Goal: Task Accomplishment & Management: Manage account settings

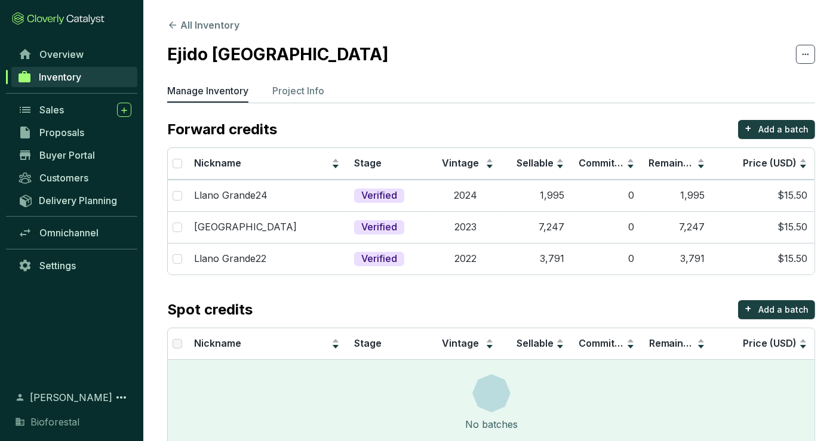
click at [553, 44] on section "Ejido [GEOGRAPHIC_DATA]" at bounding box center [491, 54] width 648 height 25
click at [427, 200] on td "Verified" at bounding box center [389, 196] width 84 height 32
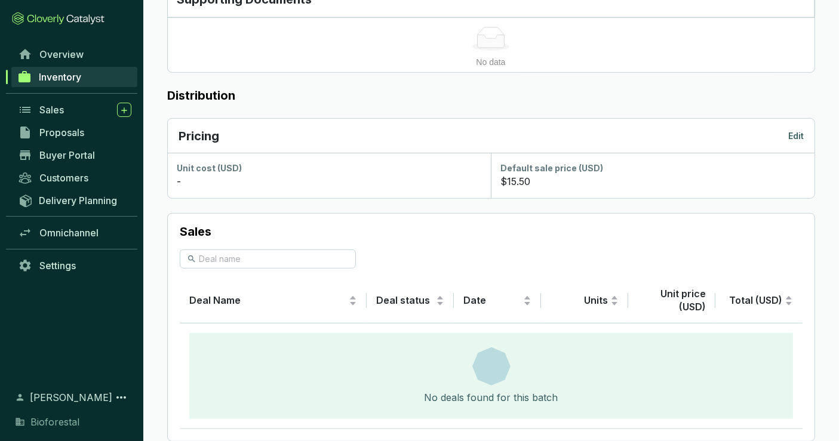
scroll to position [464, 0]
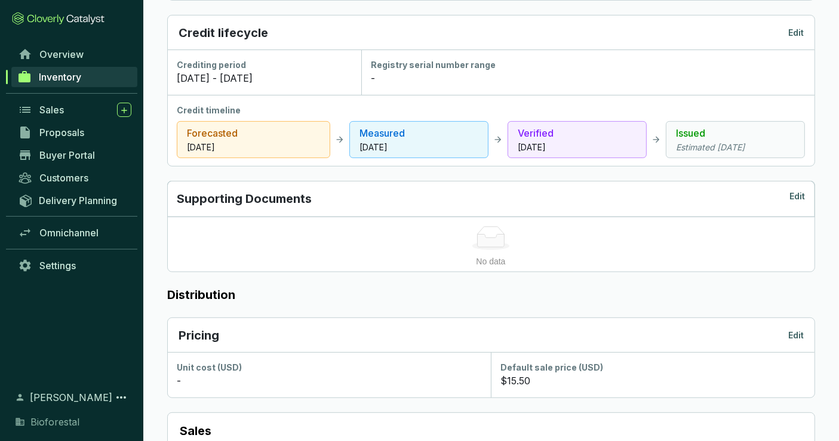
click at [744, 149] on icon "Estimated Dec 01 2025" at bounding box center [735, 148] width 119 height 12
click at [71, 74] on span "Inventory" at bounding box center [60, 77] width 42 height 12
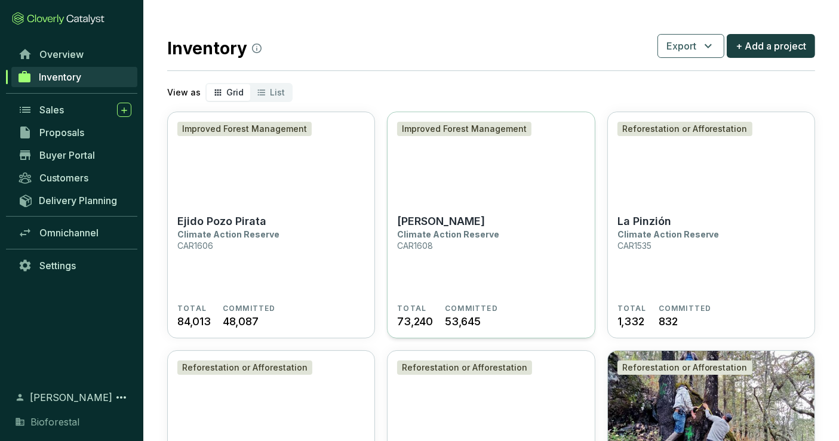
scroll to position [398, 0]
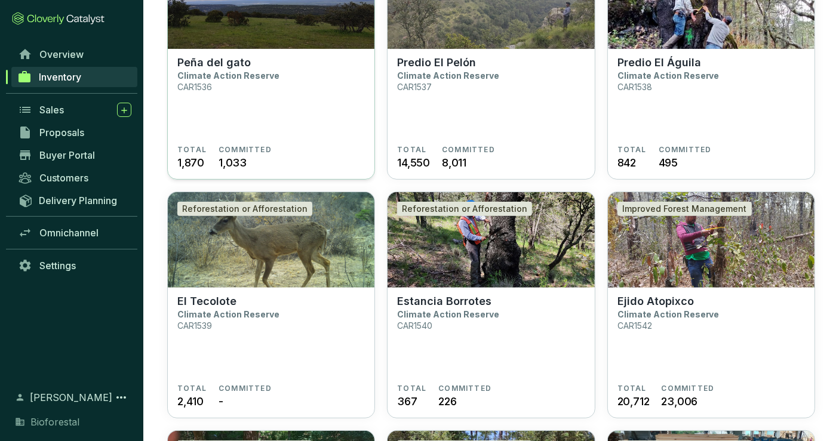
click at [287, 102] on section "Peña del gato Climate Action Reserve CAR1536" at bounding box center [270, 100] width 187 height 89
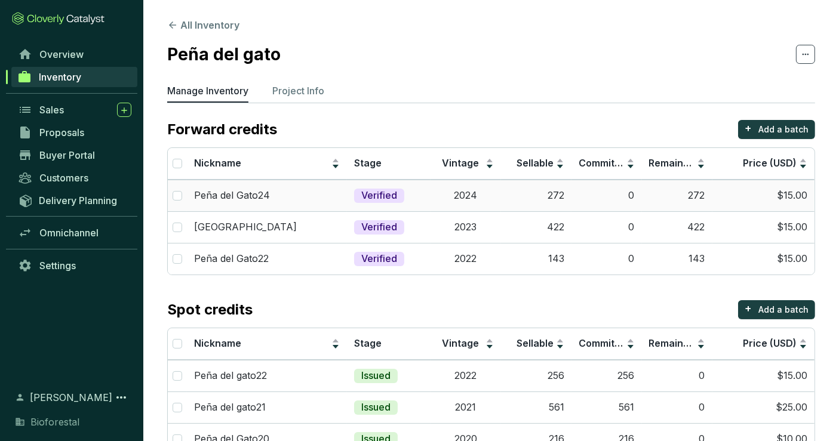
click at [364, 193] on p "Verified" at bounding box center [379, 195] width 36 height 13
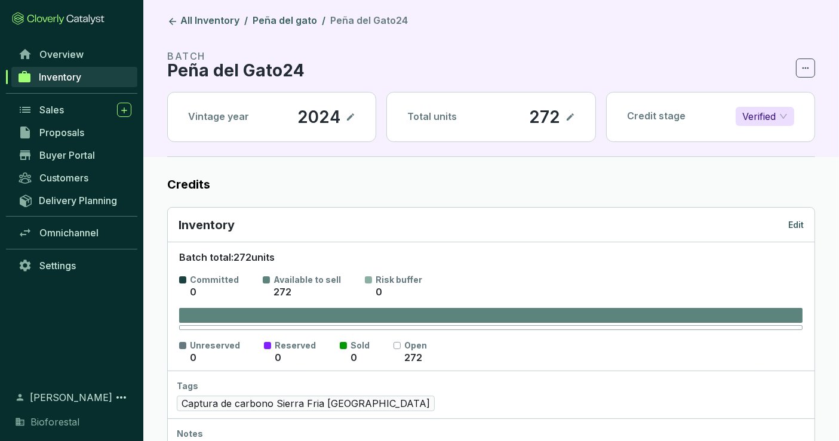
scroll to position [199, 0]
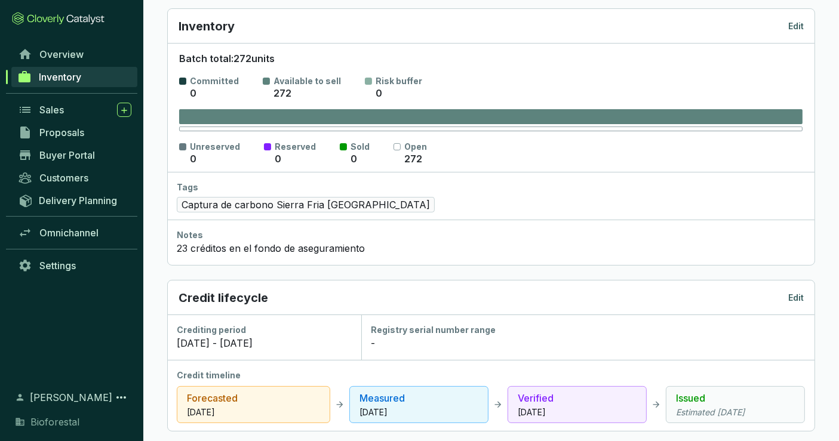
click at [76, 81] on span "Inventory" at bounding box center [60, 77] width 42 height 12
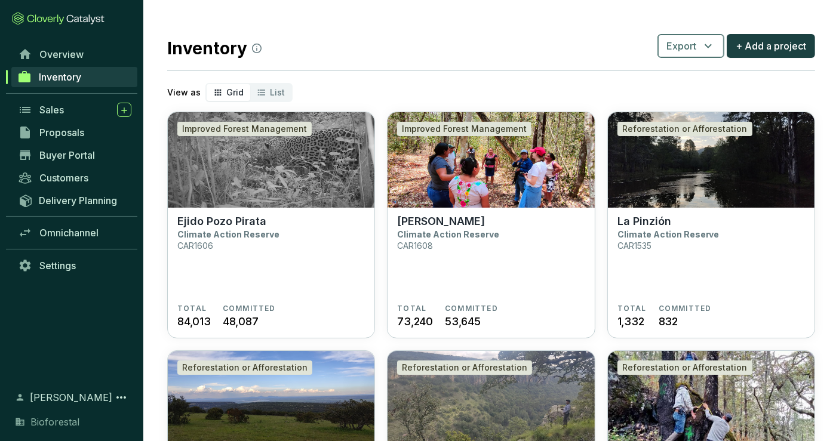
click at [688, 47] on span "Export" at bounding box center [681, 46] width 30 height 14
click at [703, 99] on span "Batches" at bounding box center [692, 101] width 36 height 14
drag, startPoint x: 548, startPoint y: 96, endPoint x: 577, endPoint y: 98, distance: 29.3
click at [548, 96] on div "View as Grid List" at bounding box center [491, 92] width 648 height 19
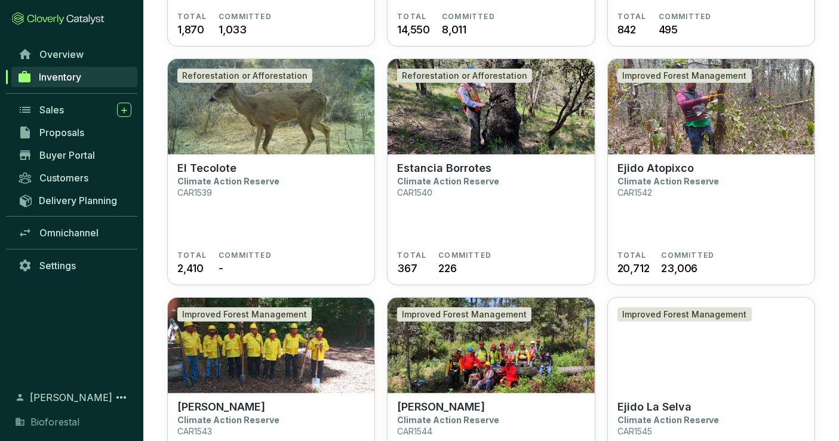
scroll to position [530, 0]
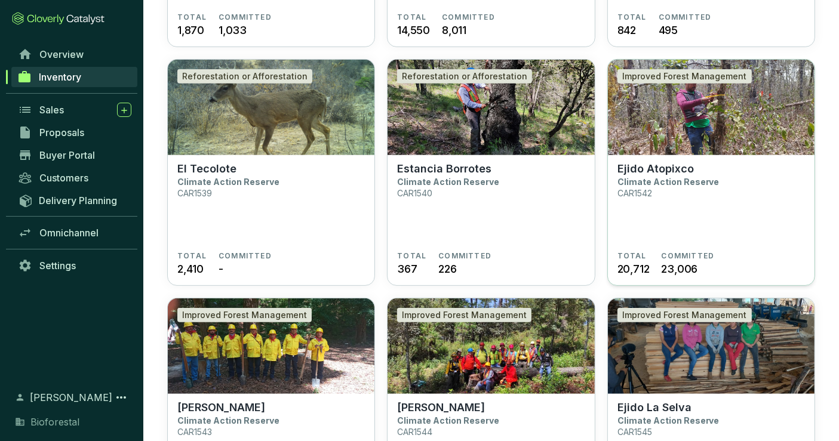
click at [672, 127] on img at bounding box center [711, 108] width 207 height 96
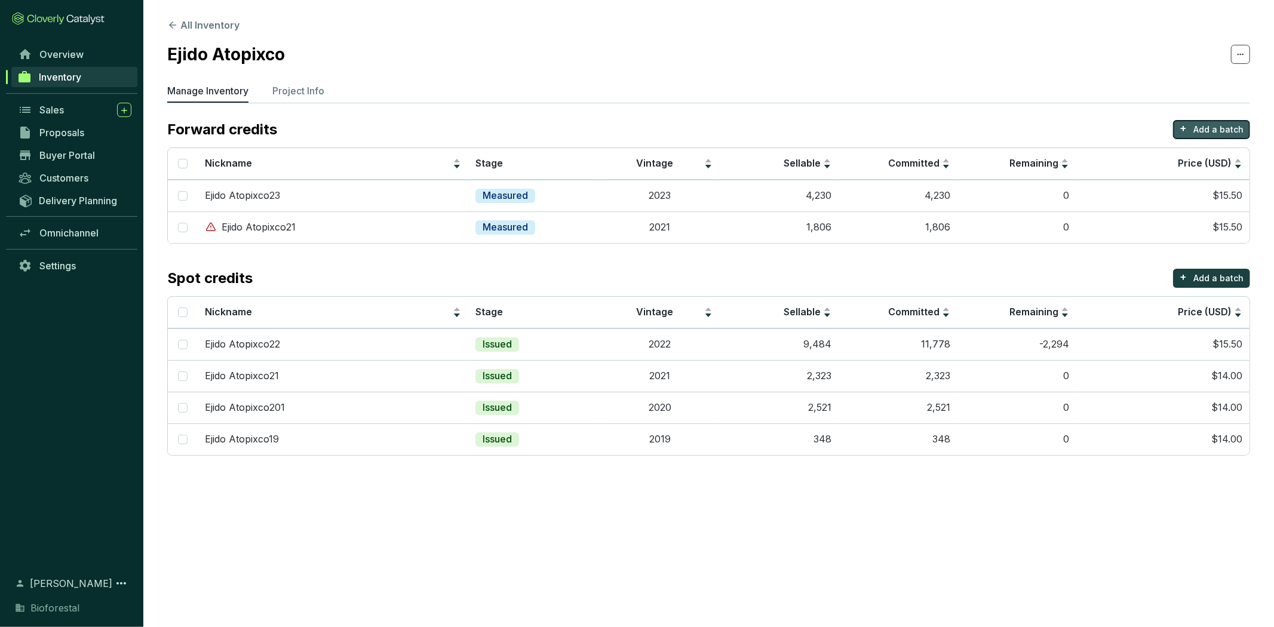
click at [848, 122] on button "+ Add a batch" at bounding box center [1211, 129] width 77 height 19
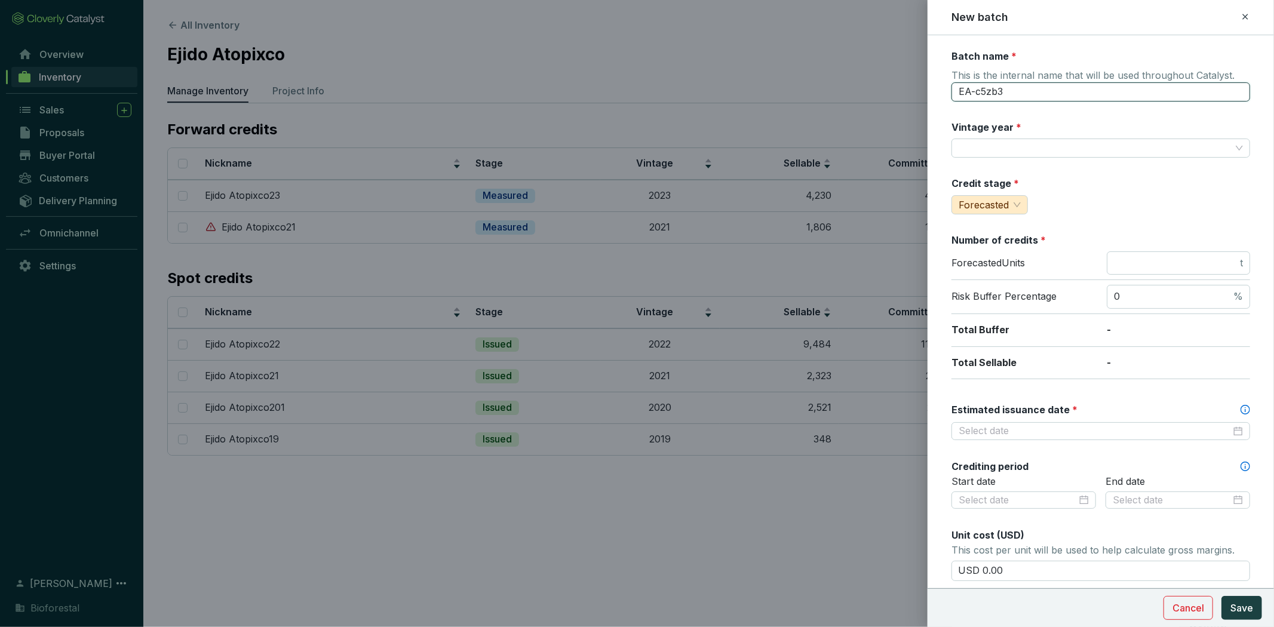
click at [848, 93] on input "EA-c5zb3" at bounding box center [1100, 91] width 299 height 19
drag, startPoint x: 1115, startPoint y: 93, endPoint x: 920, endPoint y: 79, distance: 196.3
click at [848, 79] on div "New batch Batch name * This is the internal name that will be used throughout C…" at bounding box center [637, 313] width 1274 height 627
click at [848, 94] on input "Atopixco 23-PR" at bounding box center [1100, 91] width 299 height 19
type input "Atopixco 23-PR5"
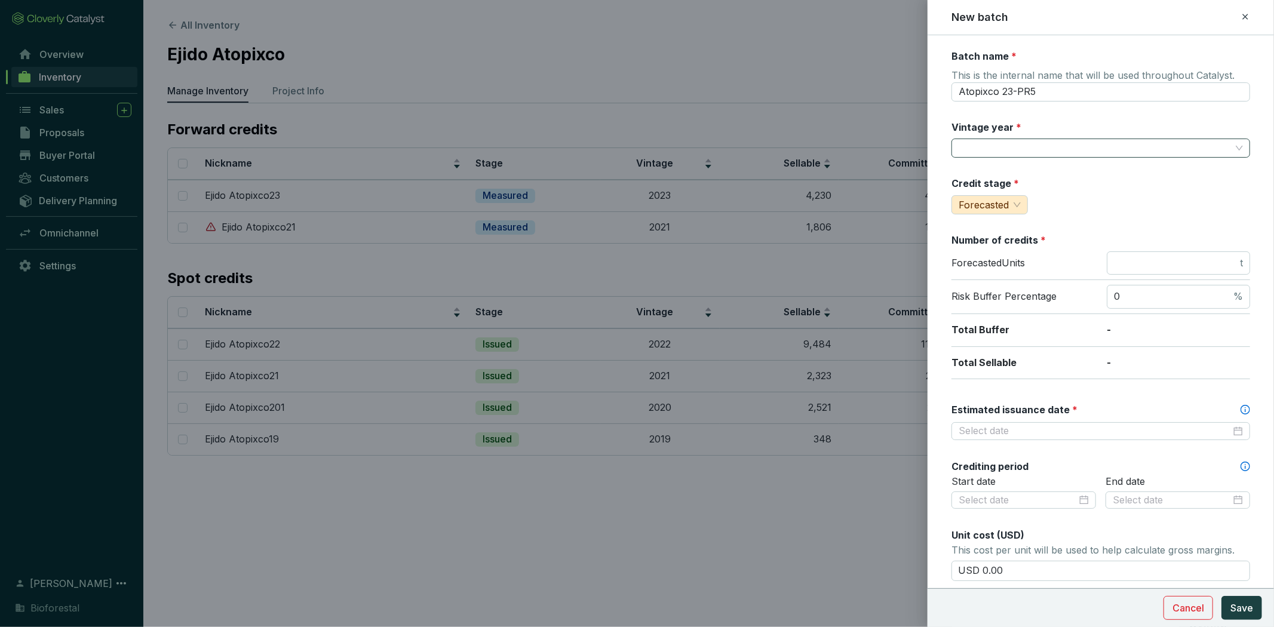
click at [848, 150] on input "Vintage year *" at bounding box center [1094, 148] width 272 height 18
click at [848, 213] on div "2023" at bounding box center [1095, 213] width 269 height 13
click at [848, 259] on input "number" at bounding box center [1176, 263] width 124 height 13
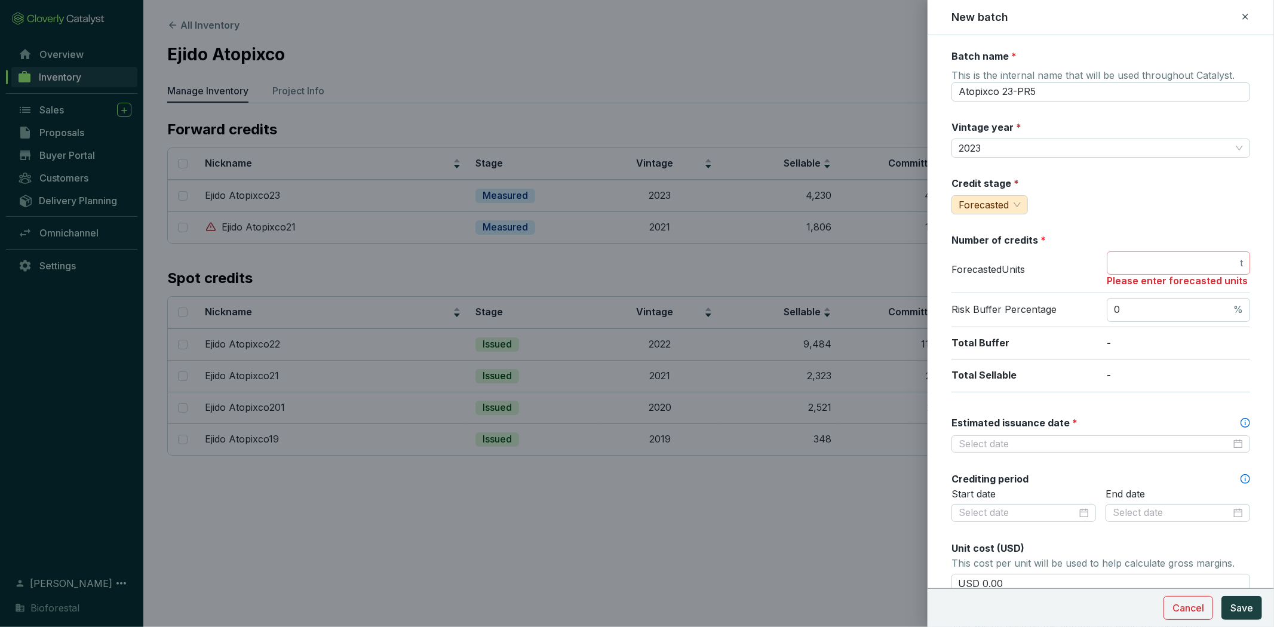
click at [848, 269] on span "t" at bounding box center [1177, 263] width 143 height 24
click at [848, 441] on div at bounding box center [1100, 444] width 299 height 18
type input "500"
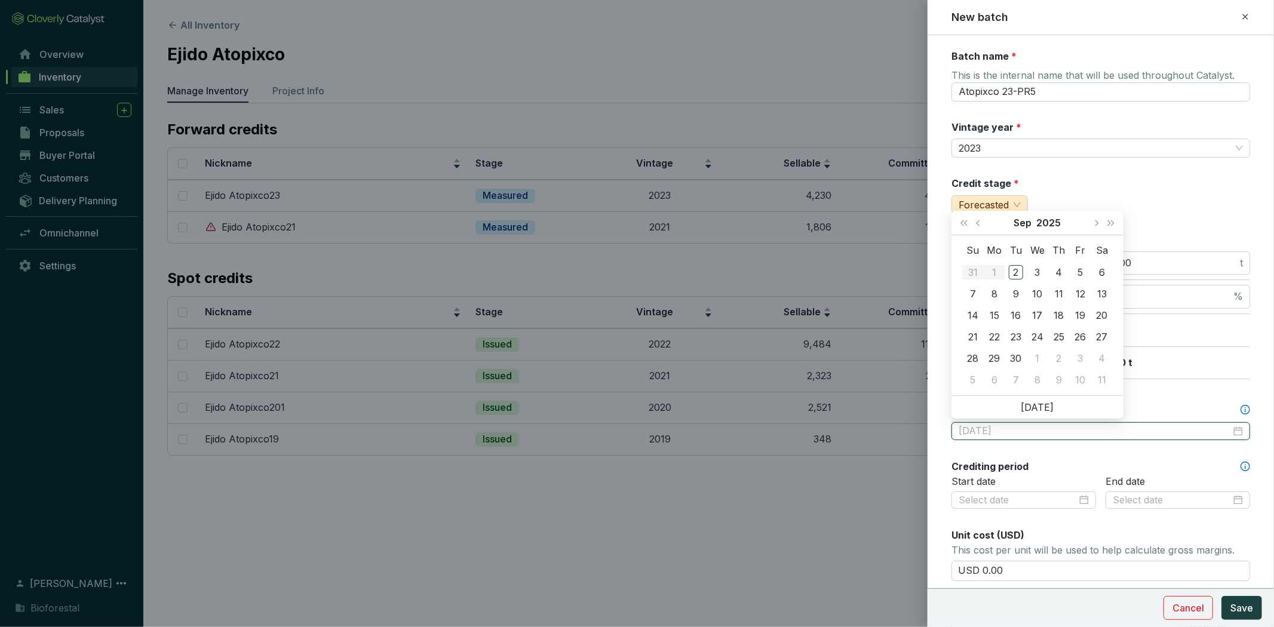
type input "2025-09-05"
click at [848, 223] on span "Next month (PageDown)" at bounding box center [1096, 223] width 6 height 6
click at [848, 220] on span "Last year (Control + left)" at bounding box center [964, 223] width 6 height 6
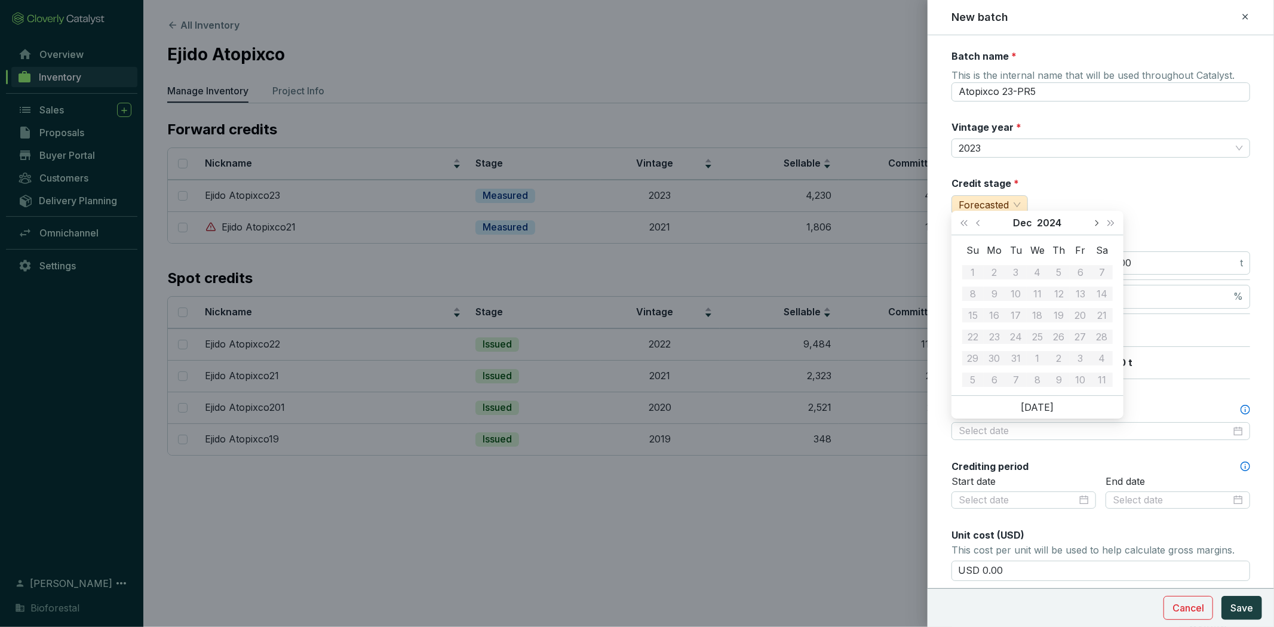
click at [848, 225] on button "Next month (PageDown)" at bounding box center [1096, 223] width 16 height 24
click at [848, 223] on span "Next year (Control + right)" at bounding box center [1111, 223] width 6 height 6
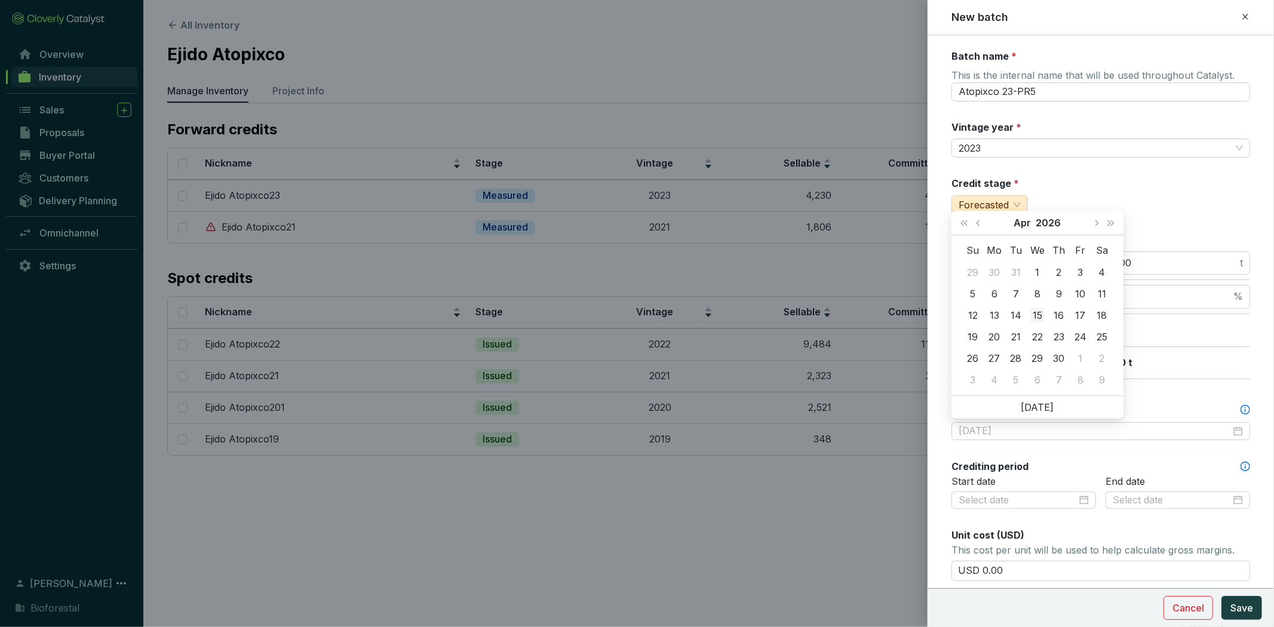
type input "2026-04-15"
click at [848, 312] on div "15" at bounding box center [1037, 315] width 14 height 14
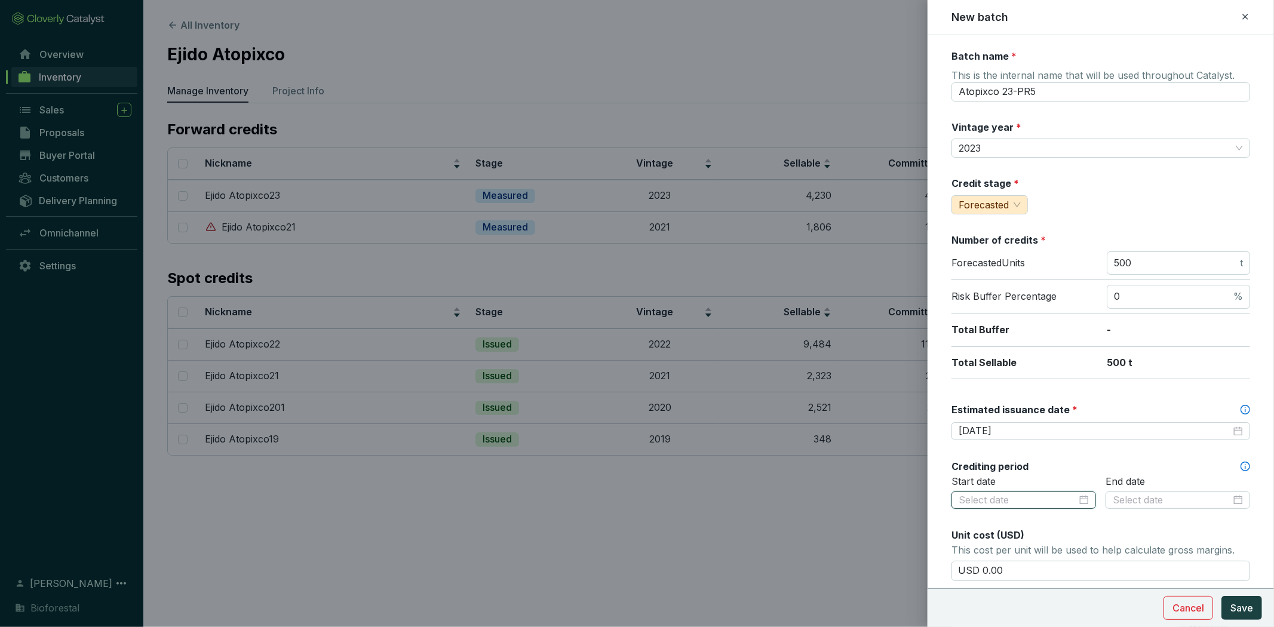
click at [848, 441] on input at bounding box center [1017, 500] width 118 height 13
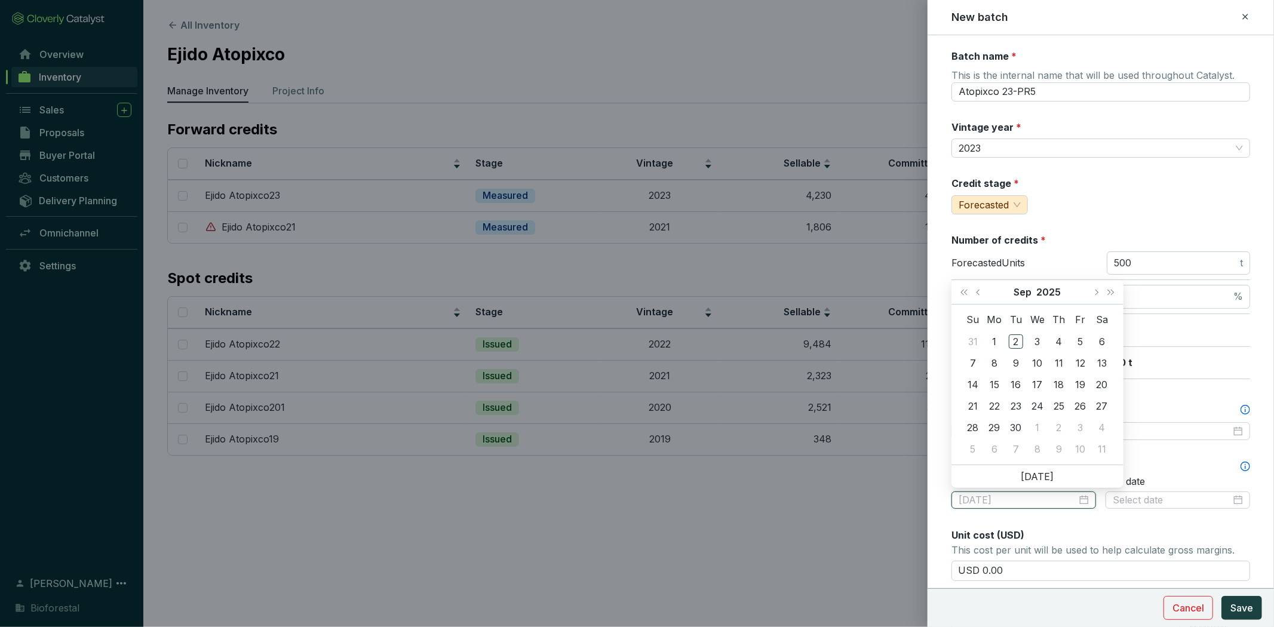
type input "2025-09-13"
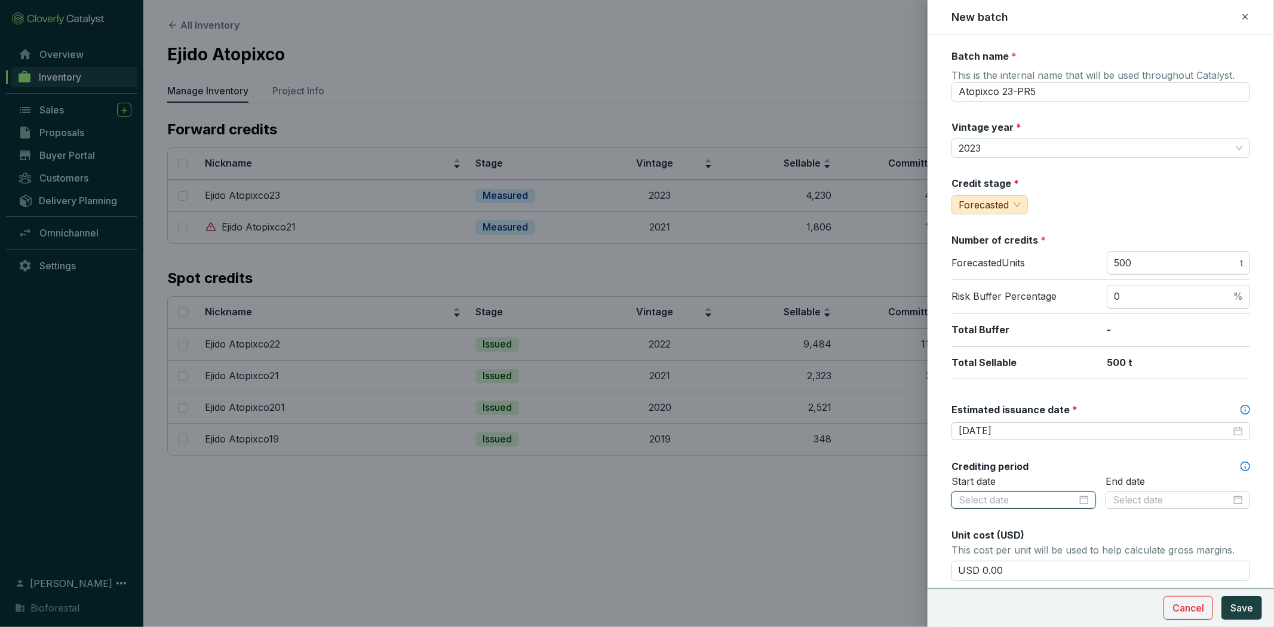
click at [848, 441] on input at bounding box center [1017, 500] width 118 height 13
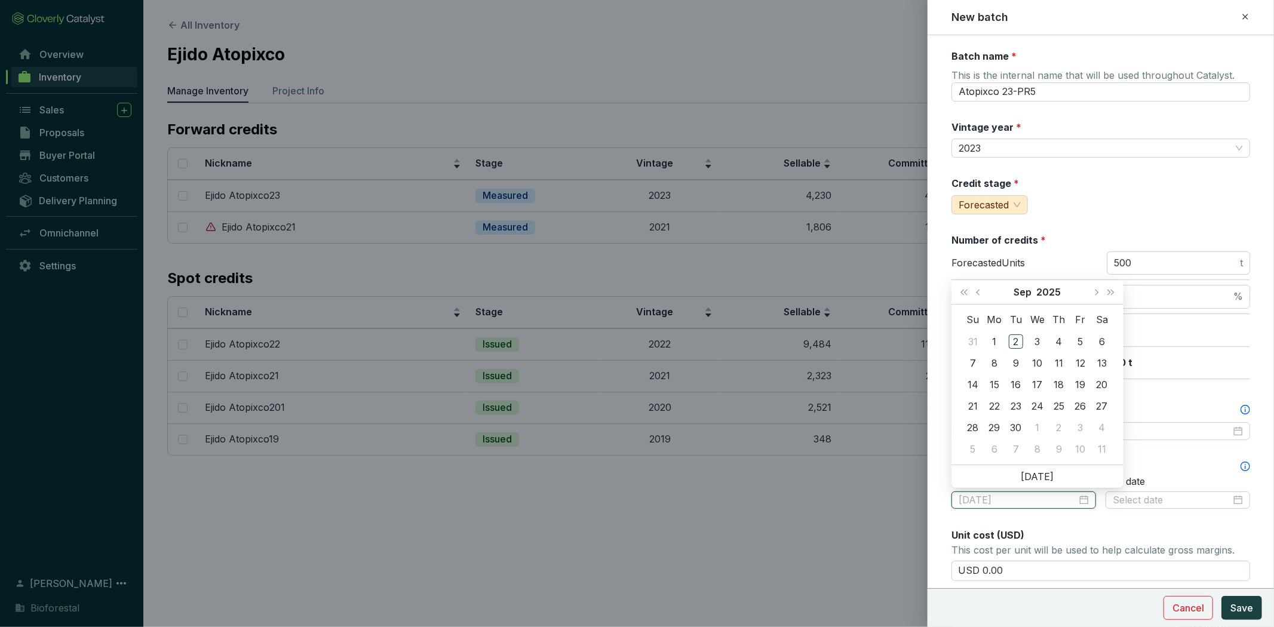
type input "2025-09-02"
click at [848, 291] on span "Last year (Control + left)" at bounding box center [964, 292] width 6 height 6
click at [848, 290] on span "Next month (PageDown)" at bounding box center [1096, 292] width 6 height 6
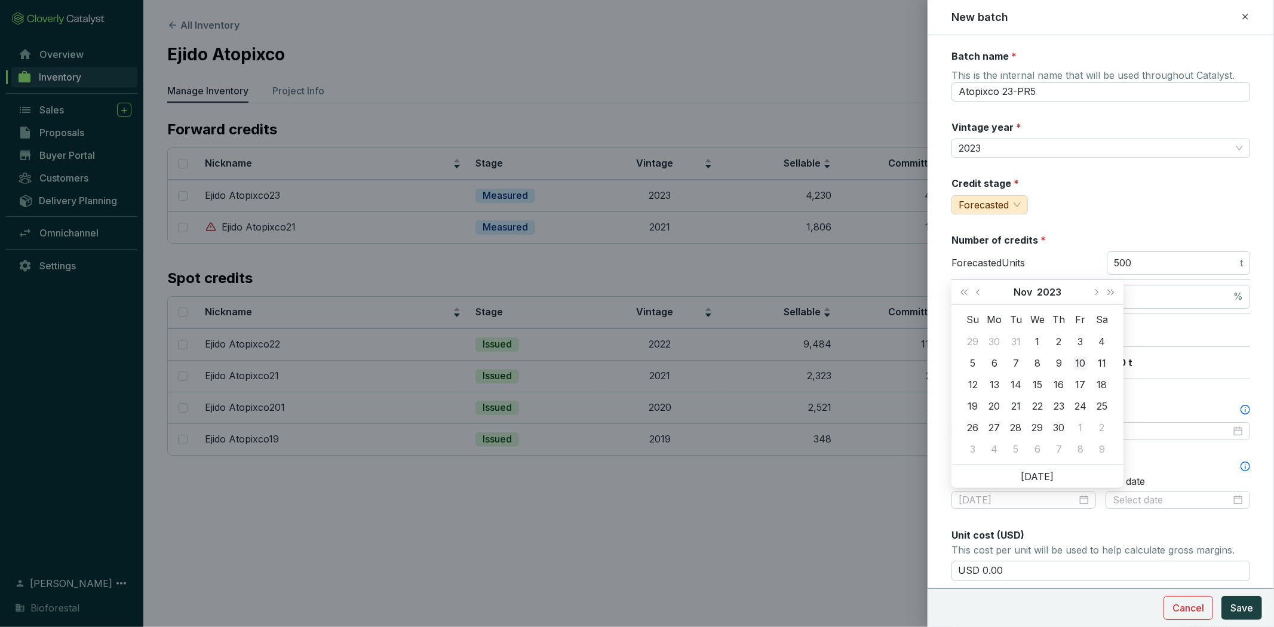
type input "2023-11-10"
click at [848, 363] on div "10" at bounding box center [1080, 363] width 14 height 14
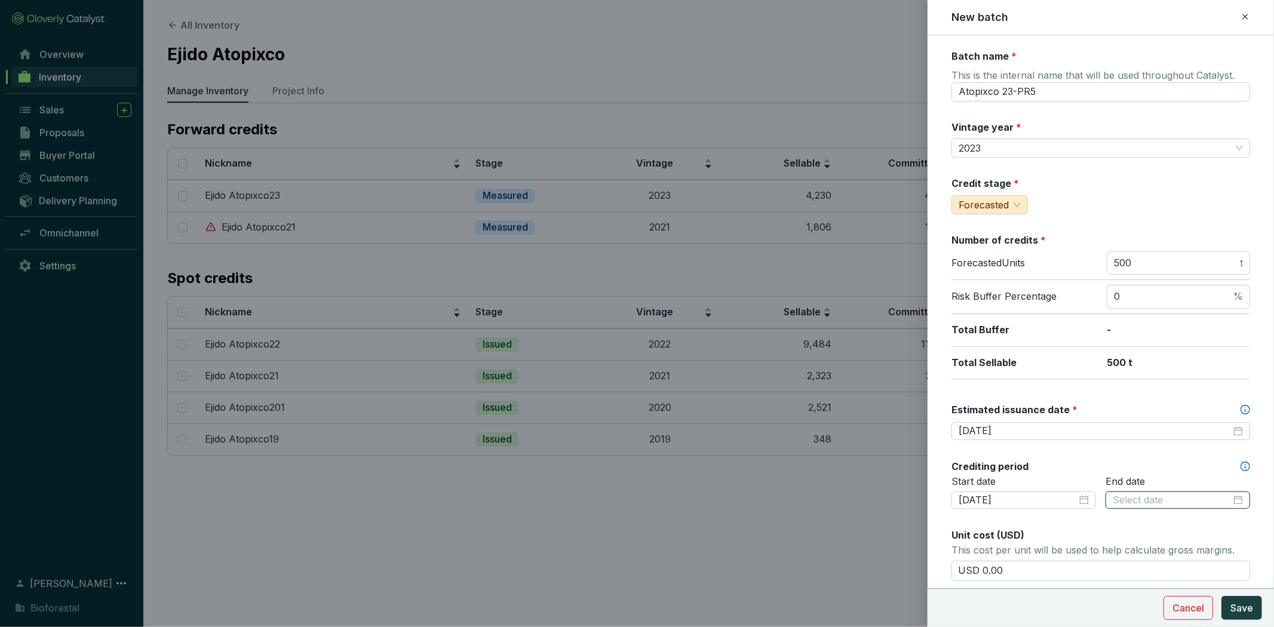
click at [848, 441] on input at bounding box center [1171, 500] width 118 height 13
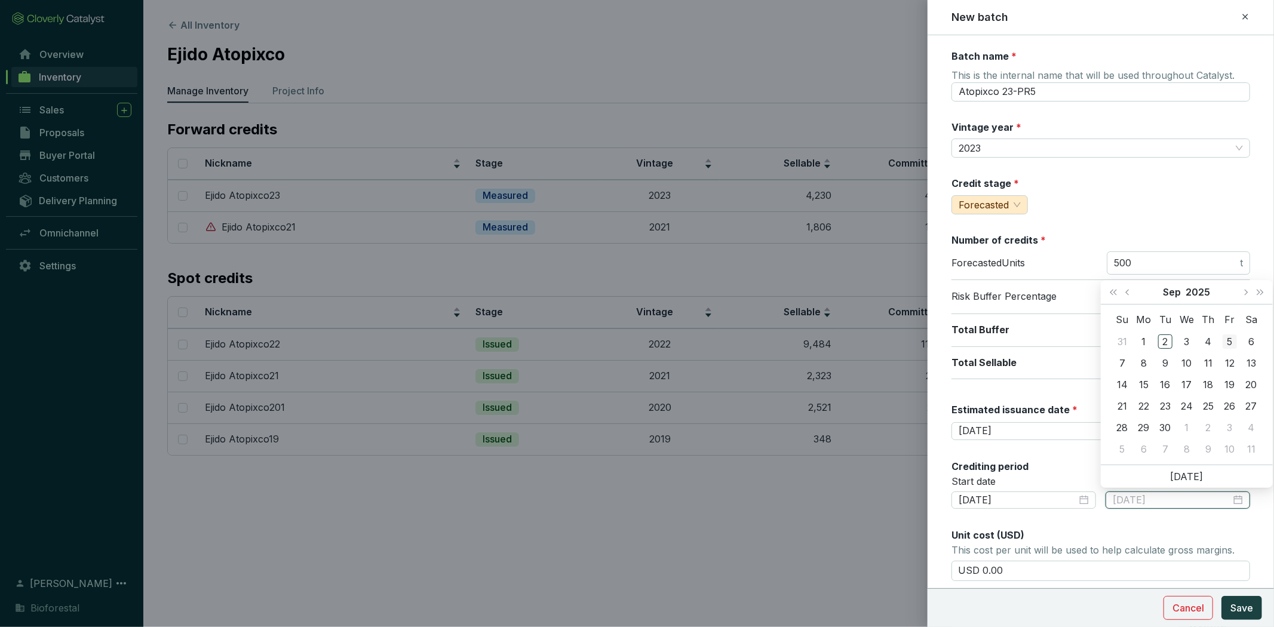
type input "2025-09-05"
click at [848, 290] on button "Last year (Control + left)" at bounding box center [1113, 292] width 16 height 24
click at [848, 291] on span "Next month (PageDown)" at bounding box center [1245, 292] width 6 height 6
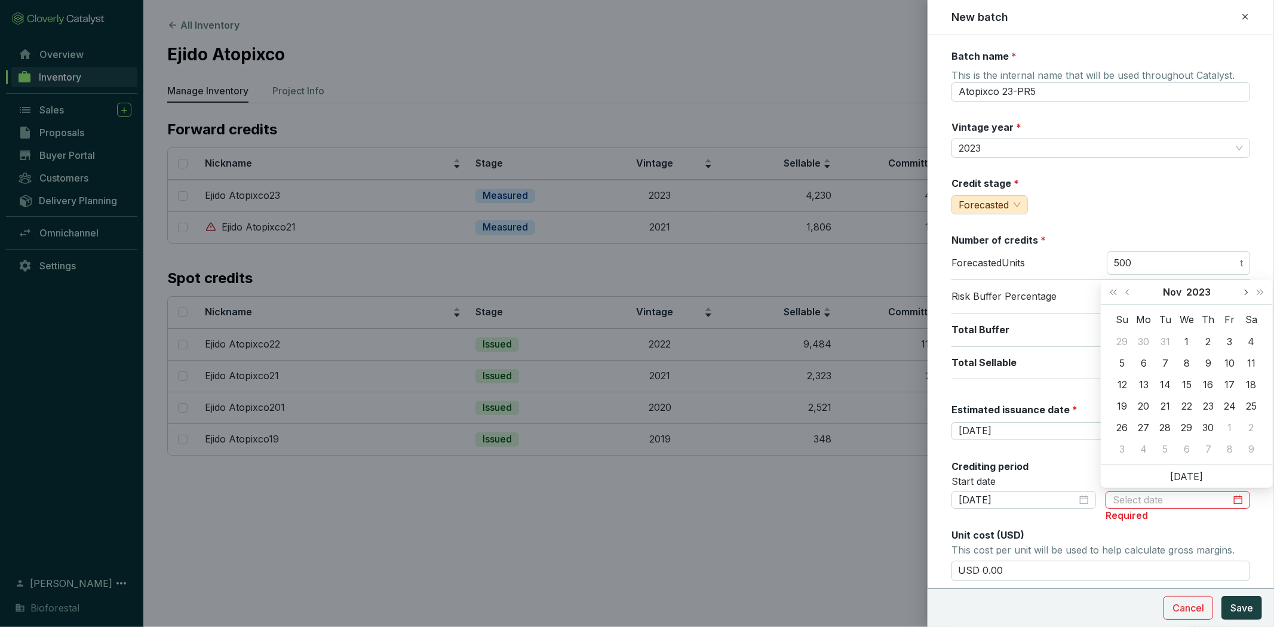
click at [848, 291] on span "Next month (PageDown)" at bounding box center [1245, 292] width 6 height 6
type input "2024-01-02"
type input "2023-12-31"
click at [848, 441] on div "31" at bounding box center [1122, 449] width 14 height 14
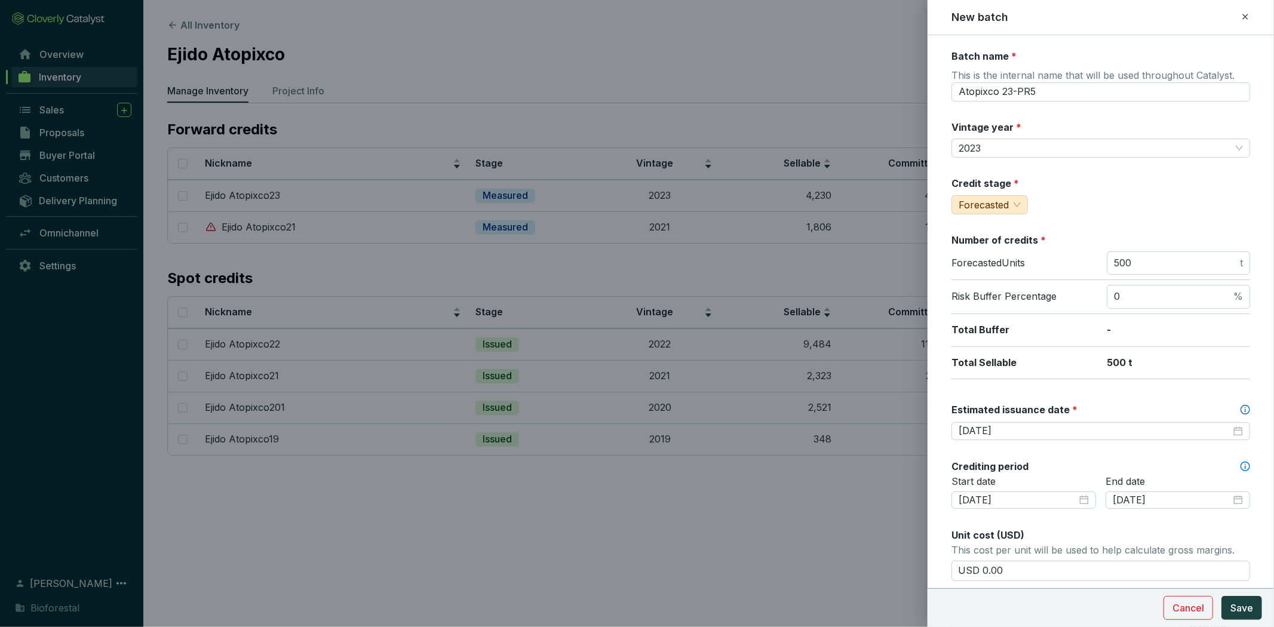
scroll to position [337, 0]
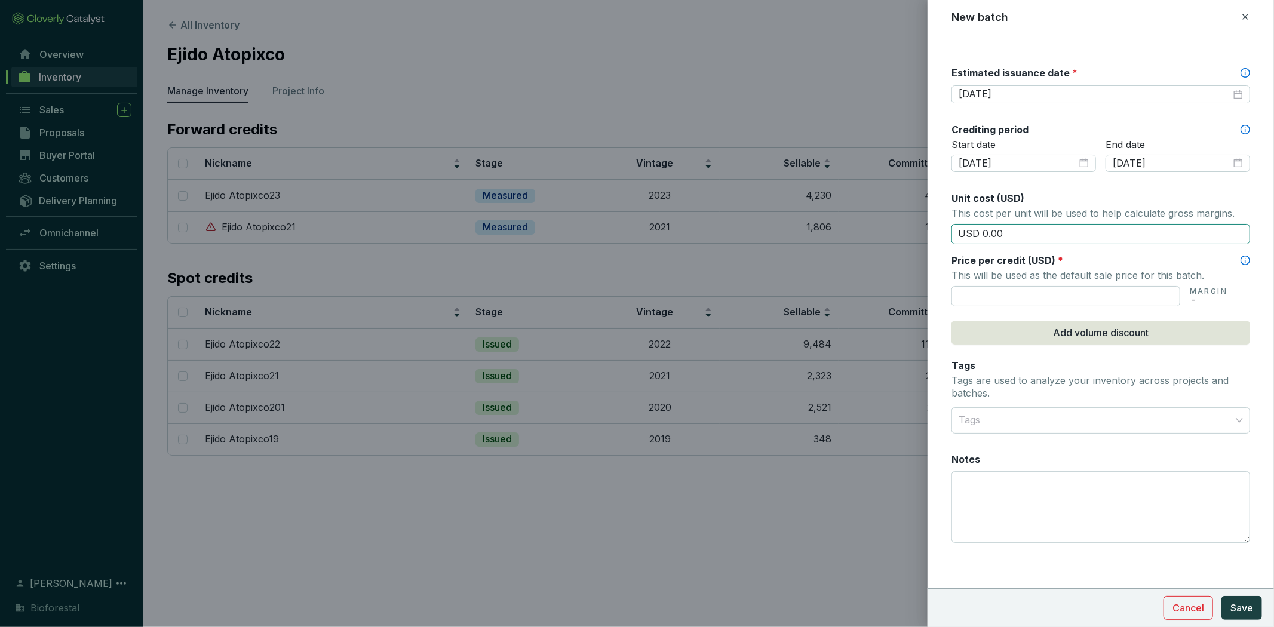
click at [848, 228] on input "USD 0.00" at bounding box center [1100, 234] width 299 height 20
drag, startPoint x: 1028, startPoint y: 228, endPoint x: 816, endPoint y: 243, distance: 213.1
click at [816, 243] on div "New batch Batch name * This is the internal name that will be used throughout C…" at bounding box center [637, 313] width 1274 height 627
type input "USD 15.50"
click at [848, 296] on input "text" at bounding box center [1065, 296] width 229 height 20
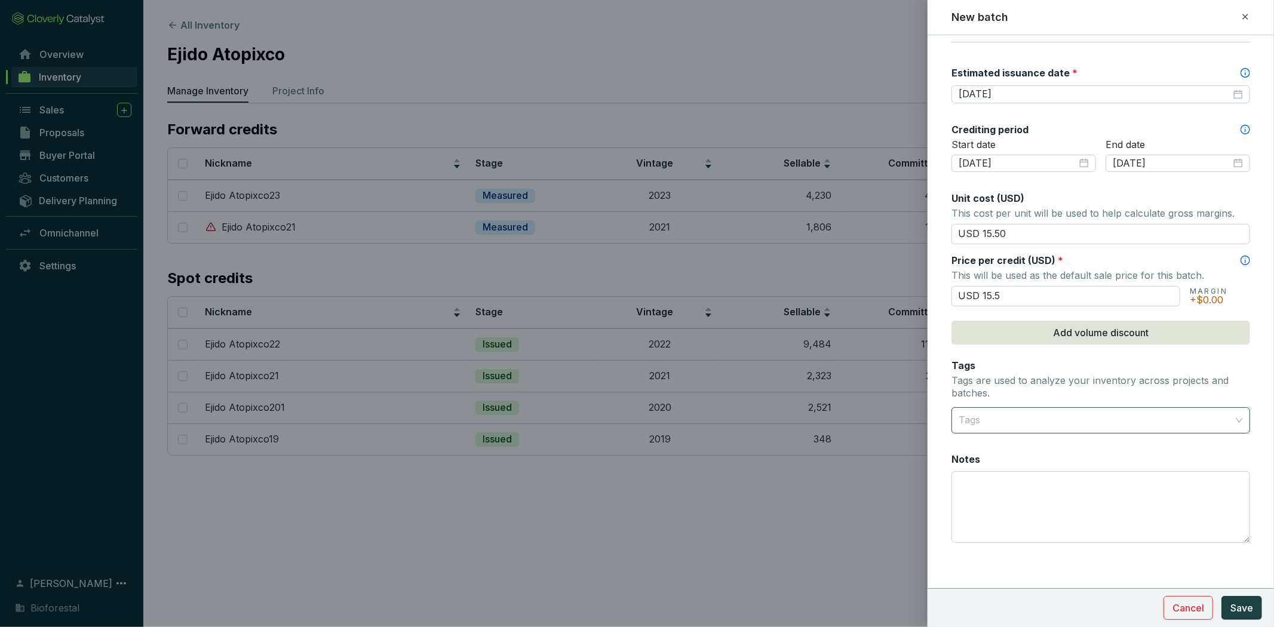
click at [848, 408] on div at bounding box center [1094, 420] width 280 height 24
type input "USD 15.50"
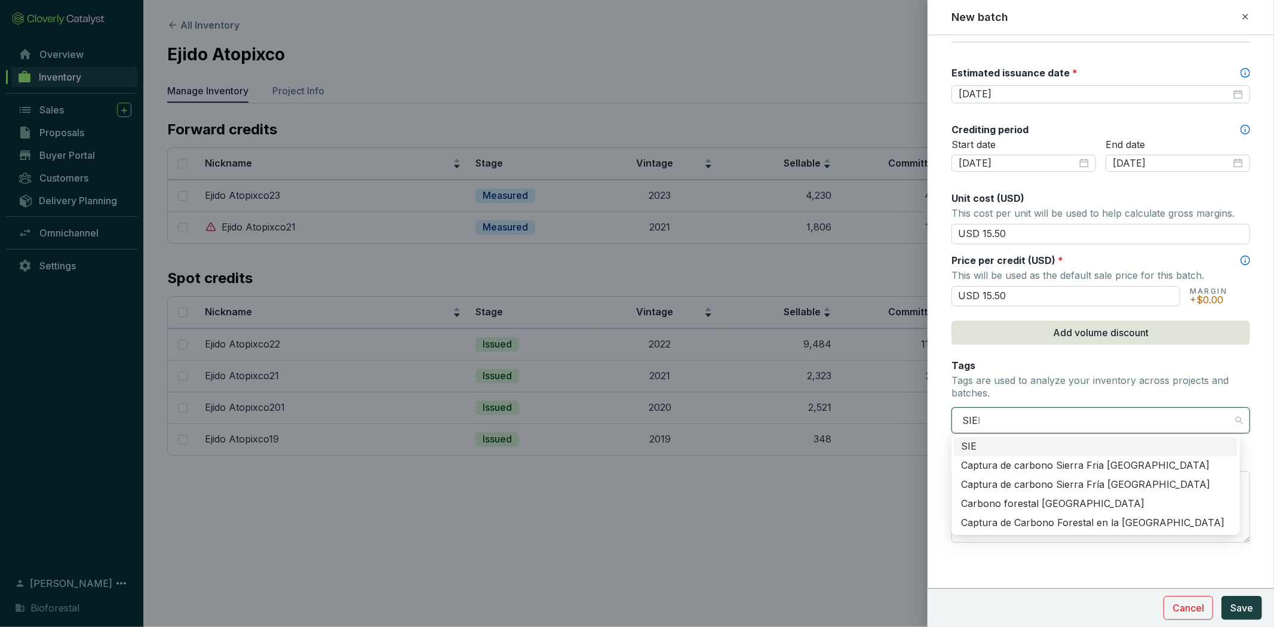
type input "SIERR"
click at [848, 441] on div "Carbono forestal [GEOGRAPHIC_DATA]" at bounding box center [1095, 503] width 269 height 13
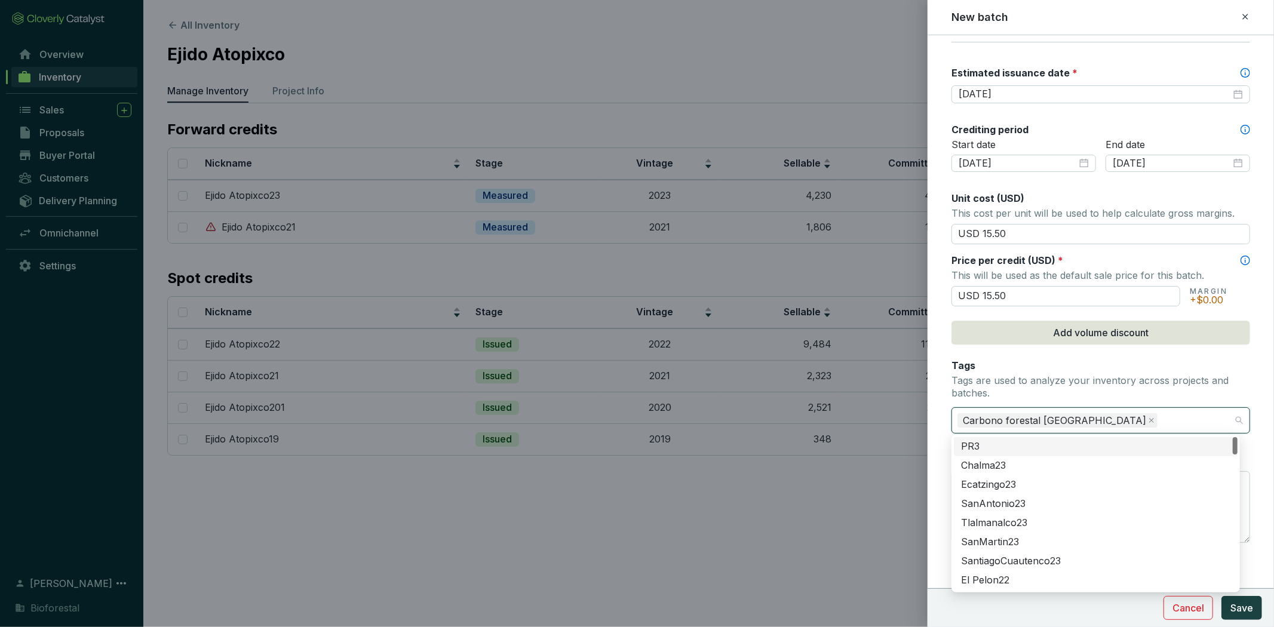
click at [848, 390] on p "Tags are used to analyze your inventory across projects and batches." at bounding box center [1100, 387] width 299 height 26
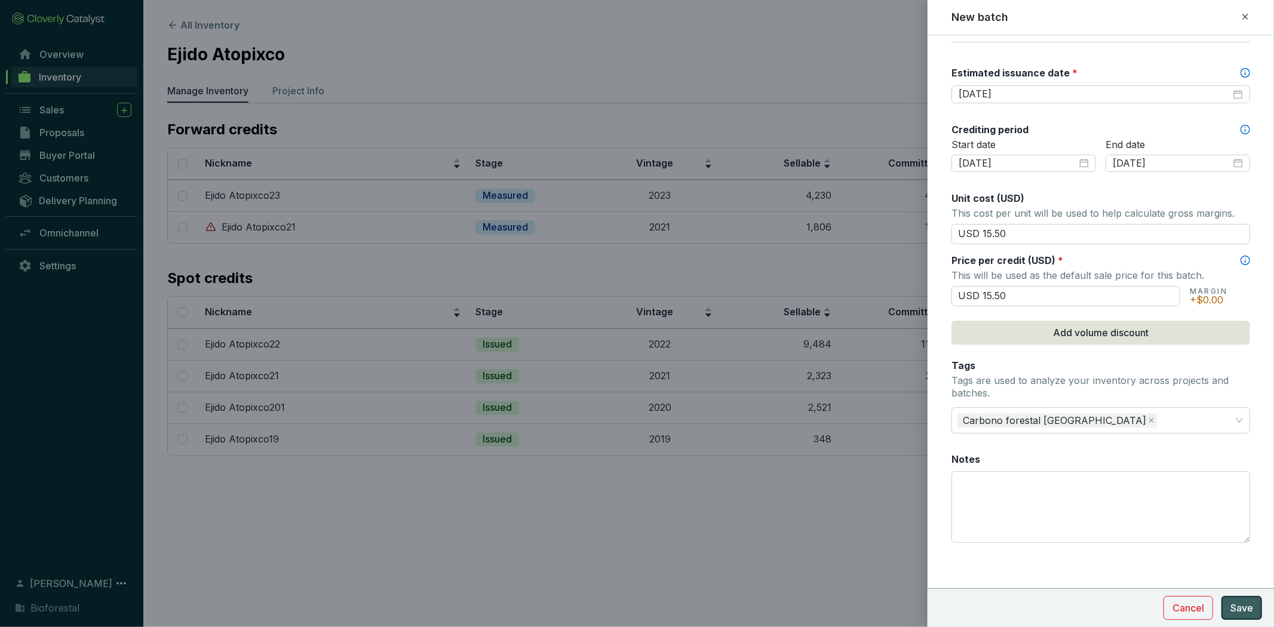
click at [848, 441] on span "Save" at bounding box center [1241, 608] width 23 height 14
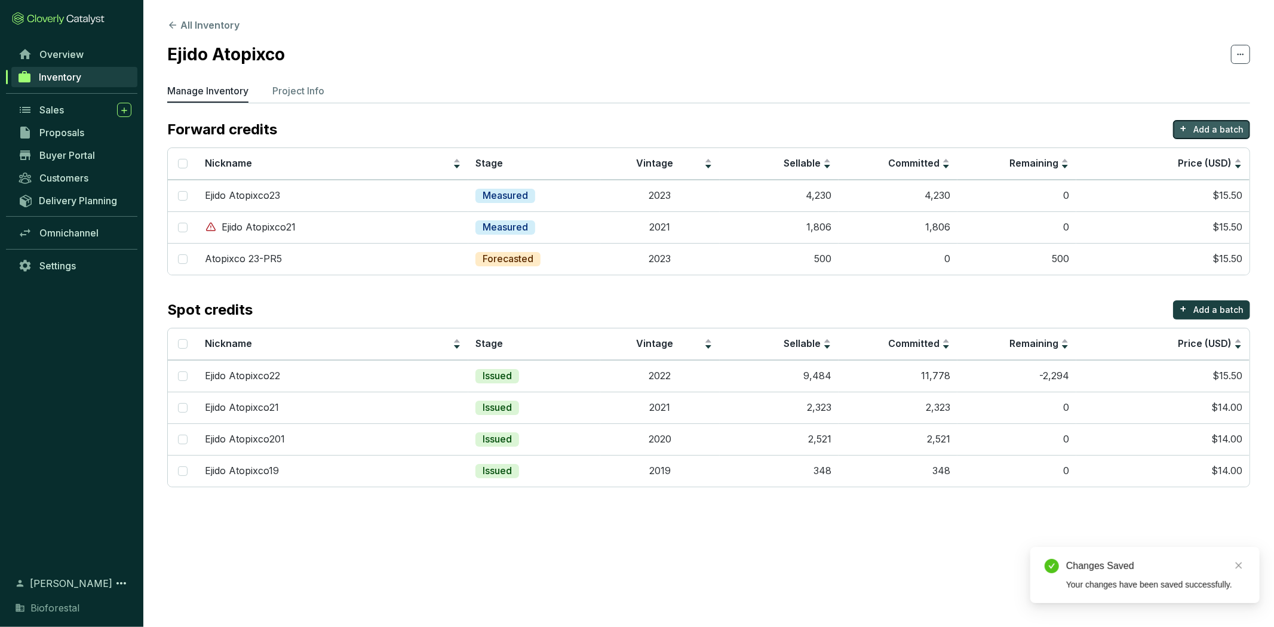
click at [848, 130] on p "Add a batch" at bounding box center [1218, 130] width 50 height 12
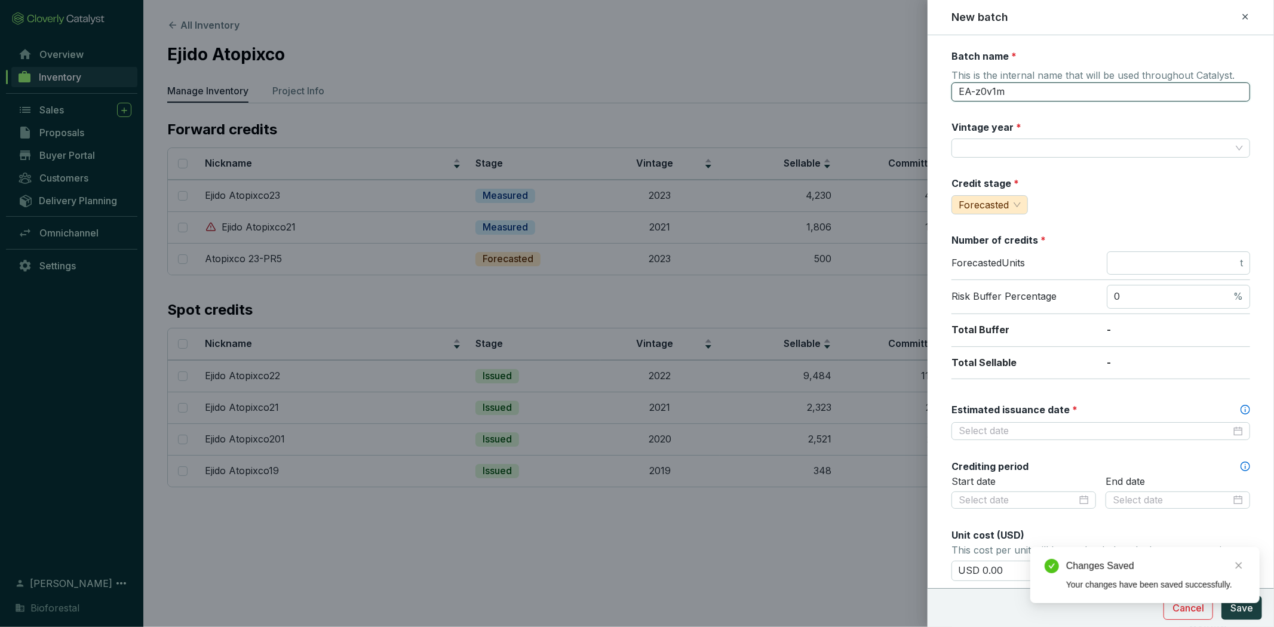
drag, startPoint x: 1050, startPoint y: 94, endPoint x: 941, endPoint y: 90, distance: 108.8
click at [848, 90] on form "Batch name * This is the internal name that will be used throughout Catalyst. E…" at bounding box center [1100, 501] width 346 height 902
click at [848, 91] on input "Atopixco 23-PR5" at bounding box center [1100, 91] width 299 height 19
type input "Atopixco 24-PR5"
click at [848, 153] on input "Vintage year *" at bounding box center [1094, 148] width 272 height 18
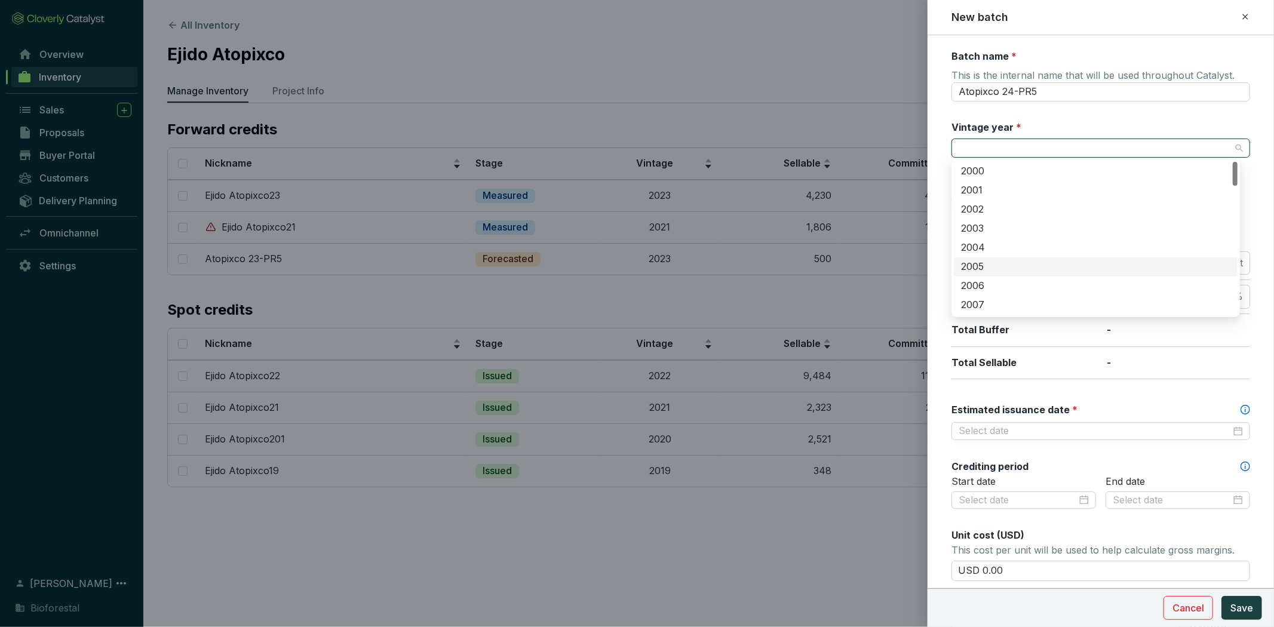
scroll to position [398, 0]
click at [848, 226] on div "2024" at bounding box center [1095, 232] width 269 height 13
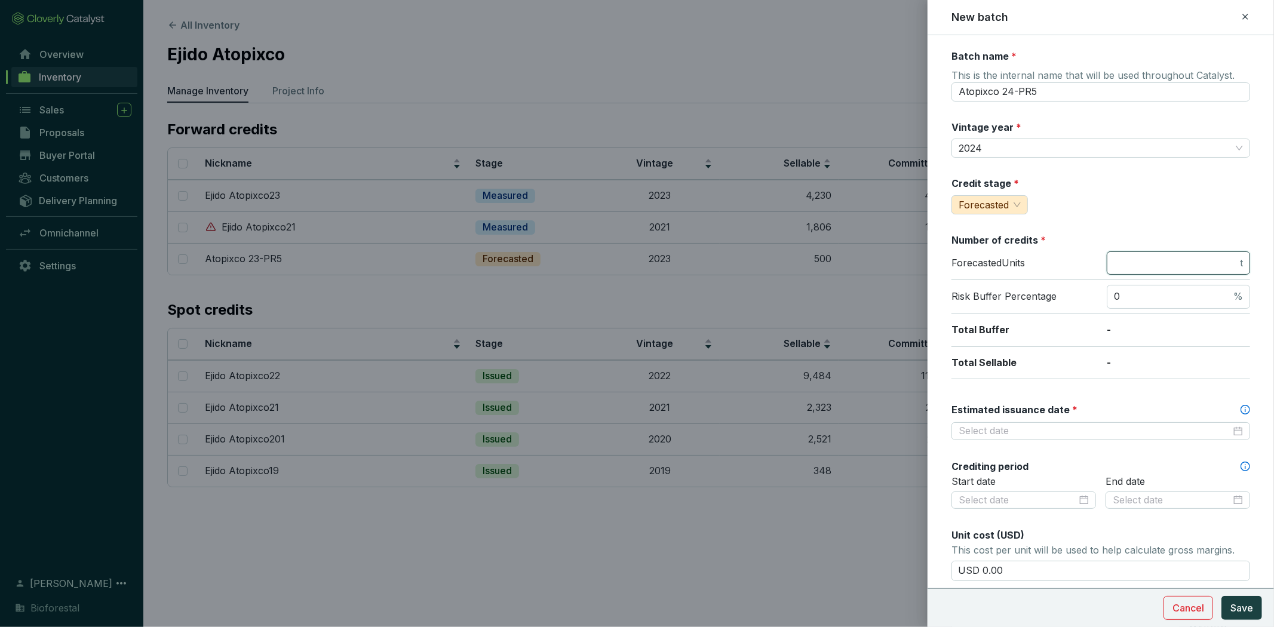
click at [848, 263] on input "number" at bounding box center [1176, 263] width 124 height 13
click at [848, 436] on div at bounding box center [1100, 431] width 299 height 18
type input "3500"
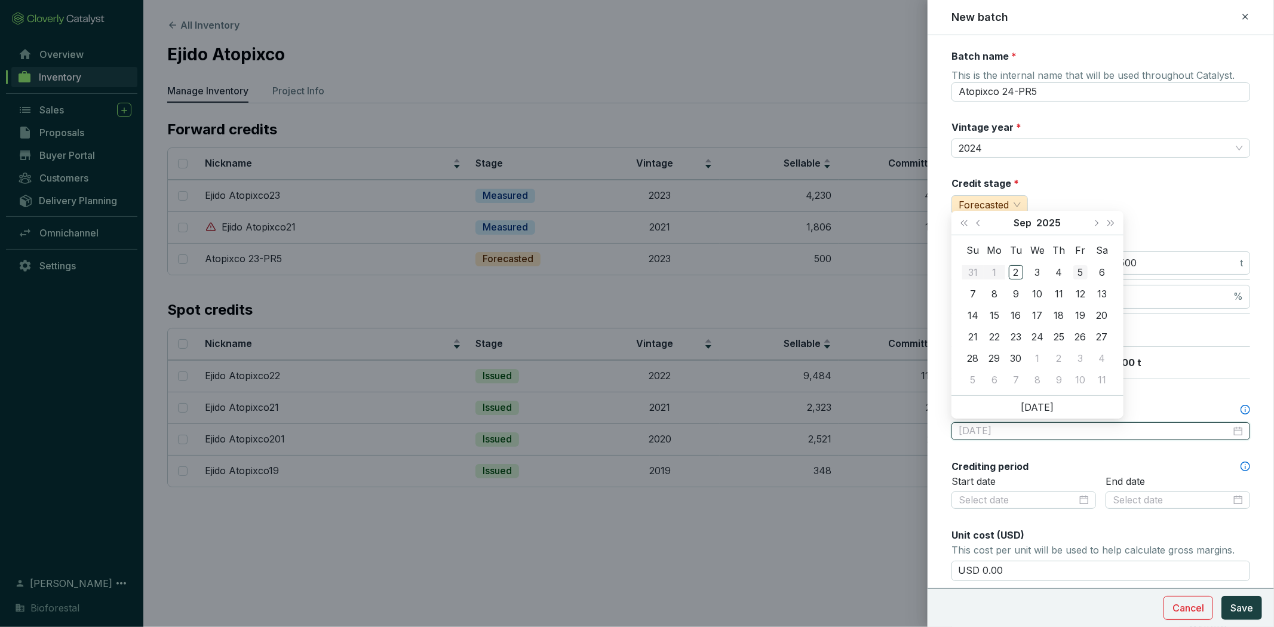
type input "[DATE]"
click at [848, 225] on button "Next month (PageDown)" at bounding box center [1096, 223] width 16 height 24
click at [848, 223] on button "Next month (PageDown)" at bounding box center [1096, 223] width 16 height 24
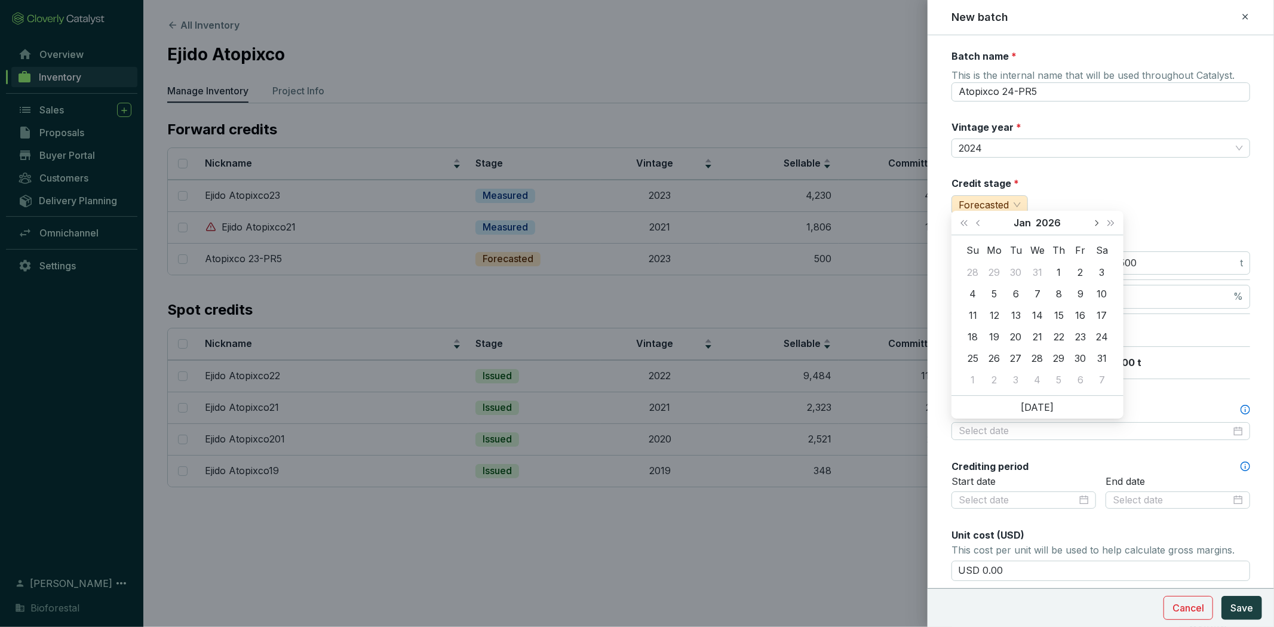
click at [848, 223] on button "Next month (PageDown)" at bounding box center [1096, 223] width 16 height 24
type input "2026-04-15"
click at [848, 311] on div "15" at bounding box center [1037, 315] width 14 height 14
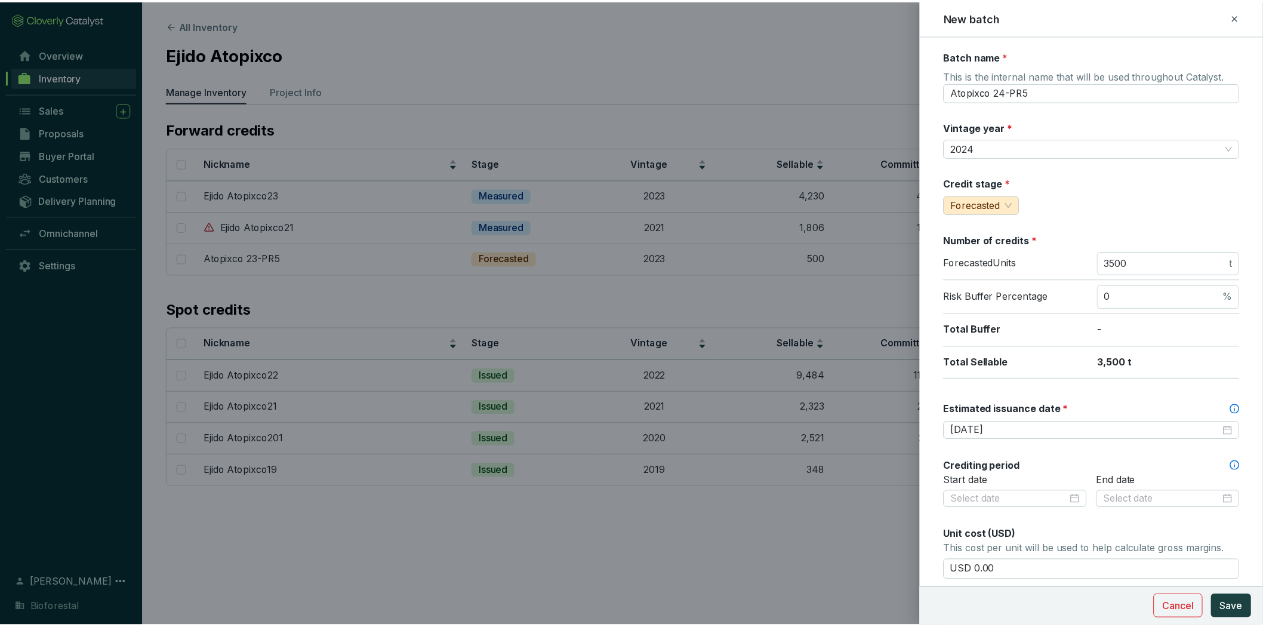
scroll to position [337, 0]
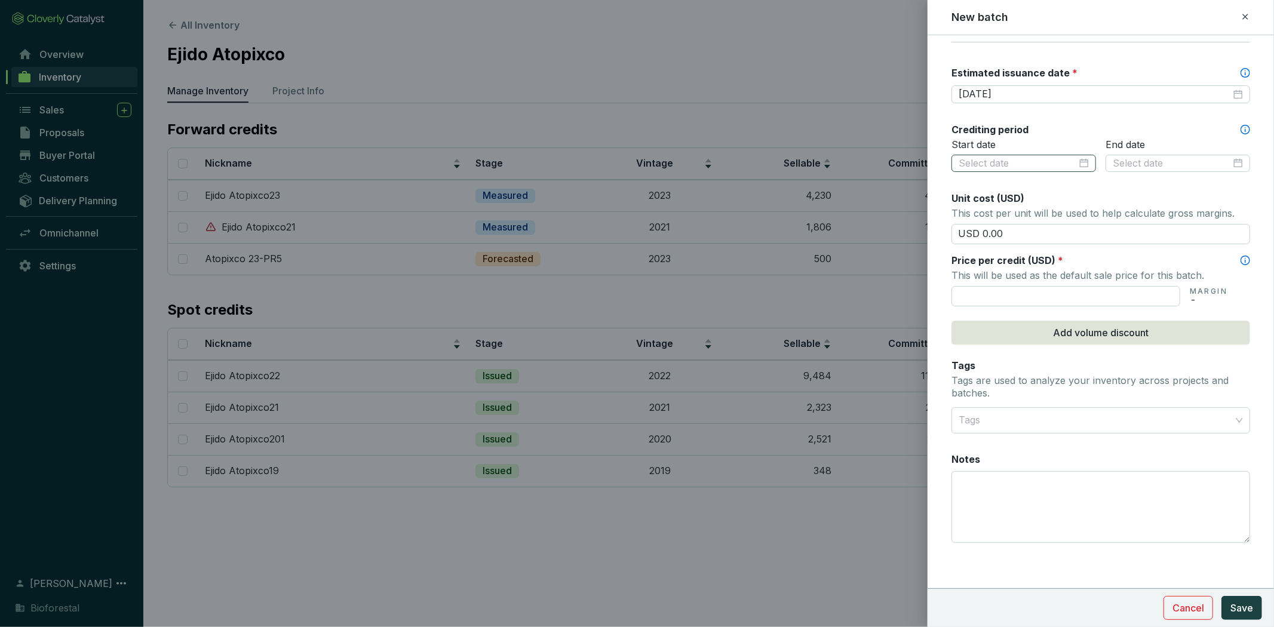
click at [848, 164] on div at bounding box center [1023, 163] width 130 height 13
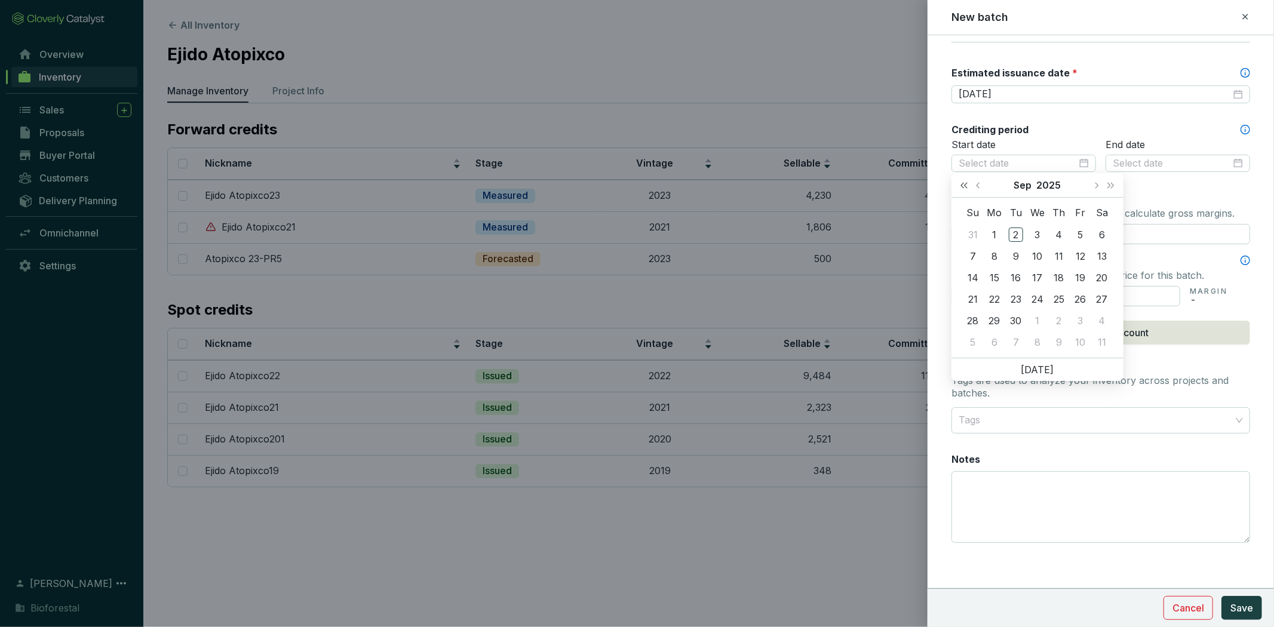
click at [848, 184] on span "Last year (Control + left)" at bounding box center [964, 185] width 6 height 6
click at [848, 186] on span "Last year (Control + left)" at bounding box center [964, 185] width 6 height 6
click at [848, 181] on button "Next month (PageDown)" at bounding box center [1096, 185] width 16 height 24
click at [848, 179] on button "Next month (PageDown)" at bounding box center [1096, 185] width 16 height 24
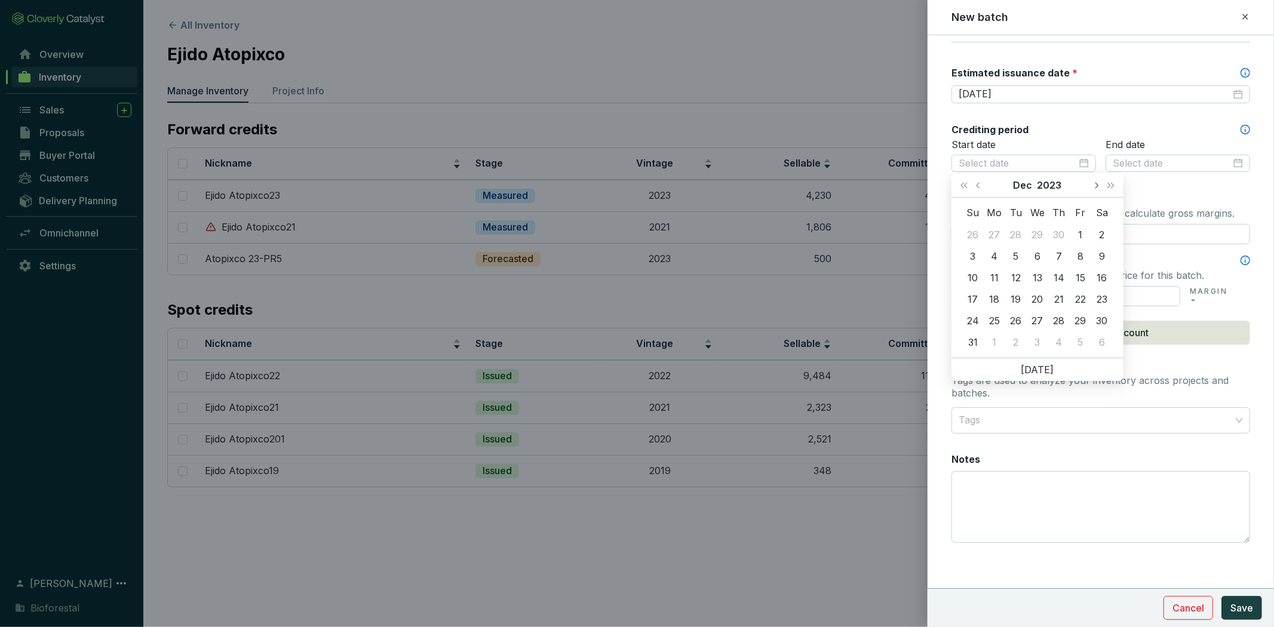
click at [848, 179] on button "Next month (PageDown)" at bounding box center [1096, 185] width 16 height 24
click at [848, 186] on button "Previous month (PageUp)" at bounding box center [979, 185] width 16 height 24
click at [848, 182] on button "Next month (PageDown)" at bounding box center [1096, 185] width 16 height 24
type input "2024-01-01"
click at [848, 235] on div "1" at bounding box center [994, 234] width 14 height 14
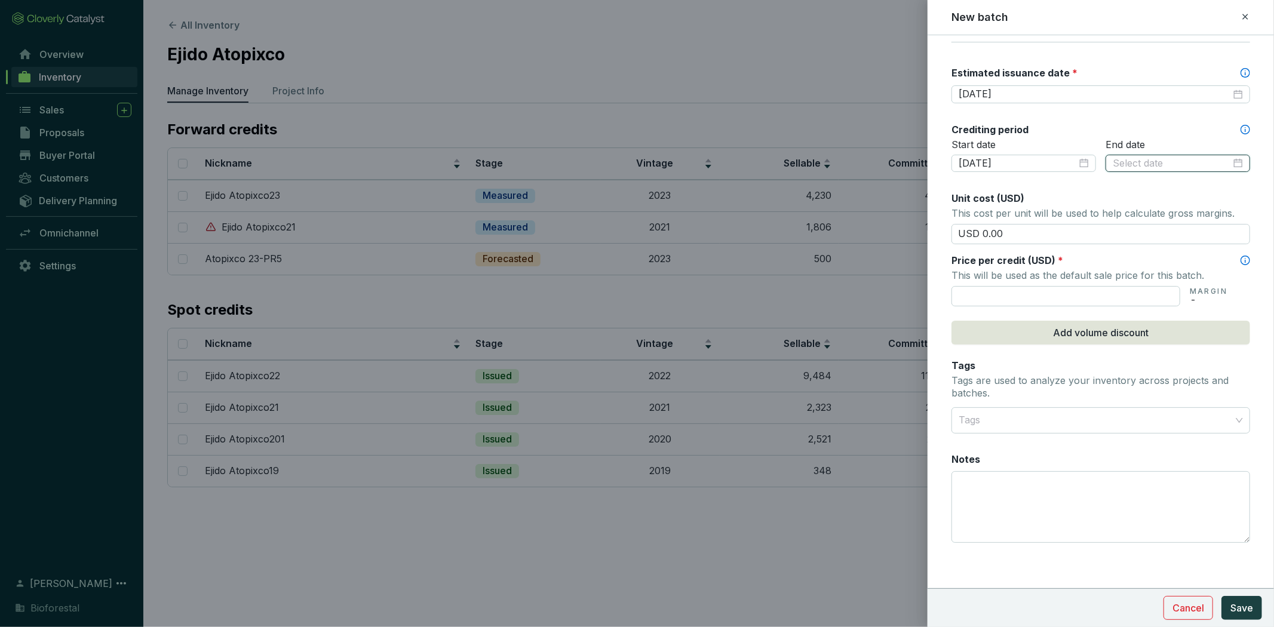
click at [848, 160] on input at bounding box center [1171, 163] width 118 height 13
click at [848, 185] on button "Next month (PageDown)" at bounding box center [1245, 185] width 16 height 24
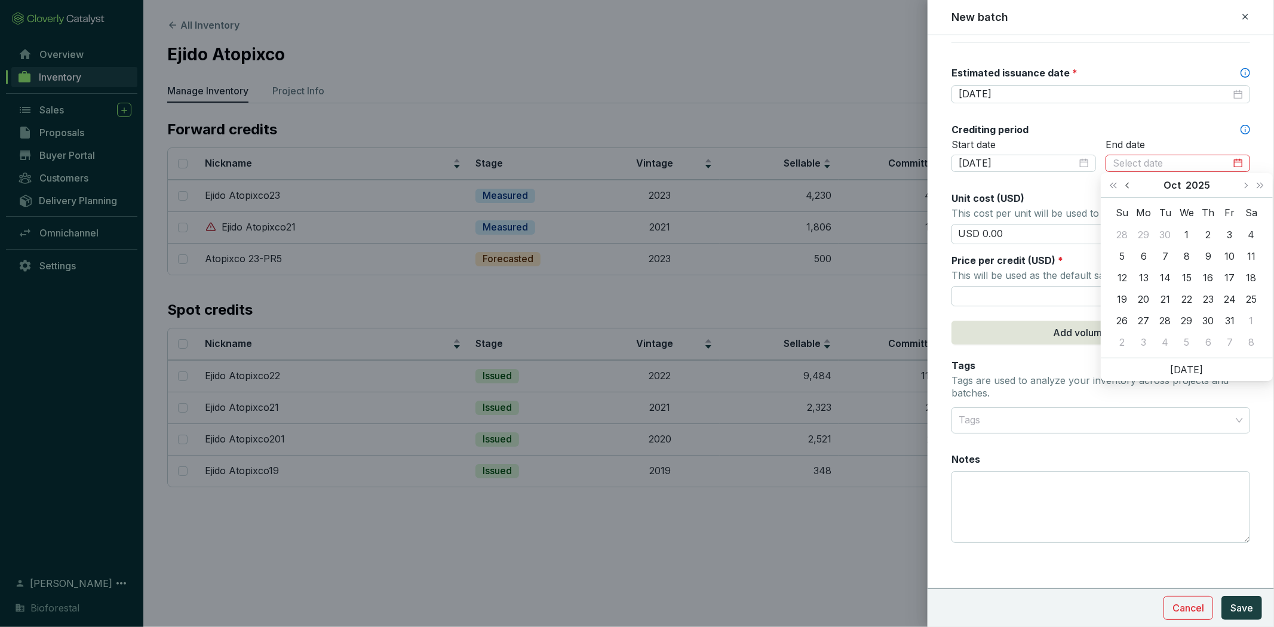
click at [848, 185] on button "Previous month (PageUp)" at bounding box center [1129, 185] width 16 height 24
click at [848, 183] on button "Last year (Control + left)" at bounding box center [1113, 185] width 16 height 24
click at [848, 186] on span "Next month (PageDown)" at bounding box center [1245, 185] width 6 height 6
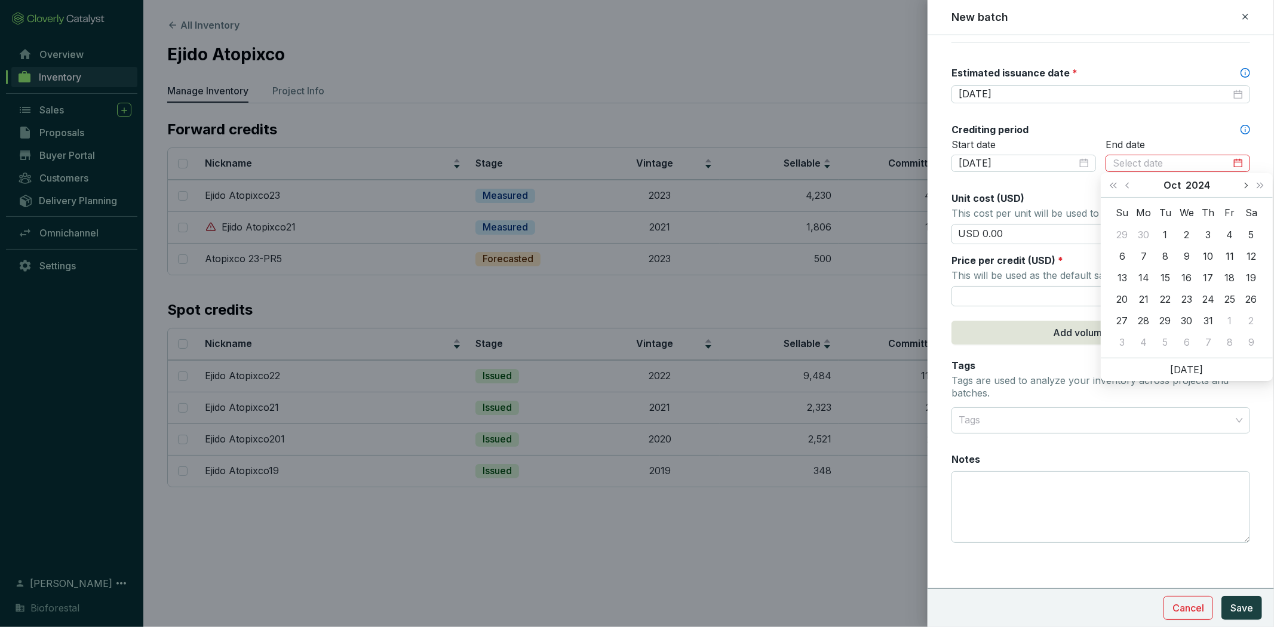
click at [848, 186] on span "Next month (PageDown)" at bounding box center [1245, 185] width 6 height 6
type input "2024-11-09"
click at [848, 251] on div "9" at bounding box center [1251, 256] width 14 height 14
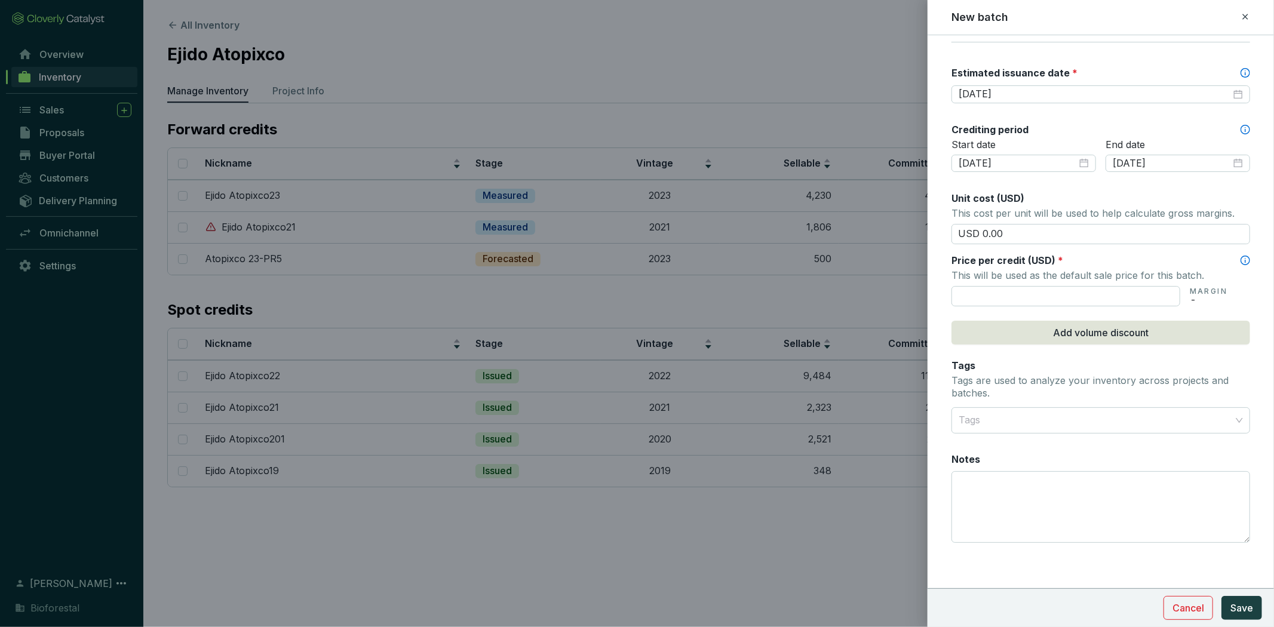
drag, startPoint x: 1063, startPoint y: 226, endPoint x: 957, endPoint y: 254, distance: 109.9
click at [848, 254] on div "Batch name * This is the internal name that will be used throughout Catalyst. A…" at bounding box center [1100, 135] width 299 height 844
click at [848, 254] on span "Price per credit (USD)" at bounding box center [1003, 260] width 104 height 12
drag, startPoint x: 1023, startPoint y: 233, endPoint x: 1214, endPoint y: 312, distance: 207.2
click at [848, 236] on div "New batch Batch name * This is the internal name that will be used throughout C…" at bounding box center [637, 313] width 1274 height 627
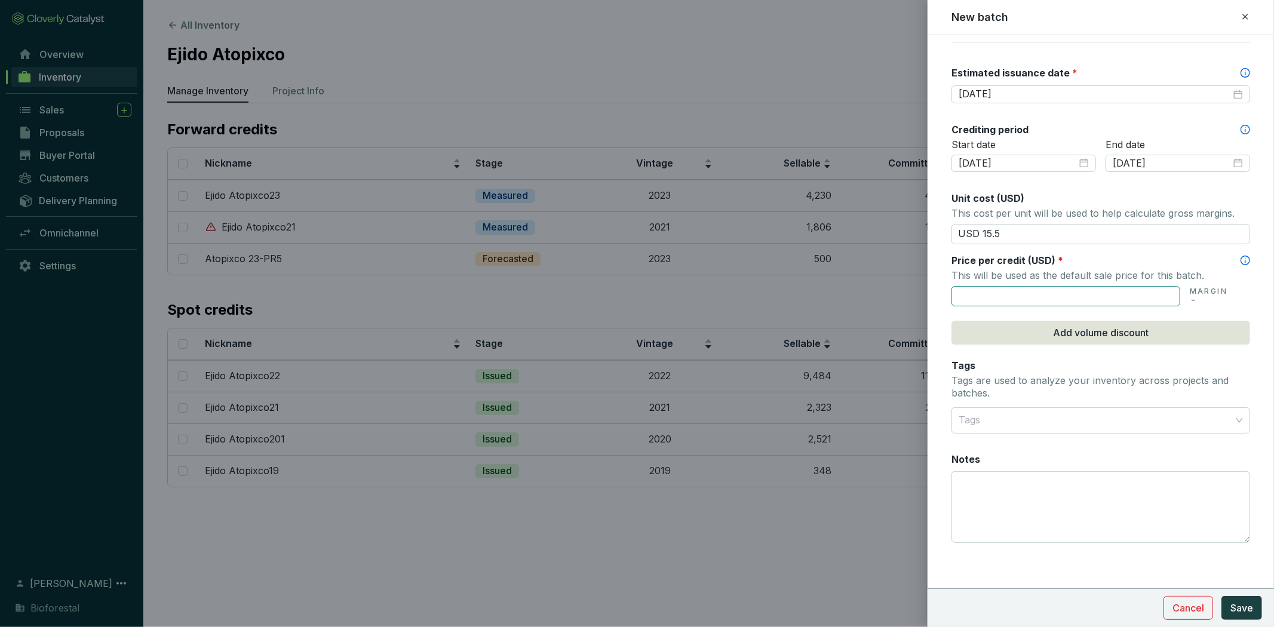
type input "USD 15.50"
click at [848, 297] on input "text" at bounding box center [1065, 296] width 229 height 20
click at [848, 430] on div at bounding box center [1094, 420] width 280 height 24
type input "USD 15.50"
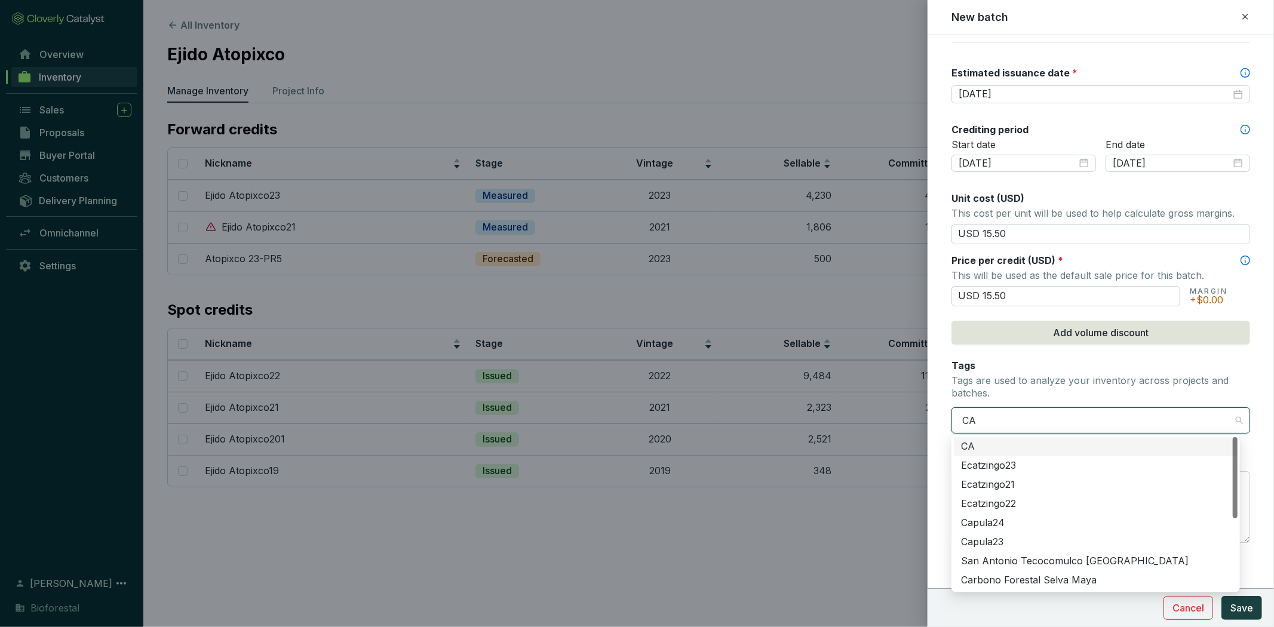
type input "C"
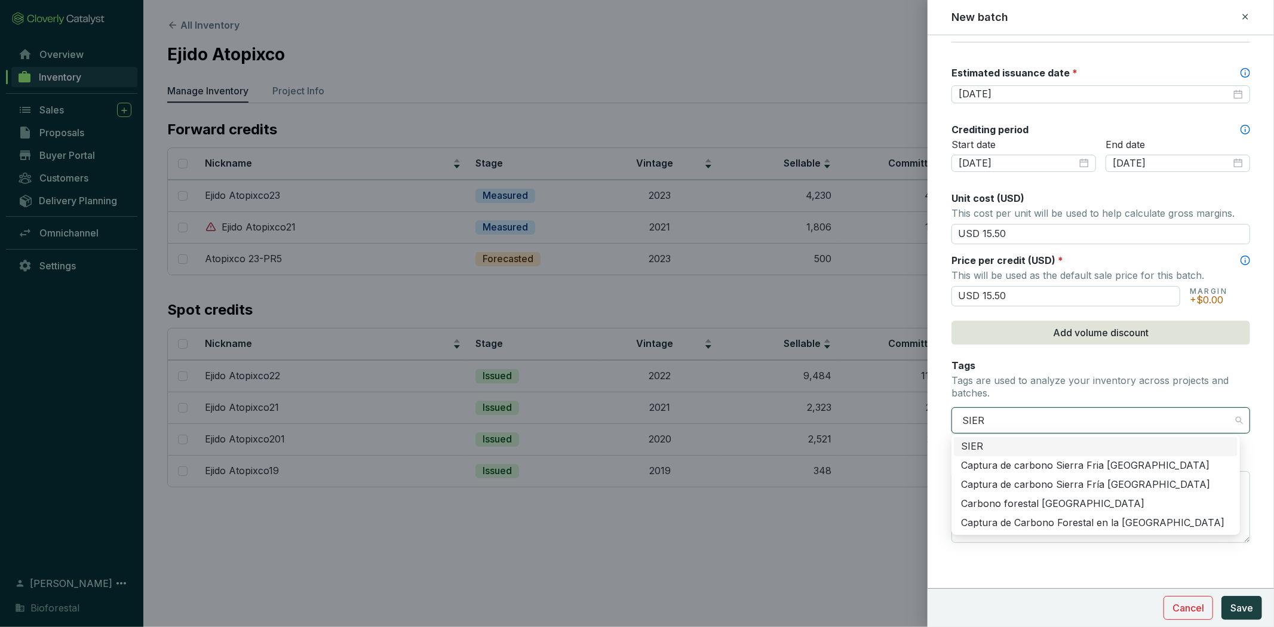
type input "SIERR"
click at [848, 441] on div "Carbono forestal Sierra Alta Hidalguense" at bounding box center [1095, 503] width 269 height 13
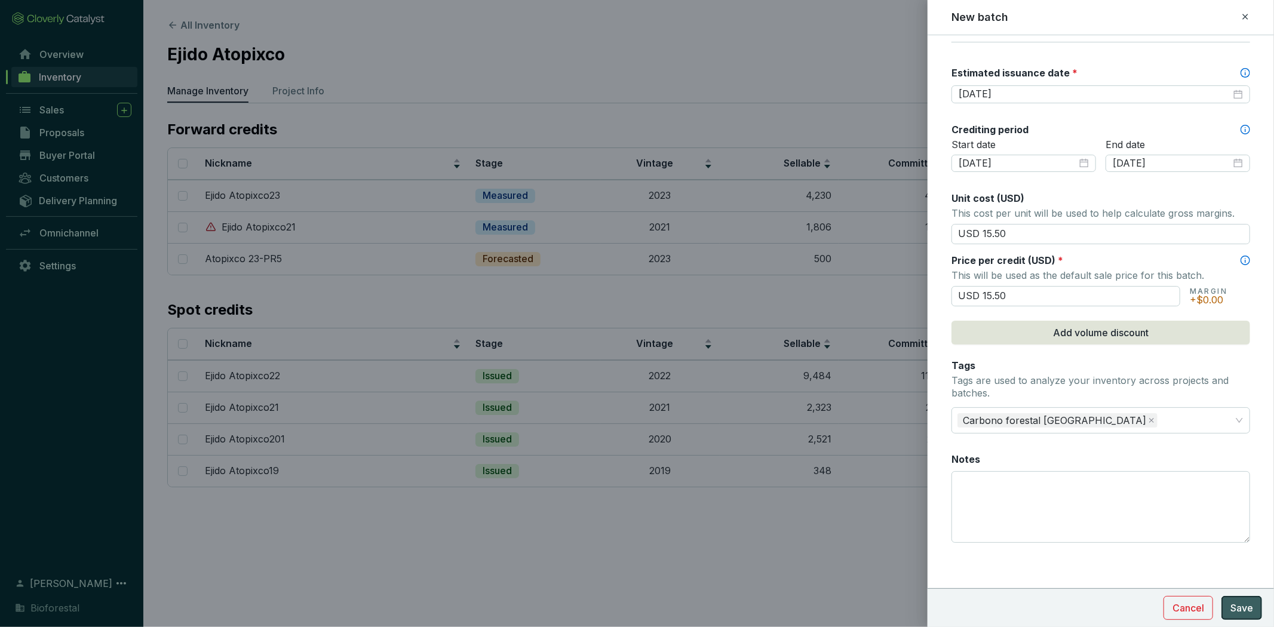
click at [848, 441] on span "Save" at bounding box center [1241, 608] width 23 height 14
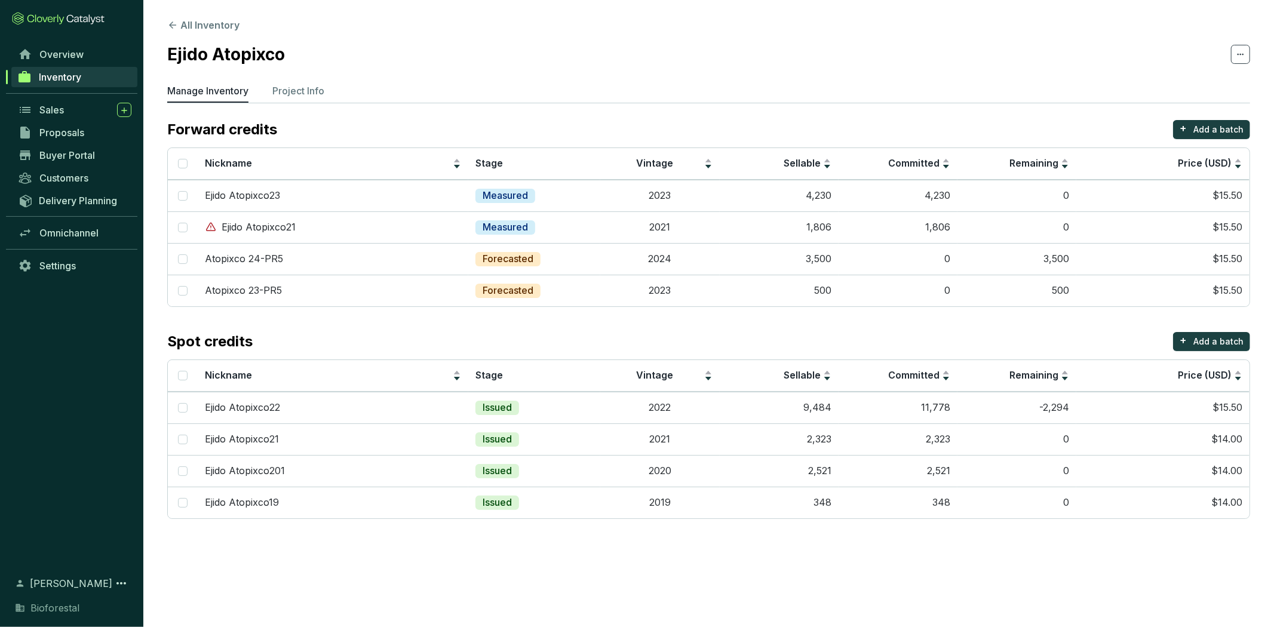
click at [80, 79] on span "Inventory" at bounding box center [60, 77] width 42 height 12
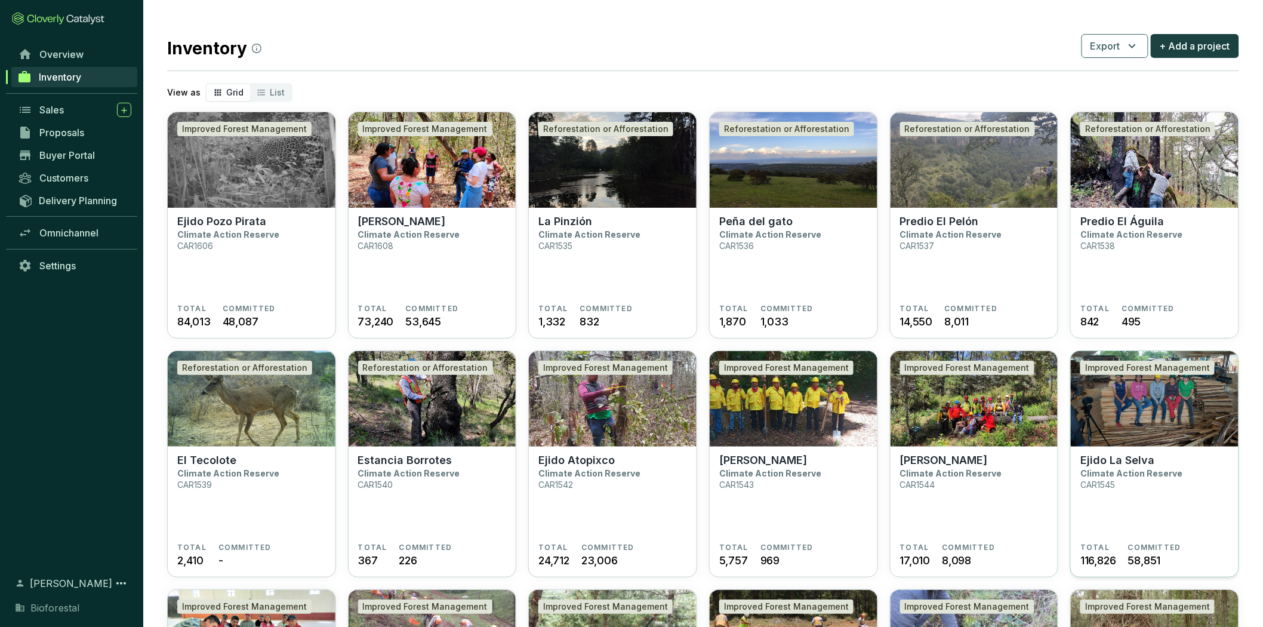
click at [848, 428] on img at bounding box center [1155, 399] width 168 height 96
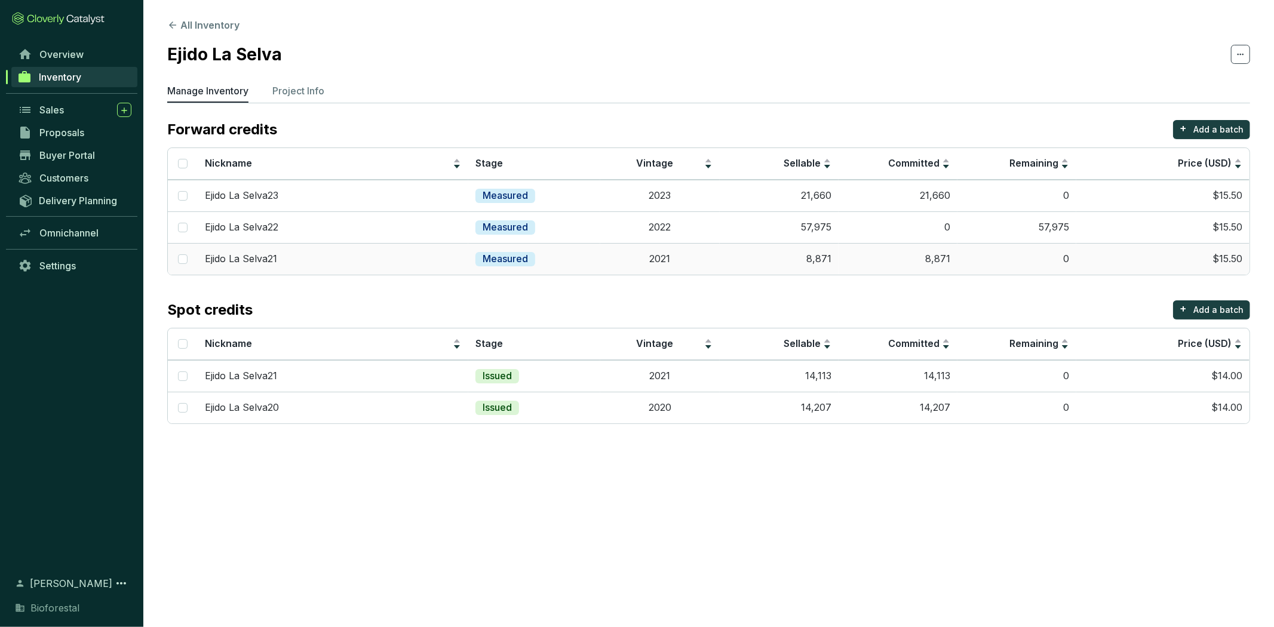
click at [783, 259] on td "8,871" at bounding box center [778, 259] width 119 height 32
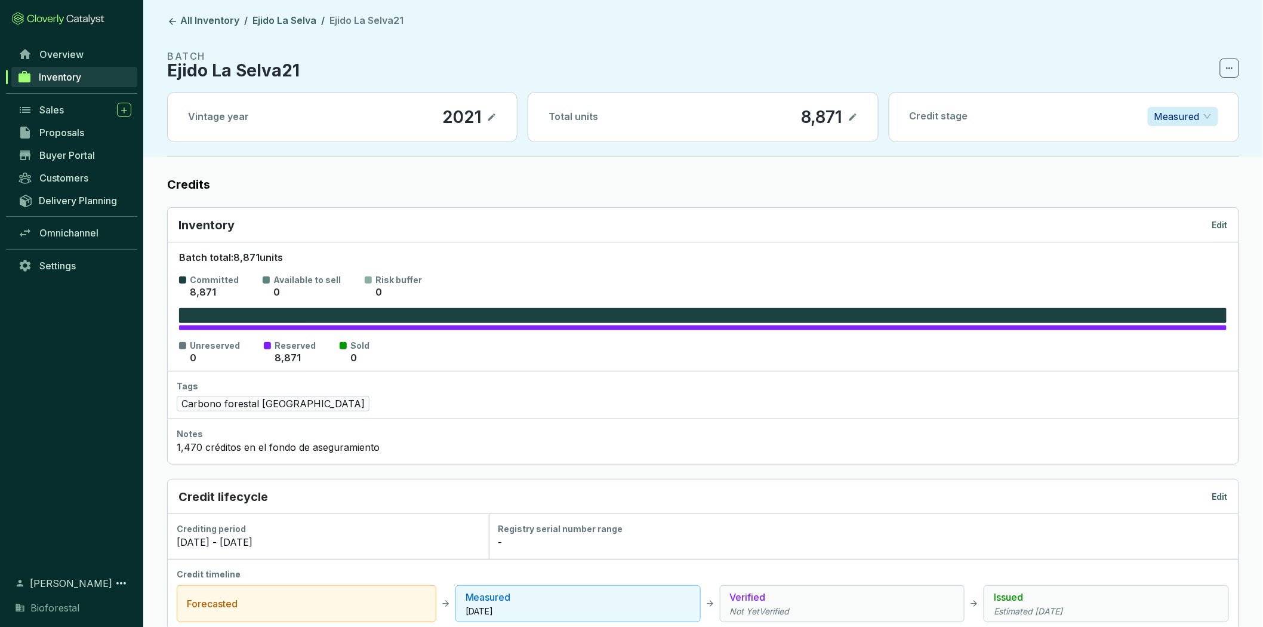
click at [1225, 219] on p "Edit" at bounding box center [1221, 225] width 16 height 12
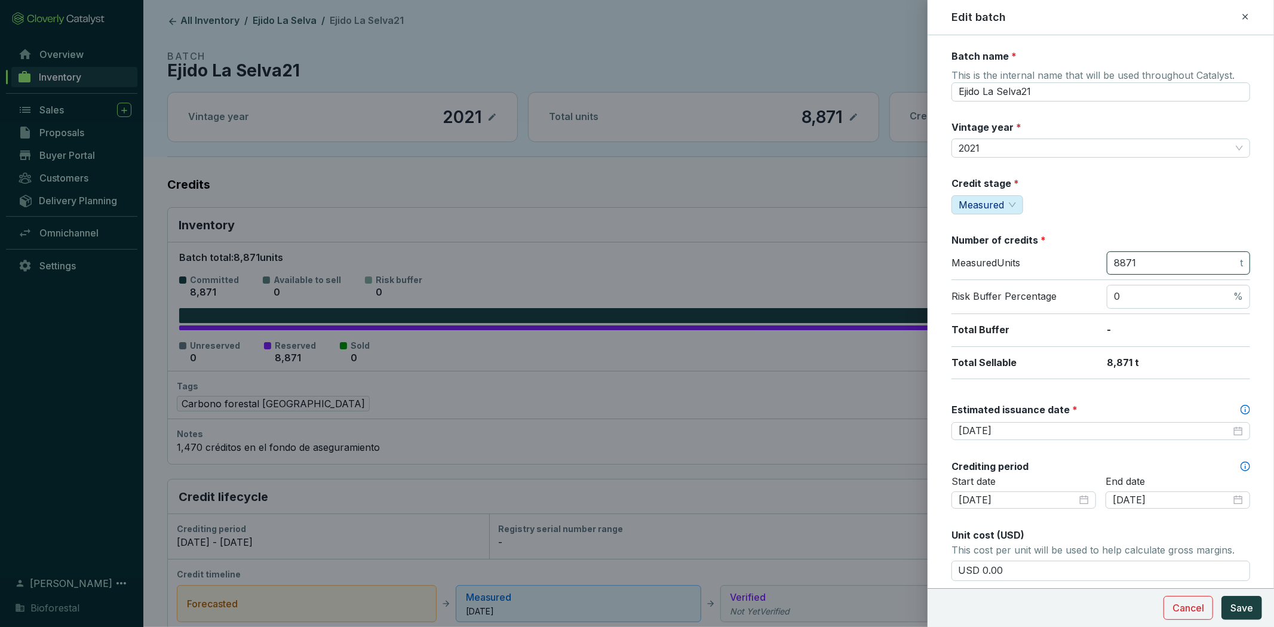
drag, startPoint x: 1180, startPoint y: 265, endPoint x: 1071, endPoint y: 265, distance: 109.3
click at [1071, 265] on div "Measured Units 8871 t" at bounding box center [1100, 265] width 299 height 29
type input "0"
click at [1209, 326] on p "-" at bounding box center [1177, 330] width 143 height 13
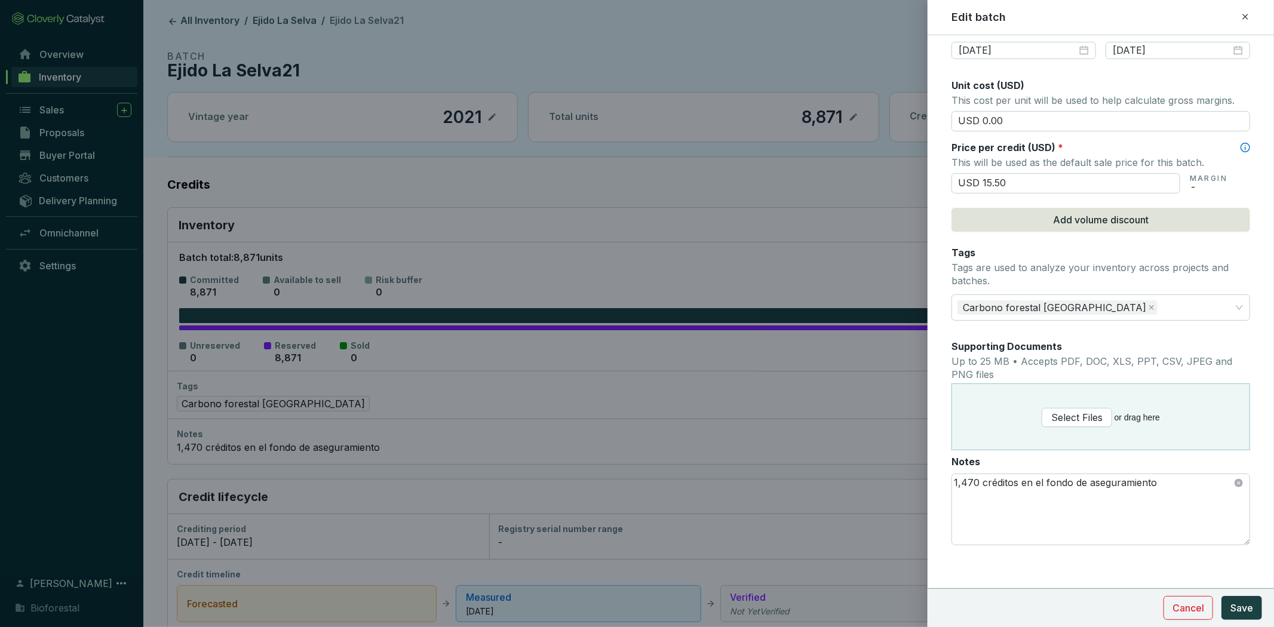
scroll to position [478, 0]
click at [1246, 602] on span "Save" at bounding box center [1241, 608] width 23 height 14
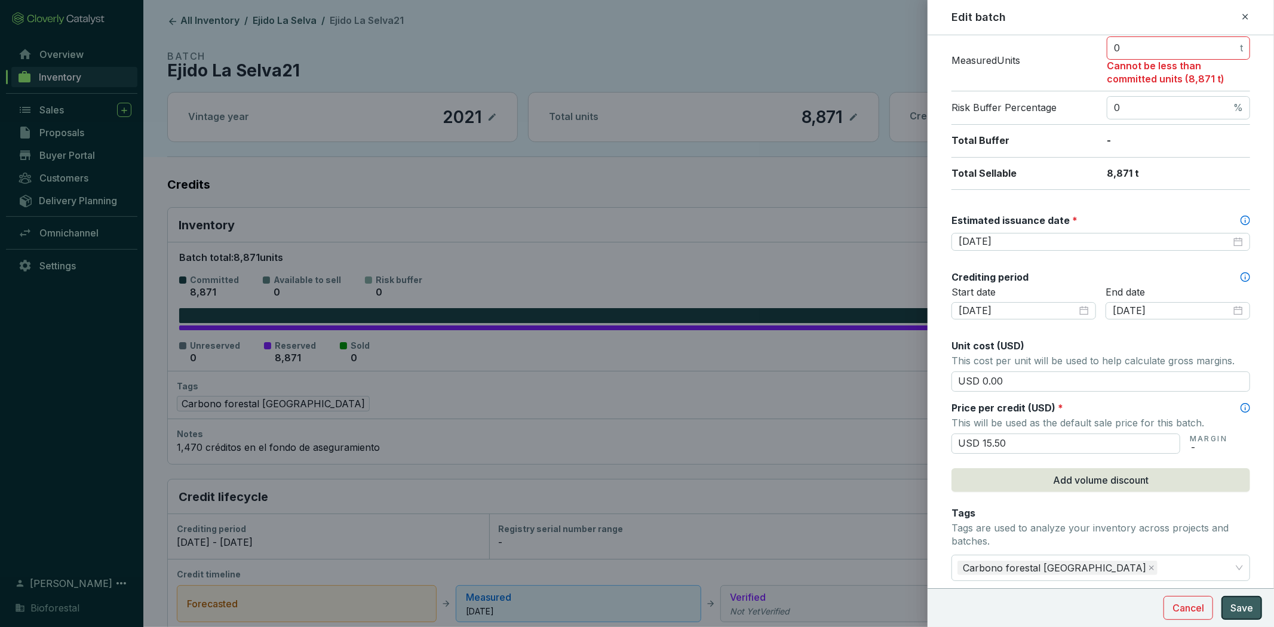
click at [1246, 602] on span "Save" at bounding box center [1241, 608] width 23 height 14
click at [1192, 607] on span "Cancel" at bounding box center [1188, 608] width 32 height 14
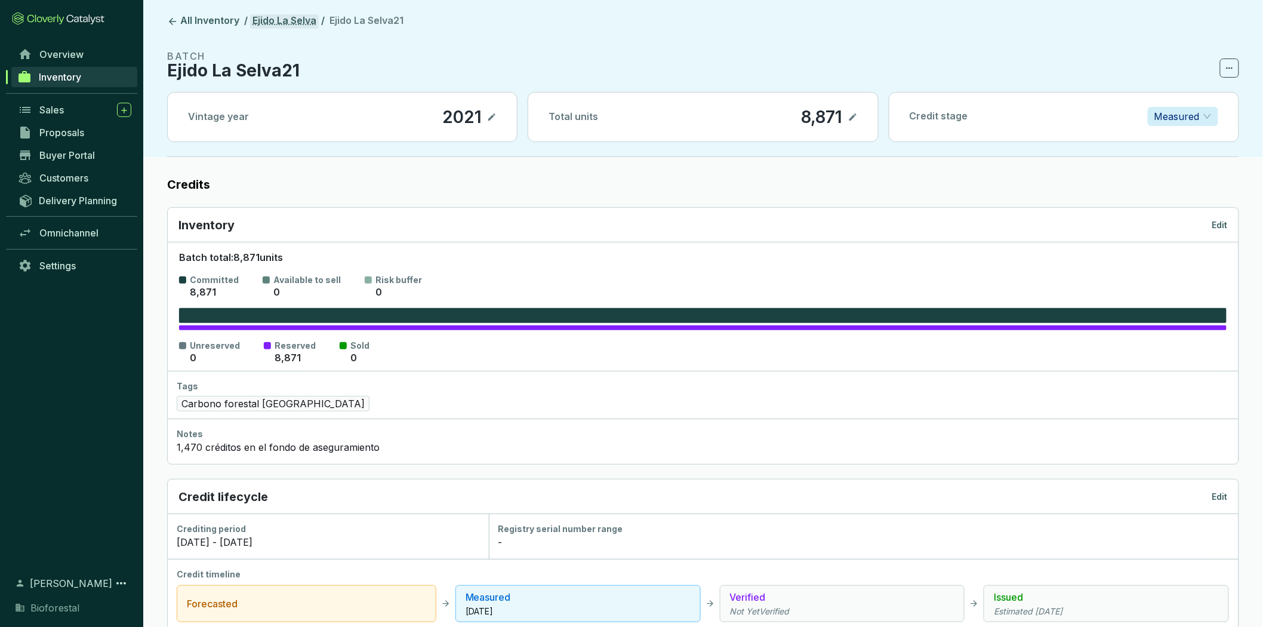
click at [287, 19] on link "Ejido La Selva" at bounding box center [284, 21] width 69 height 14
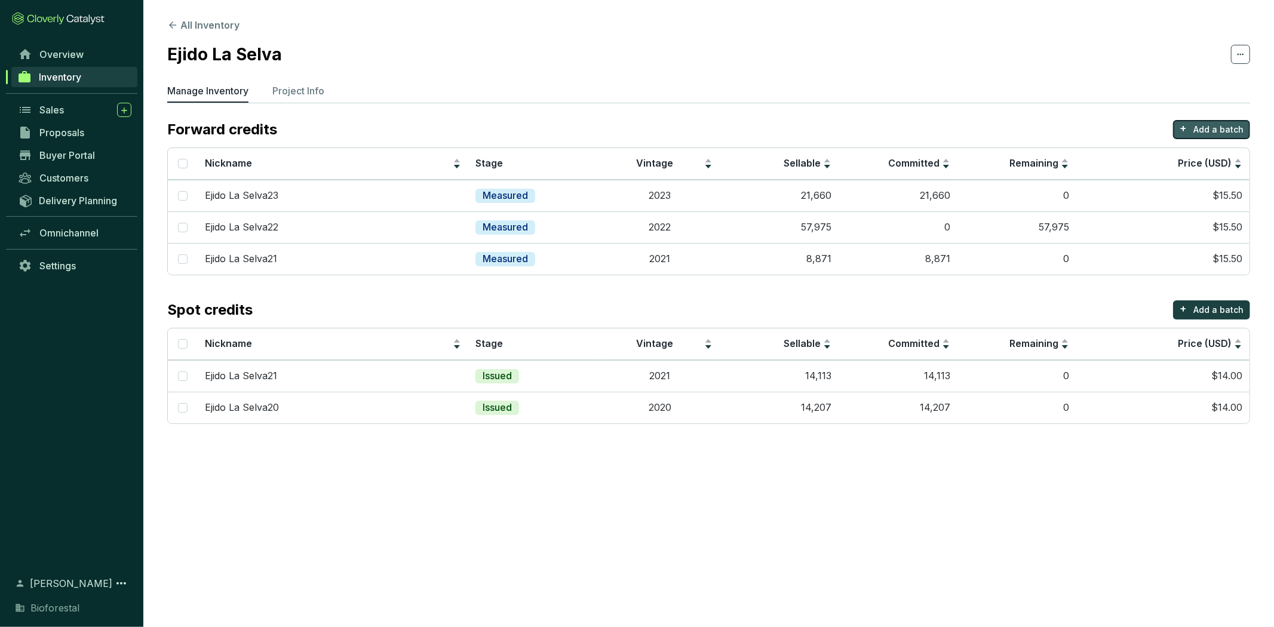
click at [1213, 130] on p "Add a batch" at bounding box center [1218, 130] width 50 height 12
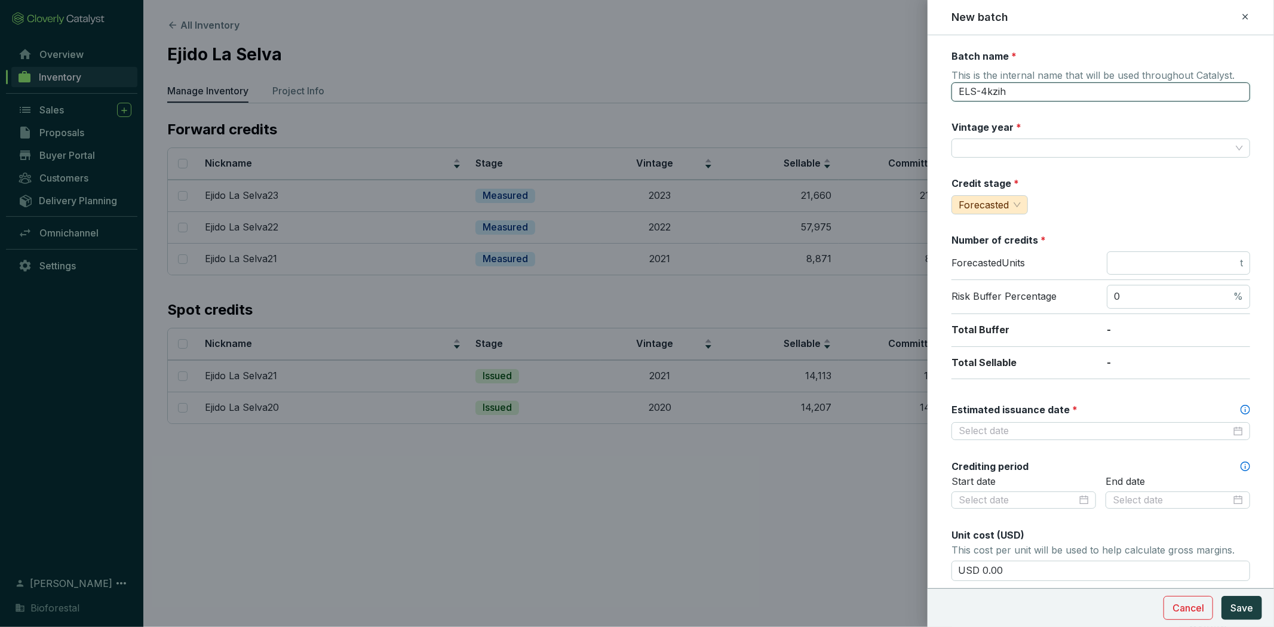
drag, startPoint x: 1069, startPoint y: 97, endPoint x: 923, endPoint y: 96, distance: 146.9
click at [923, 96] on div "New batch Batch name * This is the internal name that will be used throughout C…" at bounding box center [637, 313] width 1274 height 627
type input "l"
type input "La Selva 23-PR5"
click at [1061, 142] on input "Vintage year *" at bounding box center [1094, 148] width 272 height 18
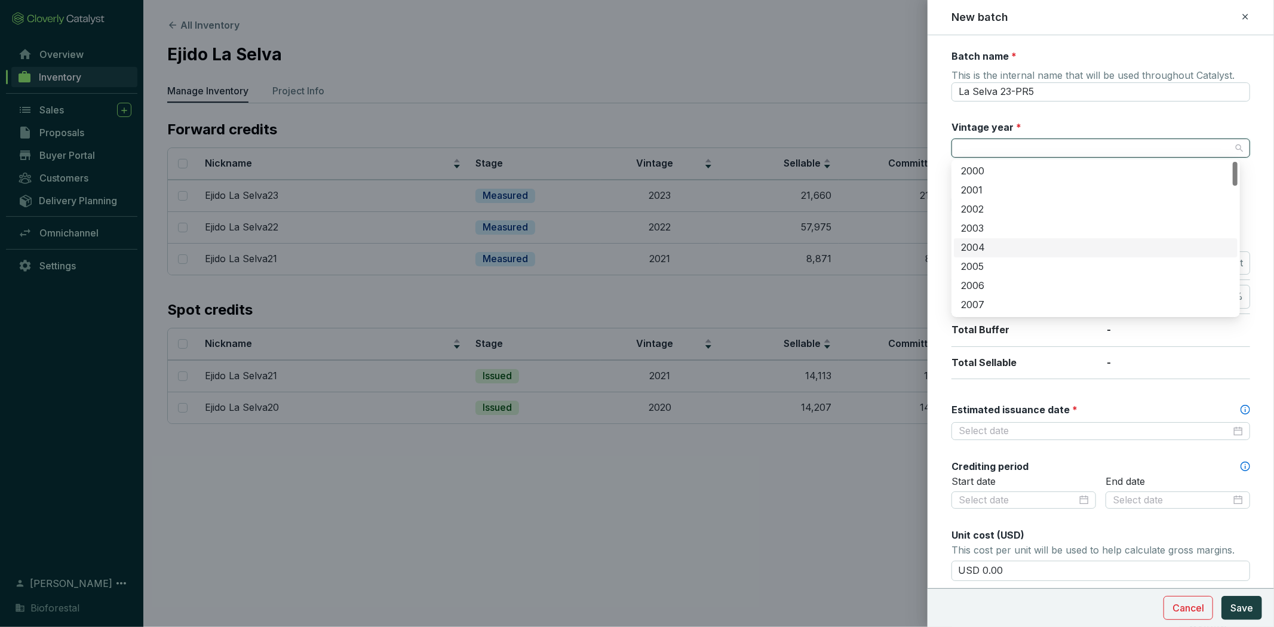
scroll to position [398, 0]
click at [1009, 211] on div "2023" at bounding box center [1095, 213] width 269 height 13
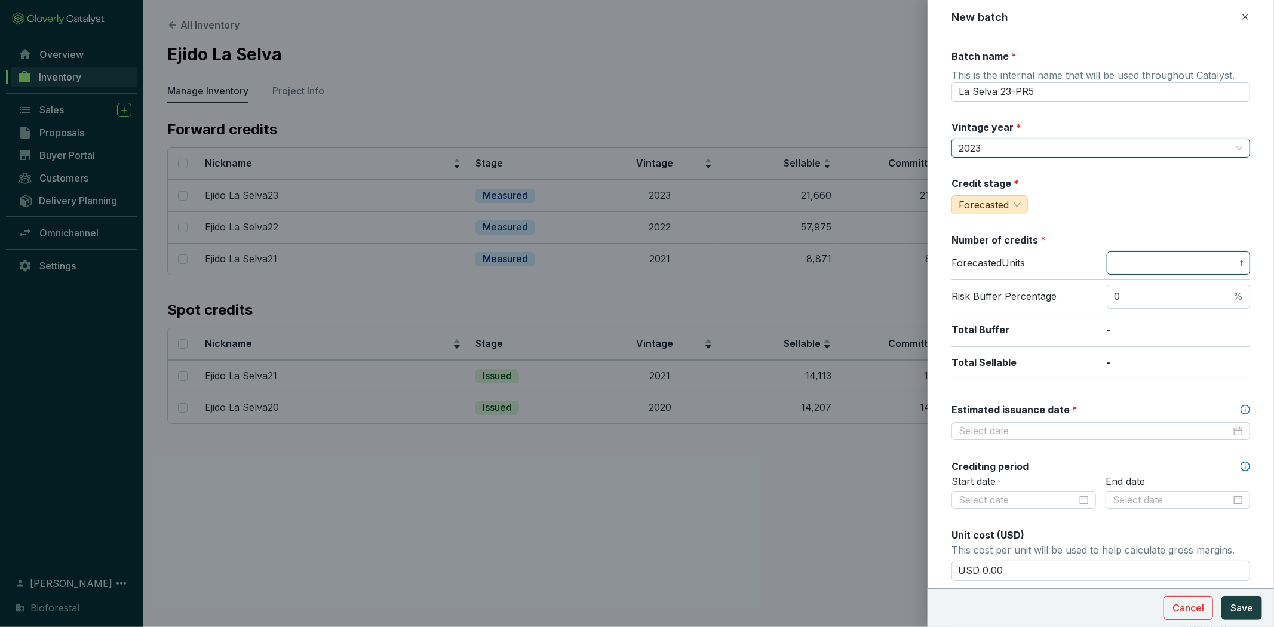
click at [1162, 259] on input "number" at bounding box center [1176, 263] width 124 height 13
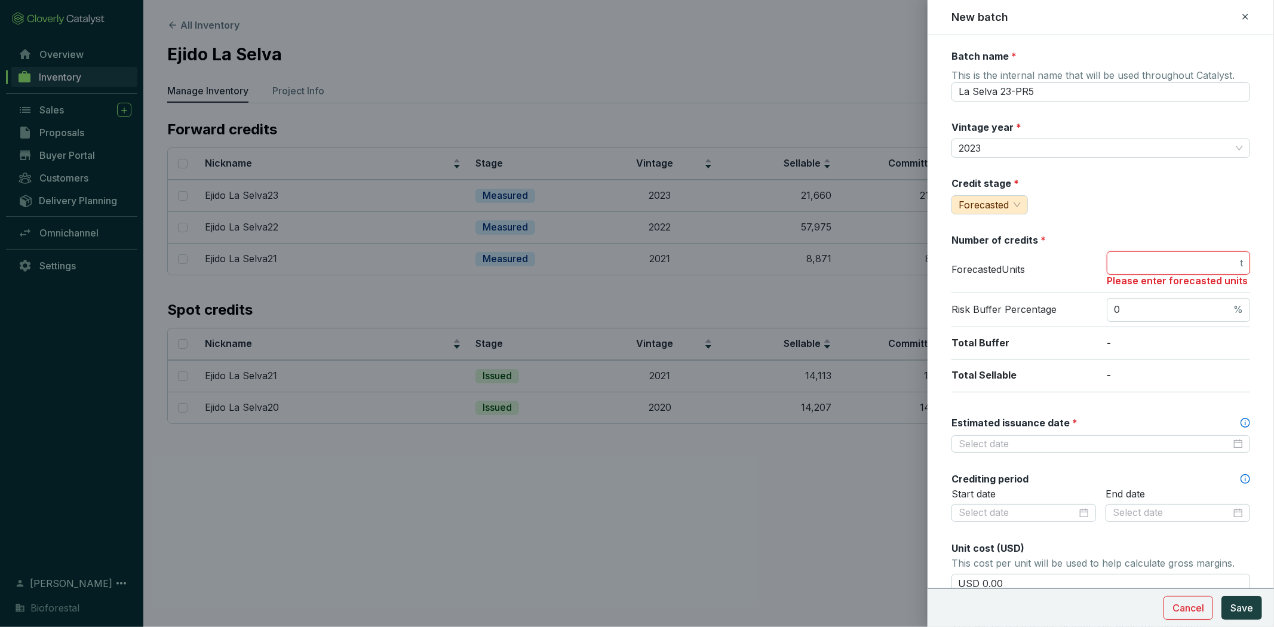
click at [1170, 260] on input "number" at bounding box center [1176, 263] width 124 height 13
type input "7739"
click at [1146, 443] on input "Estimated issuance date *" at bounding box center [1094, 444] width 272 height 13
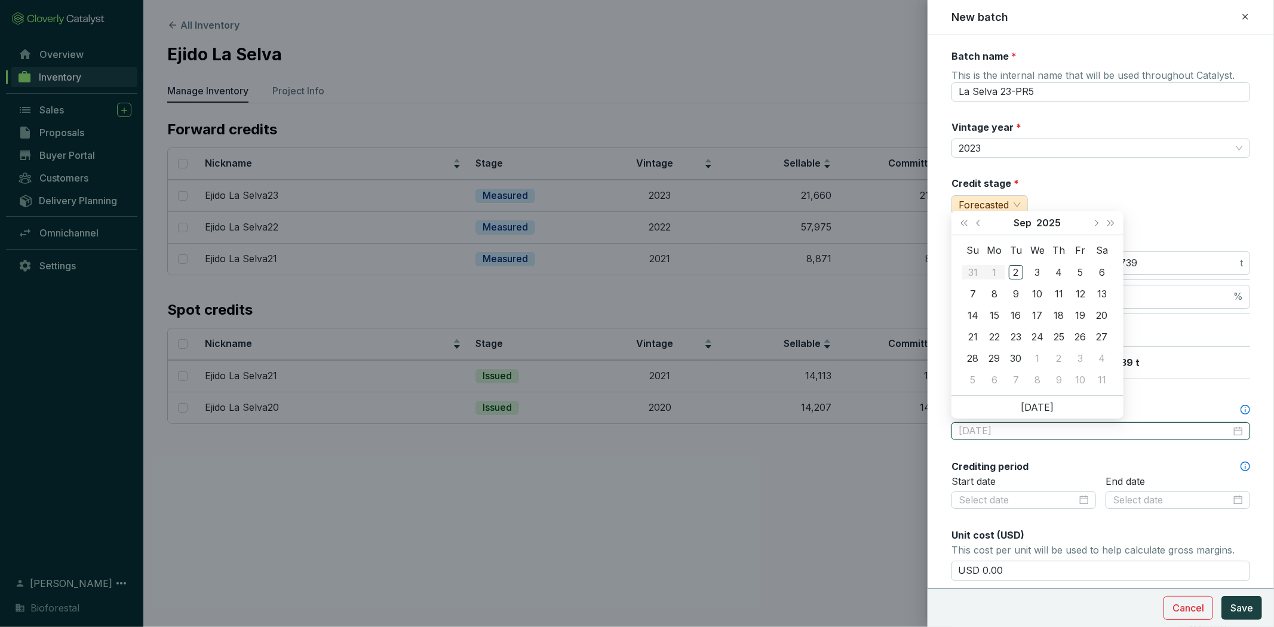
type input "2025-09-05"
click at [1097, 221] on button "Next month (PageDown)" at bounding box center [1096, 223] width 16 height 24
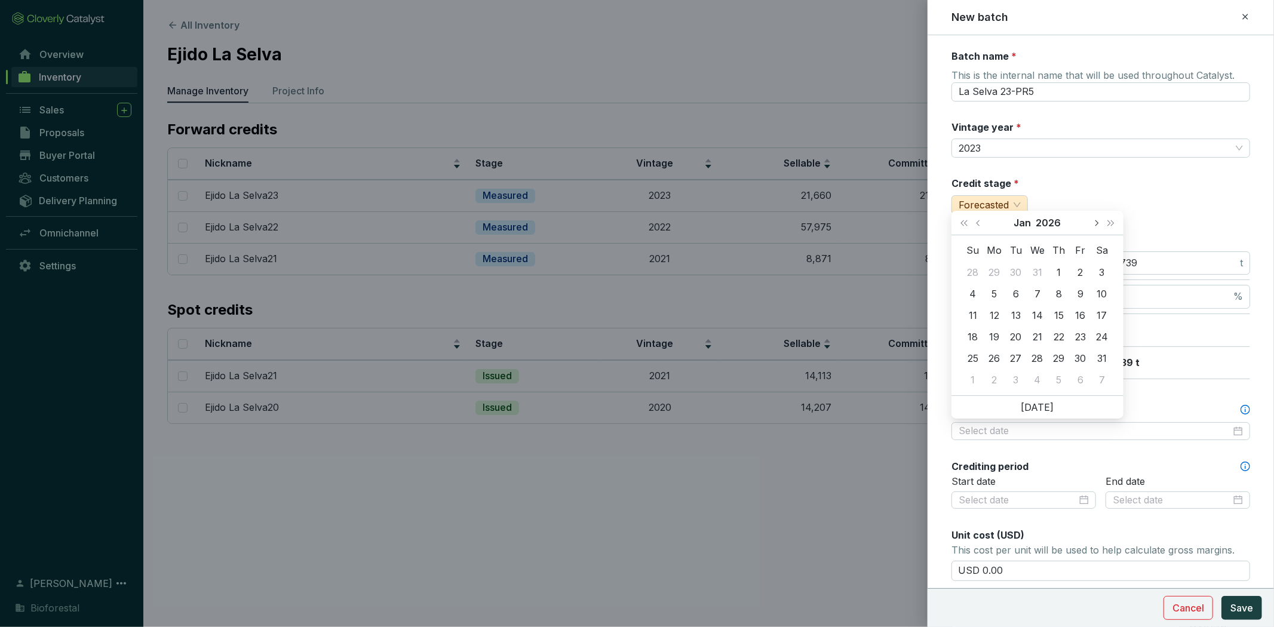
click at [1097, 221] on button "Next month (PageDown)" at bounding box center [1096, 223] width 16 height 24
type input "[DATE]"
click at [1041, 317] on div "15" at bounding box center [1037, 315] width 14 height 14
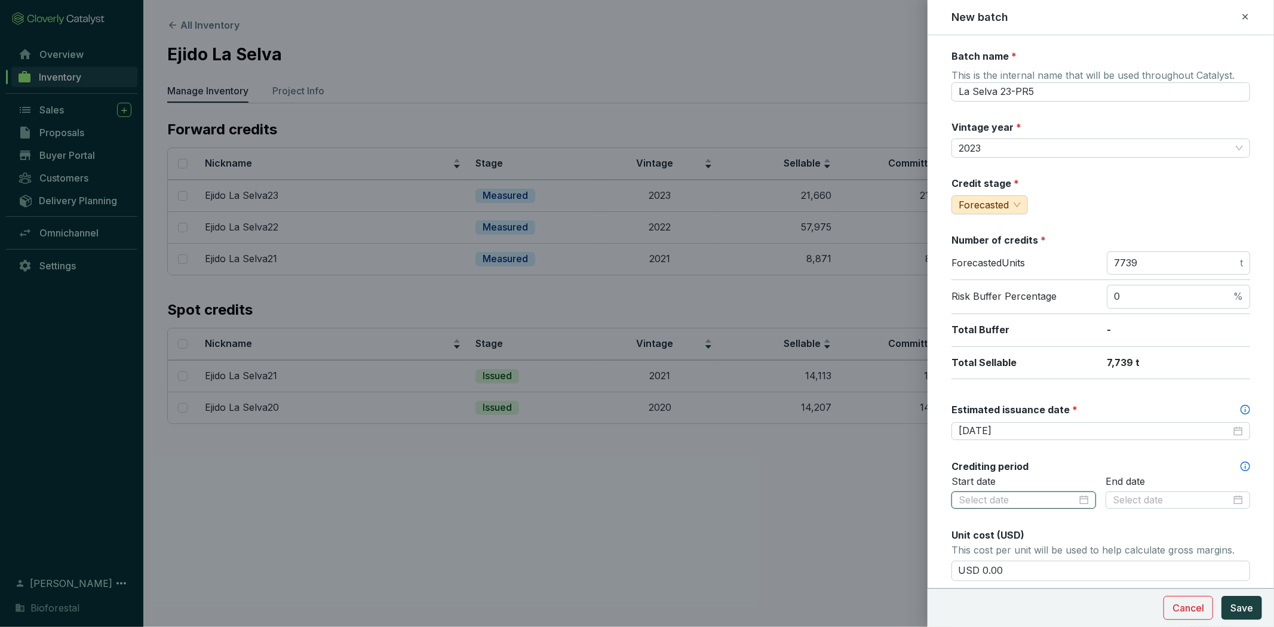
click at [1043, 494] on input at bounding box center [1017, 500] width 118 height 13
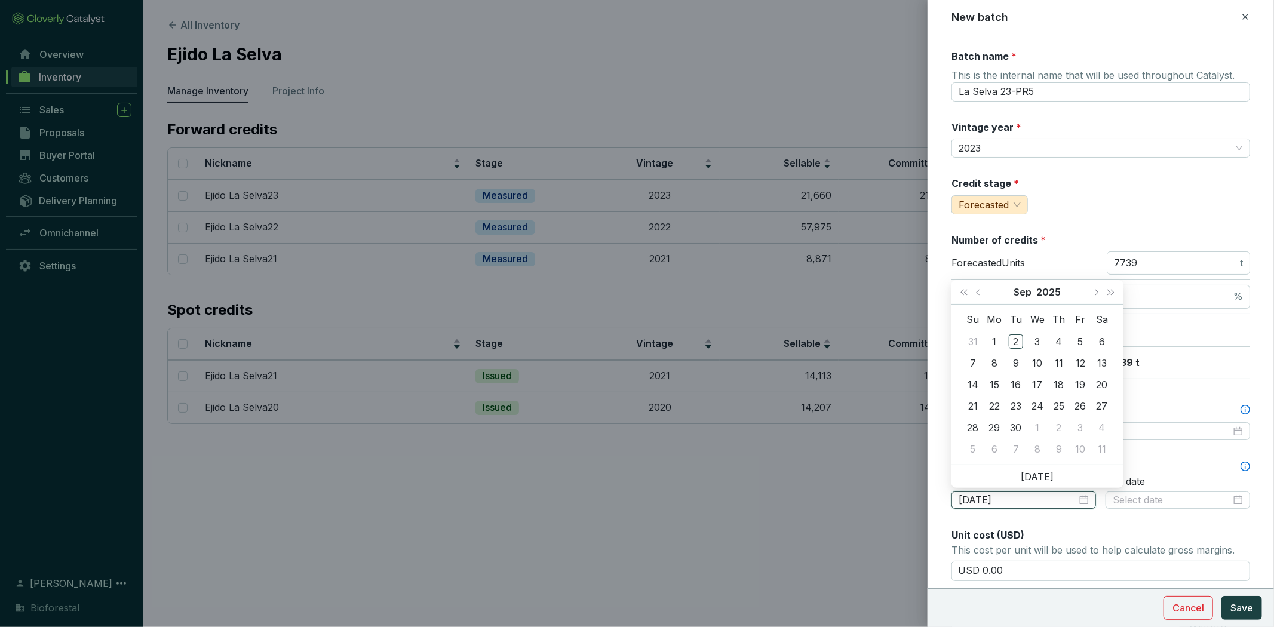
type input "2025-09-03"
click at [963, 291] on span "Last year (Control + left)" at bounding box center [964, 292] width 6 height 6
click at [1097, 294] on button "Next month (PageDown)" at bounding box center [1096, 292] width 16 height 24
click at [1091, 295] on button "Next month (PageDown)" at bounding box center [1096, 292] width 16 height 24
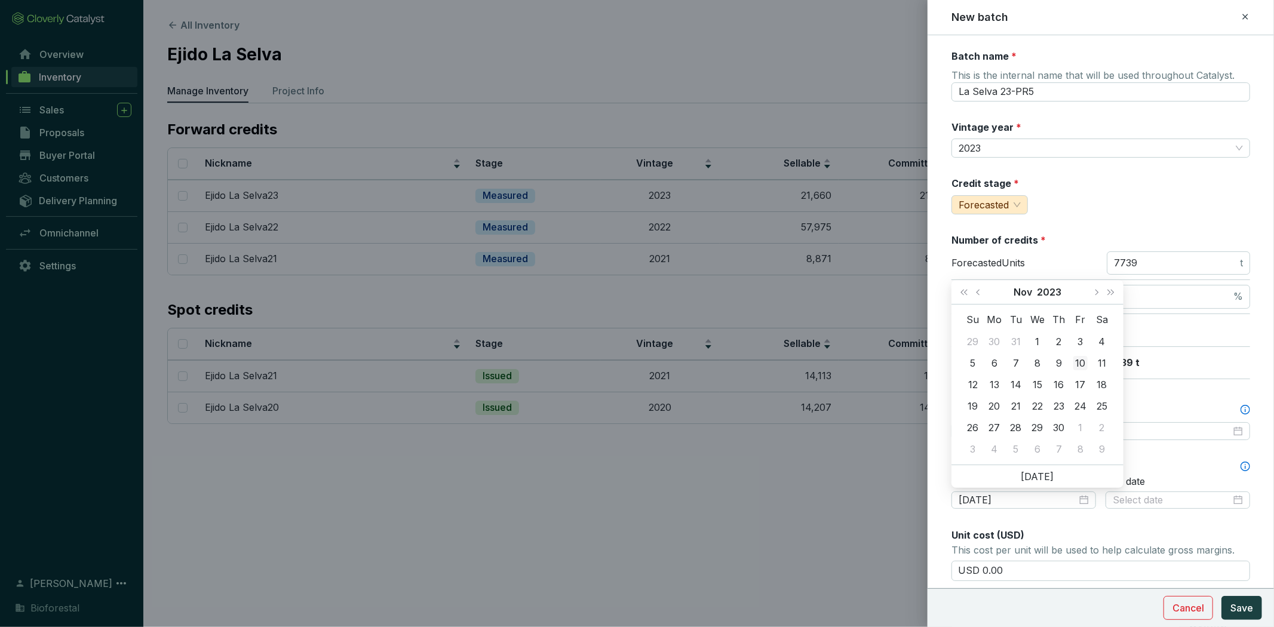
type input "2023-11-10"
click at [1081, 360] on div "10" at bounding box center [1080, 363] width 14 height 14
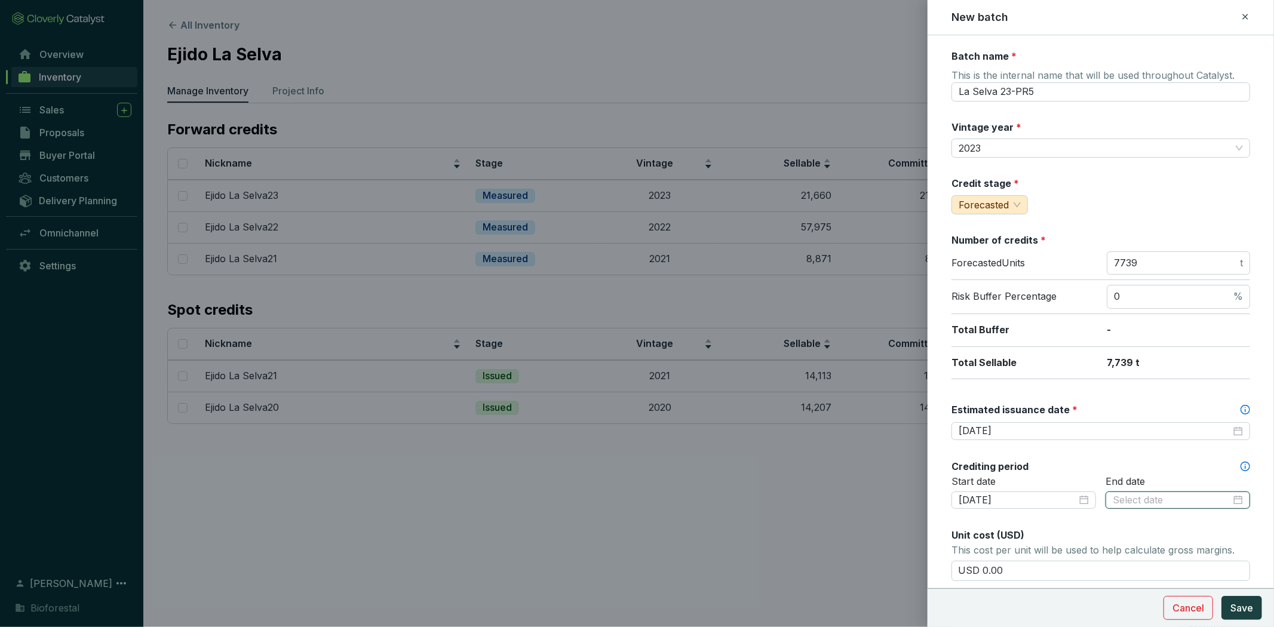
click at [1160, 496] on input at bounding box center [1171, 500] width 118 height 13
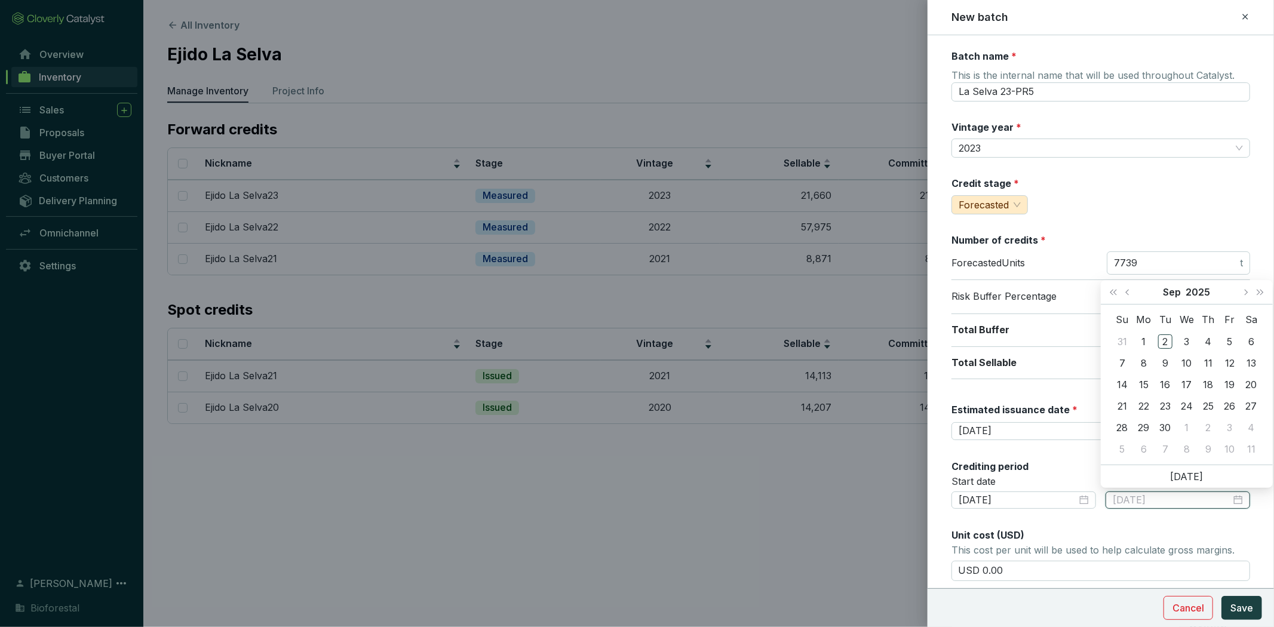
type input "2025-09-06"
click at [1112, 294] on span "Last year (Control + left)" at bounding box center [1113, 292] width 6 height 6
click at [1244, 289] on span "Next month (PageDown)" at bounding box center [1245, 292] width 6 height 6
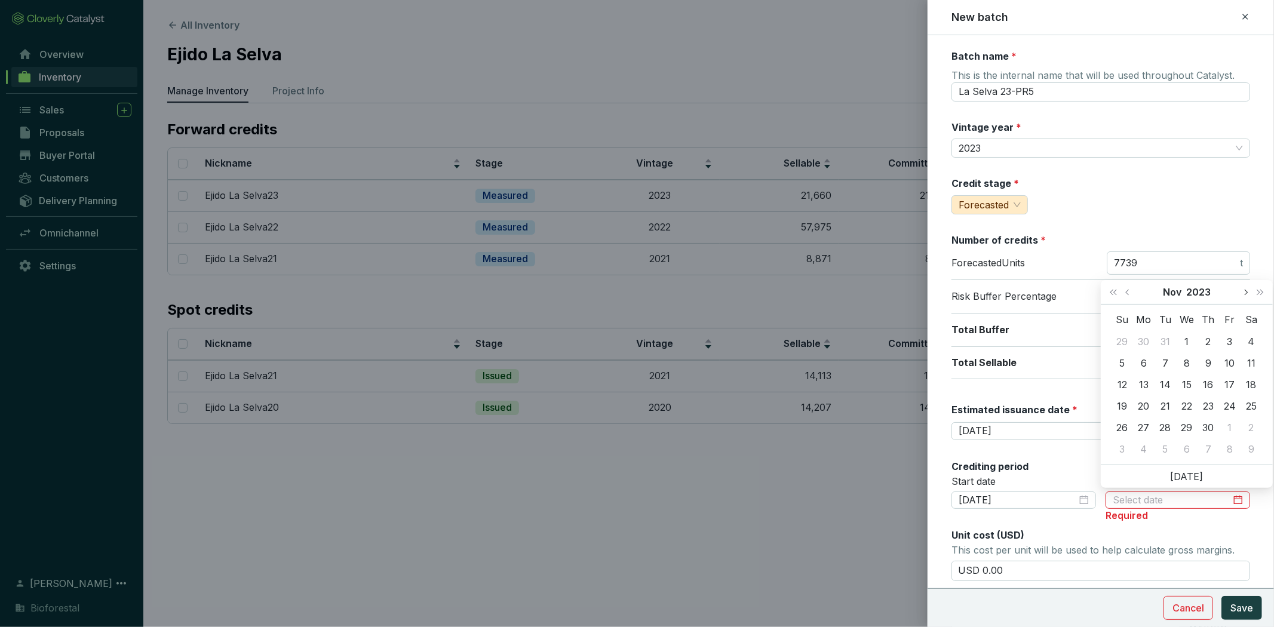
click at [1244, 289] on span "Next month (PageDown)" at bounding box center [1245, 292] width 6 height 6
type input "2023-12-31"
click at [1118, 447] on div "31" at bounding box center [1122, 449] width 14 height 14
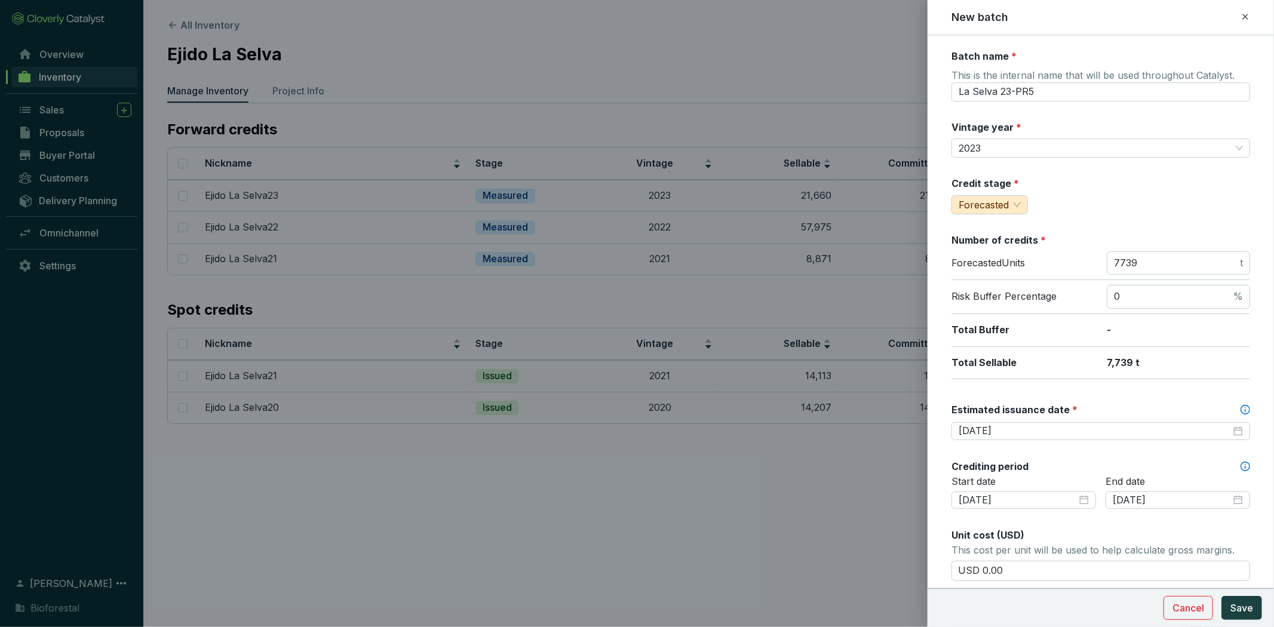
scroll to position [337, 0]
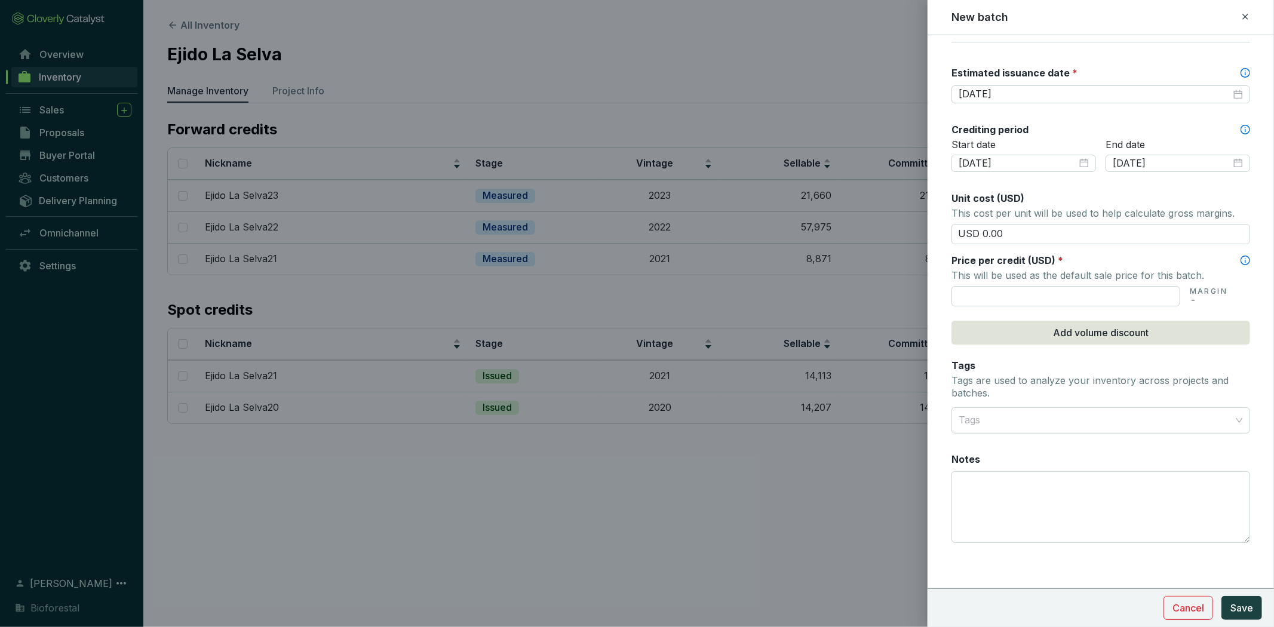
drag, startPoint x: 1028, startPoint y: 235, endPoint x: 897, endPoint y: 234, distance: 130.8
click at [897, 234] on div "New batch Batch name * This is the internal name that will be used throughout C…" at bounding box center [637, 313] width 1274 height 627
type input "USD 15.50"
click at [1007, 299] on input "text" at bounding box center [1065, 296] width 229 height 20
type input "USD 15.50"
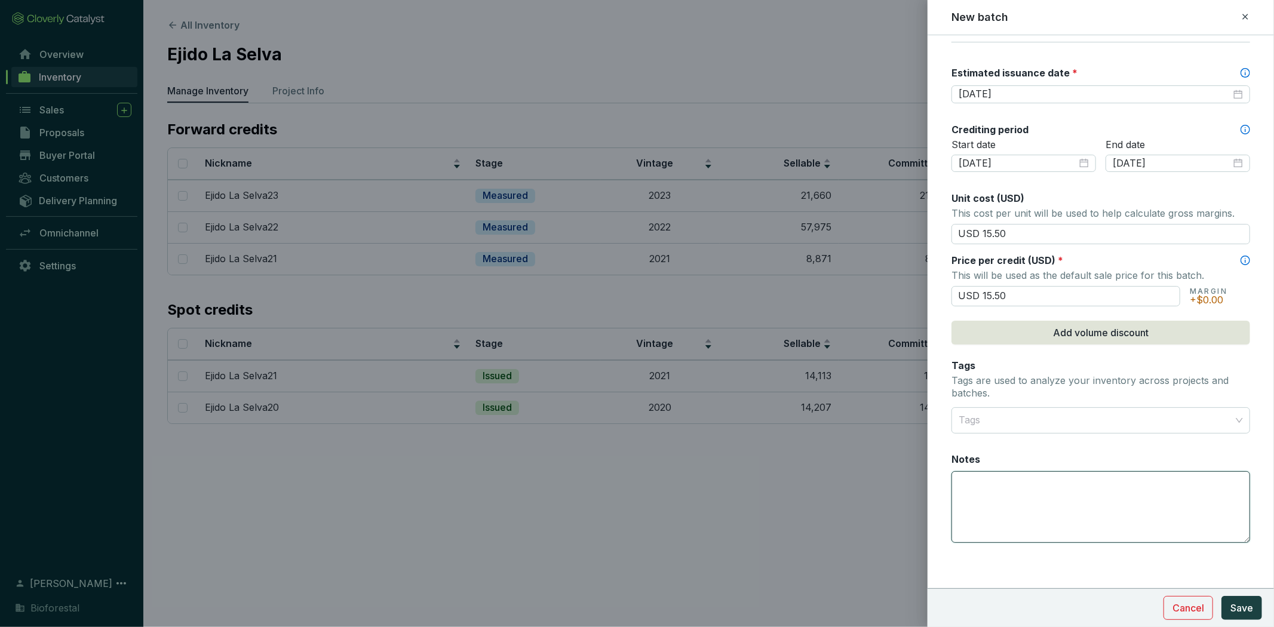
click at [1127, 479] on textarea "Notes" at bounding box center [1100, 507] width 297 height 70
click at [1244, 601] on span "Save" at bounding box center [1241, 608] width 23 height 14
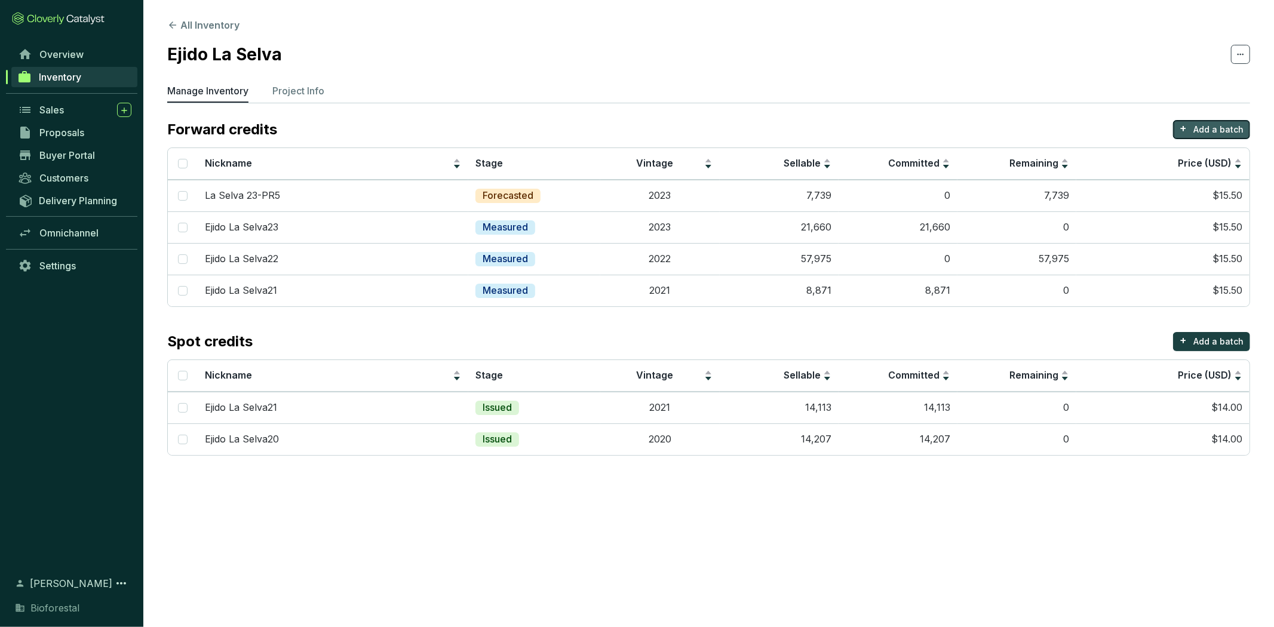
click at [1227, 133] on p "Add a batch" at bounding box center [1218, 130] width 50 height 12
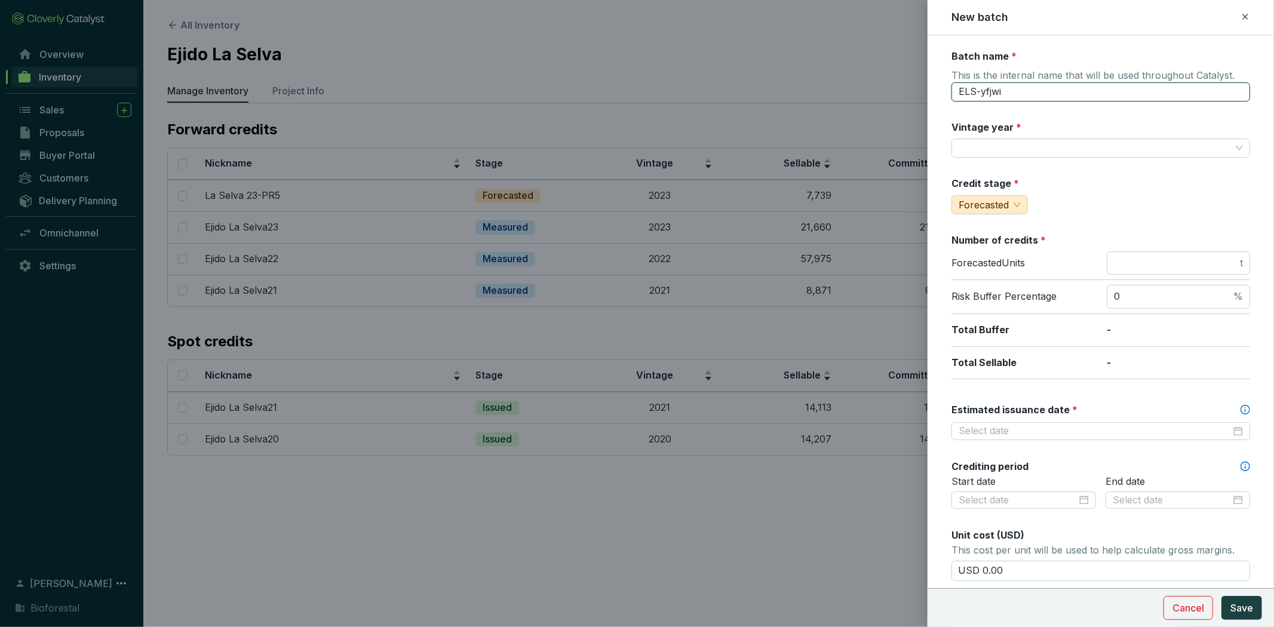
drag, startPoint x: 1114, startPoint y: 88, endPoint x: 935, endPoint y: 87, distance: 178.5
click at [935, 87] on form "Batch name * This is the internal name that will be used throughout Catalyst. E…" at bounding box center [1100, 501] width 346 height 902
click at [1007, 90] on input "La Selva 23-PR5" at bounding box center [1100, 91] width 299 height 19
click at [1009, 90] on input "La Selva 23-PR5" at bounding box center [1100, 91] width 299 height 19
type input "La Selva 24-PR5"
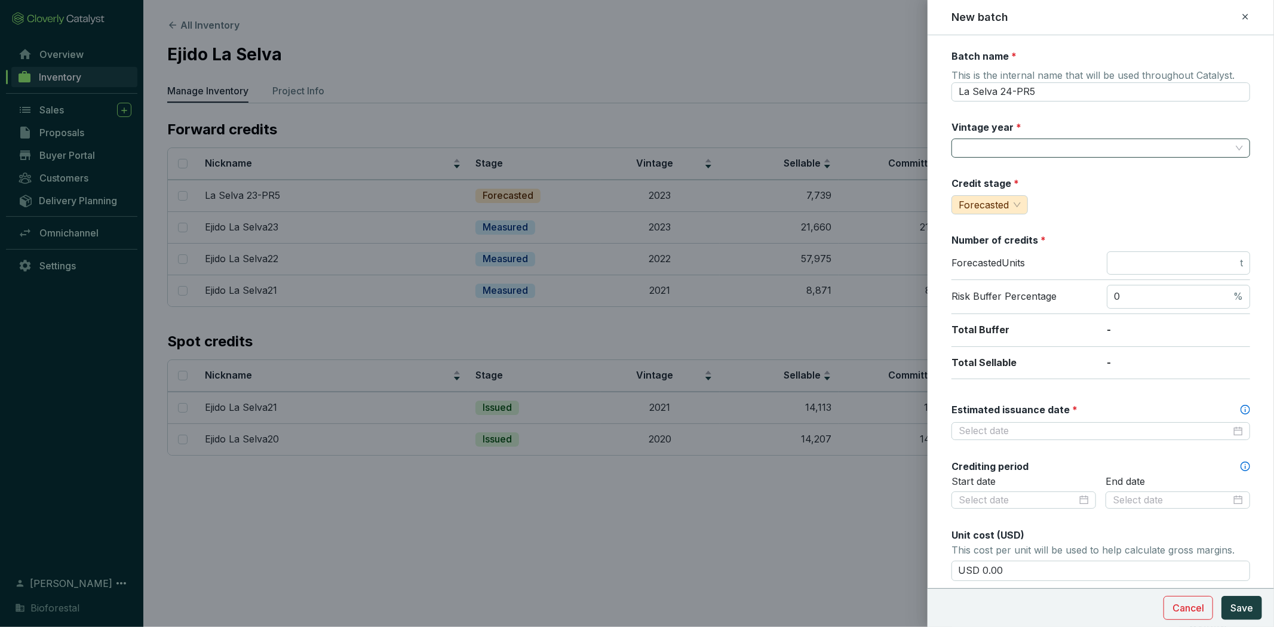
click at [1039, 139] on input "Vintage year *" at bounding box center [1094, 148] width 272 height 18
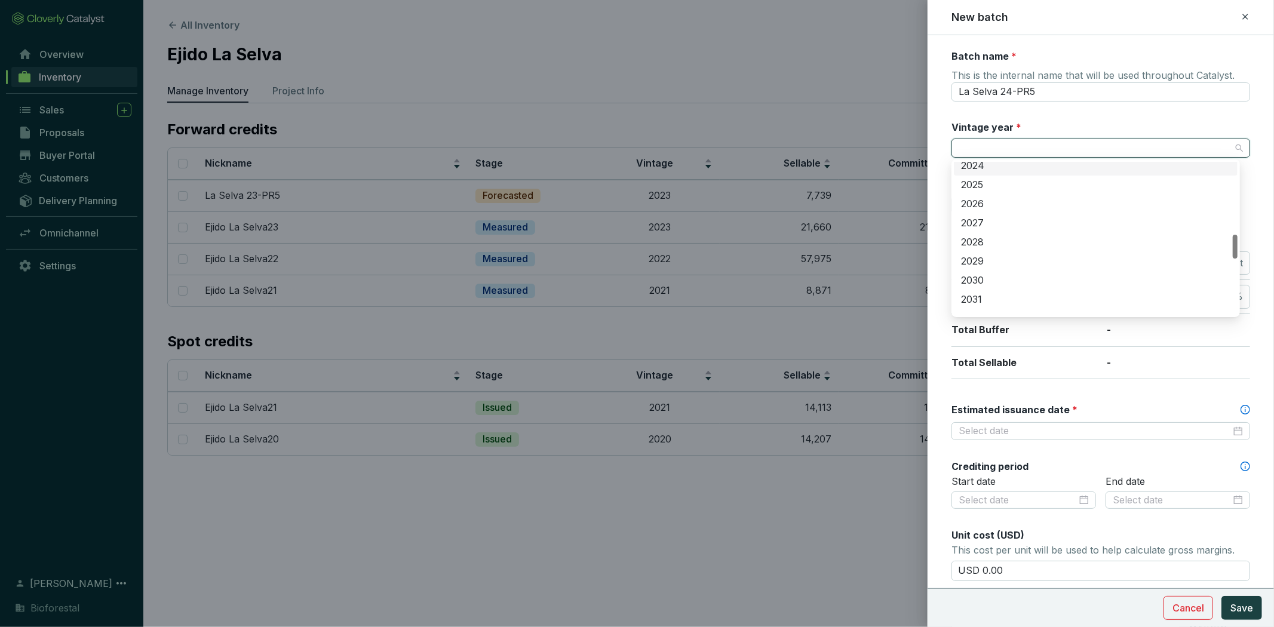
click at [998, 168] on div "2024" at bounding box center [1095, 165] width 269 height 13
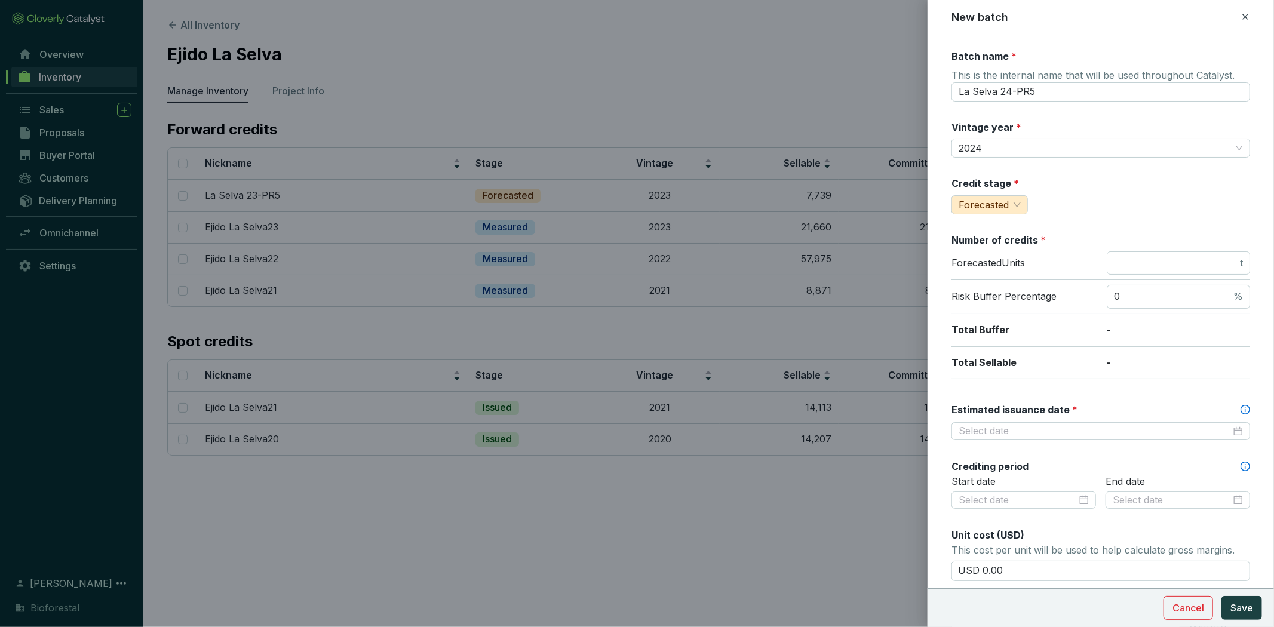
click at [1156, 276] on div "Forecasted Units t" at bounding box center [1100, 265] width 299 height 29
click at [1155, 267] on input "number" at bounding box center [1176, 263] width 124 height 13
type input "47649"
click at [1151, 279] on section "Number of credits * Forecasted Units 47649 t Risk Buffer Percentage 0 % Total B…" at bounding box center [1100, 306] width 299 height 146
click at [1151, 294] on input "0" at bounding box center [1172, 296] width 117 height 13
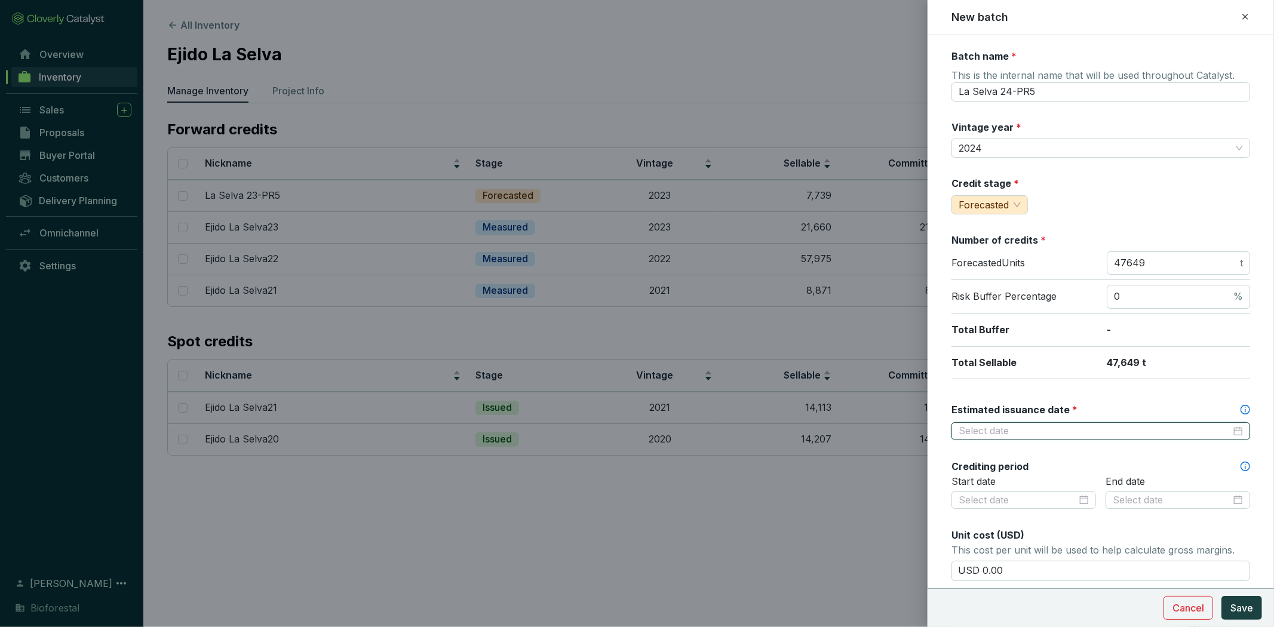
click at [1037, 427] on input "Estimated issuance date *" at bounding box center [1094, 431] width 272 height 13
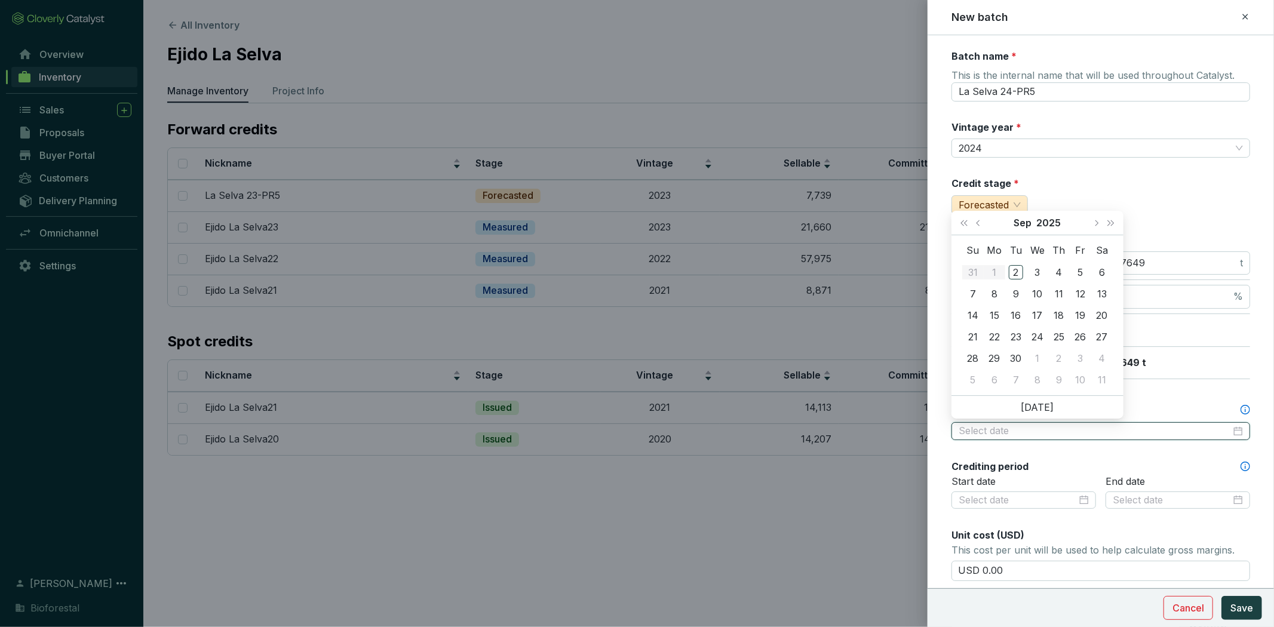
type input "2025-10-11"
click at [1102, 226] on button "Next month (PageDown)" at bounding box center [1096, 223] width 16 height 24
click at [1101, 226] on button "Next month (PageDown)" at bounding box center [1096, 223] width 16 height 24
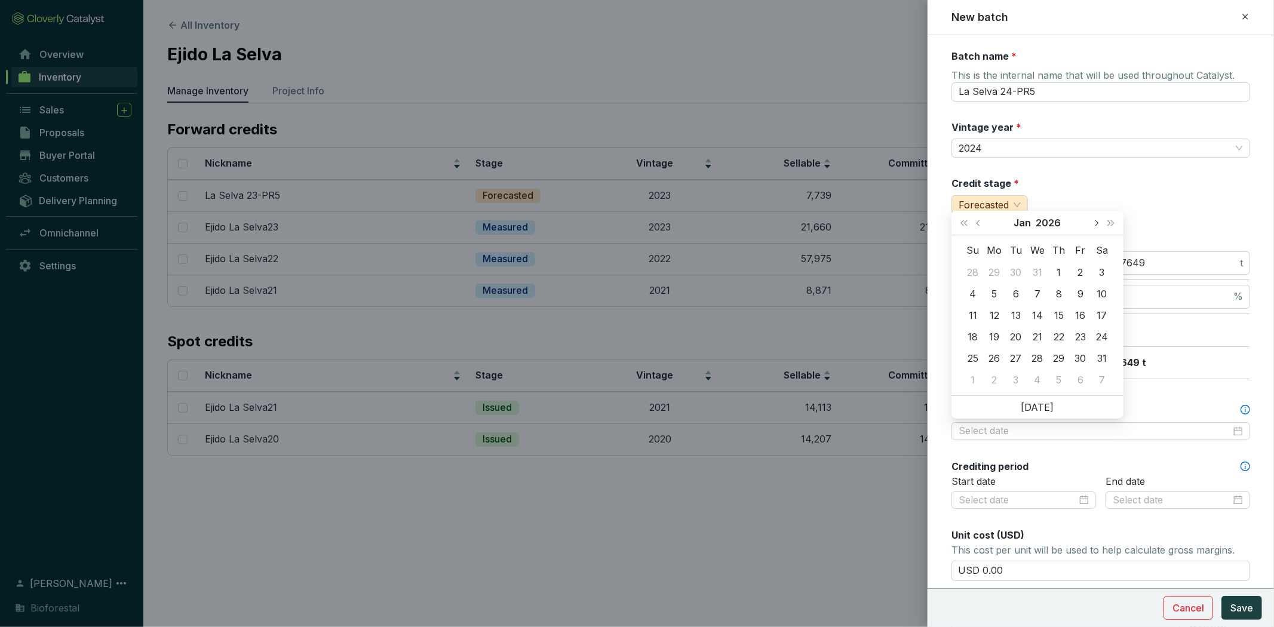
click at [1101, 226] on button "Next month (PageDown)" at bounding box center [1096, 223] width 16 height 24
type input "2026-04-26"
type input "2026-04-15"
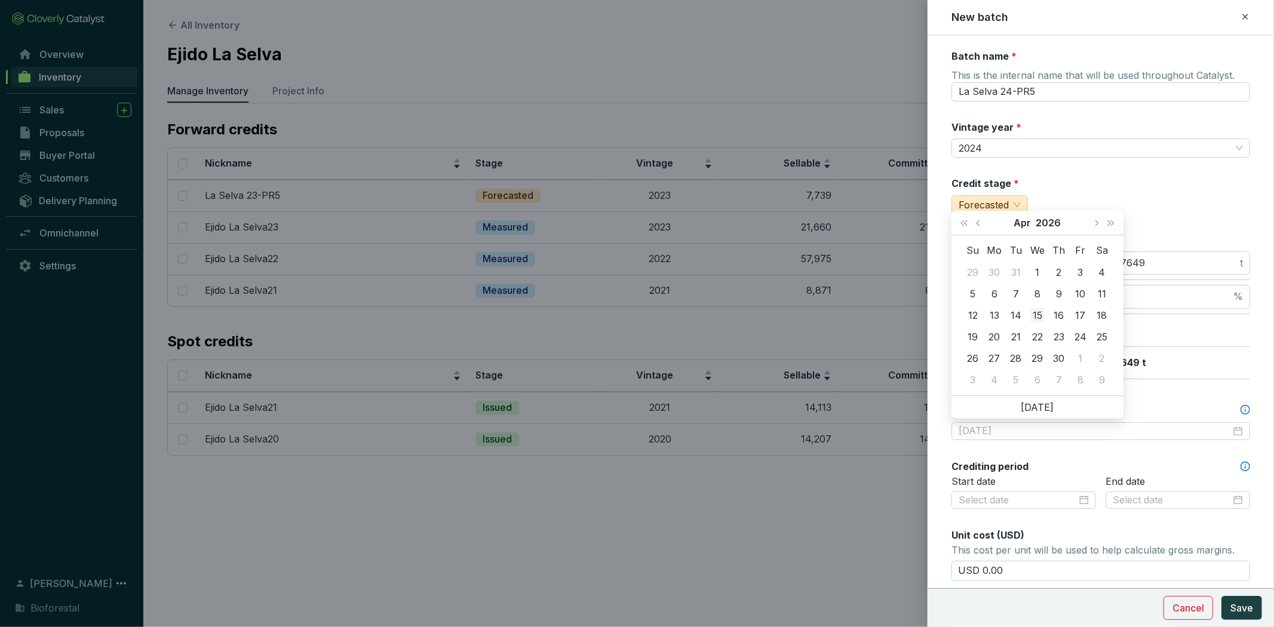
click at [1036, 311] on div "15" at bounding box center [1037, 315] width 14 height 14
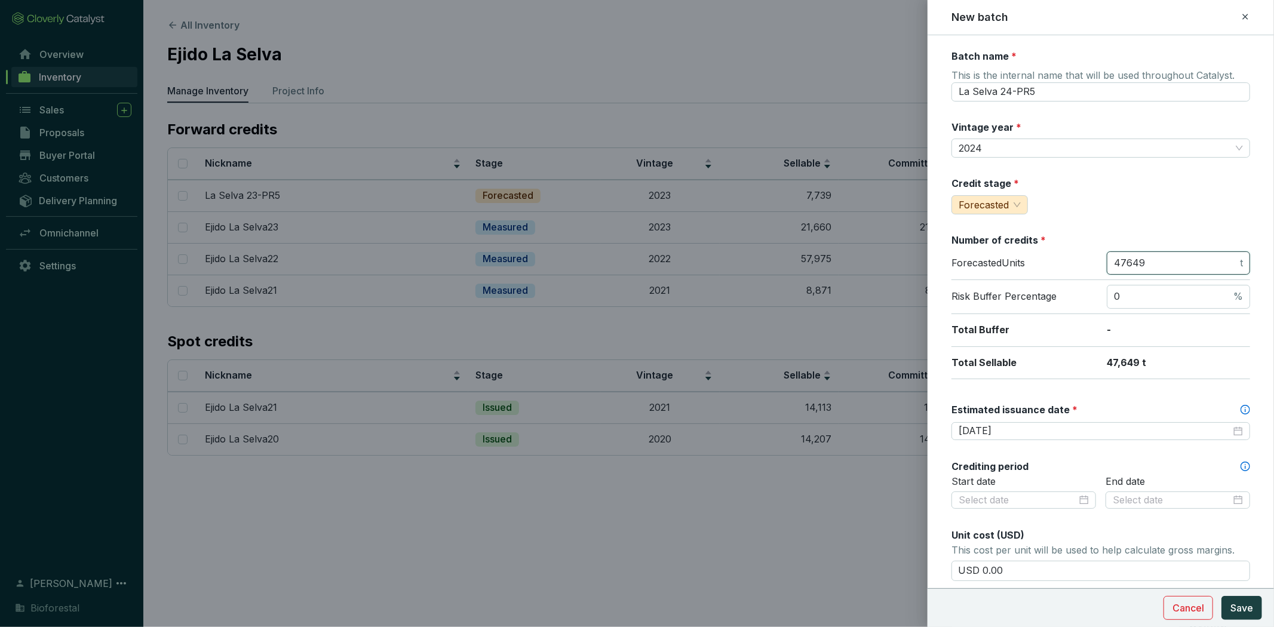
click at [1160, 260] on input "47649" at bounding box center [1176, 263] width 124 height 13
click at [1065, 503] on input at bounding box center [1017, 500] width 118 height 13
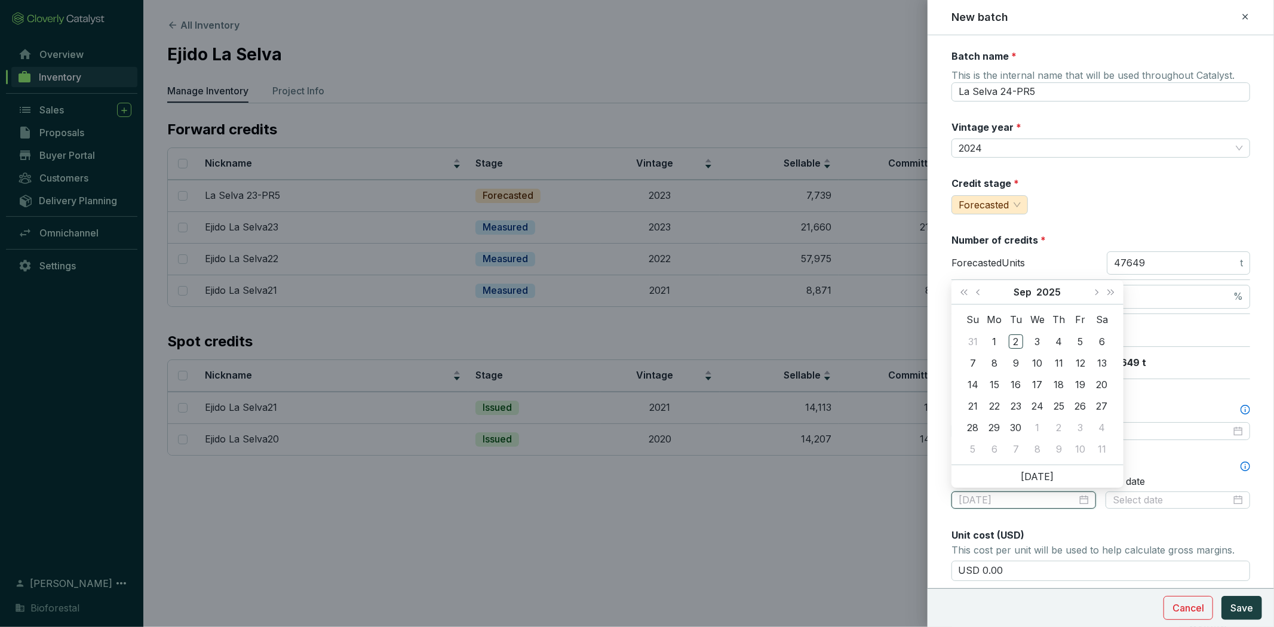
type input "[DATE]"
click at [965, 290] on span "Last year (Control + left)" at bounding box center [964, 292] width 6 height 6
click at [1112, 295] on button "Next year (Control + right)" at bounding box center [1111, 292] width 16 height 24
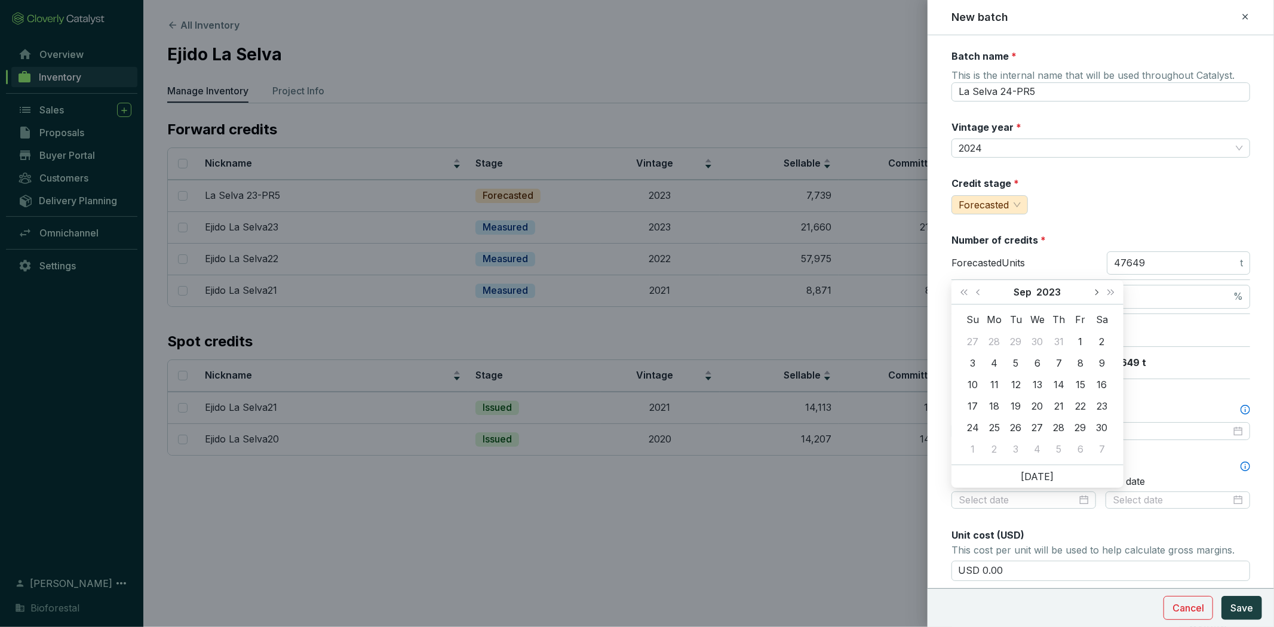
click at [1097, 294] on button "Next month (PageDown)" at bounding box center [1096, 292] width 16 height 24
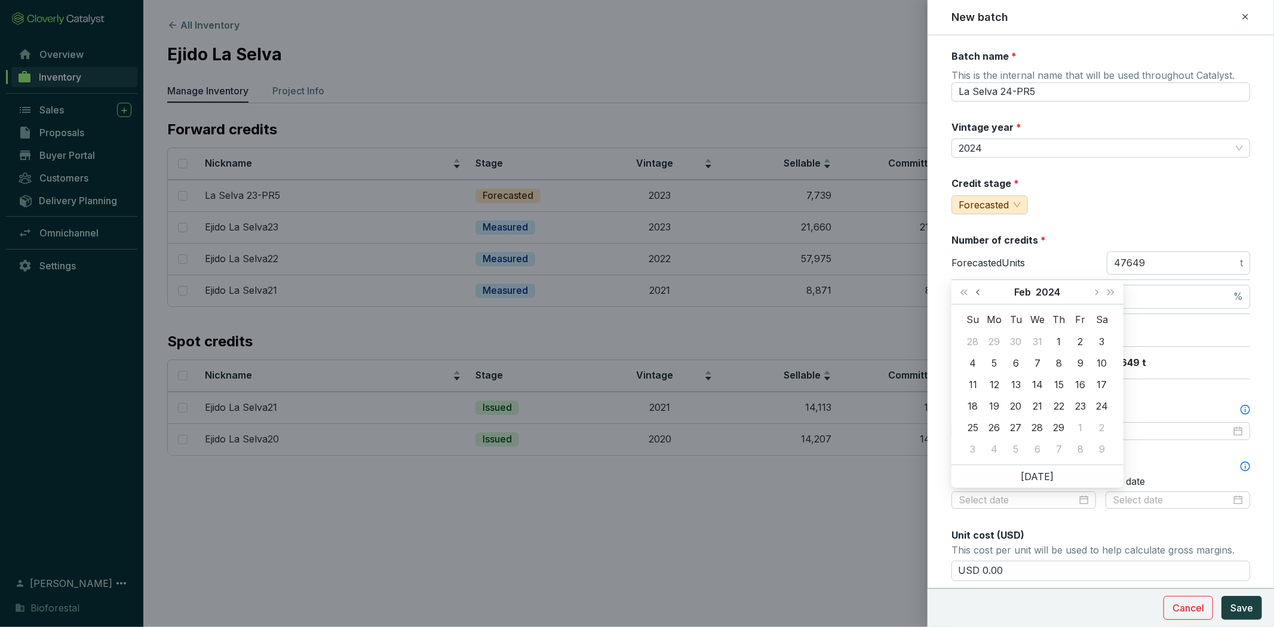
click at [974, 290] on button "Previous month (PageUp)" at bounding box center [979, 292] width 16 height 24
type input "2024-01-01"
click at [994, 340] on div "1" at bounding box center [994, 341] width 14 height 14
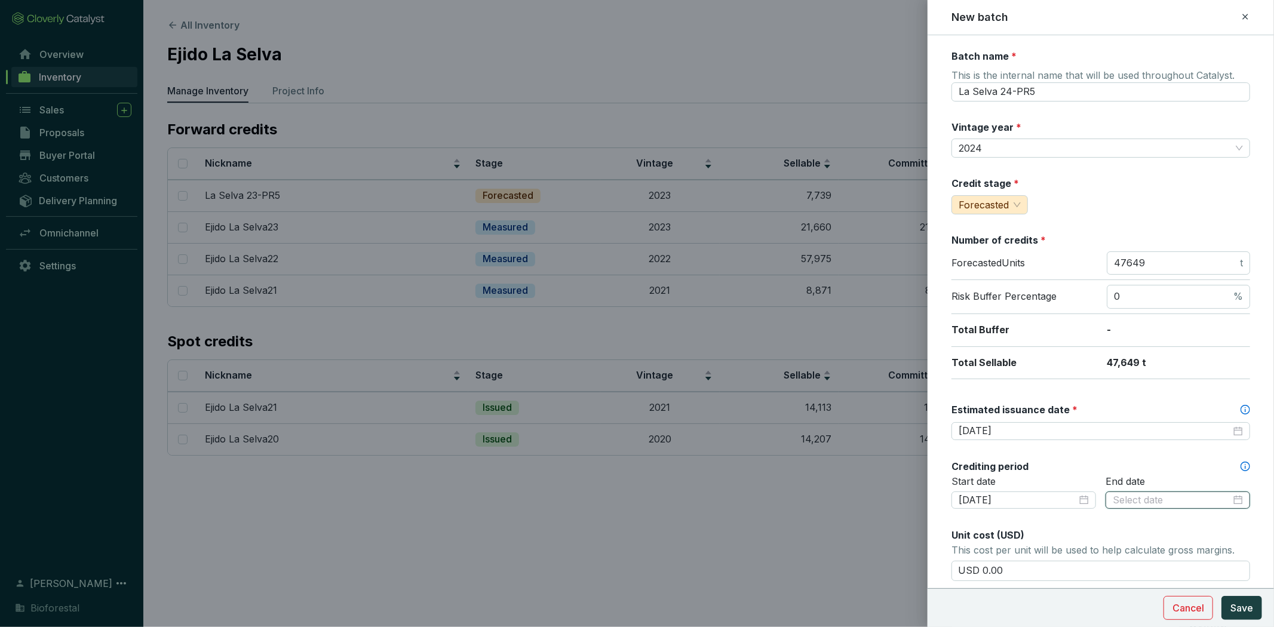
click at [1174, 502] on input at bounding box center [1171, 500] width 118 height 13
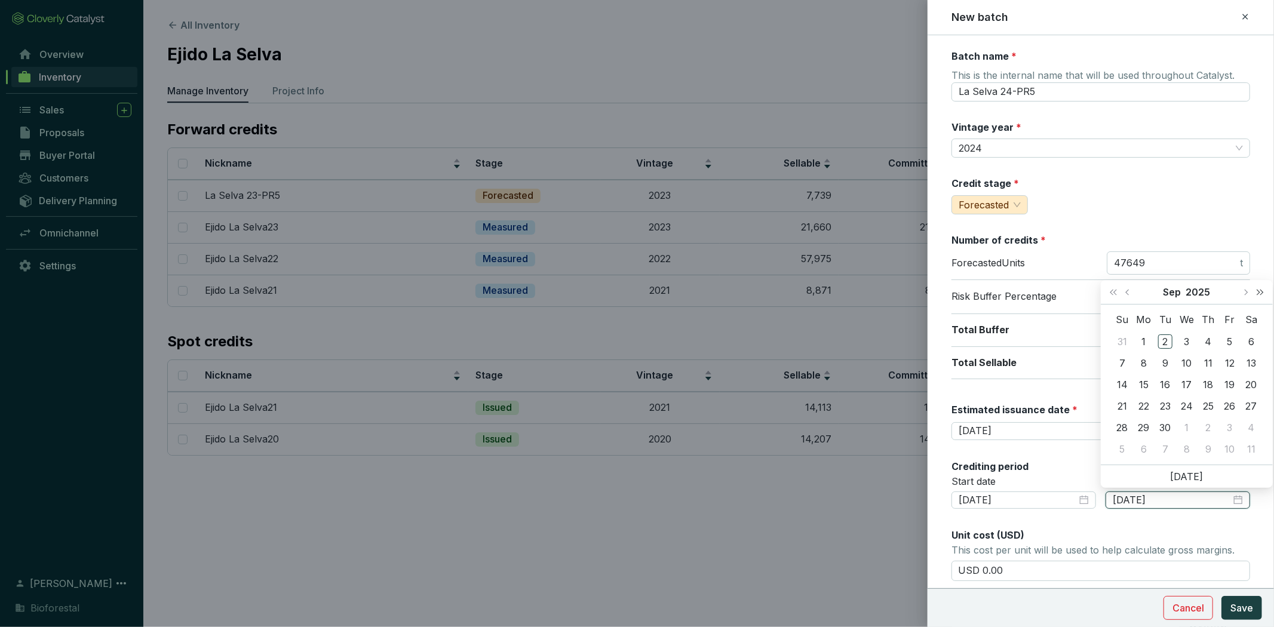
type input "2025-09-06"
click at [1112, 293] on span "Last year (Control + left)" at bounding box center [1113, 292] width 6 height 6
click at [1129, 294] on button "Previous month (PageUp)" at bounding box center [1129, 292] width 16 height 24
click at [1112, 290] on span "Last year (Control + left)" at bounding box center [1113, 292] width 6 height 6
click at [1260, 291] on span "Next year (Control + right)" at bounding box center [1260, 292] width 6 height 6
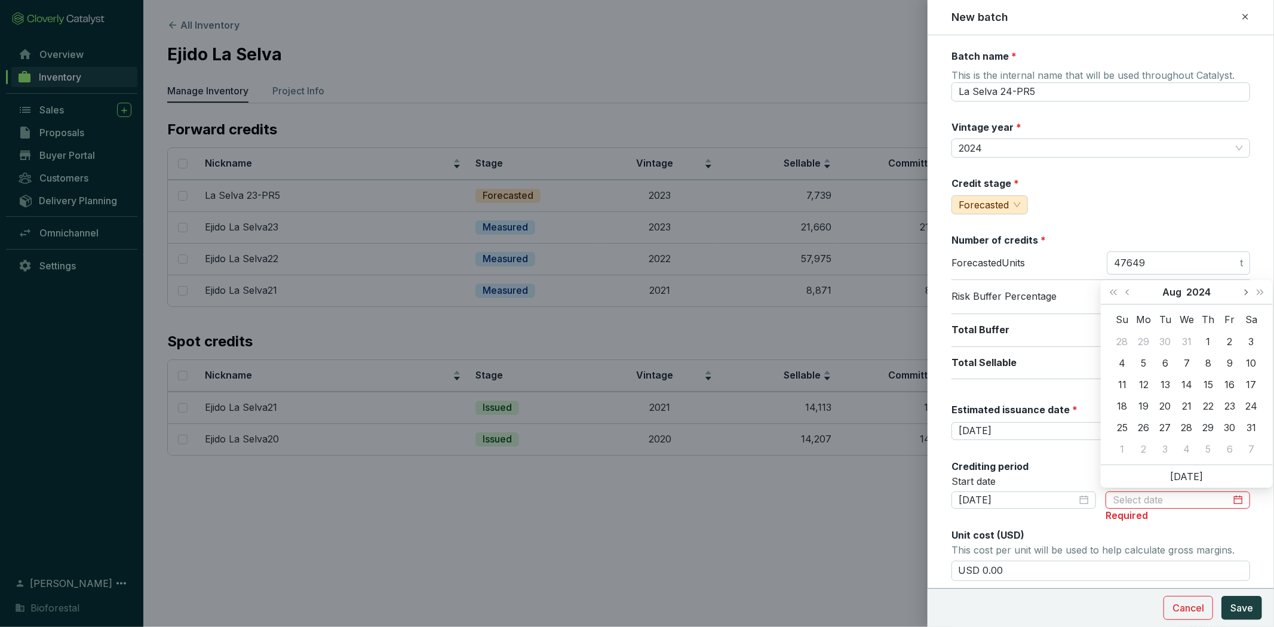
click at [1243, 295] on button "Next month (PageDown)" at bounding box center [1245, 292] width 16 height 24
type input "2024-11-09"
click at [1246, 359] on div "9" at bounding box center [1251, 363] width 14 height 14
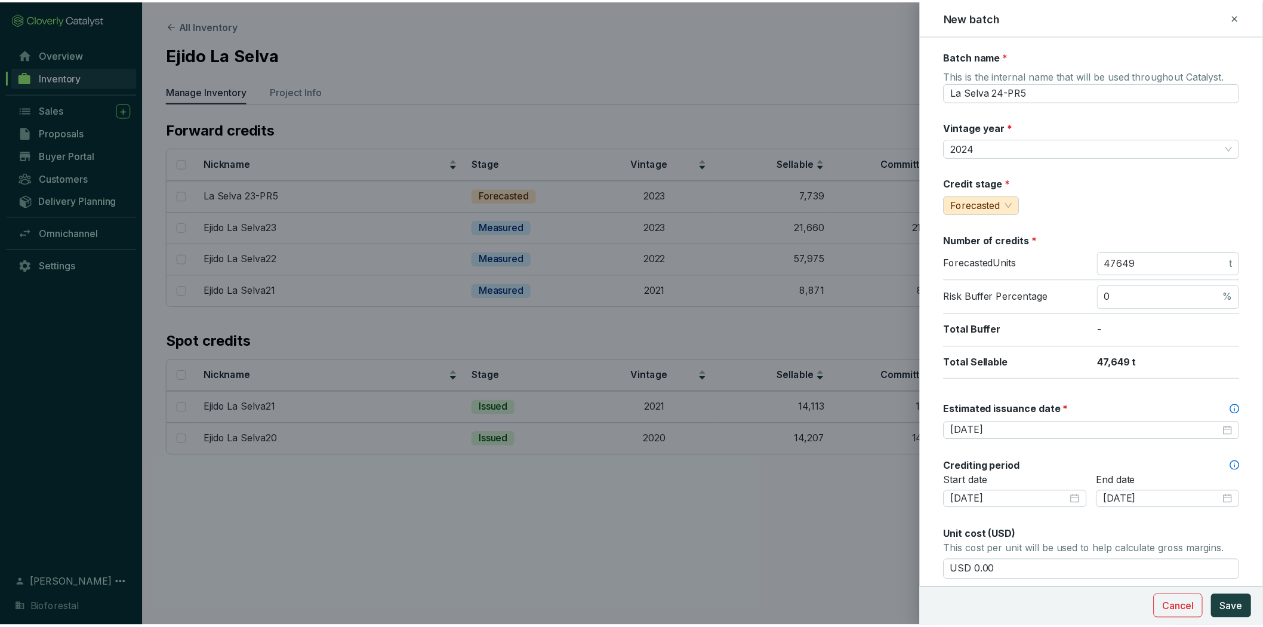
scroll to position [331, 0]
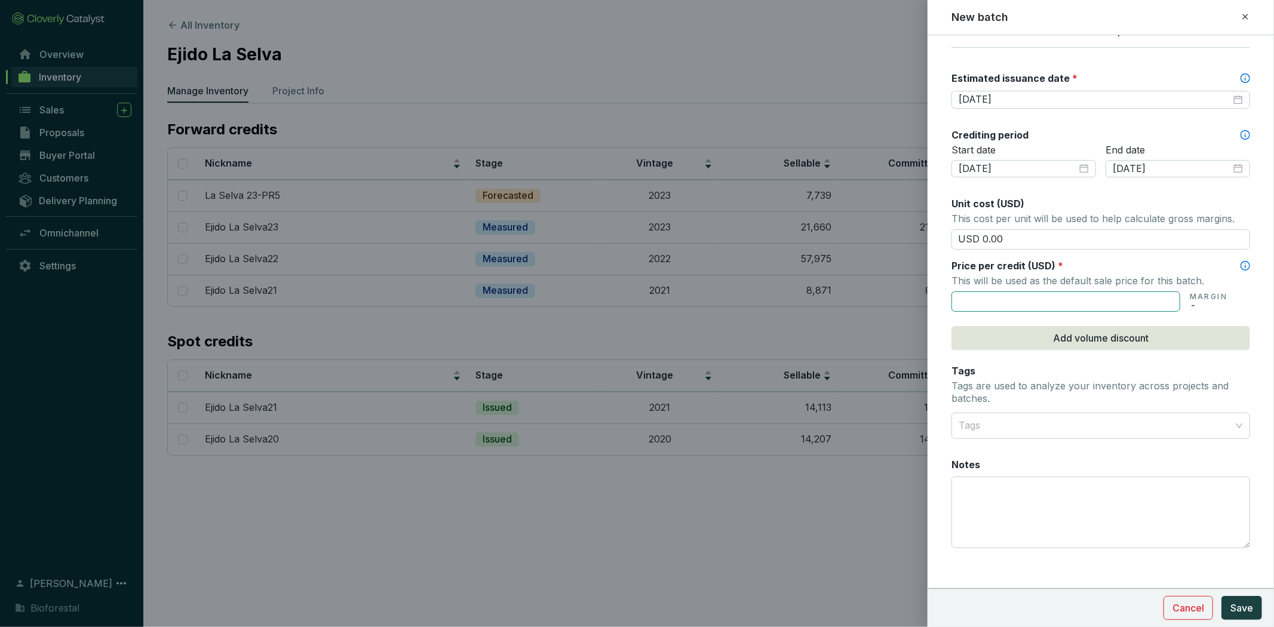
drag, startPoint x: 1034, startPoint y: 236, endPoint x: 1125, endPoint y: 297, distance: 109.6
click at [903, 248] on div "New batch Batch name * This is the internal name that will be used throughout C…" at bounding box center [637, 313] width 1274 height 627
type input "USD 15.50"
click at [1118, 311] on div "Batch name * This is the internal name that will be used throughout Catalyst. L…" at bounding box center [1100, 140] width 299 height 844
click at [1148, 302] on input "text" at bounding box center [1065, 301] width 229 height 20
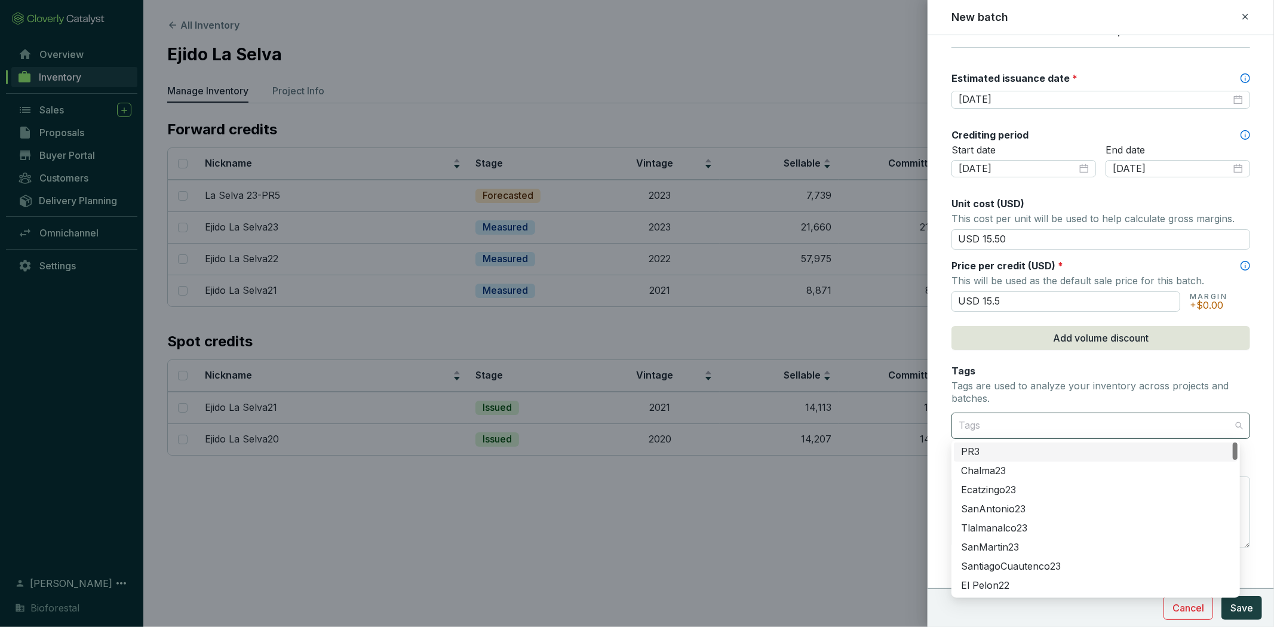
click at [1139, 432] on div at bounding box center [1094, 426] width 280 height 24
type input "USD 15.50"
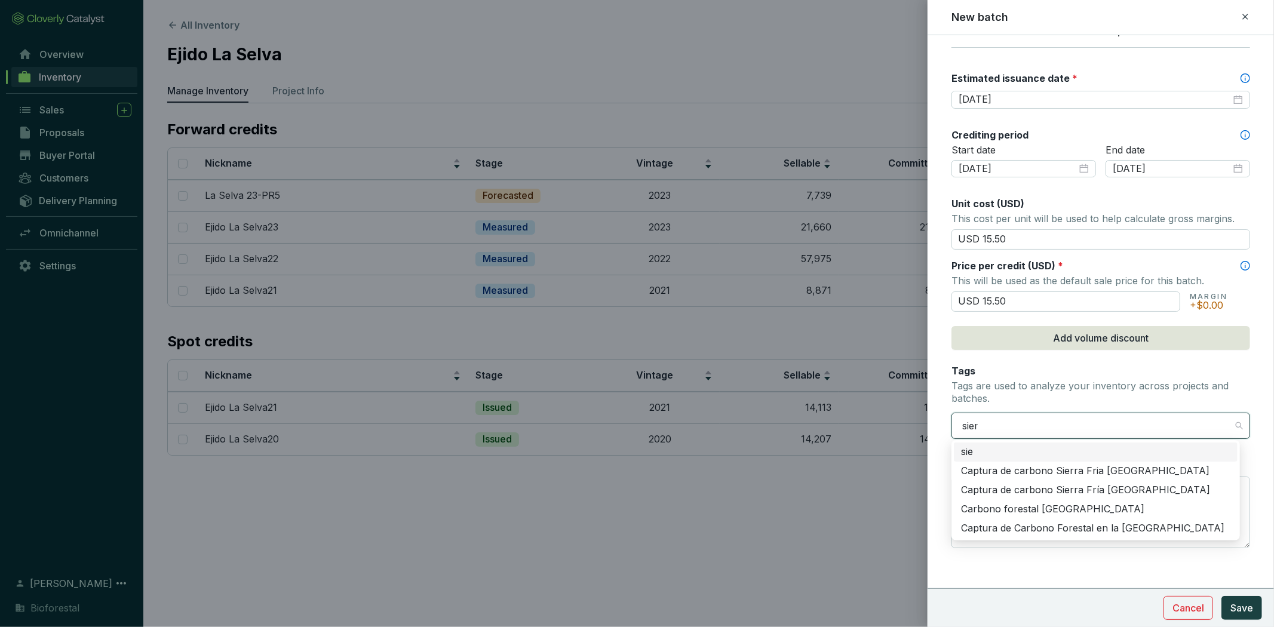
type input "sierr"
click at [1120, 508] on div "Carbono forestal [GEOGRAPHIC_DATA]" at bounding box center [1095, 509] width 269 height 13
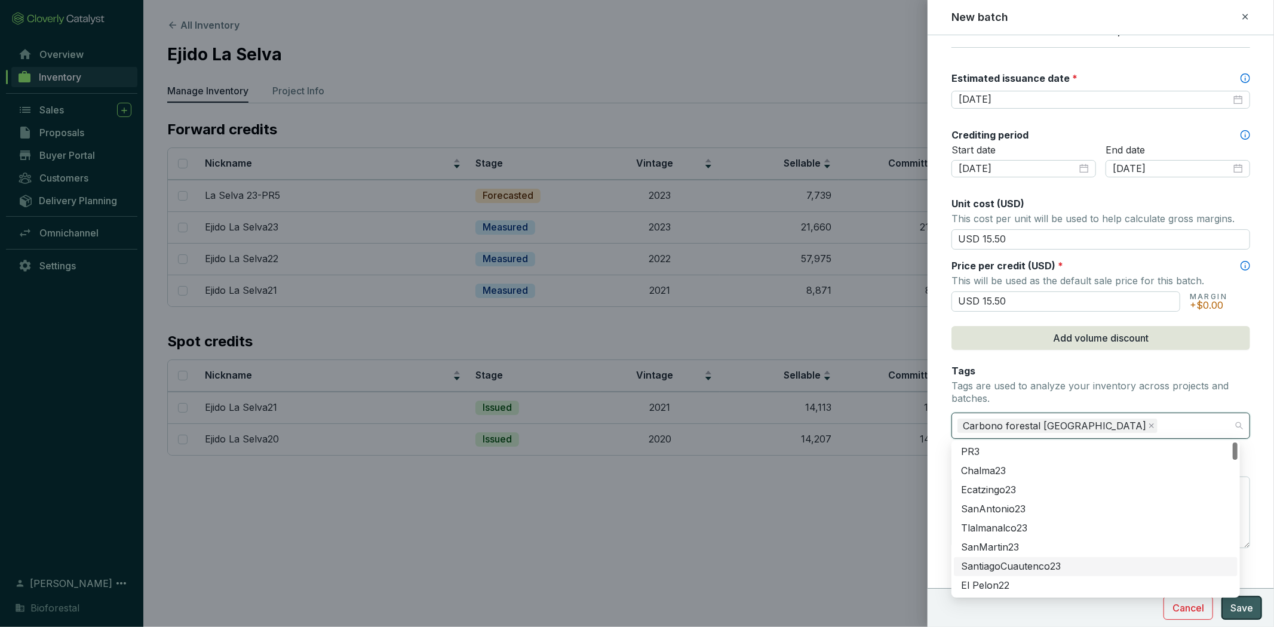
click at [1247, 607] on span "Save" at bounding box center [1241, 608] width 23 height 14
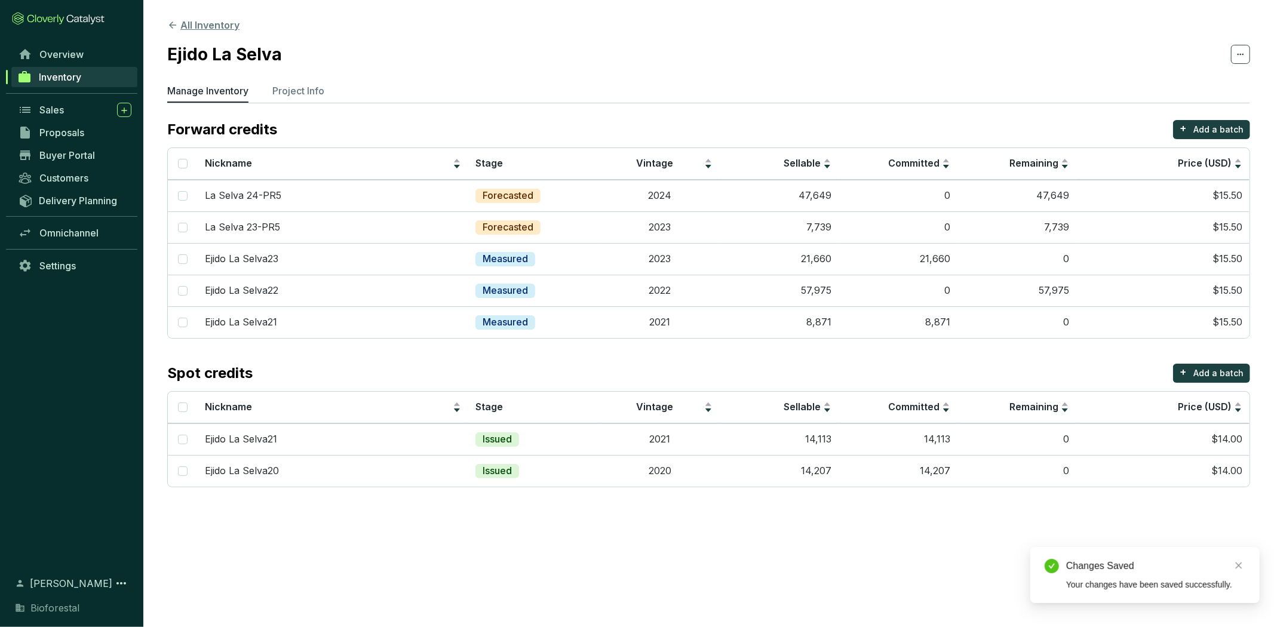
click at [171, 20] on icon at bounding box center [172, 25] width 11 height 11
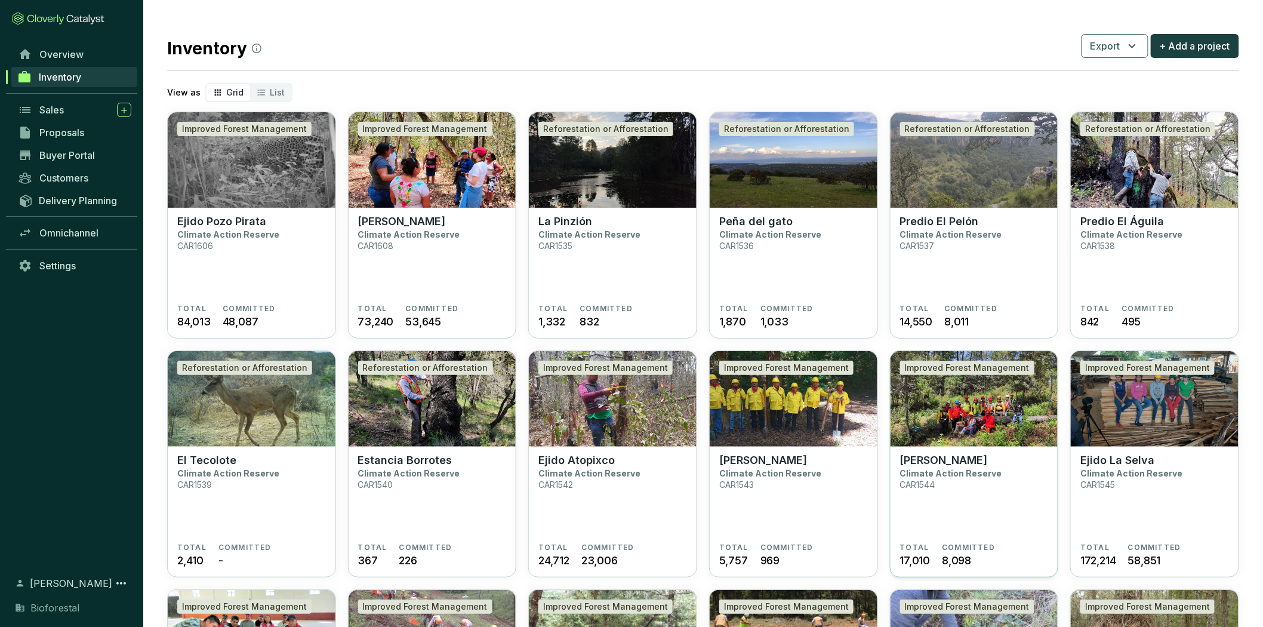
click at [979, 458] on p "[PERSON_NAME]" at bounding box center [944, 460] width 88 height 13
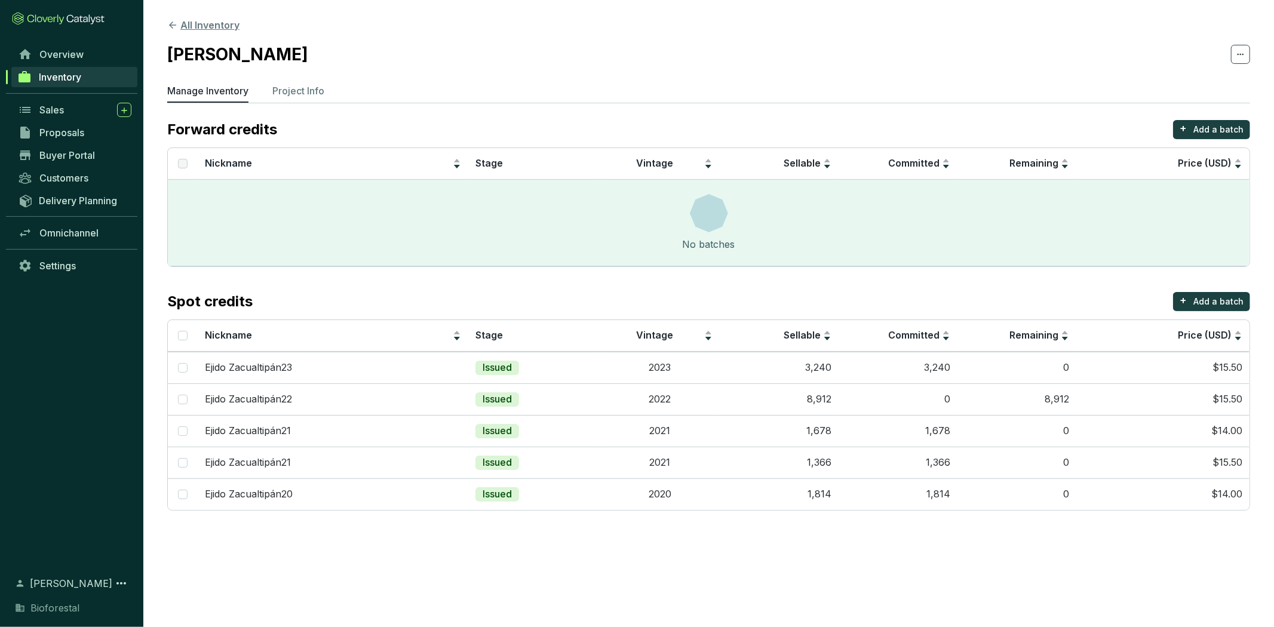
click at [227, 27] on button "All Inventory" at bounding box center [203, 25] width 72 height 14
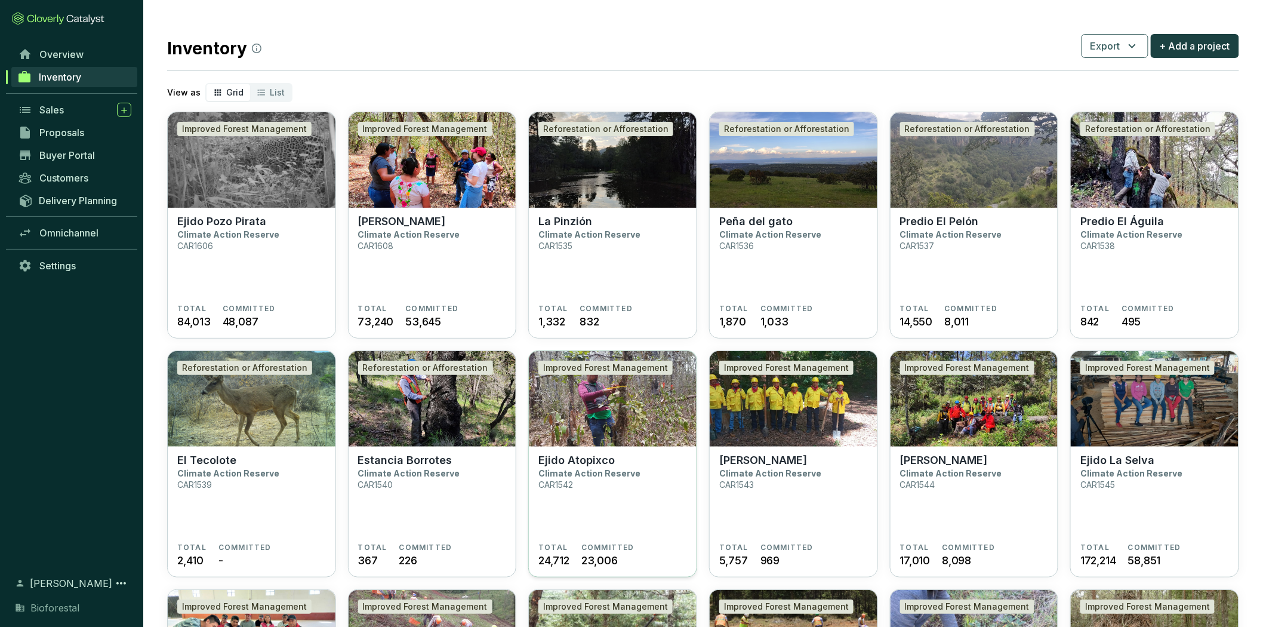
click at [609, 462] on p "Ejido Atopixco" at bounding box center [577, 460] width 76 height 13
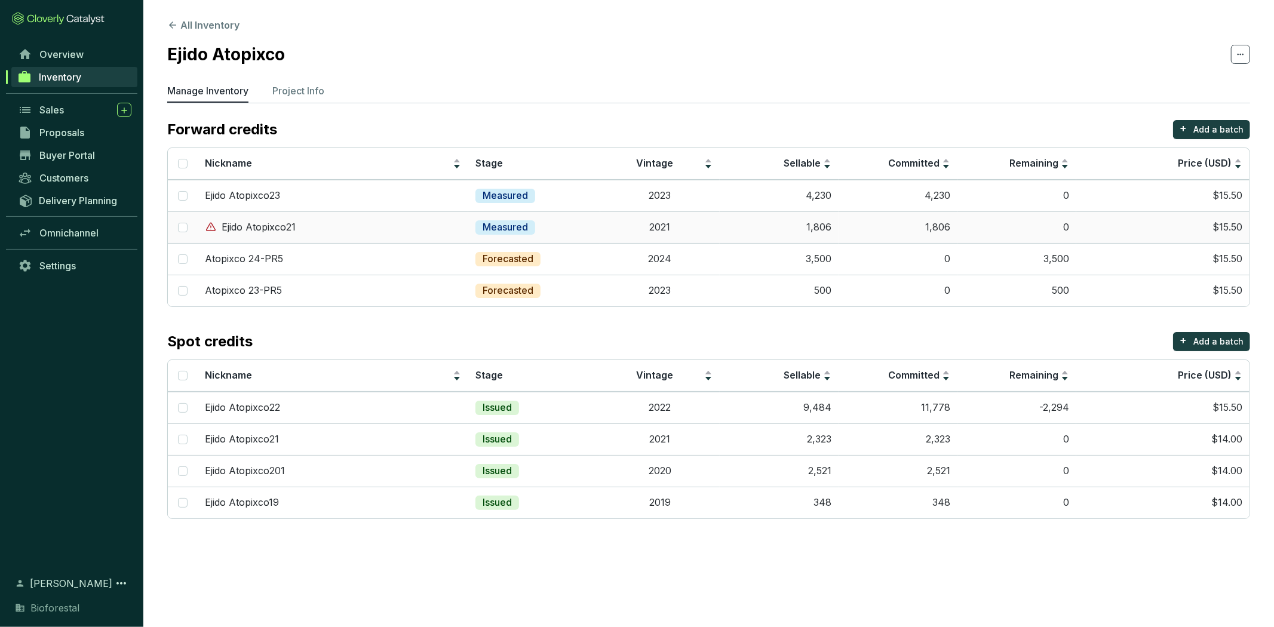
click at [712, 233] on td "2021" at bounding box center [659, 227] width 119 height 32
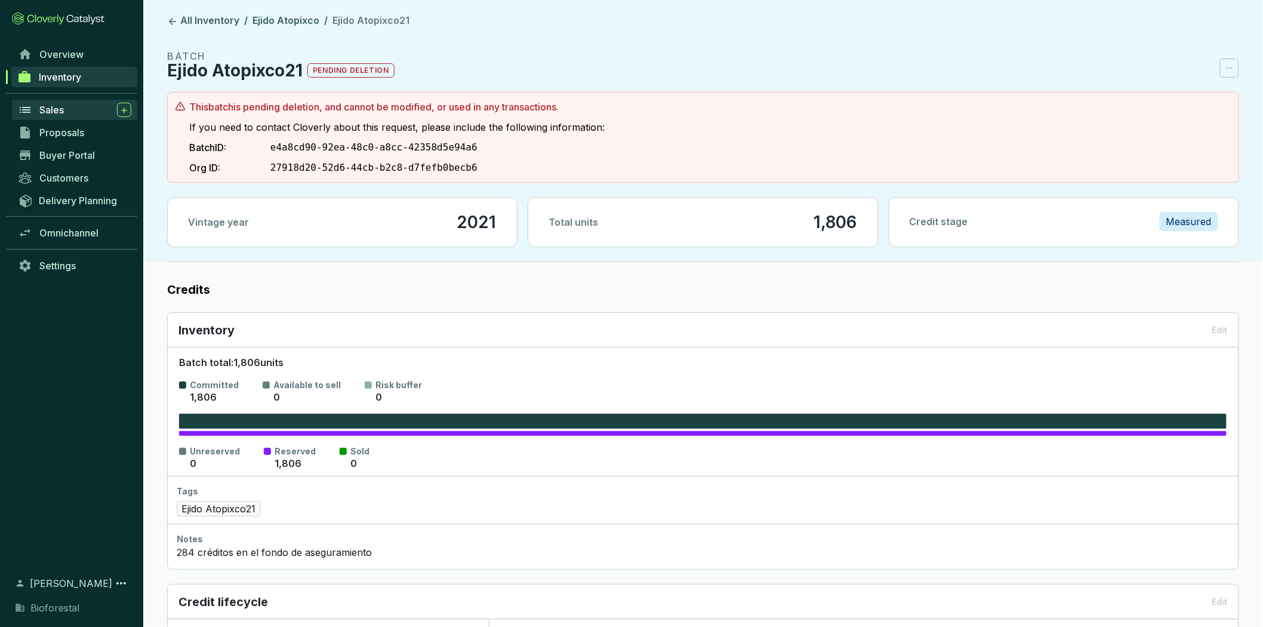
click at [64, 105] on div "Sales" at bounding box center [85, 110] width 92 height 14
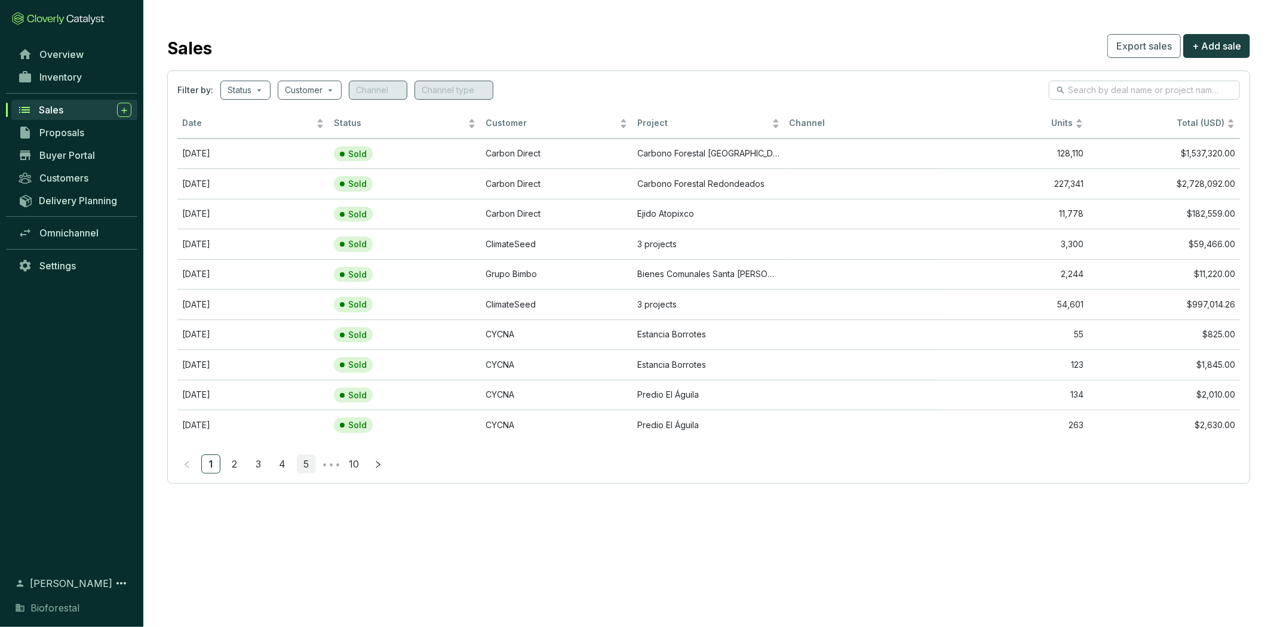
click at [302, 464] on link "5" at bounding box center [306, 464] width 18 height 18
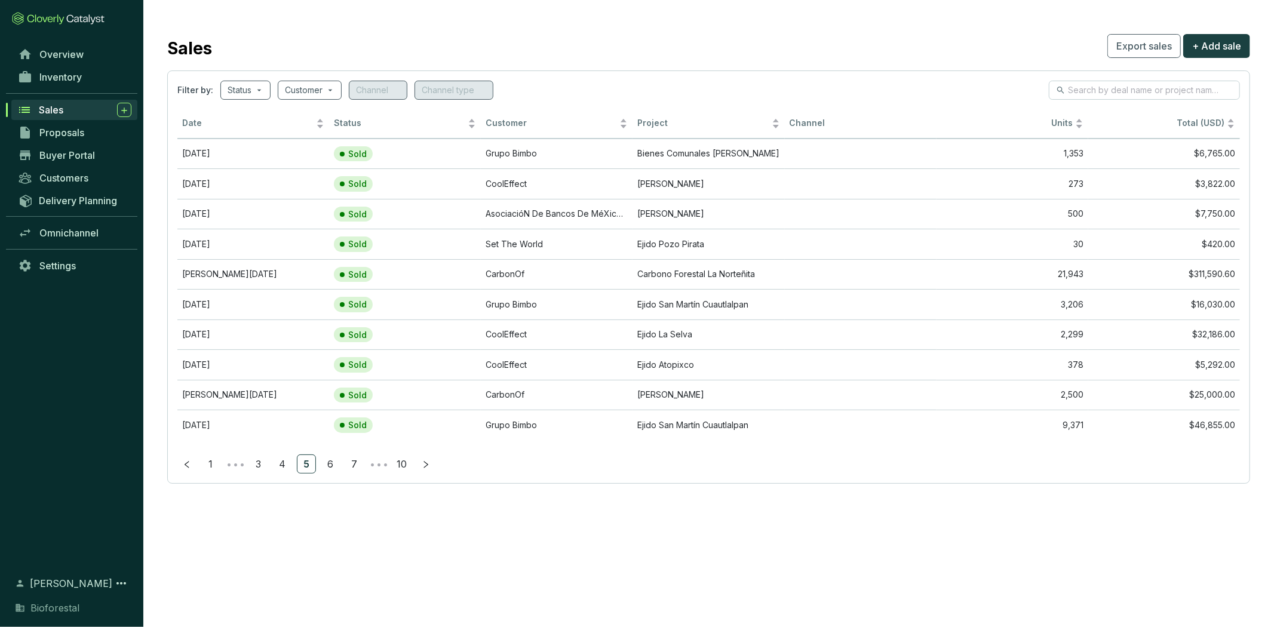
click at [350, 469] on link "7" at bounding box center [354, 464] width 18 height 18
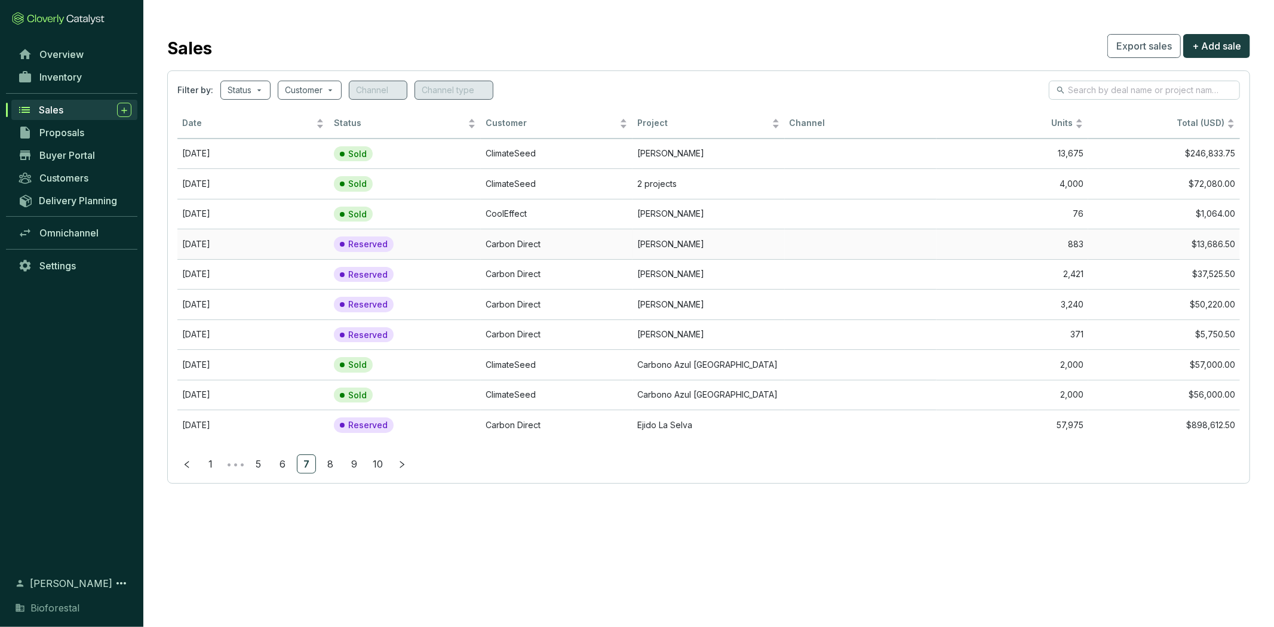
click at [637, 246] on td "[PERSON_NAME]" at bounding box center [708, 244] width 152 height 30
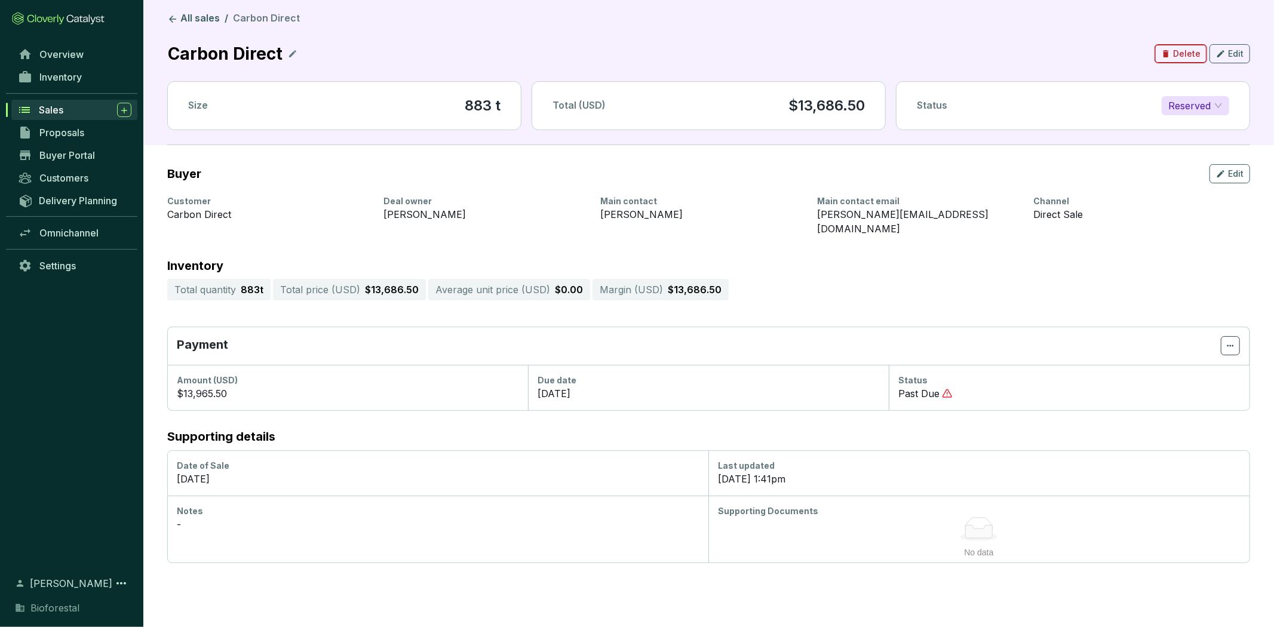
click at [1193, 56] on span "Delete" at bounding box center [1186, 54] width 27 height 12
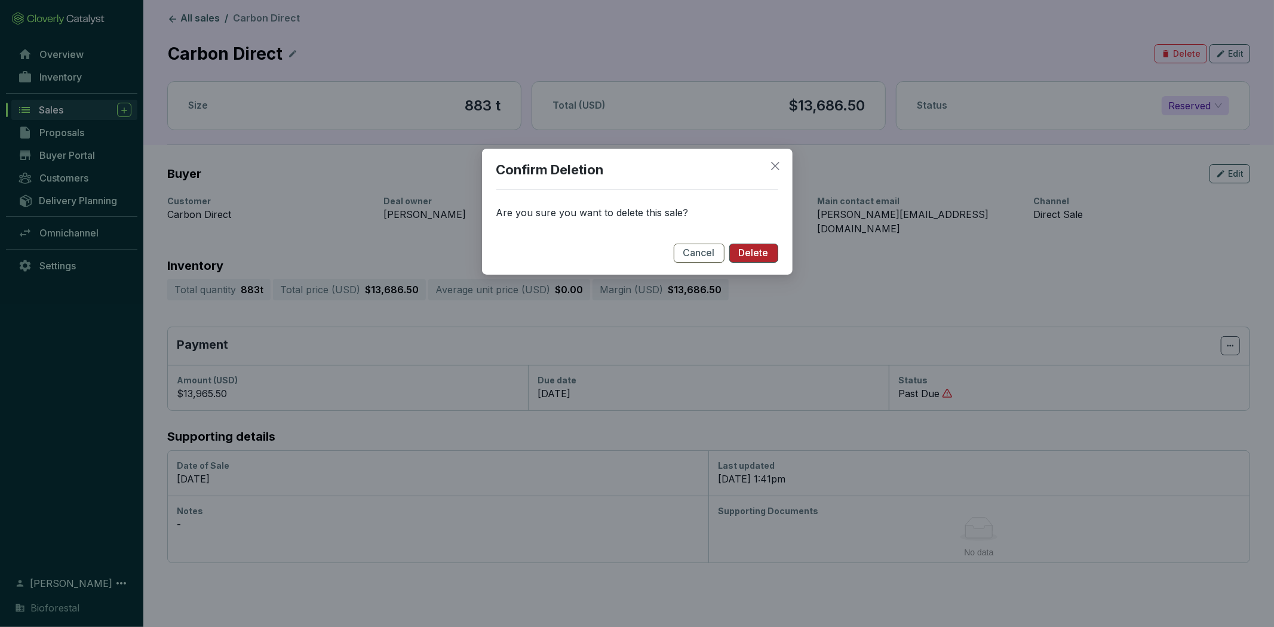
click at [764, 253] on span "Delete" at bounding box center [754, 253] width 30 height 13
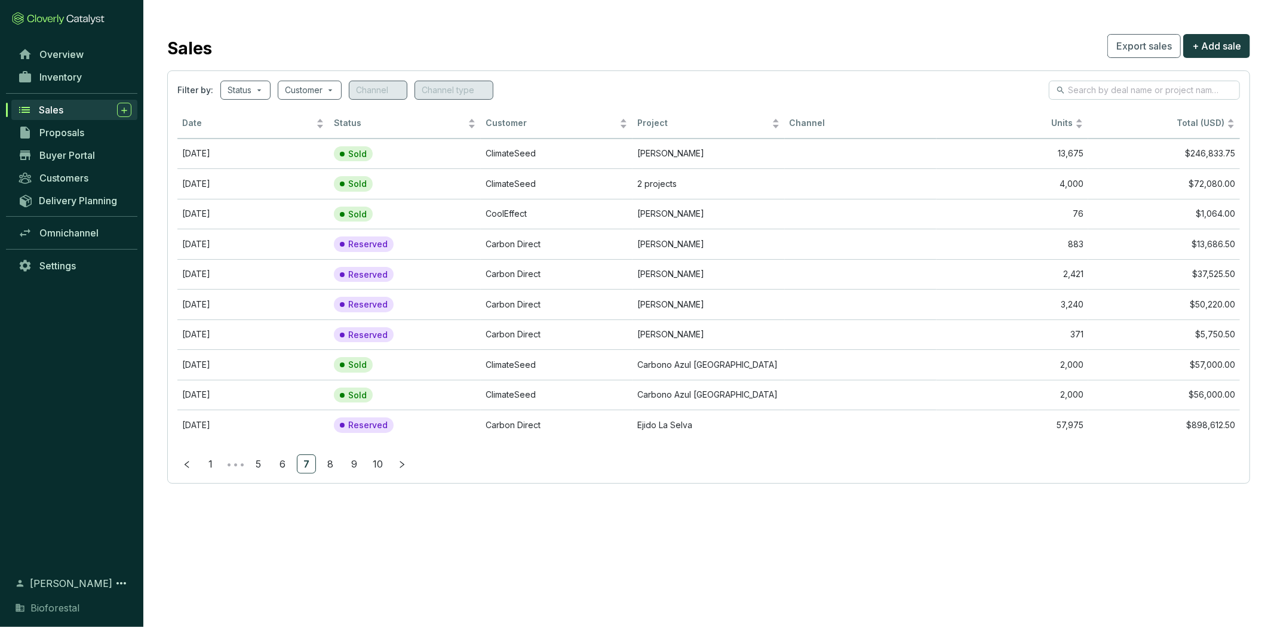
click at [88, 103] on div "Sales" at bounding box center [85, 110] width 93 height 14
click at [94, 48] on link "Overview" at bounding box center [74, 54] width 125 height 20
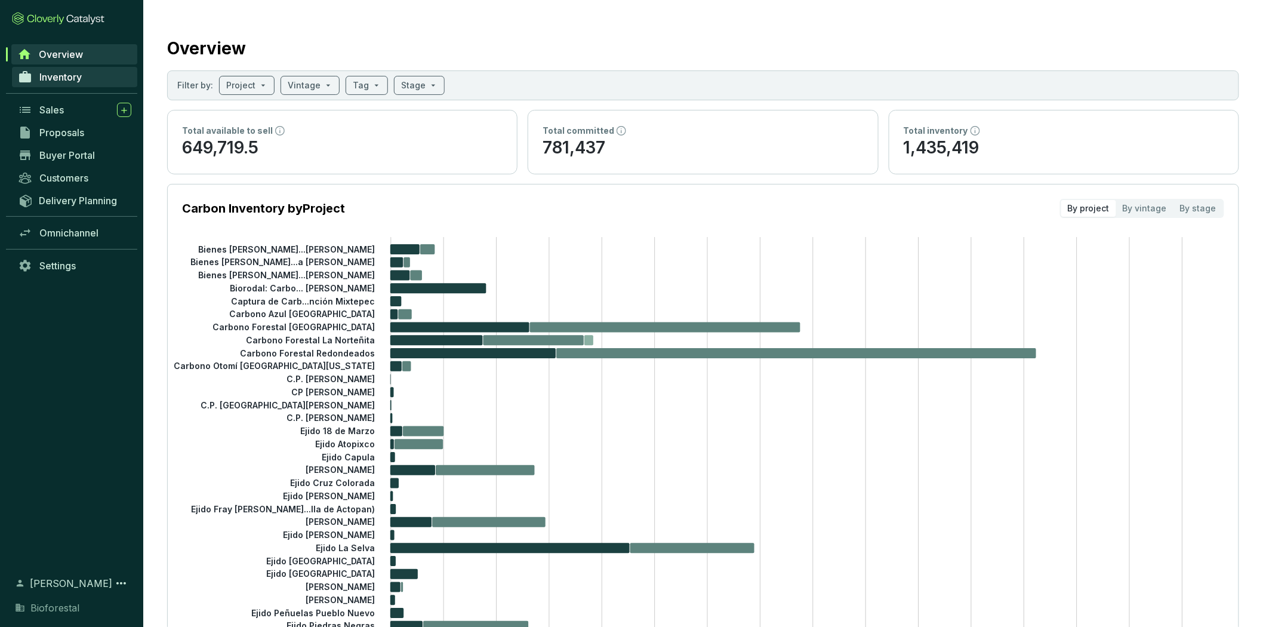
click at [86, 75] on link "Inventory" at bounding box center [74, 77] width 125 height 20
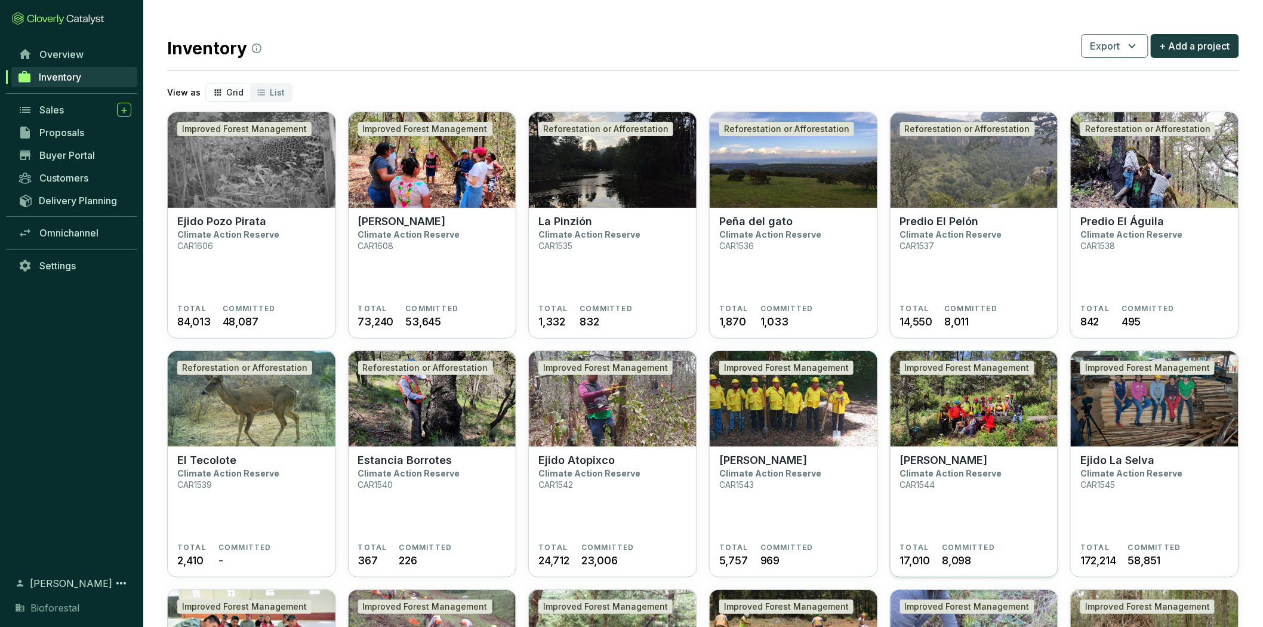
click at [1034, 465] on section "Ejido Zacualtipán Climate Action Reserve CAR1544" at bounding box center [974, 498] width 149 height 89
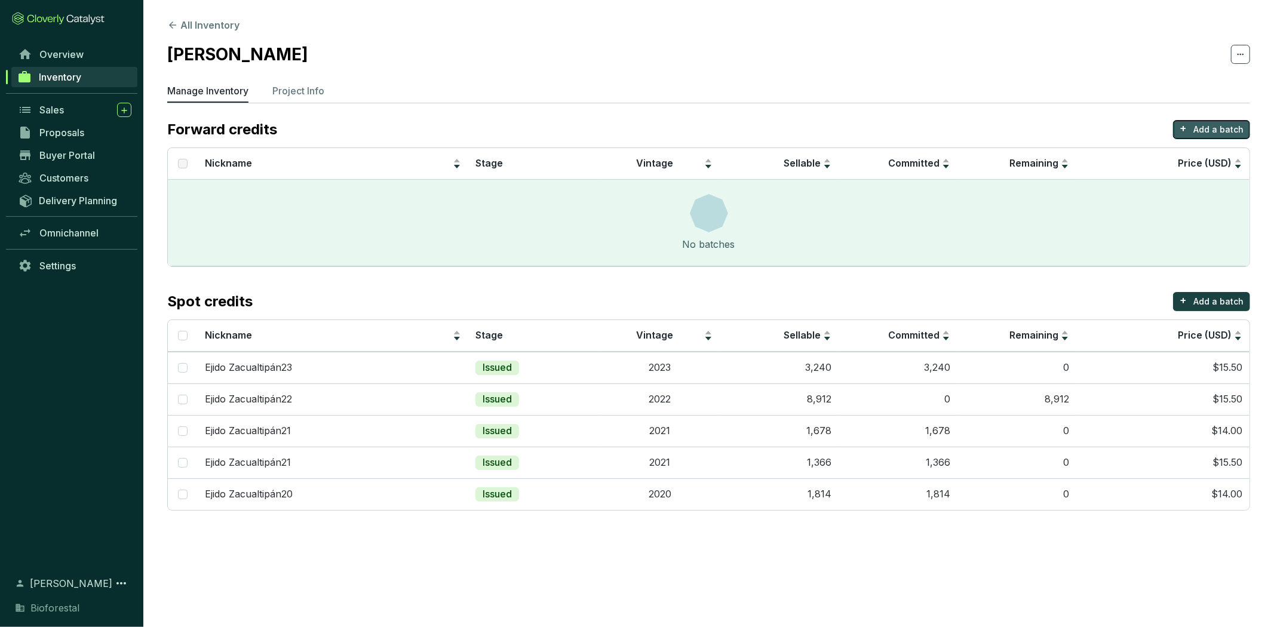
click at [1192, 122] on button "+ Add a batch" at bounding box center [1211, 129] width 77 height 19
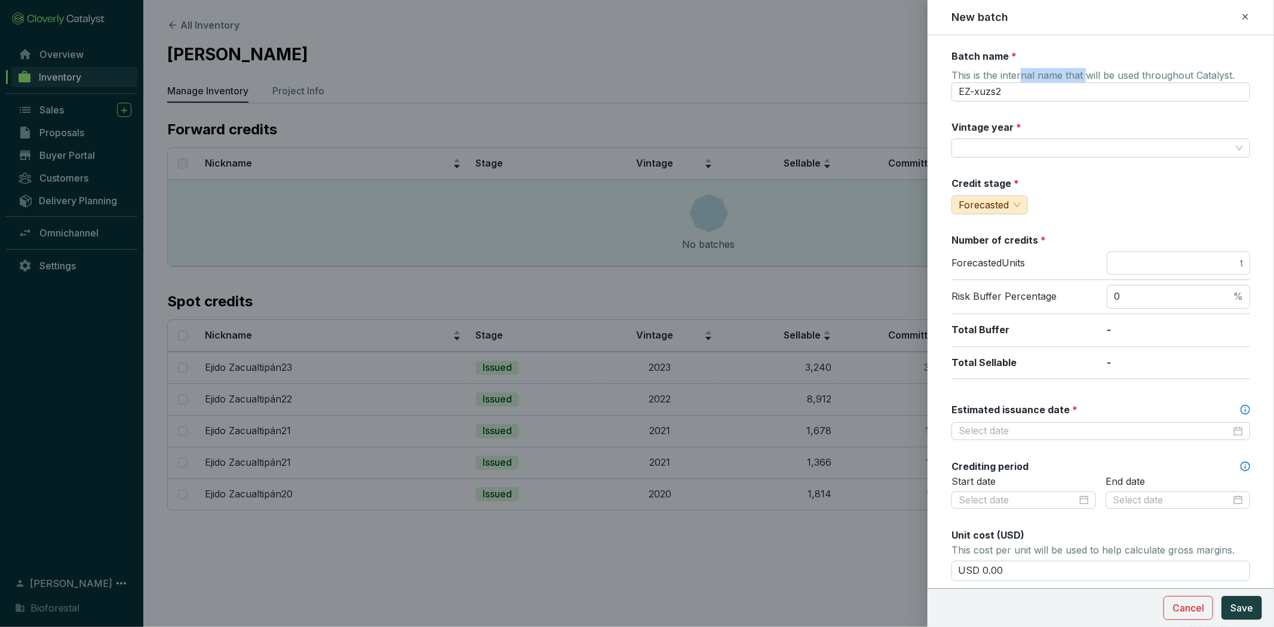
drag, startPoint x: 1087, startPoint y: 80, endPoint x: 1051, endPoint y: 78, distance: 36.5
click at [1019, 81] on span "This is the internal name that will be used throughout Catalyst." at bounding box center [1092, 76] width 283 height 14
drag, startPoint x: 1028, startPoint y: 92, endPoint x: 828, endPoint y: 91, distance: 200.0
click at [828, 91] on div "New batch Batch name * This is the internal name that will be used throughout C…" at bounding box center [637, 313] width 1274 height 627
type input "A"
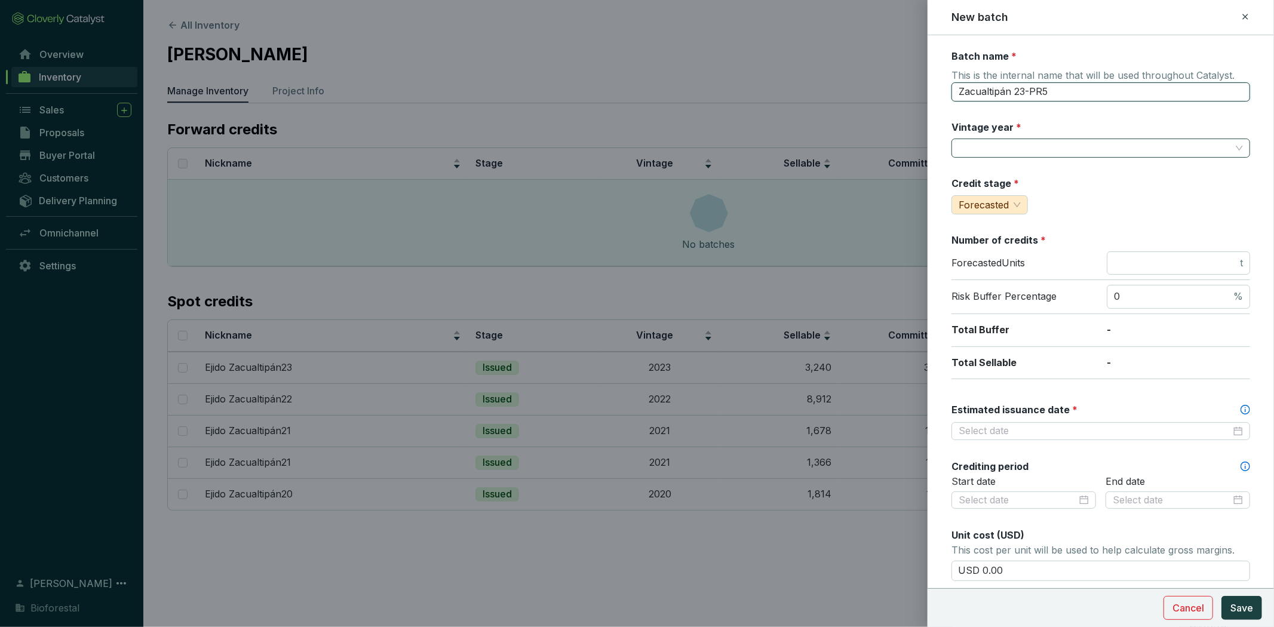
type input "Zacualtipán 23-PR5"
click at [989, 147] on input "Vintage year *" at bounding box center [1094, 148] width 272 height 18
type input "2023"
click at [1108, 202] on div "Credit stage * Forecasted" at bounding box center [1100, 196] width 299 height 38
click at [1164, 260] on input "number" at bounding box center [1176, 263] width 124 height 13
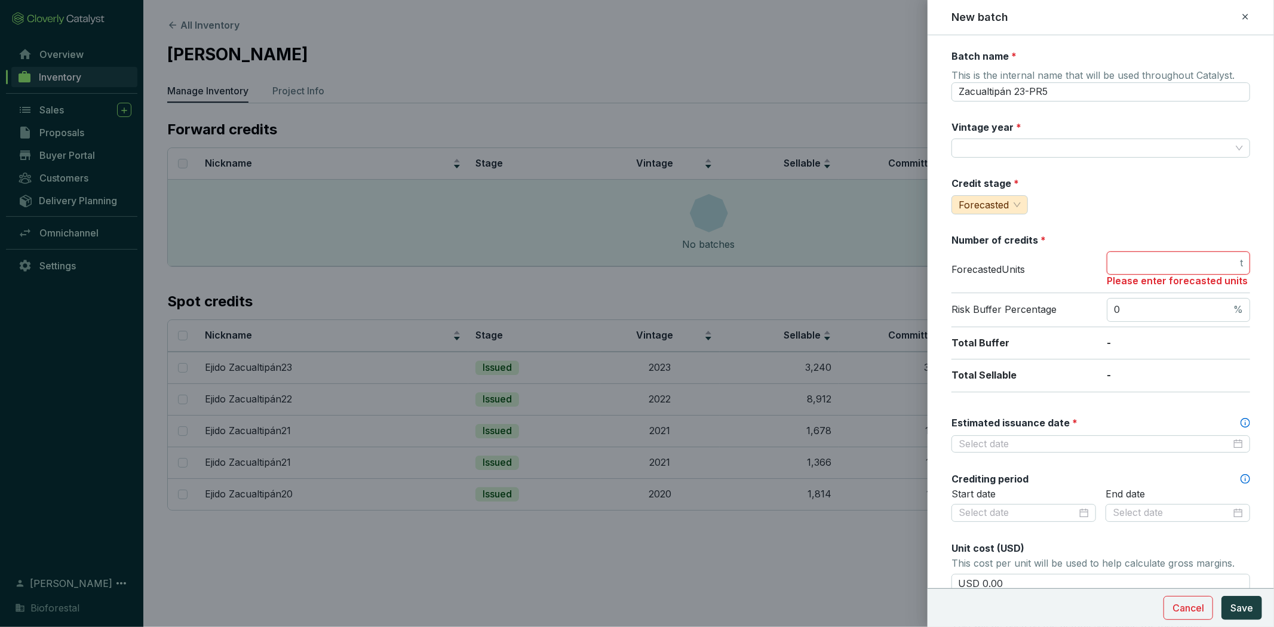
click at [1115, 266] on input "number" at bounding box center [1176, 263] width 124 height 13
type input "456"
click at [1064, 438] on input "Estimated issuance date *" at bounding box center [1094, 444] width 272 height 13
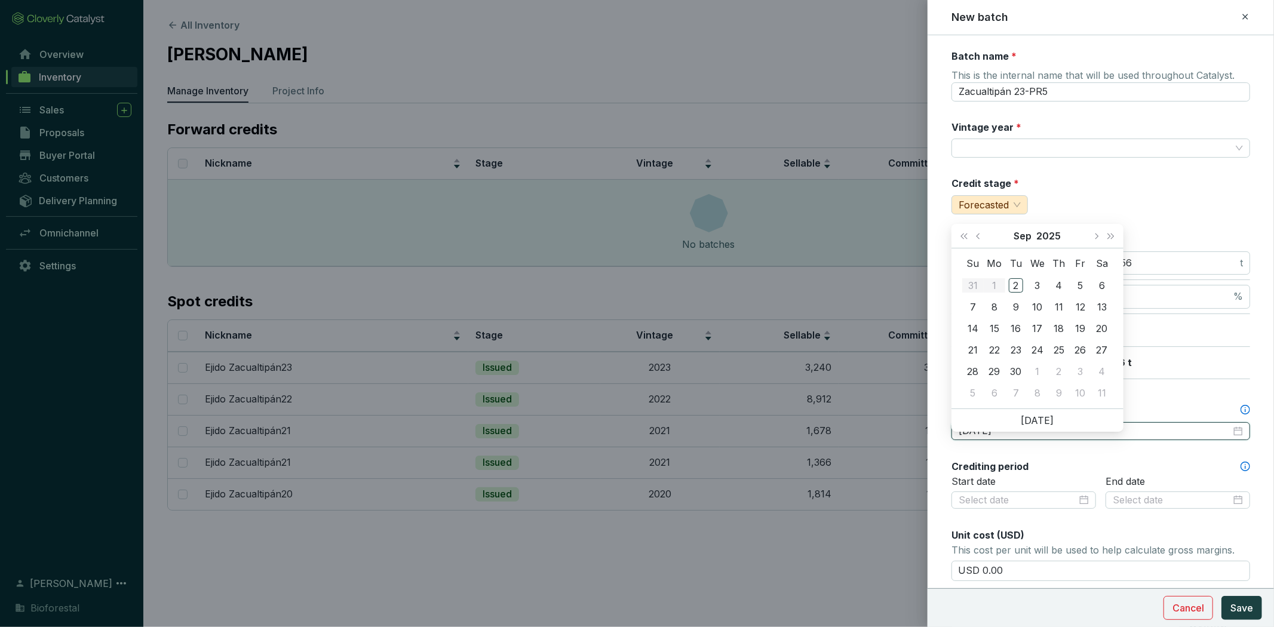
type input "[DATE]"
click at [1096, 222] on span "Next month (PageDown)" at bounding box center [1096, 223] width 6 height 6
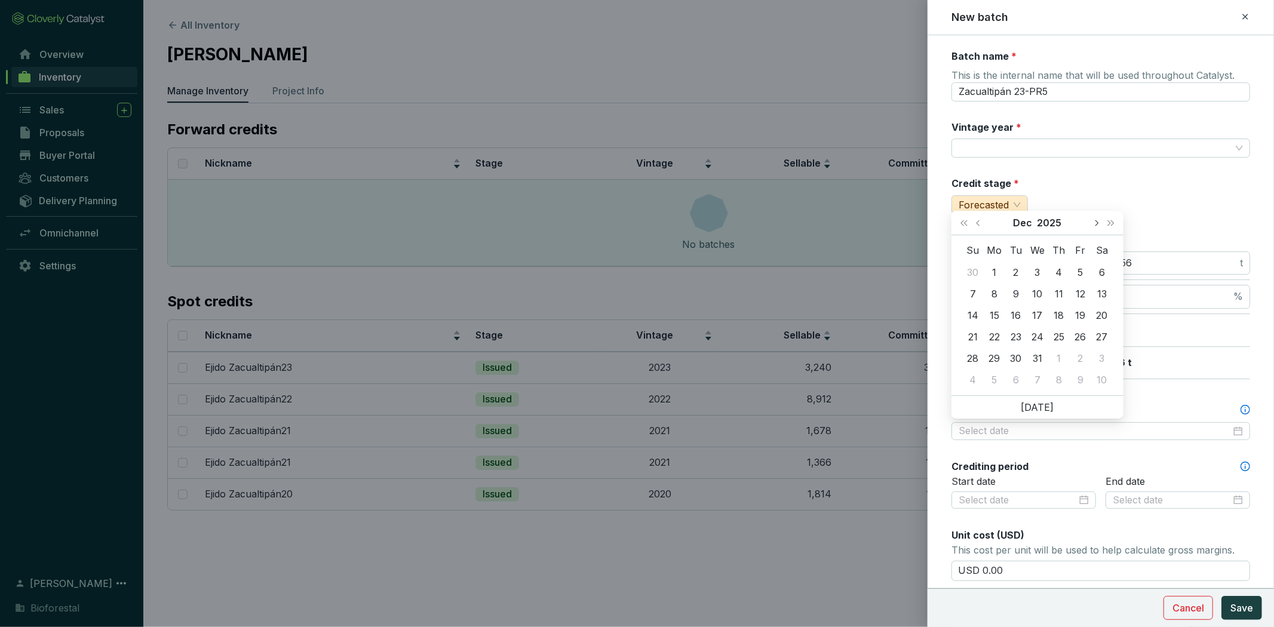
click at [1096, 222] on span "Next month (PageDown)" at bounding box center [1096, 223] width 6 height 6
type input "[DATE]"
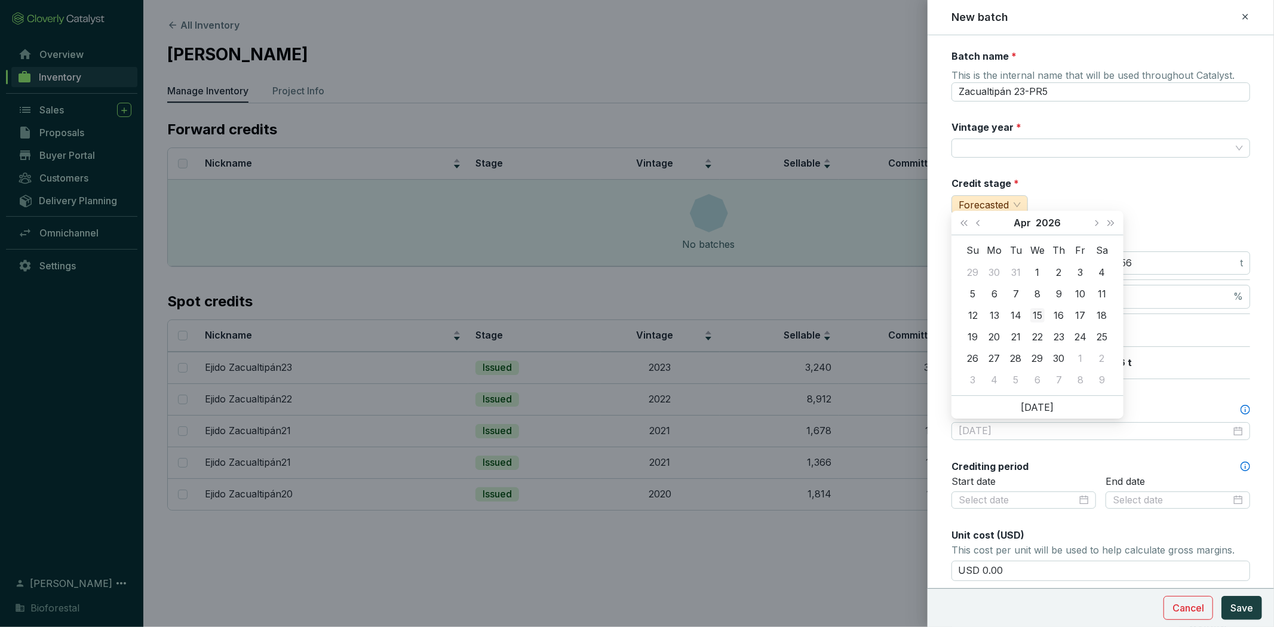
click at [1037, 313] on div "15" at bounding box center [1037, 315] width 14 height 14
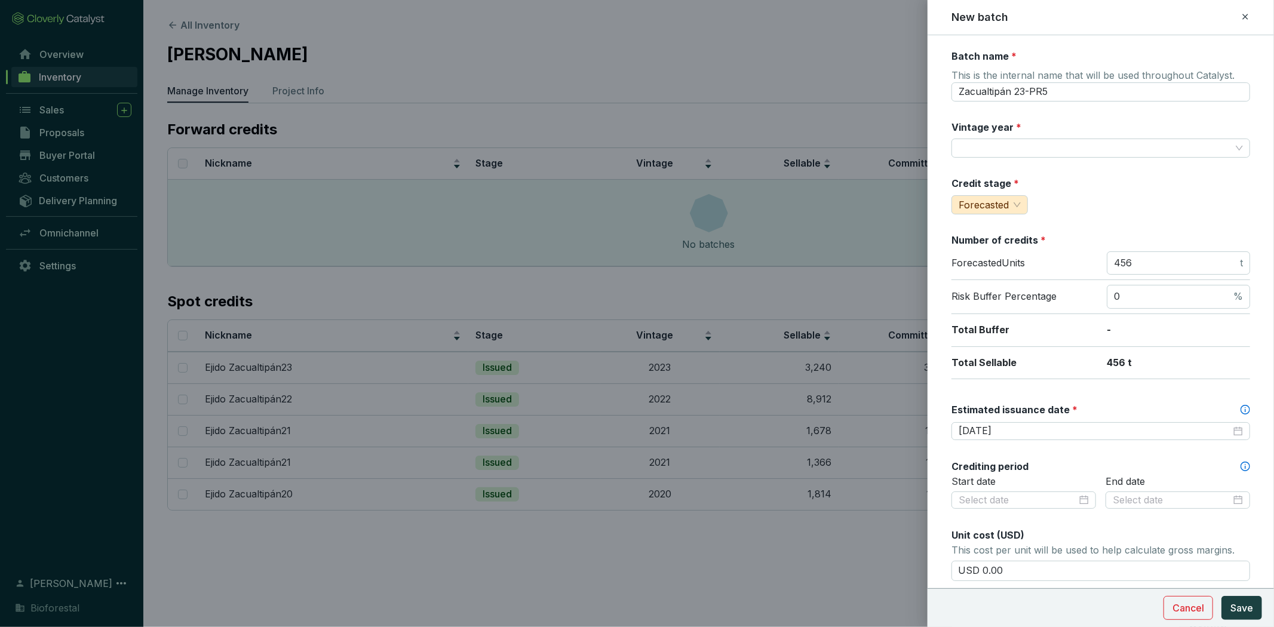
scroll to position [337, 0]
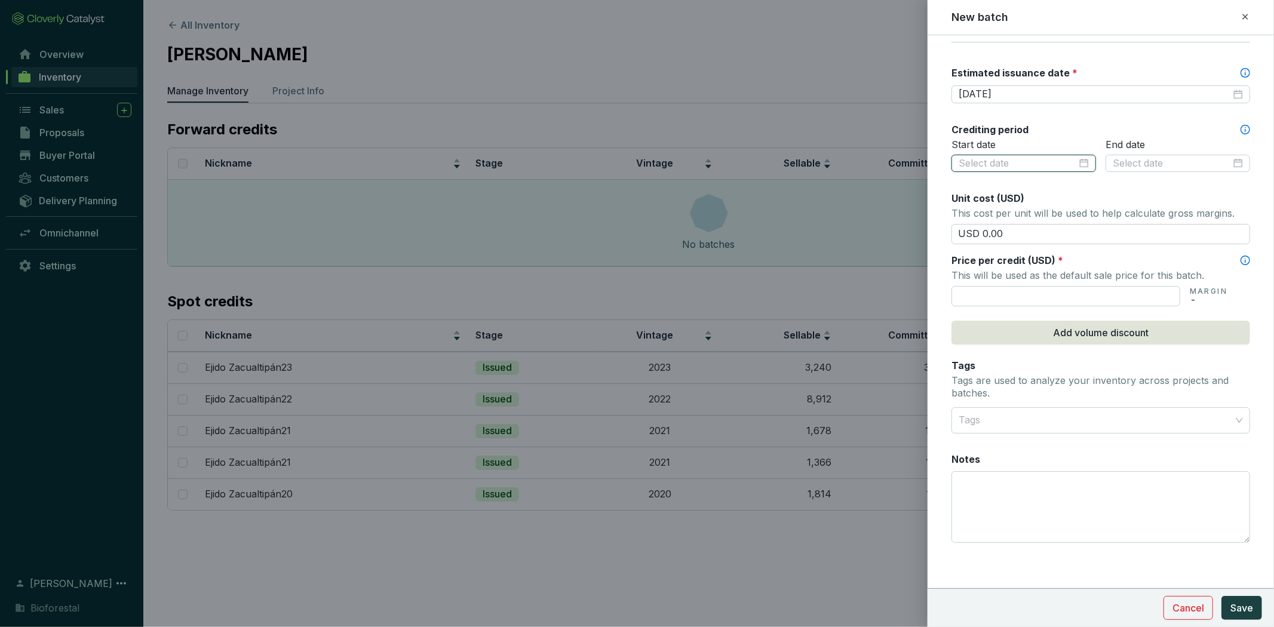
click at [1056, 159] on input at bounding box center [1017, 163] width 118 height 13
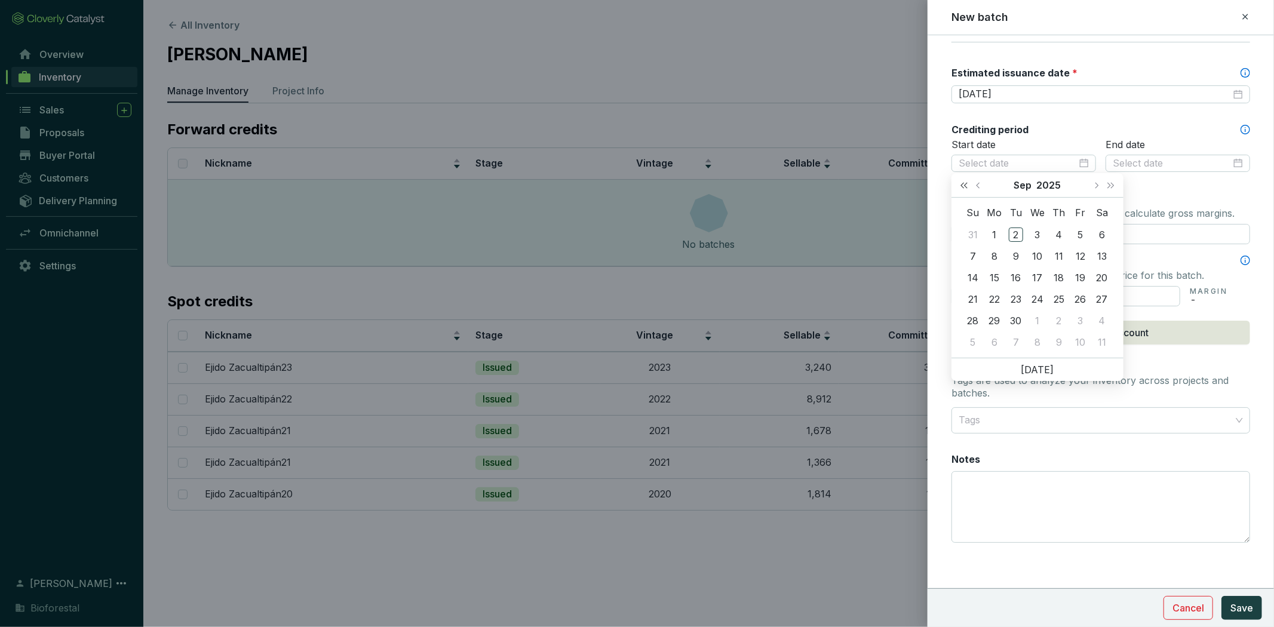
click at [956, 187] on button "Last year (Control + left)" at bounding box center [964, 185] width 16 height 24
click at [956, 186] on button "Last year (Control + left)" at bounding box center [964, 185] width 16 height 24
click at [1093, 182] on button "Next month (PageDown)" at bounding box center [1096, 185] width 16 height 24
type input "2023-11-10"
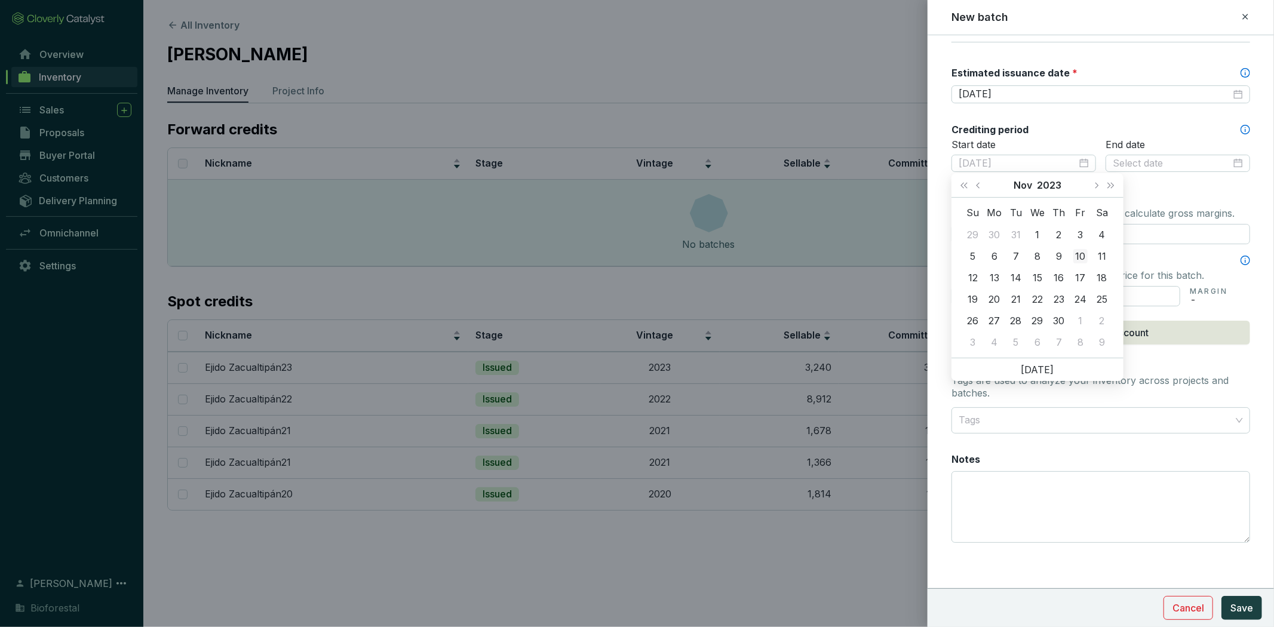
click at [1077, 260] on div "10" at bounding box center [1080, 256] width 14 height 14
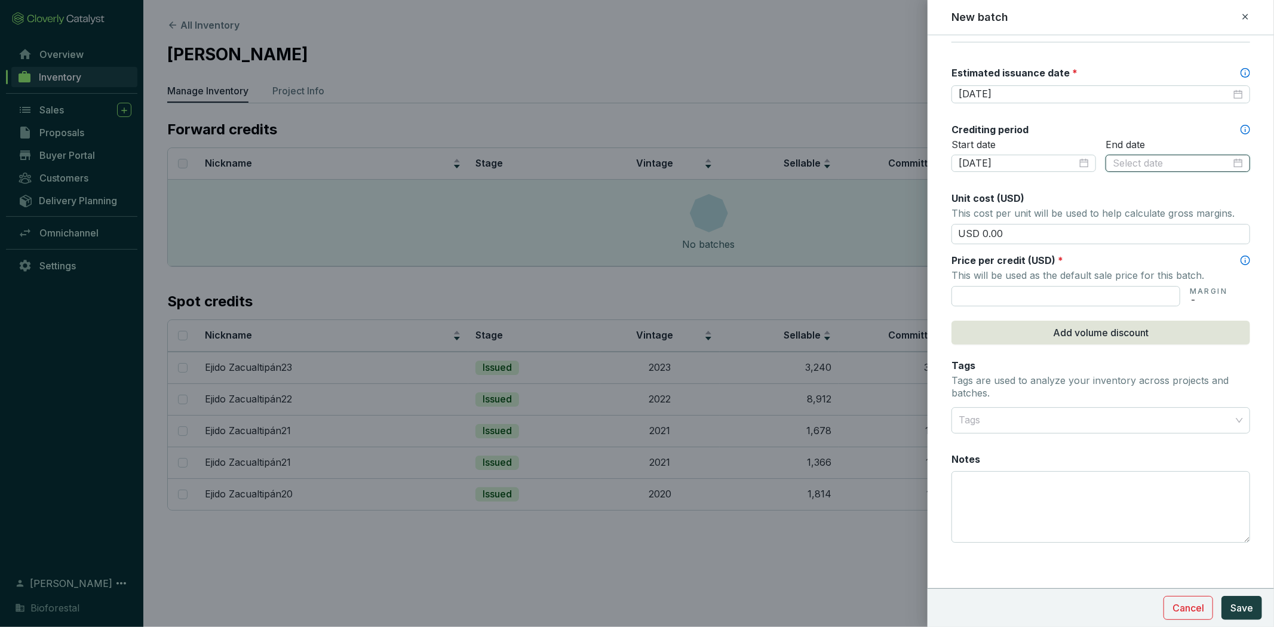
click at [1135, 165] on input at bounding box center [1171, 163] width 118 height 13
click at [1111, 187] on span "Last year (Control + left)" at bounding box center [1113, 185] width 6 height 6
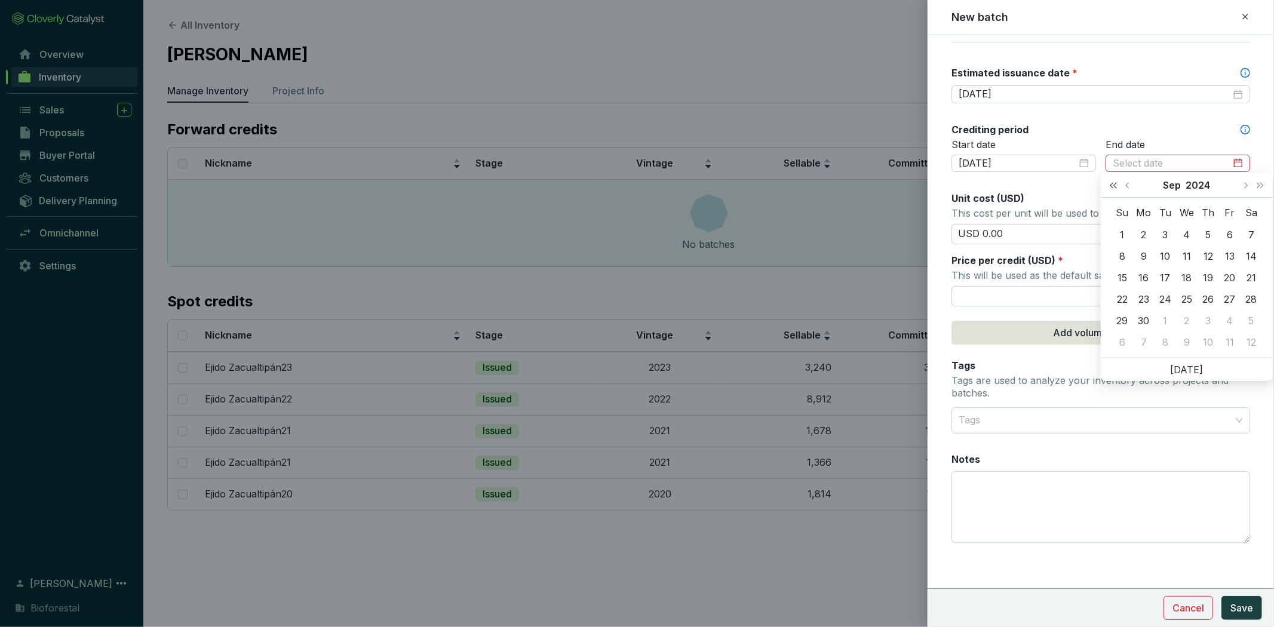
click at [1111, 187] on span "Last year (Control + left)" at bounding box center [1113, 185] width 6 height 6
click at [1245, 185] on span "Next month (PageDown)" at bounding box center [1245, 185] width 6 height 6
click at [1245, 184] on span "Next month (PageDown)" at bounding box center [1245, 185] width 6 height 6
type input "2023-12-31"
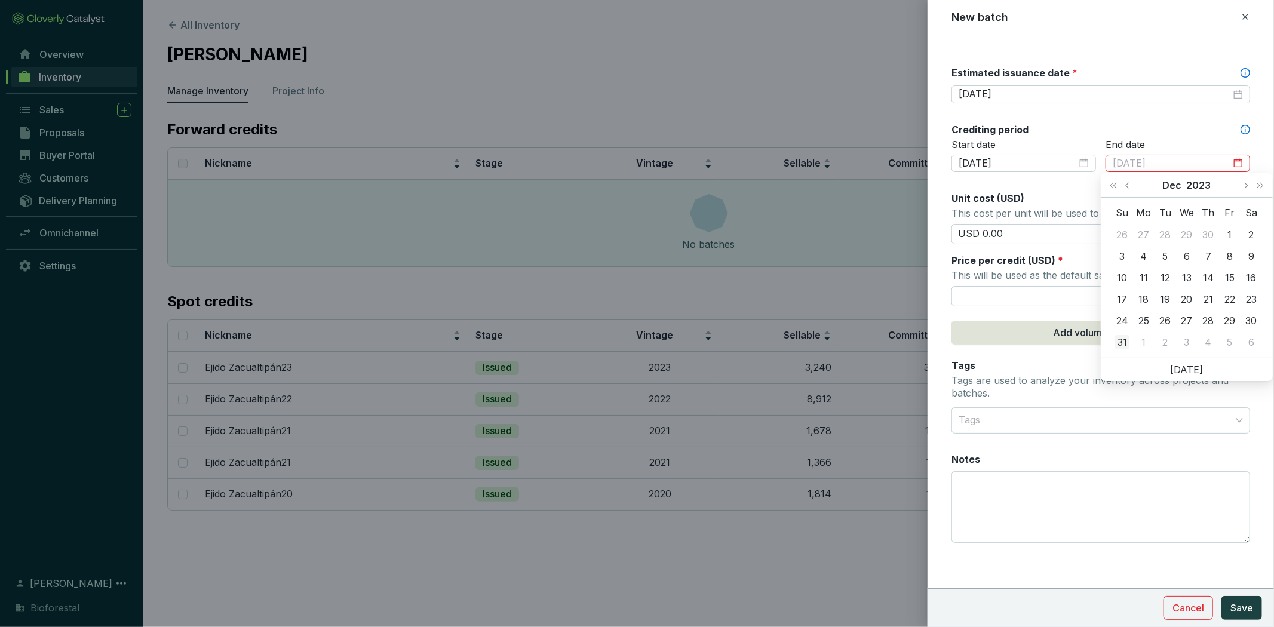
click at [1123, 342] on div "31" at bounding box center [1122, 342] width 14 height 14
drag, startPoint x: 1026, startPoint y: 233, endPoint x: 1112, endPoint y: 272, distance: 94.9
click at [871, 236] on div "New batch Batch name * This is the internal name that will be used throughout C…" at bounding box center [637, 313] width 1274 height 627
type input "USD 15.50"
click at [1003, 296] on input "text" at bounding box center [1065, 296] width 229 height 20
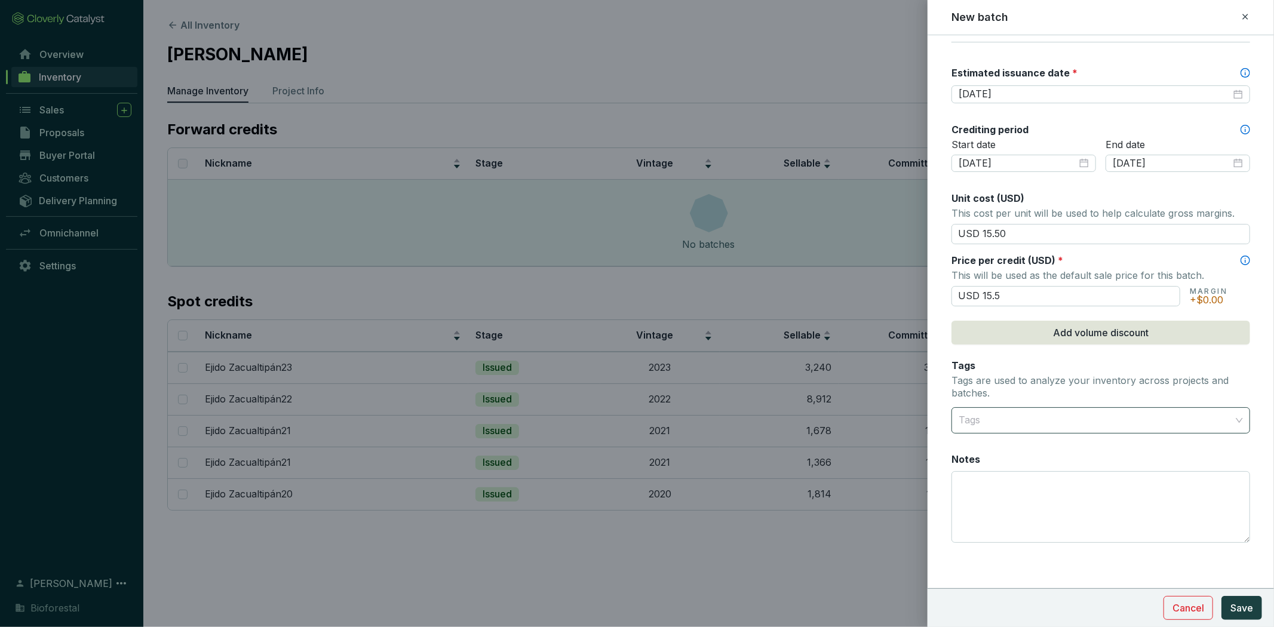
click at [1011, 422] on div at bounding box center [1094, 420] width 280 height 24
type input "USD 15.50"
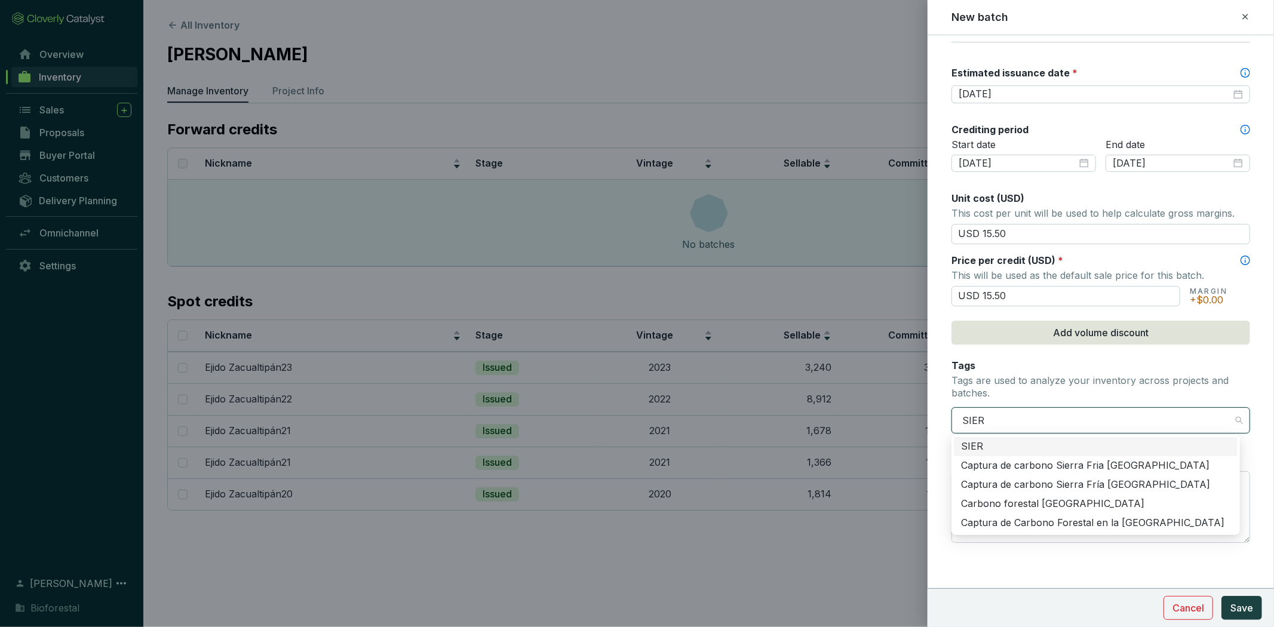
type input "SIERR"
click at [1135, 509] on div "Carbono forestal Sierra Alta Hidalguense" at bounding box center [1095, 503] width 269 height 13
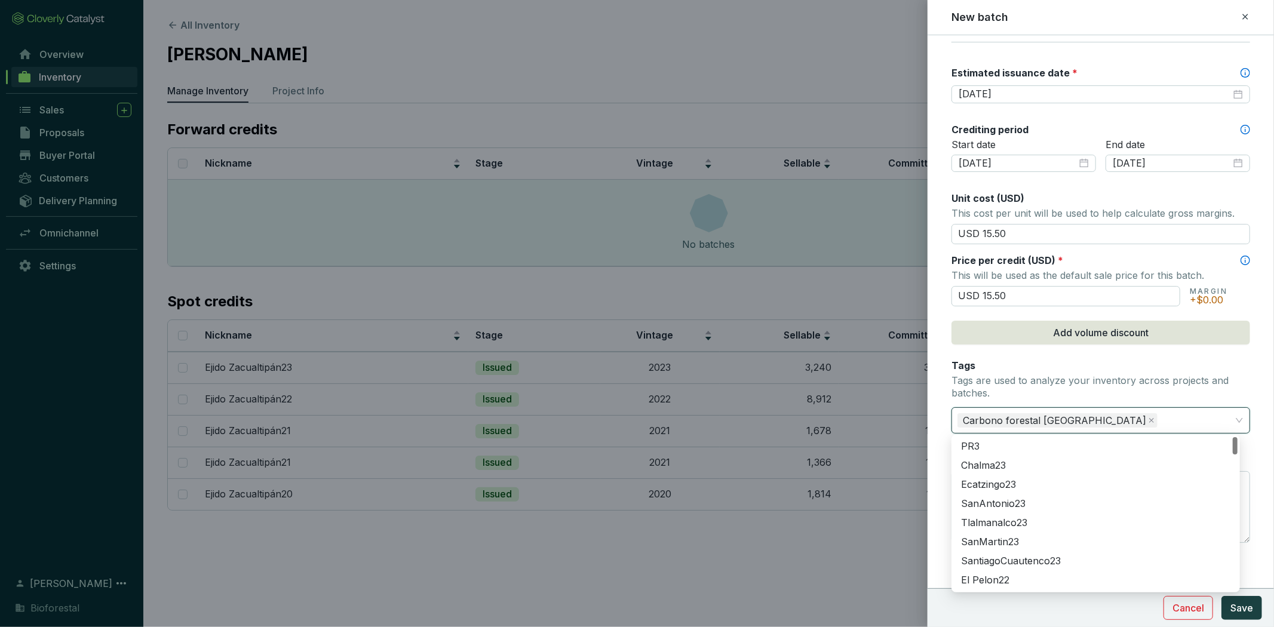
click at [1112, 598] on section "Cancel Save" at bounding box center [1100, 607] width 346 height 39
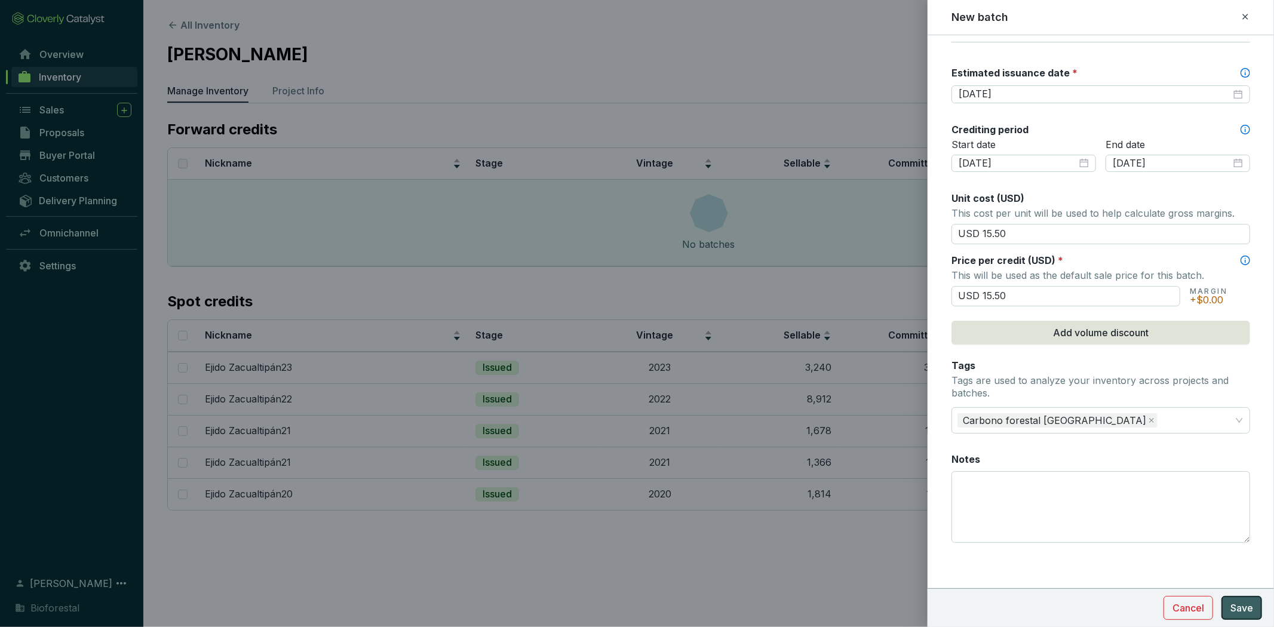
click at [1246, 604] on span "Save" at bounding box center [1241, 608] width 23 height 14
click at [1247, 604] on span "Save" at bounding box center [1241, 608] width 23 height 14
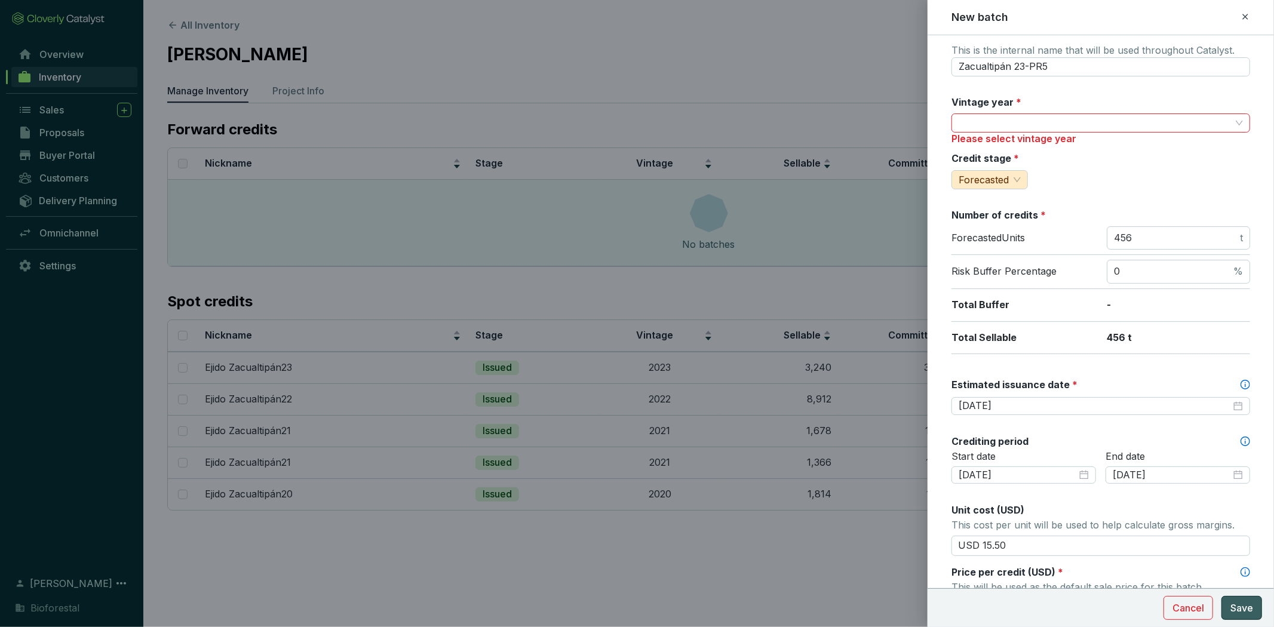
scroll to position [0, 0]
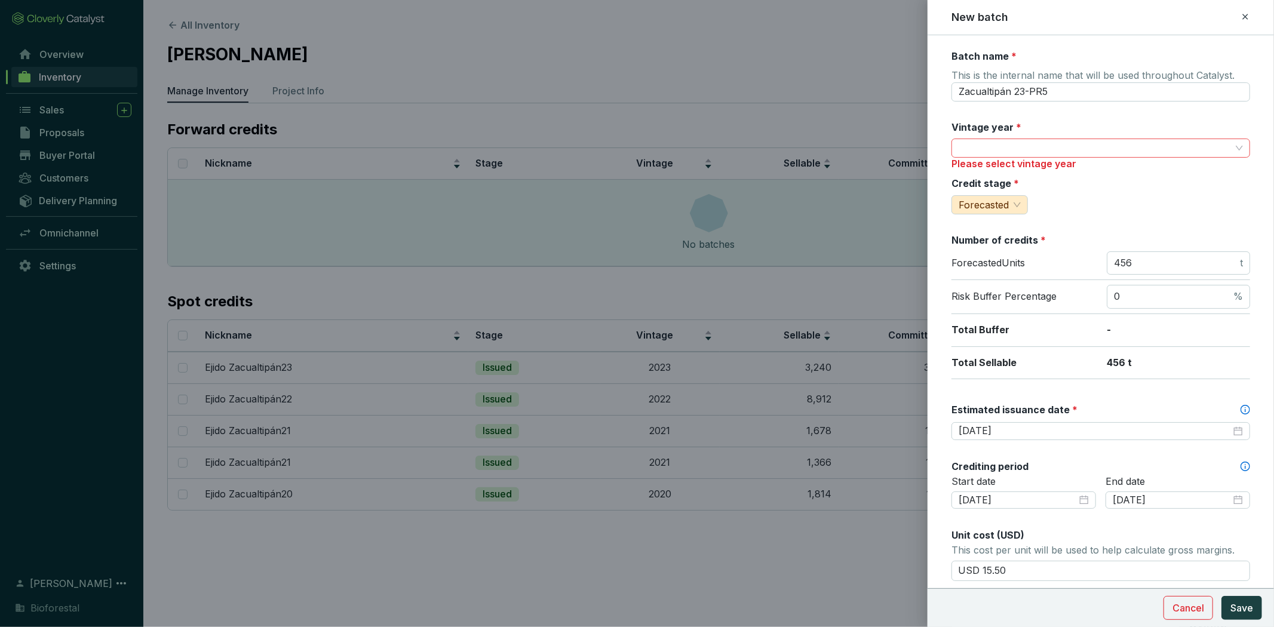
click at [1093, 153] on input "Vintage year *" at bounding box center [1094, 148] width 272 height 18
type input "2023"
click at [1126, 207] on div "Credit stage * Forecasted" at bounding box center [1100, 196] width 299 height 38
click at [1045, 146] on input "Vintage year *" at bounding box center [1094, 148] width 272 height 18
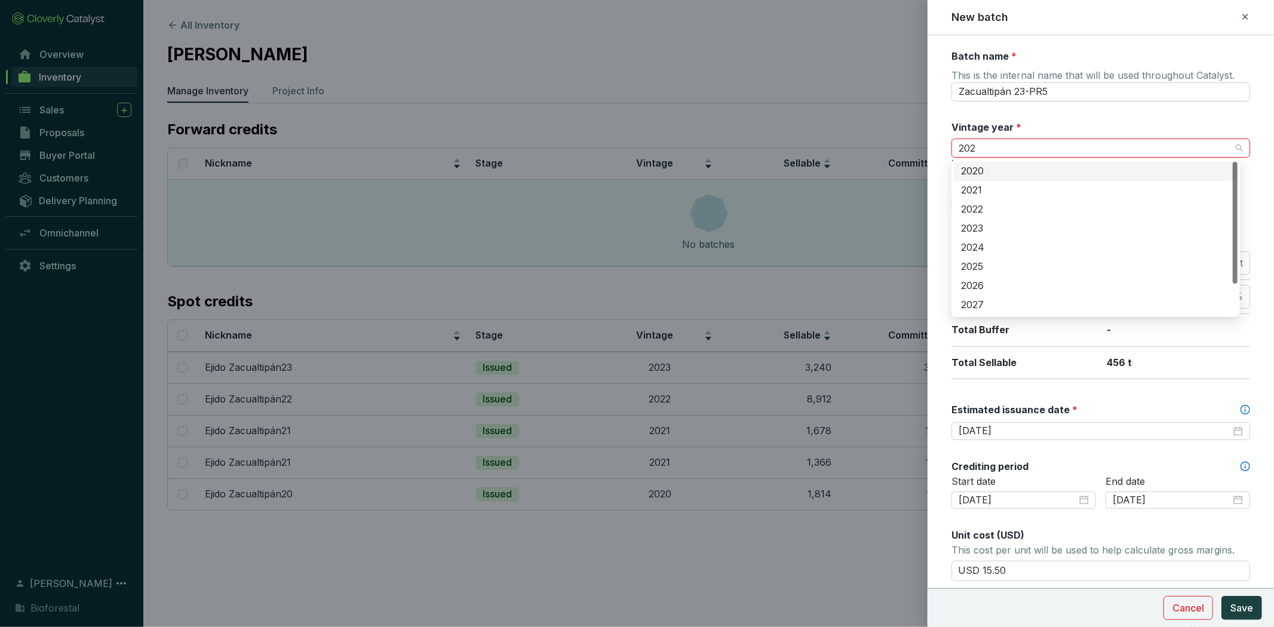
type input "2023"
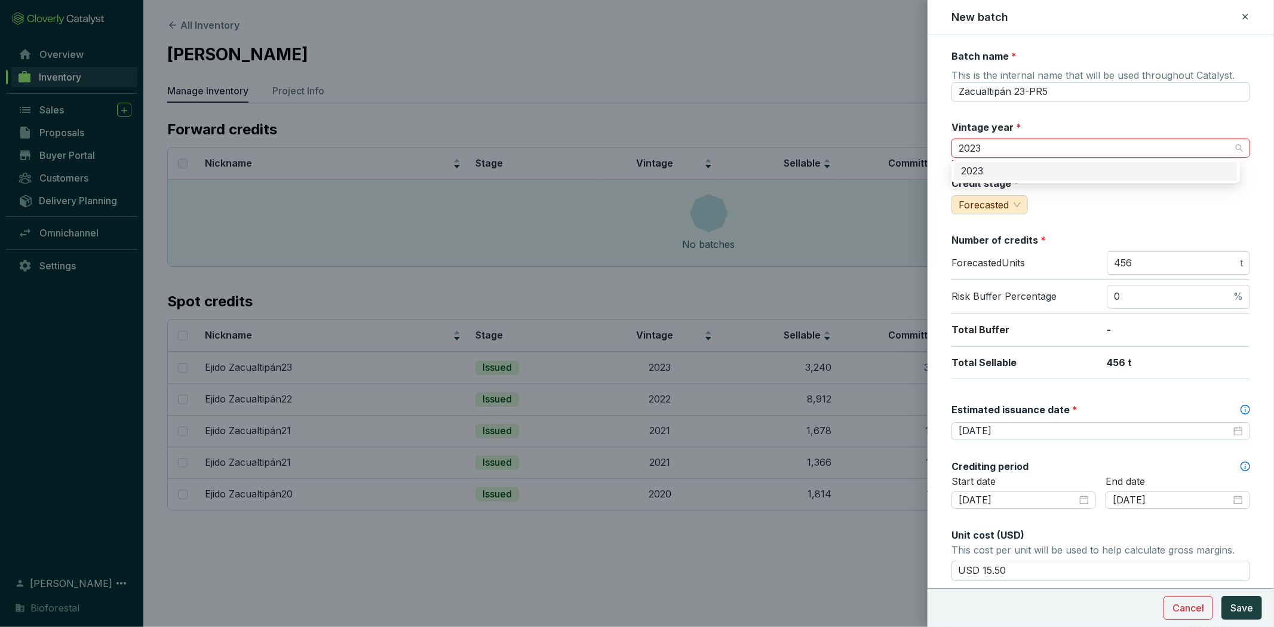
click at [1086, 175] on div "2023" at bounding box center [1095, 171] width 269 height 13
click at [1233, 601] on span "Save" at bounding box center [1241, 608] width 23 height 14
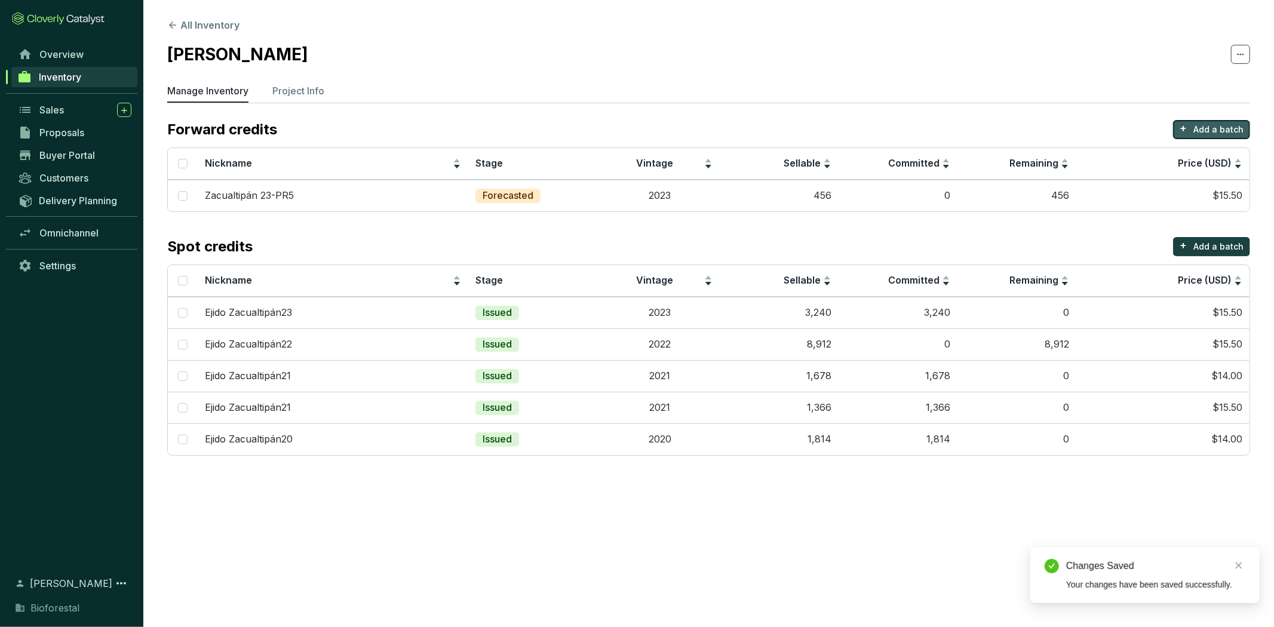
click at [1219, 134] on p "Add a batch" at bounding box center [1218, 130] width 50 height 12
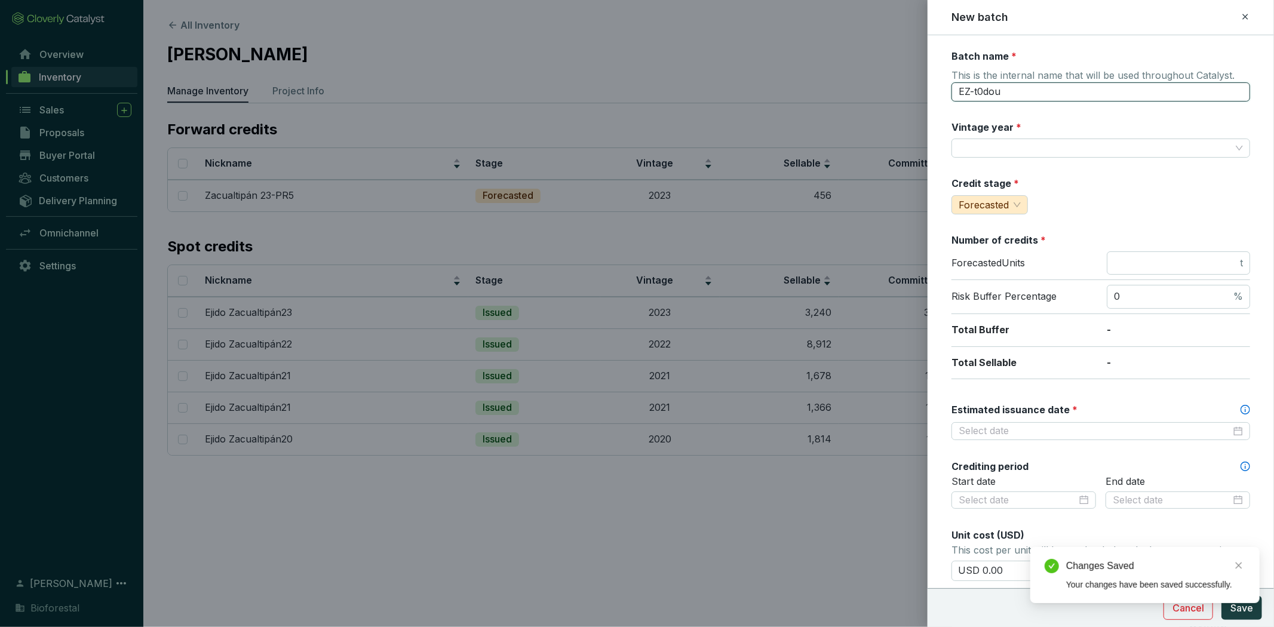
drag, startPoint x: 1061, startPoint y: 90, endPoint x: 903, endPoint y: 79, distance: 158.6
click at [903, 79] on div "New batch Batch name * This is the internal name that will be used throughout C…" at bounding box center [637, 313] width 1274 height 627
type input "z"
click at [1026, 87] on input "Zacualtipán 23-PR5" at bounding box center [1100, 91] width 299 height 19
type input "Zacualtipán 24-PR5"
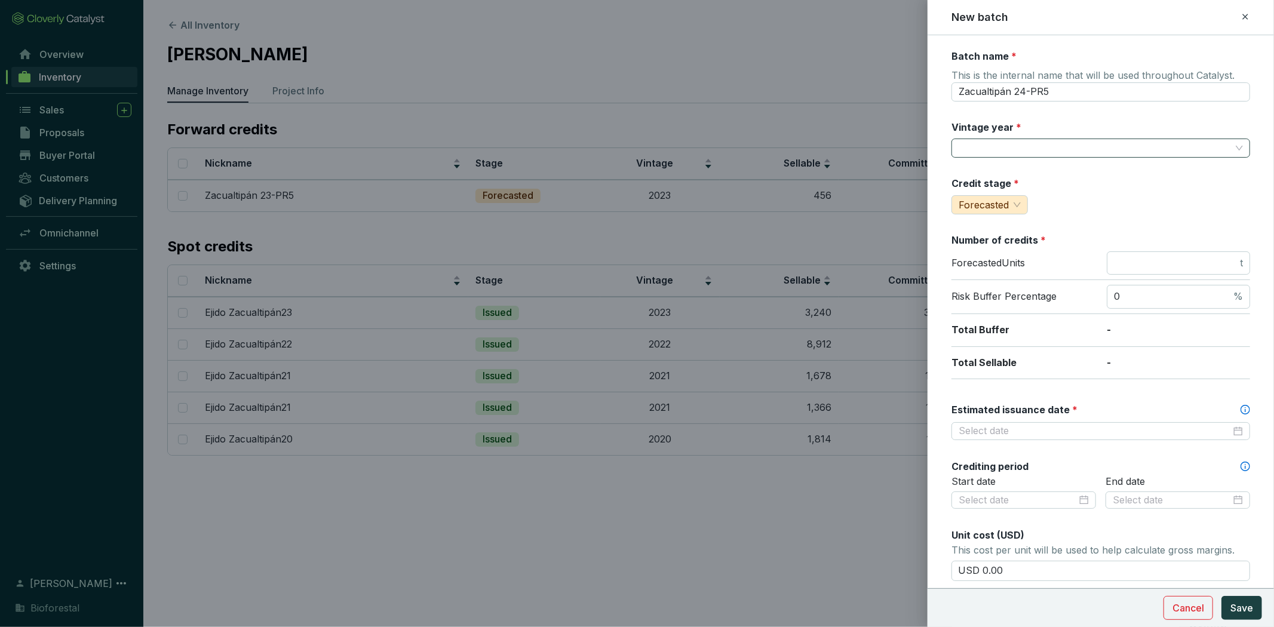
click at [1065, 148] on input "Vintage year *" at bounding box center [1094, 148] width 272 height 18
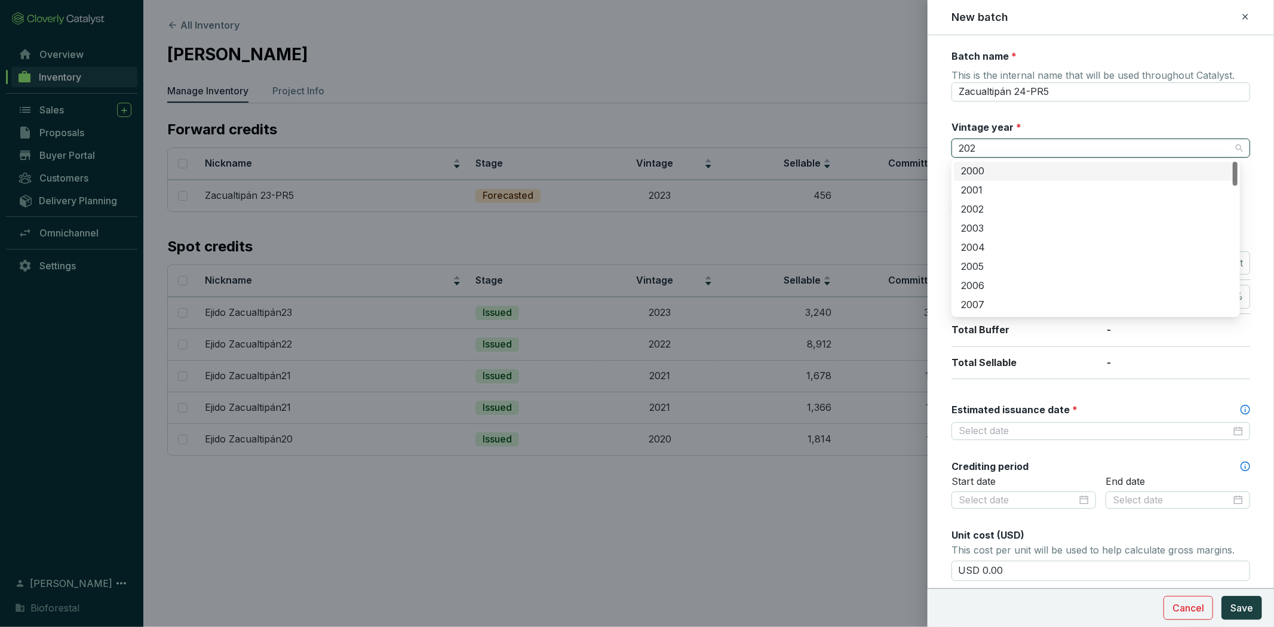
type input "2024"
click at [1064, 168] on div "2024" at bounding box center [1095, 171] width 269 height 13
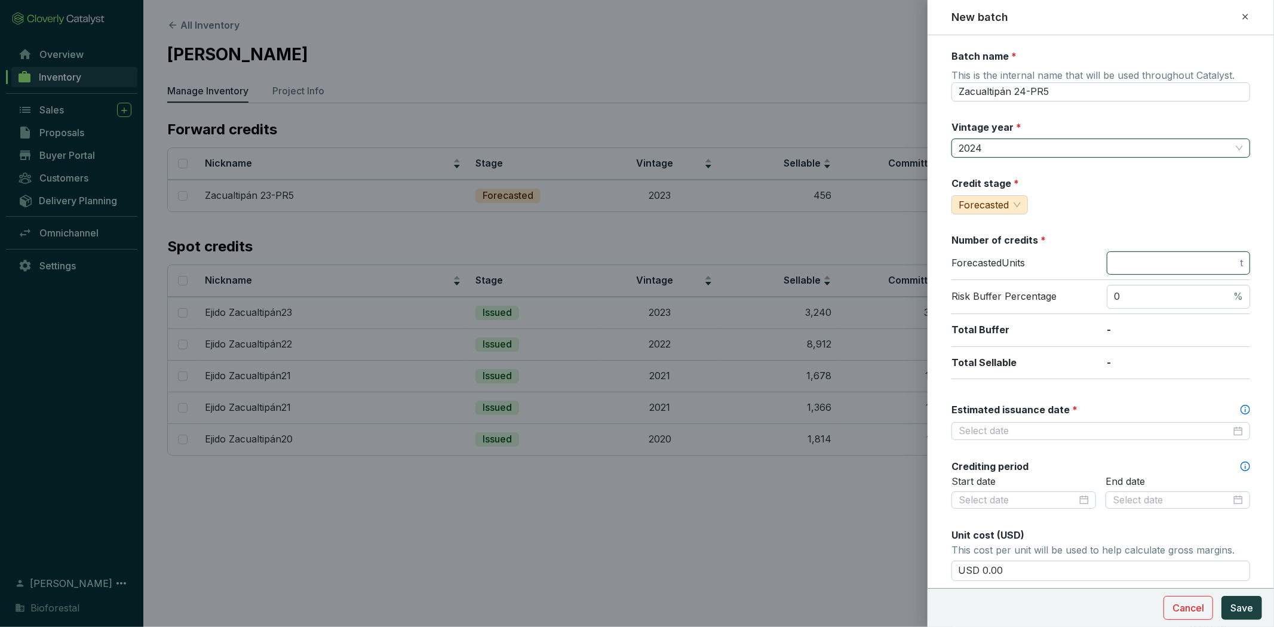
click at [1130, 261] on input "number" at bounding box center [1176, 263] width 124 height 13
type input "2809"
click at [1081, 427] on input "Estimated issuance date *" at bounding box center [1094, 431] width 272 height 13
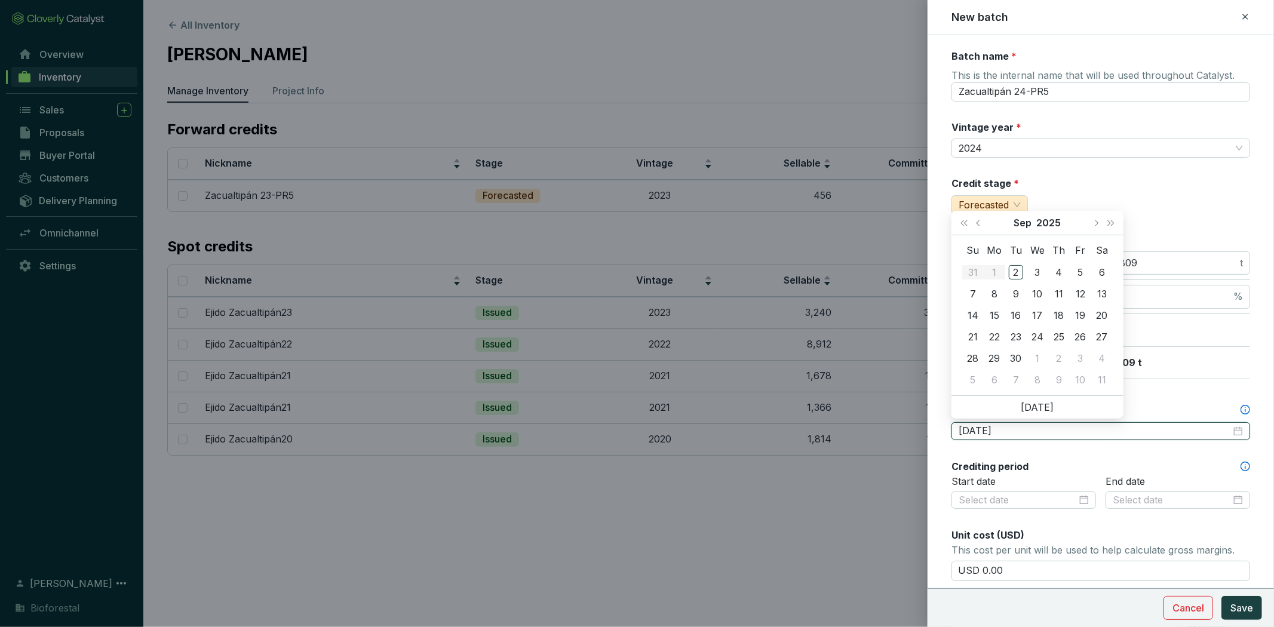
type input "[DATE]"
click at [1091, 223] on button "Next month (PageDown)" at bounding box center [1096, 223] width 16 height 24
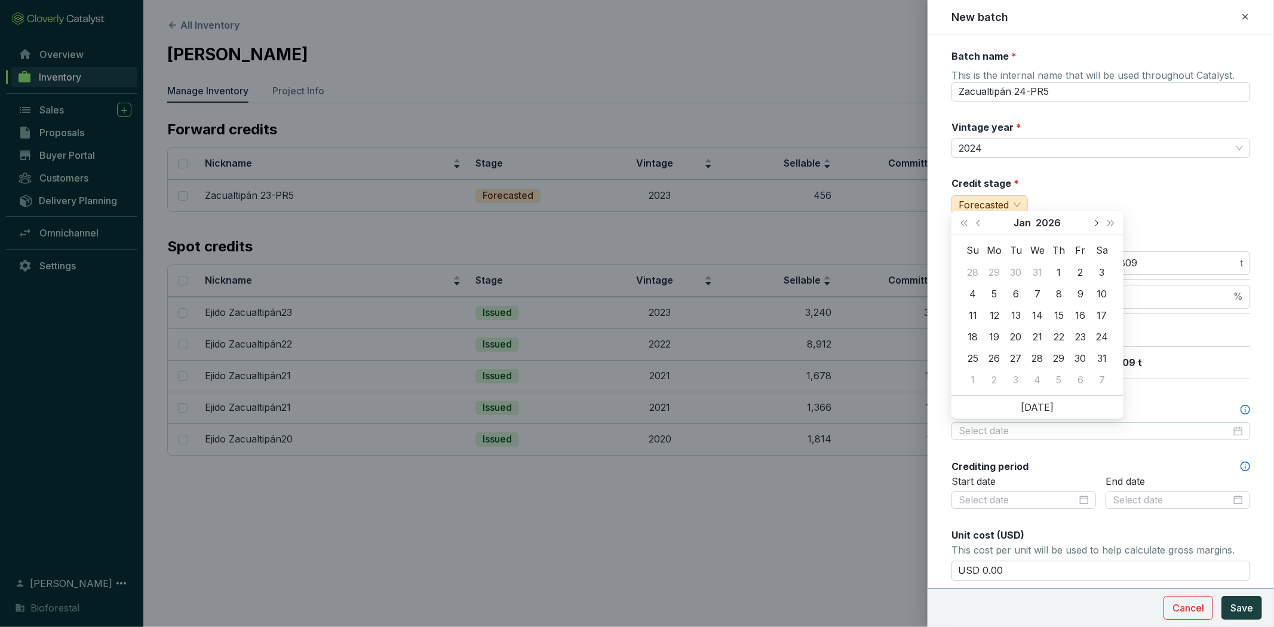
click at [1091, 223] on button "Next month (PageDown)" at bounding box center [1096, 223] width 16 height 24
type input "2026-04-15"
click at [1040, 318] on div "15" at bounding box center [1037, 315] width 14 height 14
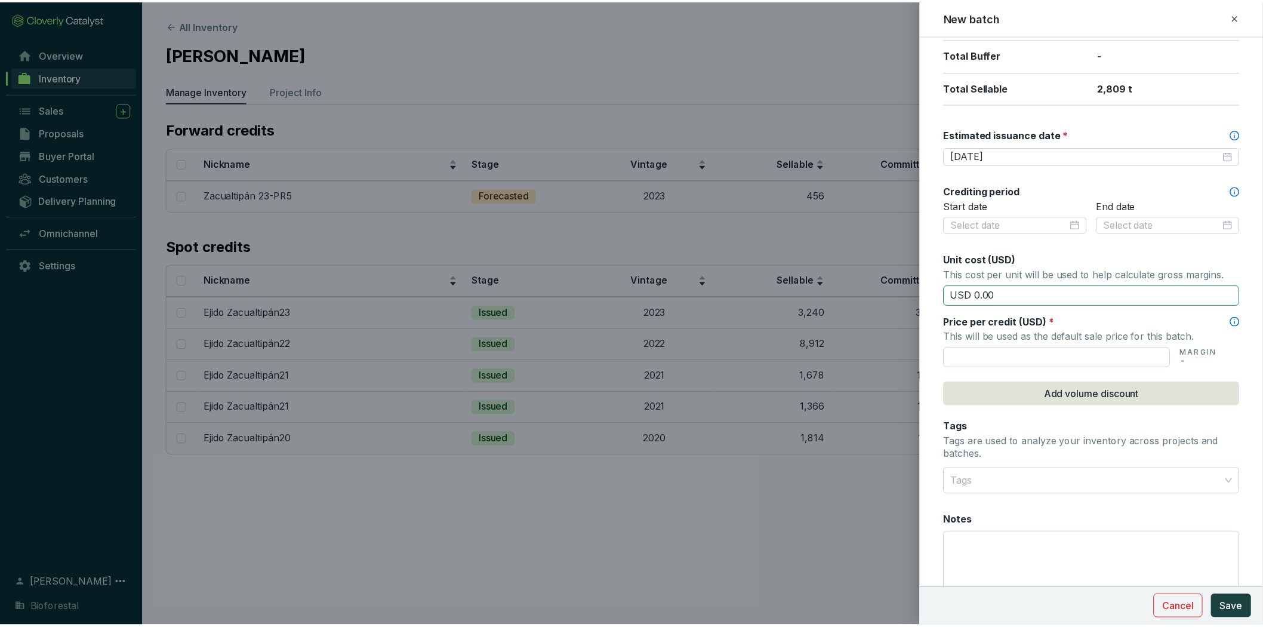
scroll to position [275, 0]
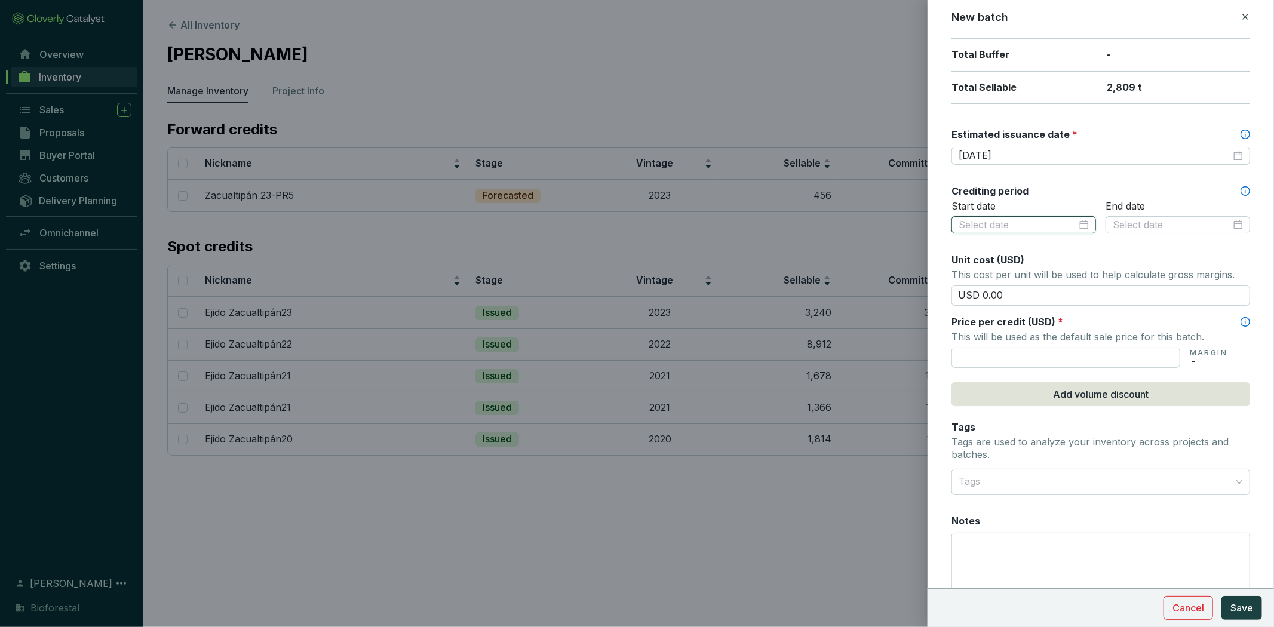
click at [1046, 219] on input at bounding box center [1017, 225] width 118 height 13
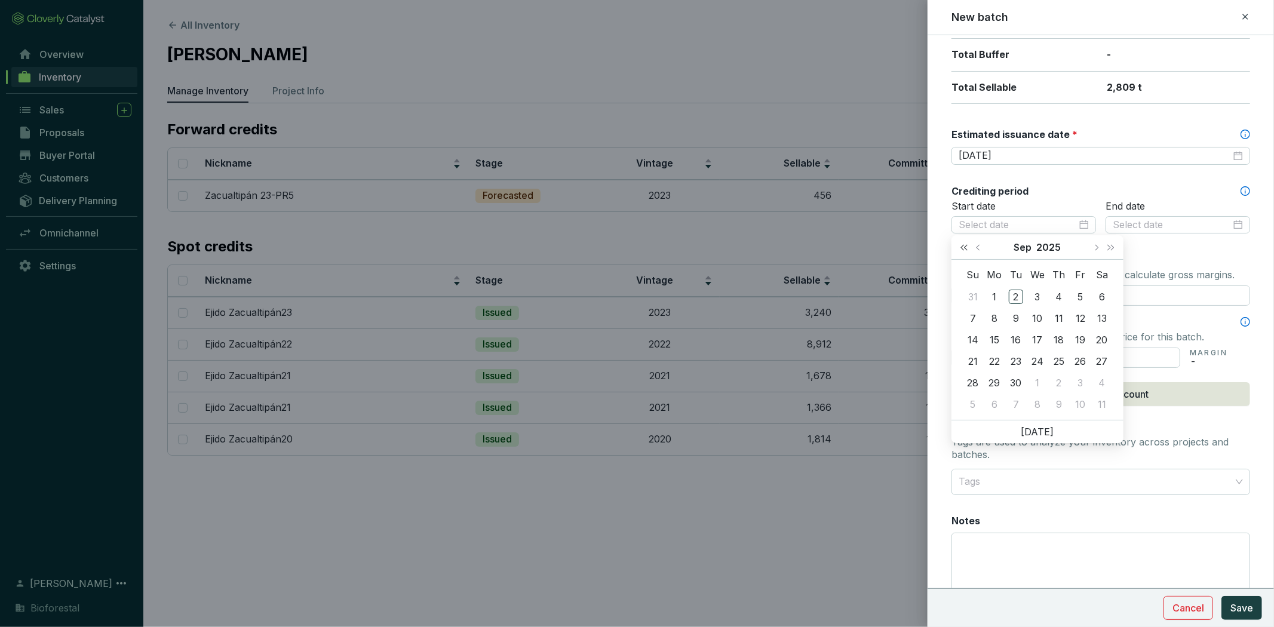
click at [964, 247] on span "Last year (Control + left)" at bounding box center [964, 247] width 6 height 6
click at [1113, 242] on button "Next year (Control + right)" at bounding box center [1111, 247] width 16 height 24
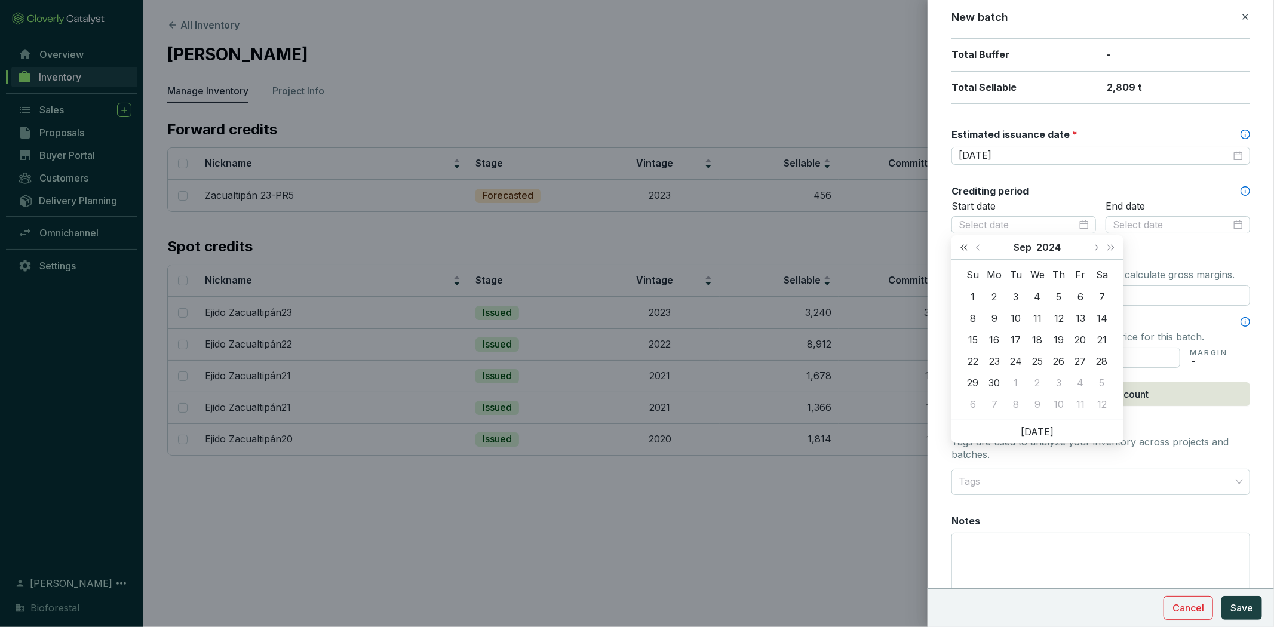
click at [962, 242] on button "Last year (Control + left)" at bounding box center [964, 247] width 16 height 24
click at [1094, 247] on span "Next month (PageDown)" at bounding box center [1096, 247] width 6 height 6
click at [1094, 246] on span "Next month (PageDown)" at bounding box center [1096, 247] width 6 height 6
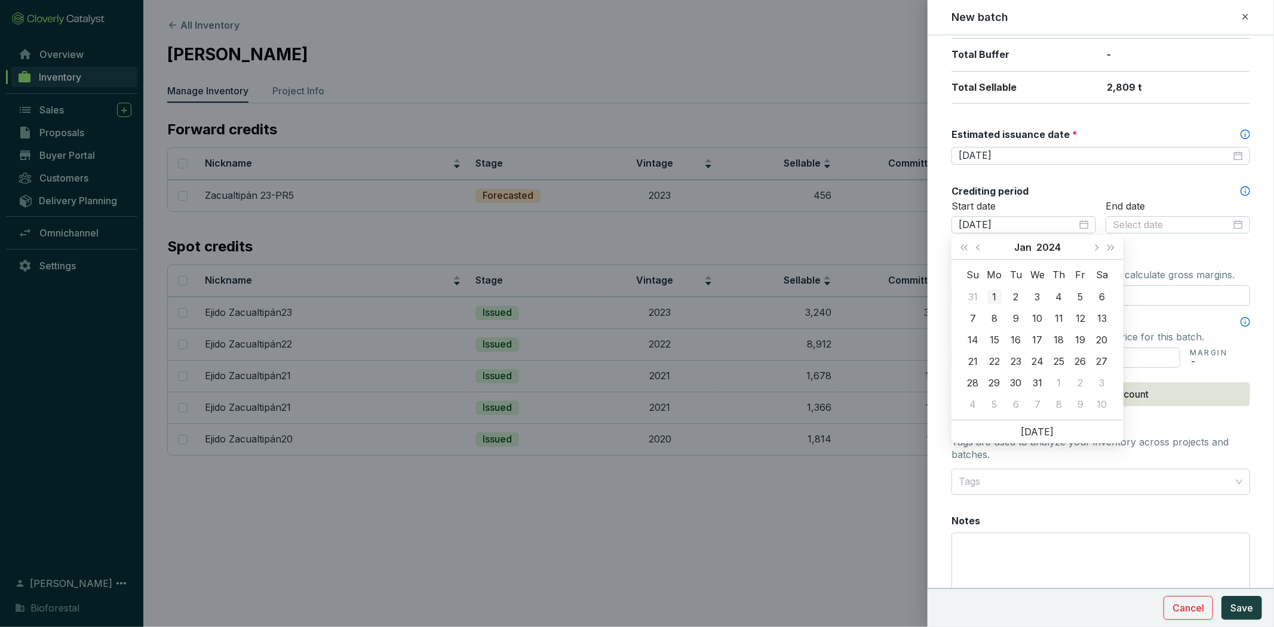
type input "2024-01-01"
click at [989, 291] on div "1" at bounding box center [994, 297] width 14 height 14
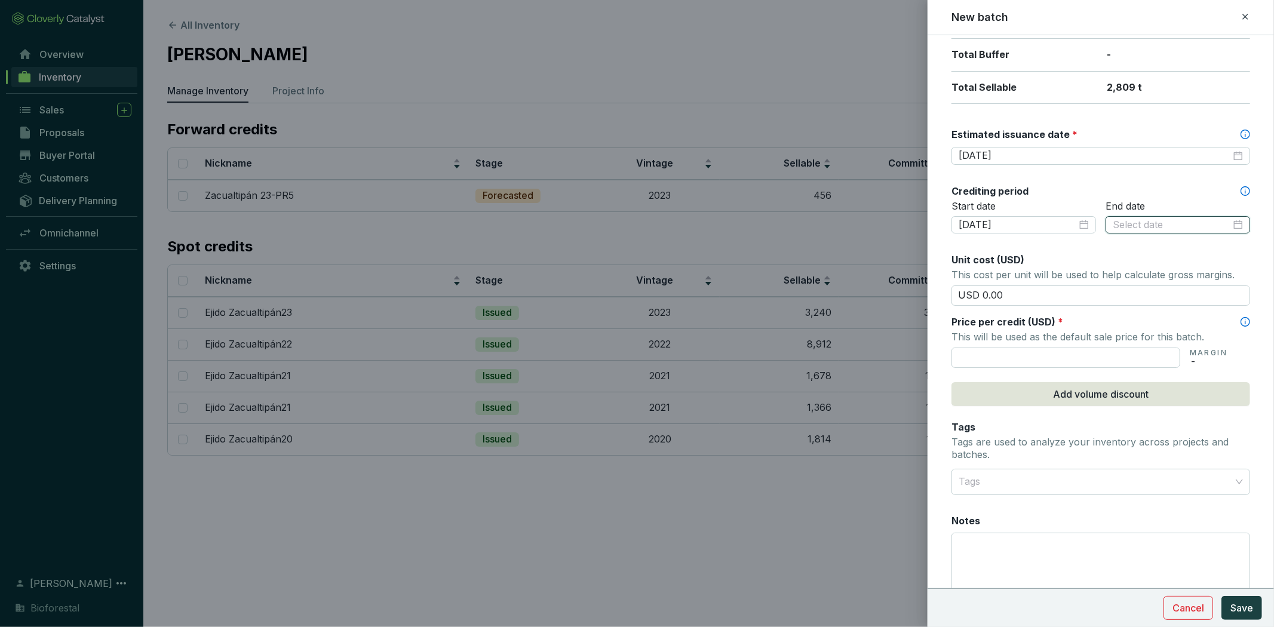
click at [1156, 222] on input at bounding box center [1171, 225] width 118 height 13
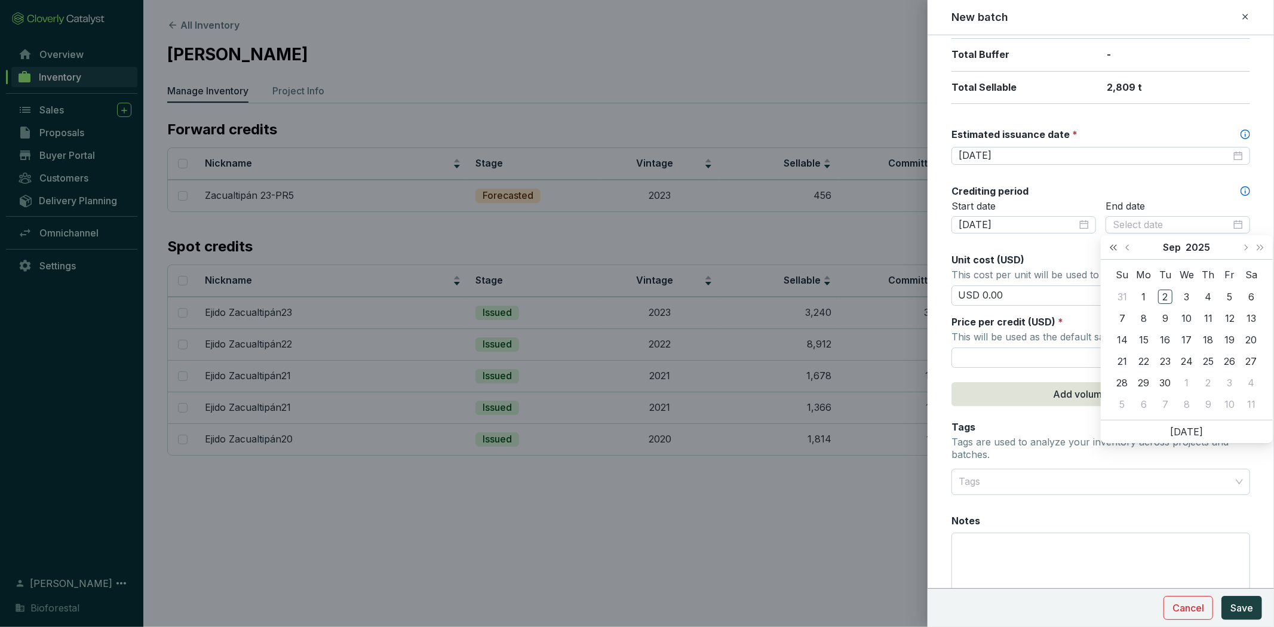
click at [1106, 244] on button "Last year (Control + left)" at bounding box center [1113, 247] width 16 height 24
click at [1242, 248] on button "Next month (PageDown)" at bounding box center [1245, 247] width 16 height 24
type input "2024-11-09"
click at [1249, 308] on td "9" at bounding box center [1250, 318] width 21 height 21
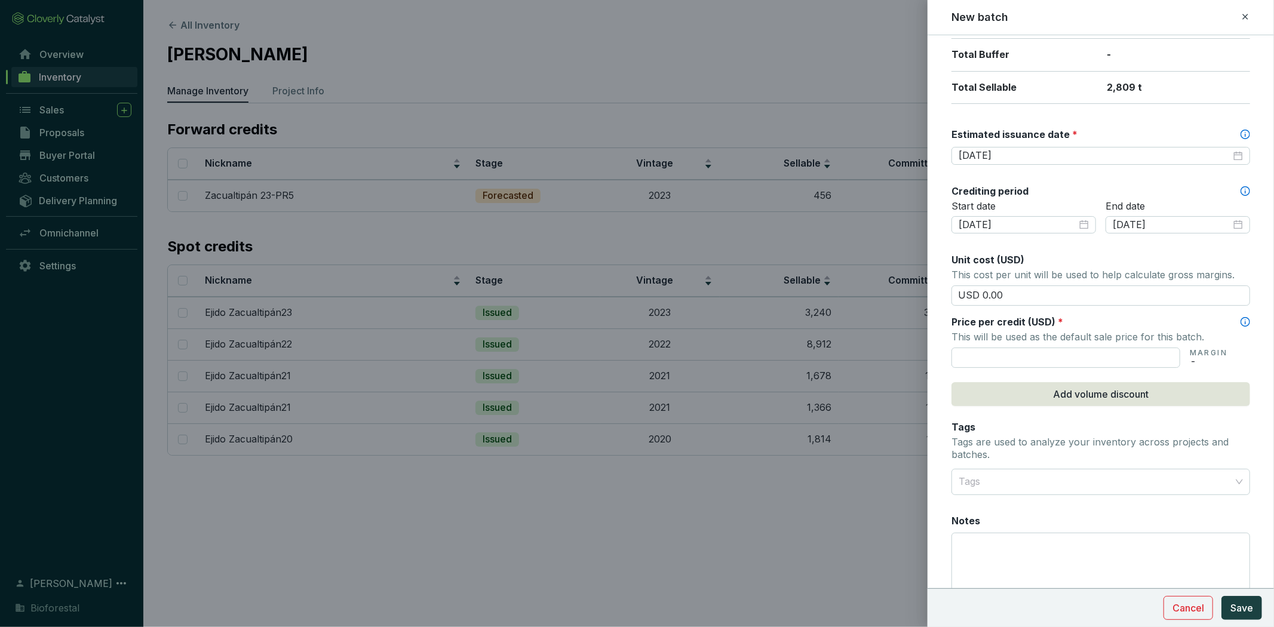
drag, startPoint x: 1011, startPoint y: 290, endPoint x: 976, endPoint y: 317, distance: 44.2
click at [951, 303] on section "Unit cost (USD) This cost per unit will be used to help calculate gross margins…" at bounding box center [1100, 279] width 299 height 53
type input "USD 15.50"
click at [1059, 375] on div "Batch name * This is the internal name that will be used throughout Catalyst. Z…" at bounding box center [1100, 196] width 299 height 844
click at [1093, 359] on input "text" at bounding box center [1065, 358] width 229 height 20
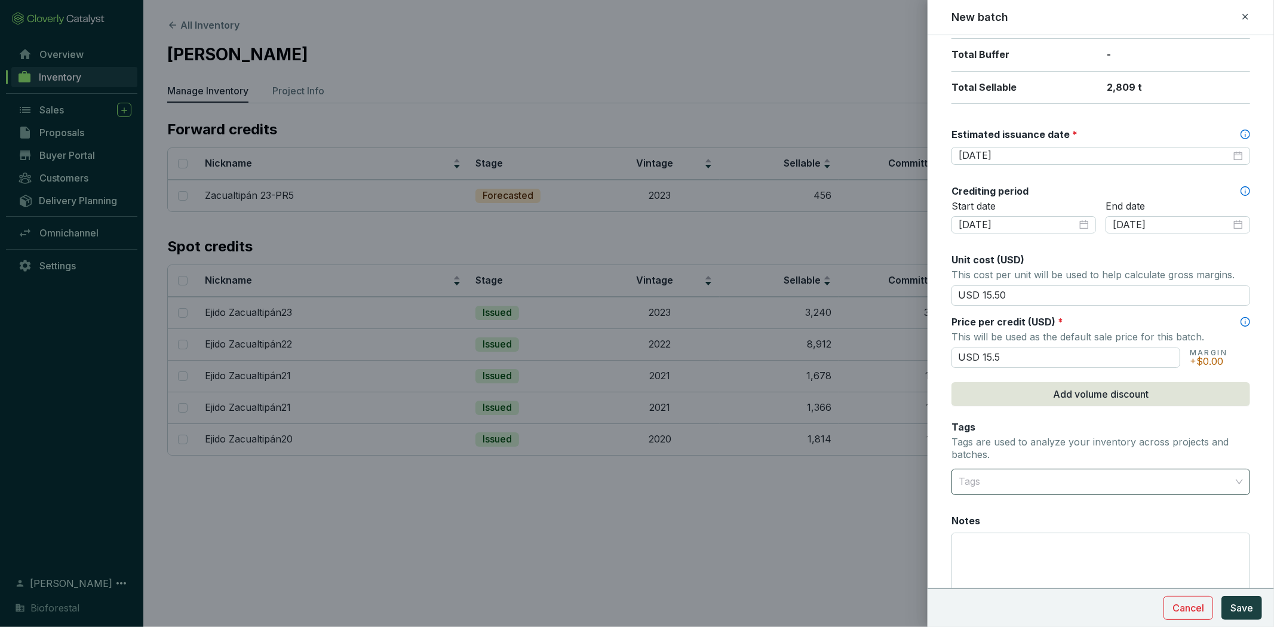
click at [1078, 481] on div at bounding box center [1094, 482] width 280 height 24
type input "USD 15.50"
type input "i"
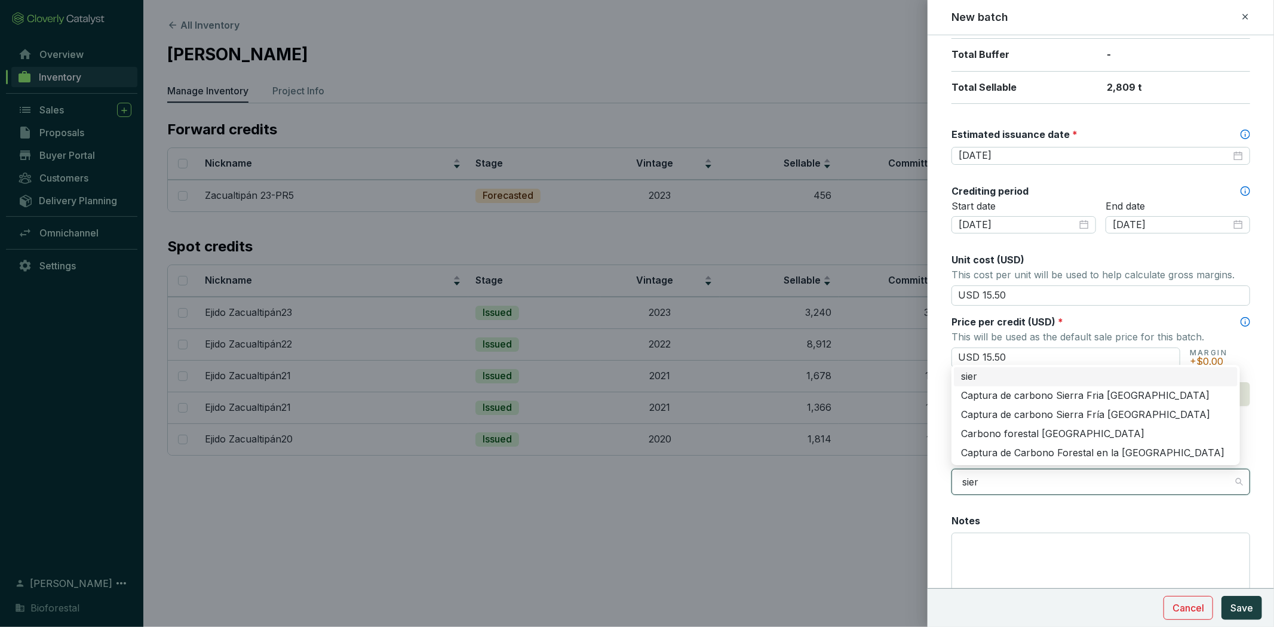
type input "sierr"
click at [1099, 437] on div "Carbono forestal [GEOGRAPHIC_DATA]" at bounding box center [1095, 434] width 269 height 13
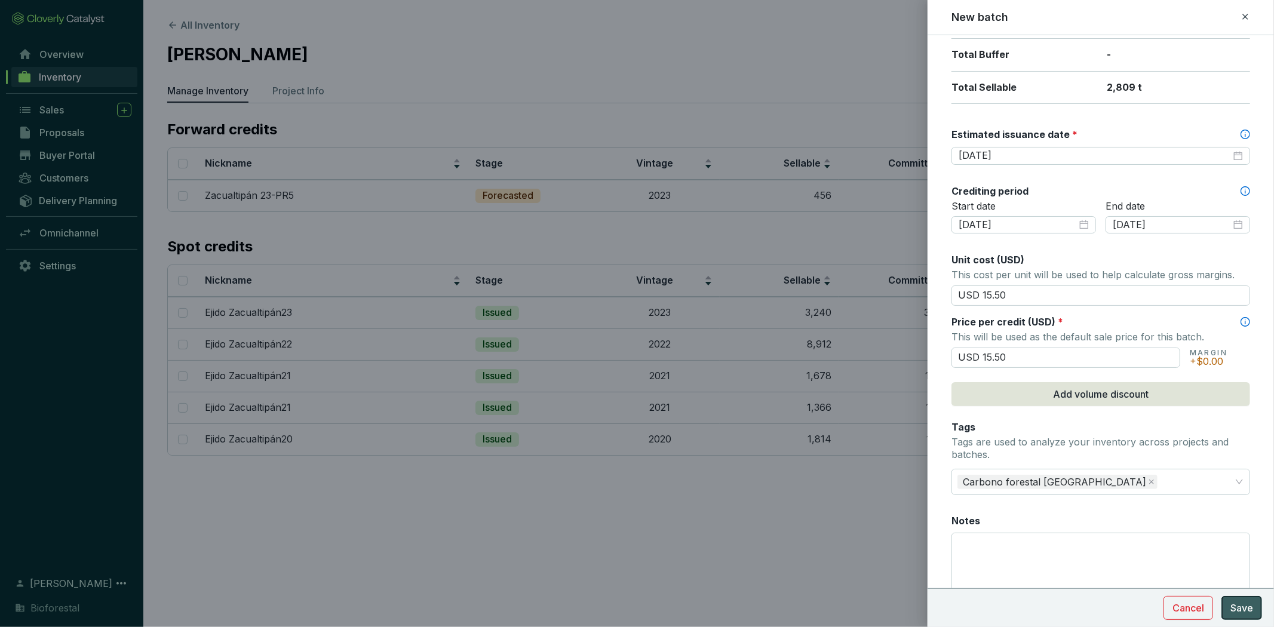
click at [1230, 611] on span "Save" at bounding box center [1241, 608] width 23 height 14
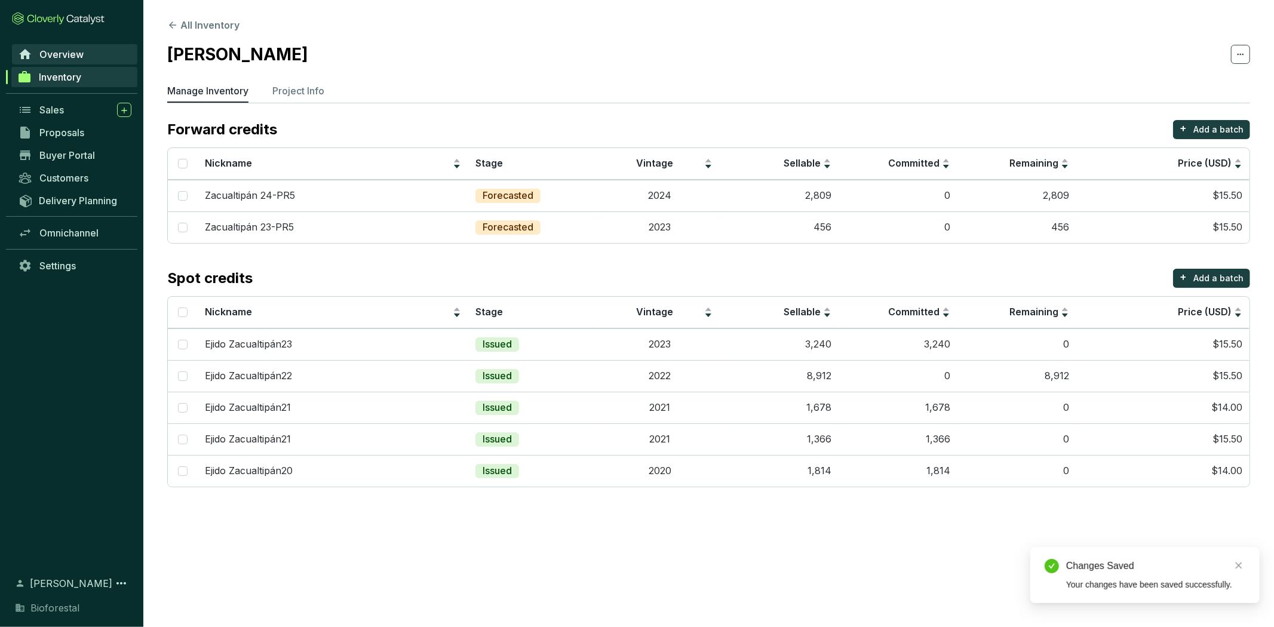
click at [79, 54] on span "Overview" at bounding box center [61, 54] width 44 height 12
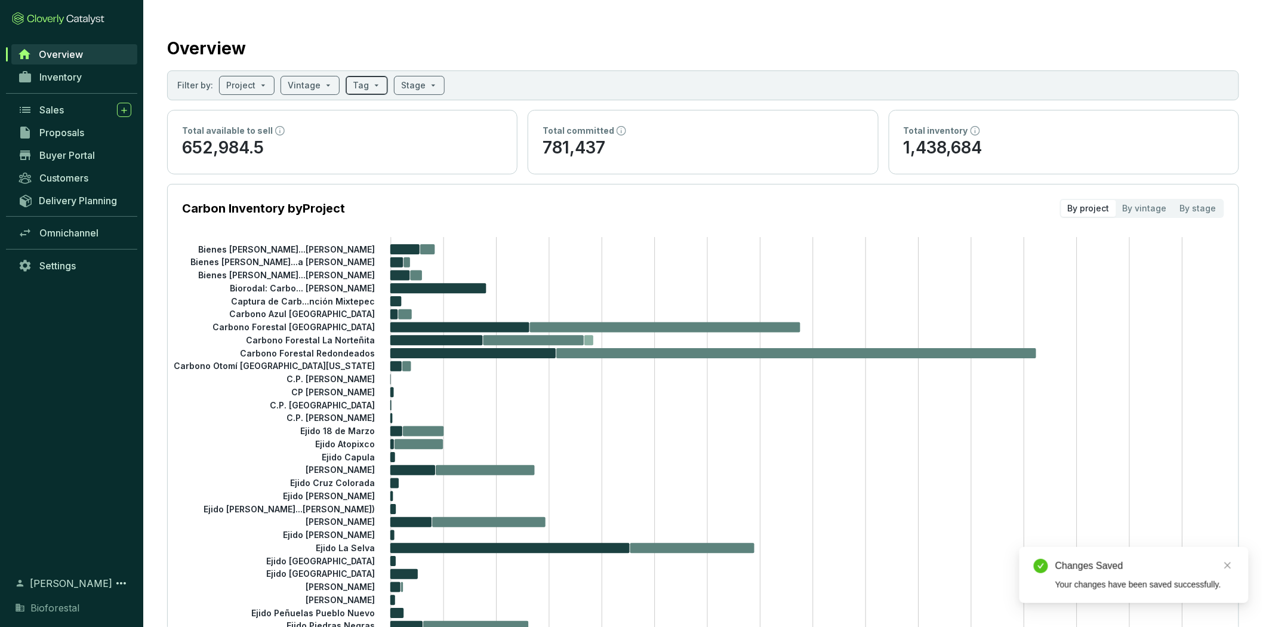
click at [369, 88] on span at bounding box center [367, 85] width 28 height 18
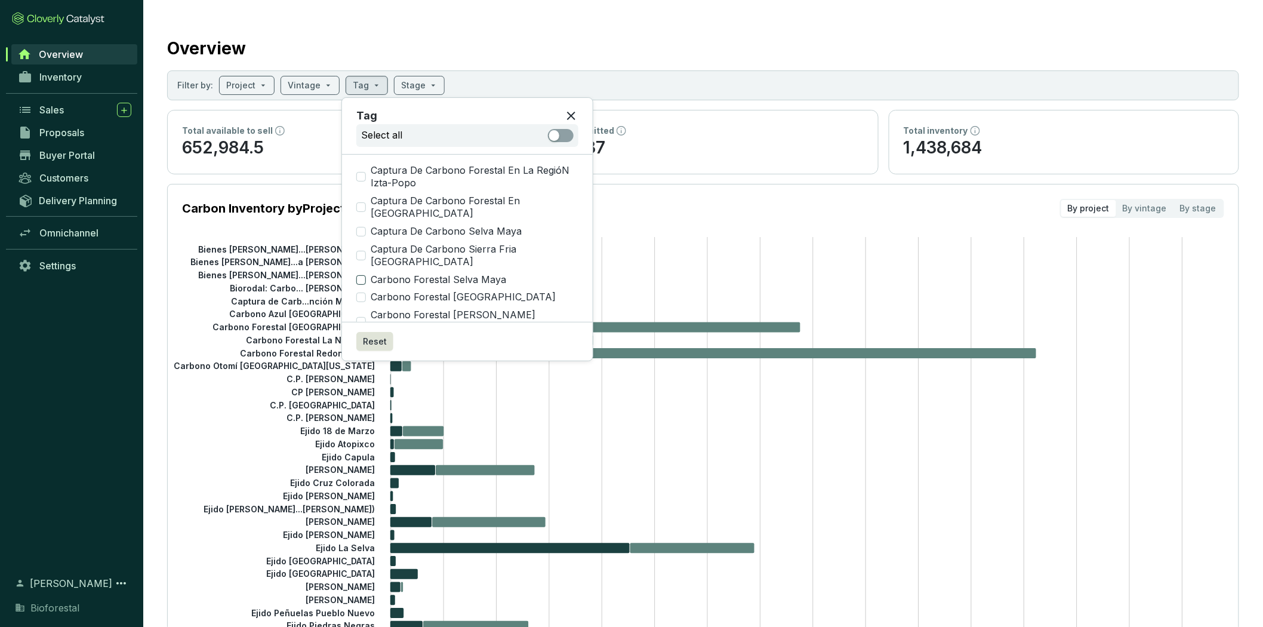
click at [359, 281] on input "Carbono Forestal Selva Maya" at bounding box center [361, 280] width 10 height 10
checkbox input "true"
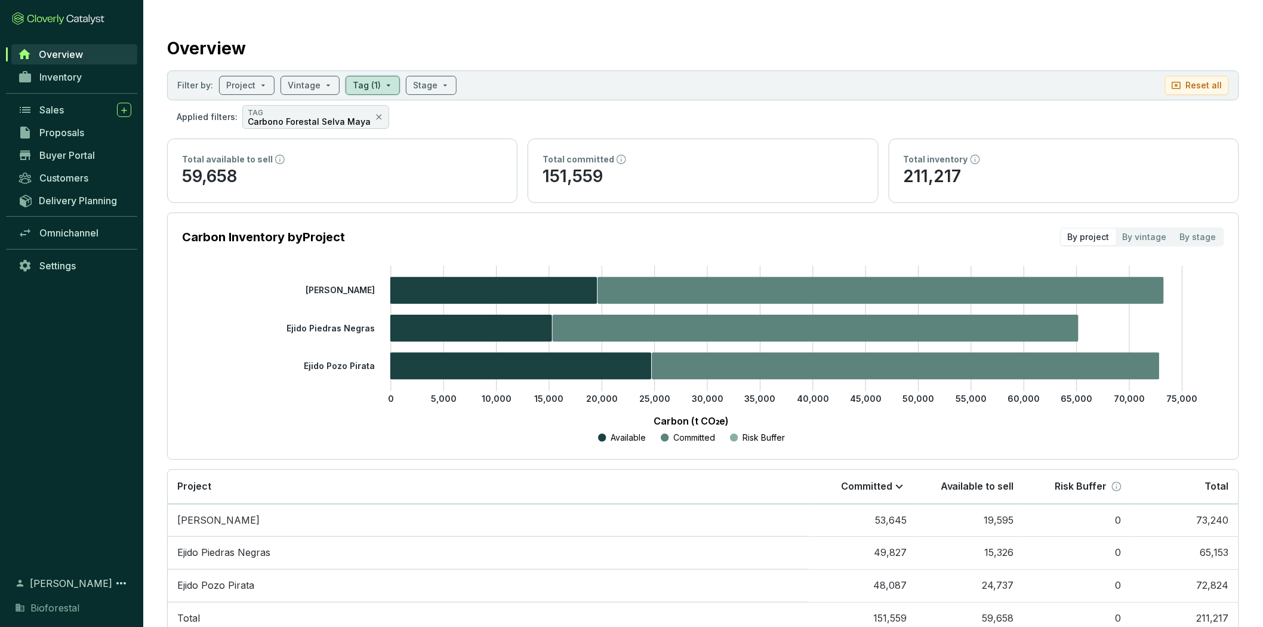
click at [694, 26] on section "Overview Filter by: Project Vintage Tag (1) Stage Reset all Applied filters: TA…" at bounding box center [703, 333] width 1120 height 666
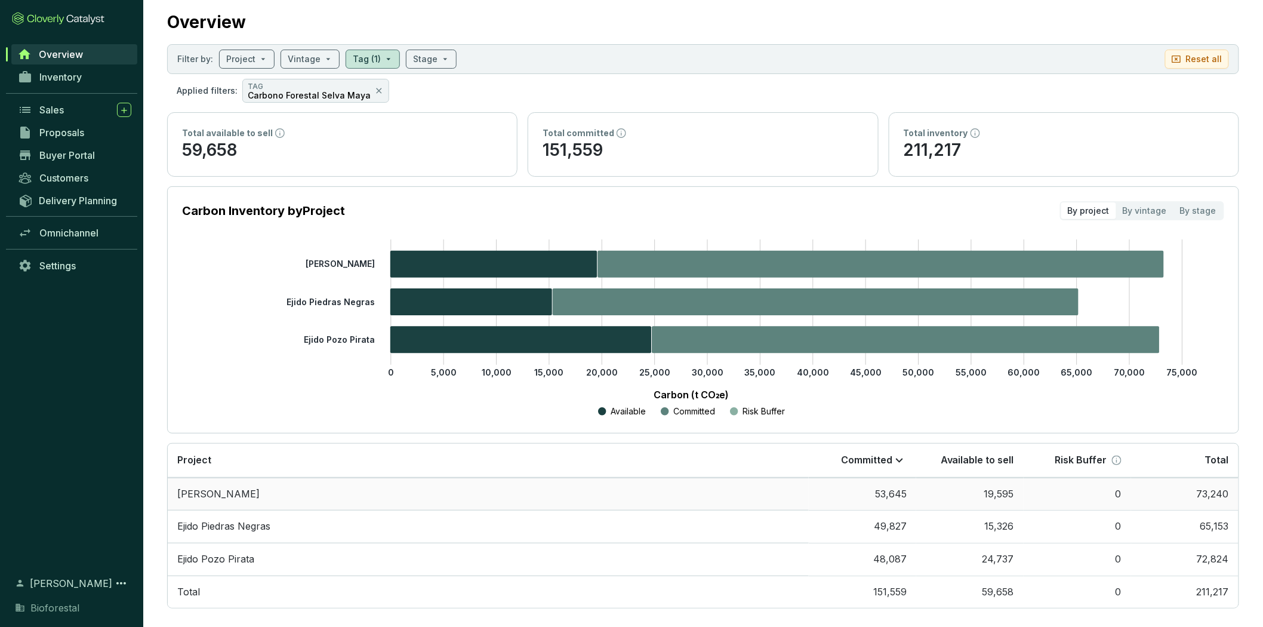
scroll to position [39, 0]
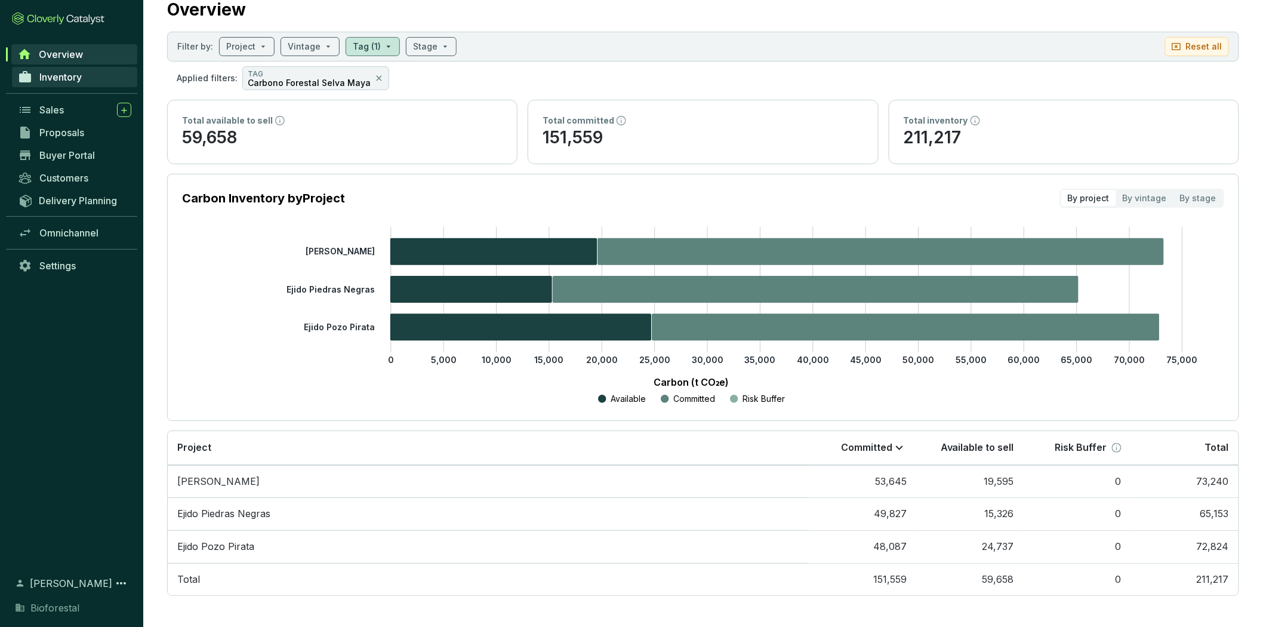
click at [81, 72] on span "Inventory" at bounding box center [60, 77] width 42 height 12
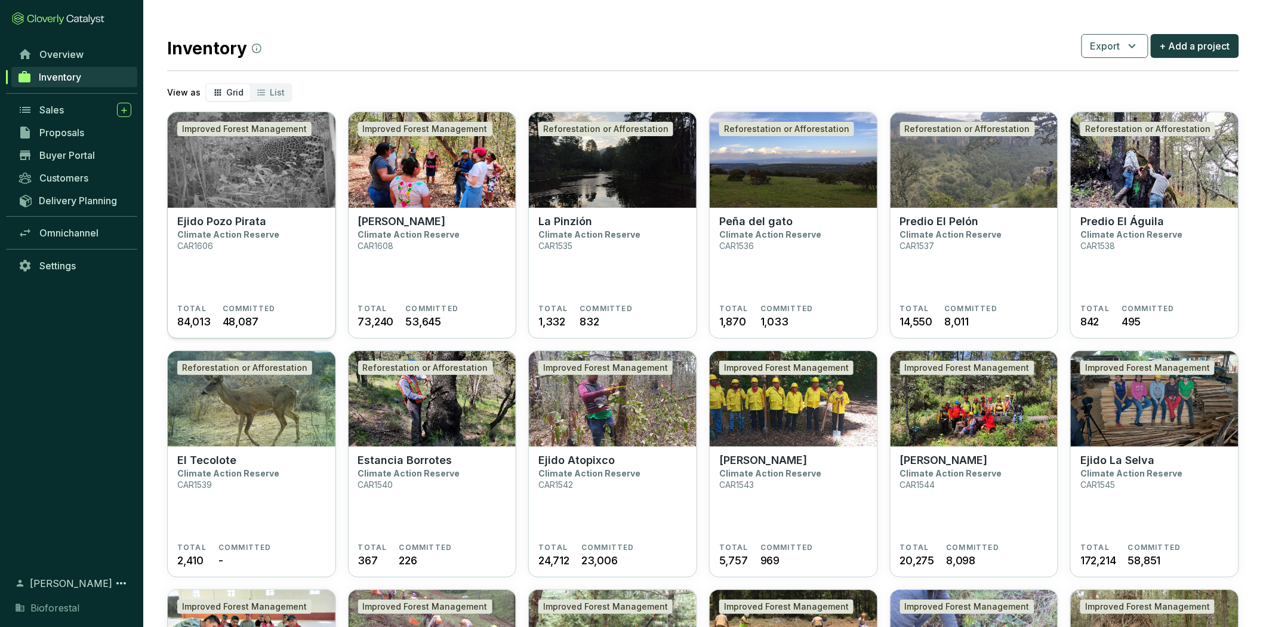
click at [216, 250] on section "Ejido Pozo Pirata Climate Action Reserve CAR1606" at bounding box center [251, 259] width 149 height 89
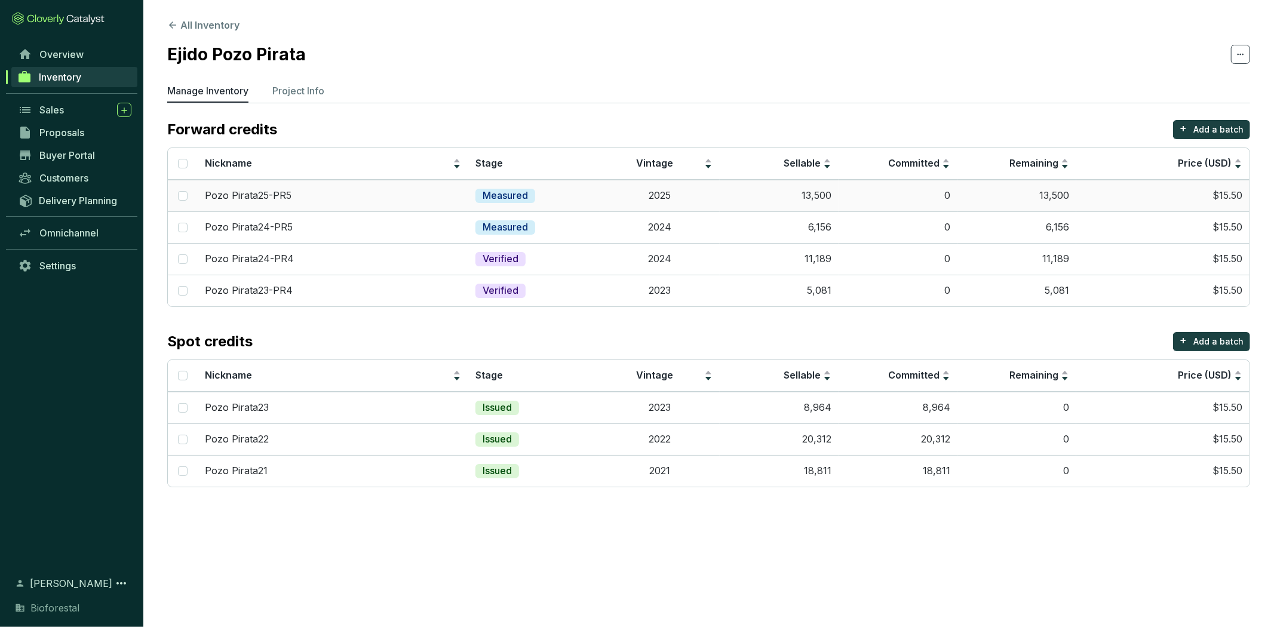
click at [741, 199] on td "13,500" at bounding box center [778, 196] width 119 height 32
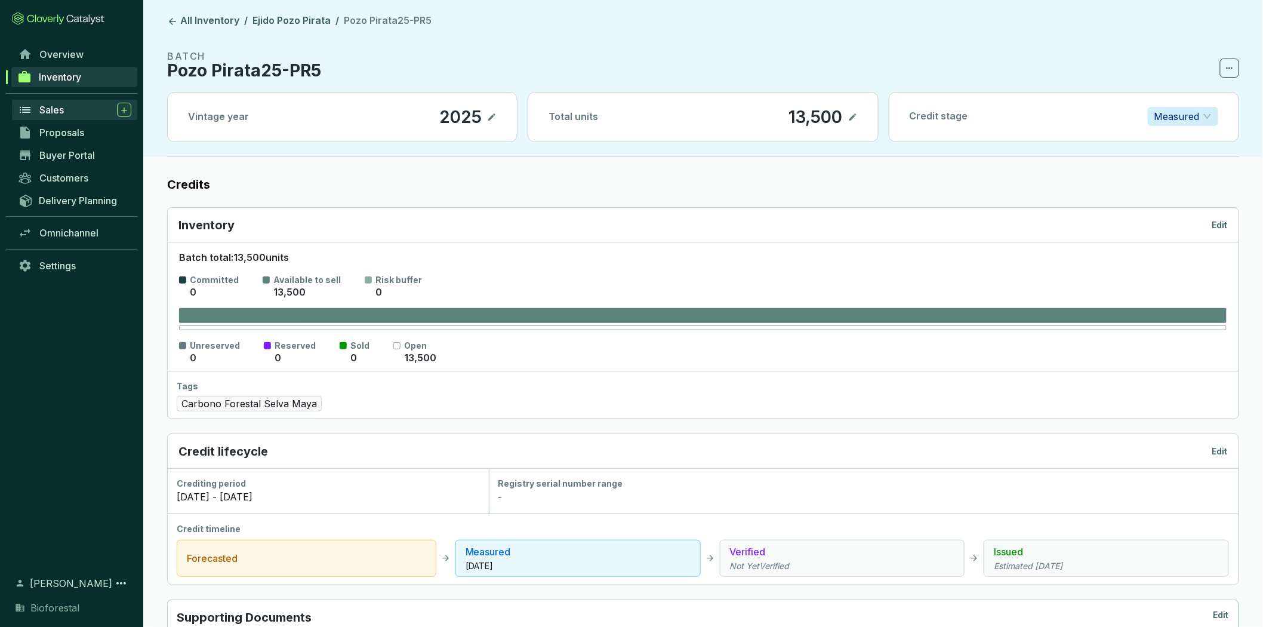
click at [67, 111] on div "Sales" at bounding box center [85, 110] width 92 height 14
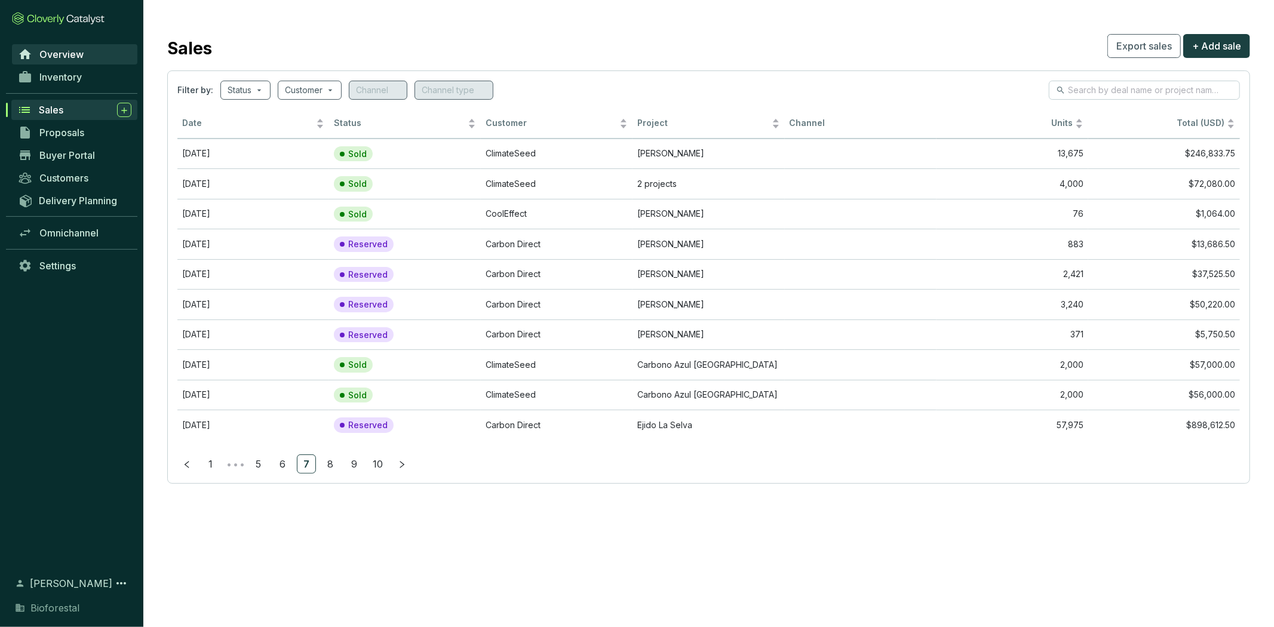
click at [97, 50] on link "Overview" at bounding box center [74, 54] width 125 height 20
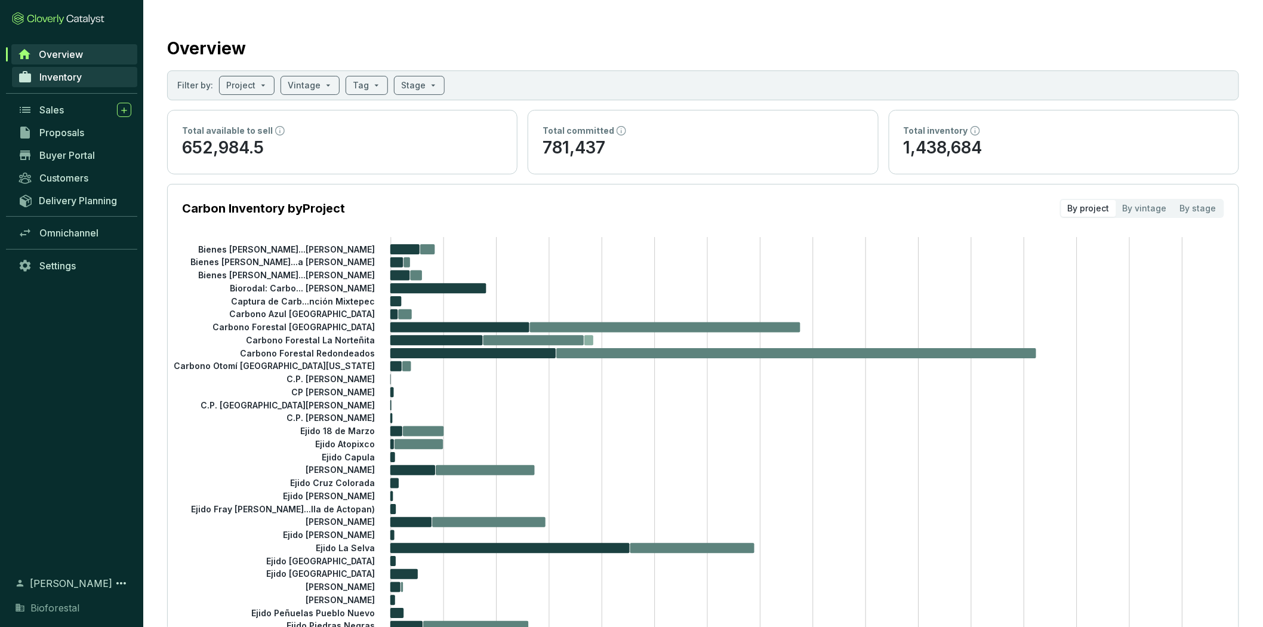
click at [82, 67] on link "Inventory" at bounding box center [74, 77] width 125 height 20
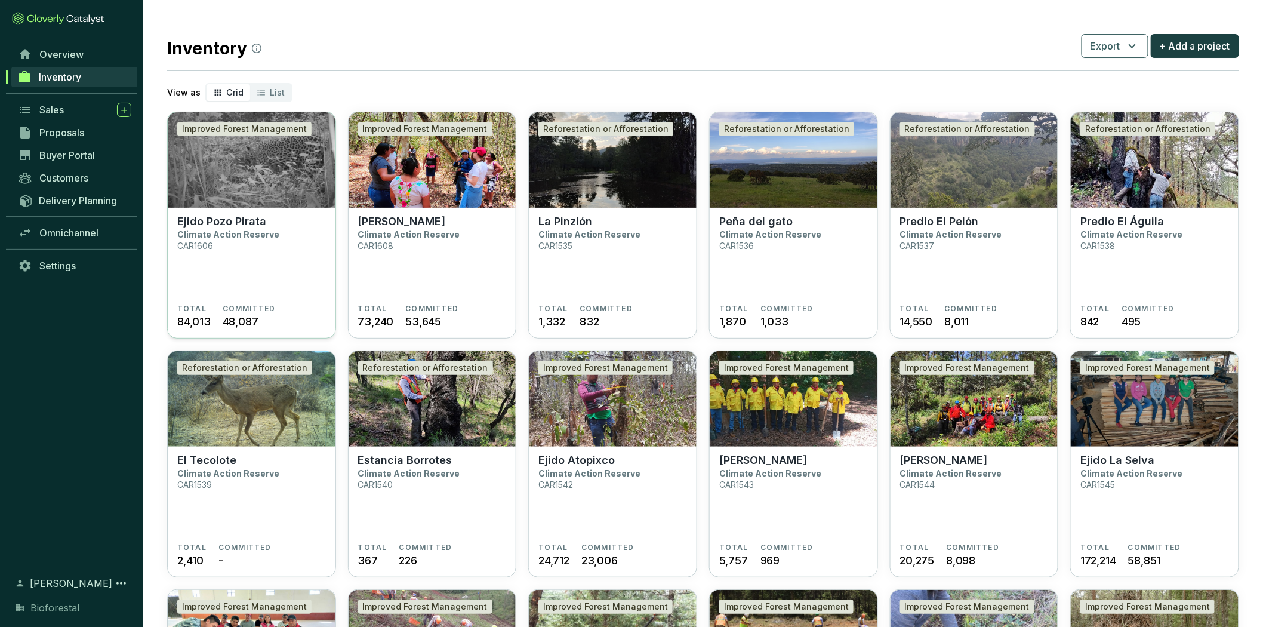
click at [299, 264] on section "Ejido Pozo Pirata Climate Action Reserve CAR1606" at bounding box center [251, 259] width 149 height 89
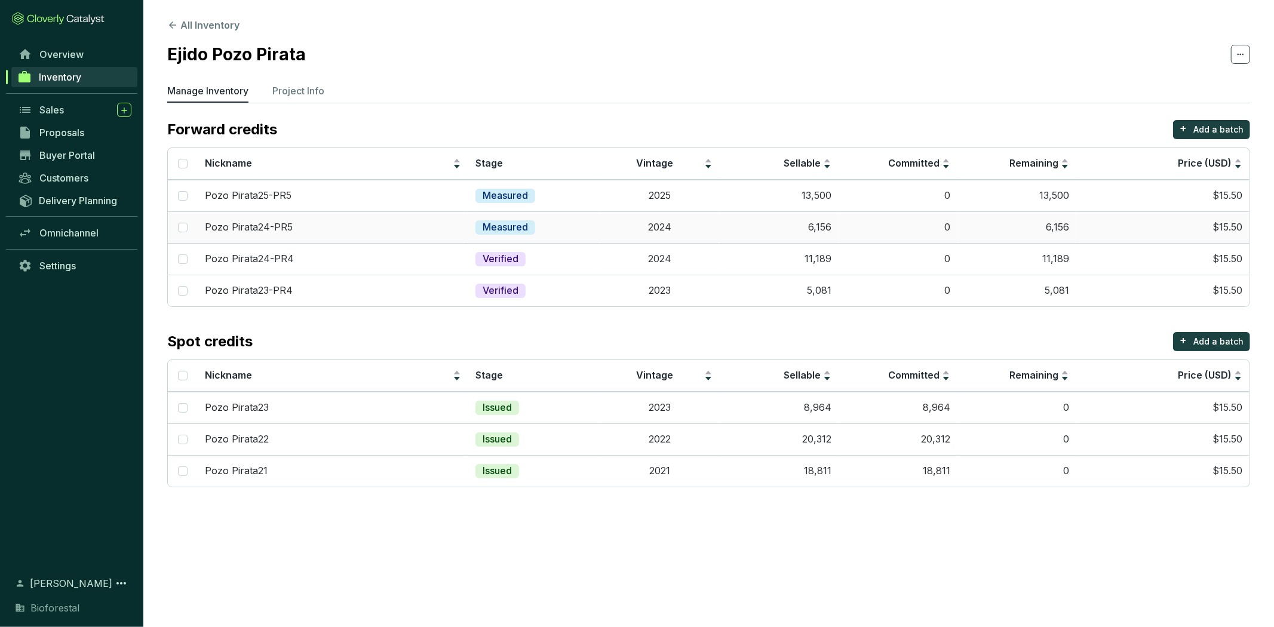
click at [862, 233] on td "0" at bounding box center [897, 227] width 119 height 32
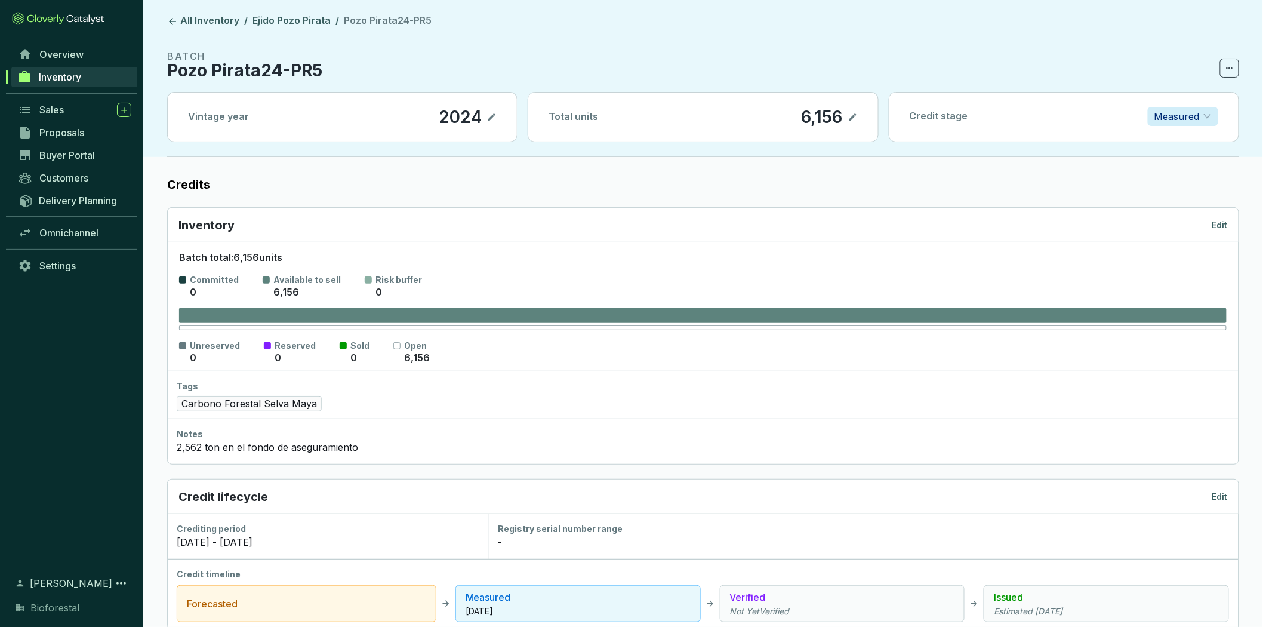
click at [1224, 224] on p "Edit" at bounding box center [1221, 225] width 16 height 12
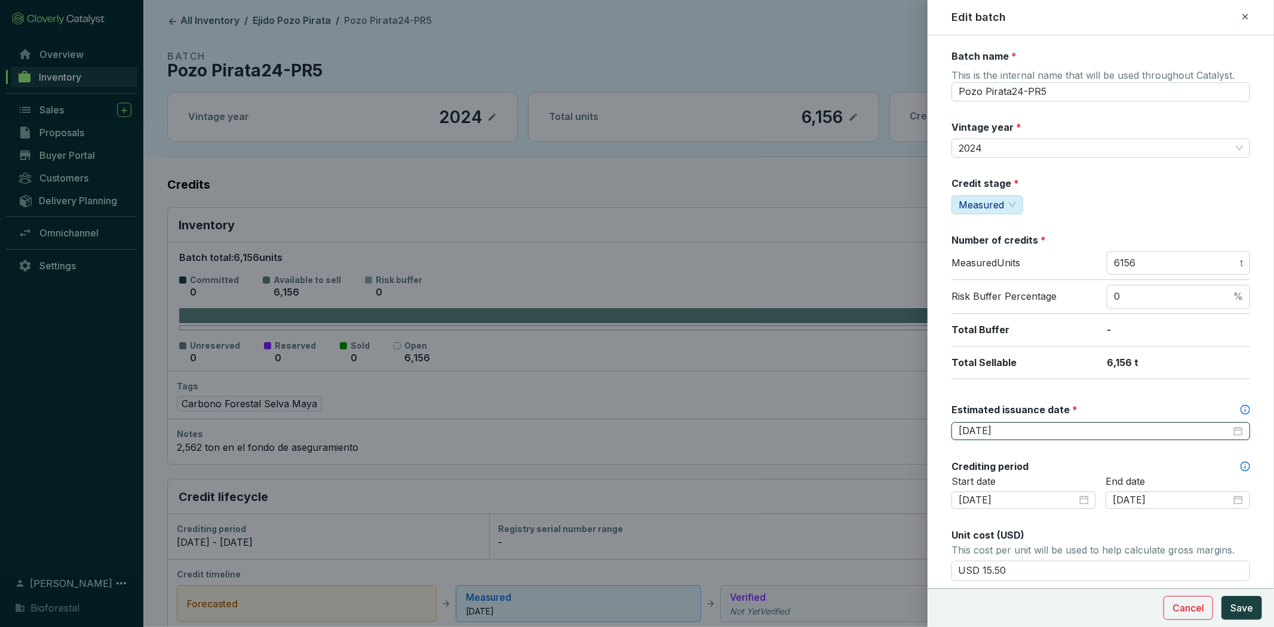
click at [1107, 432] on input "[DATE]" at bounding box center [1094, 431] width 272 height 13
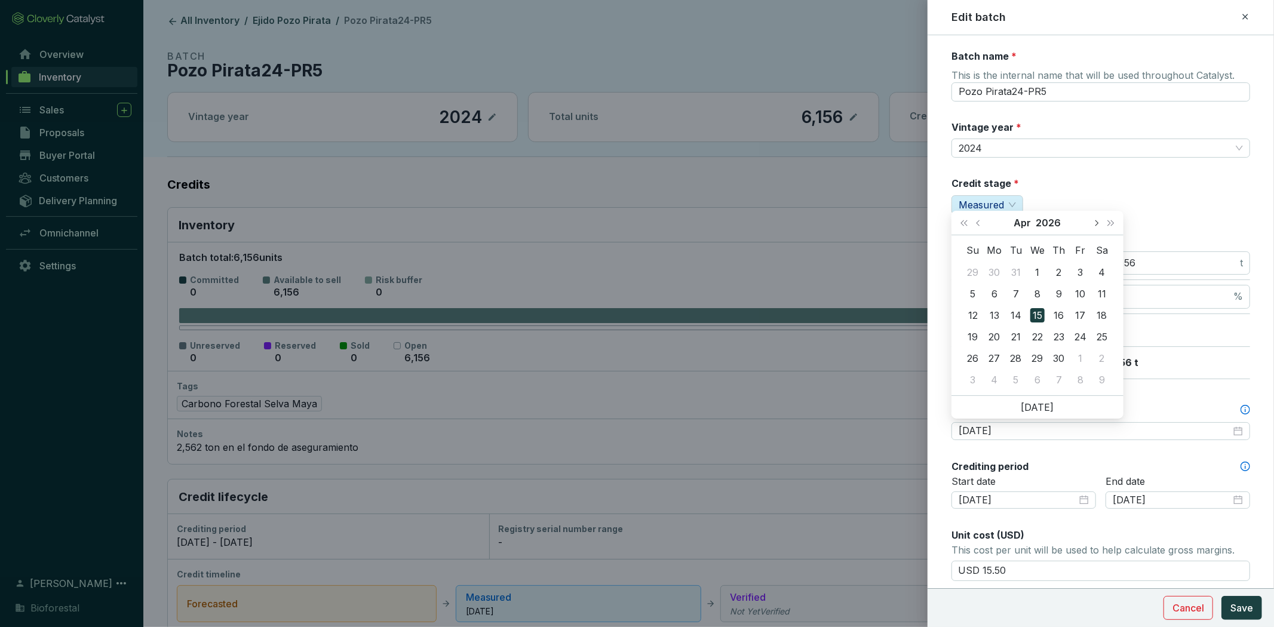
click at [1091, 222] on button "Next month (PageDown)" at bounding box center [1096, 223] width 16 height 24
type input "[DATE]"
click at [1031, 337] on div "20" at bounding box center [1037, 337] width 14 height 14
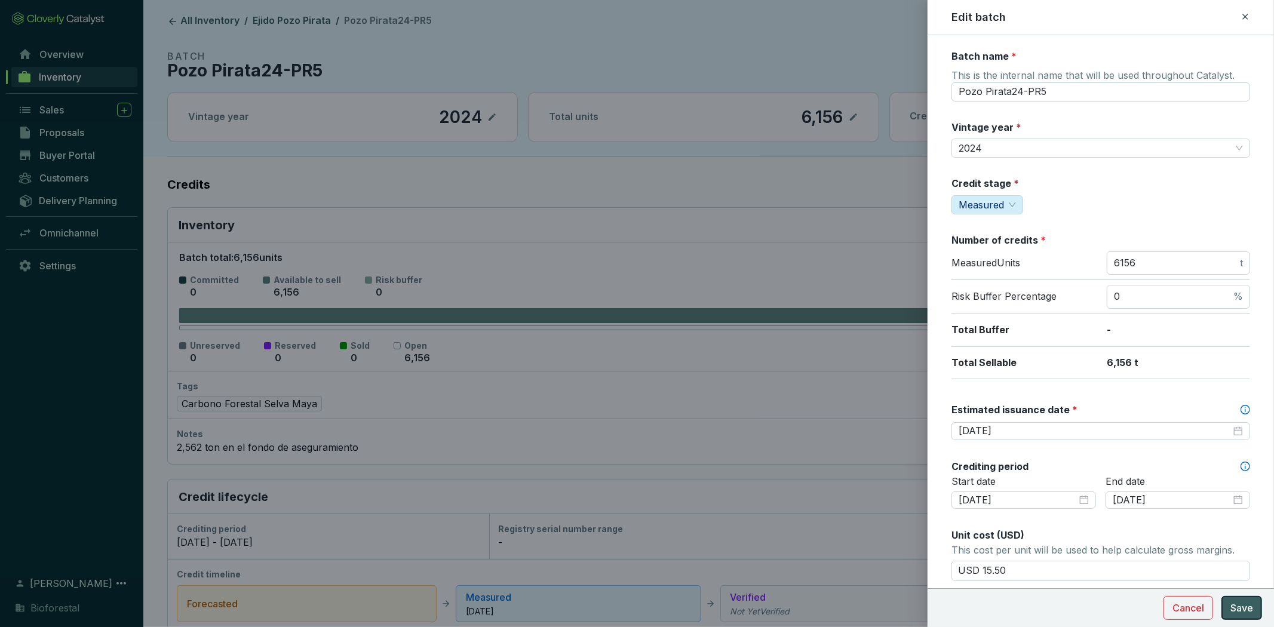
click at [1238, 610] on span "Save" at bounding box center [1241, 608] width 23 height 14
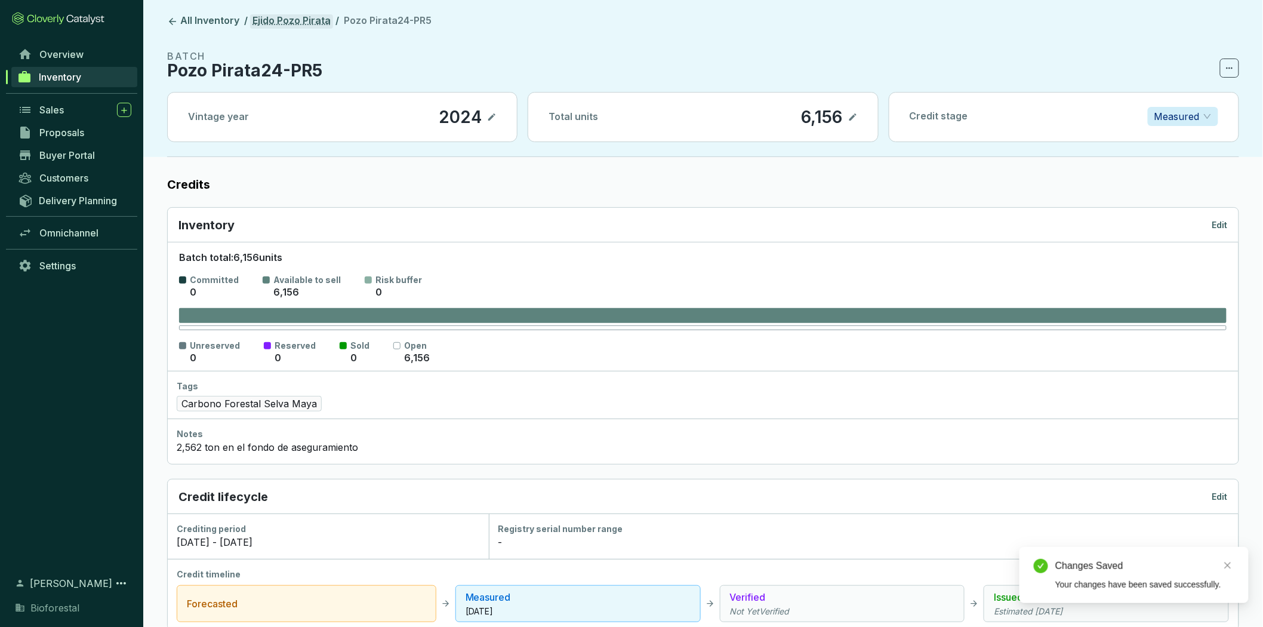
click at [275, 16] on link "Ejido Pozo Pirata" at bounding box center [291, 21] width 83 height 14
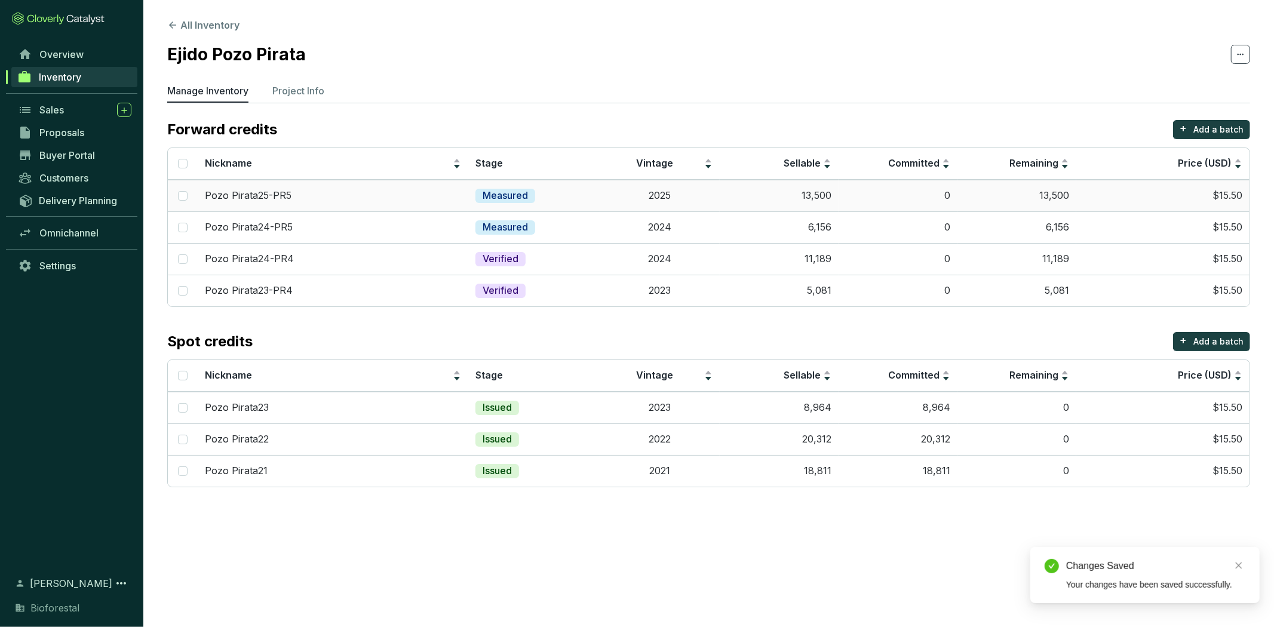
click at [751, 198] on td "13,500" at bounding box center [778, 196] width 119 height 32
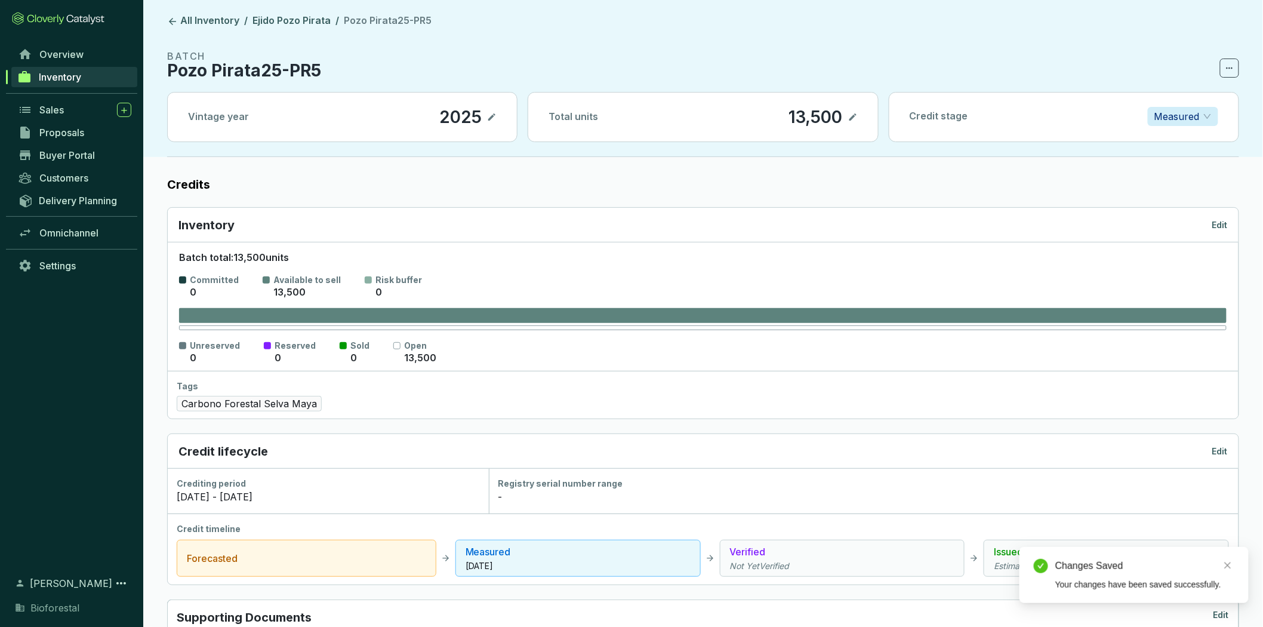
click at [1209, 222] on div "Inventory Edit" at bounding box center [704, 225] width 1050 height 17
click at [1215, 222] on p "Edit" at bounding box center [1221, 225] width 16 height 12
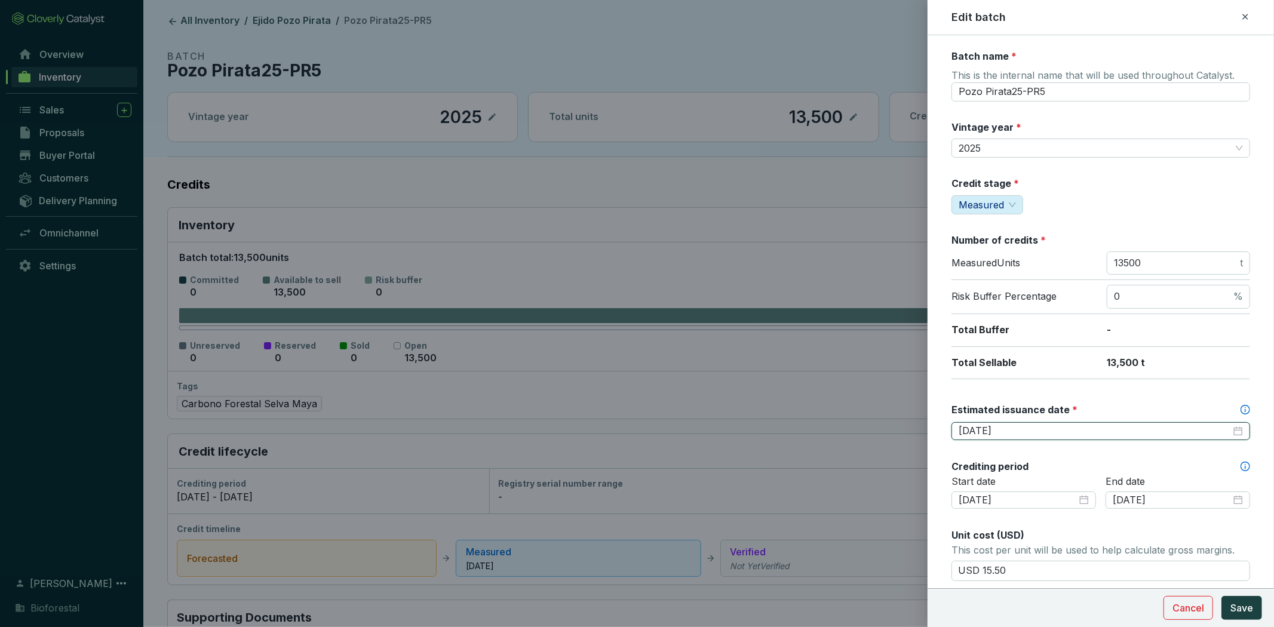
click at [1097, 428] on input "[DATE]" at bounding box center [1094, 431] width 272 height 13
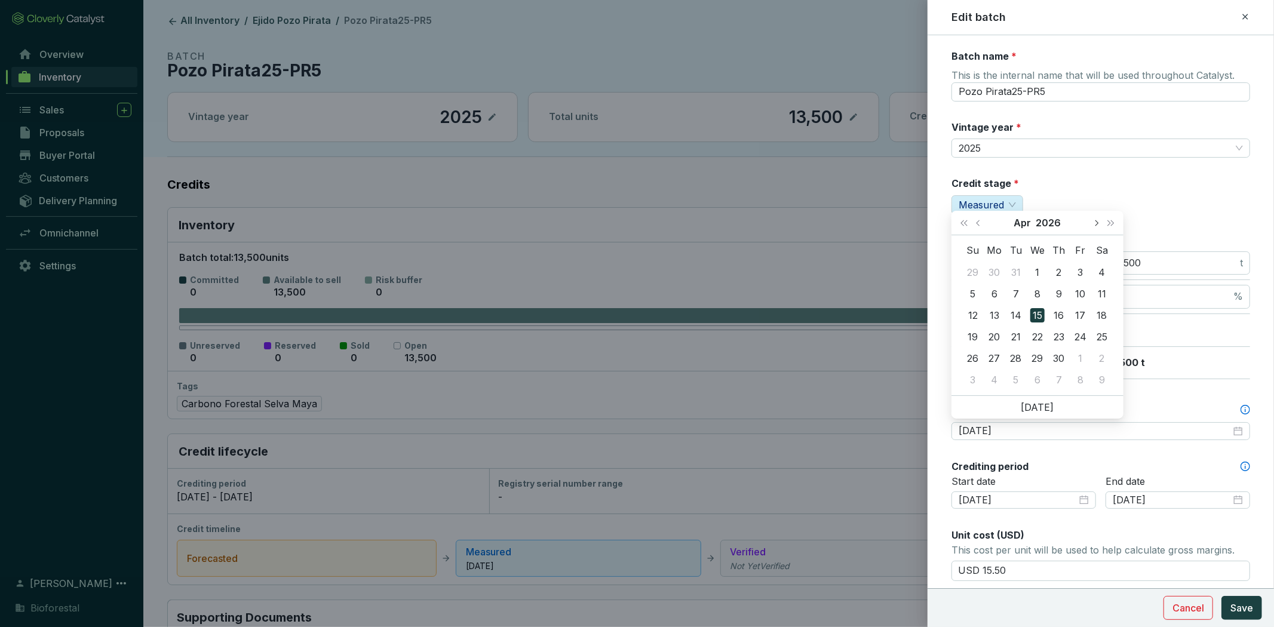
click at [1091, 224] on button "Next month (PageDown)" at bounding box center [1096, 223] width 16 height 24
click at [977, 218] on button "Previous month (PageUp)" at bounding box center [979, 223] width 16 height 24
type input "[DATE]"
click at [1040, 333] on div "20" at bounding box center [1037, 337] width 14 height 14
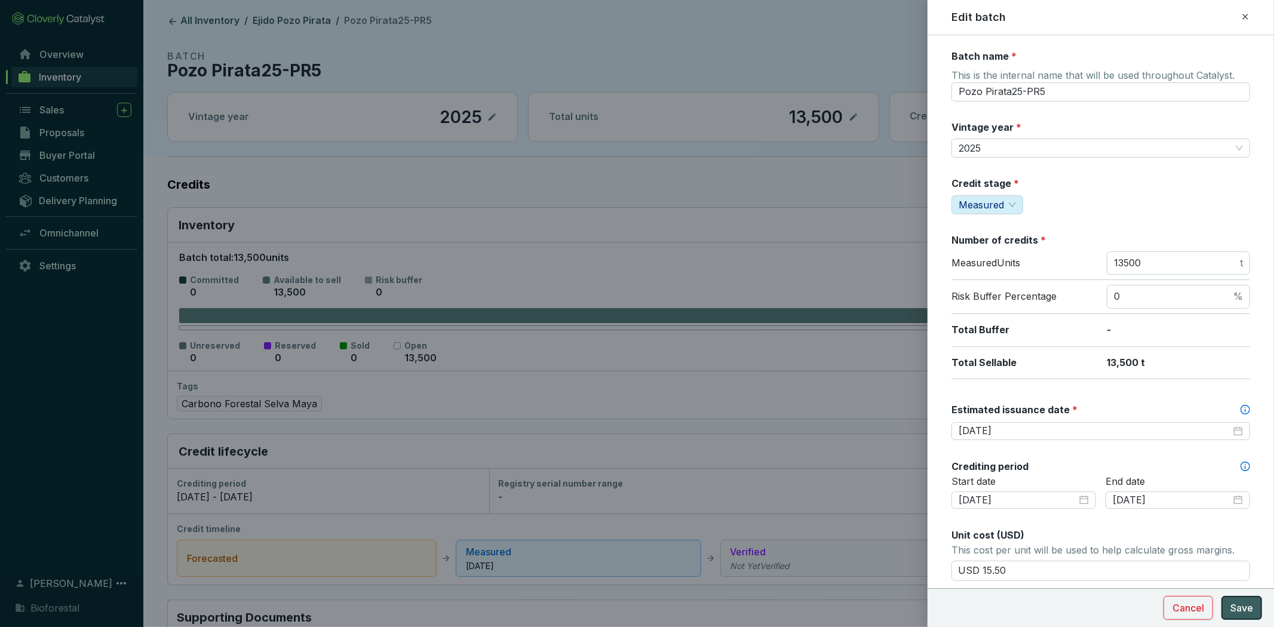
click at [1254, 612] on button "Save" at bounding box center [1241, 608] width 41 height 24
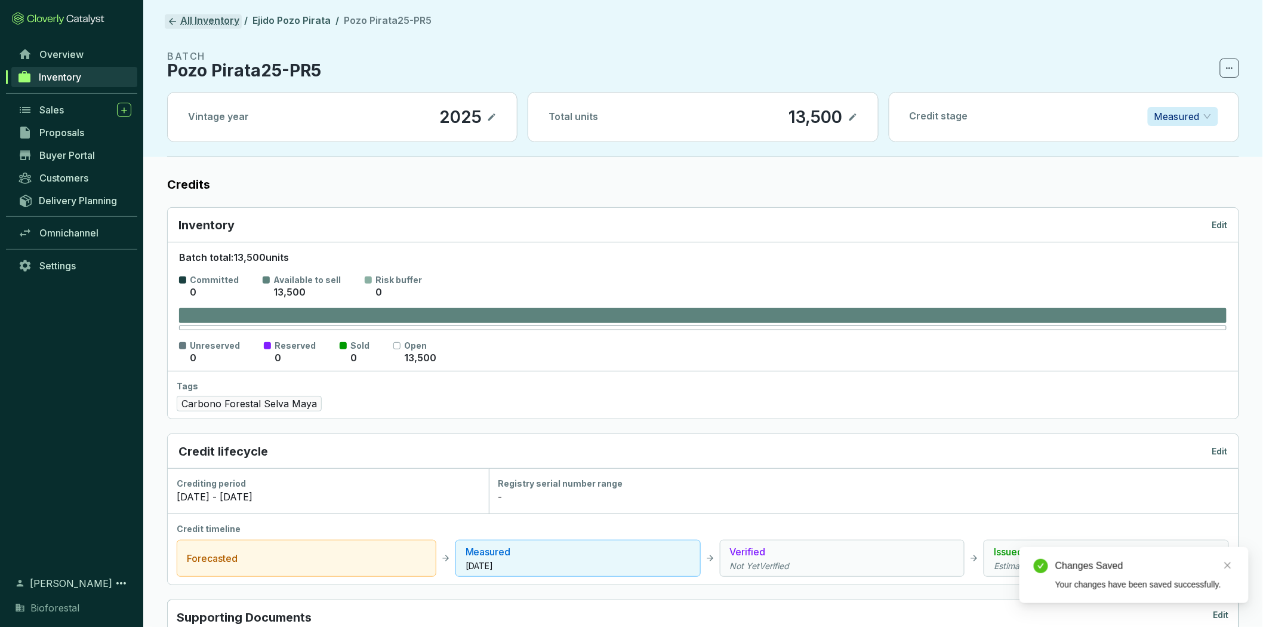
click at [207, 23] on link "All Inventory" at bounding box center [203, 21] width 77 height 14
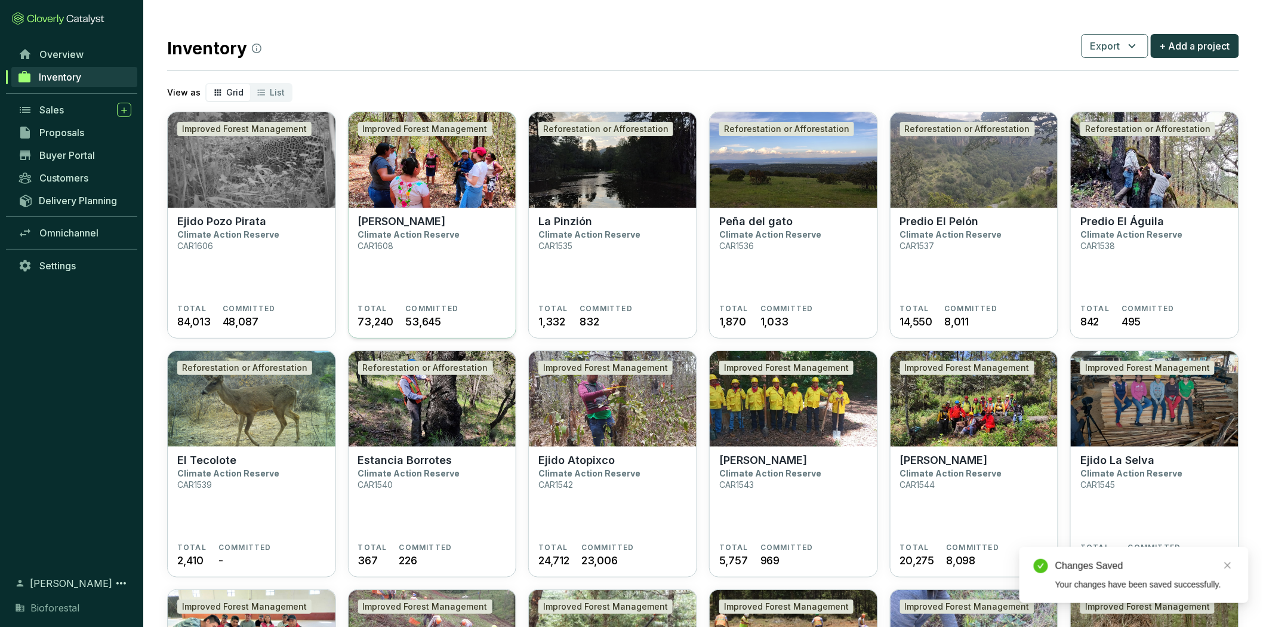
click at [446, 239] on p "Climate Action Reserve" at bounding box center [409, 234] width 102 height 10
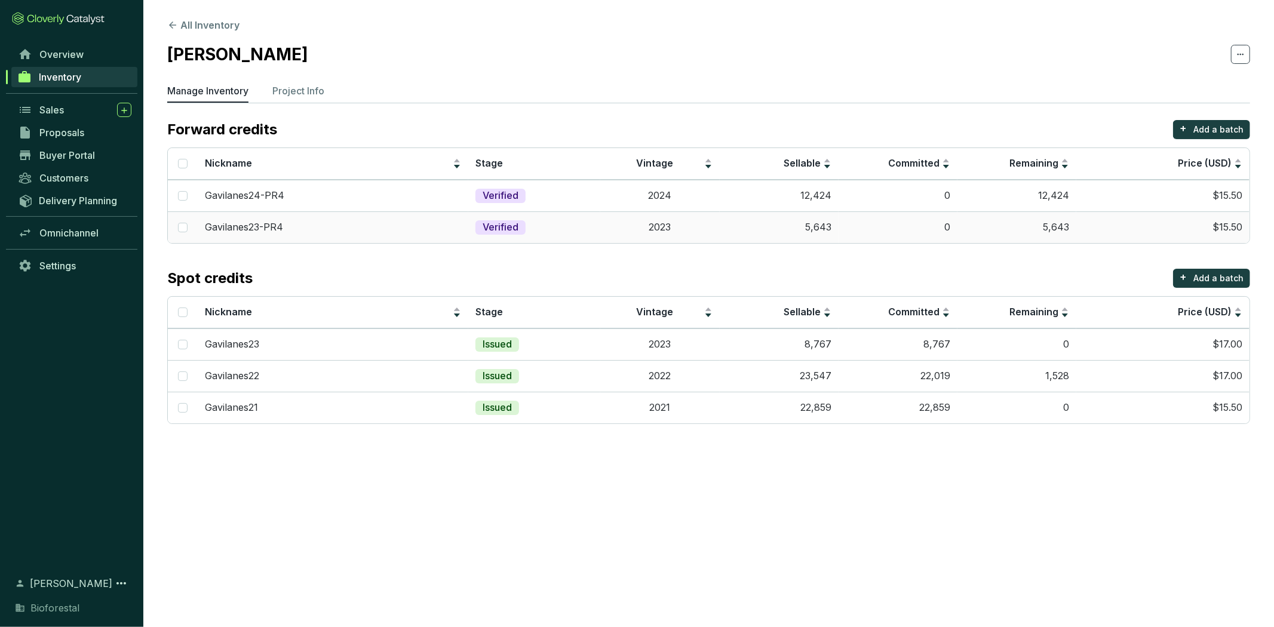
click at [851, 229] on td "0" at bounding box center [897, 227] width 119 height 32
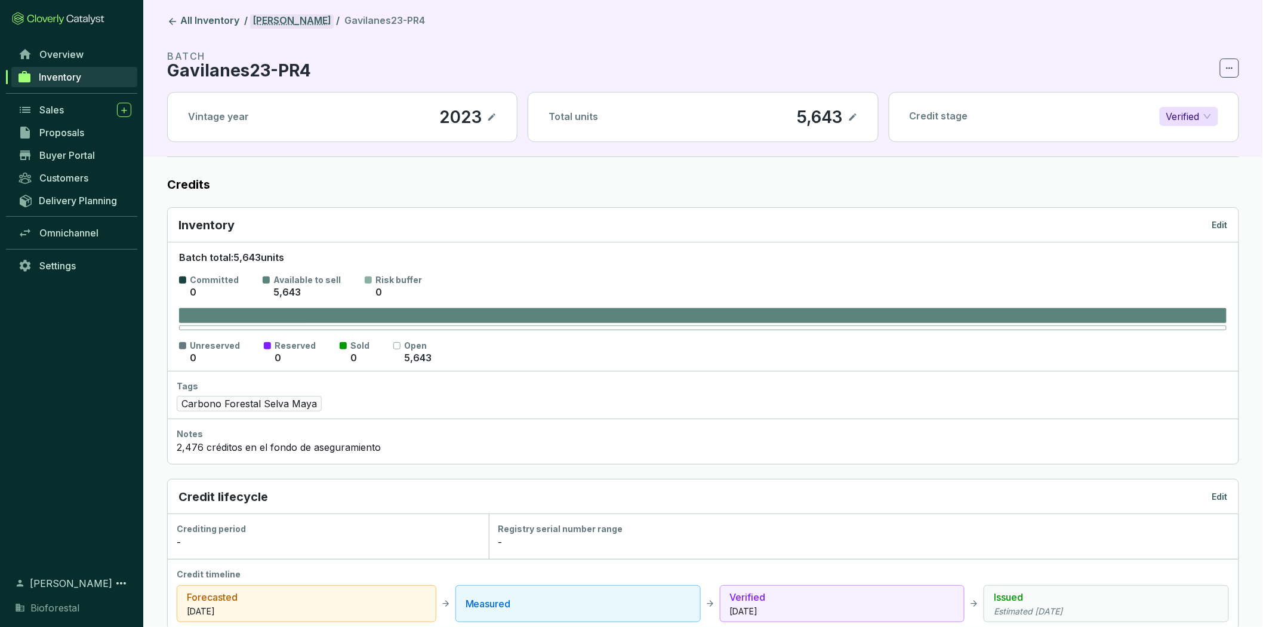
click at [312, 24] on link "[PERSON_NAME]" at bounding box center [292, 21] width 84 height 14
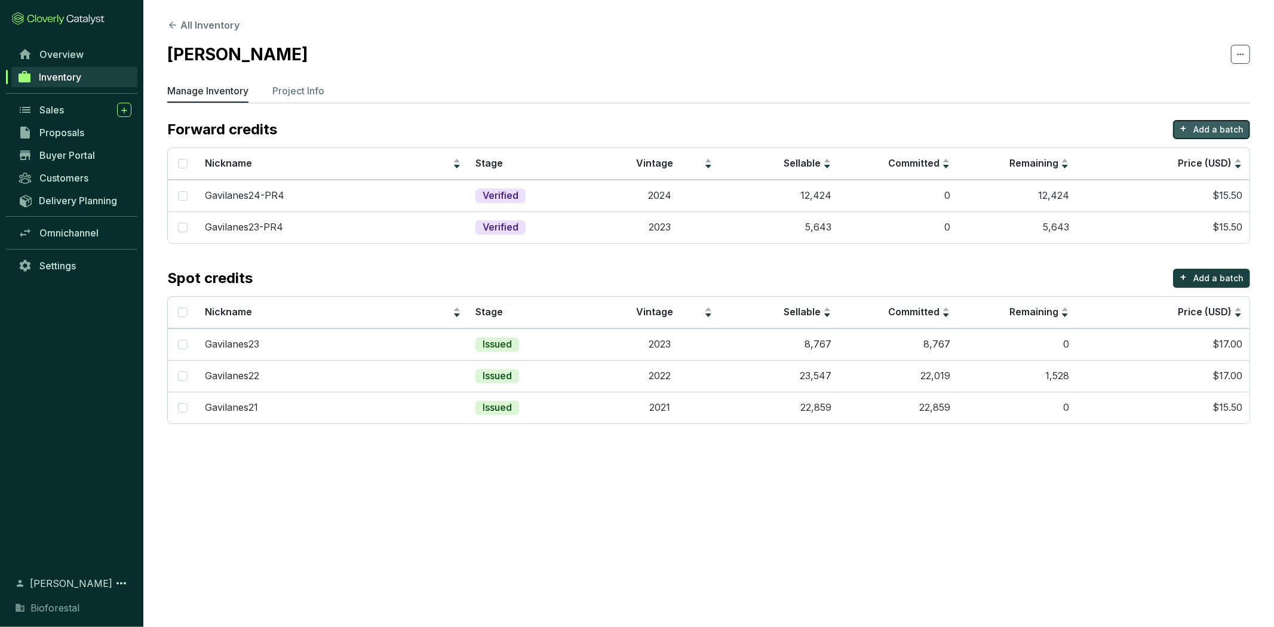
click at [1220, 124] on p "Add a batch" at bounding box center [1218, 130] width 50 height 12
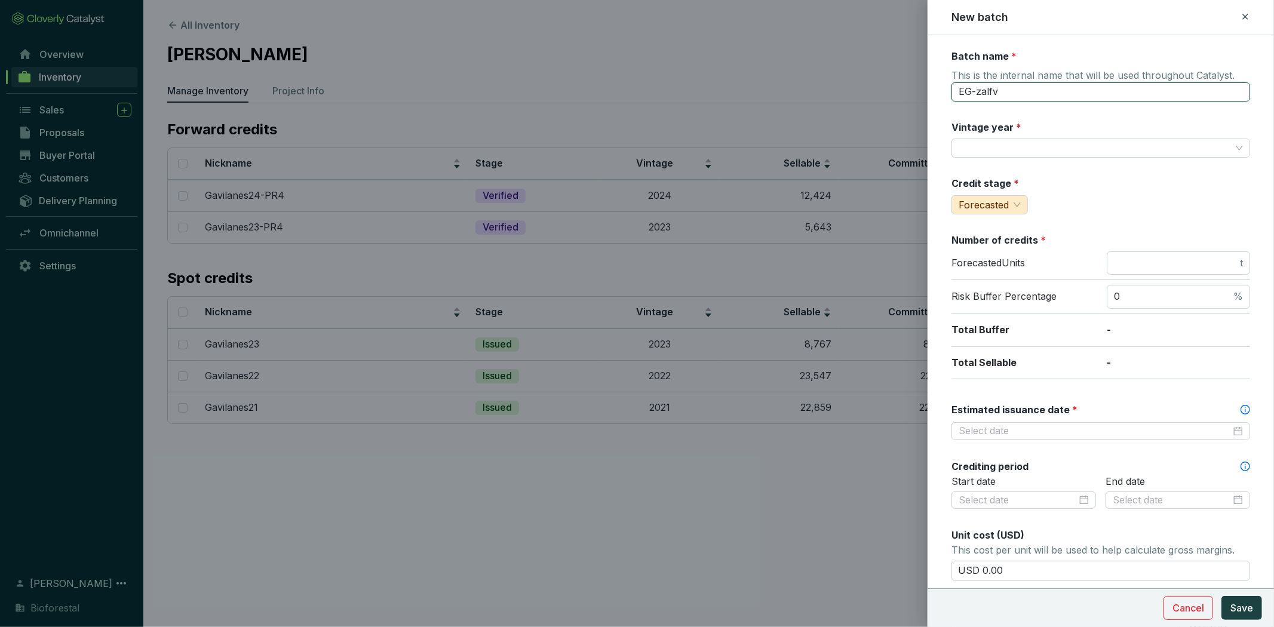
click at [1143, 94] on input "EG-zalfv" at bounding box center [1100, 91] width 299 height 19
drag, startPoint x: 1117, startPoint y: 93, endPoint x: 932, endPoint y: 96, distance: 184.5
click at [932, 96] on form "Batch name * This is the internal name that will be used throughout Catalyst. E…" at bounding box center [1100, 501] width 346 height 902
type input "Gavilanes24-PR5"
click at [1037, 146] on input "Vintage year *" at bounding box center [1094, 148] width 272 height 18
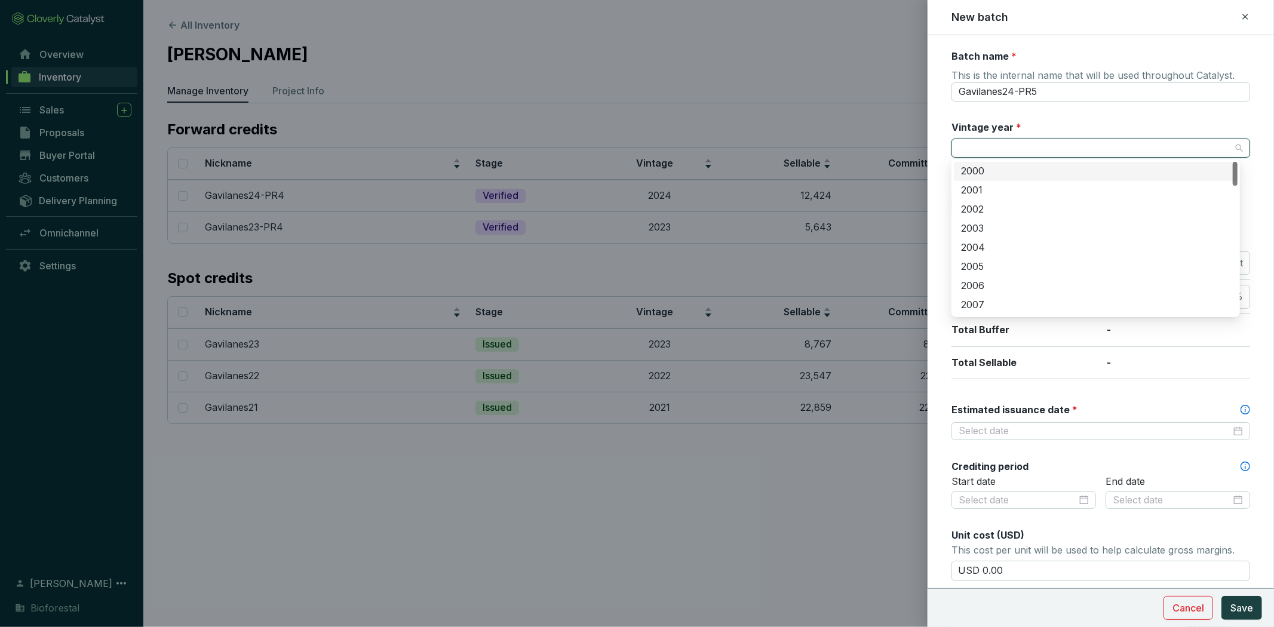
drag, startPoint x: 1081, startPoint y: 175, endPoint x: 1035, endPoint y: 144, distance: 55.0
click at [1035, 145] on input "Vintage year *" at bounding box center [1094, 148] width 272 height 18
type input "2024"
click at [1019, 170] on div "2024" at bounding box center [1095, 171] width 269 height 13
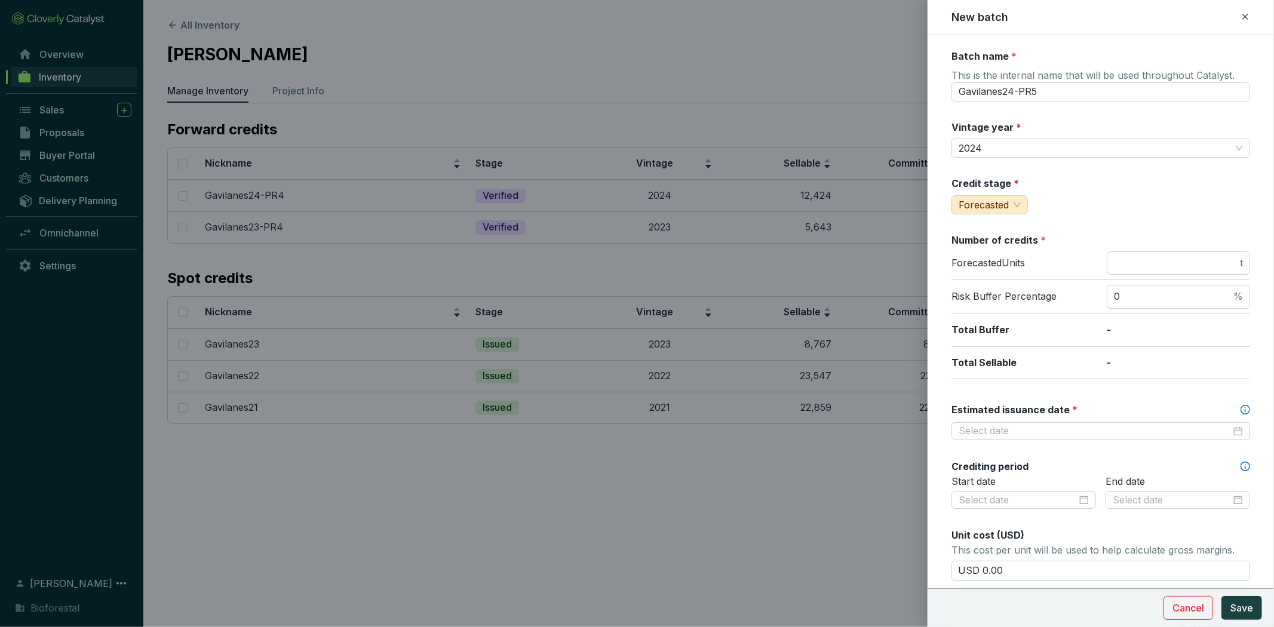
click at [1121, 189] on div "Credit stage * Forecasted" at bounding box center [1100, 196] width 299 height 38
click at [1133, 272] on span "t" at bounding box center [1177, 263] width 143 height 24
click at [1137, 265] on input "number" at bounding box center [1176, 263] width 124 height 13
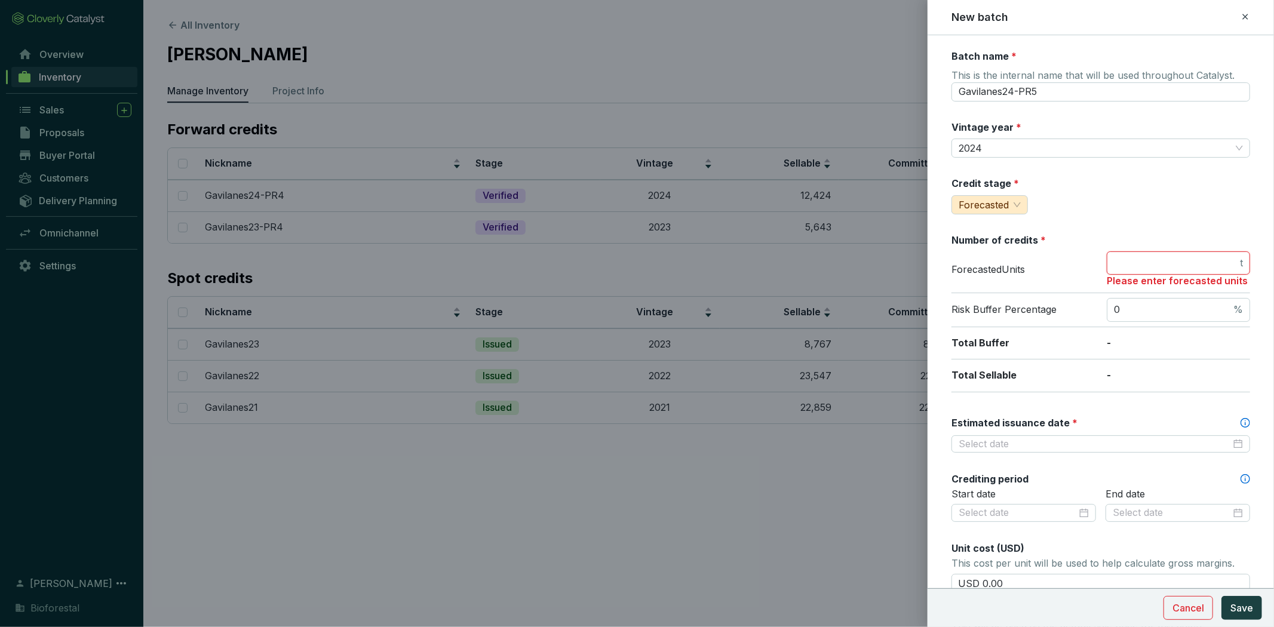
click at [1121, 257] on input "number" at bounding box center [1176, 263] width 124 height 13
type input "6156"
click at [1136, 306] on input "0" at bounding box center [1172, 309] width 117 height 13
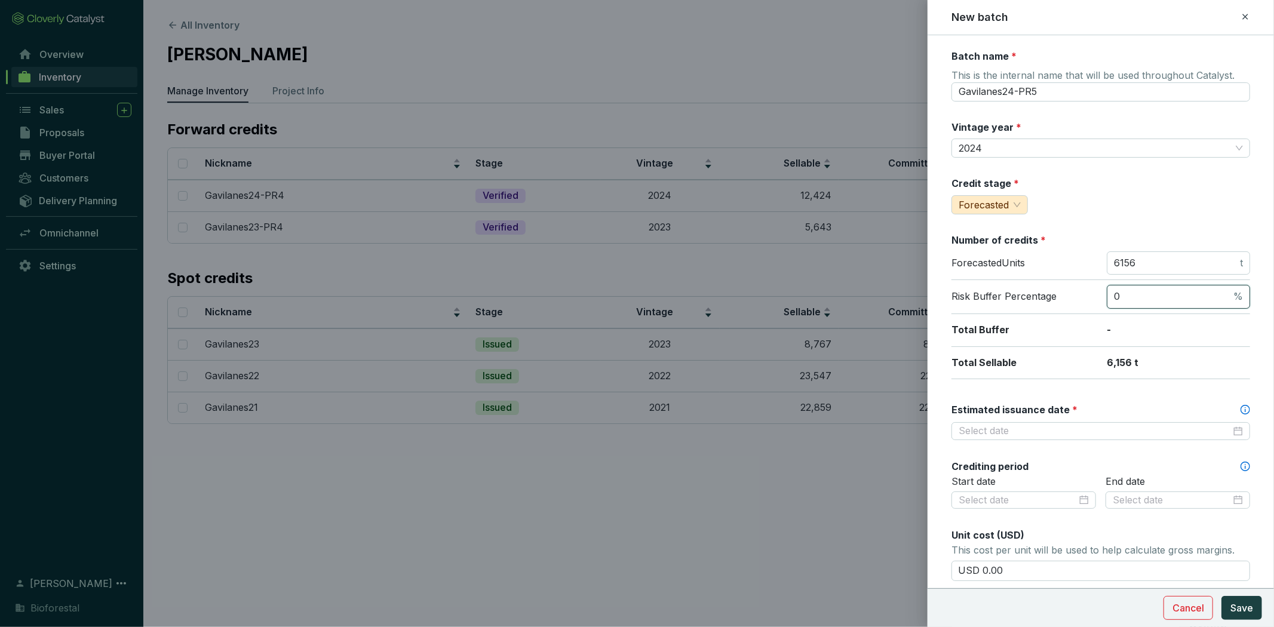
drag, startPoint x: 1137, startPoint y: 302, endPoint x: 1113, endPoint y: 296, distance: 24.8
click at [1113, 296] on span "0 %" at bounding box center [1177, 297] width 143 height 24
click at [1084, 425] on input "Estimated issuance date *" at bounding box center [1094, 431] width 272 height 13
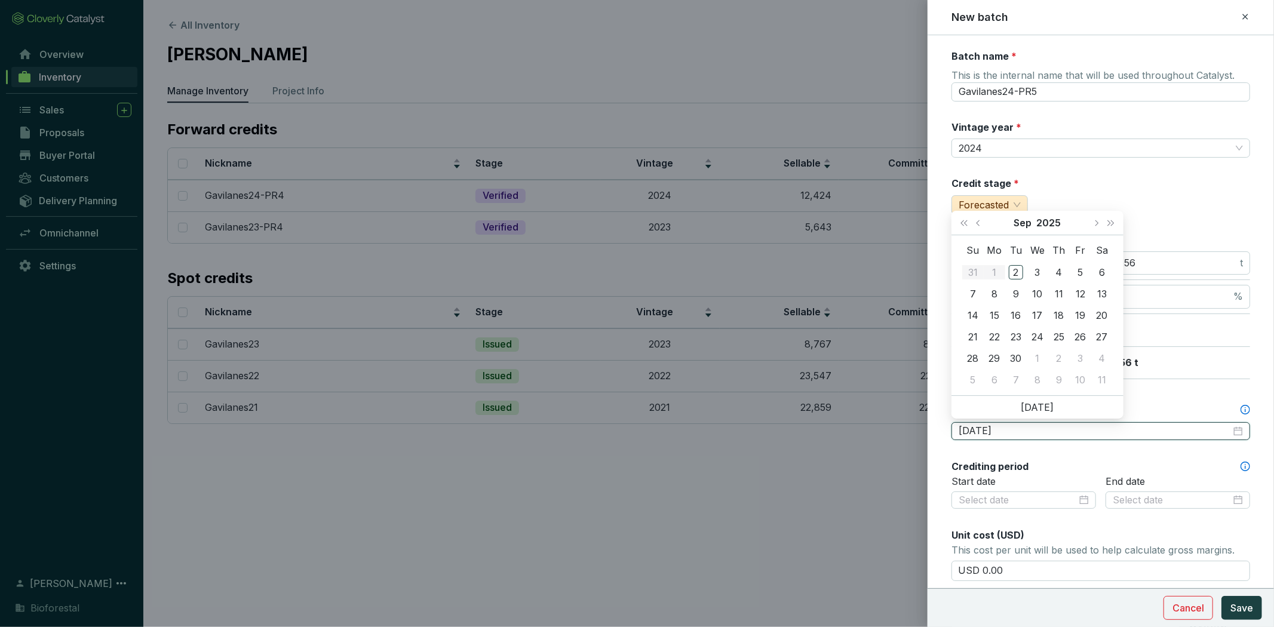
type input "[DATE]"
click at [1089, 225] on button "Next month (PageDown)" at bounding box center [1096, 223] width 16 height 24
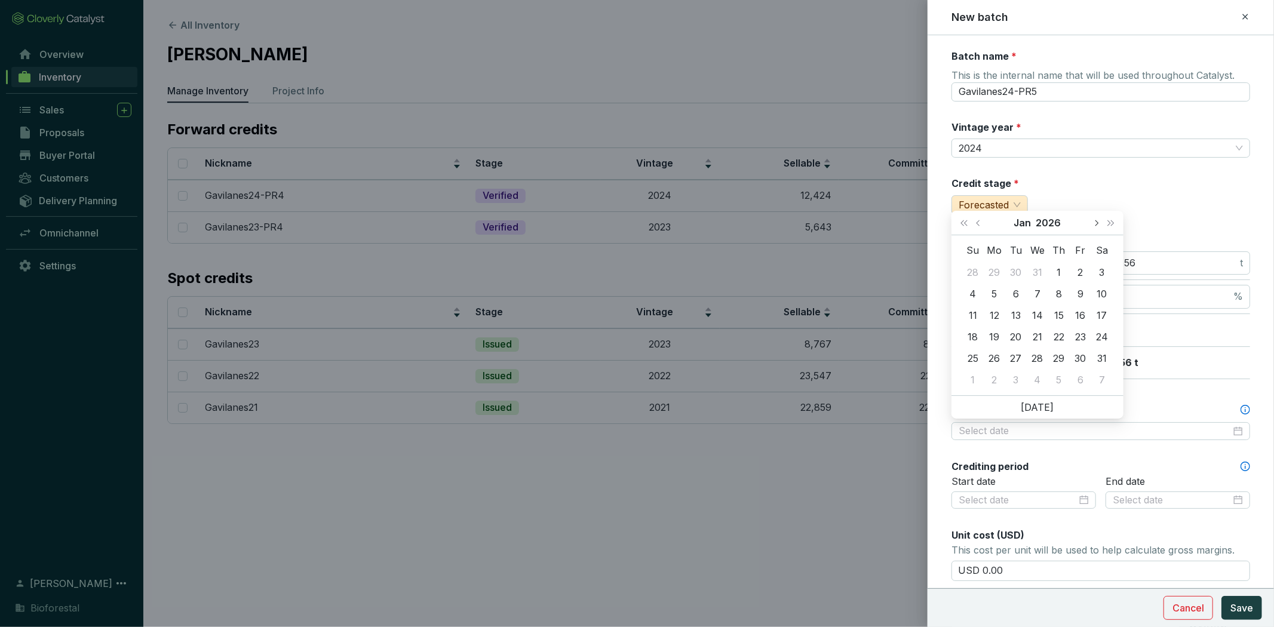
click at [1089, 225] on button "Next month (PageDown)" at bounding box center [1096, 223] width 16 height 24
type input "[DATE]"
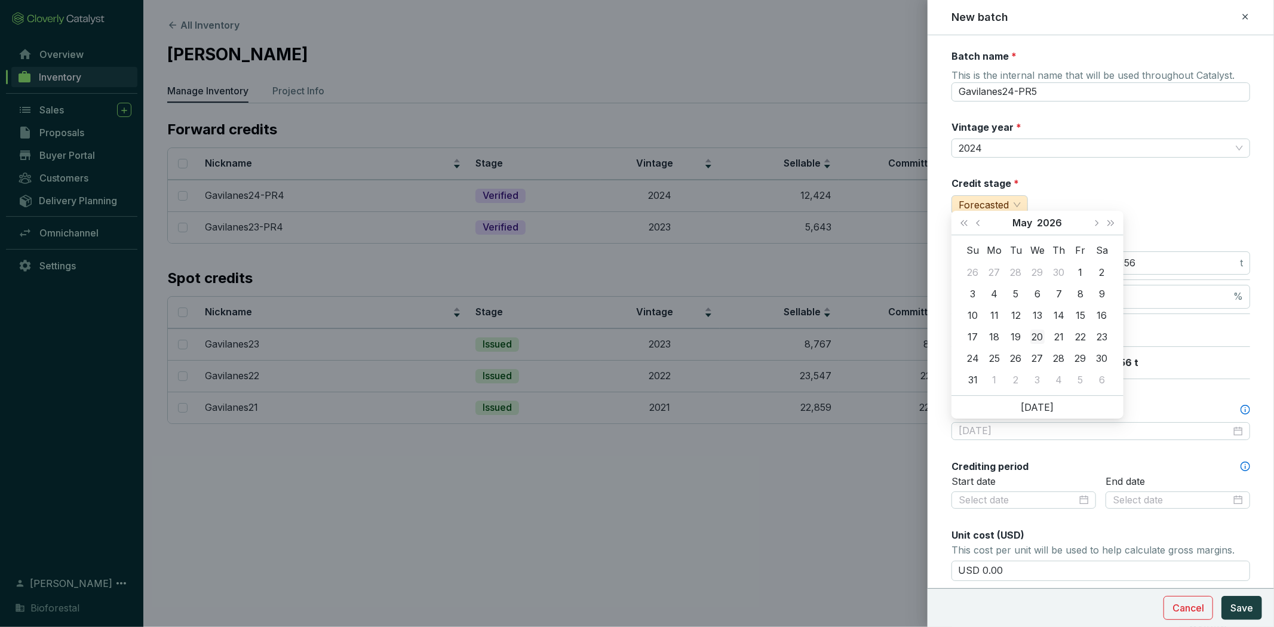
click at [1036, 337] on div "20" at bounding box center [1037, 337] width 14 height 14
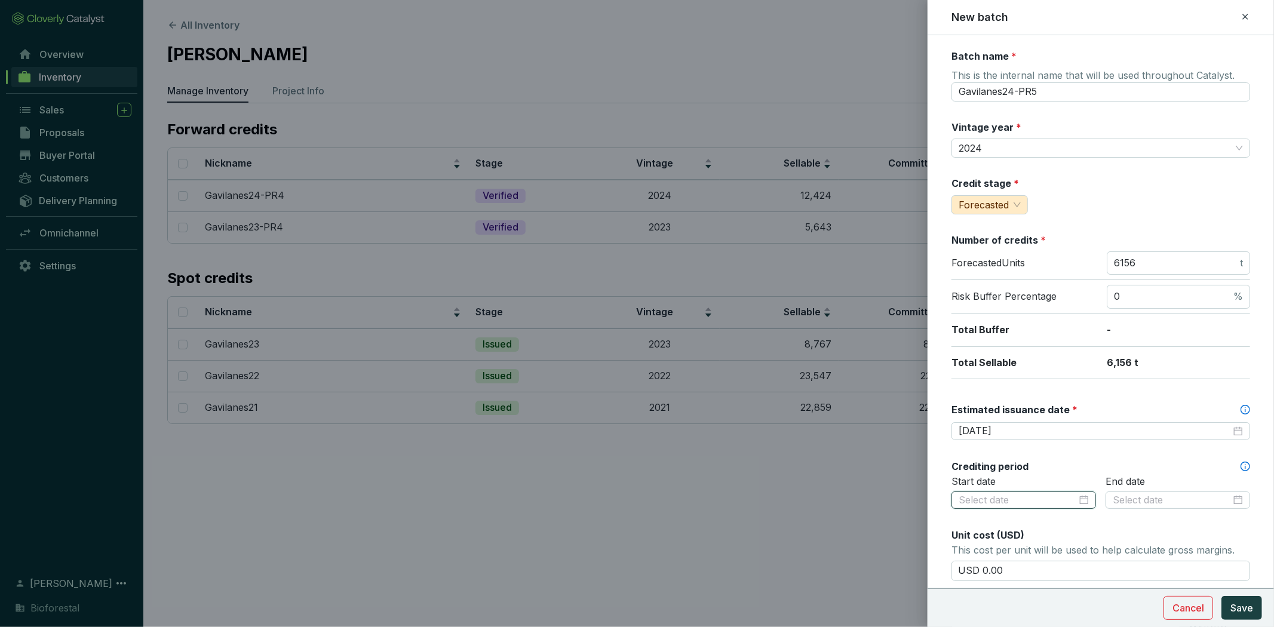
click at [1036, 499] on input at bounding box center [1017, 500] width 118 height 13
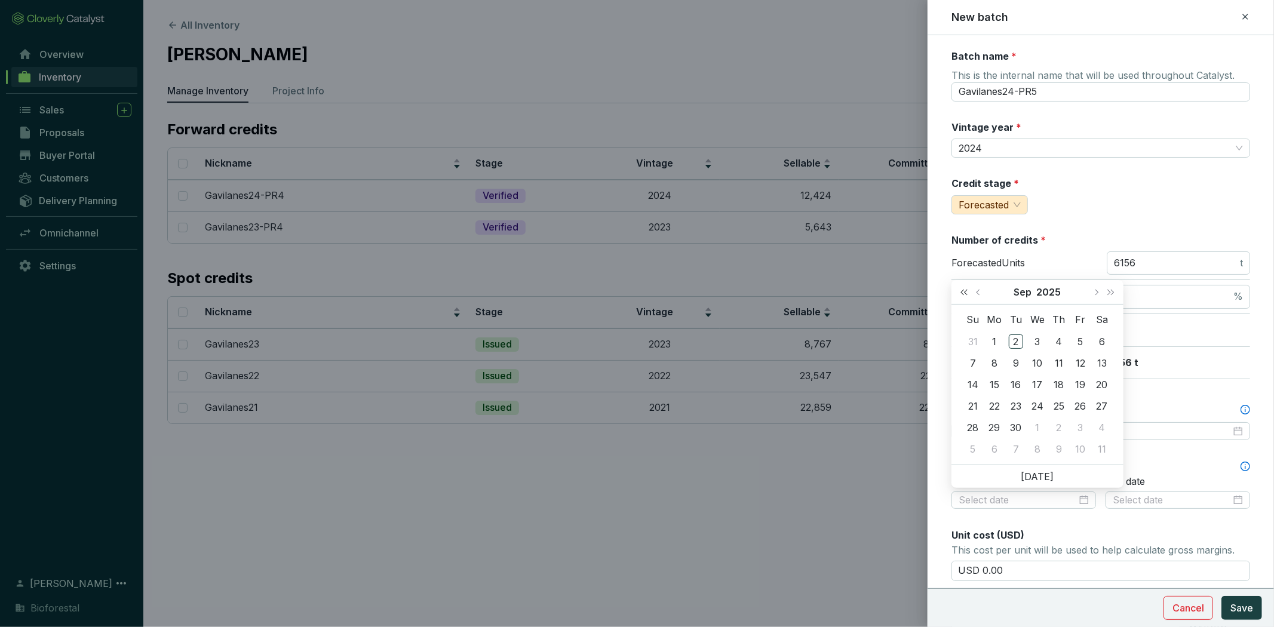
click at [959, 294] on button "Last year (Control + left)" at bounding box center [964, 292] width 16 height 24
type input "[DATE]"
click at [976, 362] on div "8" at bounding box center [972, 363] width 14 height 14
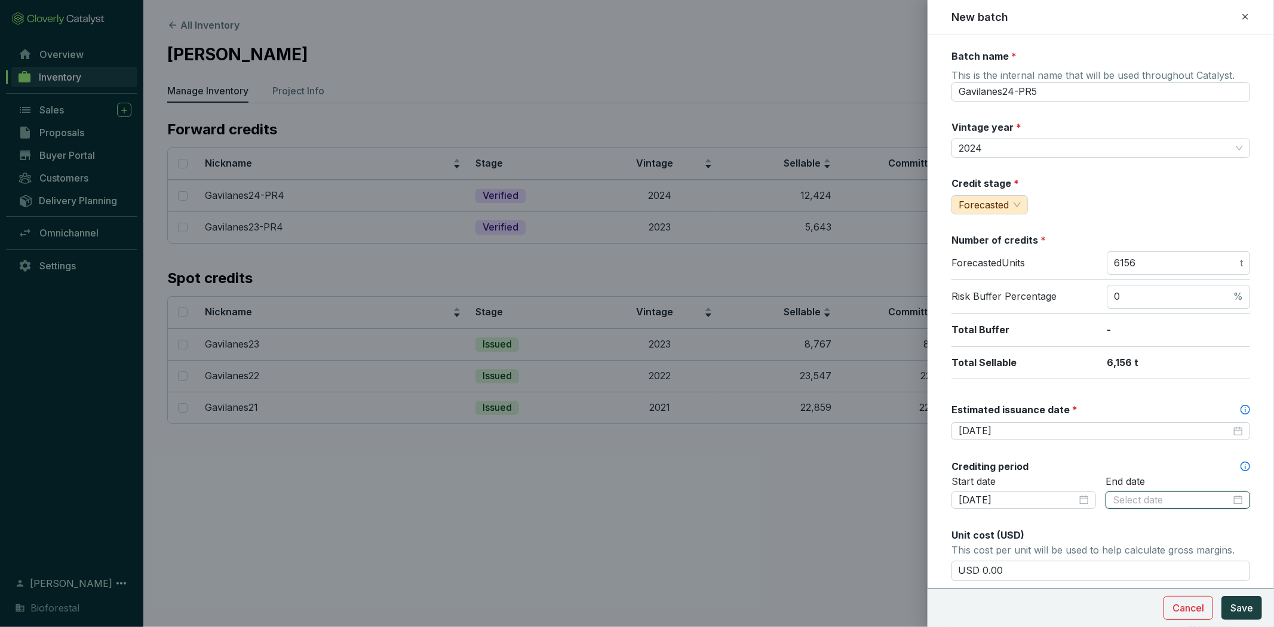
click at [1172, 496] on input at bounding box center [1171, 500] width 118 height 13
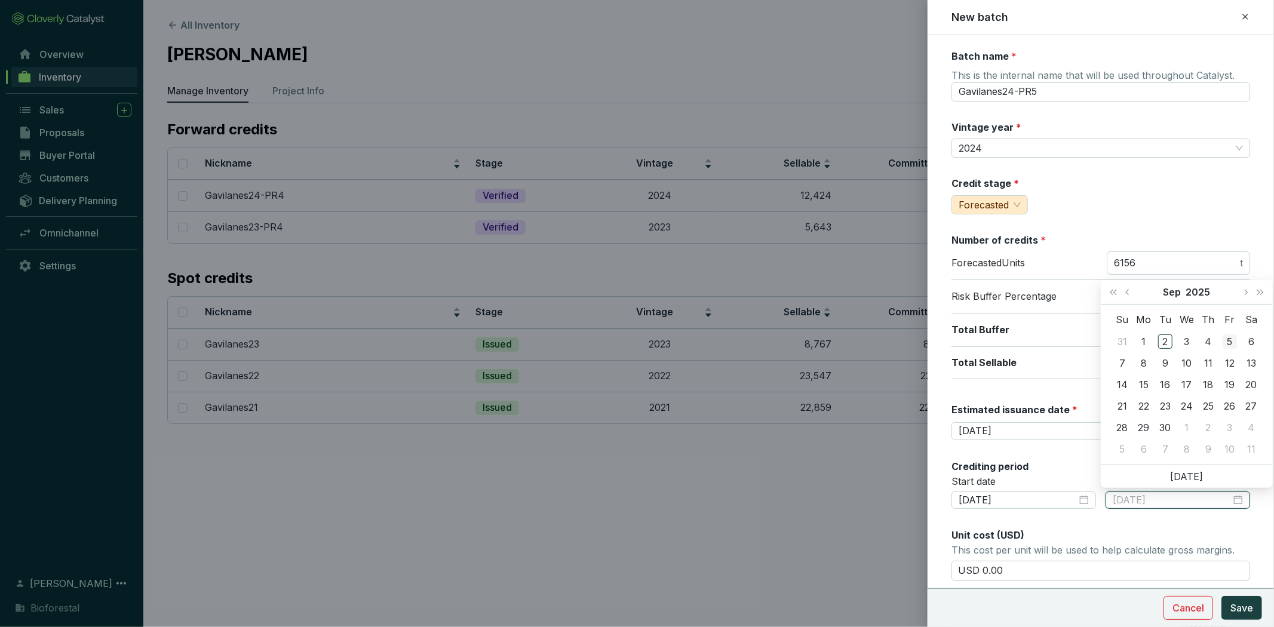
type input "[DATE]"
click at [1114, 294] on span "Last year (Control + left)" at bounding box center [1113, 292] width 6 height 6
click at [1244, 293] on span "Next month (PageDown)" at bounding box center [1245, 292] width 6 height 6
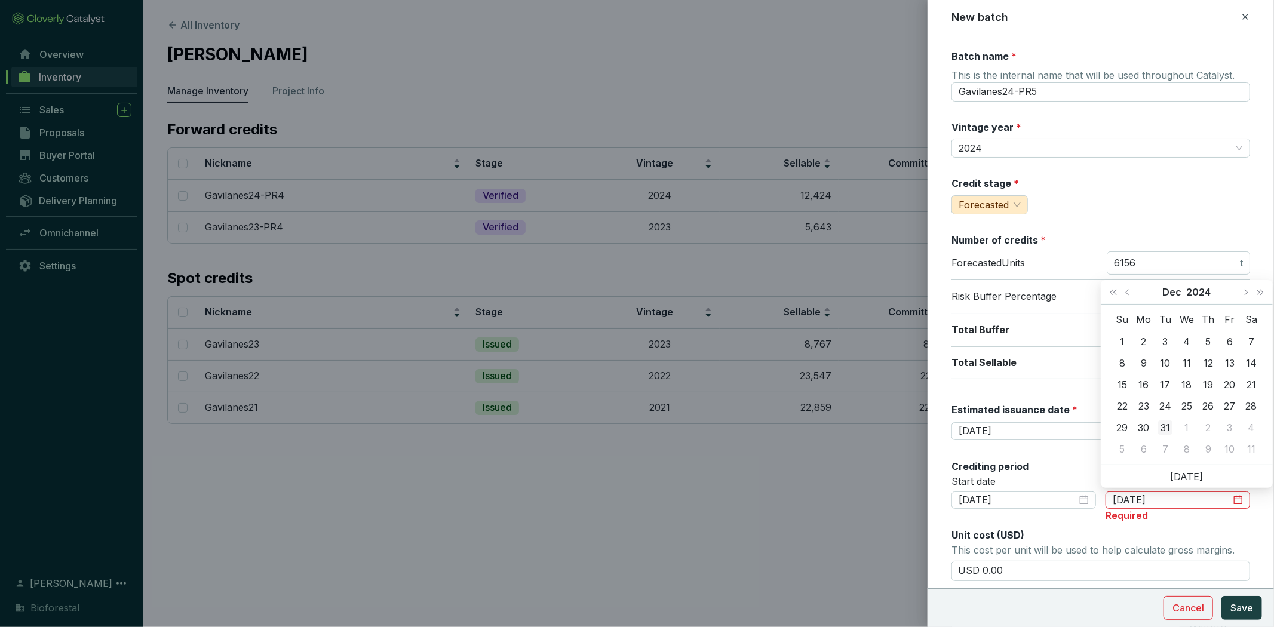
type input "2024-12-31"
click at [1162, 426] on div "31" at bounding box center [1165, 427] width 14 height 14
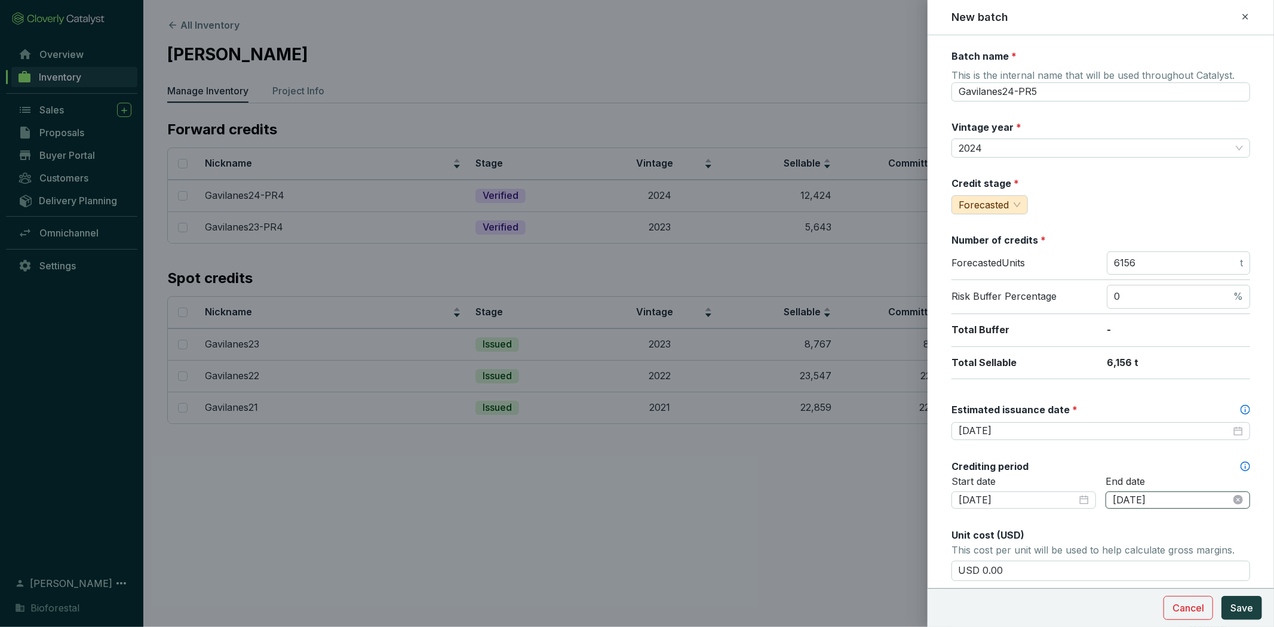
scroll to position [337, 0]
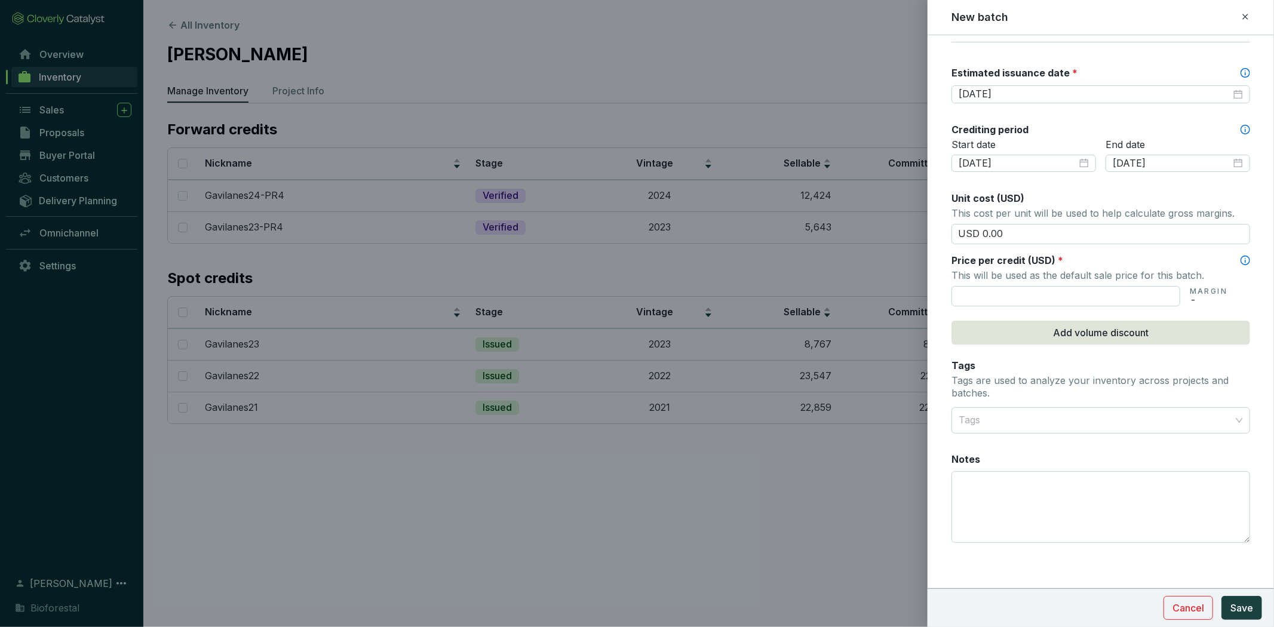
drag, startPoint x: 1000, startPoint y: 232, endPoint x: 875, endPoint y: 244, distance: 126.0
click at [863, 242] on div "New batch Batch name * This is the internal name that will be used throughout C…" at bounding box center [637, 313] width 1274 height 627
type input "USD 15.50"
drag, startPoint x: 1085, startPoint y: 300, endPoint x: 1100, endPoint y: 300, distance: 14.9
click at [1086, 300] on input "text" at bounding box center [1065, 296] width 229 height 20
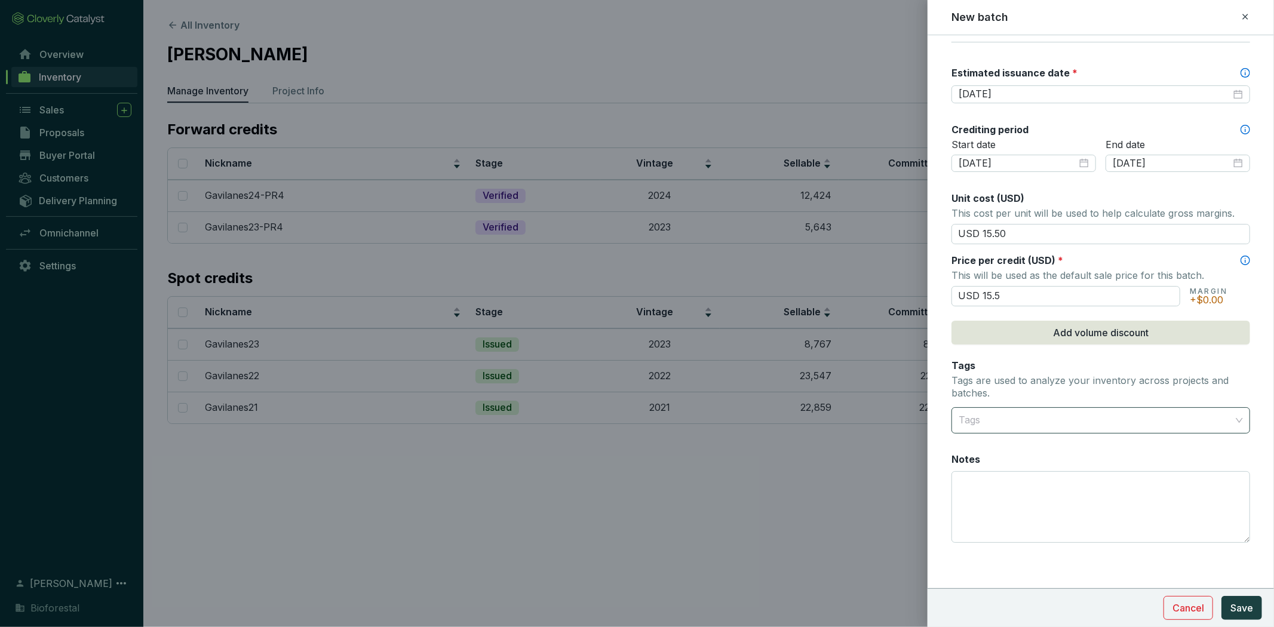
click at [1088, 410] on div at bounding box center [1094, 420] width 280 height 24
type input "USD 15.50"
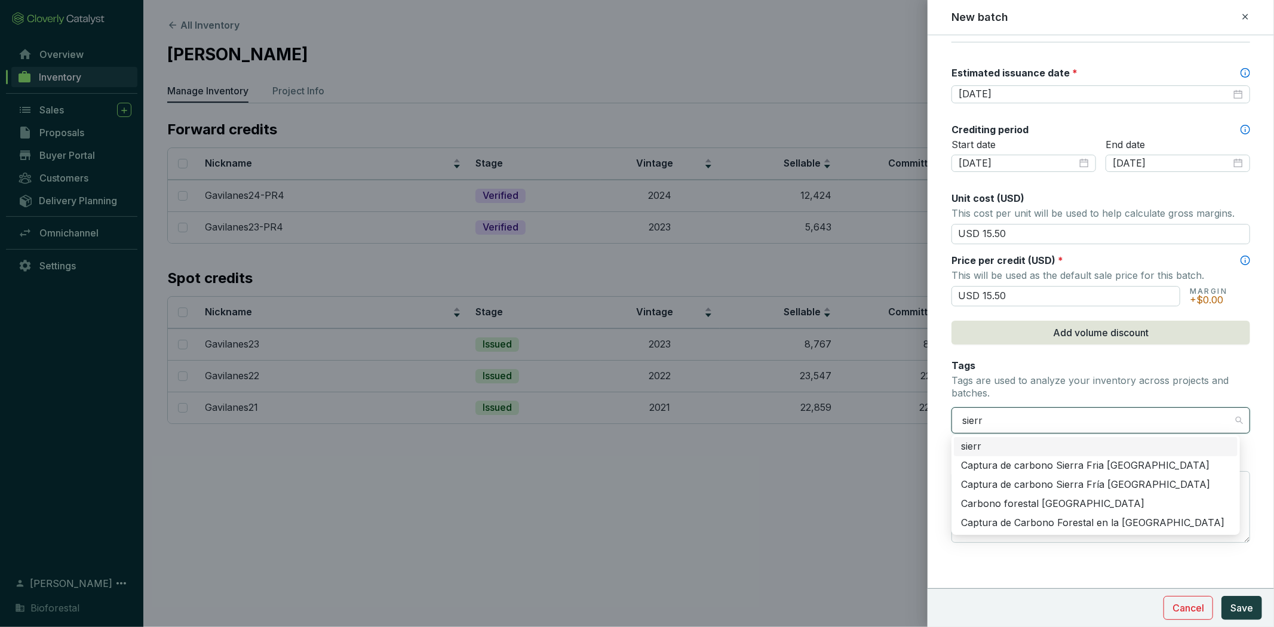
type input "sierra"
click at [1091, 503] on div "Carbono forestal Sierra Alta Hidalguense" at bounding box center [1095, 503] width 269 height 13
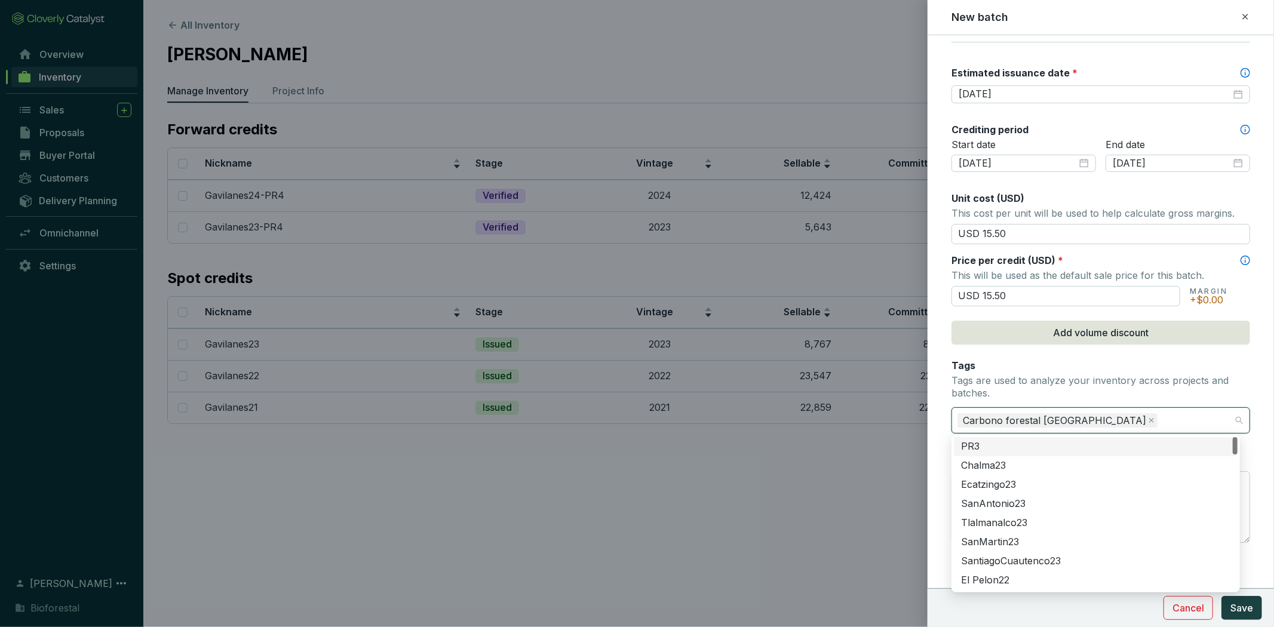
click at [1170, 396] on p "Tags are used to analyze your inventory across projects and batches." at bounding box center [1100, 387] width 299 height 26
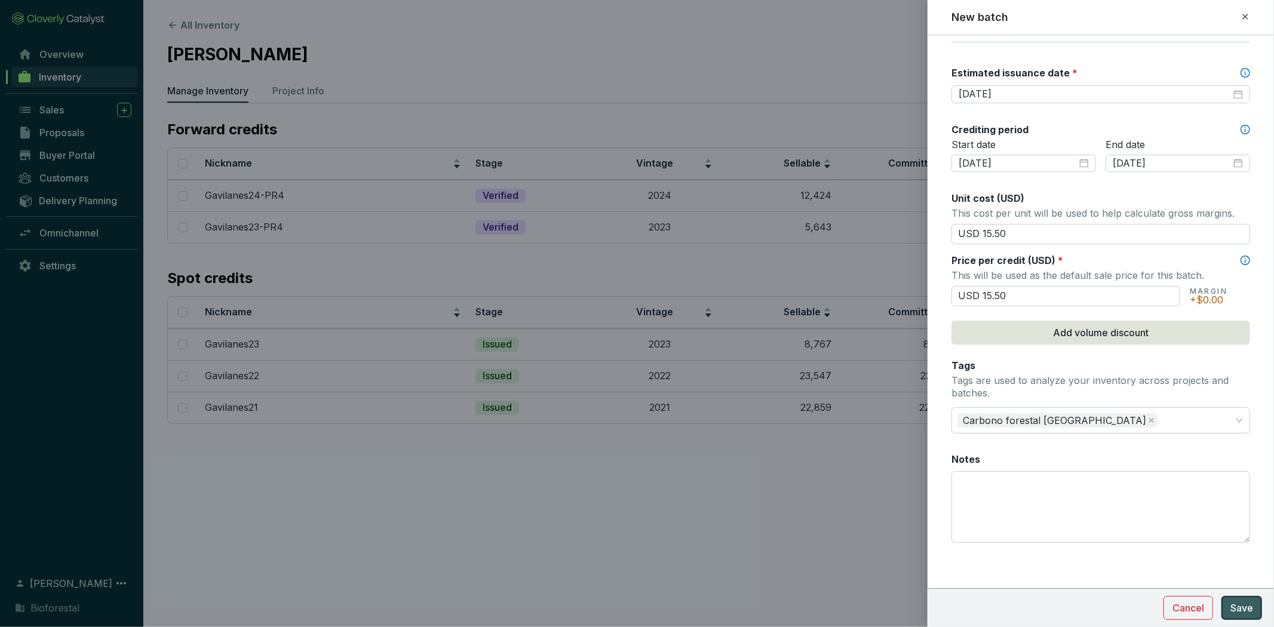
click at [1252, 607] on span "Save" at bounding box center [1241, 608] width 23 height 14
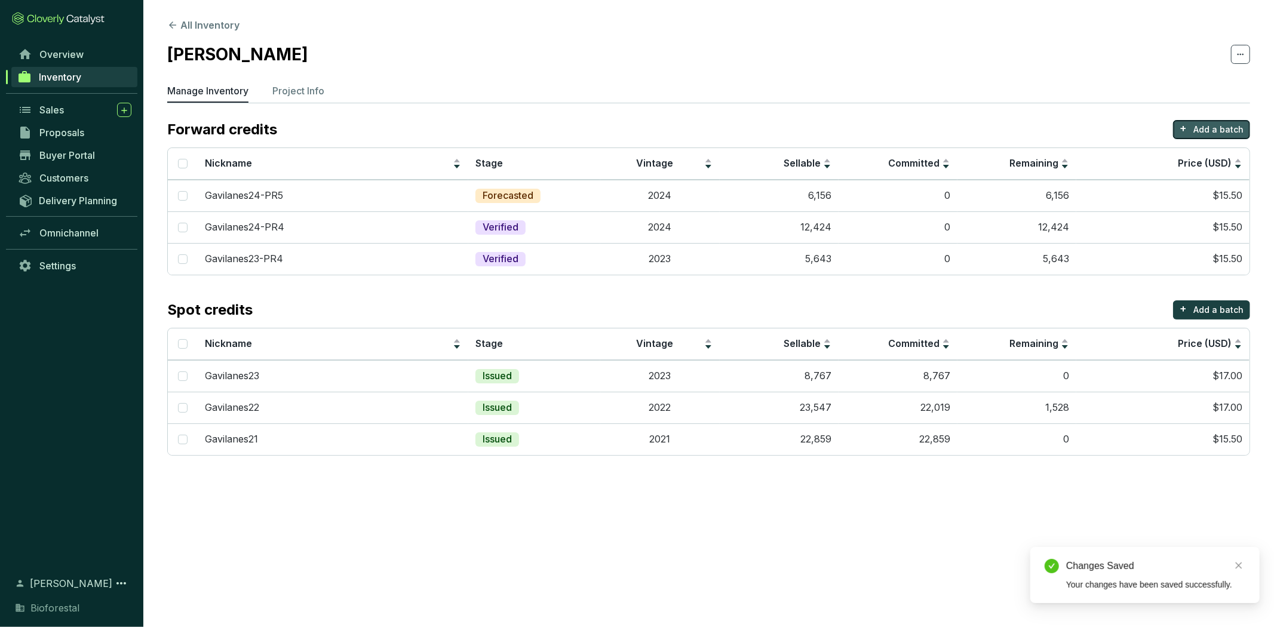
click at [1195, 124] on p "Add a batch" at bounding box center [1218, 130] width 50 height 12
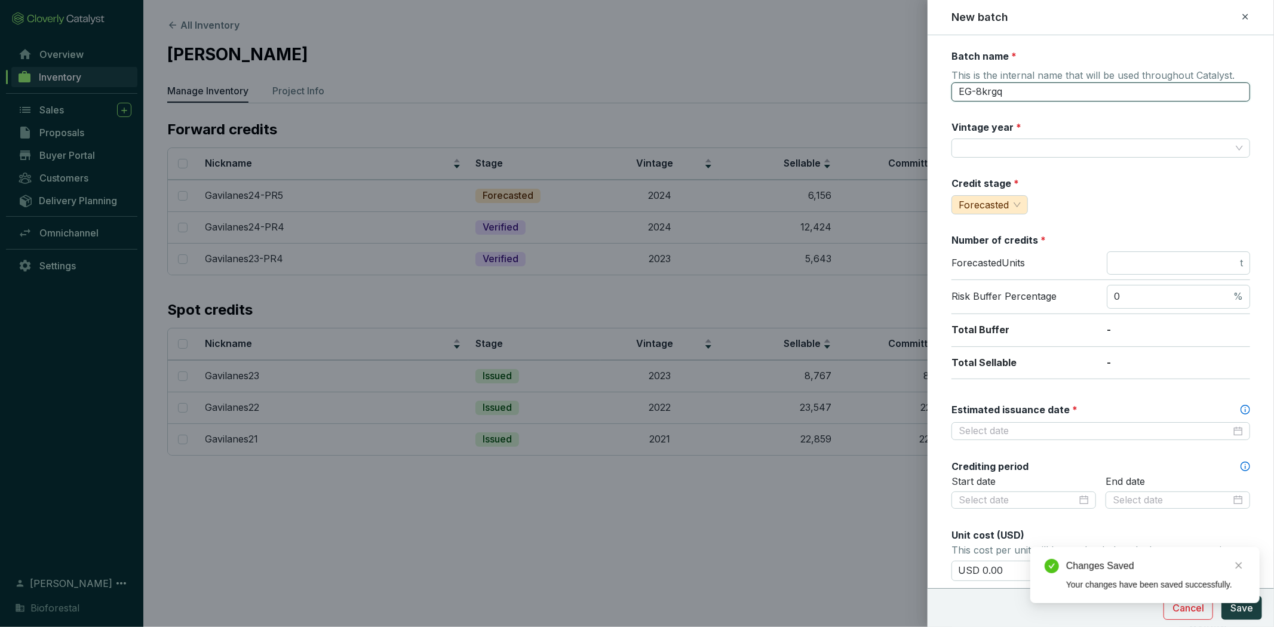
drag, startPoint x: 1078, startPoint y: 94, endPoint x: 695, endPoint y: 87, distance: 383.4
click at [695, 87] on div "New batch Batch name * This is the internal name that will be used throughout C…" at bounding box center [637, 313] width 1274 height 627
click at [1011, 88] on input "Gavilanes24-PR5" at bounding box center [1100, 91] width 299 height 19
type input "Gavilanes25-PR5"
click at [1041, 150] on input "Vintage year *" at bounding box center [1094, 148] width 272 height 18
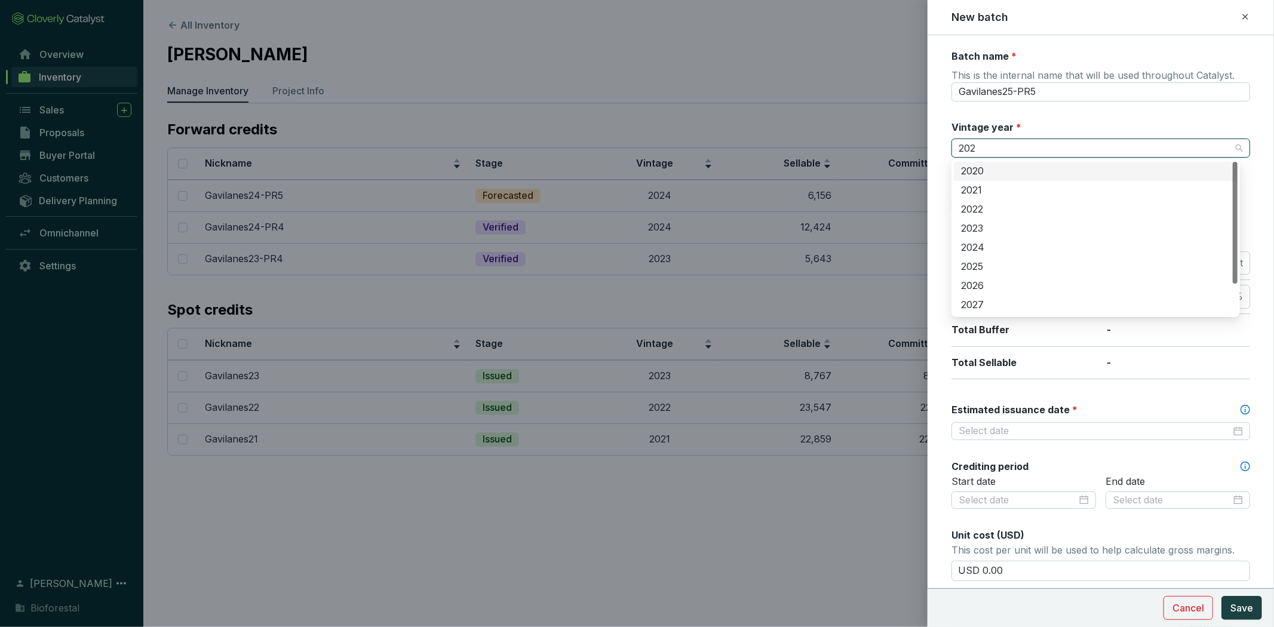
type input "2025"
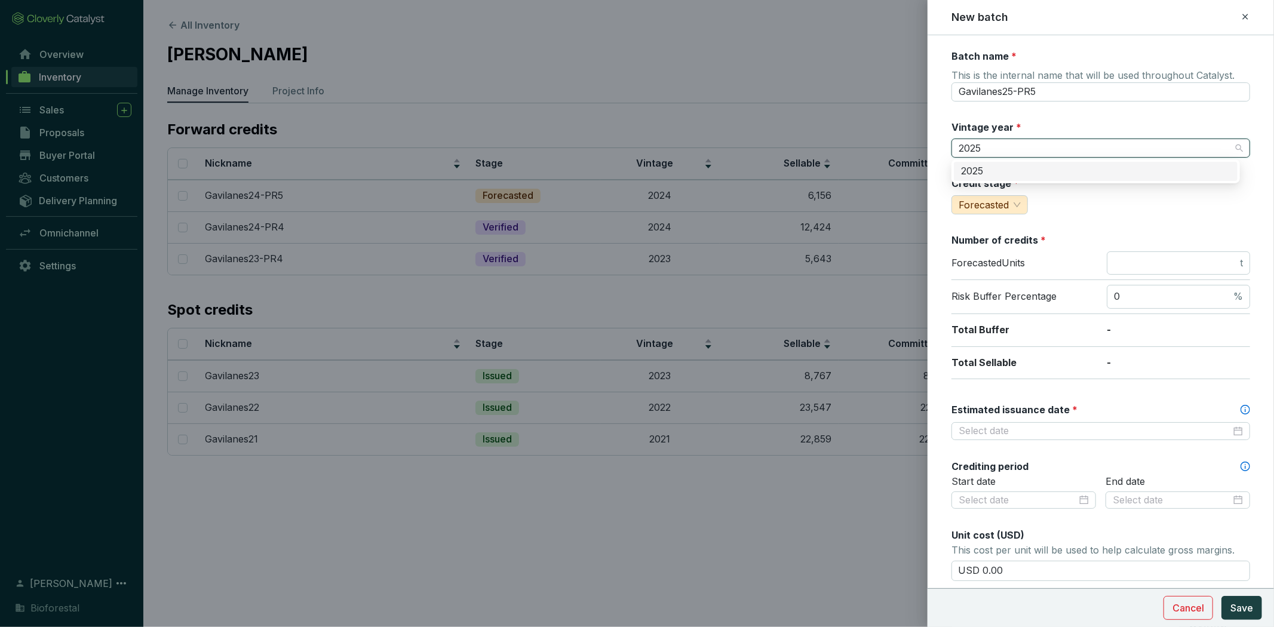
click at [1034, 170] on div "2025" at bounding box center [1095, 171] width 269 height 13
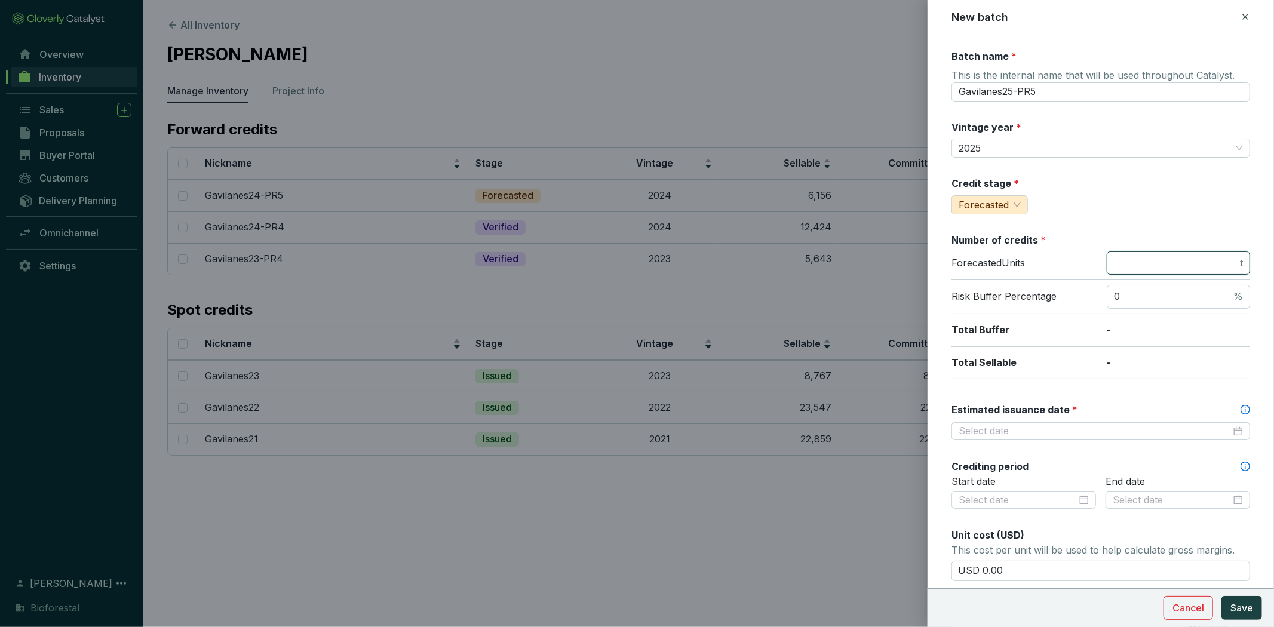
click at [1133, 266] on input "number" at bounding box center [1176, 263] width 124 height 13
type input "13500"
click at [983, 431] on input "Estimated issuance date *" at bounding box center [1094, 431] width 272 height 13
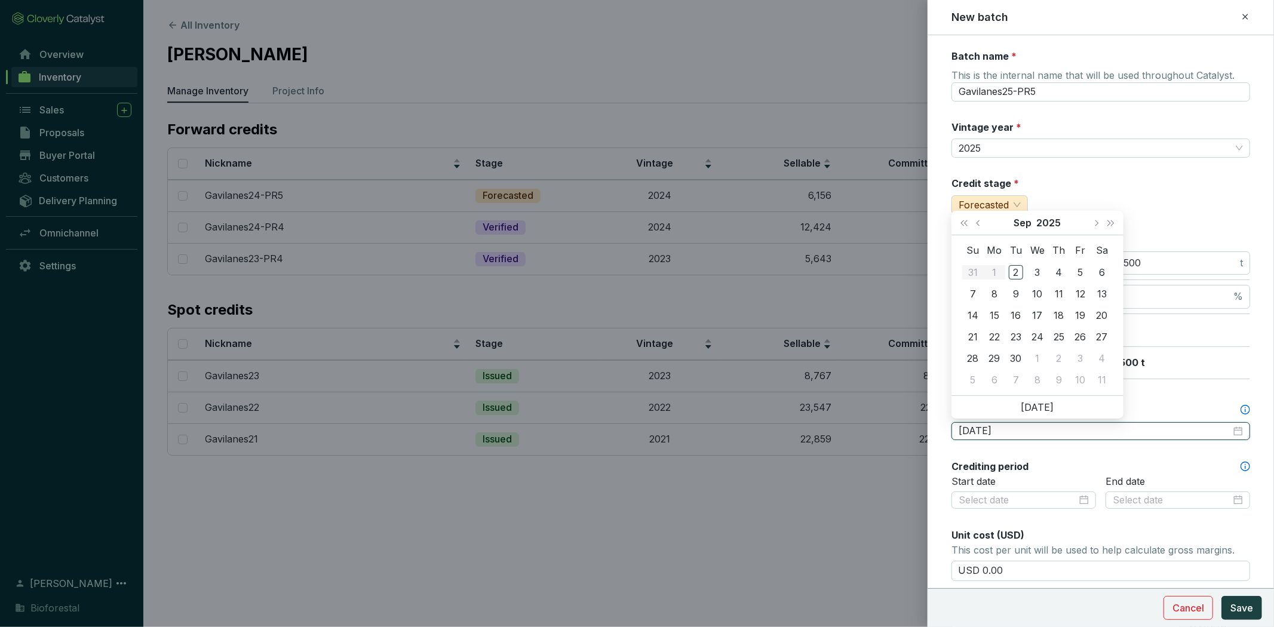
type input "2025-09-06"
click at [966, 223] on span "Last year (Control + left)" at bounding box center [964, 223] width 6 height 6
click at [1093, 224] on button "Next month (PageDown)" at bounding box center [1096, 223] width 16 height 24
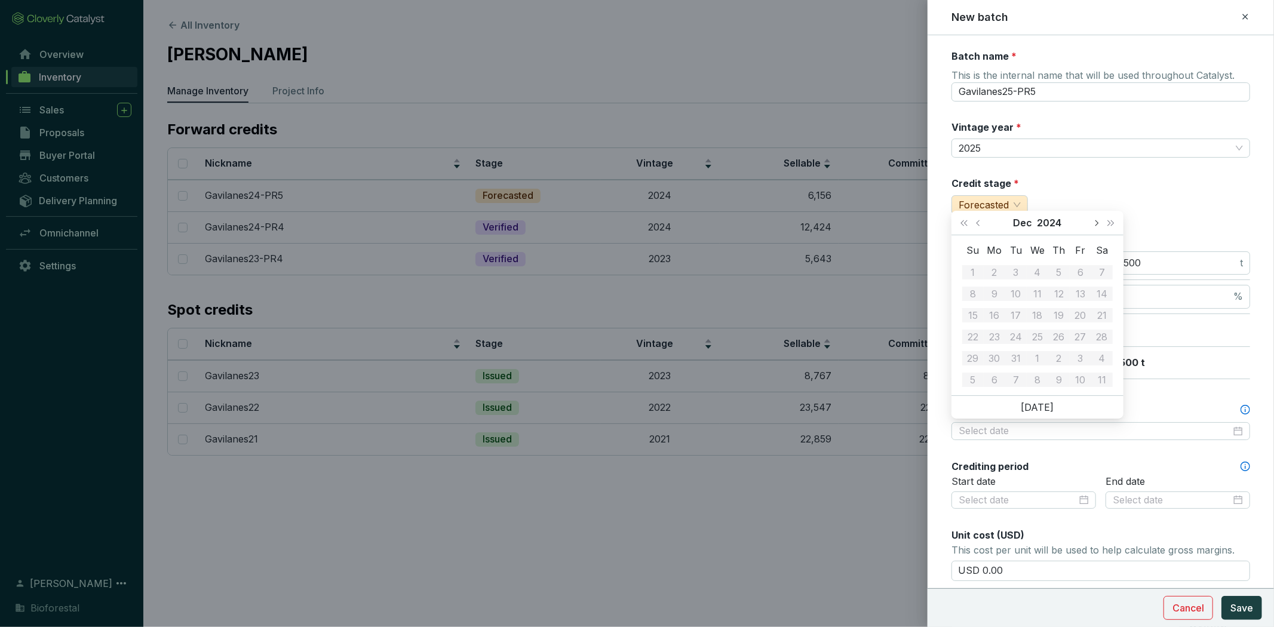
click at [1093, 224] on button "Next month (PageDown)" at bounding box center [1096, 223] width 16 height 24
click at [1237, 335] on p "-" at bounding box center [1177, 330] width 143 height 13
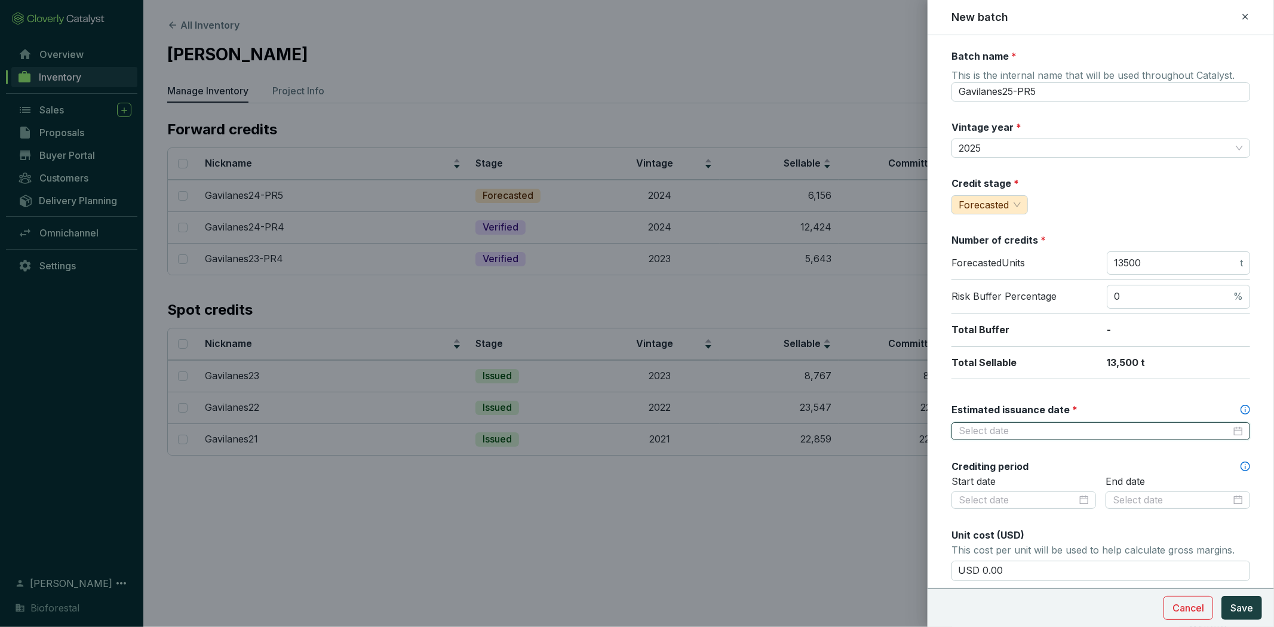
click at [1099, 427] on input "Estimated issuance date *" at bounding box center [1094, 431] width 272 height 13
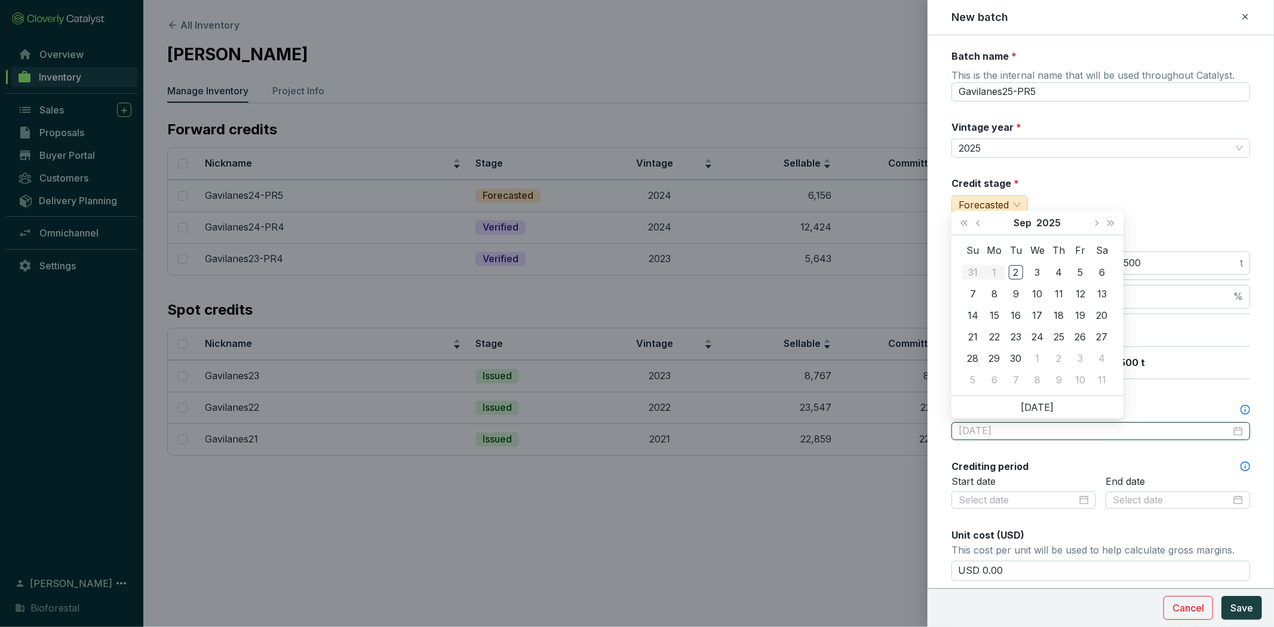
type input "2025-09-06"
click at [1099, 225] on button "Next month (PageDown)" at bounding box center [1096, 223] width 16 height 24
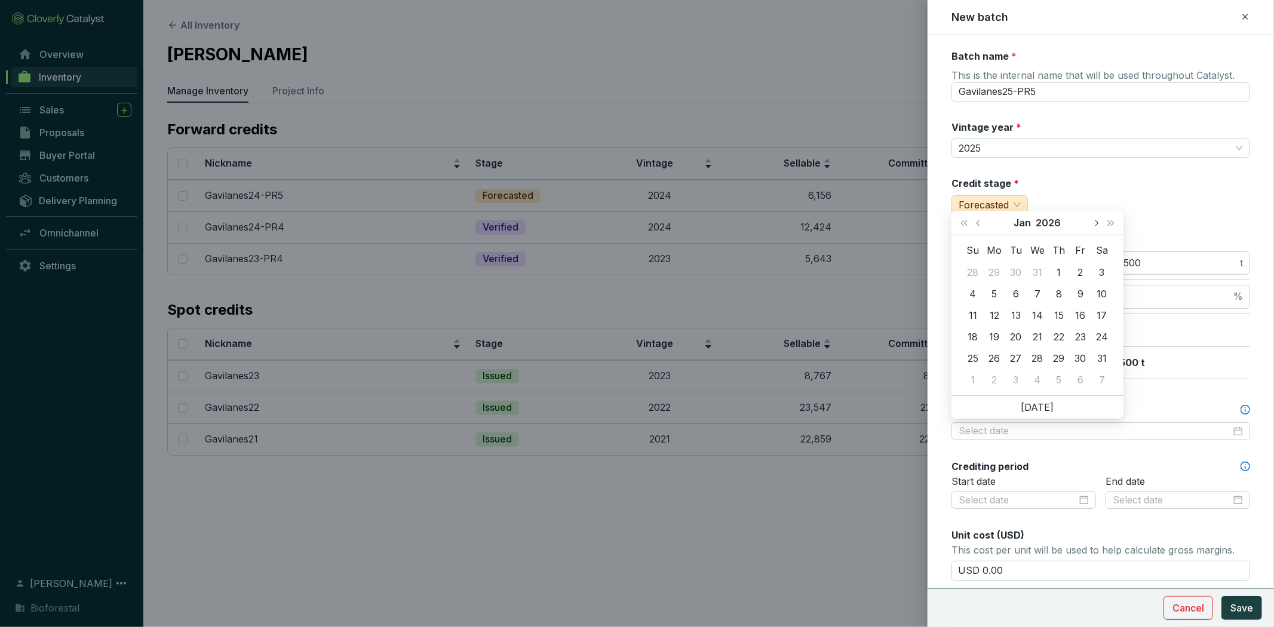
click at [1099, 225] on button "Next month (PageDown)" at bounding box center [1096, 223] width 16 height 24
type input "[DATE]"
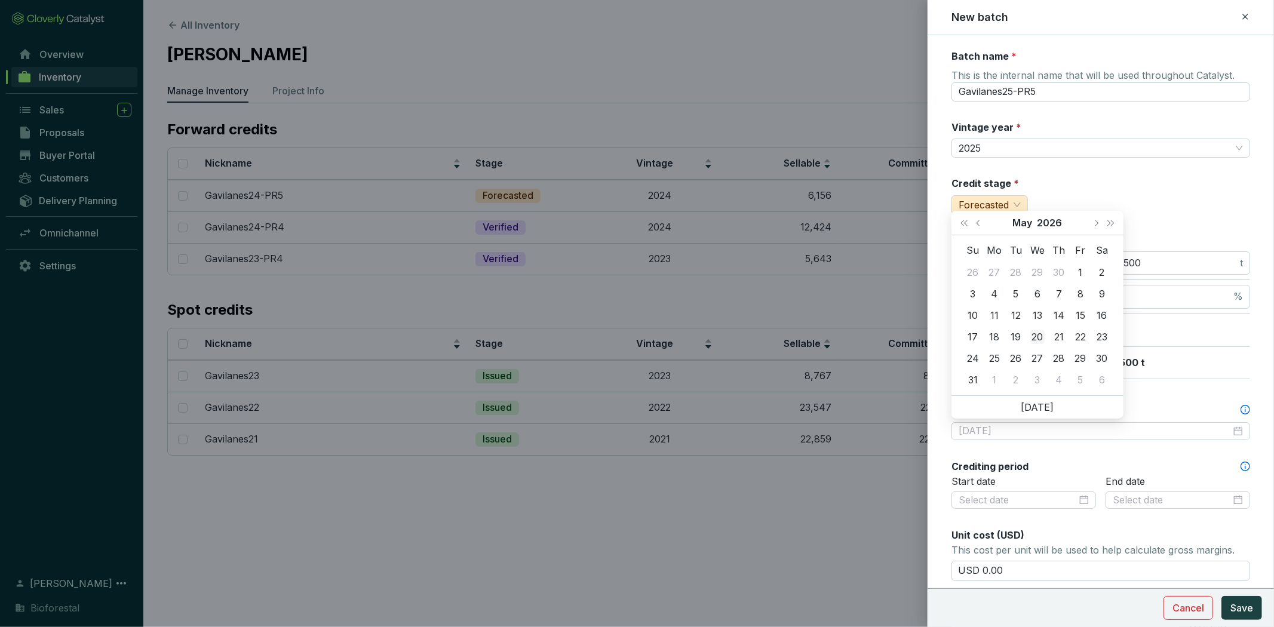
click at [1031, 332] on div "20" at bounding box center [1037, 337] width 14 height 14
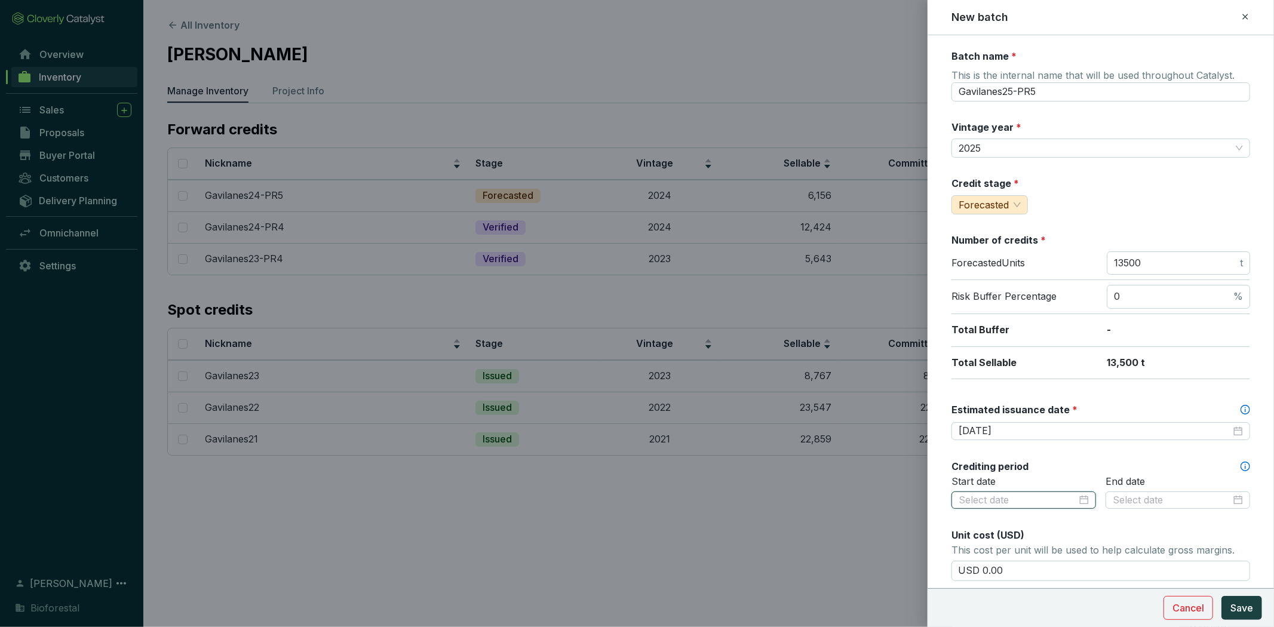
click at [1025, 503] on input at bounding box center [1017, 500] width 118 height 13
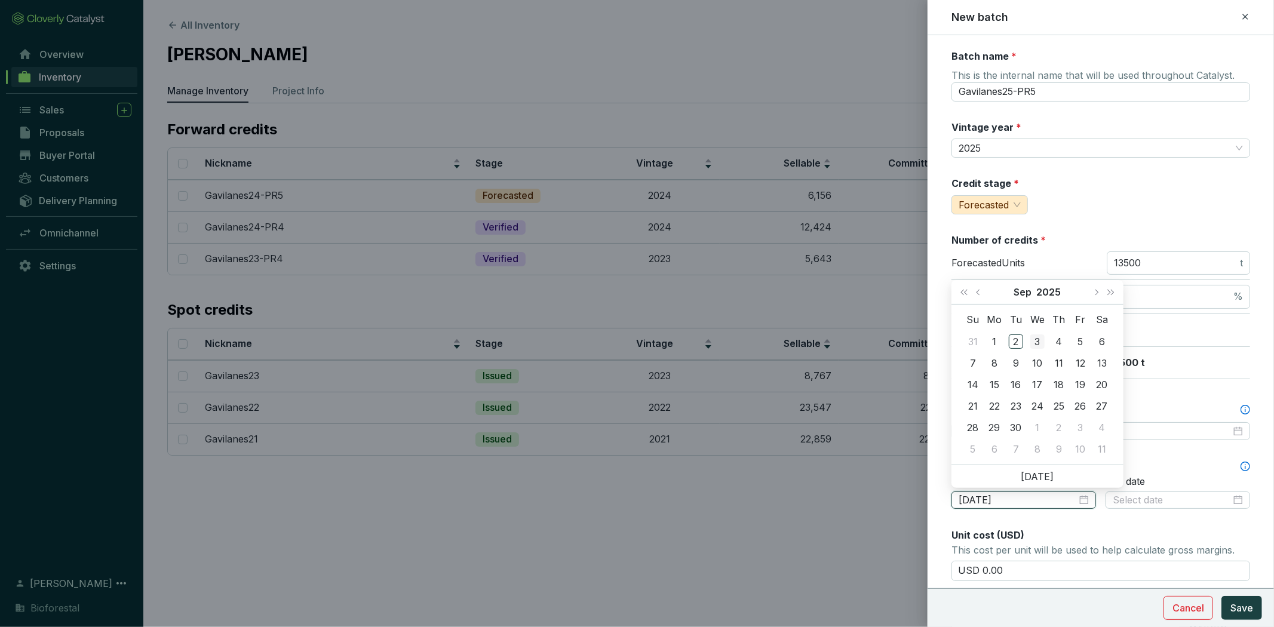
type input "2025-09-03"
click at [965, 293] on span "Last year (Control + left)" at bounding box center [964, 292] width 6 height 6
click at [1091, 296] on button "Next month (PageDown)" at bounding box center [1096, 292] width 16 height 24
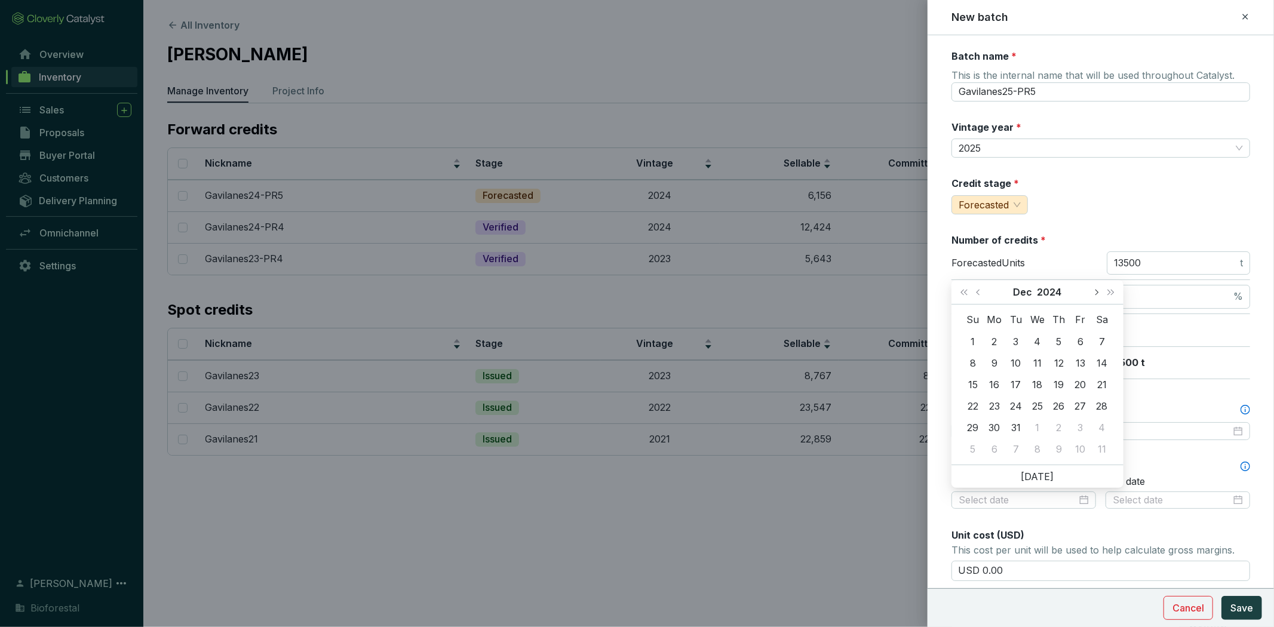
click at [1091, 296] on button "Next month (PageDown)" at bounding box center [1096, 292] width 16 height 24
type input "[DATE]"
click at [1041, 337] on div "1" at bounding box center [1037, 341] width 14 height 14
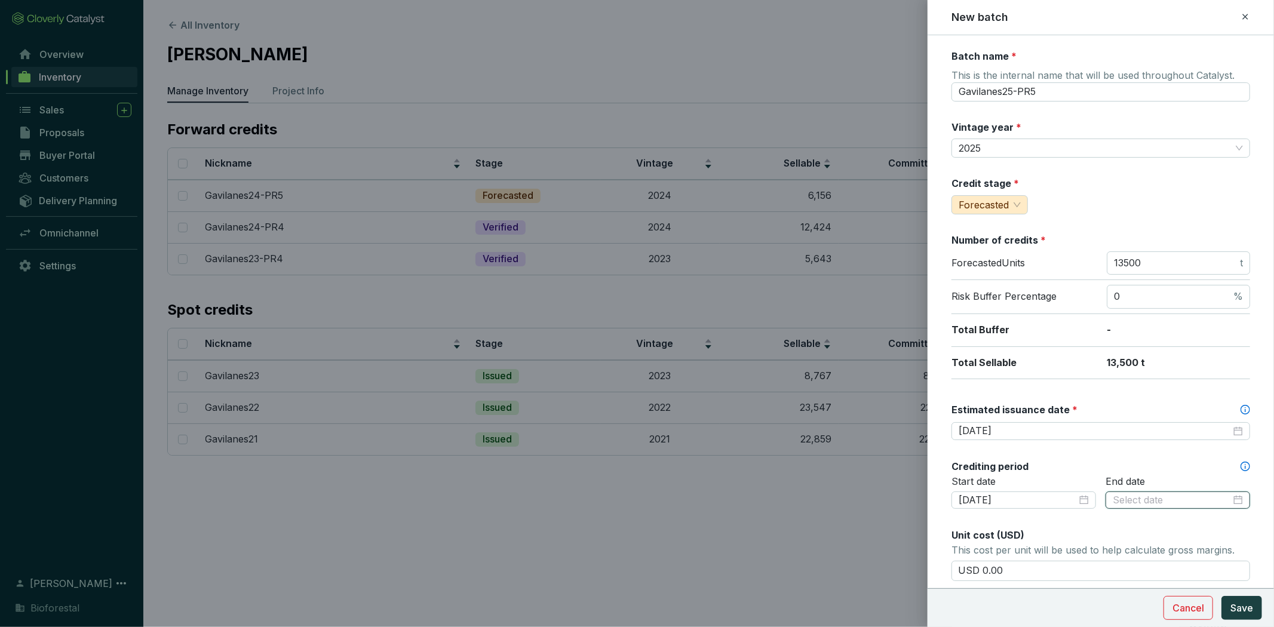
click at [1147, 499] on input at bounding box center [1171, 500] width 118 height 13
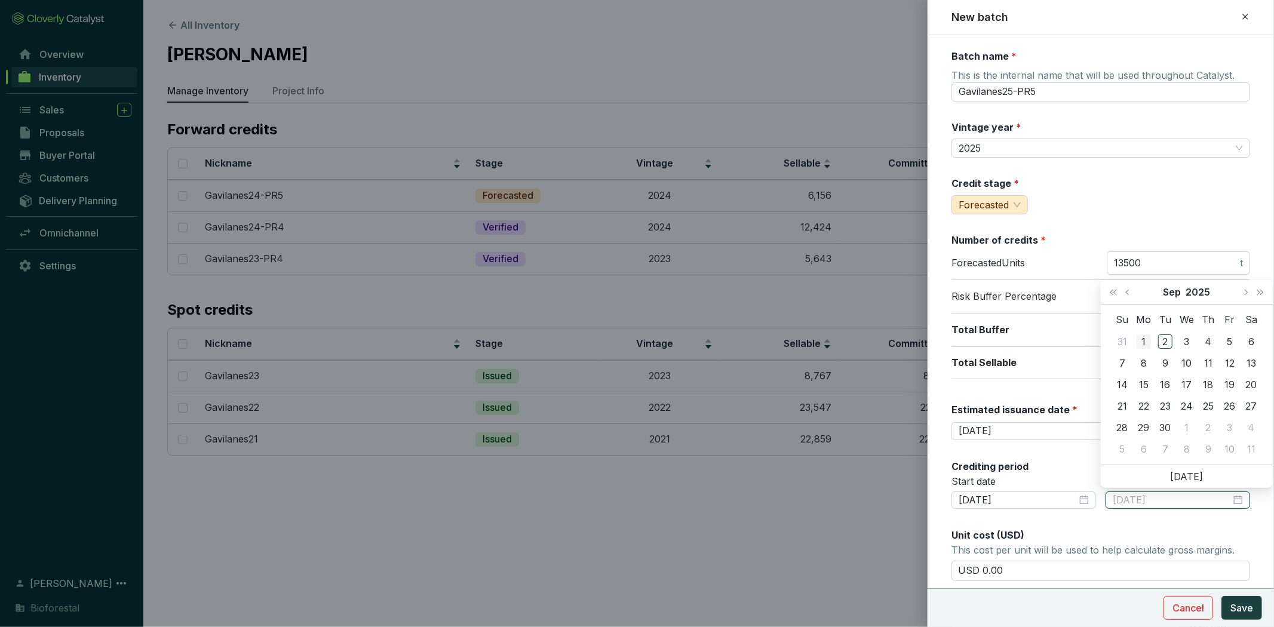
type input "2025-09-01"
type input "[DATE]"
click at [1120, 365] on div "7" at bounding box center [1122, 363] width 14 height 14
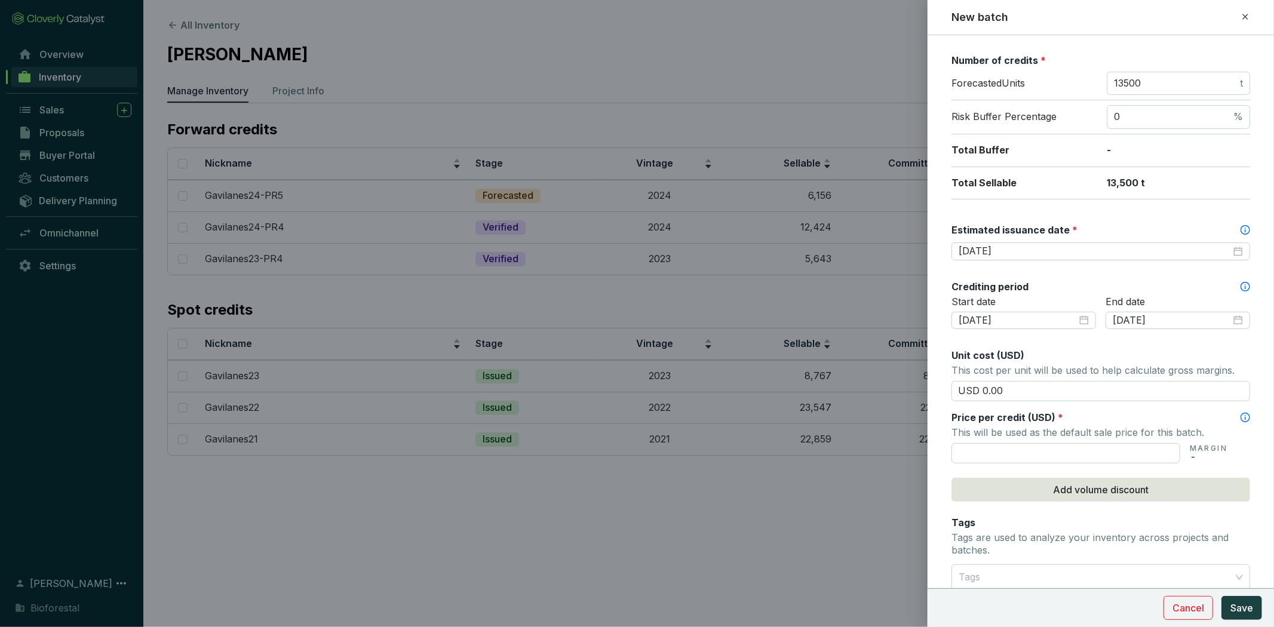
scroll to position [199, 0]
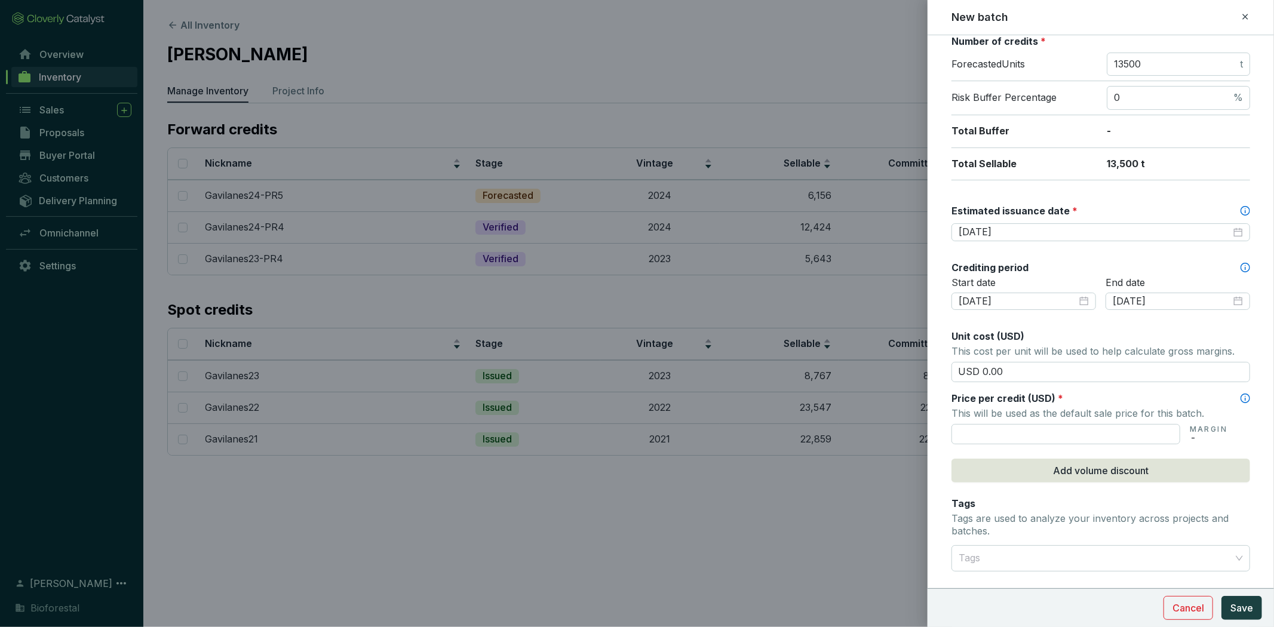
drag, startPoint x: 1011, startPoint y: 377, endPoint x: 1237, endPoint y: 394, distance: 226.4
click at [885, 395] on div "New batch Batch name * This is the internal name that will be used throughout C…" at bounding box center [637, 313] width 1274 height 627
type input "USD 15.50"
click at [1147, 428] on input "text" at bounding box center [1065, 434] width 229 height 20
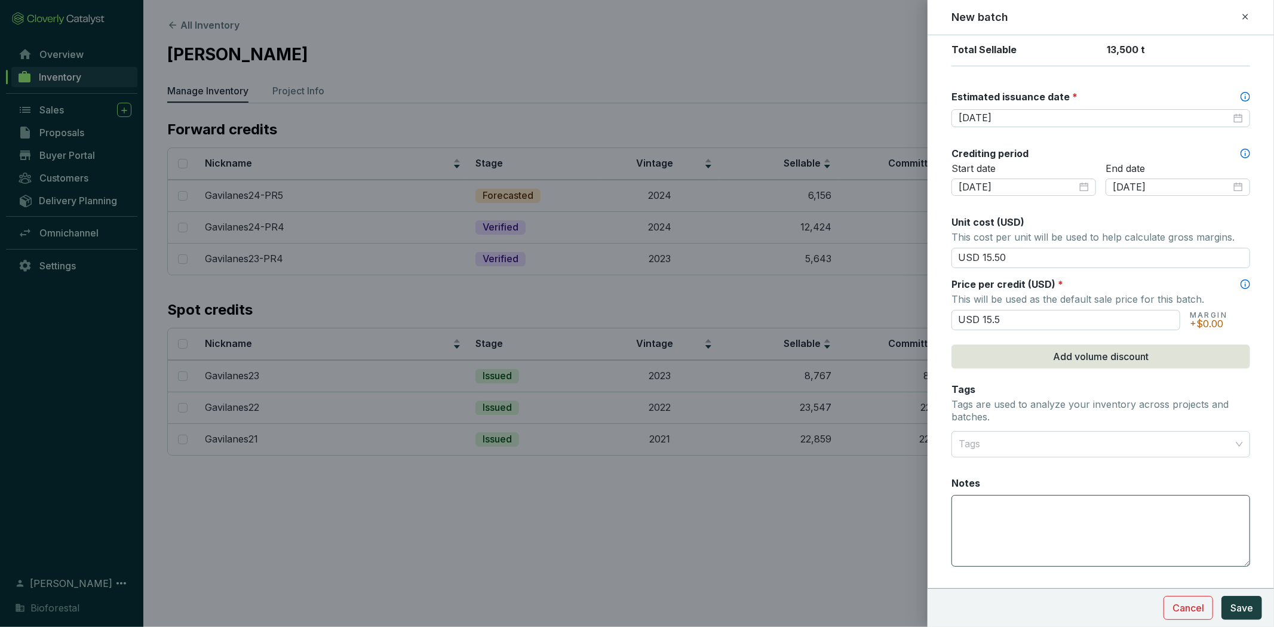
scroll to position [337, 0]
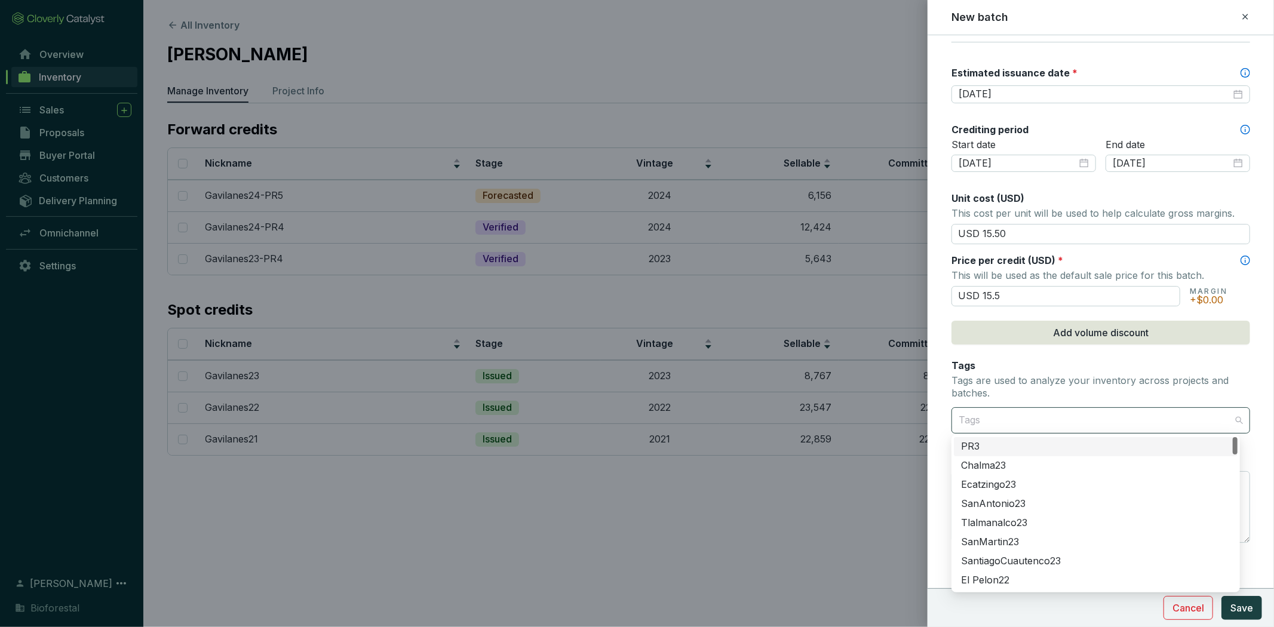
click at [1117, 422] on div at bounding box center [1094, 420] width 280 height 24
type input "USD 15.50"
click at [1109, 419] on div at bounding box center [1094, 420] width 280 height 24
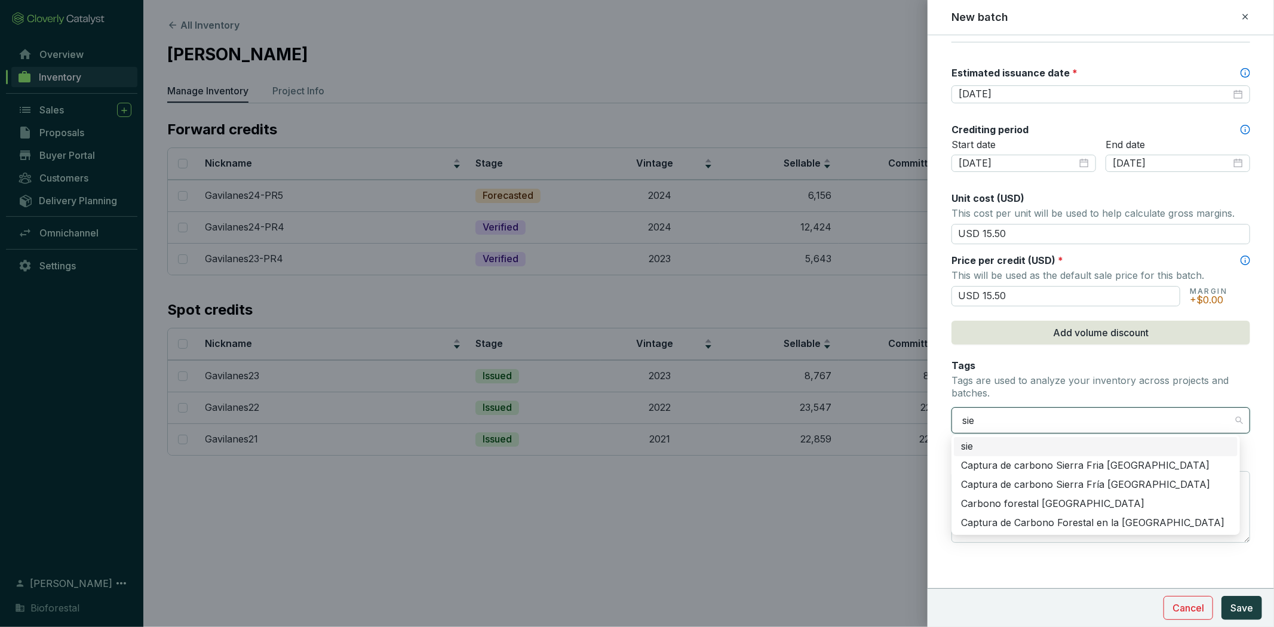
type input "sier"
click at [1108, 502] on div "Carbono forestal Sierra Alta Hidalguense" at bounding box center [1095, 503] width 269 height 13
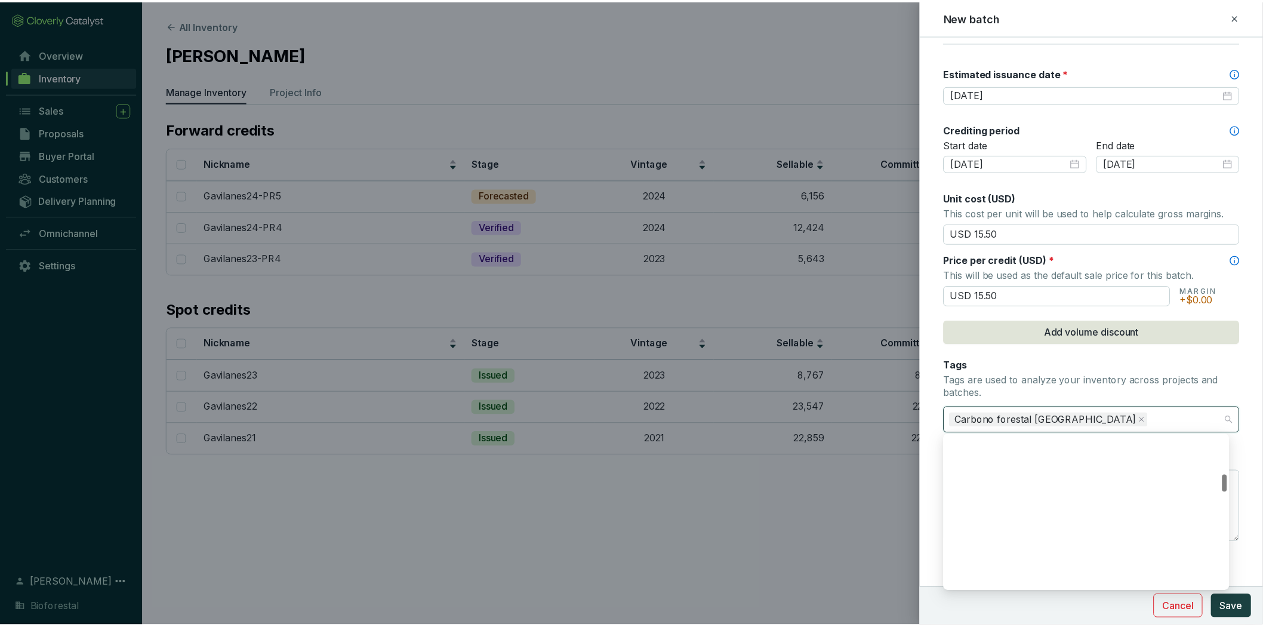
scroll to position [331, 0]
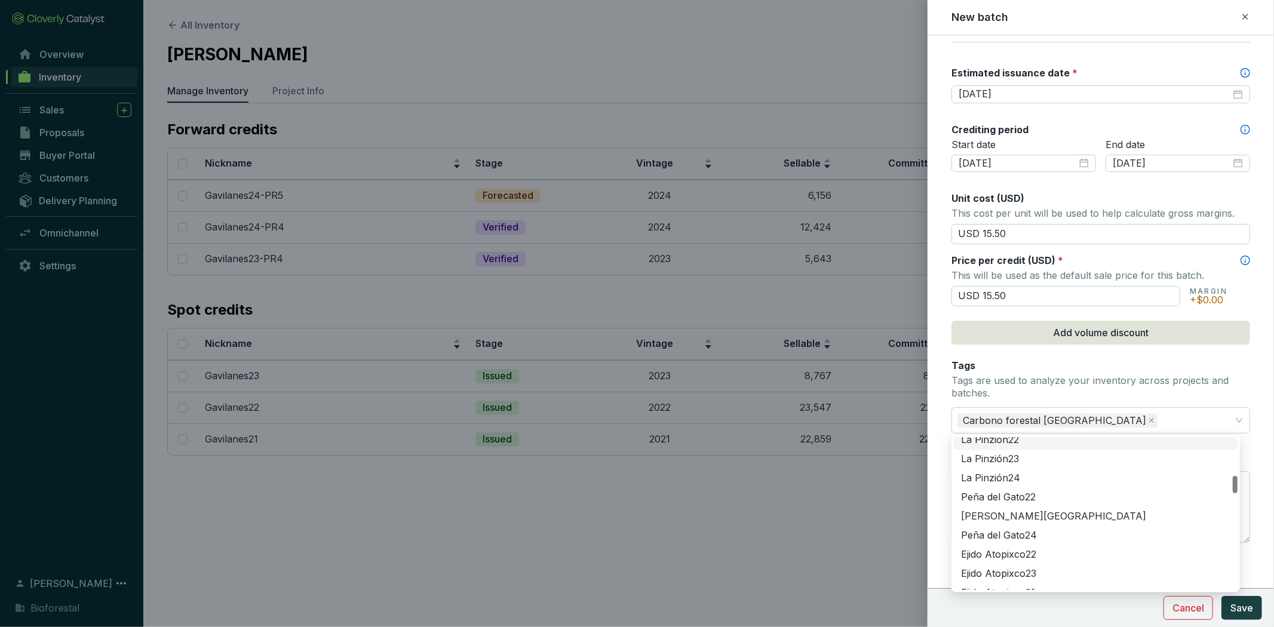
click at [1213, 385] on p "Tags are used to analyze your inventory across projects and batches." at bounding box center [1100, 387] width 299 height 26
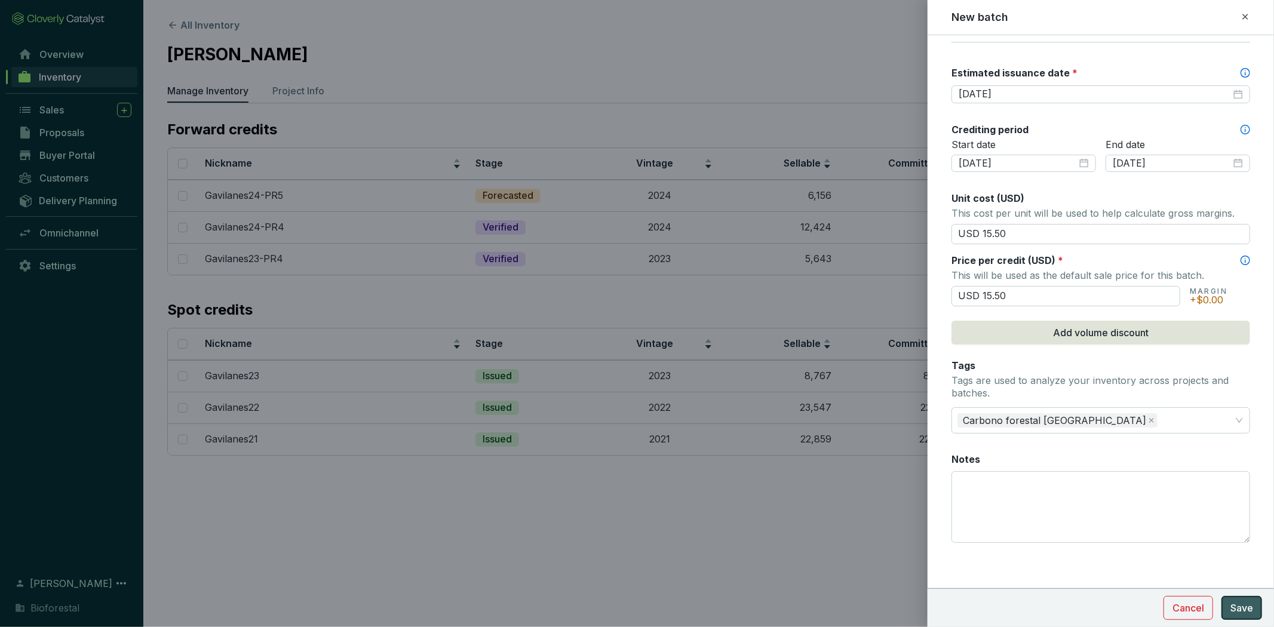
click at [1231, 611] on span "Save" at bounding box center [1241, 608] width 23 height 14
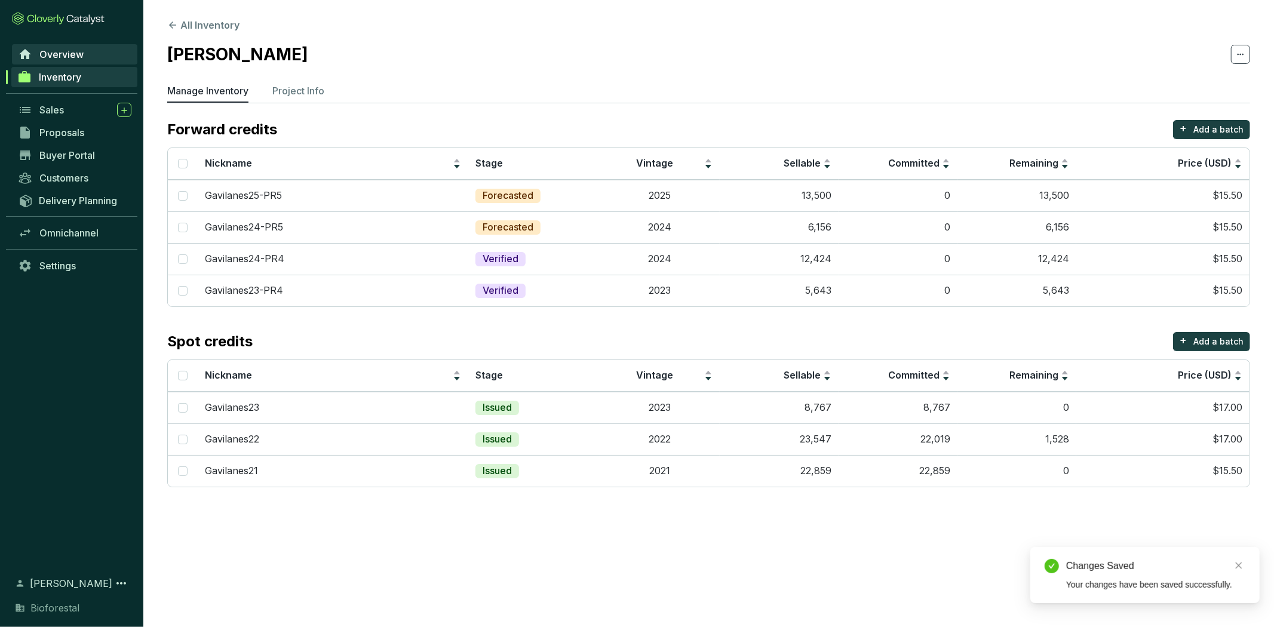
click at [64, 56] on span "Overview" at bounding box center [61, 54] width 44 height 12
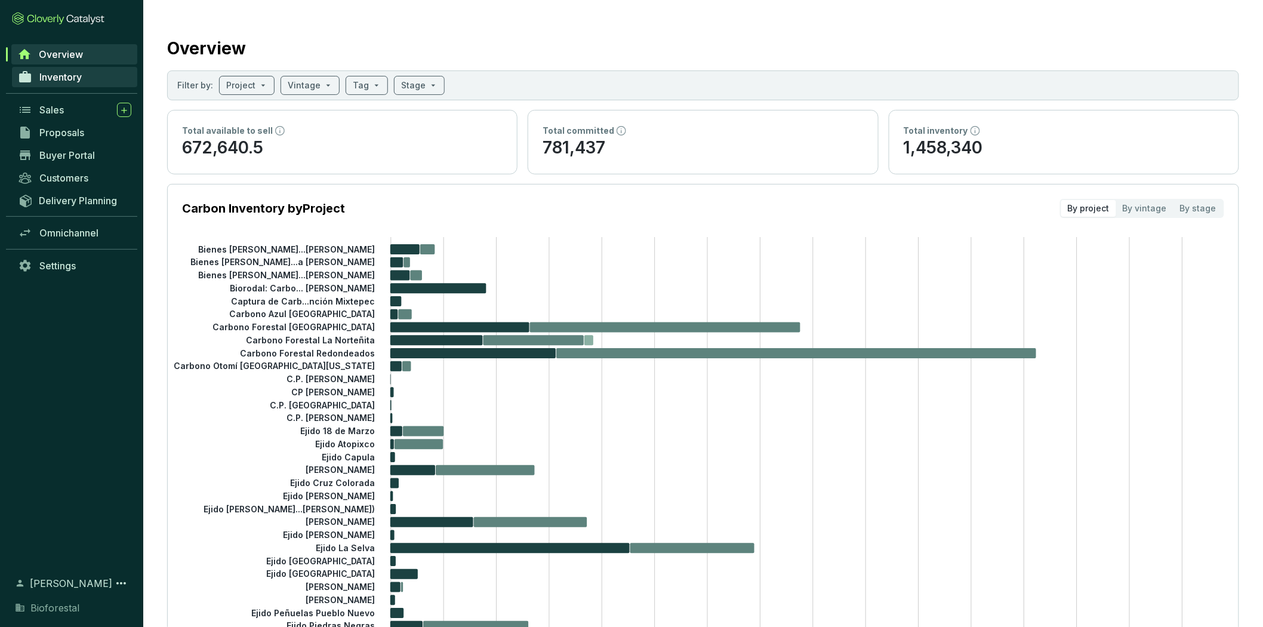
click at [98, 78] on link "Inventory" at bounding box center [74, 77] width 125 height 20
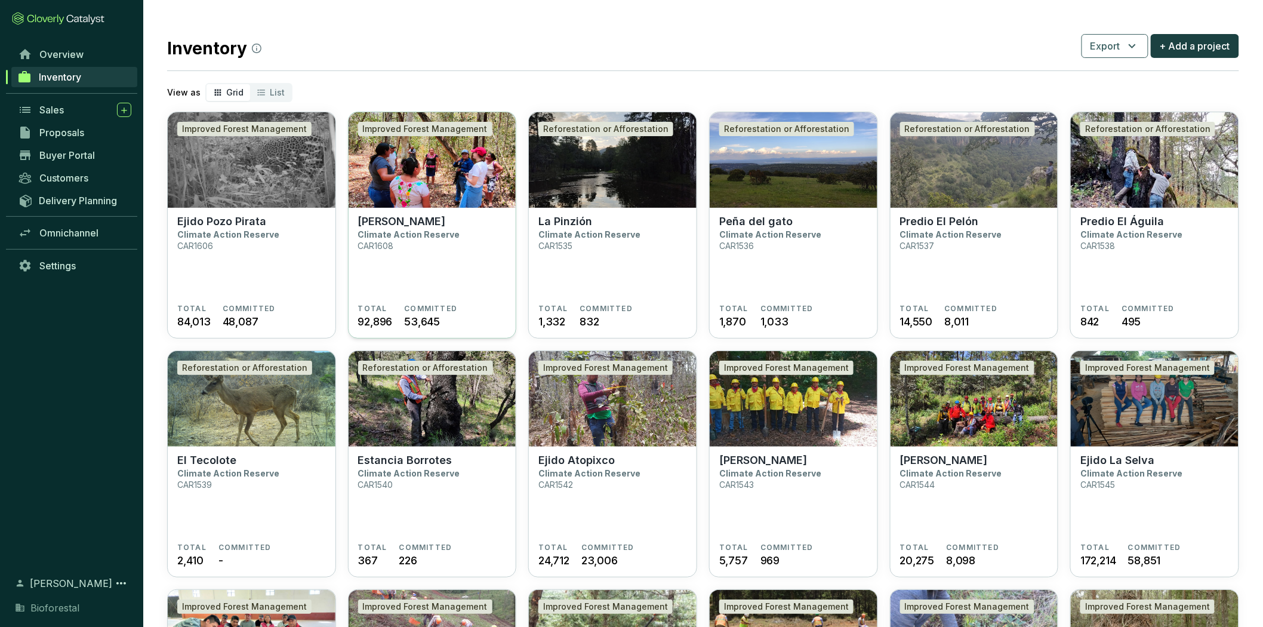
click at [442, 255] on section "Ejido Gavilanes Climate Action Reserve CAR1608" at bounding box center [432, 259] width 149 height 89
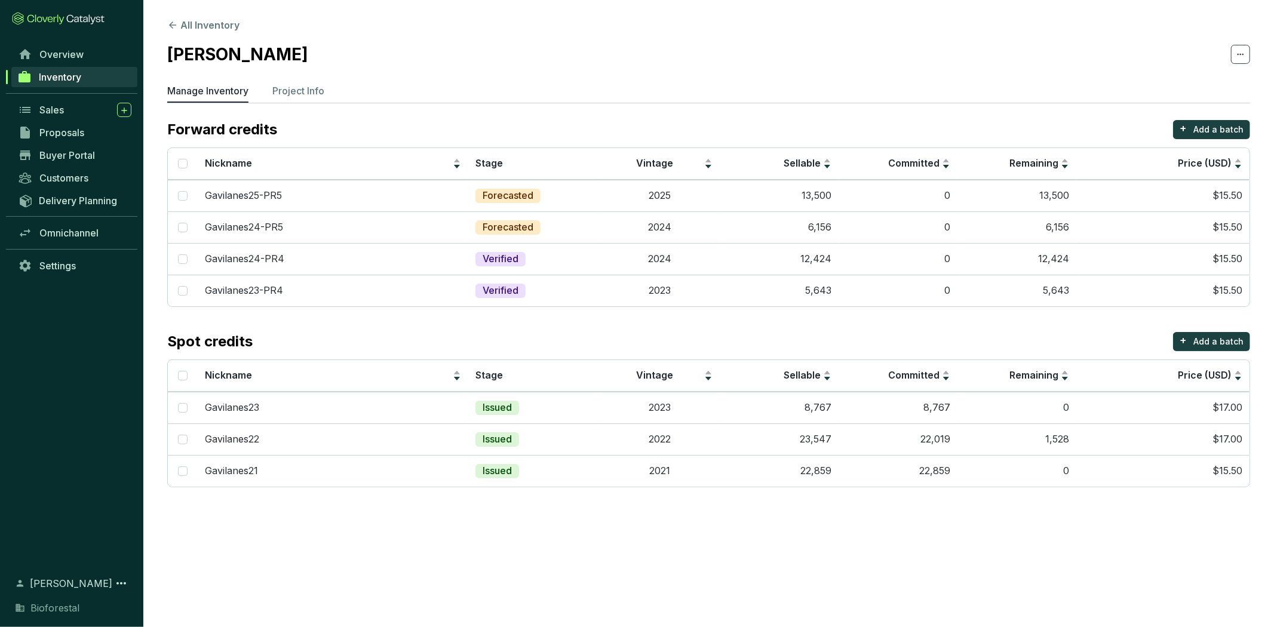
click at [31, 41] on section "Overview Inventory Sales Proposals Buyer Portal Customers Delivery Planning Omn…" at bounding box center [71, 313] width 143 height 627
click at [32, 55] on icon at bounding box center [25, 54] width 14 height 14
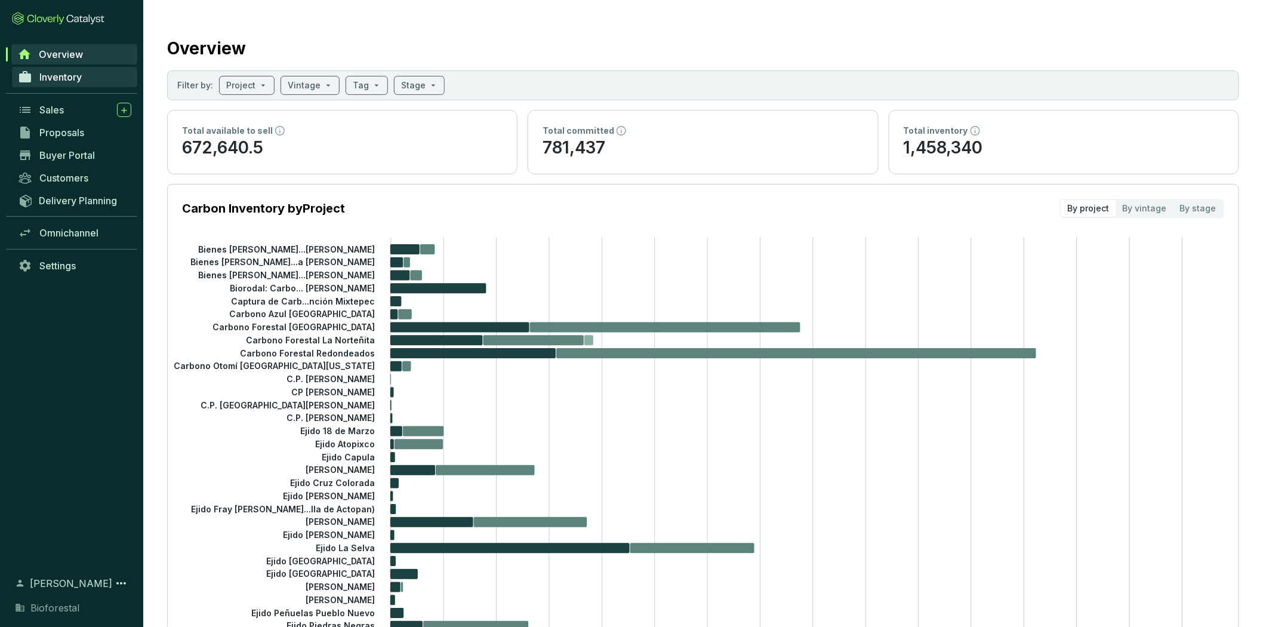
click at [84, 72] on link "Inventory" at bounding box center [74, 77] width 125 height 20
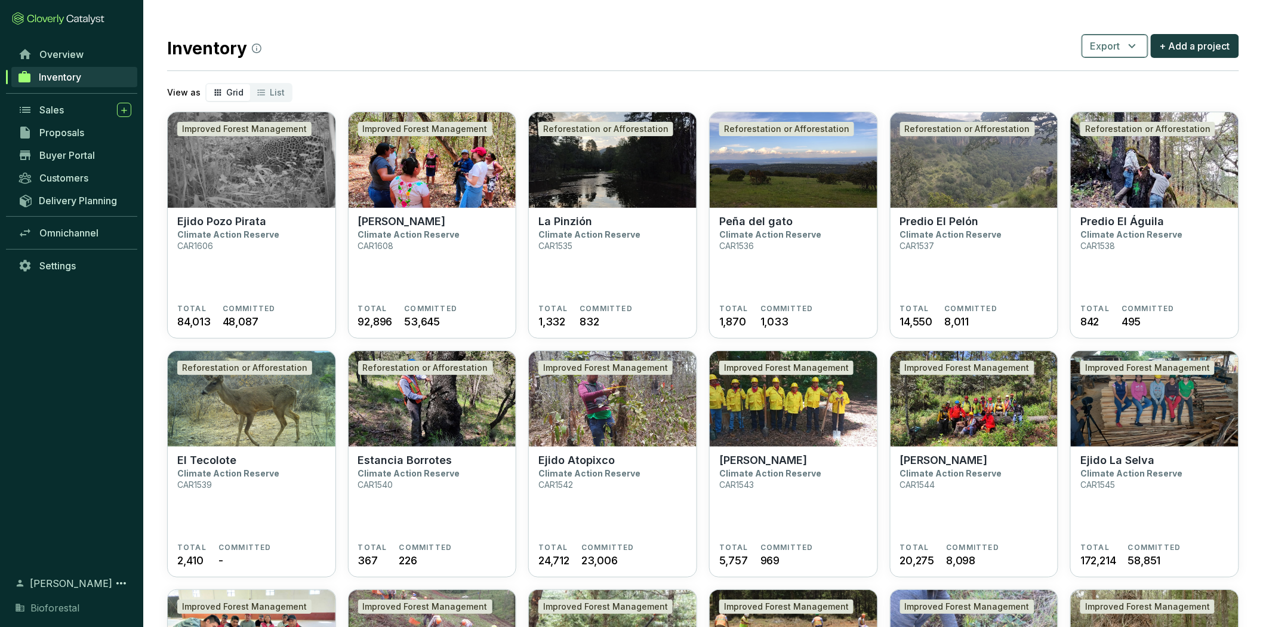
click at [1134, 45] on icon "button" at bounding box center [1133, 46] width 14 height 14
click at [1130, 106] on span "Batches" at bounding box center [1116, 101] width 36 height 14
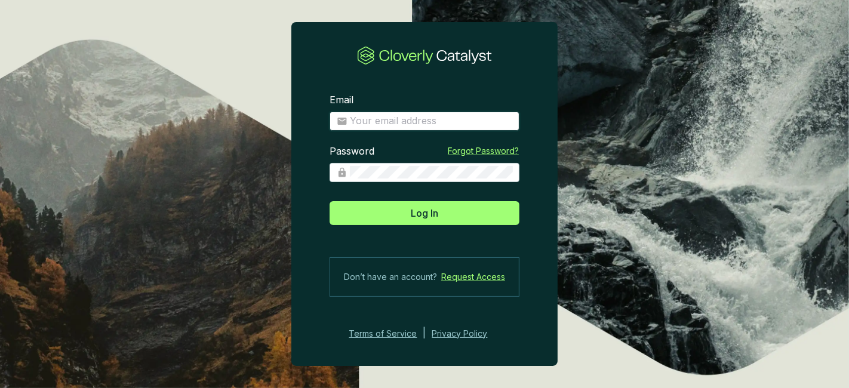
click at [439, 121] on input "Email" at bounding box center [431, 121] width 162 height 13
type input "[PERSON_NAME][EMAIL_ADDRESS][DOMAIN_NAME]"
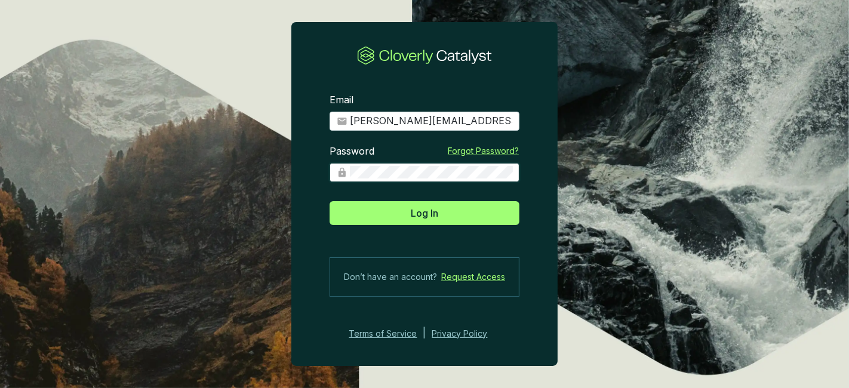
click at [330, 201] on button "Log In" at bounding box center [425, 213] width 190 height 24
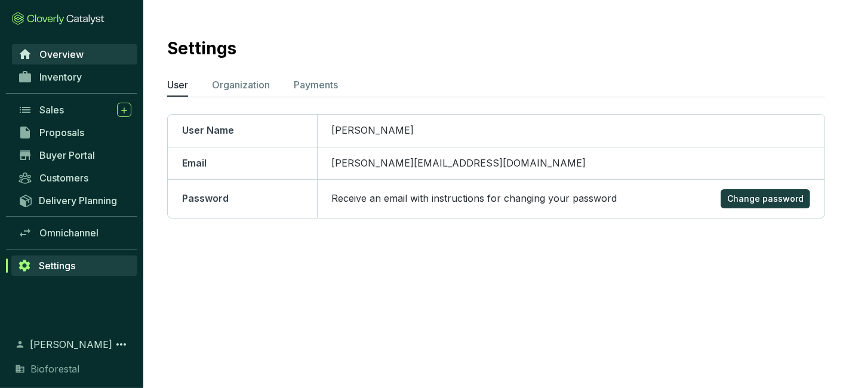
click at [91, 47] on link "Overview" at bounding box center [74, 54] width 125 height 20
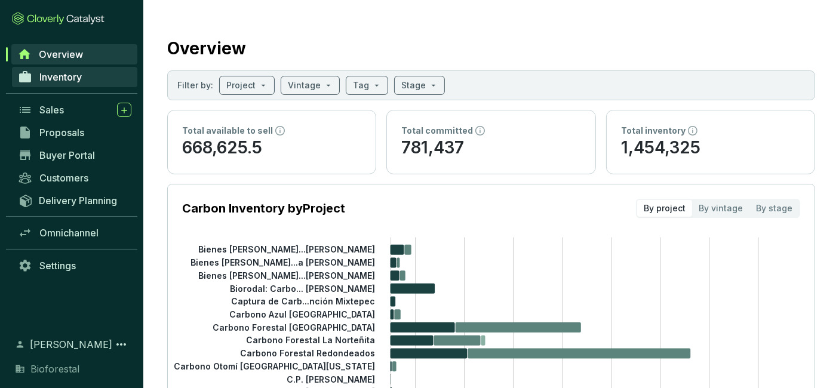
click at [75, 72] on span "Inventory" at bounding box center [60, 77] width 42 height 12
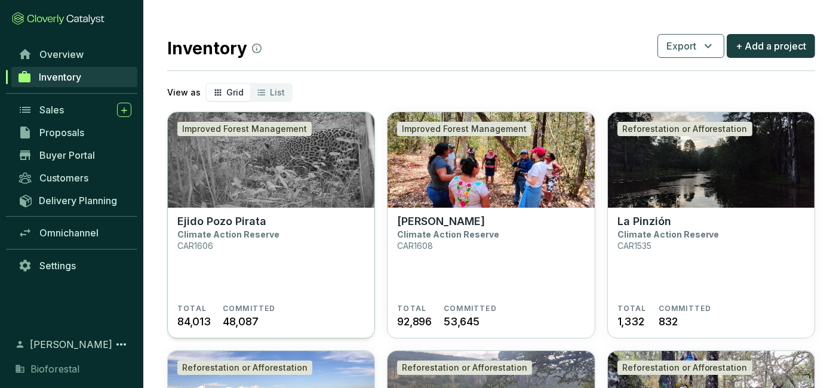
click at [296, 220] on section "Ejido Pozo Pirata Climate Action Reserve CAR1606" at bounding box center [270, 259] width 187 height 89
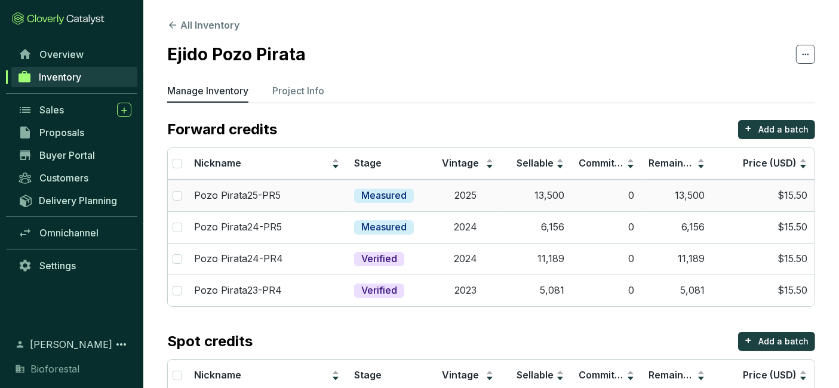
click at [699, 185] on td "13,500" at bounding box center [677, 196] width 70 height 32
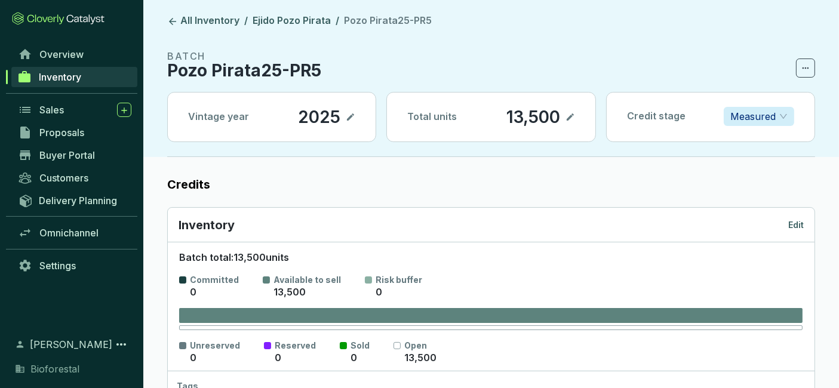
click at [798, 222] on p "Edit" at bounding box center [796, 225] width 16 height 12
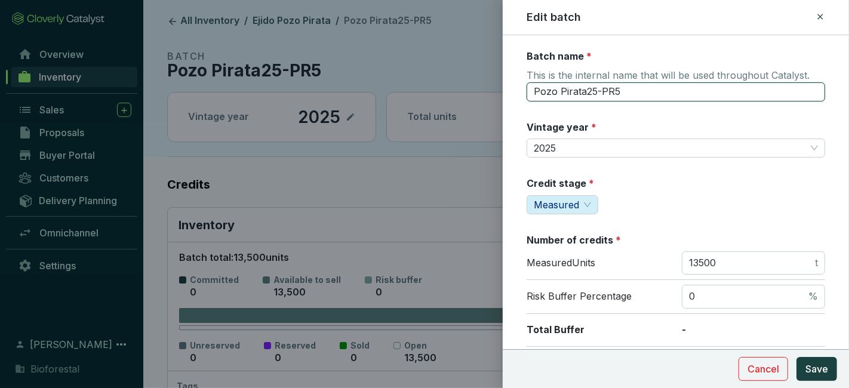
click at [597, 93] on input "Pozo Pirata25-PR5" at bounding box center [676, 91] width 299 height 19
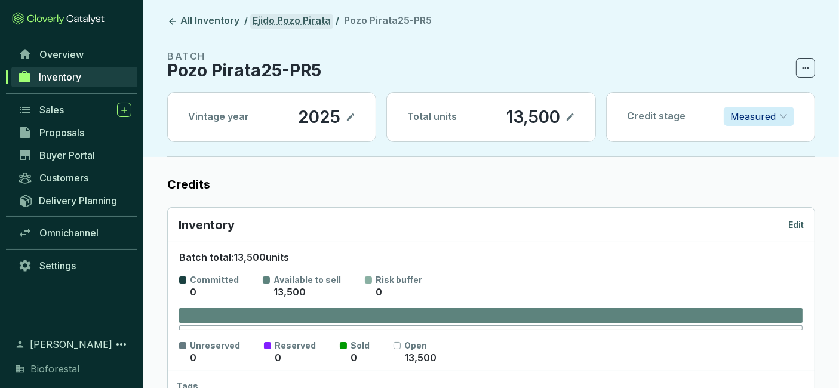
click at [288, 21] on link "Ejido Pozo Pirata" at bounding box center [291, 21] width 83 height 14
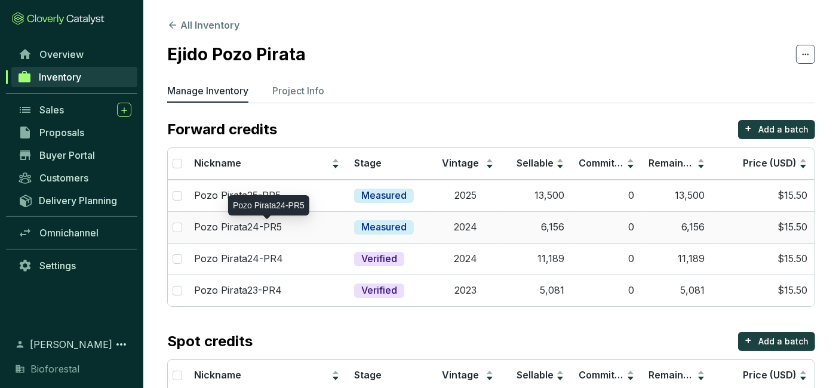
click at [279, 224] on div "Pozo Pirata24-PR5" at bounding box center [267, 227] width 146 height 13
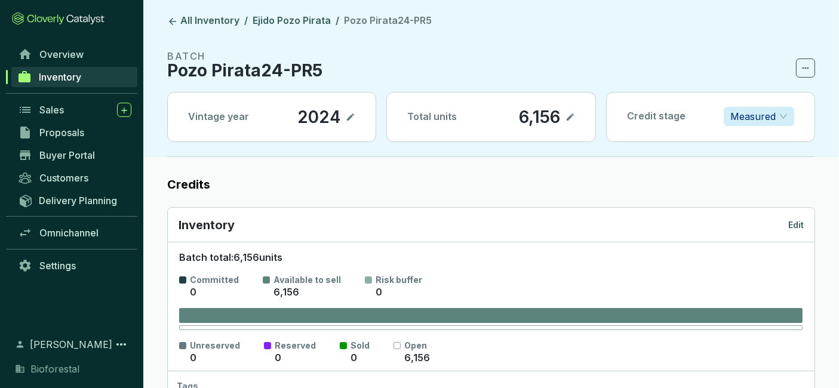
click at [800, 225] on p "Edit" at bounding box center [796, 225] width 16 height 12
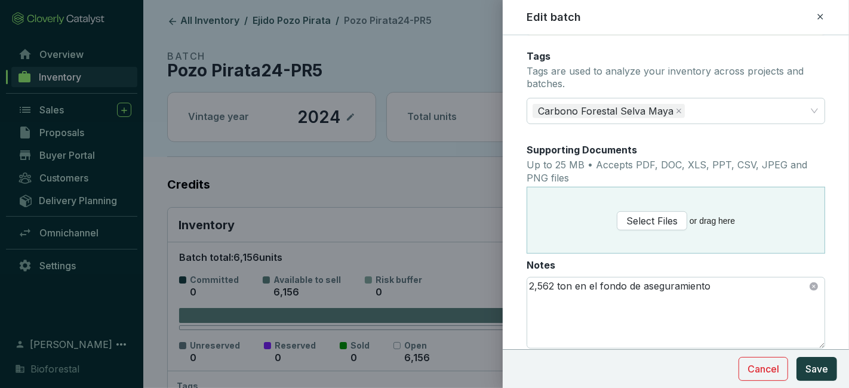
scroll to position [625, 0]
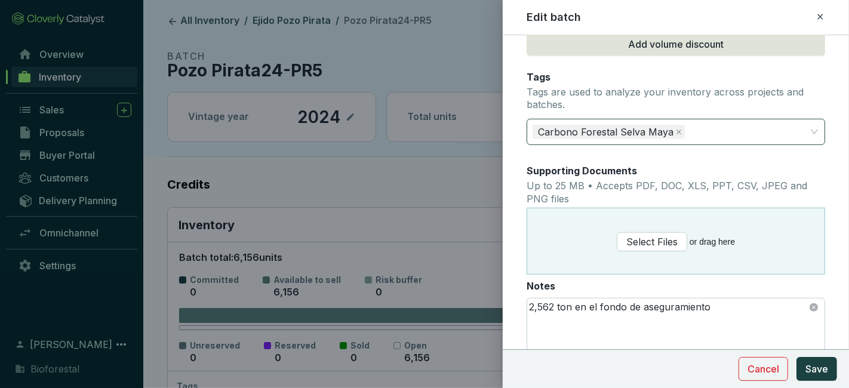
click at [736, 132] on div "Carbono Forestal Selva Maya" at bounding box center [669, 132] width 280 height 24
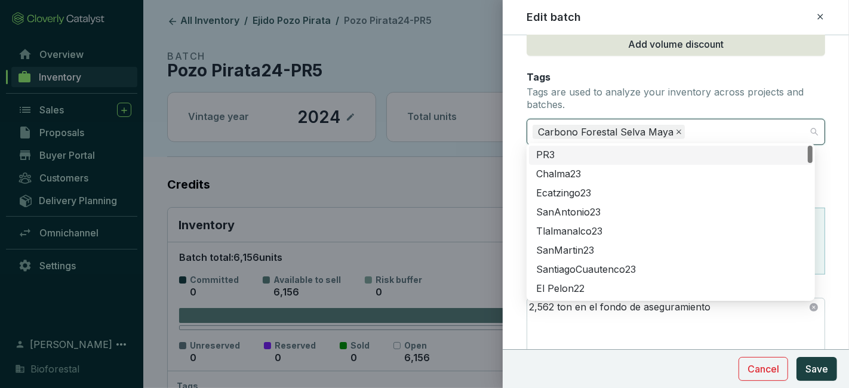
click at [676, 129] on icon "close" at bounding box center [679, 132] width 6 height 6
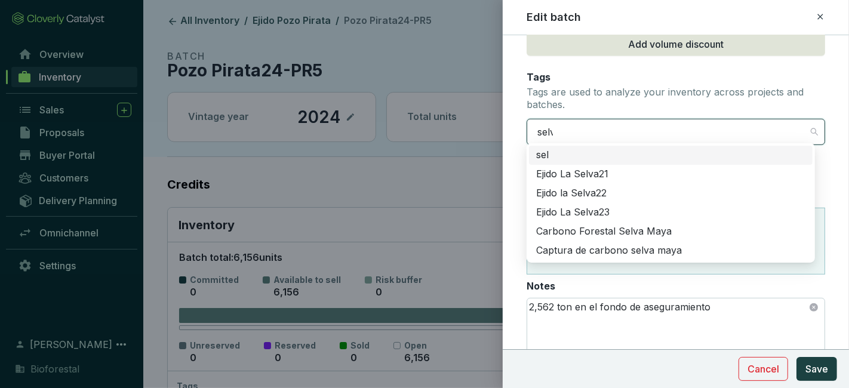
type input "selva"
click at [634, 230] on div "Carbono Forestal Selva Maya" at bounding box center [670, 231] width 269 height 13
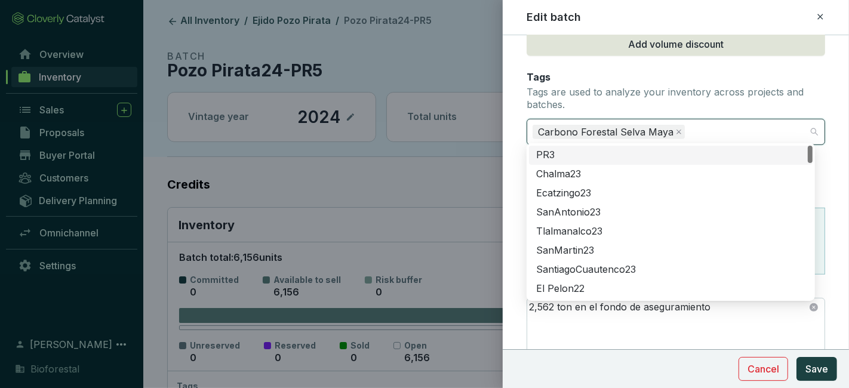
click at [634, 231] on div "Tlalmanalco23" at bounding box center [670, 231] width 269 height 13
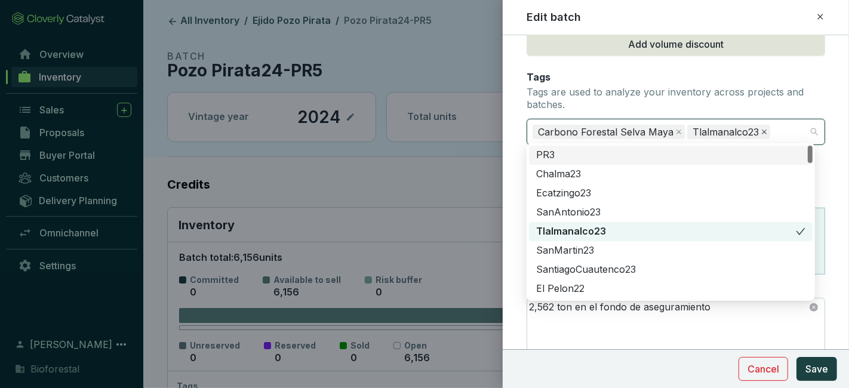
click at [762, 130] on icon "close" at bounding box center [764, 132] width 5 height 5
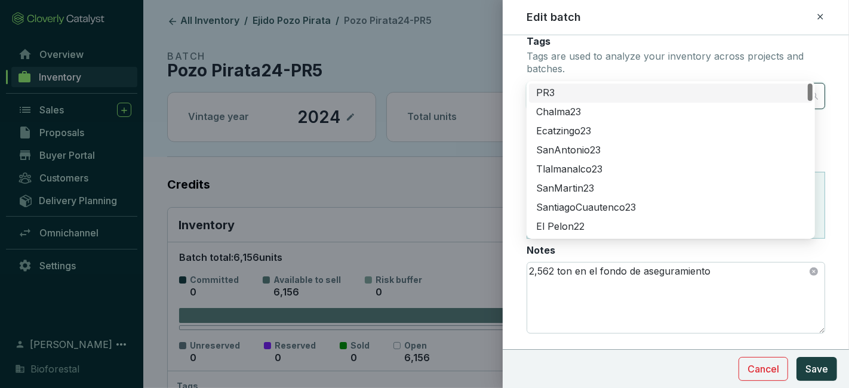
scroll to position [687, 0]
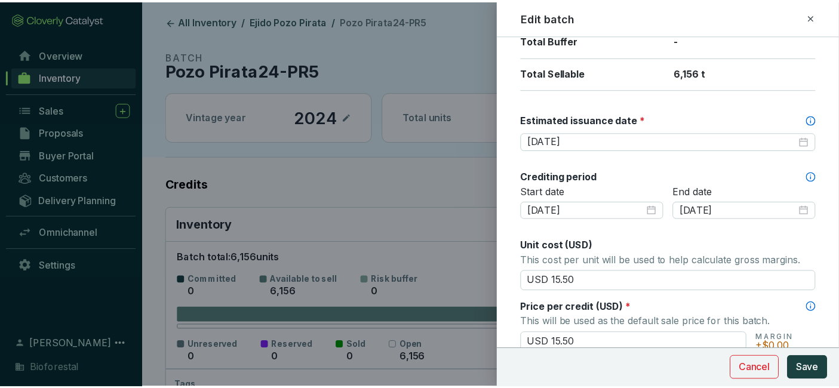
scroll to position [0, 0]
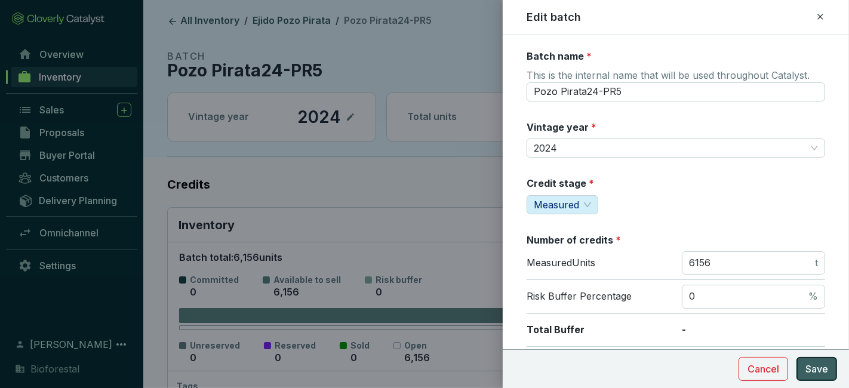
click at [819, 362] on span "Save" at bounding box center [816, 369] width 23 height 14
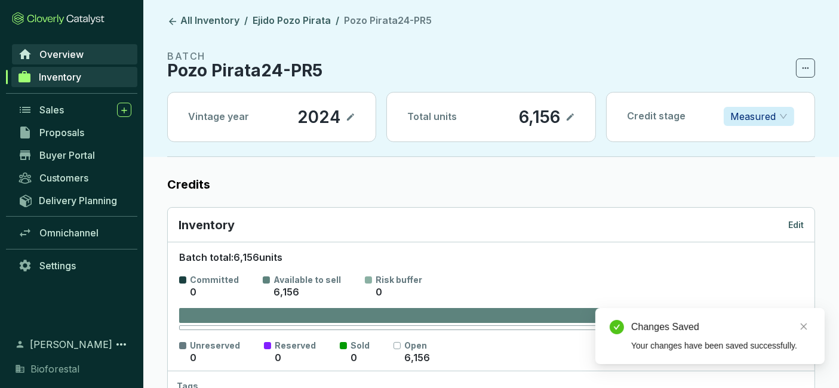
click at [82, 53] on span "Overview" at bounding box center [61, 54] width 44 height 12
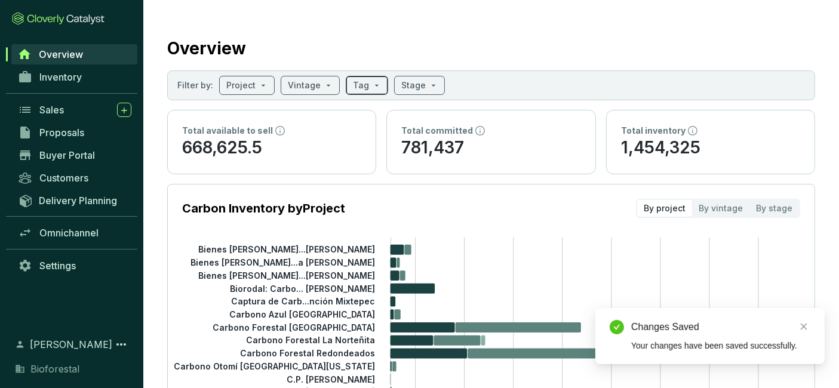
click at [368, 86] on span at bounding box center [367, 85] width 28 height 18
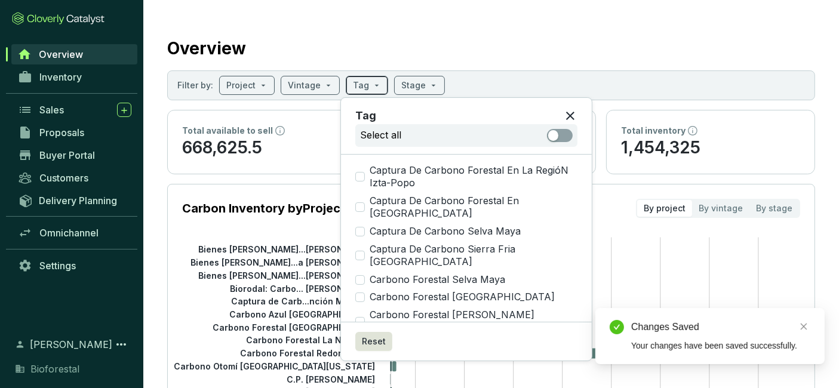
click at [368, 86] on span at bounding box center [367, 85] width 28 height 18
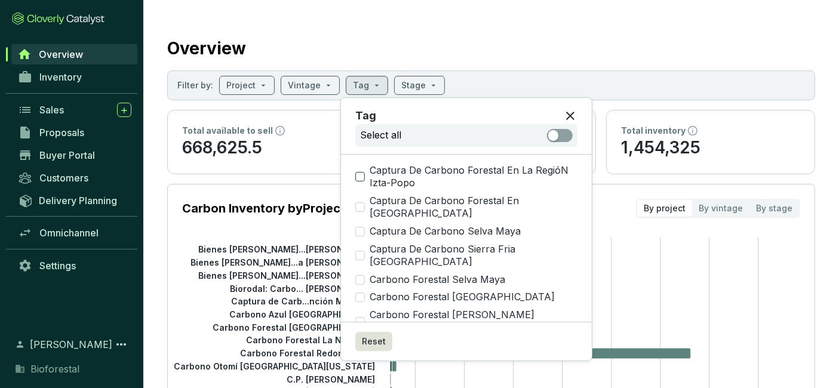
click at [360, 173] on input "Captura De Carbono Forestal En La RegióN Izta-Popo" at bounding box center [360, 177] width 10 height 10
checkbox input "true"
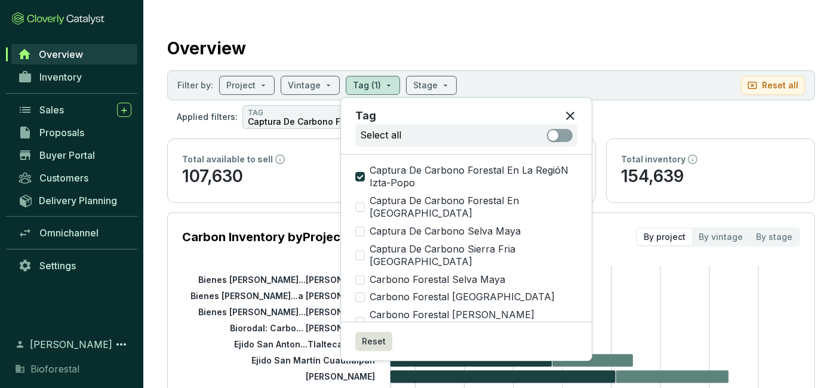
click at [621, 79] on section "Filter by: Project Vintage Tag (1) Stage Reset all" at bounding box center [491, 85] width 648 height 30
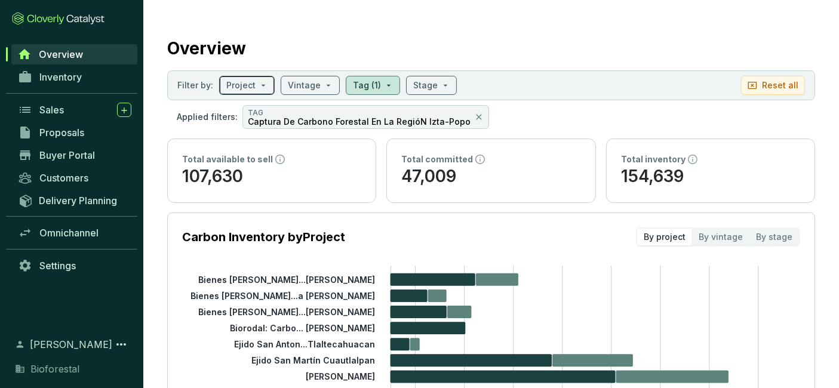
click at [253, 87] on input "search" at bounding box center [240, 85] width 29 height 18
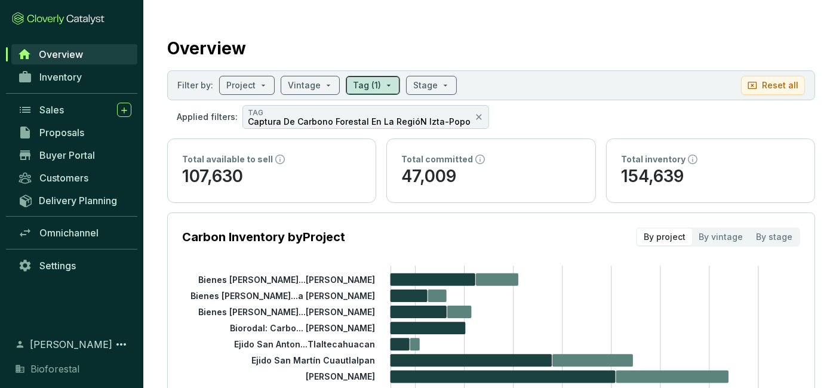
click at [373, 80] on input "search" at bounding box center [367, 85] width 28 height 18
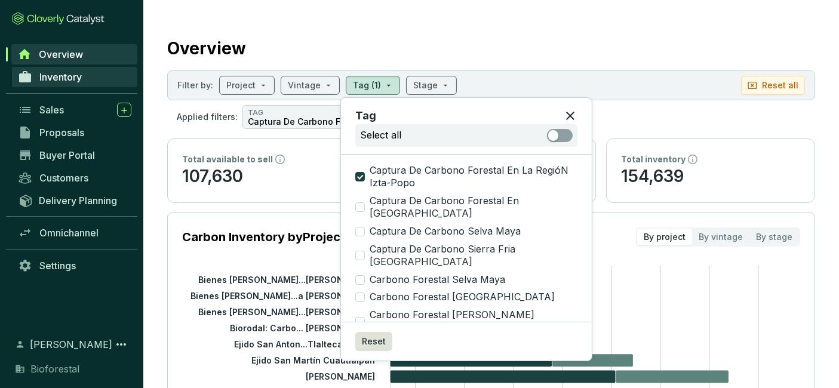
click at [41, 79] on span "Inventory" at bounding box center [60, 77] width 42 height 12
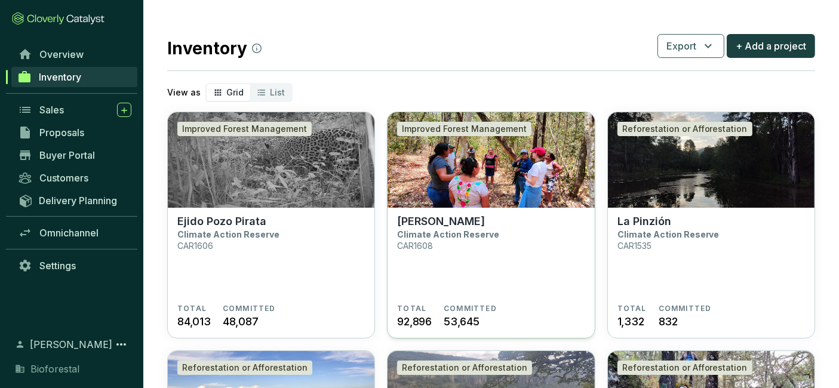
click at [462, 215] on p "[PERSON_NAME]" at bounding box center [441, 221] width 88 height 13
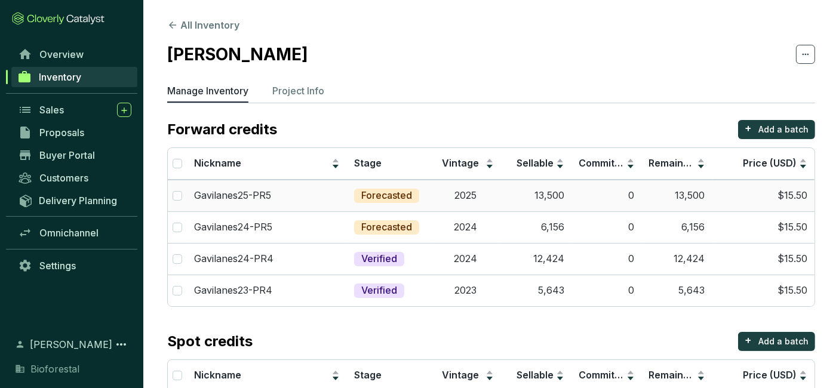
click at [593, 202] on td "0" at bounding box center [606, 196] width 70 height 32
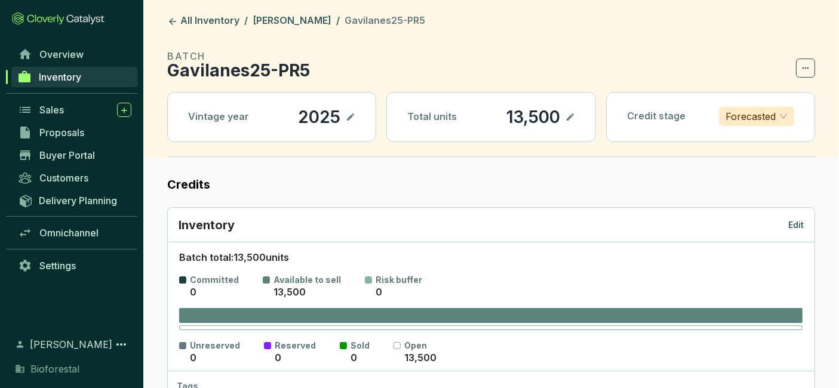
click at [791, 222] on p "Edit" at bounding box center [796, 225] width 16 height 12
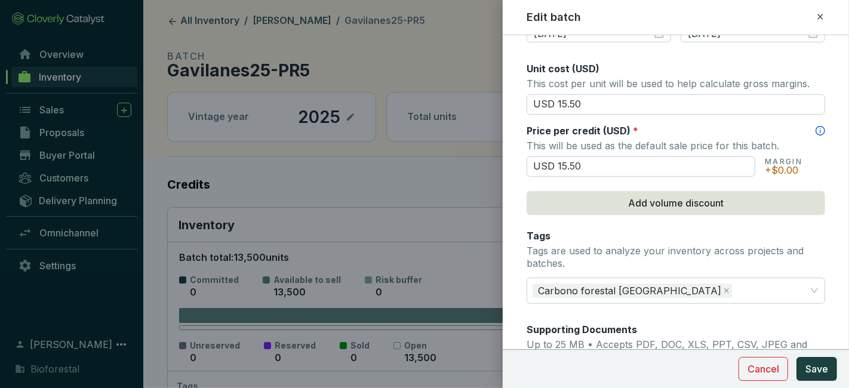
scroll to position [687, 0]
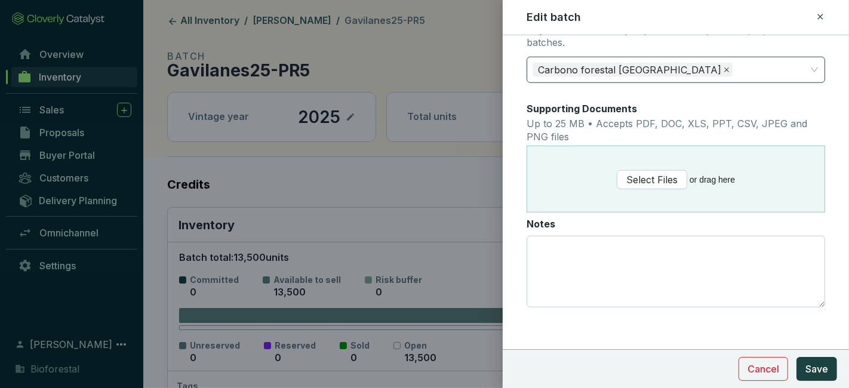
click at [727, 68] on icon "close" at bounding box center [727, 70] width 6 height 6
click at [715, 68] on div at bounding box center [669, 70] width 280 height 24
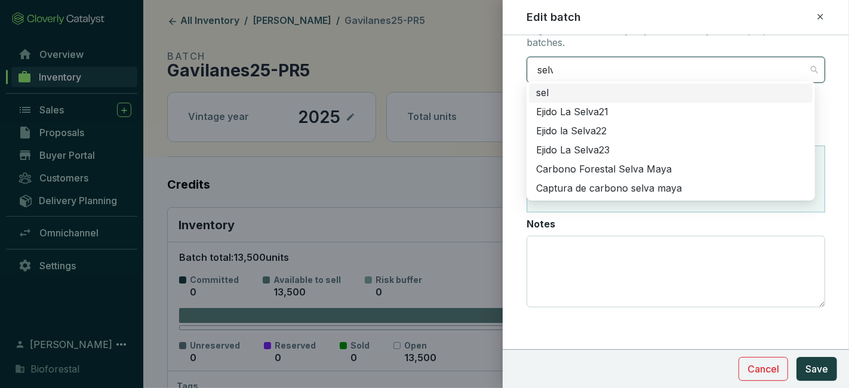
type input "selva"
click at [685, 168] on div "Carbono Forestal Selva Maya" at bounding box center [670, 169] width 269 height 13
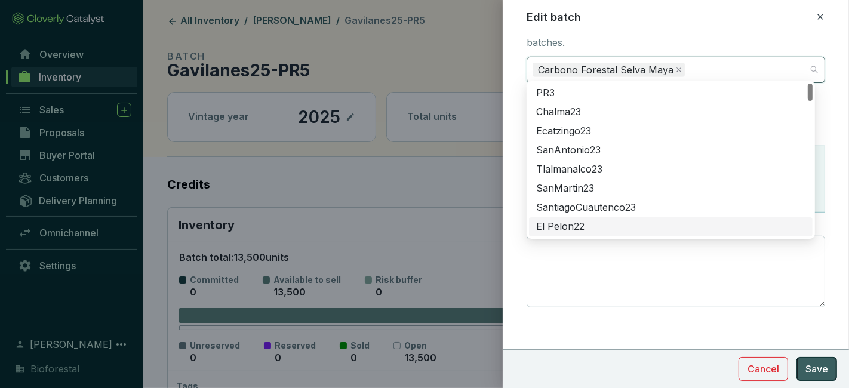
click at [813, 369] on span "Save" at bounding box center [816, 369] width 23 height 14
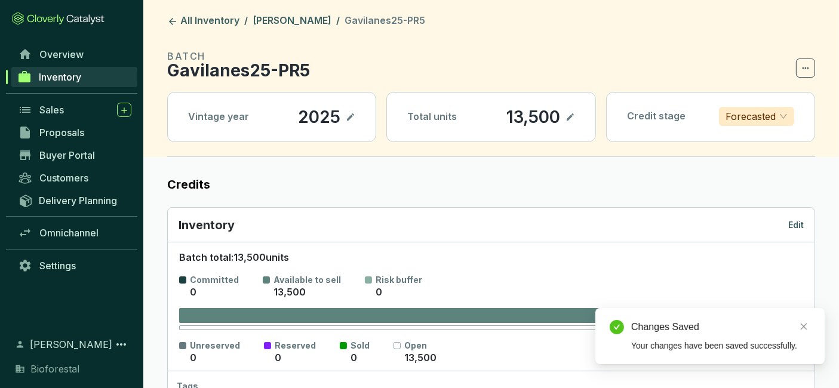
click at [295, 11] on header "All Inventory / [PERSON_NAME] / Gavilanes25-PR5 BATCH Gavilanes25-PR5 Vintage y…" at bounding box center [491, 78] width 696 height 157
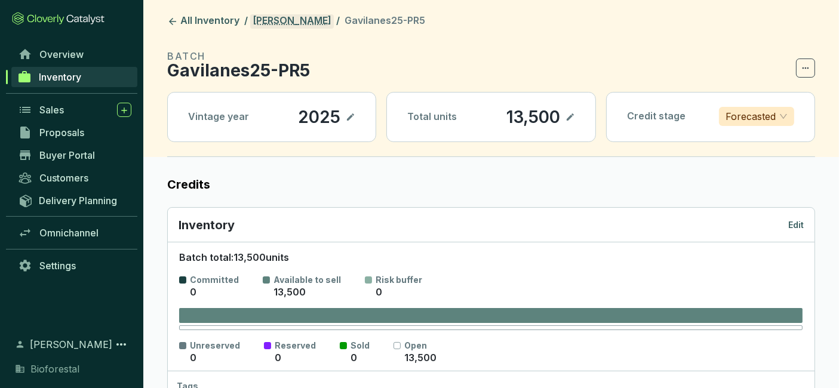
click at [294, 22] on link "[PERSON_NAME]" at bounding box center [292, 21] width 84 height 14
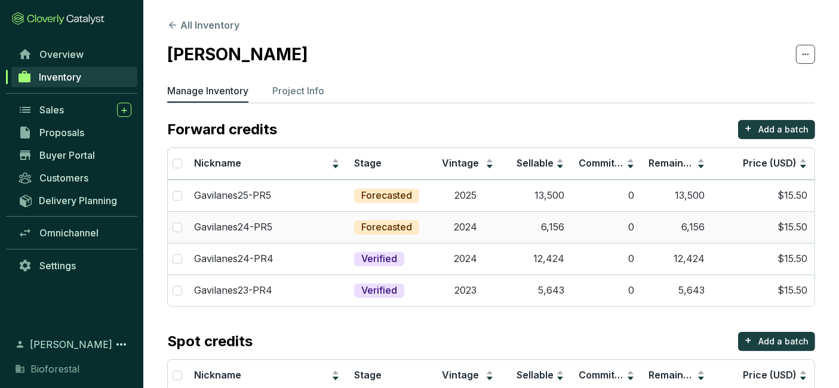
click at [417, 226] on div "Forecasted" at bounding box center [386, 227] width 65 height 14
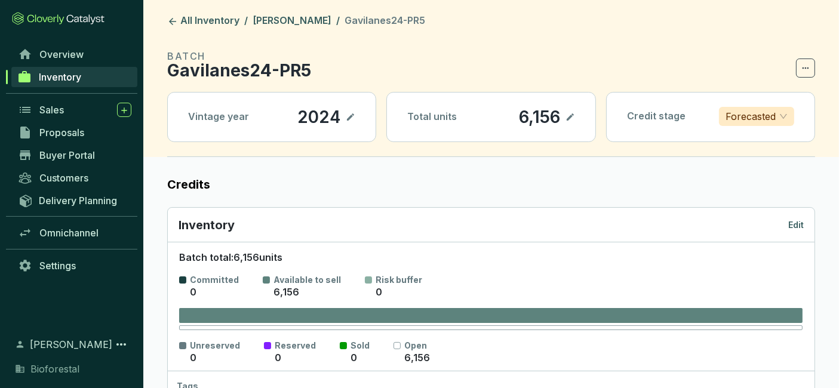
click at [797, 221] on p "Edit" at bounding box center [796, 225] width 16 height 12
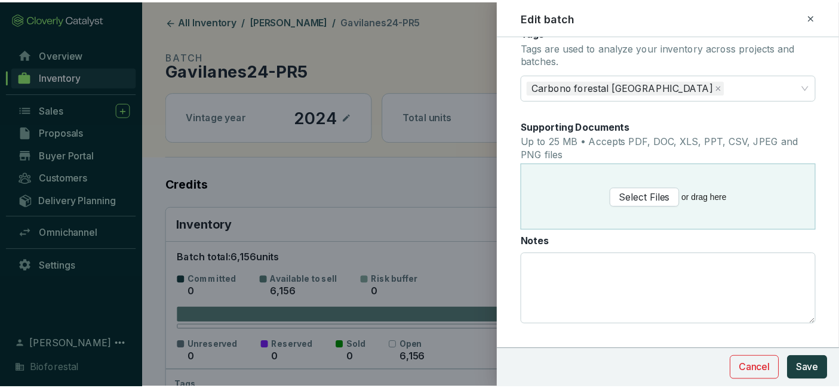
scroll to position [687, 0]
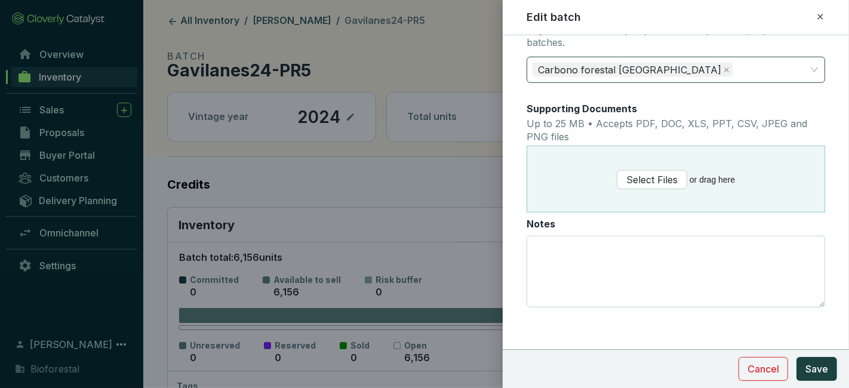
click at [728, 67] on icon "close" at bounding box center [727, 70] width 6 height 6
click at [729, 67] on div at bounding box center [669, 70] width 280 height 24
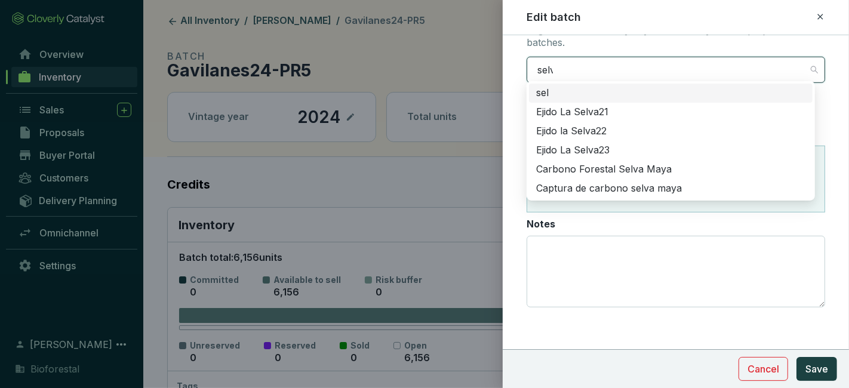
type input "selva"
click at [626, 169] on div "Carbono Forestal Selva Maya" at bounding box center [670, 169] width 269 height 13
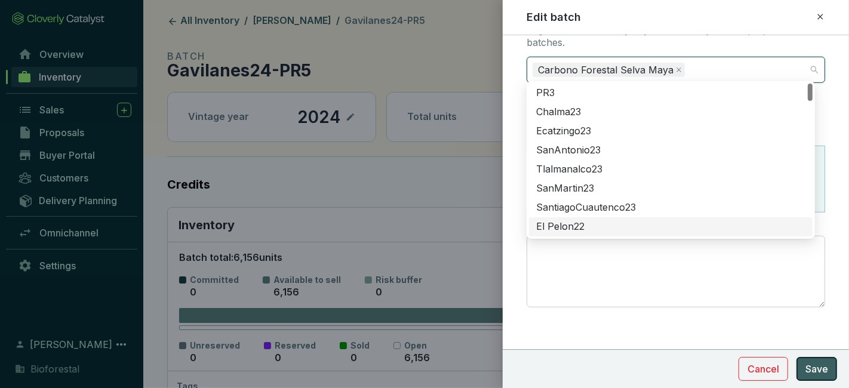
click at [816, 367] on span "Save" at bounding box center [816, 369] width 23 height 14
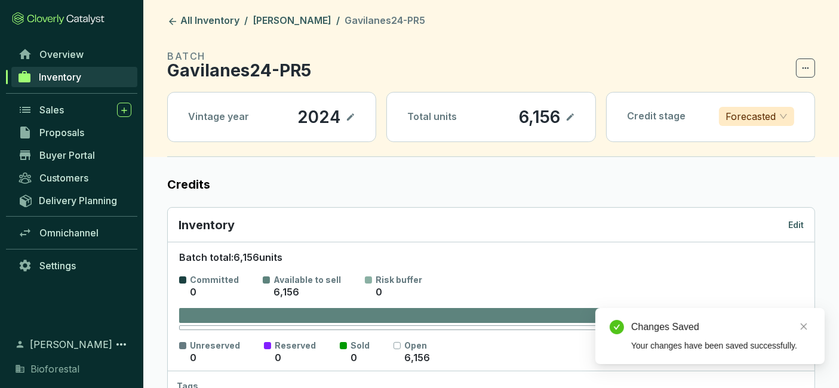
click at [210, 29] on header "All Inventory / Ejido Gavilanes / Gavilanes24-PR5 BATCH Gavilanes24-PR5 Vintage…" at bounding box center [491, 78] width 696 height 157
click at [200, 16] on link "All Inventory" at bounding box center [203, 21] width 77 height 14
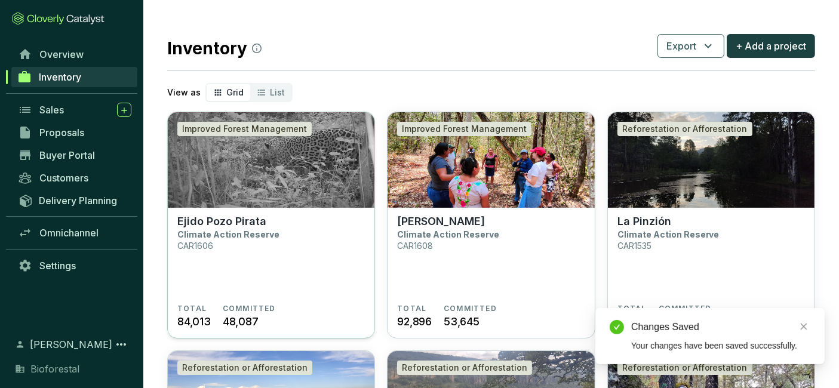
click at [279, 175] on img at bounding box center [271, 160] width 207 height 96
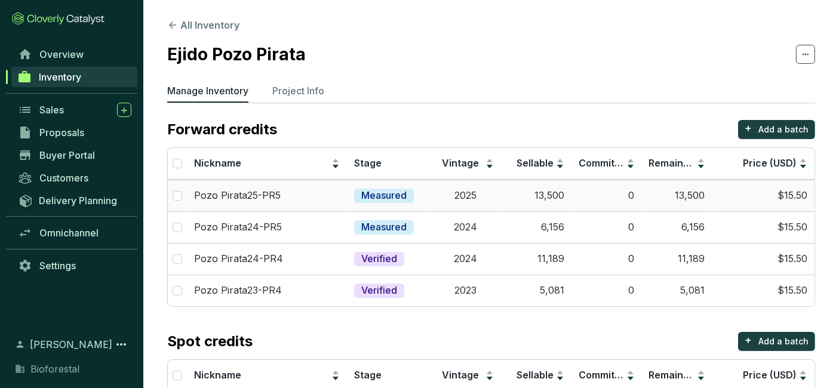
click at [669, 199] on td "13,500" at bounding box center [677, 196] width 70 height 32
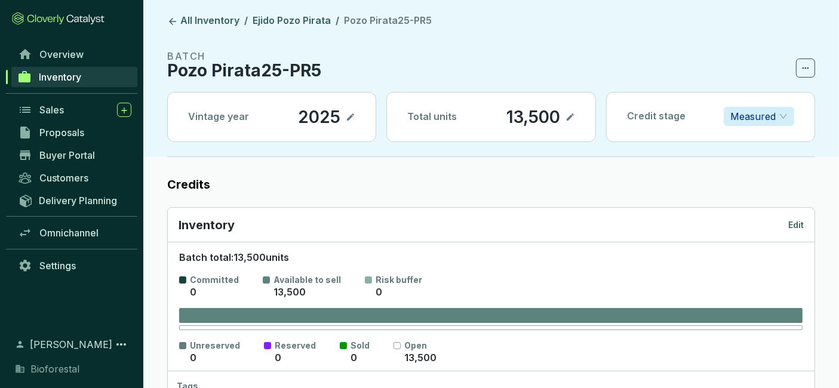
click at [798, 224] on p "Edit" at bounding box center [796, 225] width 16 height 12
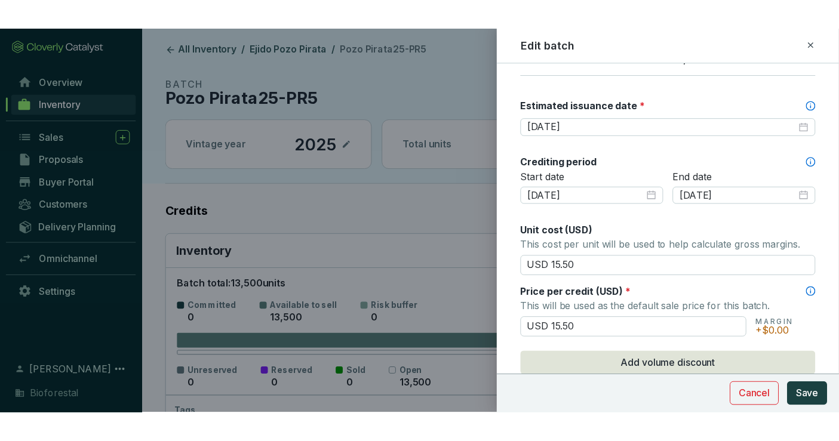
scroll to position [687, 0]
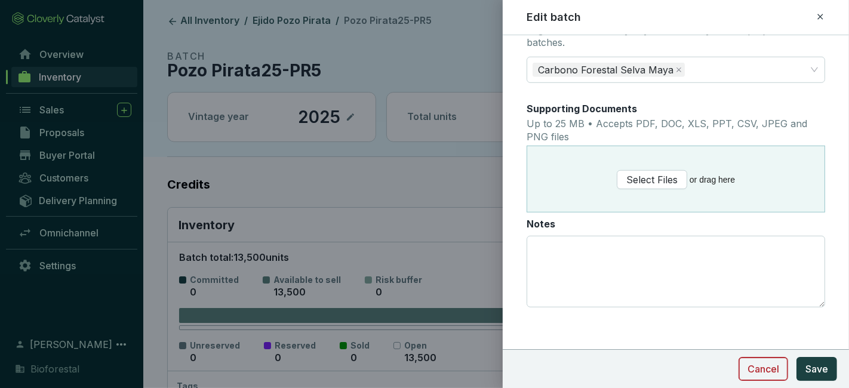
click at [771, 372] on span "Cancel" at bounding box center [764, 369] width 32 height 14
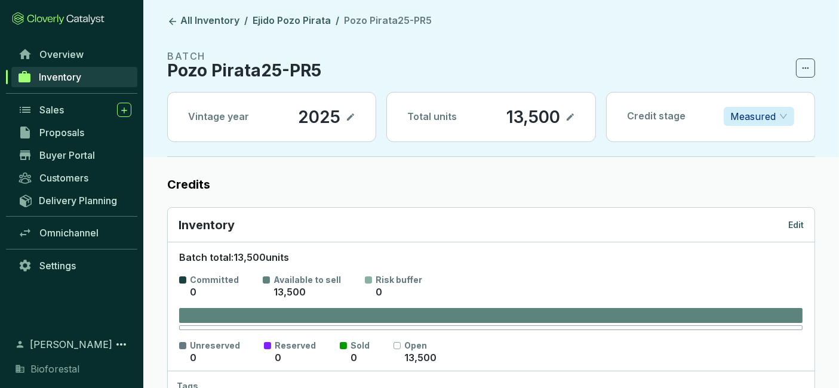
click at [75, 78] on span "Inventory" at bounding box center [60, 77] width 42 height 12
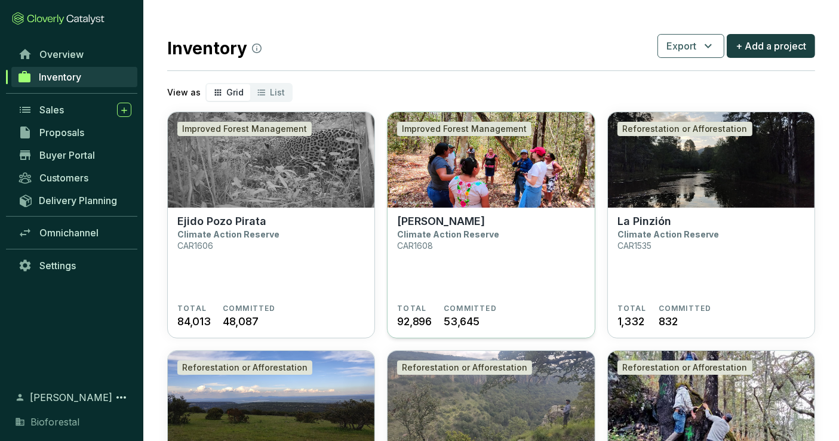
click at [502, 241] on section "Ejido Gavilanes Climate Action Reserve CAR1608" at bounding box center [490, 259] width 187 height 89
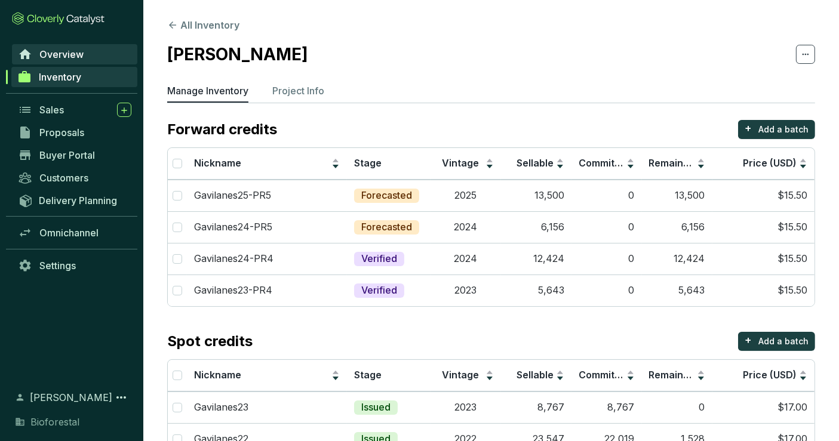
click at [76, 57] on span "Overview" at bounding box center [61, 54] width 44 height 12
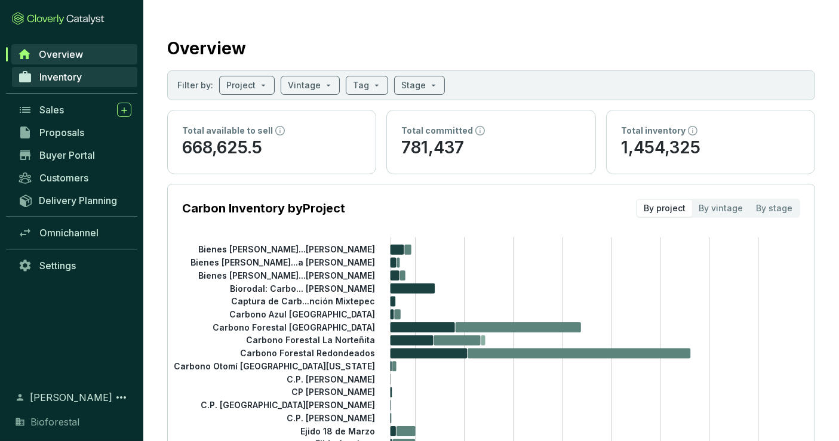
click at [87, 80] on link "Inventory" at bounding box center [74, 77] width 125 height 20
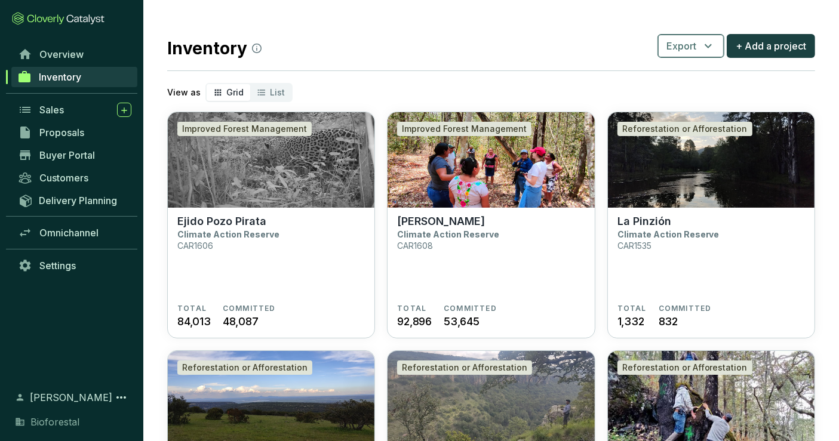
click at [706, 48] on icon "button" at bounding box center [708, 46] width 14 height 14
click at [700, 99] on span "Batches" at bounding box center [692, 101] width 36 height 14
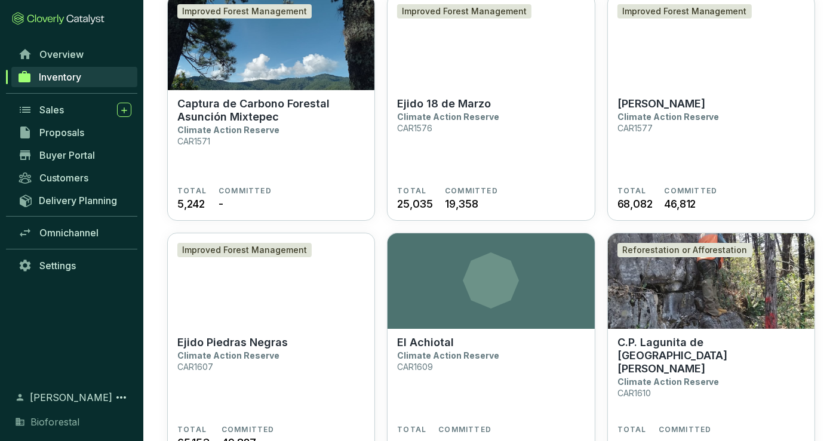
scroll to position [2509, 0]
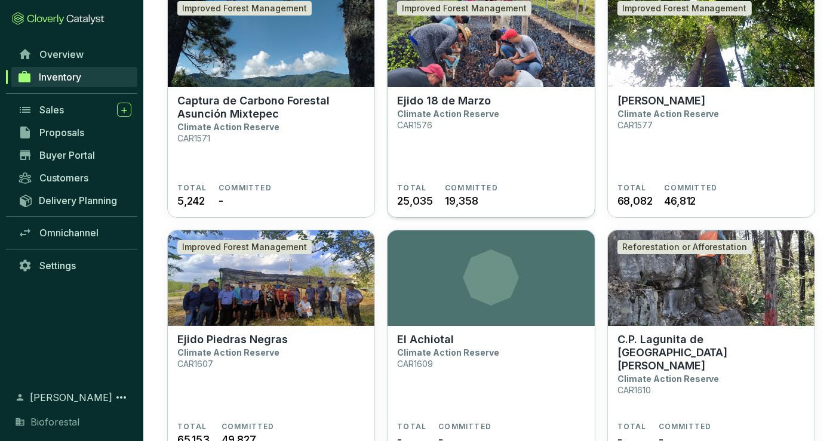
click at [491, 86] on img at bounding box center [491, 40] width 207 height 96
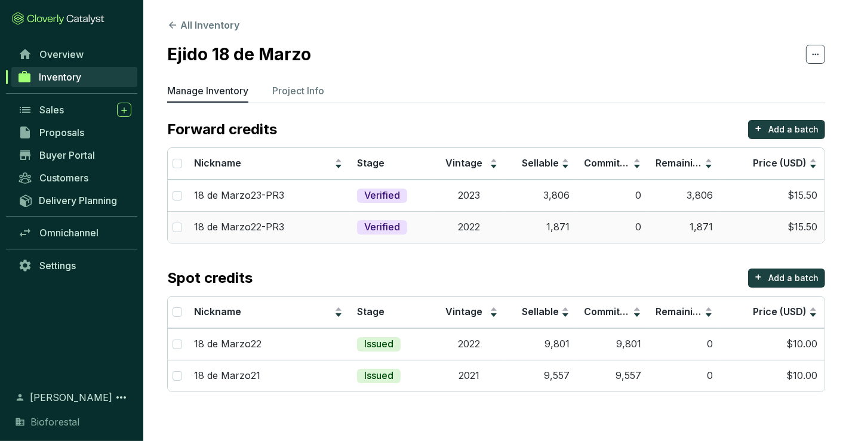
click at [392, 234] on td "Verified" at bounding box center [392, 227] width 84 height 32
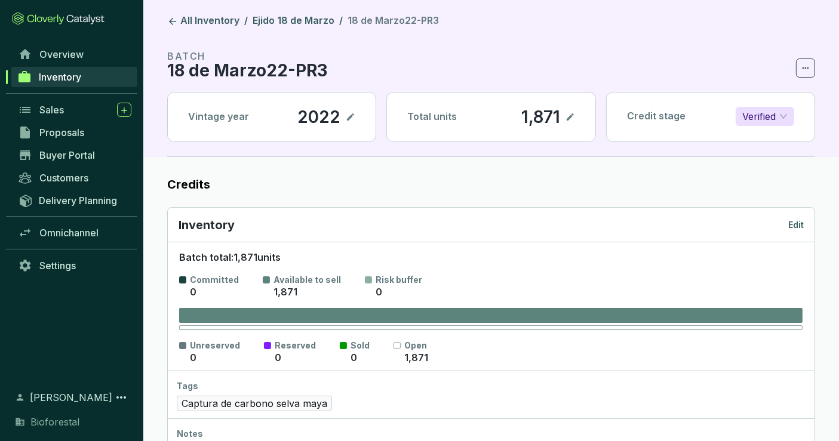
click at [800, 220] on p "Edit" at bounding box center [796, 225] width 16 height 12
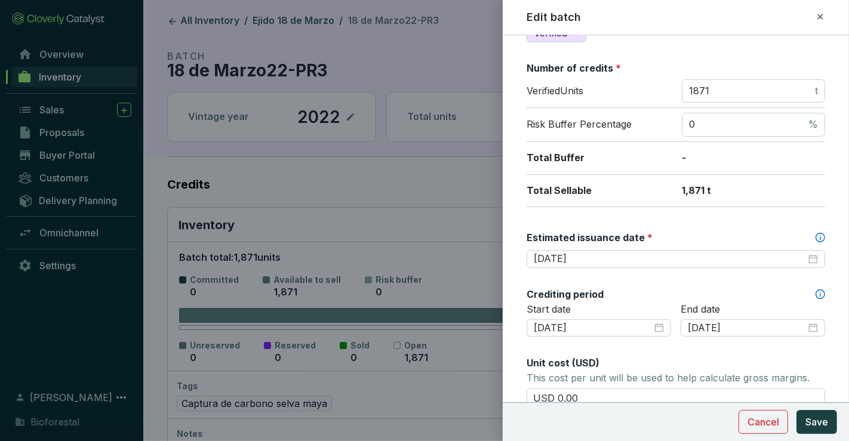
scroll to position [171, 0]
click at [614, 253] on input "[DATE]" at bounding box center [670, 259] width 272 height 13
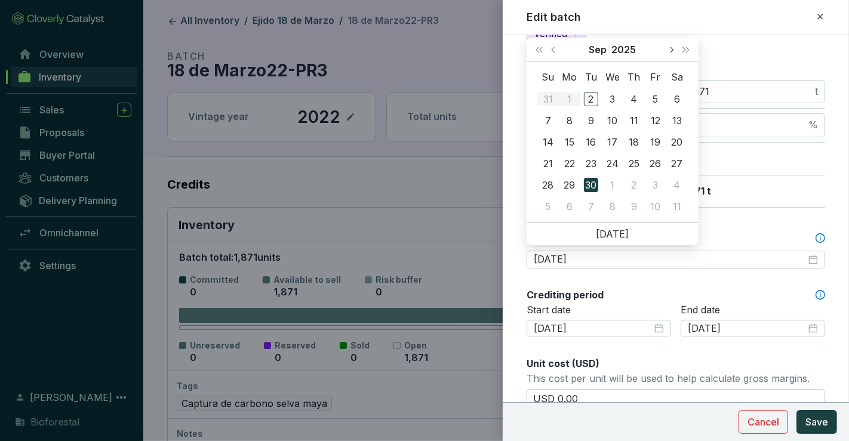
click at [672, 54] on button "Next month (PageDown)" at bounding box center [671, 50] width 16 height 24
type input "[DATE]"
click at [570, 142] on div "15" at bounding box center [569, 142] width 14 height 14
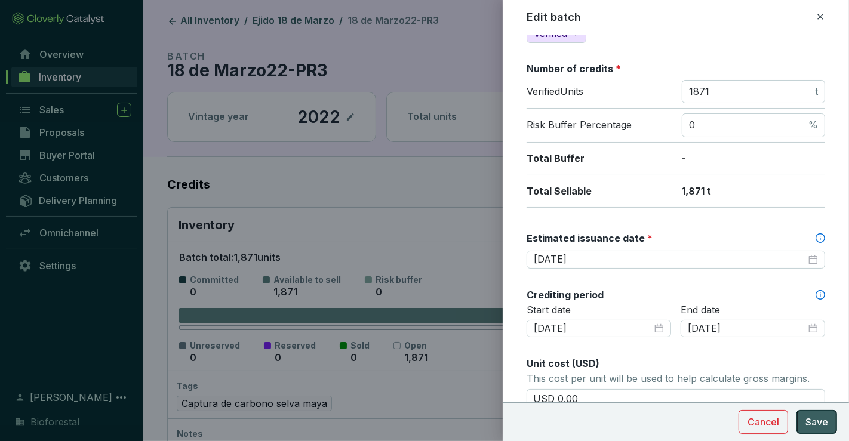
click at [822, 422] on span "Save" at bounding box center [816, 422] width 23 height 14
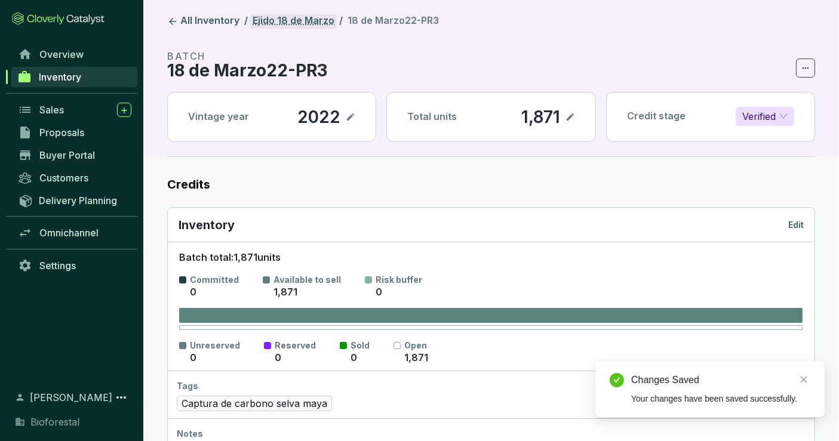
click at [314, 24] on link "Ejido 18 de Marzo" at bounding box center [293, 21] width 87 height 14
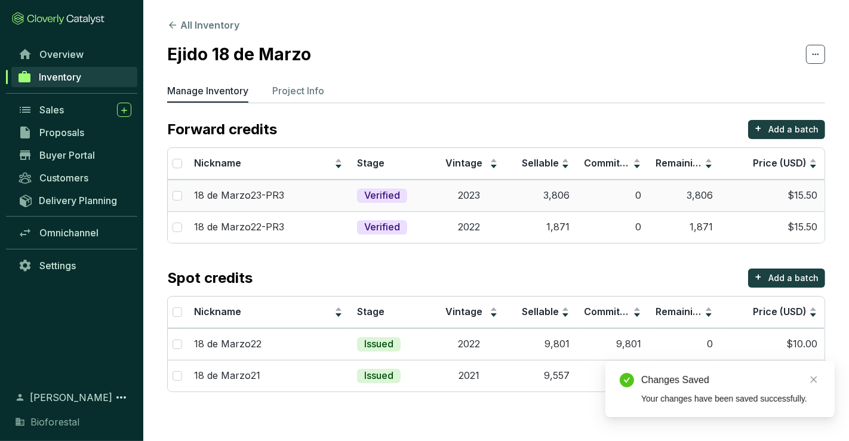
click at [444, 197] on td "2023" at bounding box center [469, 196] width 72 height 32
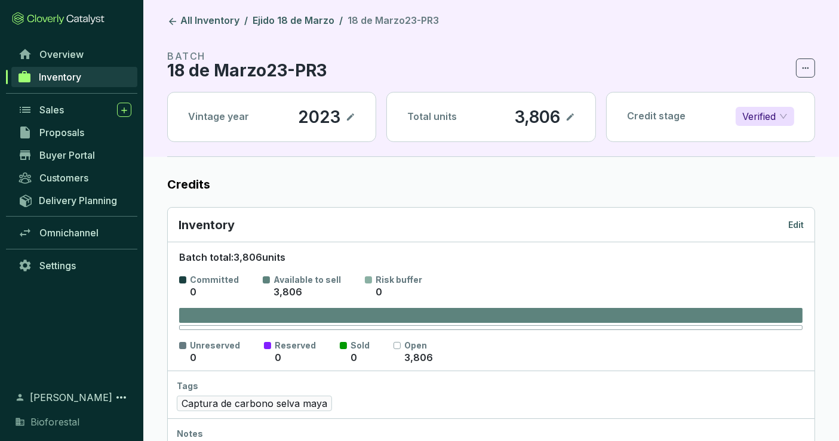
click at [797, 227] on p "Edit" at bounding box center [796, 225] width 16 height 12
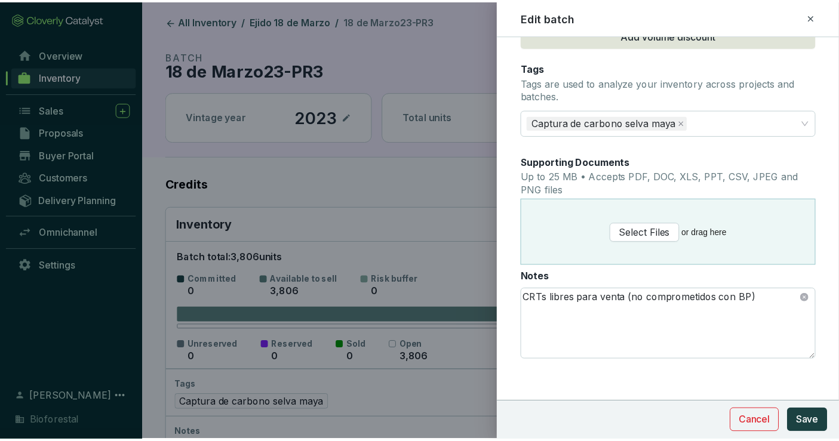
scroll to position [236, 0]
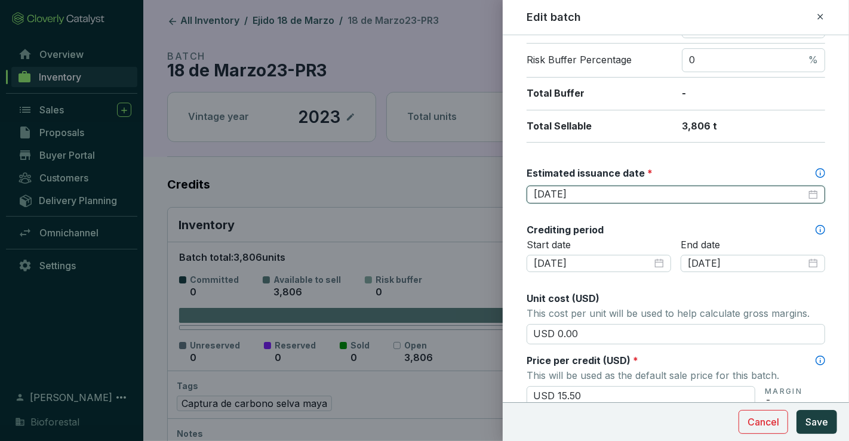
click at [636, 191] on input "2025-07-30" at bounding box center [670, 194] width 272 height 13
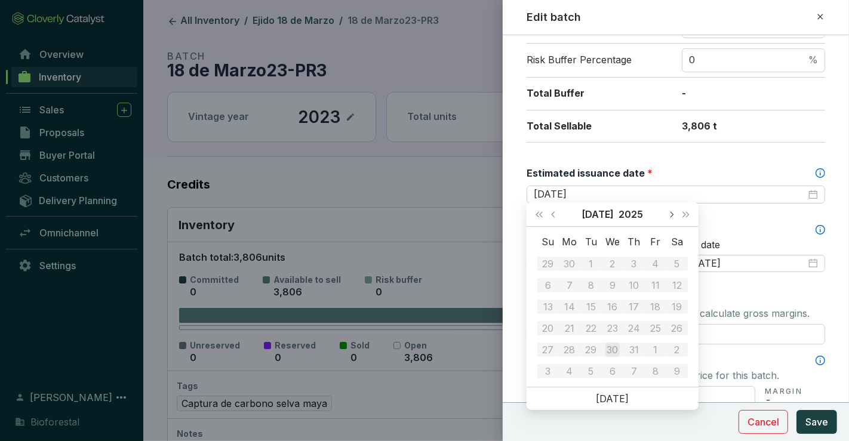
click at [669, 213] on span "Next month (PageDown)" at bounding box center [671, 214] width 6 height 6
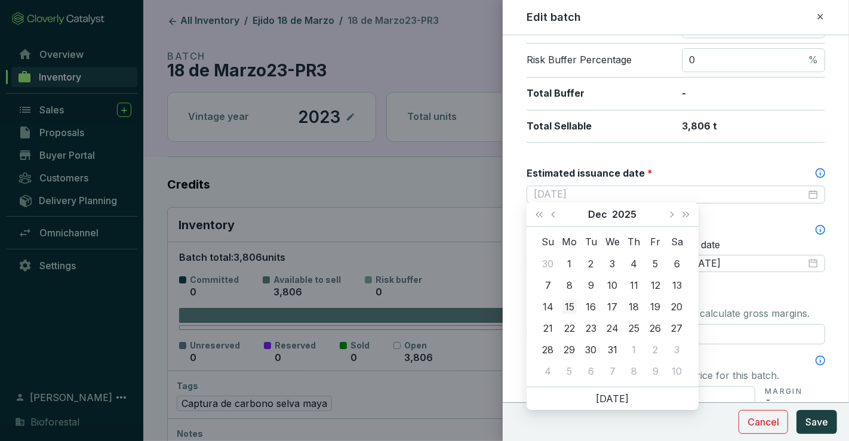
type input "2025-12-15"
click at [572, 306] on div "15" at bounding box center [569, 307] width 14 height 14
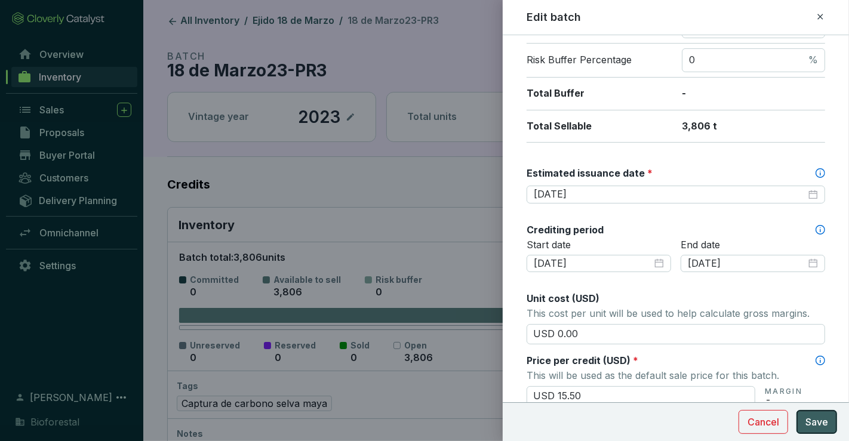
click at [812, 420] on span "Save" at bounding box center [816, 422] width 23 height 14
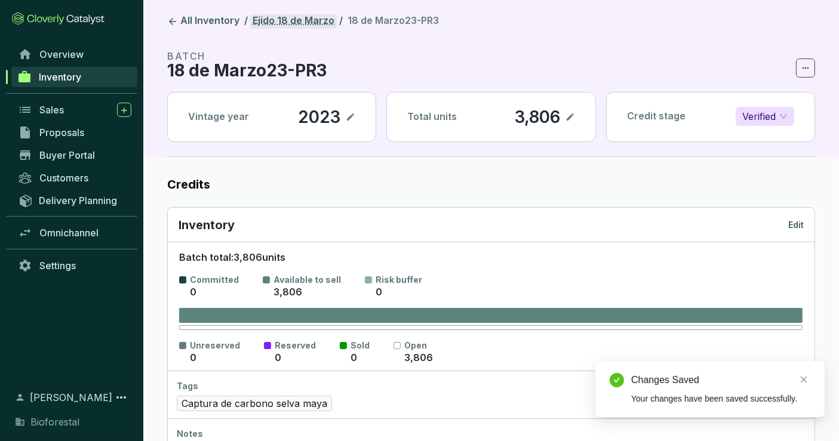
click at [279, 14] on link "Ejido 18 de Marzo" at bounding box center [293, 21] width 87 height 14
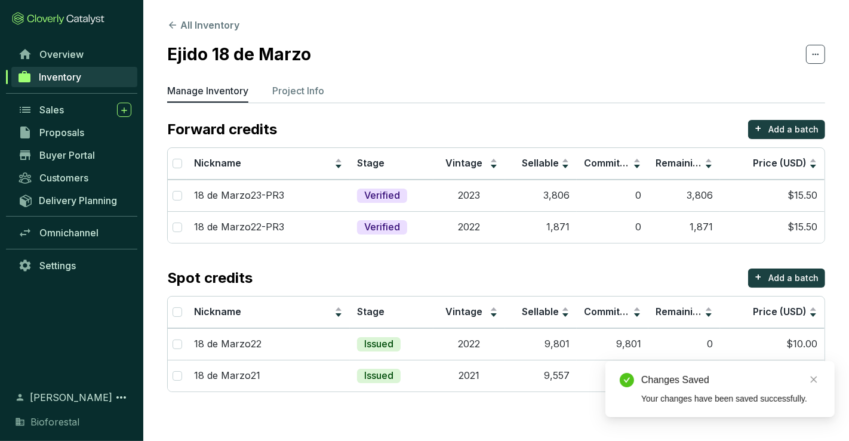
click at [85, 81] on link "Inventory" at bounding box center [74, 77] width 126 height 20
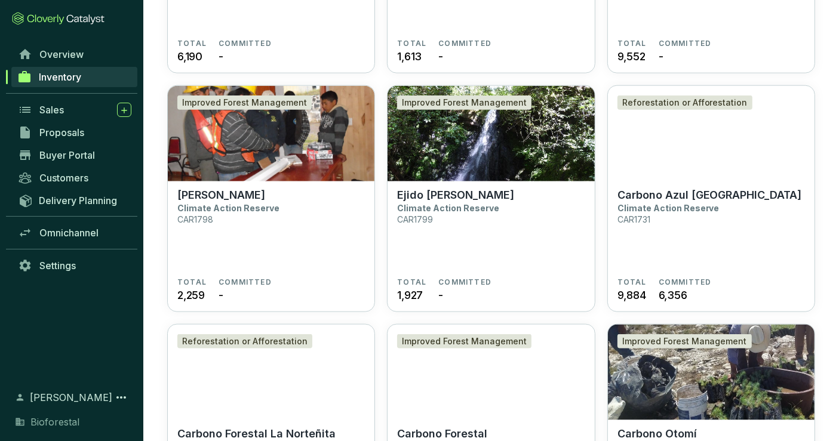
scroll to position [1858, 0]
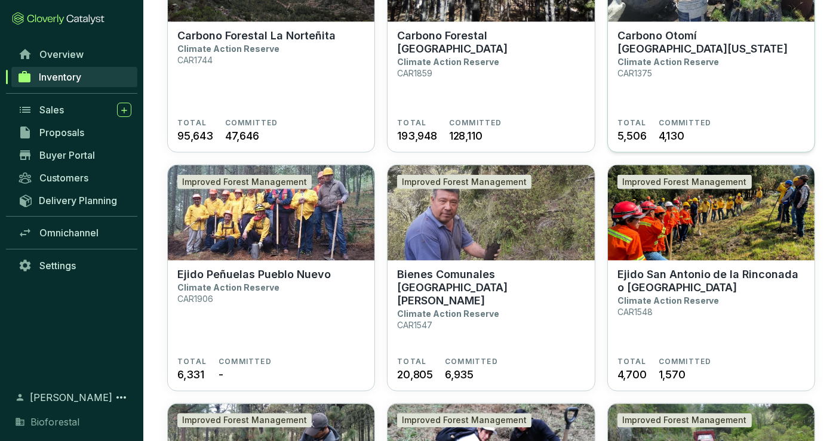
click at [728, 36] on p "Carbono Otomí [GEOGRAPHIC_DATA][US_STATE]" at bounding box center [710, 42] width 187 height 26
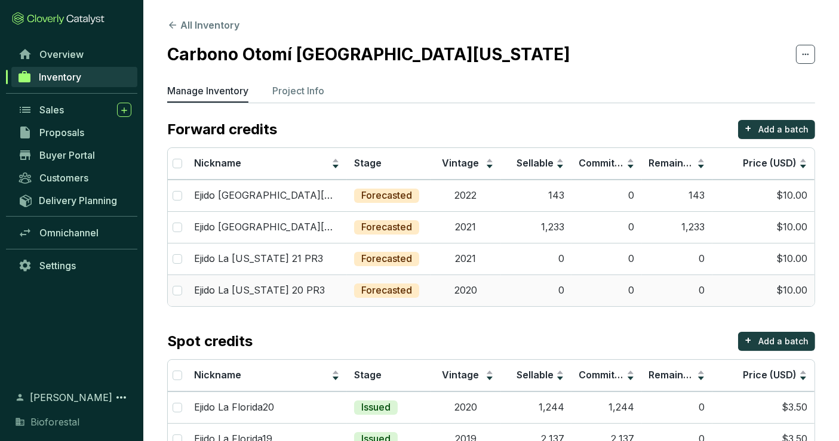
click at [411, 285] on p "Forecasted" at bounding box center [386, 290] width 51 height 13
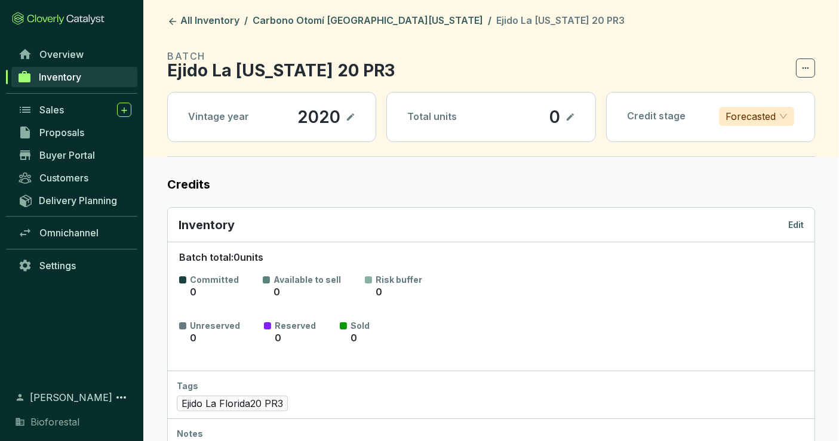
click at [797, 219] on p "Edit" at bounding box center [796, 225] width 16 height 12
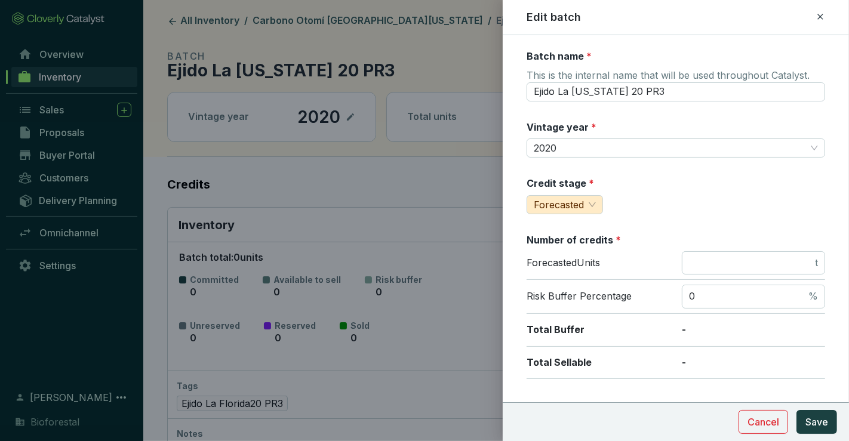
scroll to position [199, 0]
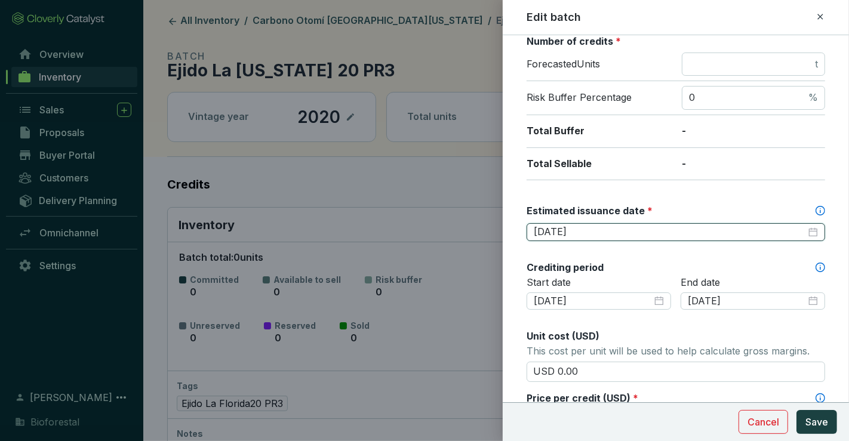
click at [657, 228] on input "2025-10-31" at bounding box center [670, 232] width 272 height 13
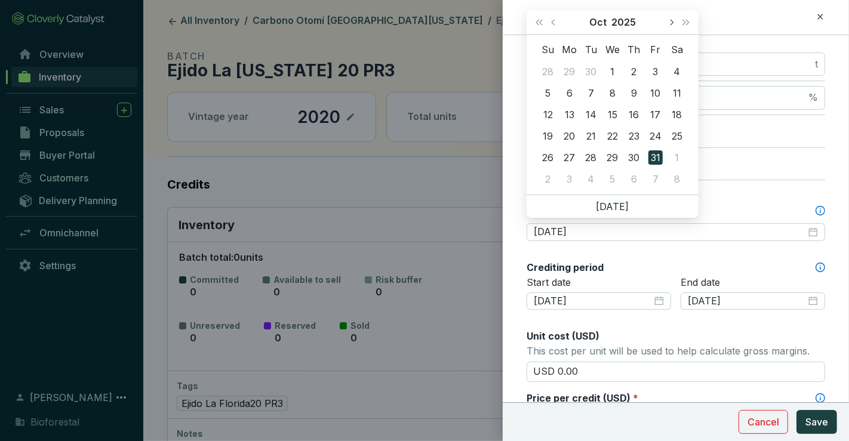
click at [670, 21] on span "Next month (PageDown)" at bounding box center [671, 22] width 6 height 6
type input "[DATE]"
click at [573, 110] on div "15" at bounding box center [569, 114] width 14 height 14
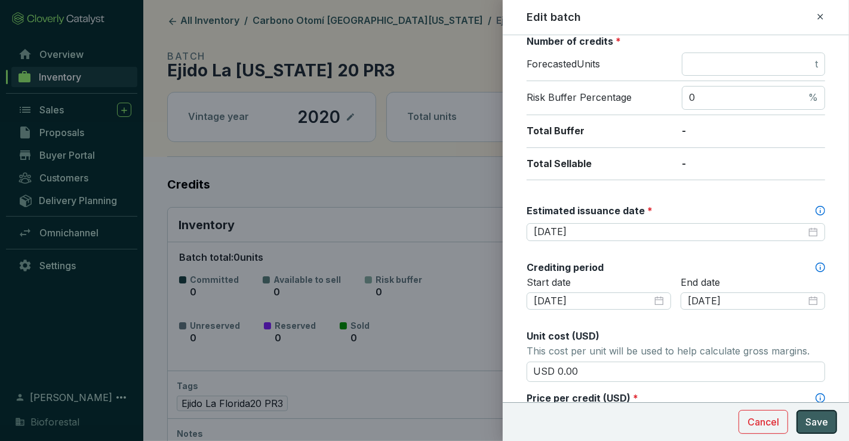
click at [828, 417] on button "Save" at bounding box center [817, 422] width 41 height 24
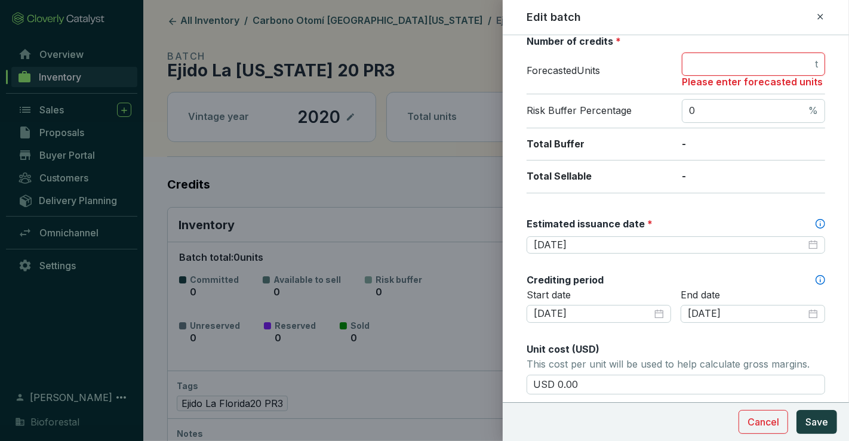
click at [785, 59] on input "number" at bounding box center [751, 64] width 124 height 13
click at [807, 413] on button "Save" at bounding box center [817, 422] width 41 height 24
click at [815, 425] on span "Save" at bounding box center [816, 422] width 23 height 14
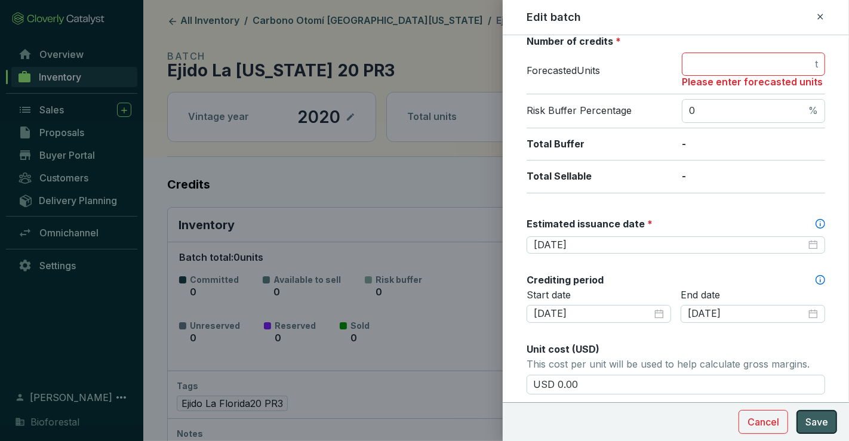
click at [815, 425] on span "Save" at bounding box center [816, 422] width 23 height 14
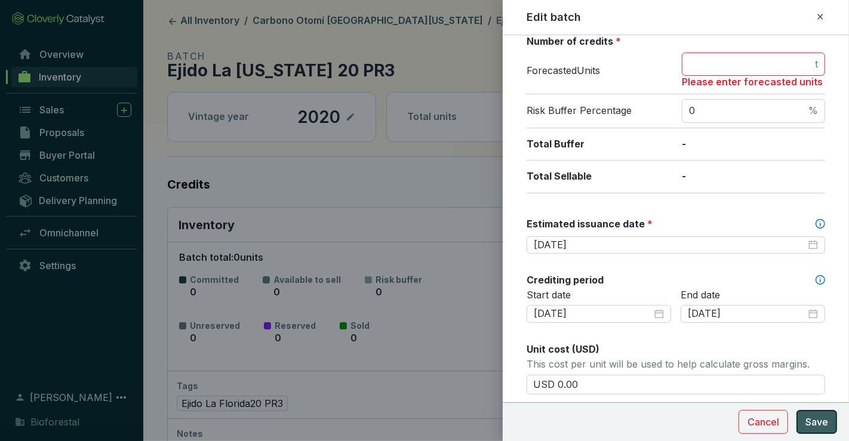
click at [815, 425] on span "Save" at bounding box center [816, 422] width 23 height 14
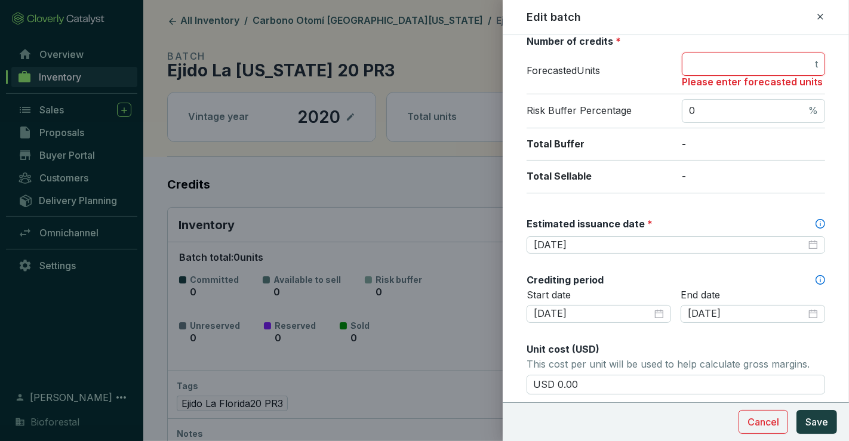
click at [710, 65] on input "number" at bounding box center [751, 64] width 124 height 13
type input "0"
click at [824, 416] on span "Save" at bounding box center [816, 422] width 23 height 14
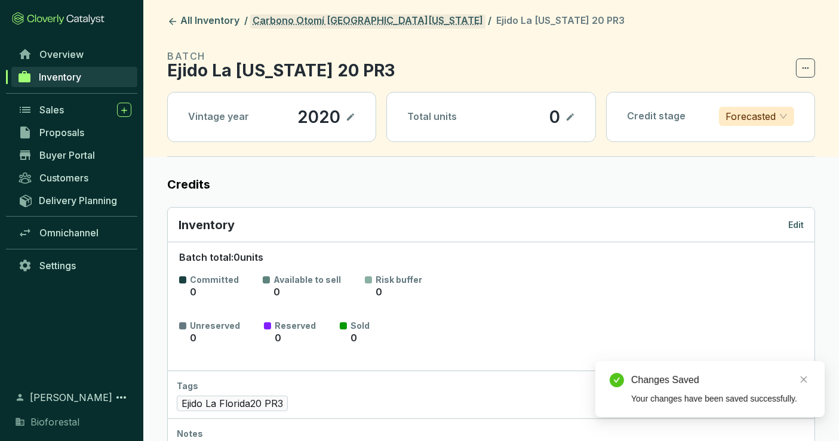
click at [336, 18] on link "Carbono Otomí [GEOGRAPHIC_DATA][US_STATE]" at bounding box center [367, 21] width 235 height 14
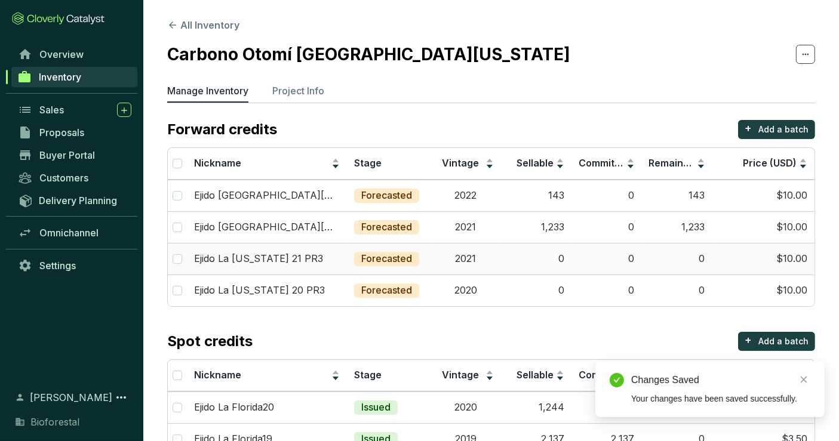
click at [591, 263] on td "0" at bounding box center [606, 259] width 70 height 32
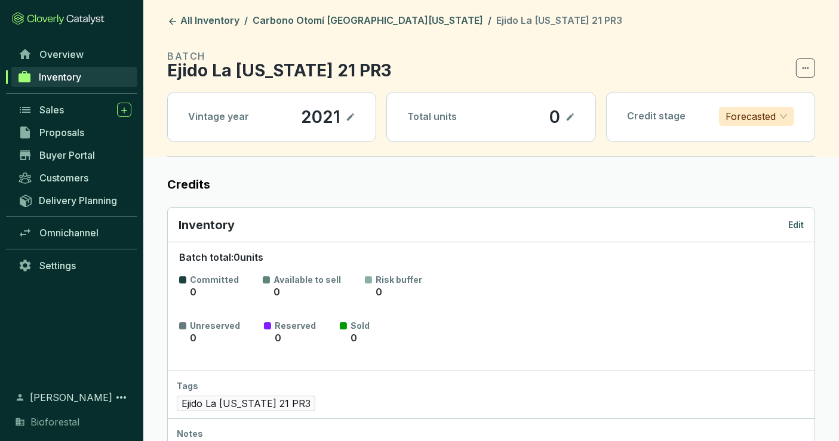
click at [800, 219] on p "Edit" at bounding box center [796, 225] width 16 height 12
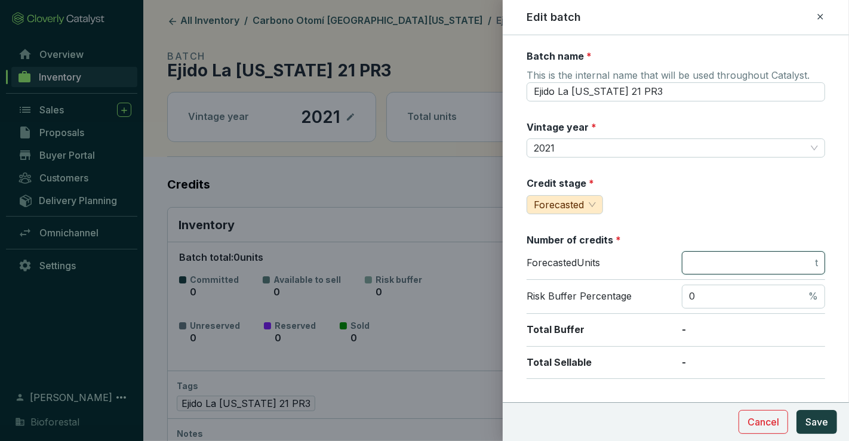
click at [733, 265] on input "number" at bounding box center [751, 263] width 124 height 13
type input "0"
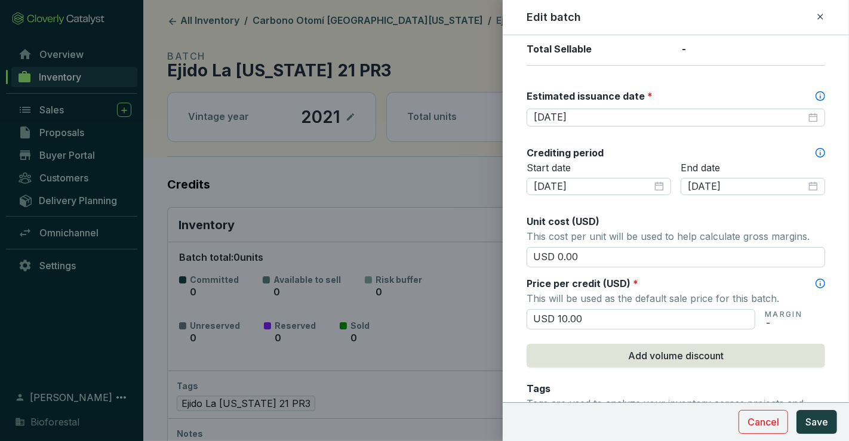
scroll to position [309, 0]
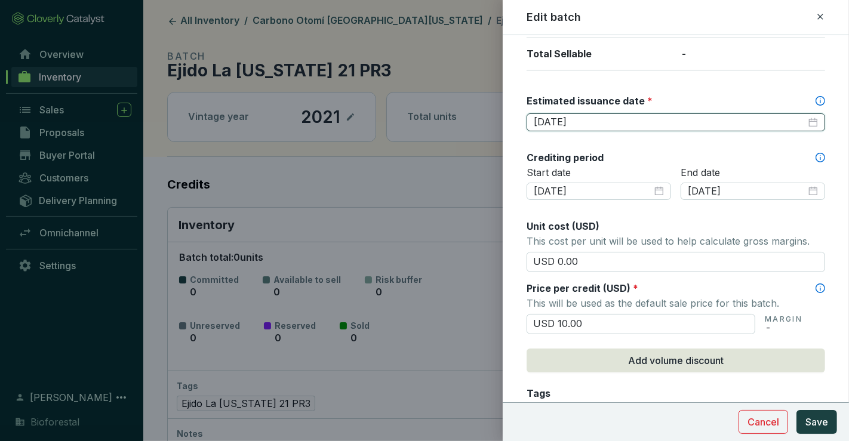
click at [614, 116] on input "2025-10-31" at bounding box center [670, 122] width 272 height 13
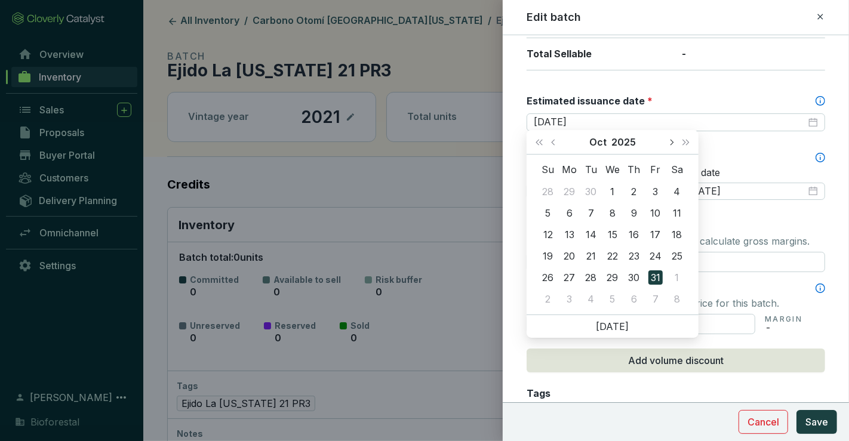
click at [666, 140] on button "Next month (PageDown)" at bounding box center [671, 142] width 16 height 24
type input "2025-12-15"
click at [576, 234] on div "15" at bounding box center [569, 234] width 14 height 14
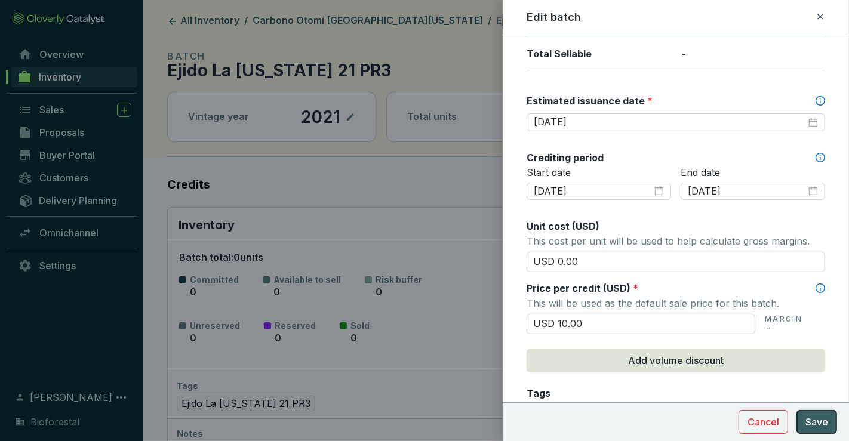
click at [819, 418] on span "Save" at bounding box center [816, 422] width 23 height 14
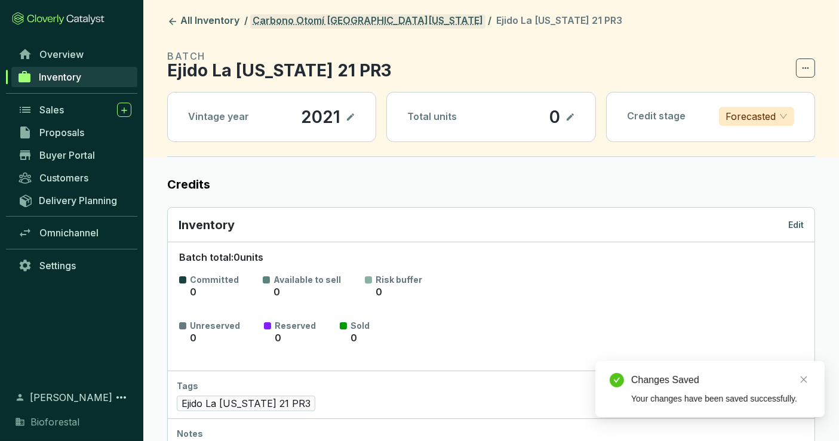
click at [318, 22] on link "Carbono Otomí [GEOGRAPHIC_DATA][US_STATE]" at bounding box center [367, 21] width 235 height 14
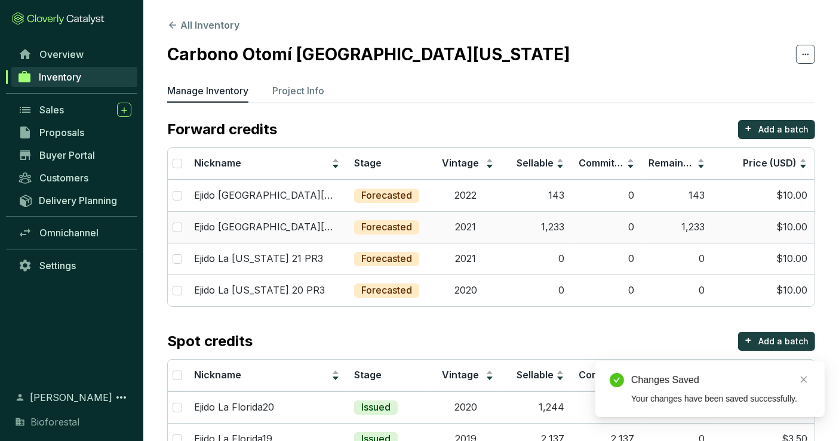
click at [553, 236] on td "1,233" at bounding box center [536, 227] width 70 height 32
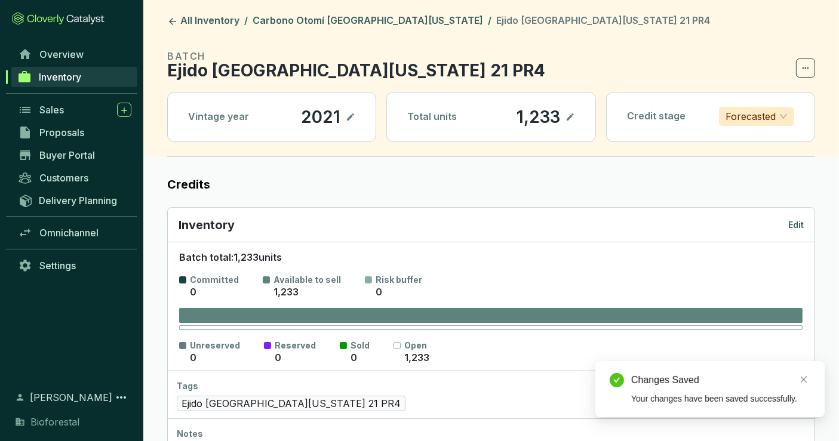
click at [794, 220] on p "Edit" at bounding box center [796, 225] width 16 height 12
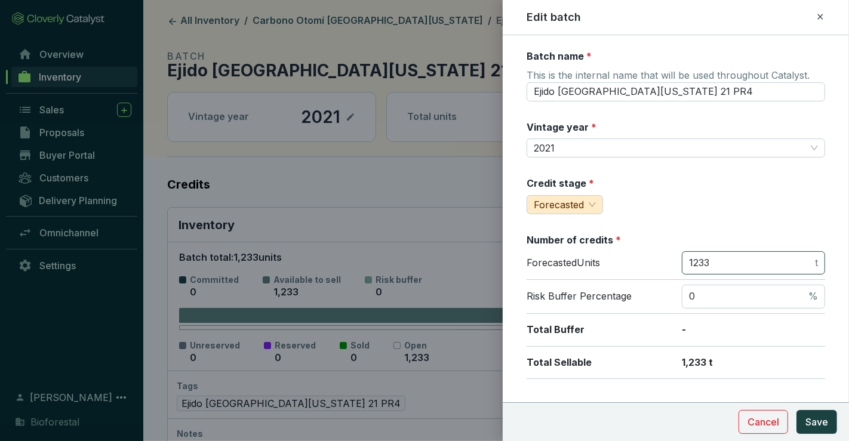
scroll to position [199, 0]
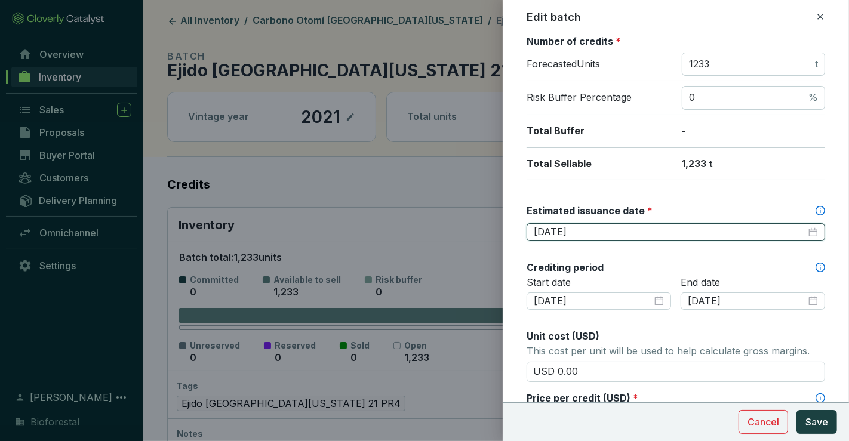
click at [682, 230] on input "2025-10-31" at bounding box center [670, 232] width 272 height 13
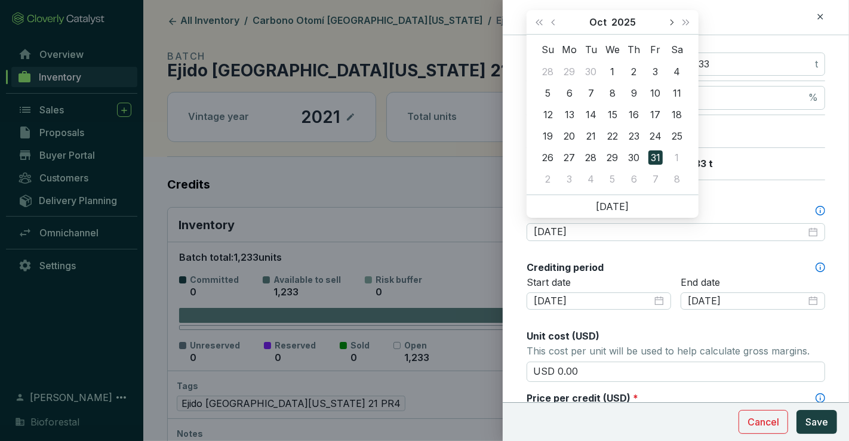
click at [669, 19] on button "Next month (PageDown)" at bounding box center [671, 22] width 16 height 24
type input "2025-12-15"
click at [571, 117] on div "15" at bounding box center [569, 114] width 14 height 14
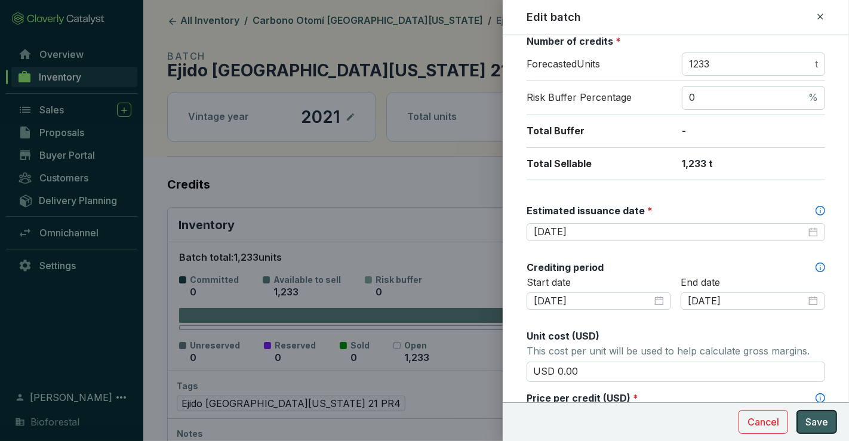
click at [829, 420] on button "Save" at bounding box center [817, 422] width 41 height 24
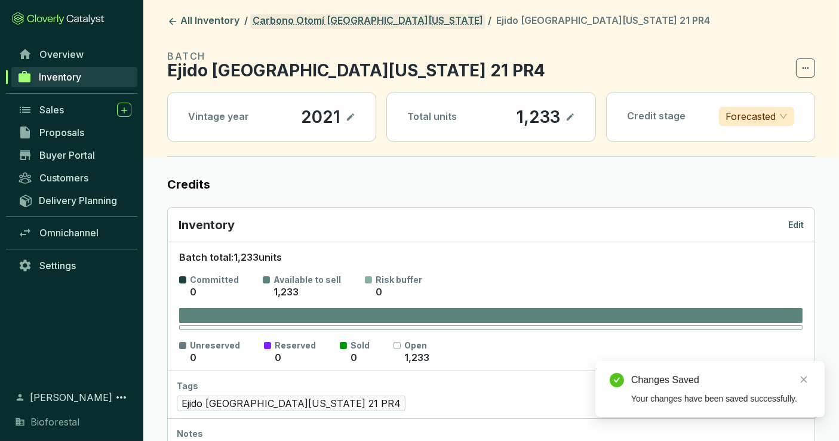
click at [290, 19] on link "Carbono Otomí [GEOGRAPHIC_DATA][US_STATE]" at bounding box center [367, 21] width 235 height 14
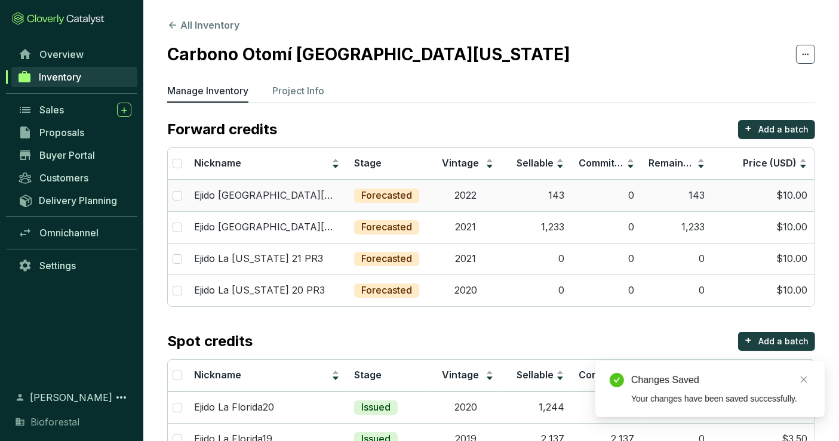
click at [601, 197] on td "0" at bounding box center [606, 196] width 70 height 32
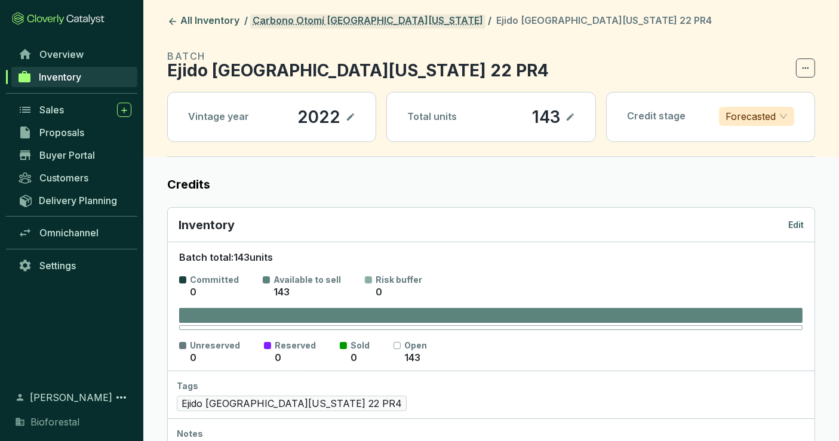
click at [350, 20] on link "Carbono Otomí [GEOGRAPHIC_DATA][US_STATE]" at bounding box center [367, 21] width 235 height 14
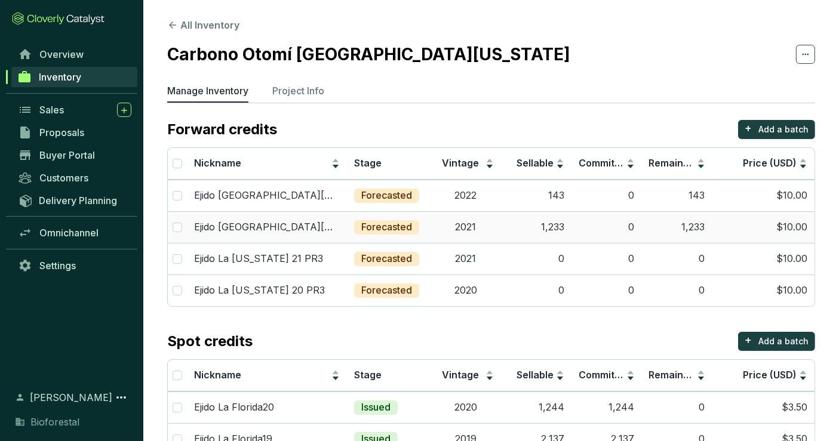
click at [512, 216] on td "1,233" at bounding box center [536, 227] width 70 height 32
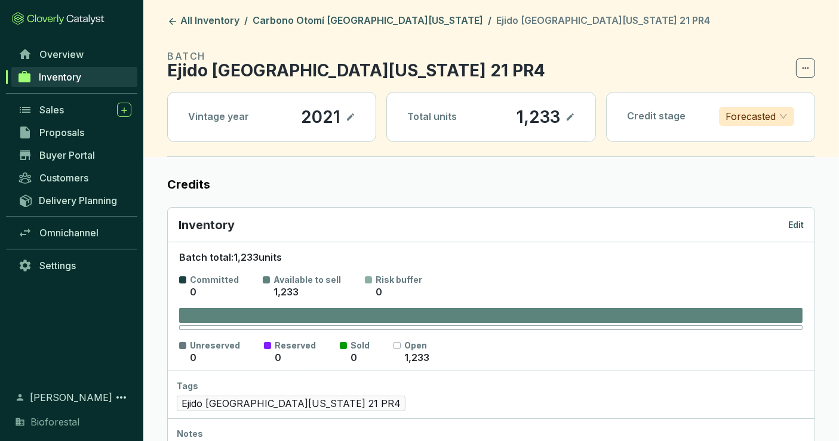
click at [798, 219] on p "Edit" at bounding box center [796, 225] width 16 height 12
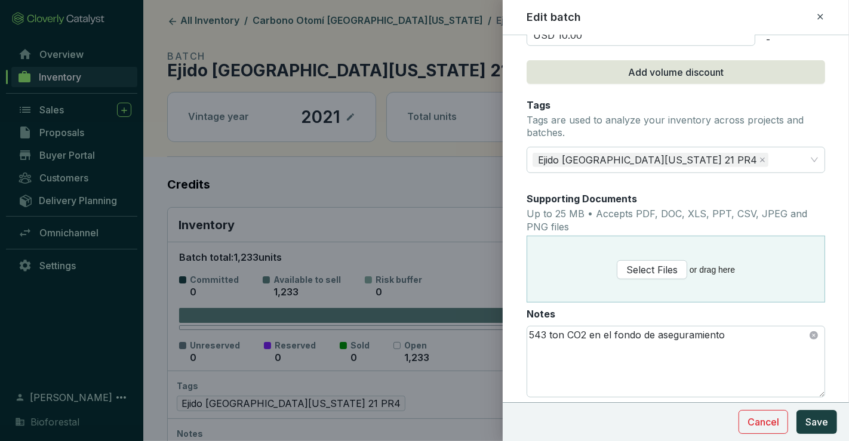
scroll to position [199, 0]
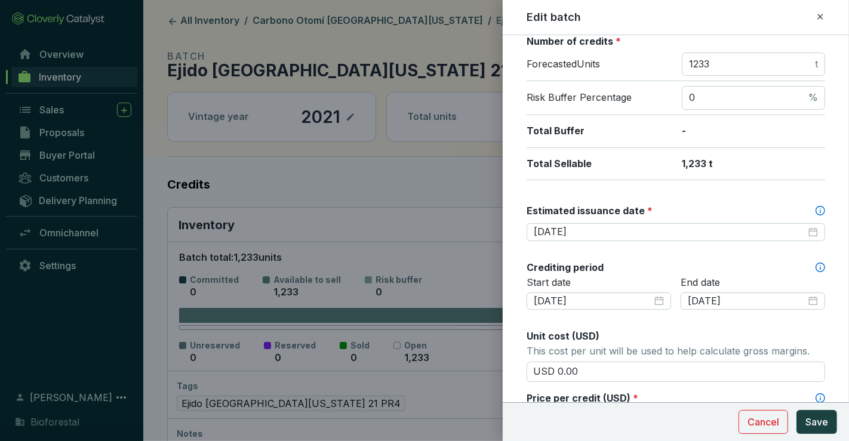
click at [595, 218] on div "Estimated issuance date *" at bounding box center [676, 213] width 299 height 19
click at [596, 226] on input "2025-12-15" at bounding box center [670, 232] width 272 height 13
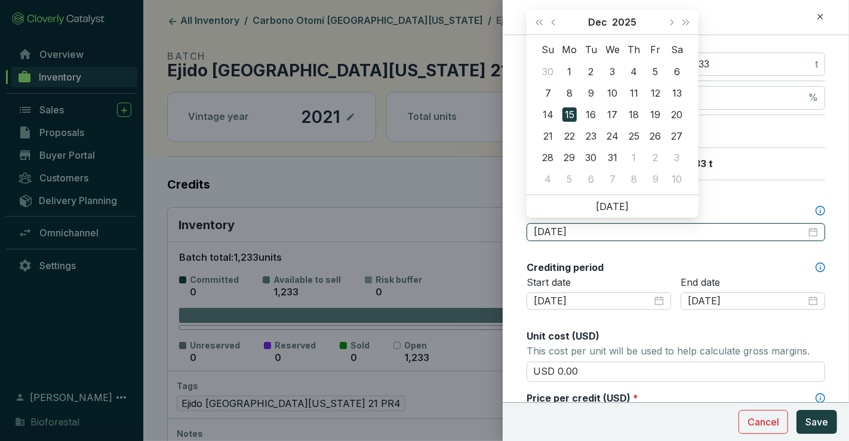
type input "2025-12-15"
click at [363, 66] on div at bounding box center [424, 220] width 849 height 441
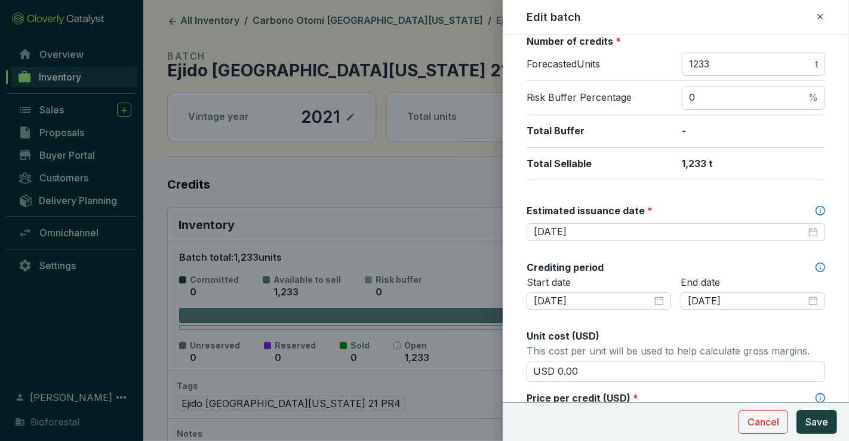
click at [333, 19] on div at bounding box center [424, 220] width 849 height 441
click at [771, 418] on span "Cancel" at bounding box center [764, 422] width 32 height 14
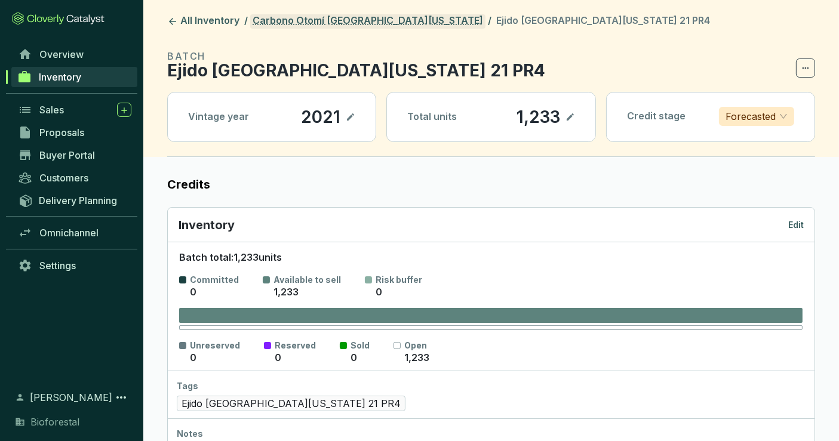
click at [303, 17] on link "Carbono Otomí [GEOGRAPHIC_DATA][US_STATE]" at bounding box center [367, 21] width 235 height 14
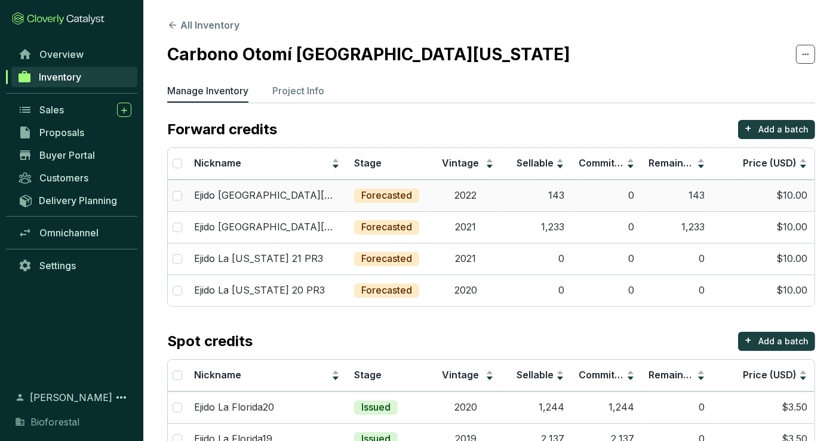
click at [438, 195] on td "2022" at bounding box center [466, 196] width 70 height 32
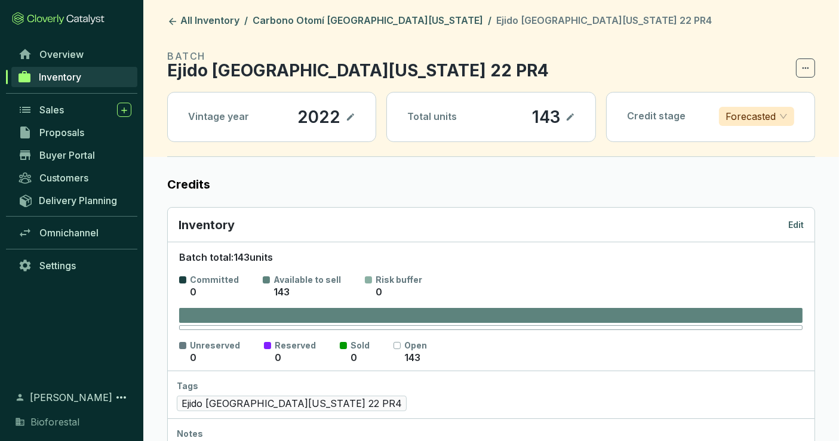
click at [800, 225] on p "Edit" at bounding box center [796, 225] width 16 height 12
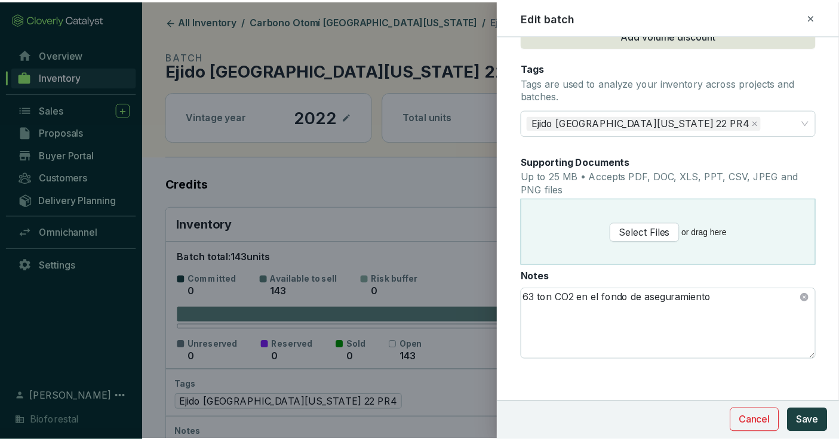
scroll to position [236, 0]
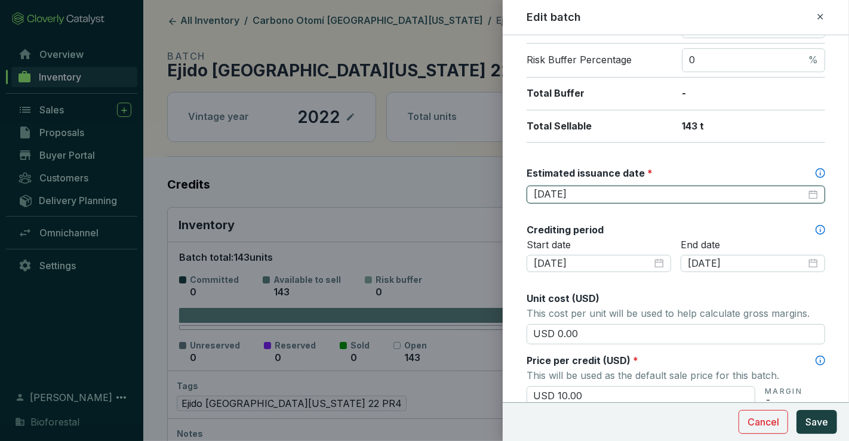
click at [614, 191] on input "2025-10-31" at bounding box center [670, 194] width 272 height 13
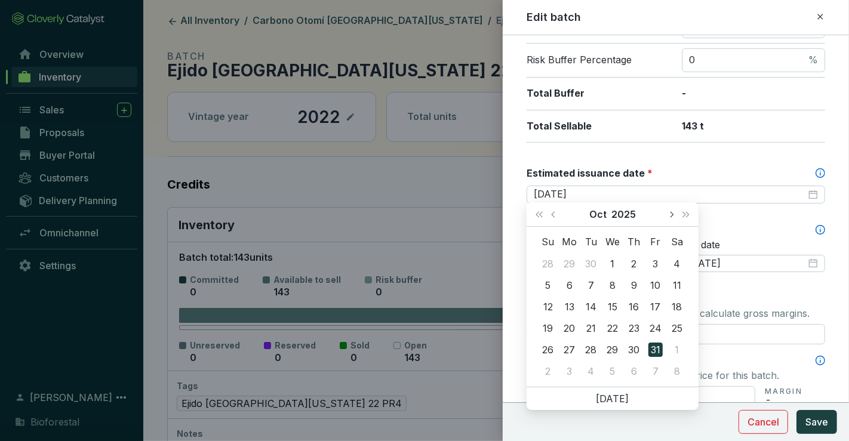
click at [673, 216] on button "Next month (PageDown)" at bounding box center [671, 214] width 16 height 24
type input "2025-12-15"
click at [568, 308] on div "15" at bounding box center [569, 307] width 14 height 14
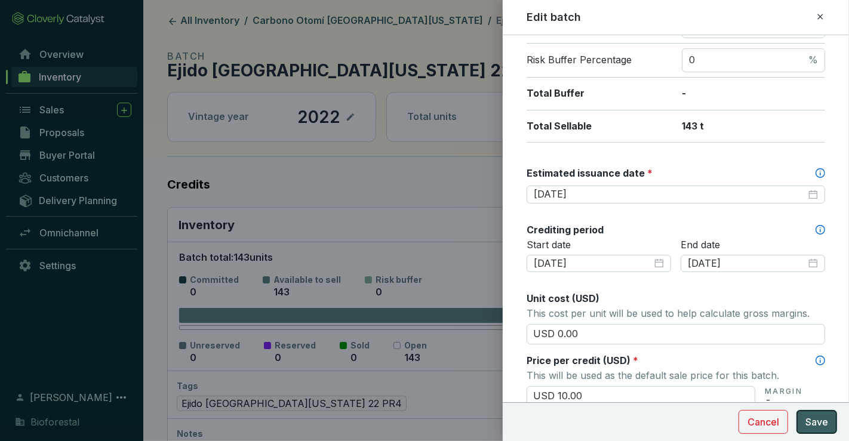
click at [826, 427] on span "Save" at bounding box center [816, 422] width 23 height 14
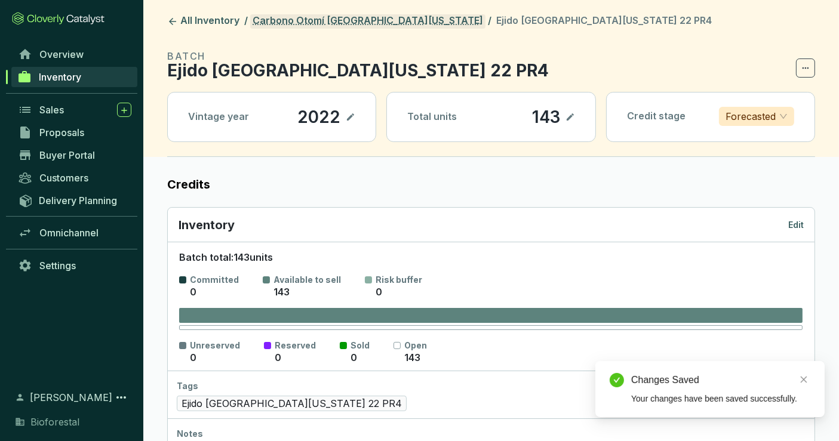
click at [325, 25] on link "Carbono Otomí La Florida" at bounding box center [367, 21] width 235 height 14
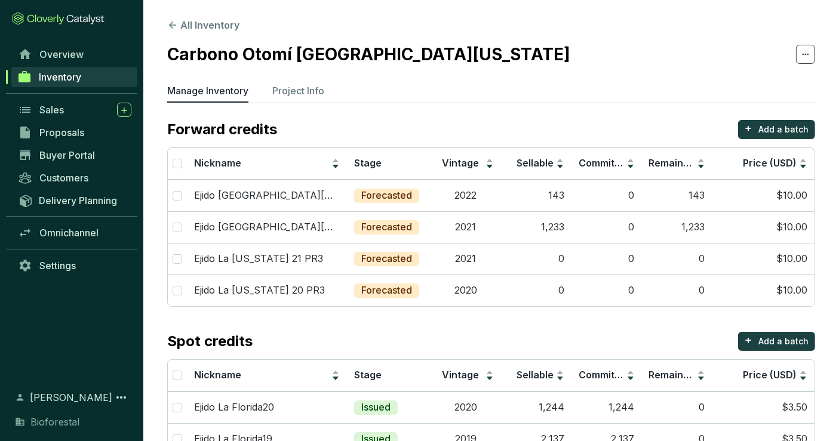
click at [85, 78] on link "Inventory" at bounding box center [74, 77] width 126 height 20
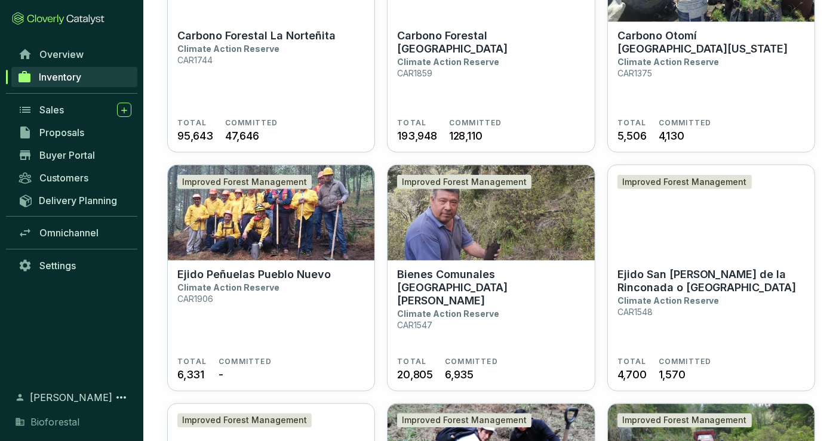
scroll to position [2056, 0]
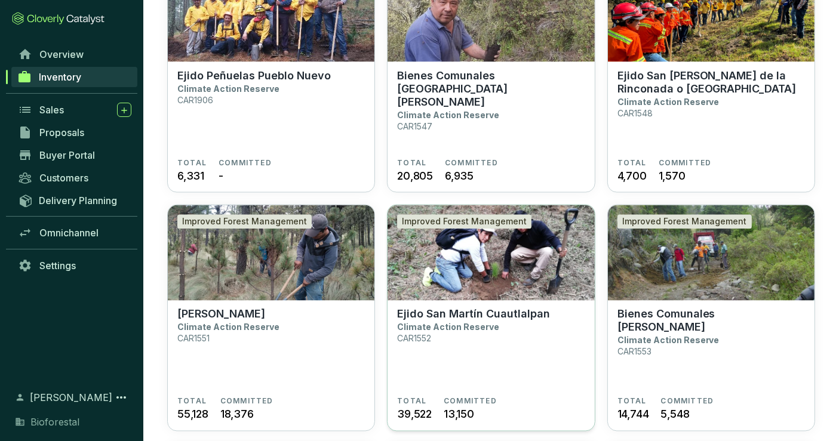
click at [574, 294] on img at bounding box center [491, 253] width 207 height 96
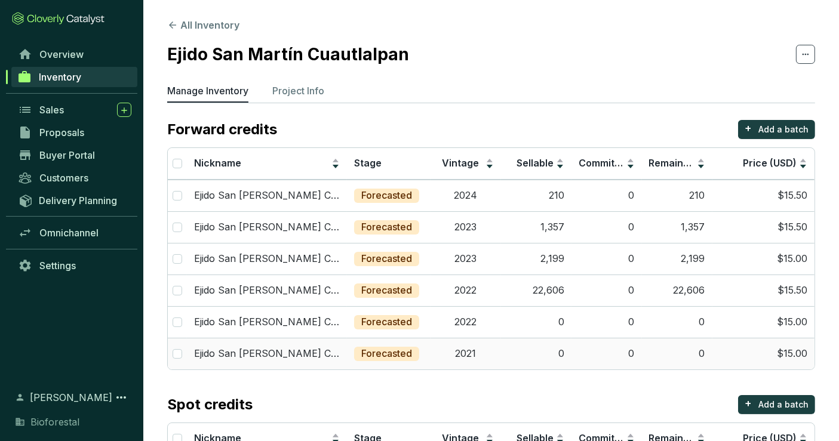
click at [493, 352] on td "2021" at bounding box center [466, 354] width 70 height 32
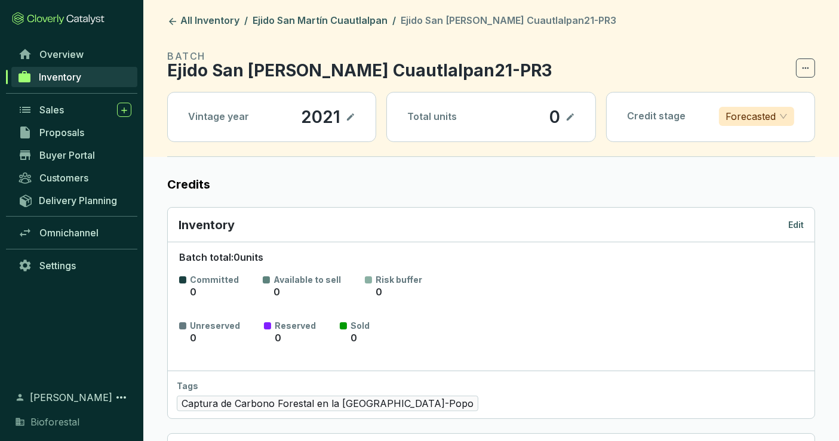
click at [801, 222] on p "Edit" at bounding box center [796, 225] width 16 height 12
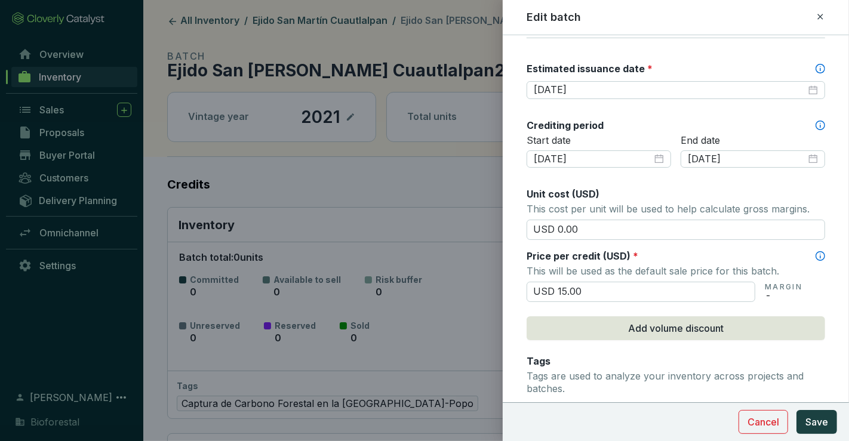
scroll to position [331, 0]
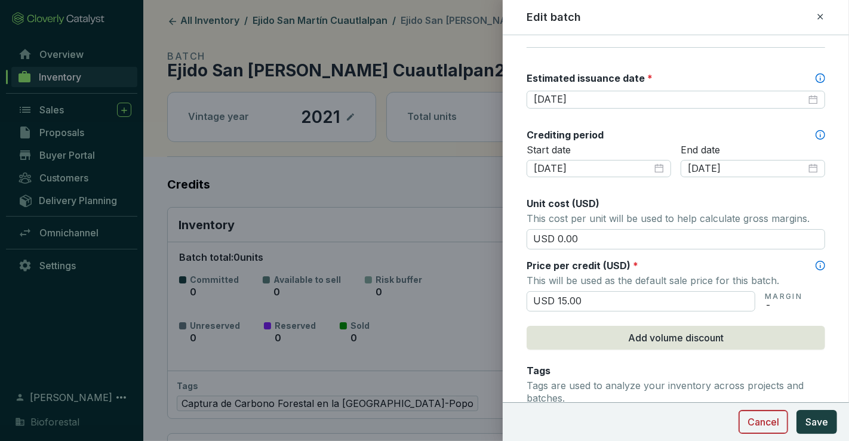
click at [762, 430] on button "Cancel" at bounding box center [764, 422] width 50 height 24
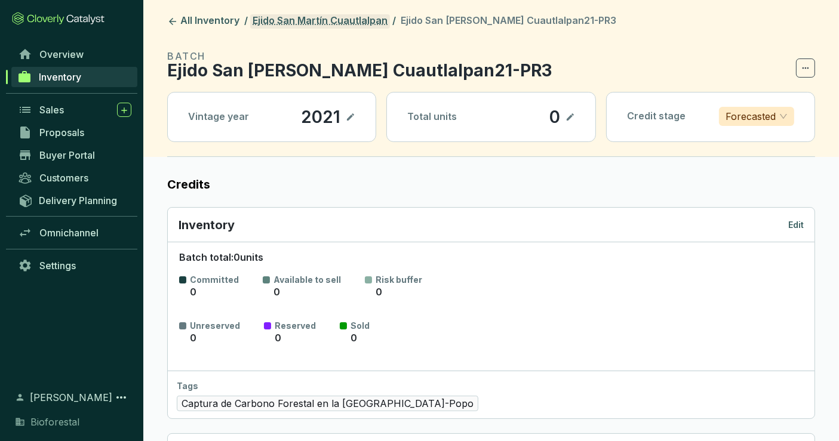
click at [343, 19] on link "Ejido San Martín Cuautlalpan" at bounding box center [320, 21] width 140 height 14
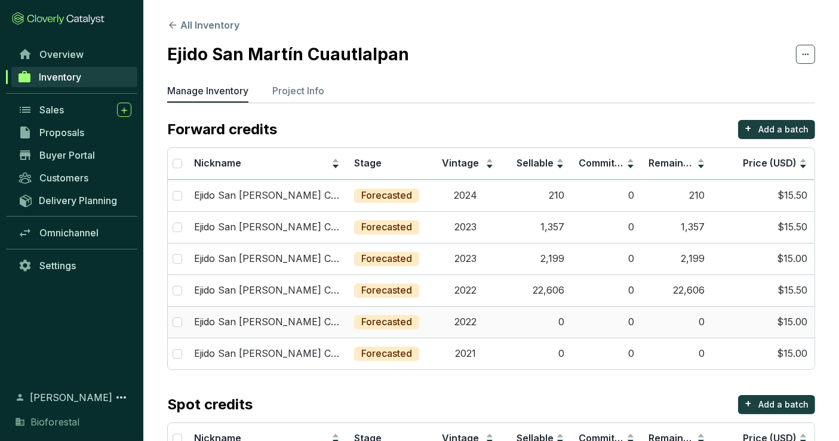
click at [579, 316] on td "0" at bounding box center [606, 322] width 70 height 32
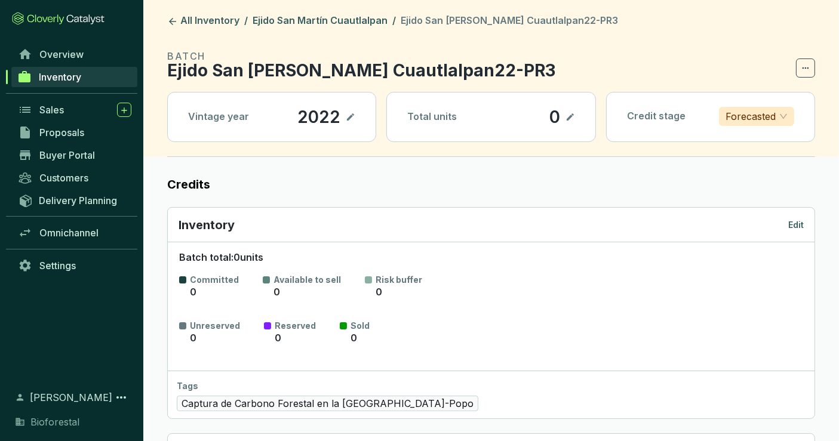
click at [797, 221] on p "Edit" at bounding box center [796, 225] width 16 height 12
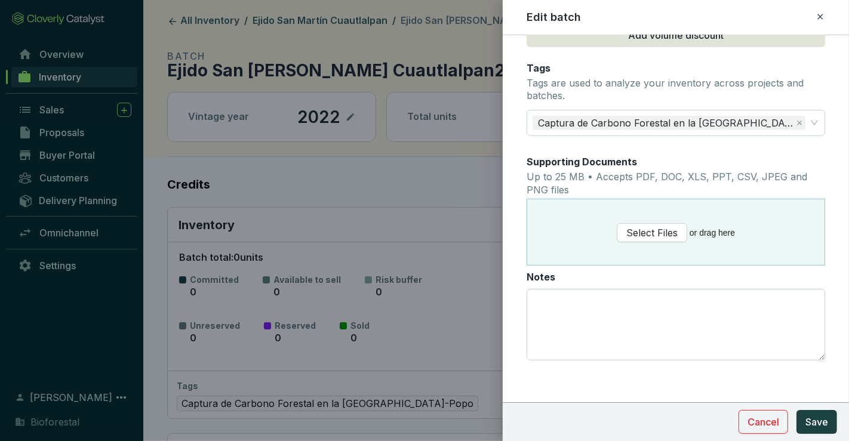
scroll to position [236, 0]
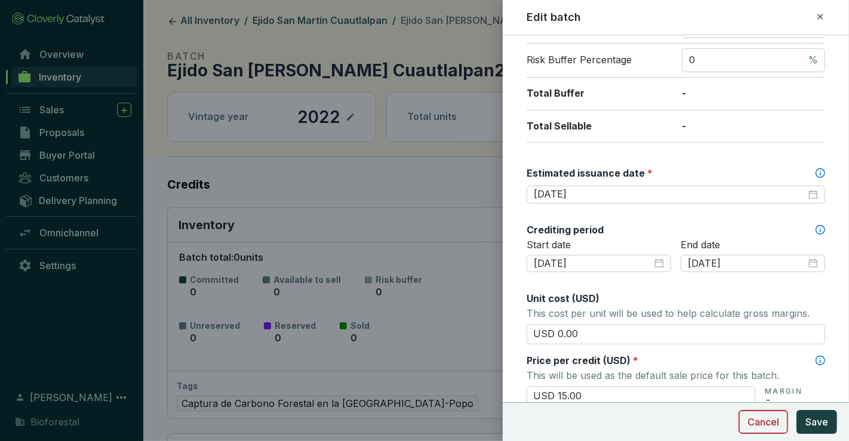
click at [770, 422] on span "Cancel" at bounding box center [764, 422] width 32 height 14
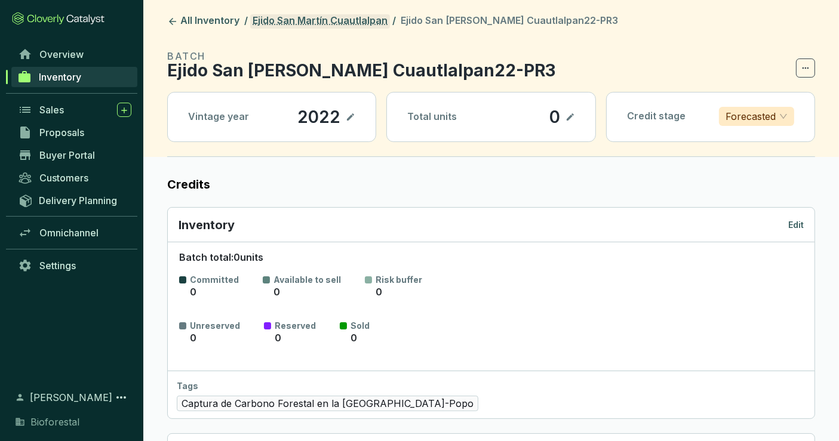
click at [356, 19] on link "Ejido San Martín Cuautlalpan" at bounding box center [320, 21] width 140 height 14
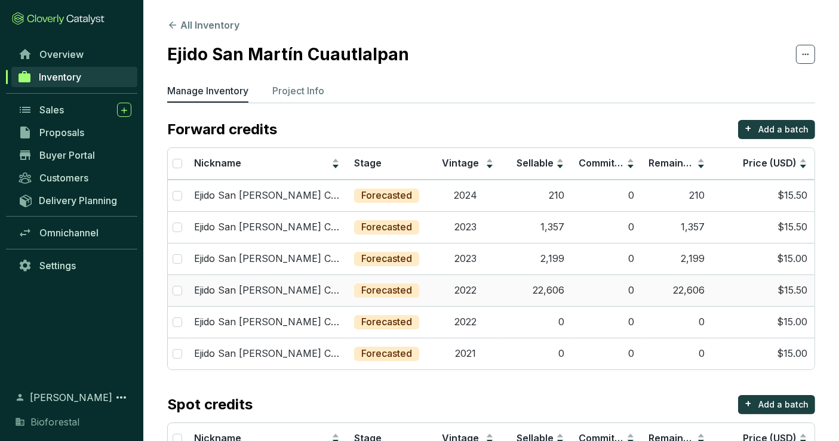
click at [518, 290] on td "22,606" at bounding box center [536, 291] width 70 height 32
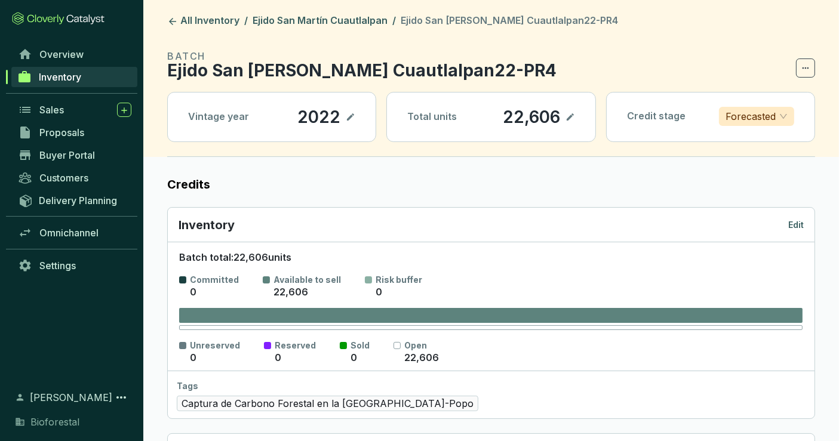
click at [790, 222] on p "Edit" at bounding box center [796, 225] width 16 height 12
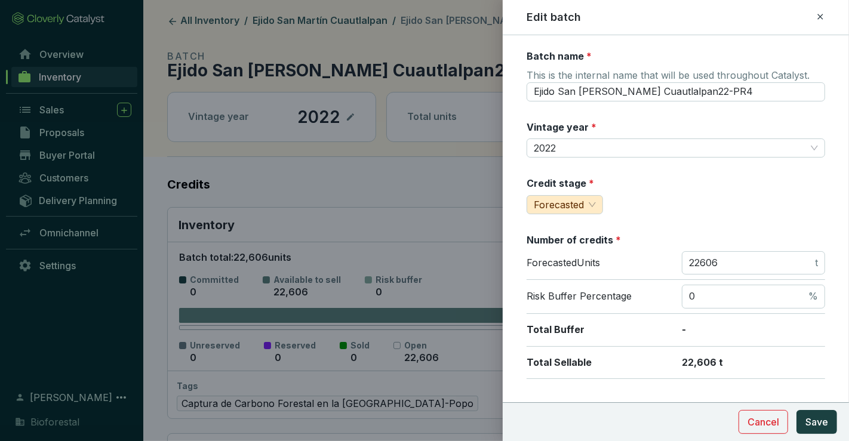
scroll to position [199, 0]
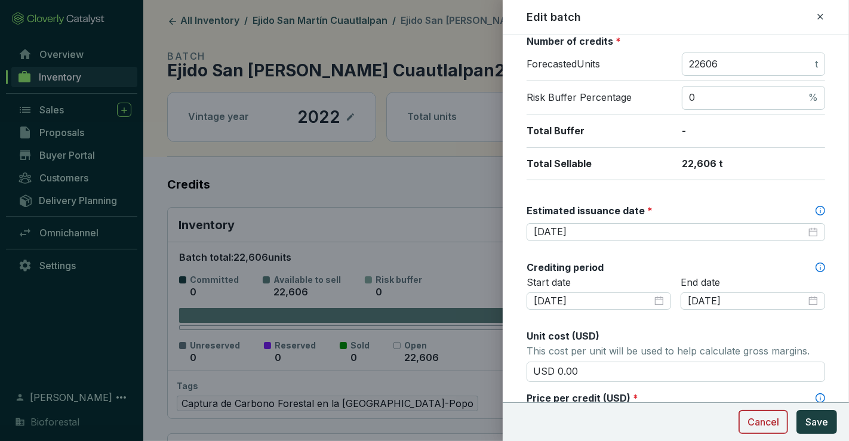
click at [770, 414] on button "Cancel" at bounding box center [764, 422] width 50 height 24
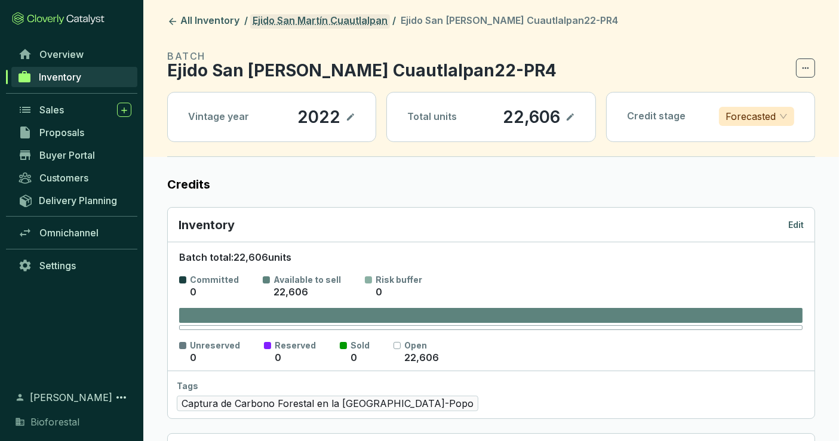
click at [379, 22] on link "Ejido San Martín Cuautlalpan" at bounding box center [320, 21] width 140 height 14
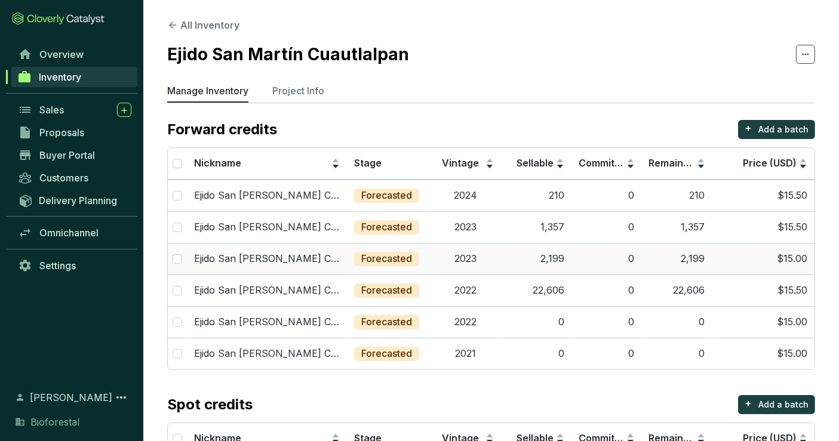
click at [589, 259] on td "0" at bounding box center [606, 259] width 70 height 32
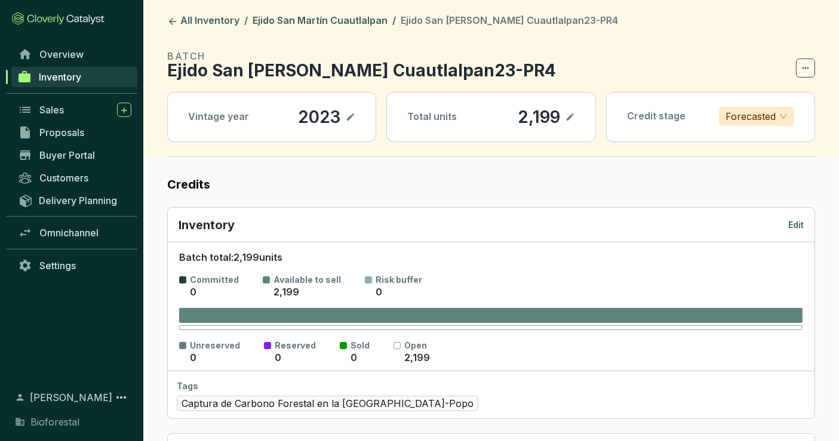
click at [799, 219] on p "Edit" at bounding box center [796, 225] width 16 height 12
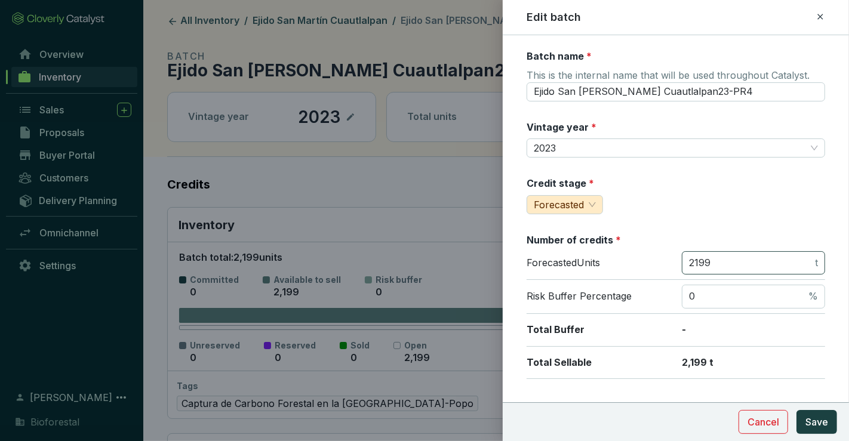
scroll to position [199, 0]
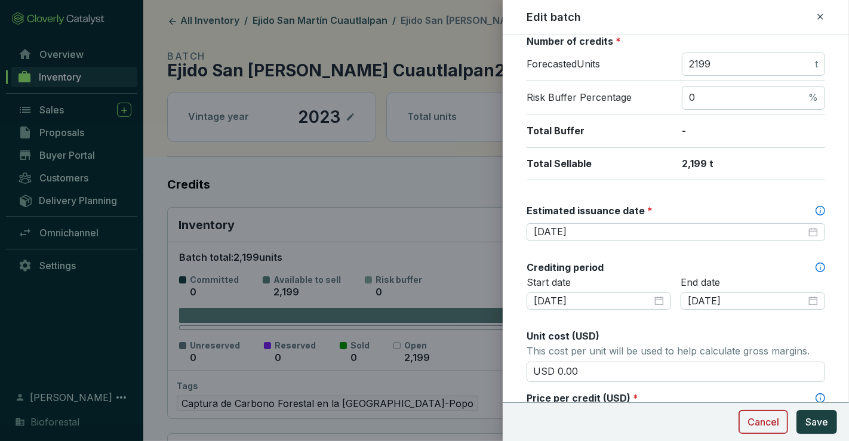
click at [769, 418] on span "Cancel" at bounding box center [764, 422] width 32 height 14
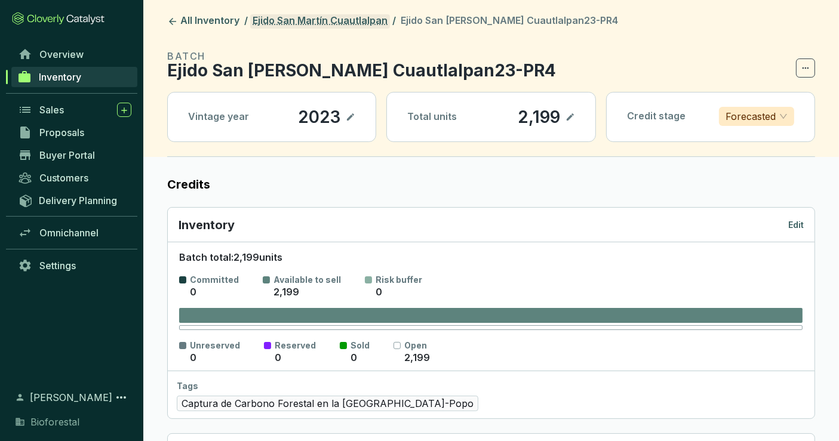
click at [357, 16] on link "Ejido San Martín Cuautlalpan" at bounding box center [320, 21] width 140 height 14
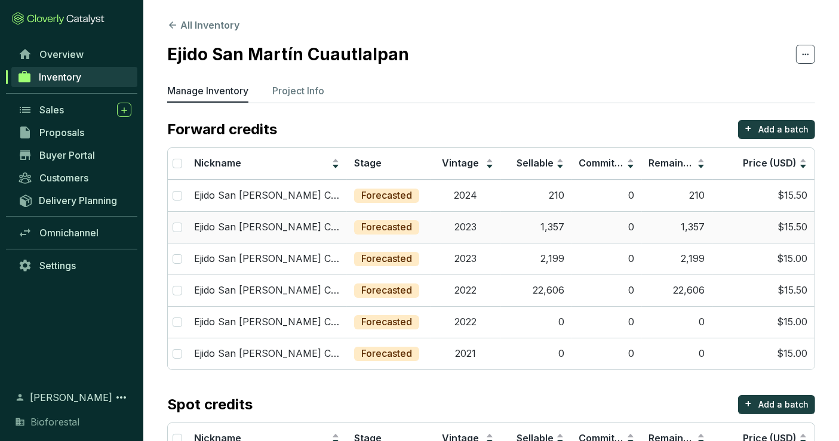
click at [605, 231] on td "0" at bounding box center [606, 227] width 70 height 32
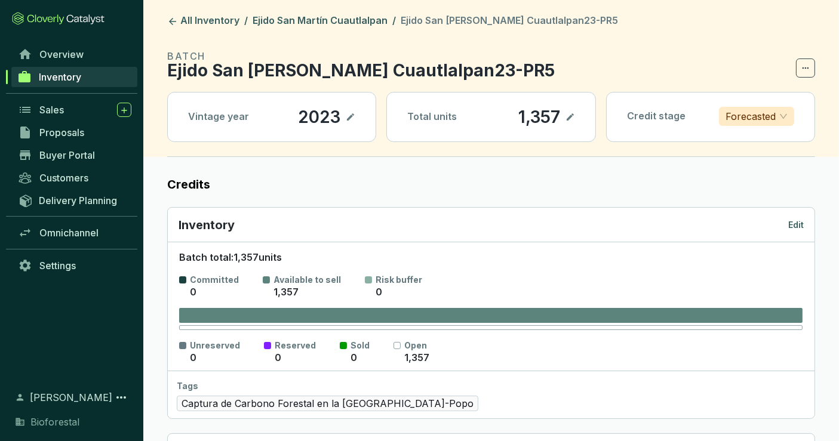
click at [802, 225] on p "Edit" at bounding box center [796, 225] width 16 height 12
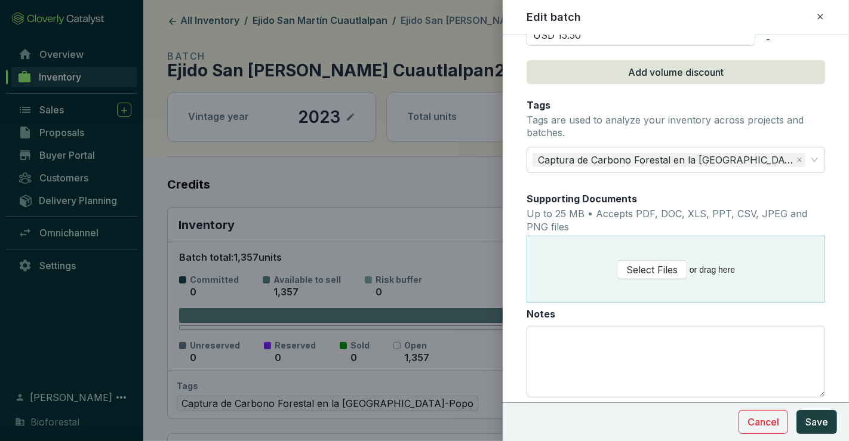
scroll to position [199, 0]
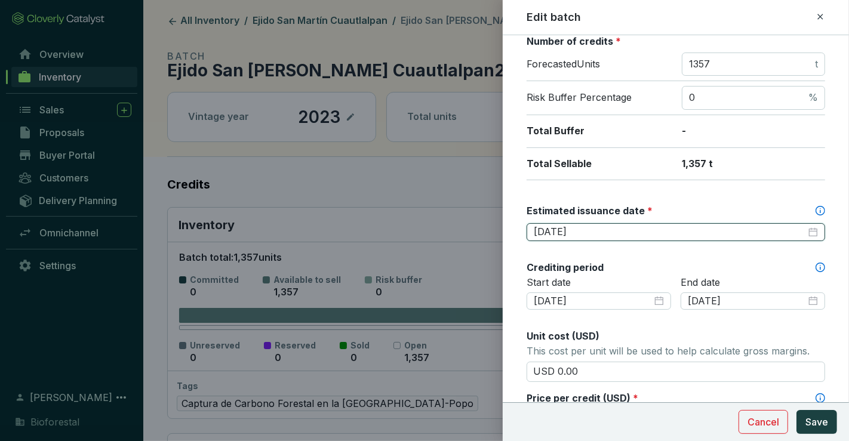
click at [693, 233] on input "2026-03-31" at bounding box center [670, 232] width 272 height 13
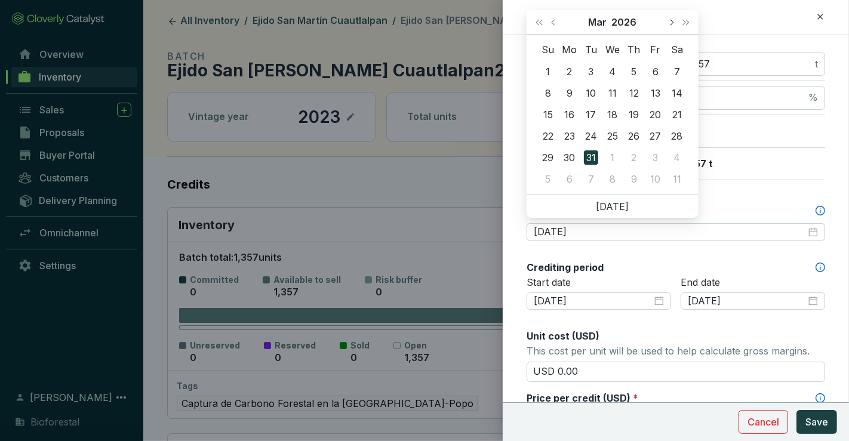
click at [675, 21] on button "Next month (PageDown)" at bounding box center [671, 22] width 16 height 24
type input "2026-04-30"
click at [631, 154] on div "30" at bounding box center [634, 157] width 14 height 14
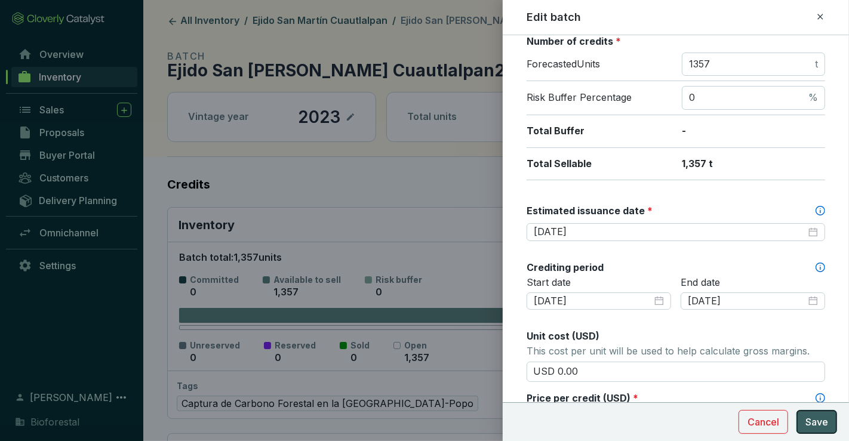
click at [820, 419] on span "Save" at bounding box center [816, 422] width 23 height 14
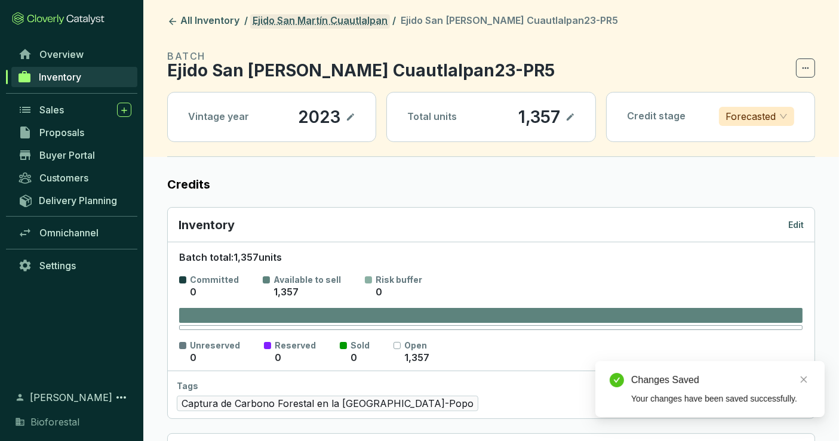
click at [355, 23] on link "Ejido San Martín Cuautlalpan" at bounding box center [320, 21] width 140 height 14
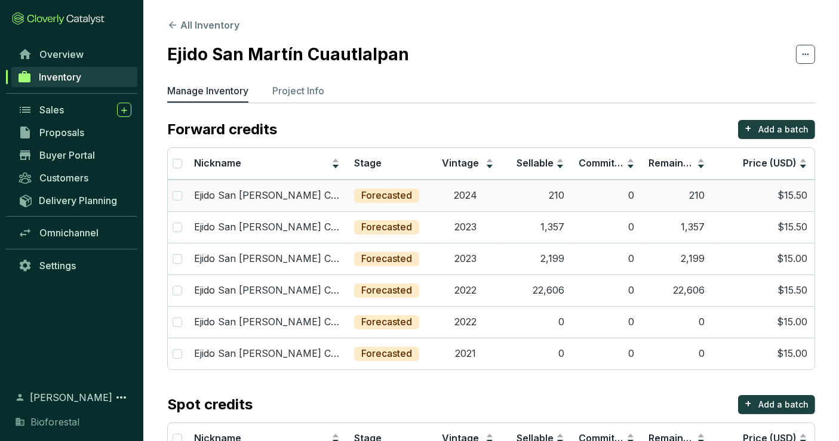
click at [546, 200] on td "210" at bounding box center [536, 196] width 70 height 32
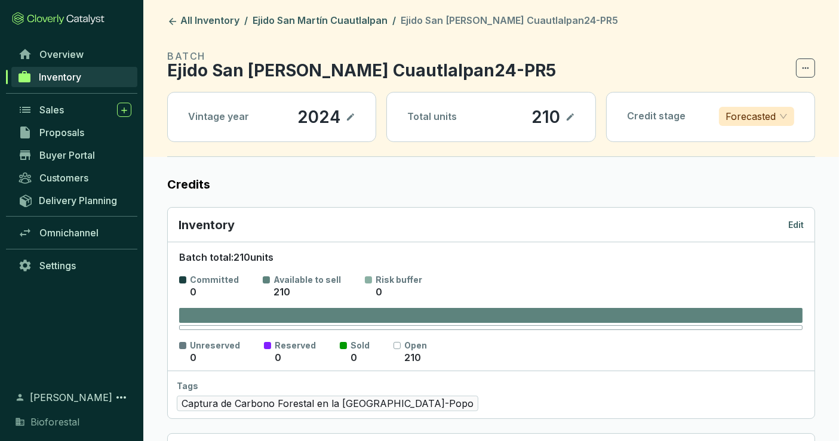
click at [798, 226] on p "Edit" at bounding box center [796, 225] width 16 height 12
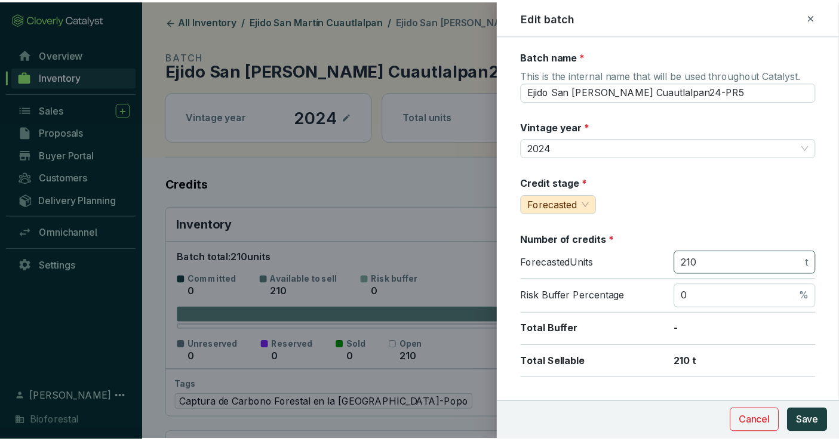
scroll to position [199, 0]
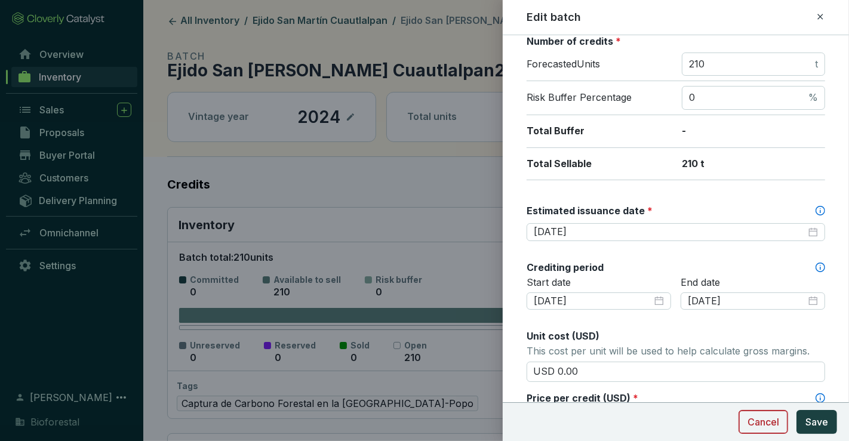
click at [777, 427] on span "Cancel" at bounding box center [764, 422] width 32 height 14
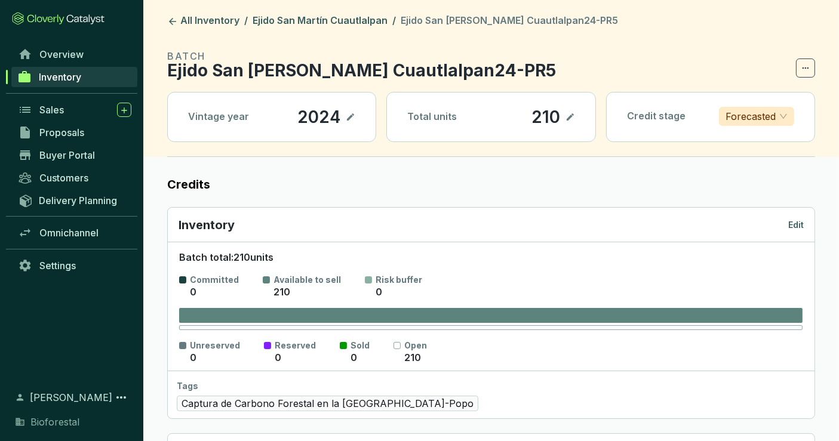
click at [86, 72] on link "Inventory" at bounding box center [74, 77] width 126 height 20
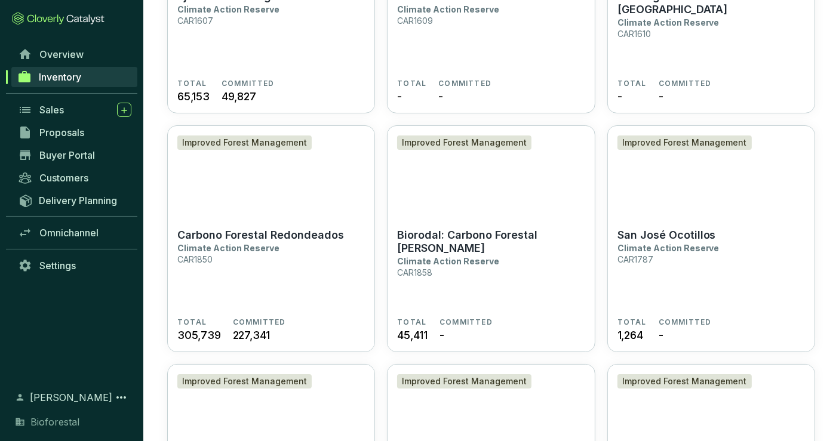
scroll to position [2985, 0]
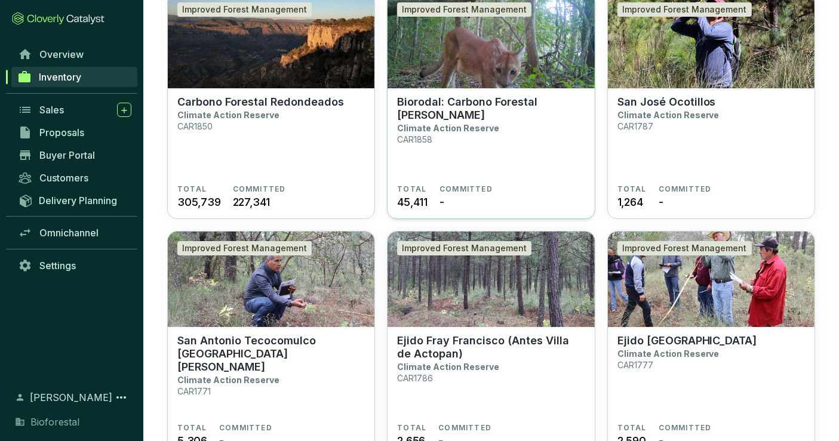
click at [531, 102] on p "Biorodal: Carbono Forestal Otilio Montaño" at bounding box center [490, 109] width 187 height 26
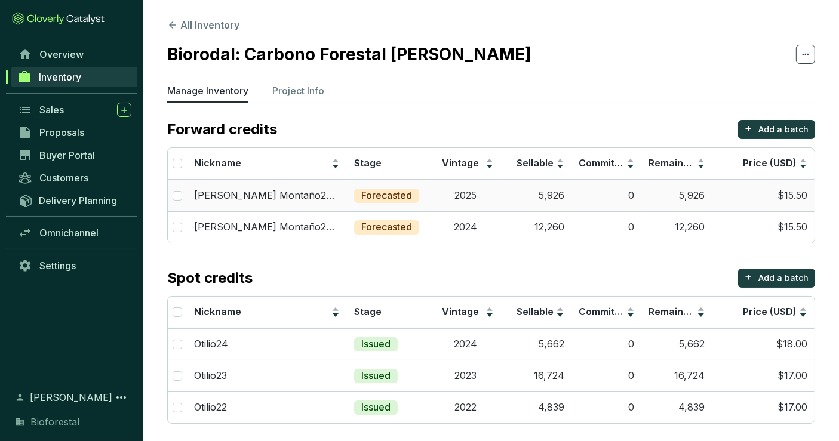
click at [541, 204] on td "5,926" at bounding box center [536, 196] width 70 height 32
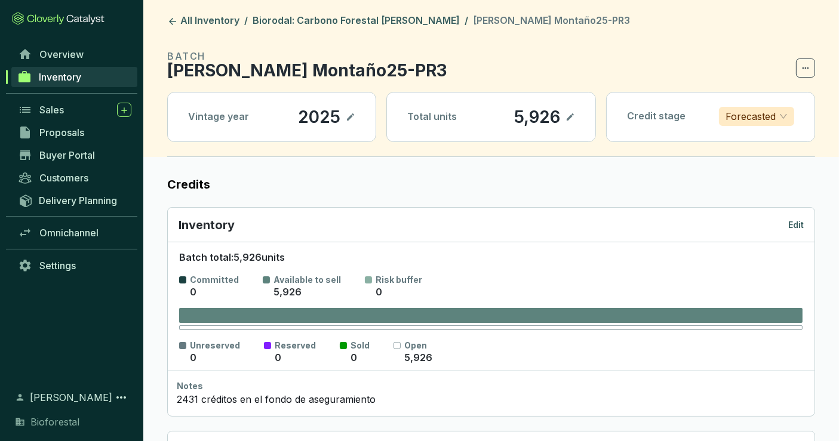
click at [802, 221] on p "Edit" at bounding box center [796, 225] width 16 height 12
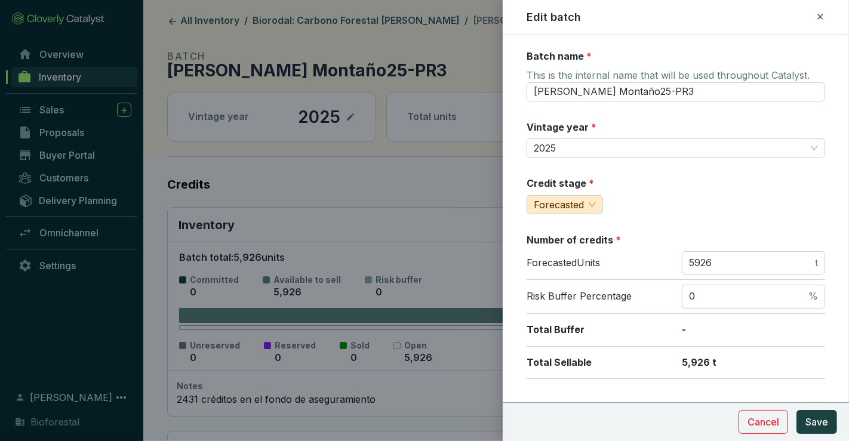
scroll to position [331, 0]
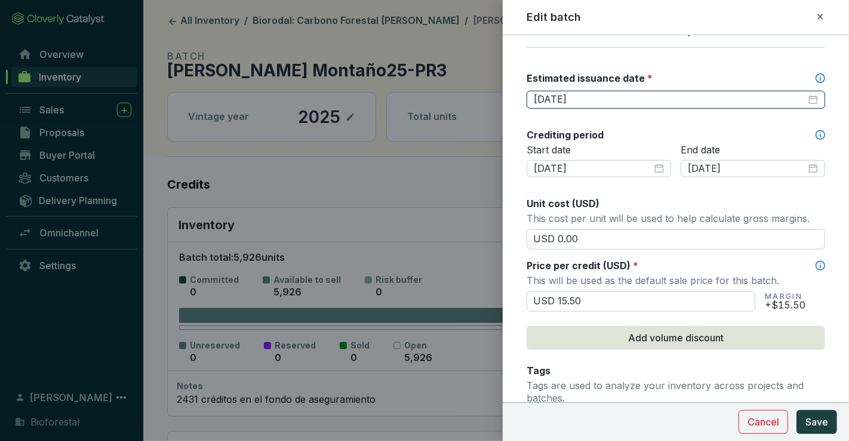
click at [621, 100] on input "[DATE]" at bounding box center [670, 99] width 272 height 13
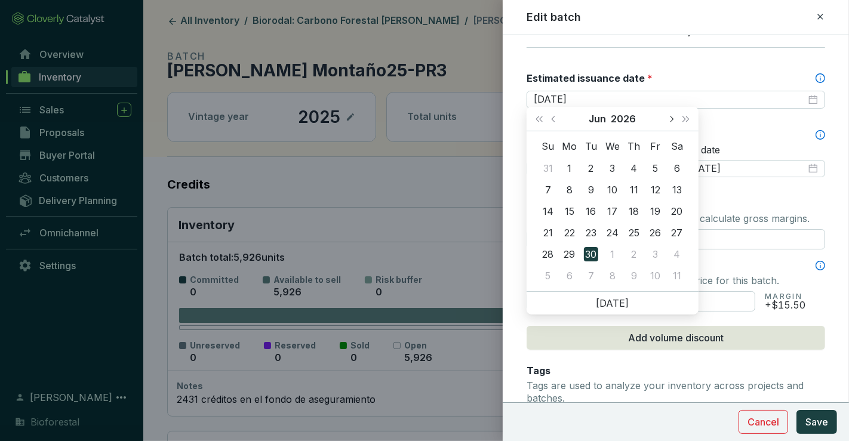
click at [671, 116] on span "Next month (PageDown)" at bounding box center [671, 119] width 6 height 6
type input "[DATE]"
click at [634, 231] on div "20" at bounding box center [634, 233] width 14 height 14
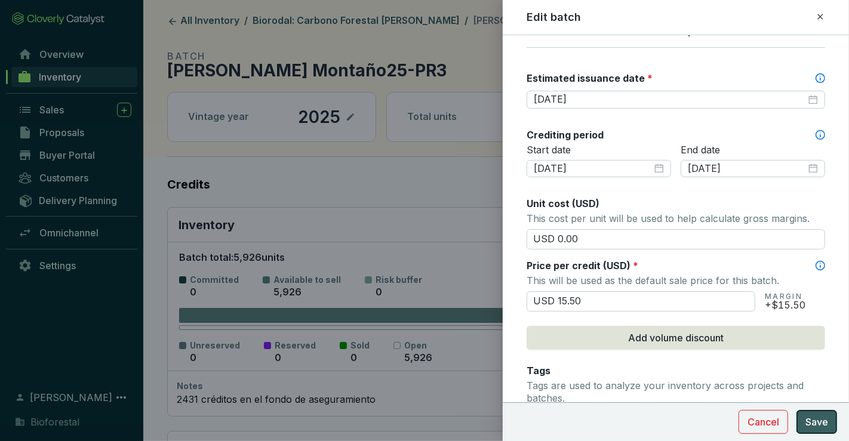
click at [808, 417] on span "Save" at bounding box center [816, 422] width 23 height 14
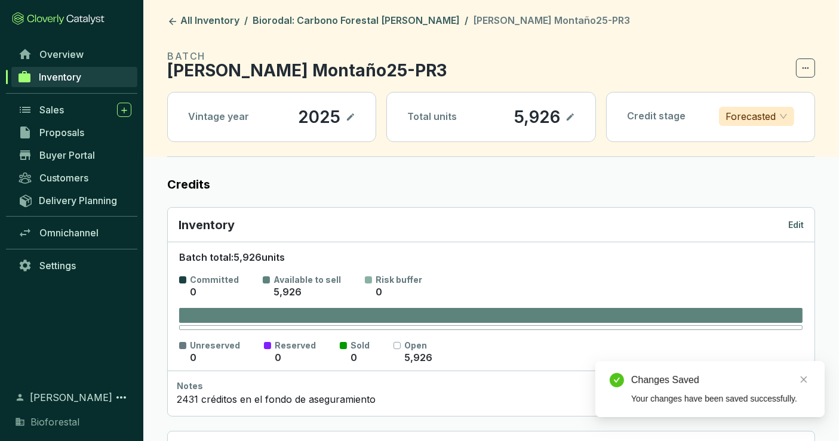
click at [795, 213] on div "Inventory Edit" at bounding box center [491, 225] width 647 height 35
click at [795, 224] on p "Edit" at bounding box center [796, 225] width 16 height 12
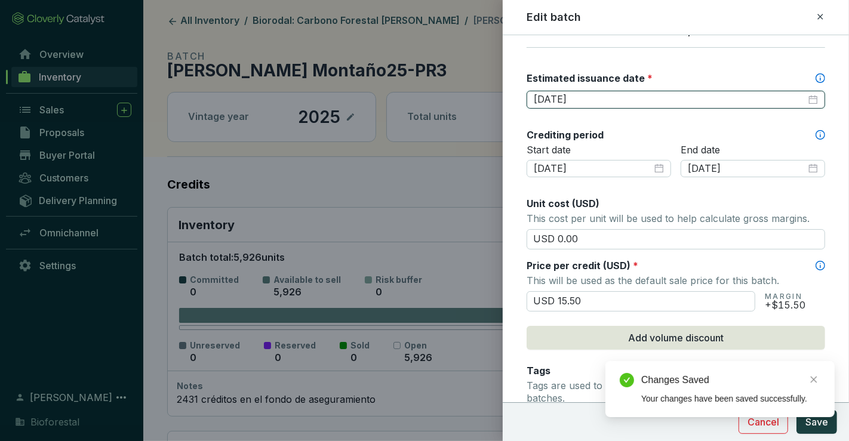
click at [605, 94] on input "[DATE]" at bounding box center [670, 99] width 272 height 13
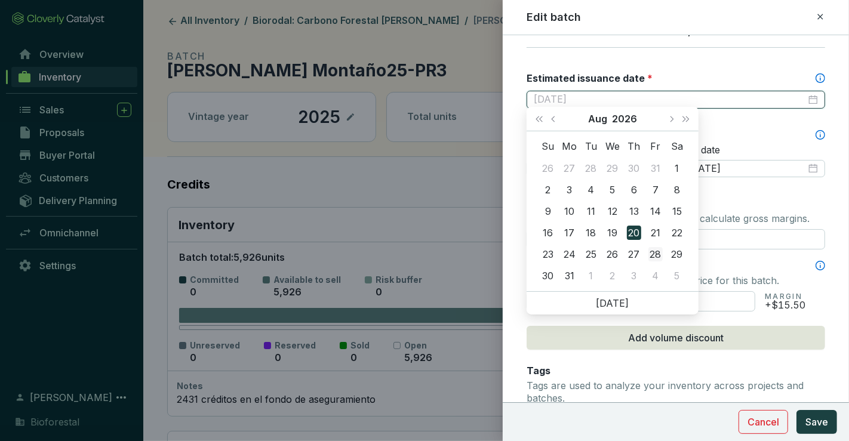
type input "2026-08-28"
click at [658, 255] on div "28" at bounding box center [655, 254] width 14 height 14
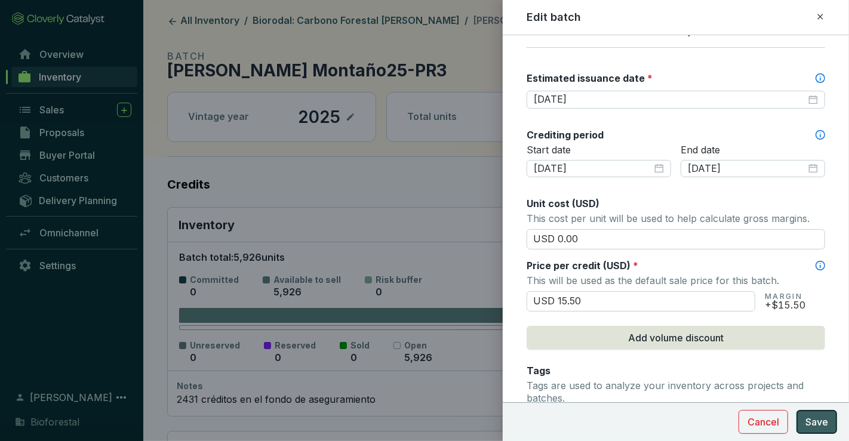
click at [815, 420] on span "Save" at bounding box center [816, 422] width 23 height 14
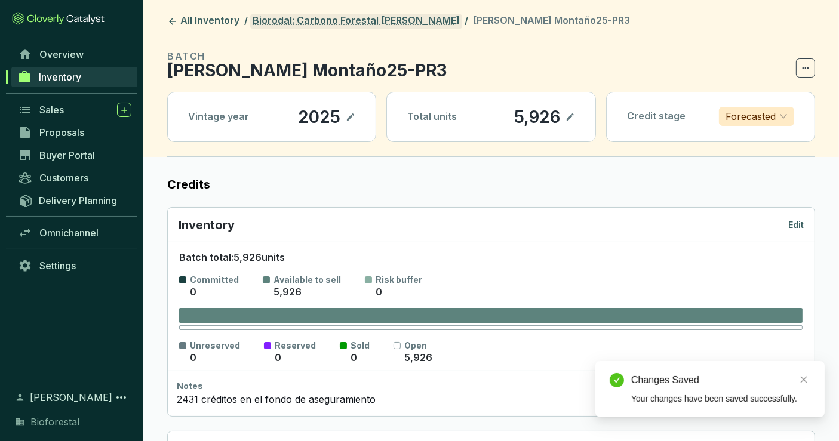
click at [420, 20] on link "Biorodal: Carbono Forestal Otilio Montaño" at bounding box center [356, 21] width 212 height 14
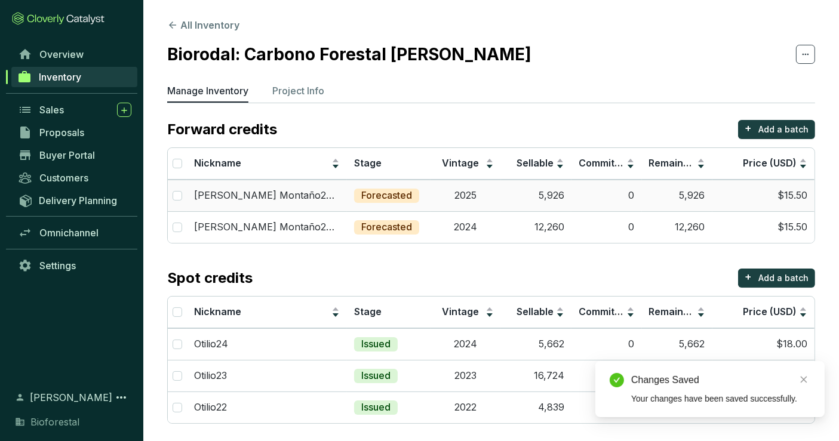
click at [482, 193] on td "2025" at bounding box center [466, 196] width 70 height 32
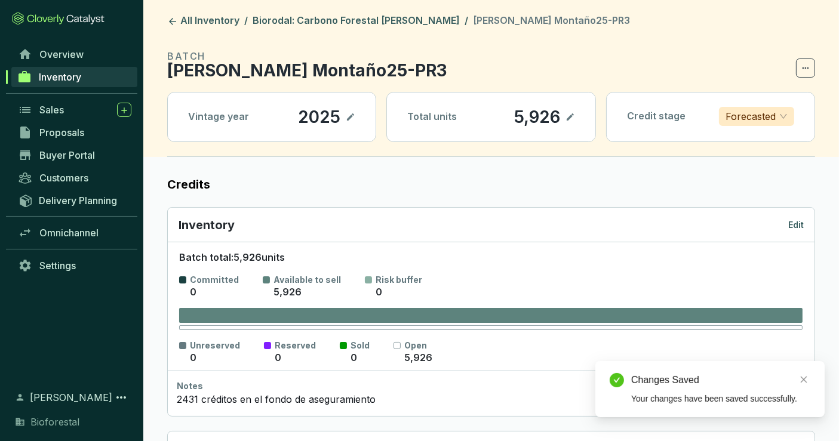
click at [800, 226] on p "Edit" at bounding box center [796, 225] width 16 height 12
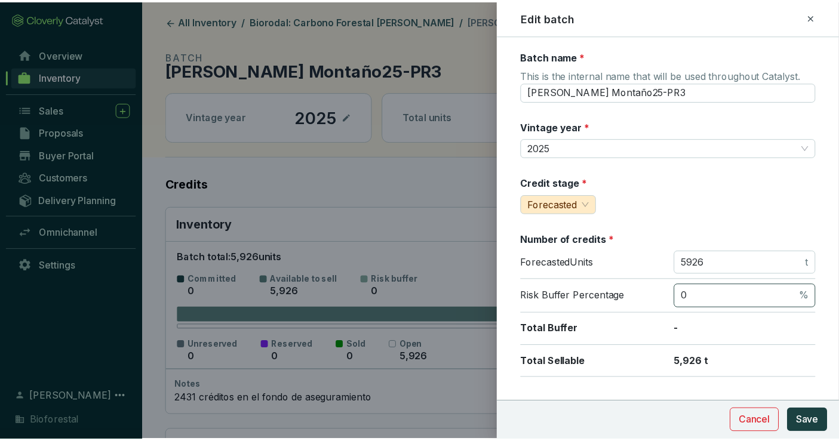
scroll to position [199, 0]
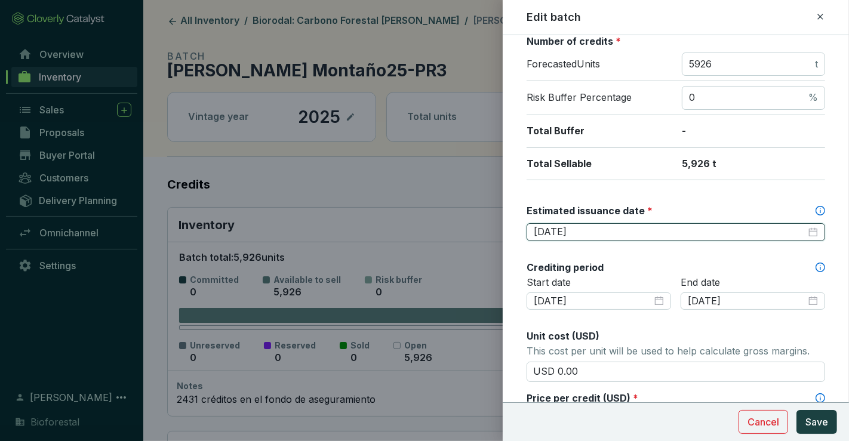
click at [629, 229] on input "2026-08-28" at bounding box center [670, 232] width 272 height 13
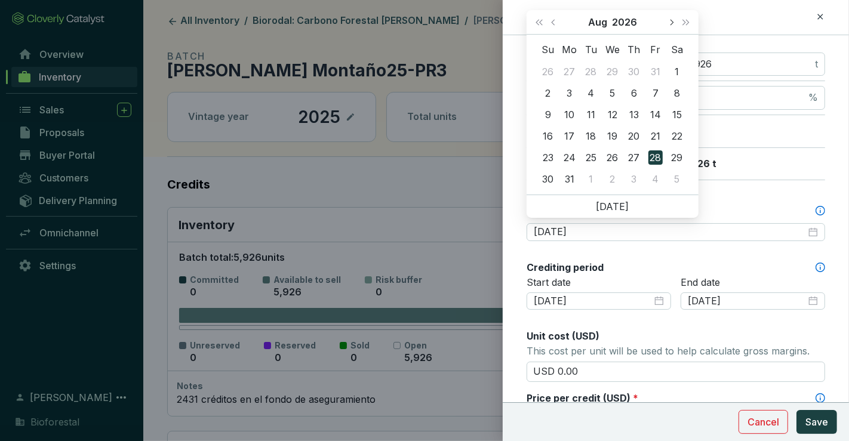
click at [667, 18] on button "Next month (PageDown)" at bounding box center [671, 22] width 16 height 24
click at [556, 20] on span "Previous month (PageUp)" at bounding box center [554, 22] width 6 height 6
type input "2026-08-28"
click at [334, 35] on div at bounding box center [424, 220] width 849 height 441
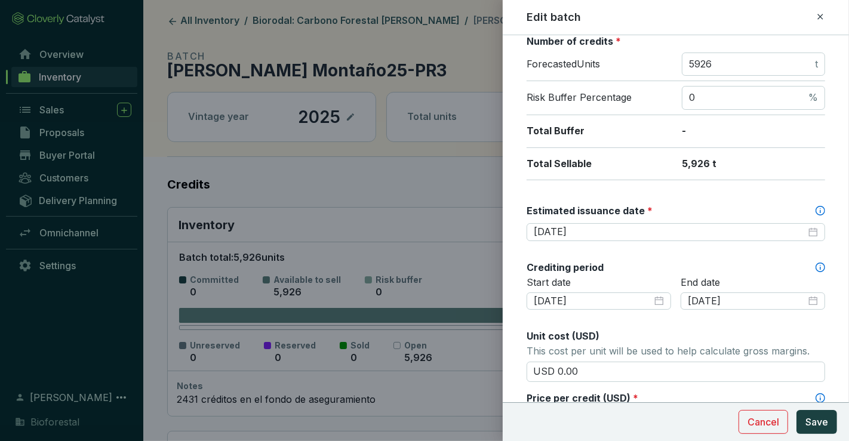
click at [345, 19] on div at bounding box center [424, 220] width 849 height 441
click at [774, 422] on span "Cancel" at bounding box center [764, 422] width 32 height 14
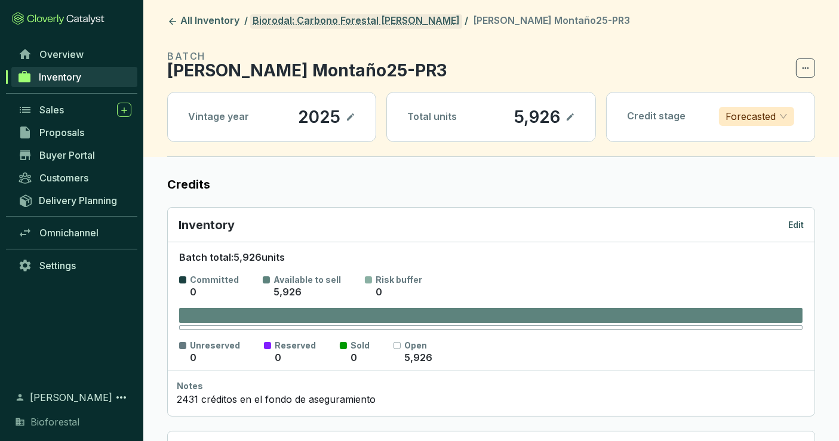
click at [413, 28] on link "Biorodal: Carbono Forestal Otilio Montaño" at bounding box center [356, 21] width 212 height 14
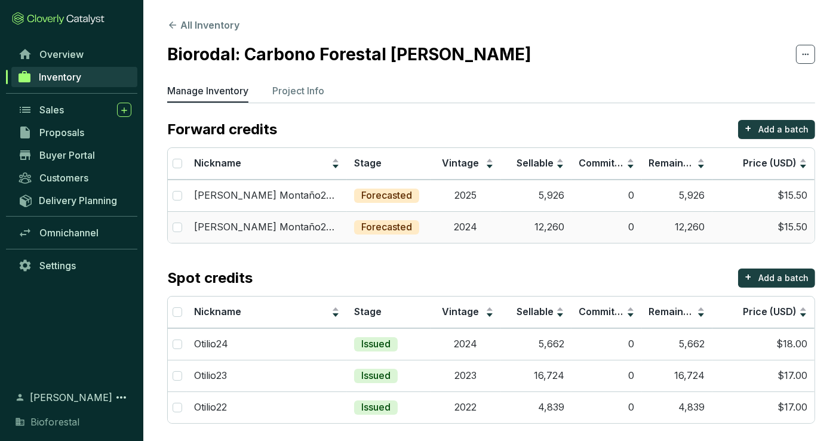
click at [498, 235] on td "2024" at bounding box center [466, 227] width 70 height 32
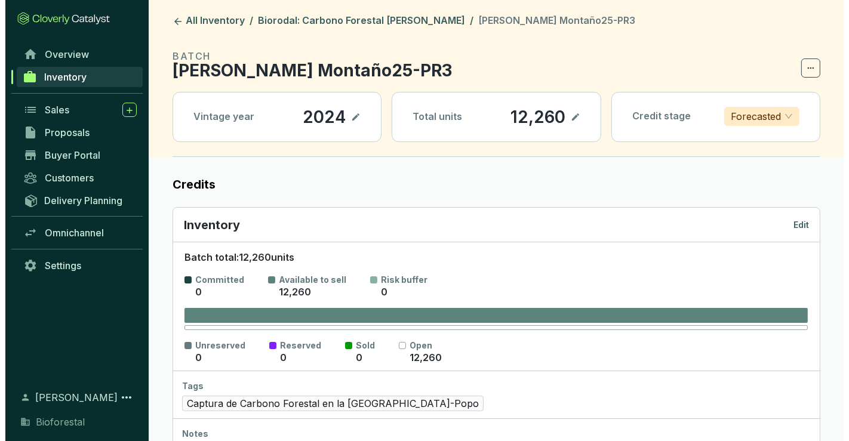
scroll to position [398, 0]
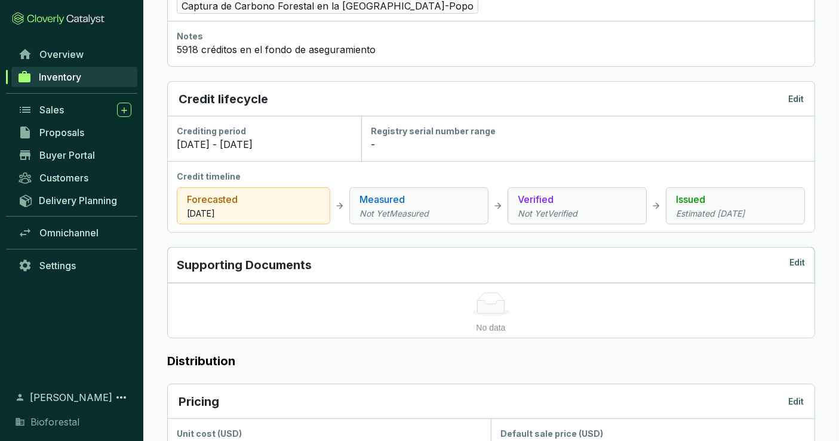
click at [796, 96] on p "Edit" at bounding box center [796, 99] width 16 height 12
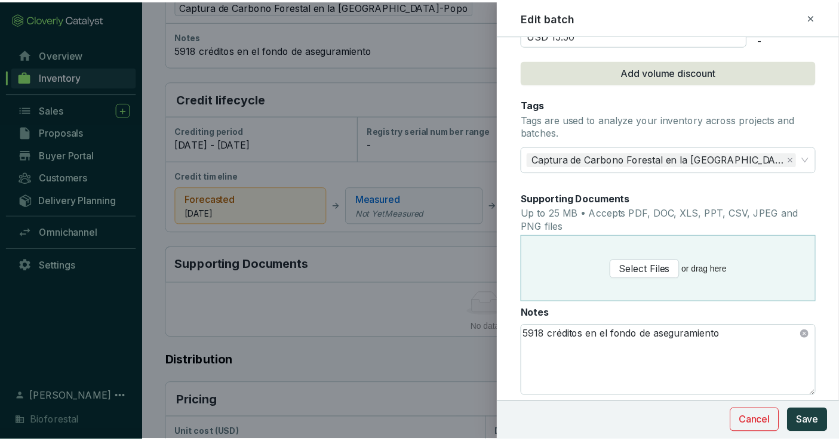
scroll to position [265, 0]
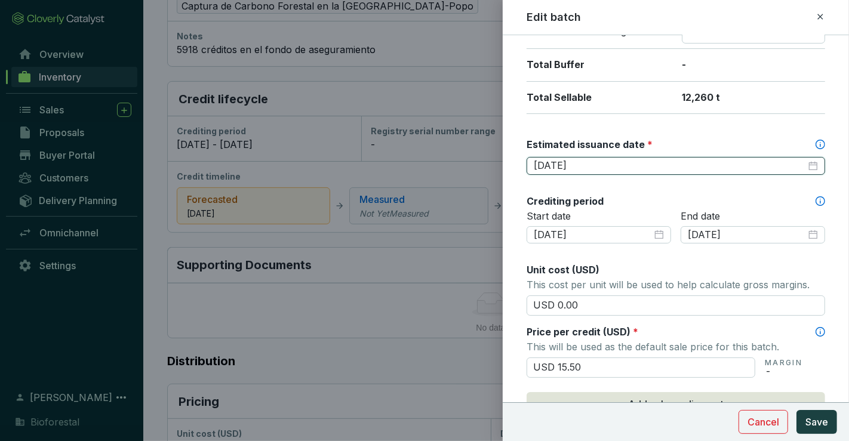
click at [621, 161] on input "2026-05-31" at bounding box center [670, 165] width 272 height 13
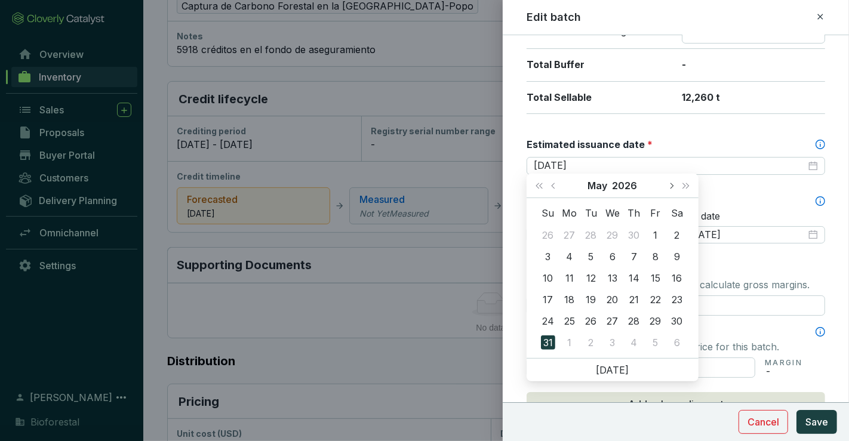
click at [670, 179] on button "Next month (PageDown)" at bounding box center [671, 186] width 16 height 24
type input "2026-08-28"
click at [658, 321] on div "28" at bounding box center [655, 321] width 14 height 14
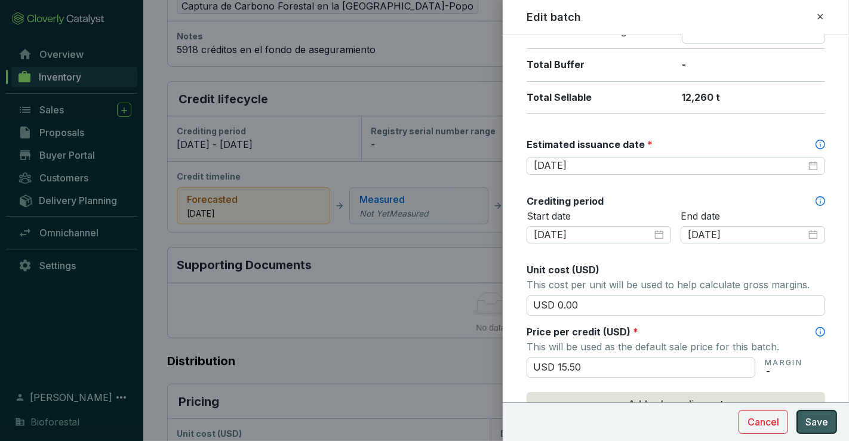
click at [822, 419] on span "Save" at bounding box center [816, 422] width 23 height 14
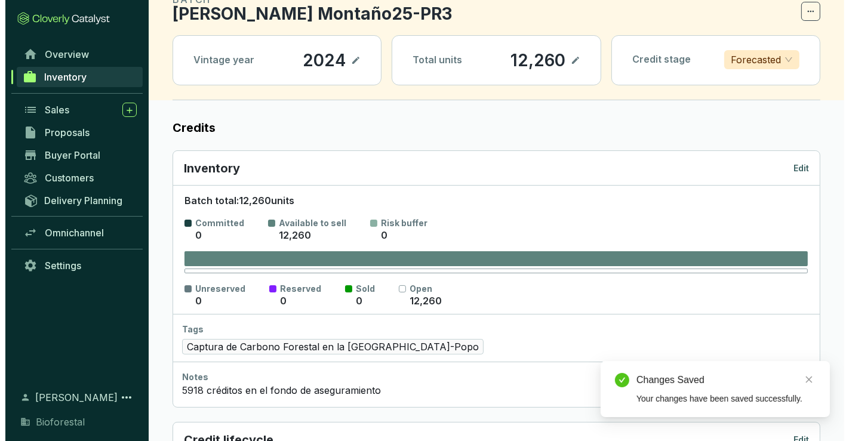
scroll to position [0, 0]
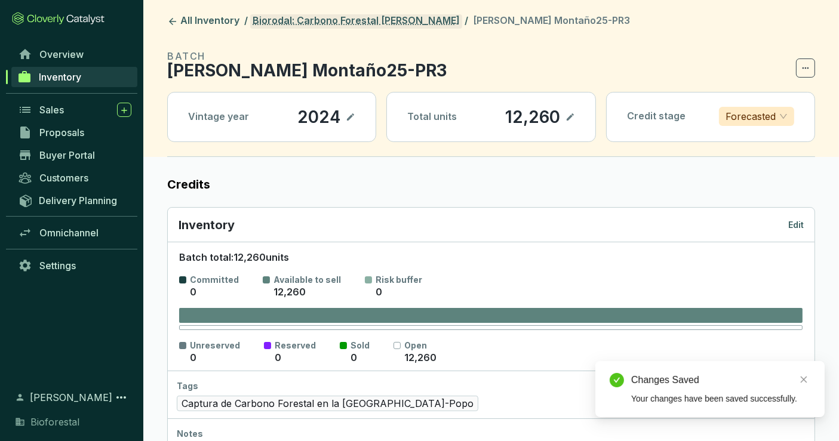
click at [414, 15] on link "Biorodal: Carbono Forestal Otilio Montaño" at bounding box center [356, 21] width 212 height 14
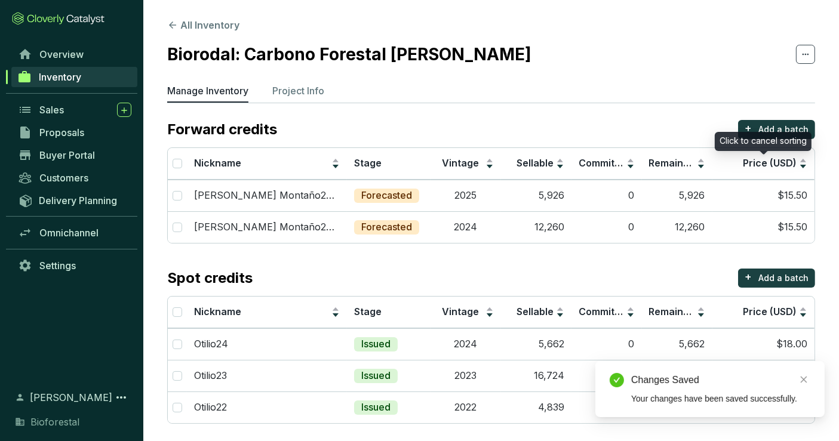
click at [771, 132] on div "Click to cancel sorting" at bounding box center [763, 141] width 97 height 19
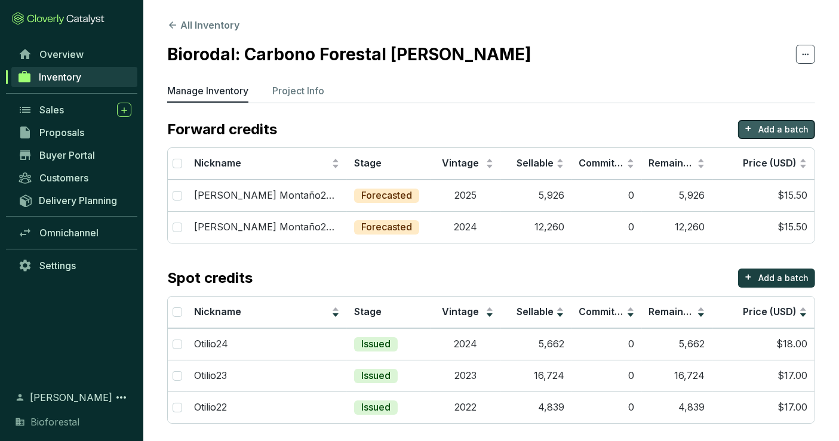
click at [773, 127] on p "Add a batch" at bounding box center [783, 130] width 50 height 12
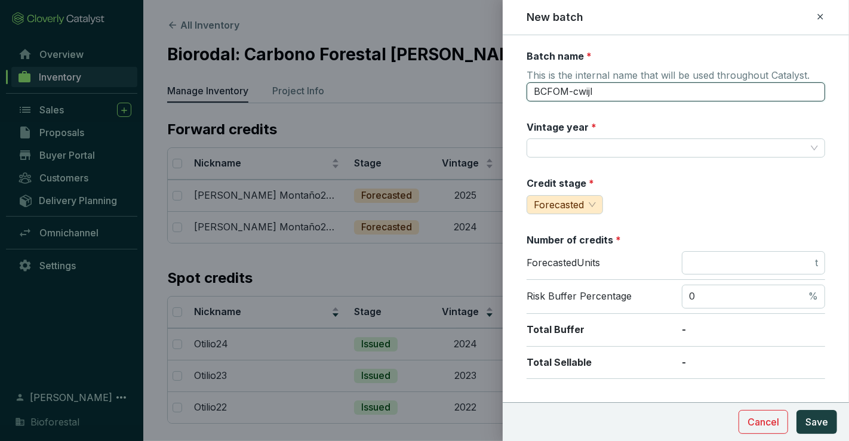
drag, startPoint x: 614, startPoint y: 97, endPoint x: 462, endPoint y: 97, distance: 152.3
click at [462, 97] on div "New batch Batch name * This is the internal name that will be used throughout C…" at bounding box center [424, 220] width 849 height 441
click at [610, 93] on input "Otilio Montaño25-PR3" at bounding box center [676, 91] width 299 height 19
click at [645, 91] on input "Otilio Montaño25-PR3" at bounding box center [676, 91] width 299 height 19
type input "Otilio Montaño25-PR4"
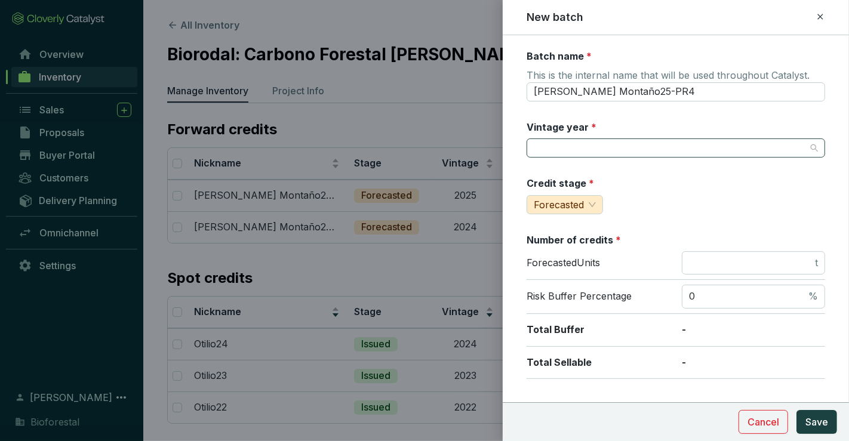
click at [669, 151] on input "Vintage year *" at bounding box center [670, 148] width 272 height 18
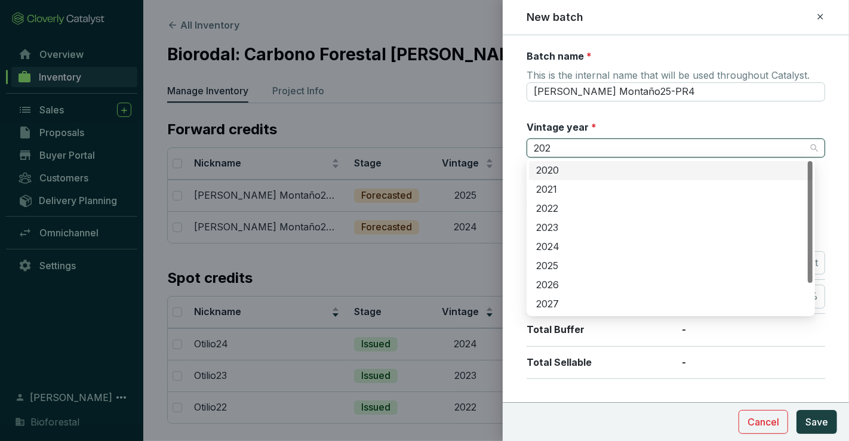
type input "2025"
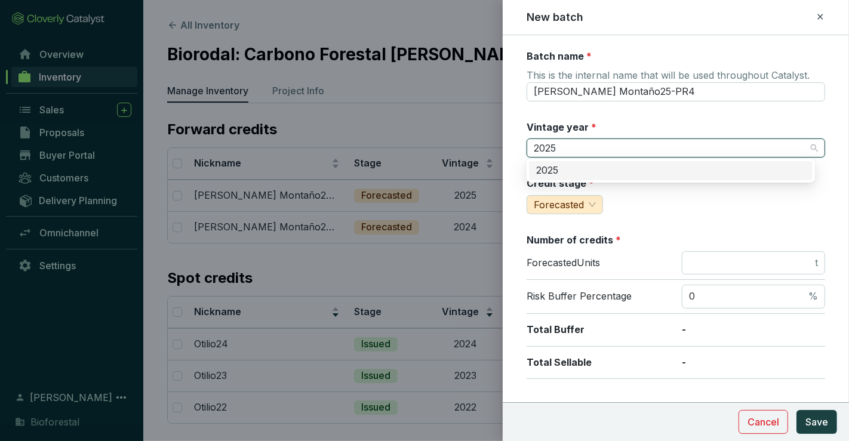
click at [659, 170] on div "2025" at bounding box center [670, 170] width 269 height 13
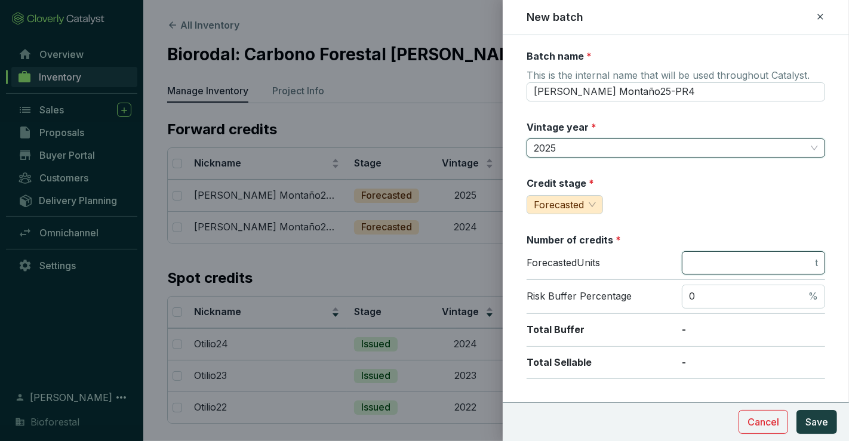
click at [754, 263] on input "number" at bounding box center [751, 263] width 124 height 13
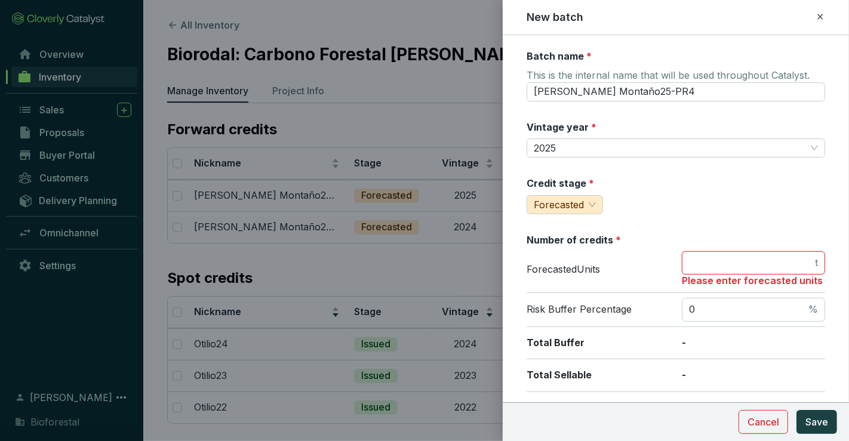
click at [745, 265] on input "number" at bounding box center [751, 263] width 124 height 13
click at [773, 420] on span "Cancel" at bounding box center [764, 422] width 32 height 14
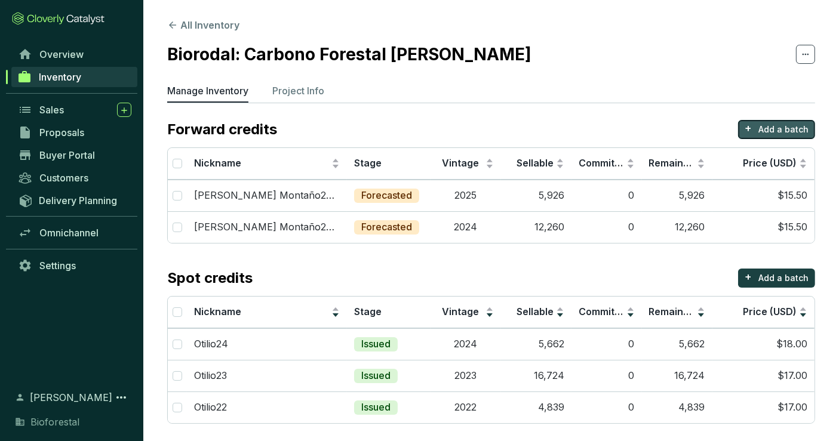
click at [760, 127] on button "+ Add a batch" at bounding box center [776, 129] width 77 height 19
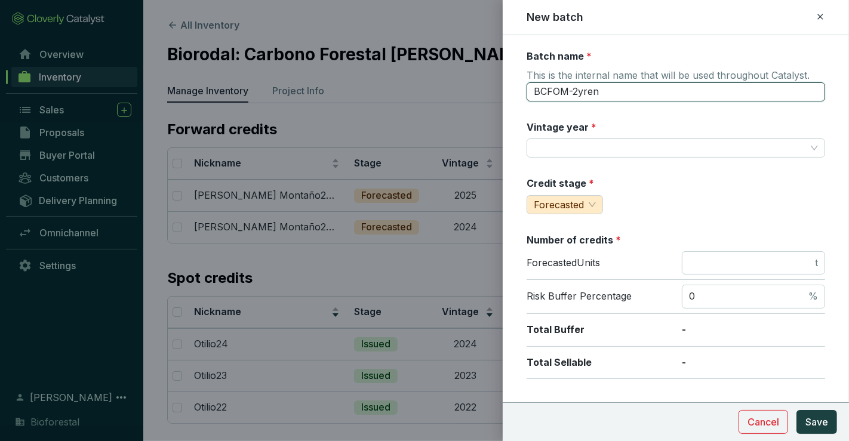
drag, startPoint x: 630, startPoint y: 91, endPoint x: 443, endPoint y: 91, distance: 186.9
click at [443, 91] on div "New batch Batch name * This is the internal name that will be used throughout C…" at bounding box center [424, 220] width 849 height 441
type input "Otilio Montaño25-PR4"
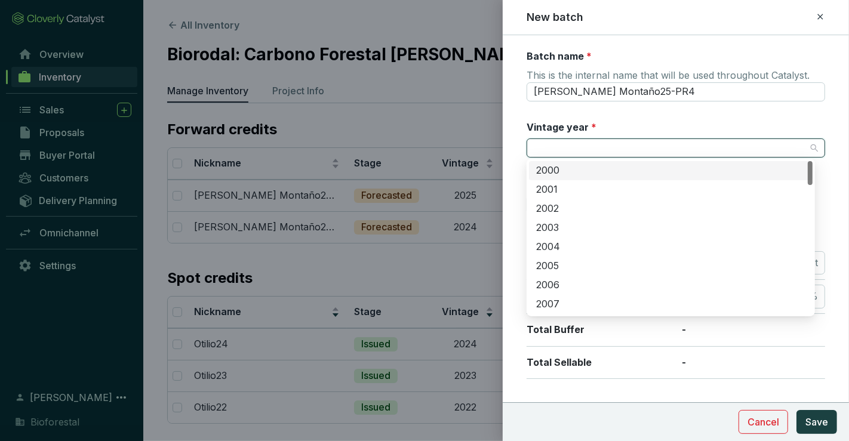
click at [628, 146] on input "Vintage year *" at bounding box center [670, 148] width 272 height 18
type input "2025"
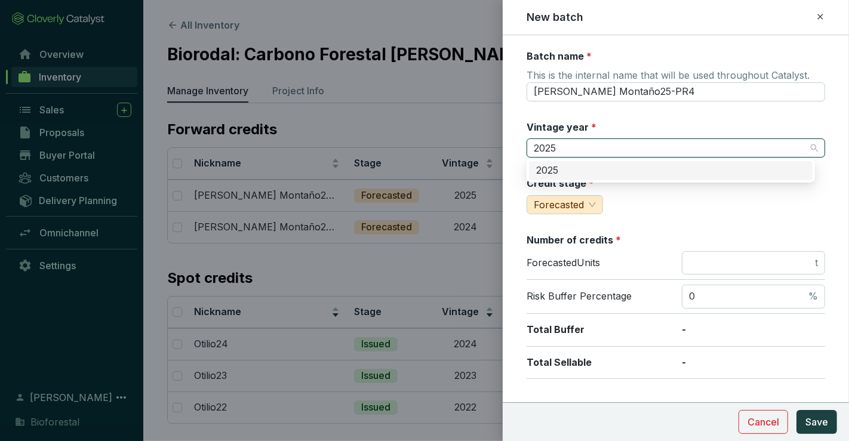
click at [620, 175] on div "2025" at bounding box center [670, 170] width 269 height 13
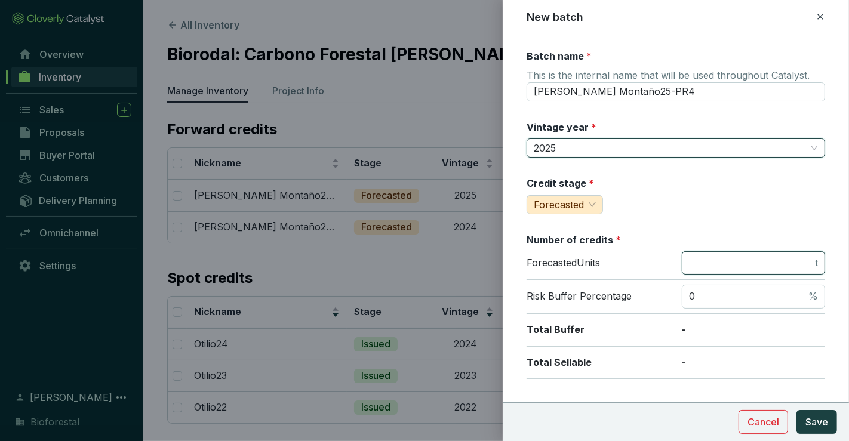
click at [709, 262] on input "number" at bounding box center [751, 263] width 124 height 13
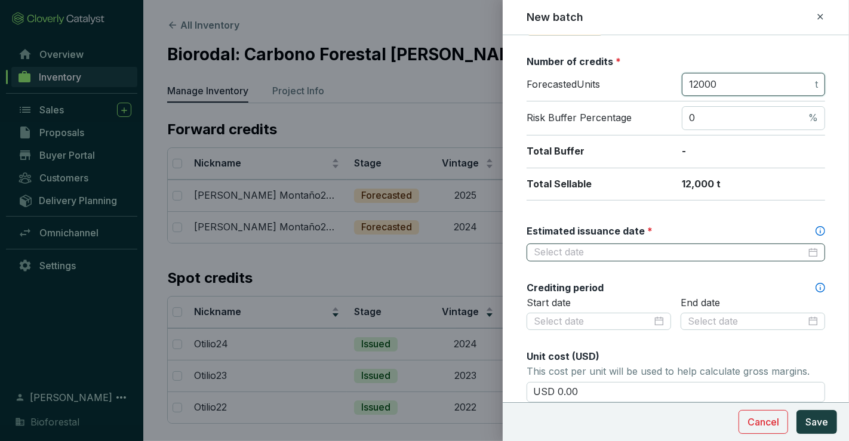
scroll to position [180, 0]
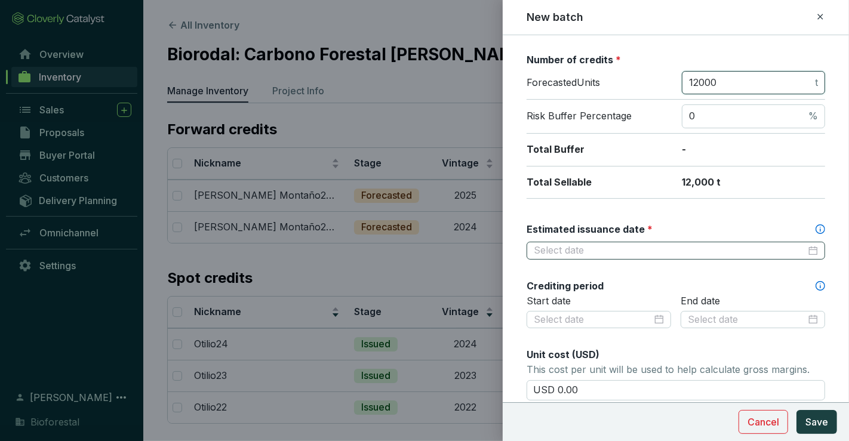
click at [678, 255] on div at bounding box center [676, 251] width 299 height 18
type input "12000"
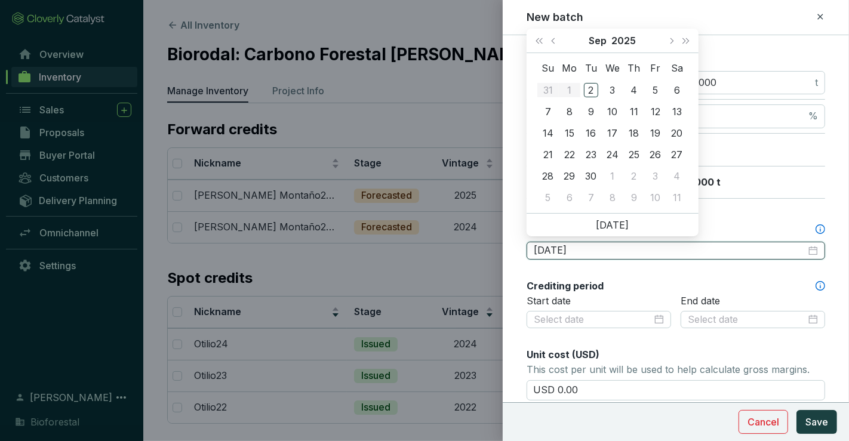
type input "2025-09-06"
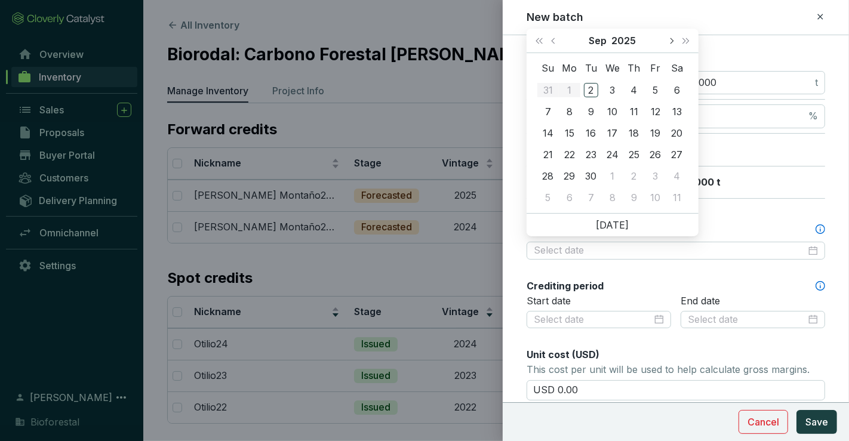
click at [673, 44] on button "Next month (PageDown)" at bounding box center [671, 41] width 16 height 24
click at [683, 42] on span "Next year (Control + right)" at bounding box center [686, 41] width 6 height 6
click at [670, 38] on span "Next month (PageDown)" at bounding box center [671, 41] width 6 height 6
click at [558, 38] on button "Previous month (PageUp)" at bounding box center [555, 41] width 16 height 24
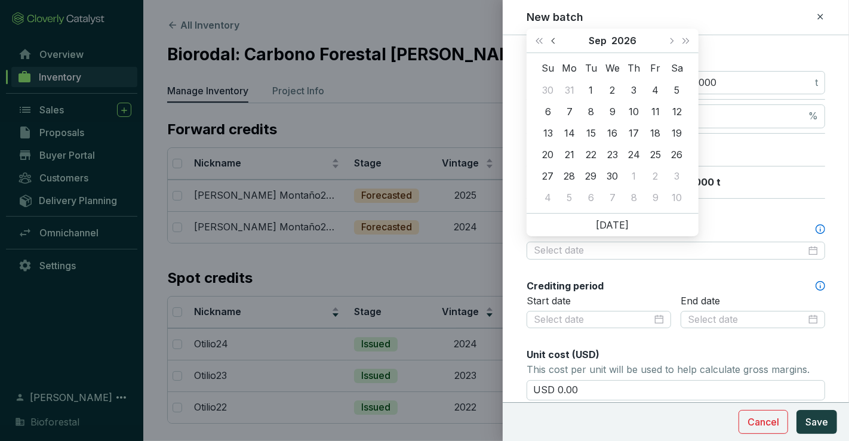
click at [558, 38] on button "Previous month (PageUp)" at bounding box center [555, 41] width 16 height 24
type input "2026-08-28"
click at [653, 172] on div "28" at bounding box center [655, 176] width 14 height 14
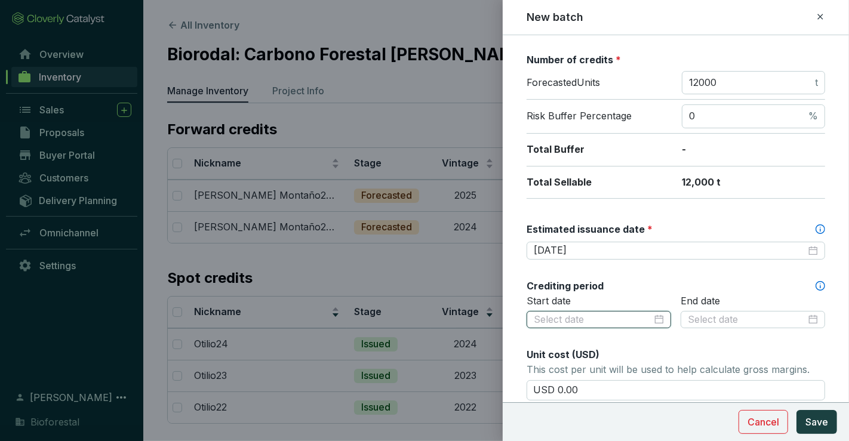
click at [631, 318] on input at bounding box center [593, 319] width 118 height 13
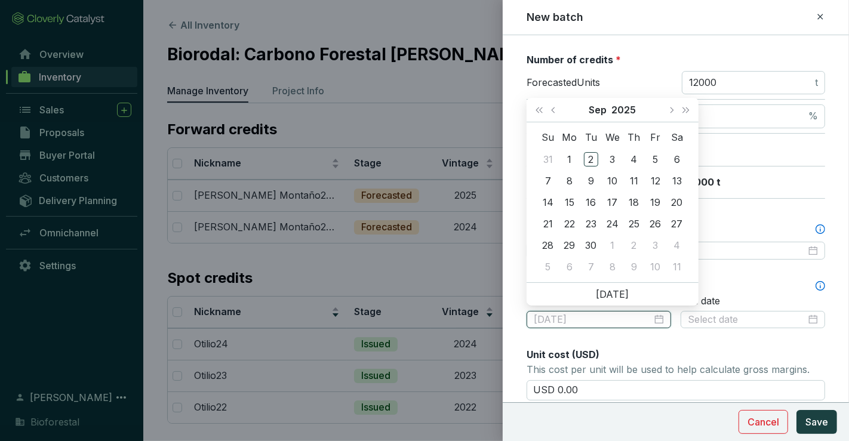
type input "2025-09-06"
click at [552, 112] on button "Previous month (PageUp)" at bounding box center [555, 110] width 16 height 24
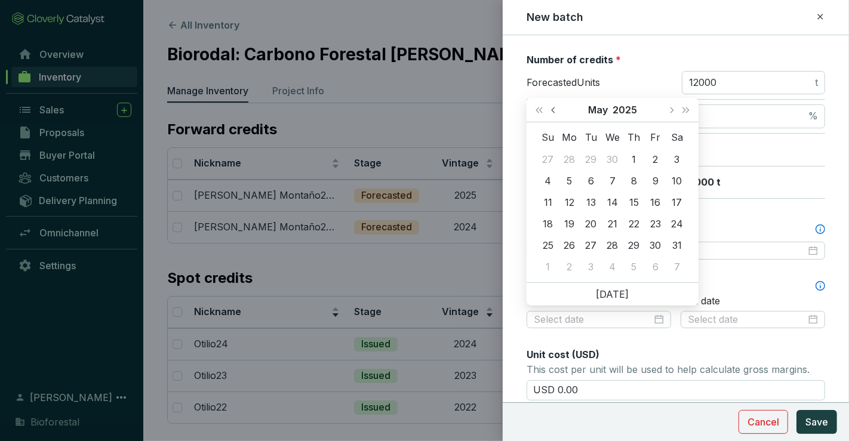
click at [552, 112] on button "Previous month (PageUp)" at bounding box center [555, 110] width 16 height 24
type input "2025-04-09"
type input "2025-04-17"
click at [630, 202] on div "17" at bounding box center [634, 202] width 14 height 14
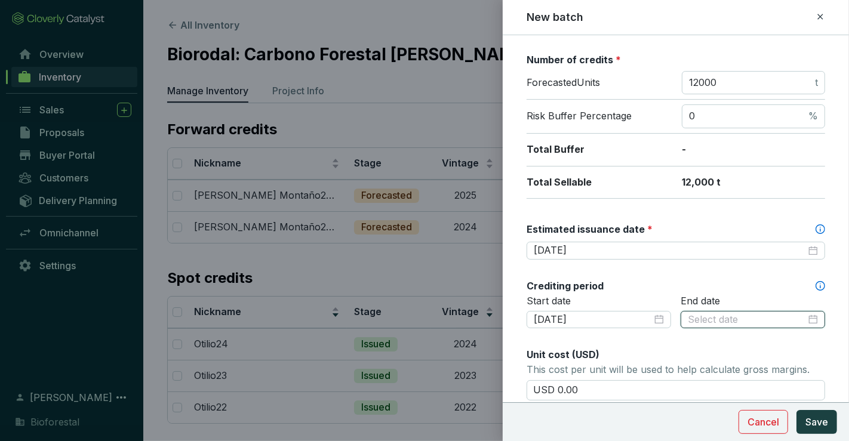
click at [765, 318] on input at bounding box center [747, 319] width 118 height 13
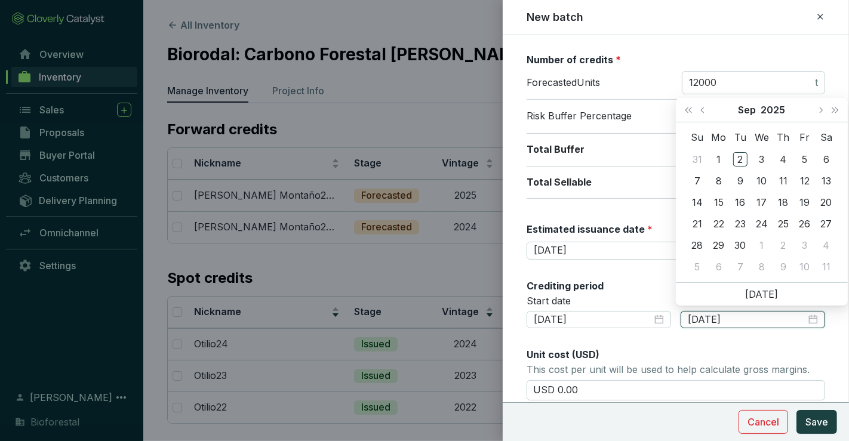
type input "2025-09-05"
click at [814, 110] on button "Next month (PageDown)" at bounding box center [821, 110] width 16 height 24
type input "2025-12-31"
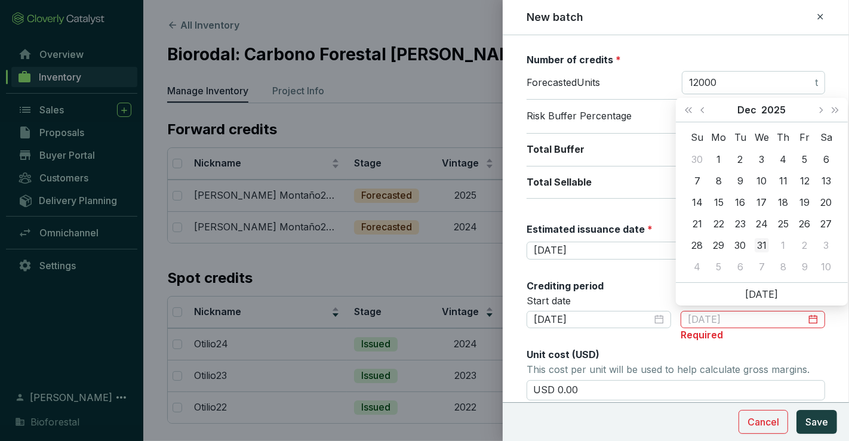
click at [762, 243] on div "31" at bounding box center [762, 245] width 14 height 14
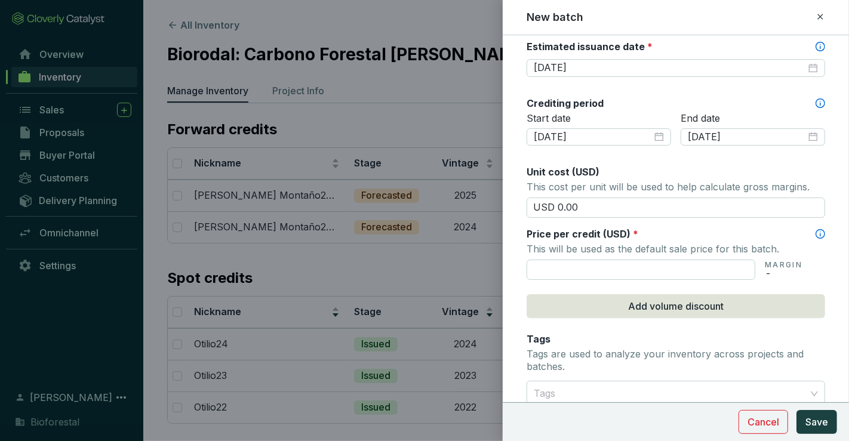
scroll to position [379, 0]
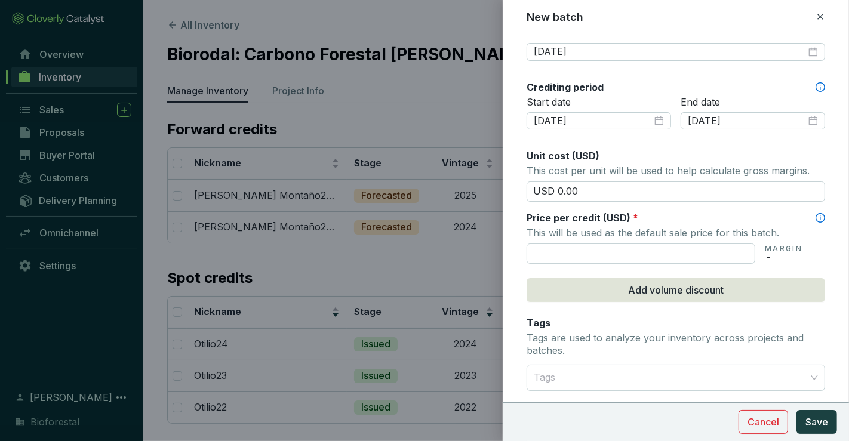
drag, startPoint x: 607, startPoint y: 184, endPoint x: 518, endPoint y: 198, distance: 89.4
click at [518, 198] on form "Batch name * This is the internal name that will be used throughout Catalyst. O…" at bounding box center [676, 121] width 346 height 902
type input "USD 15.50"
click at [631, 255] on input "text" at bounding box center [641, 254] width 229 height 20
click at [607, 373] on div at bounding box center [669, 378] width 280 height 24
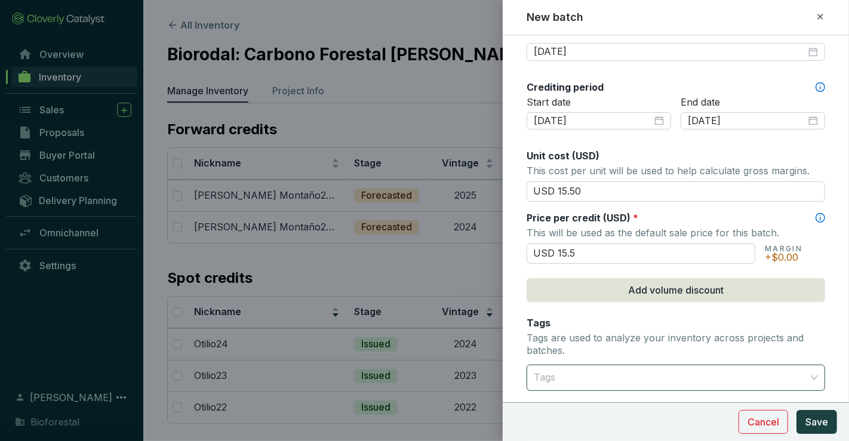
type input "USD 15.50"
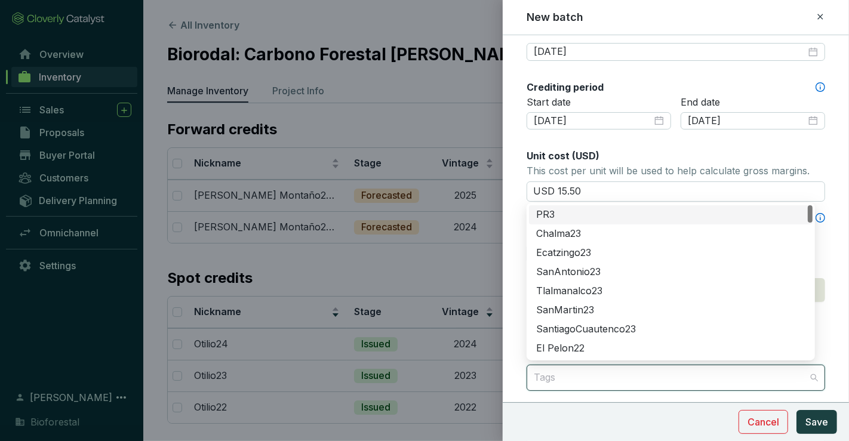
click at [624, 373] on div at bounding box center [669, 378] width 280 height 24
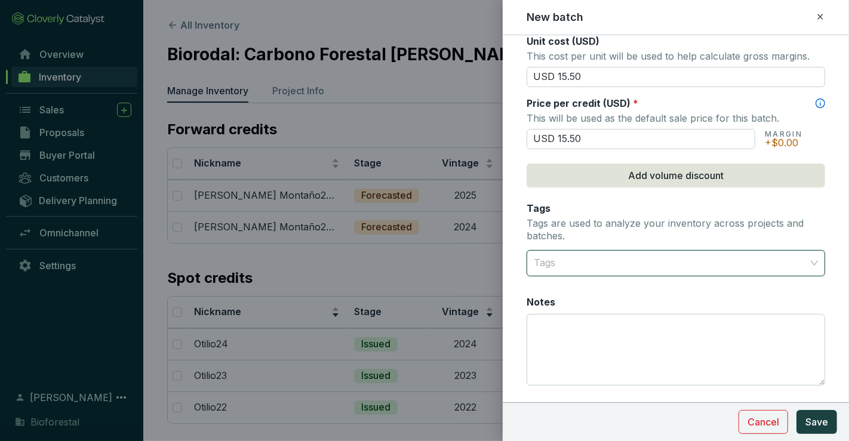
scroll to position [519, 0]
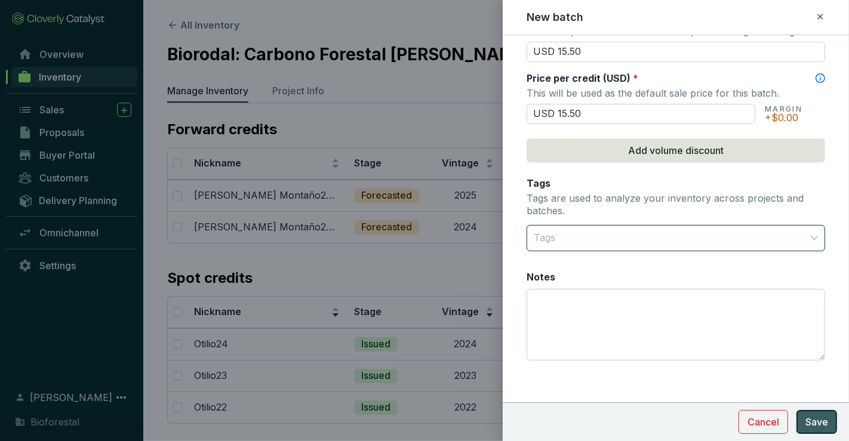
click at [817, 419] on span "Save" at bounding box center [816, 422] width 23 height 14
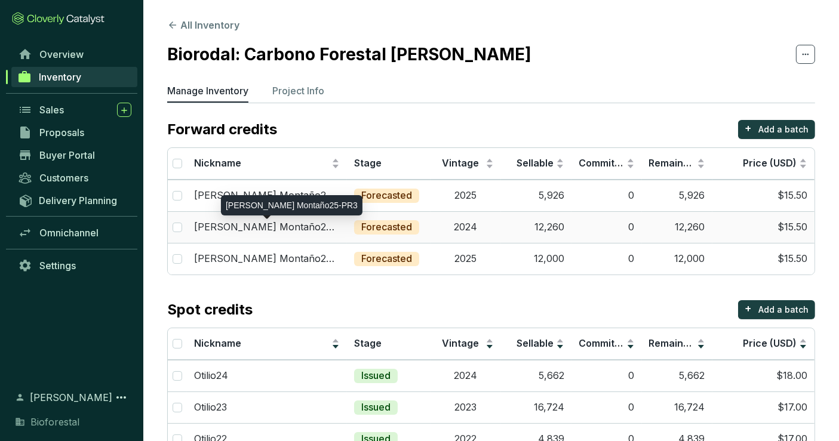
click at [239, 227] on p "Otilio Montaño25-PR3" at bounding box center [267, 227] width 146 height 13
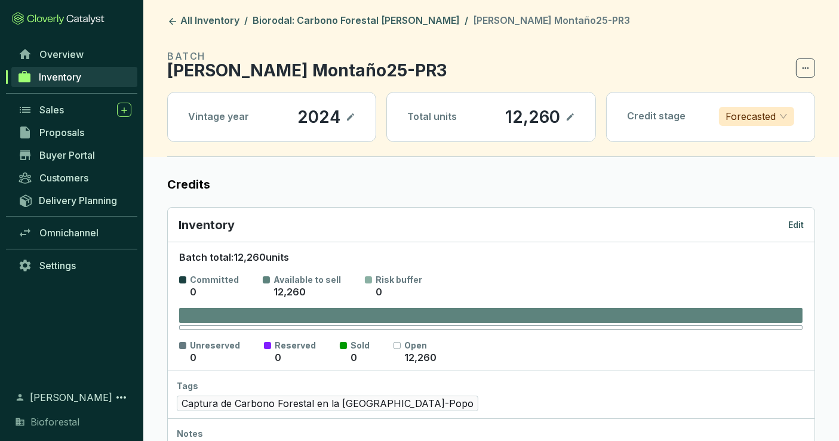
click at [801, 224] on p "Edit" at bounding box center [796, 225] width 16 height 12
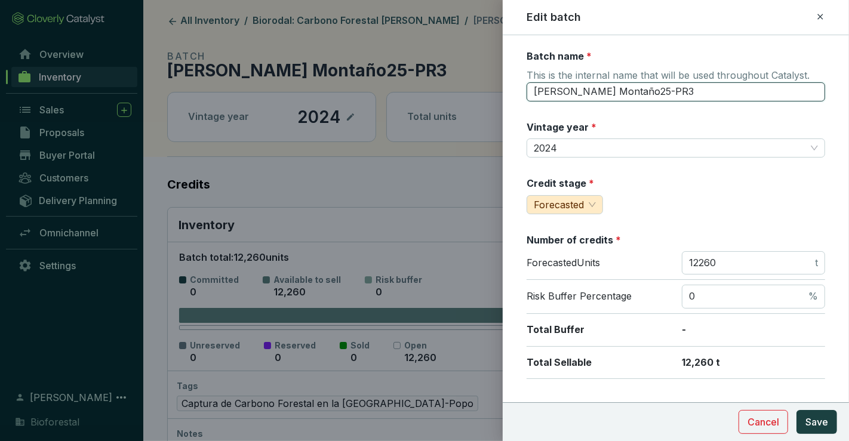
click at [608, 91] on input "Otilio Montaño25-PR3" at bounding box center [676, 91] width 299 height 19
type input "Otilio Montaño24-PR3"
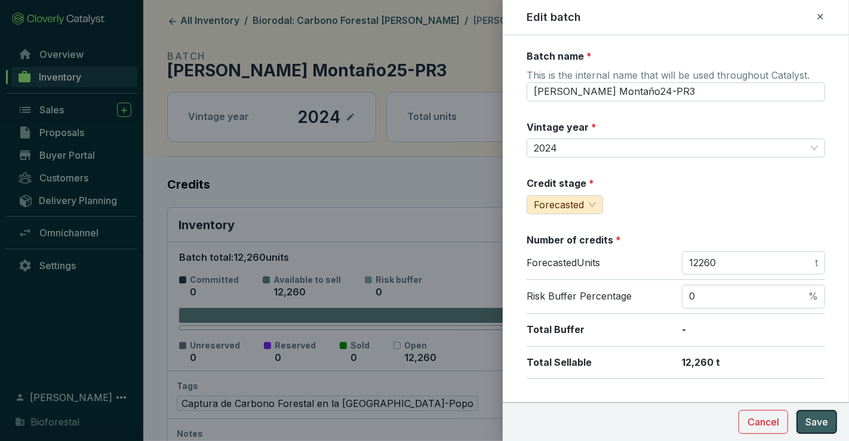
click at [825, 422] on span "Save" at bounding box center [816, 422] width 23 height 14
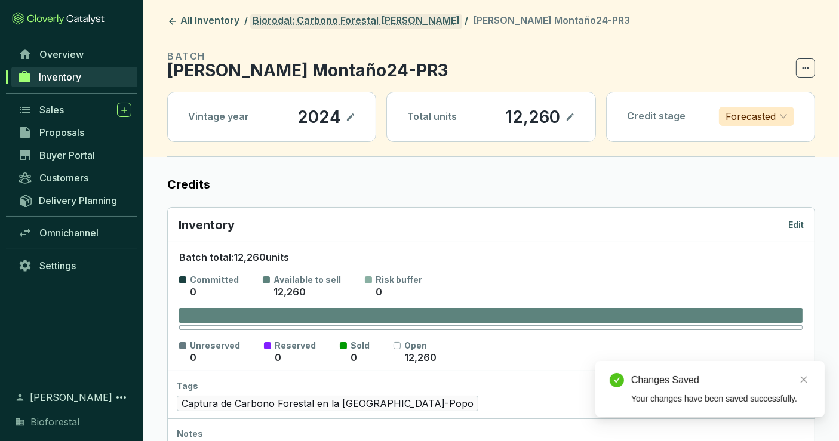
click at [395, 24] on link "Biorodal: Carbono Forestal Otilio Montaño" at bounding box center [356, 21] width 212 height 14
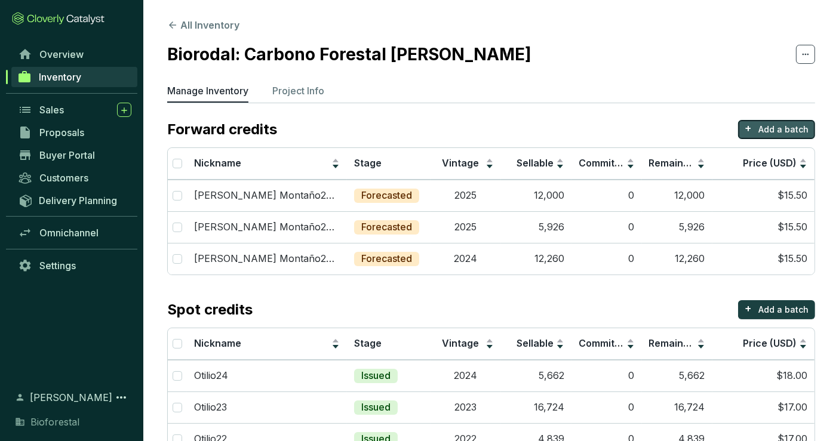
click at [793, 128] on p "Add a batch" at bounding box center [783, 130] width 50 height 12
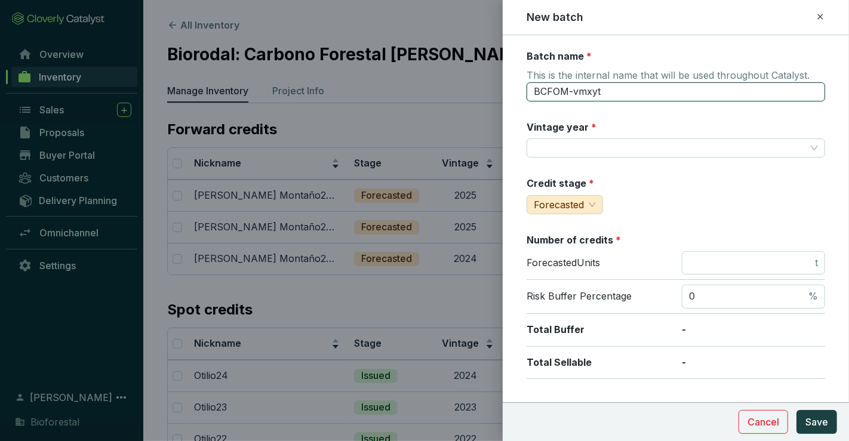
drag, startPoint x: 666, startPoint y: 93, endPoint x: 502, endPoint y: 83, distance: 164.5
click at [609, 93] on input "Otilio Montaño25-PR3" at bounding box center [676, 91] width 299 height 19
click at [635, 90] on input "Otilio Montaño26-PR3" at bounding box center [676, 91] width 299 height 19
type input "Otilio Montaño26-PR4"
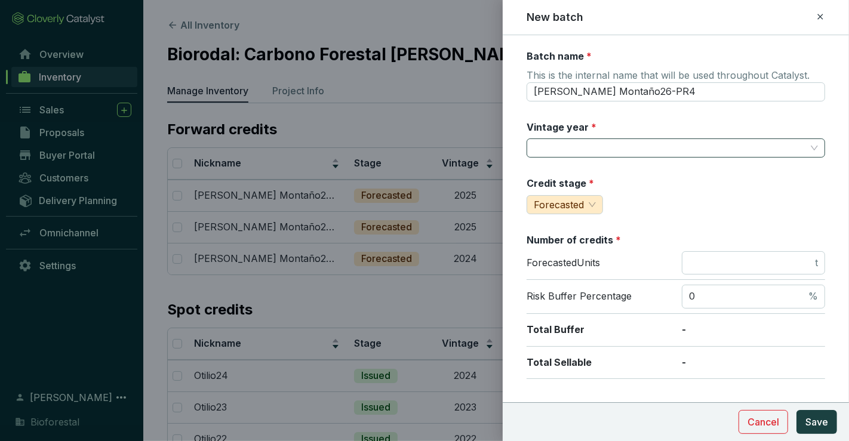
click at [635, 146] on input "Vintage year *" at bounding box center [670, 148] width 272 height 18
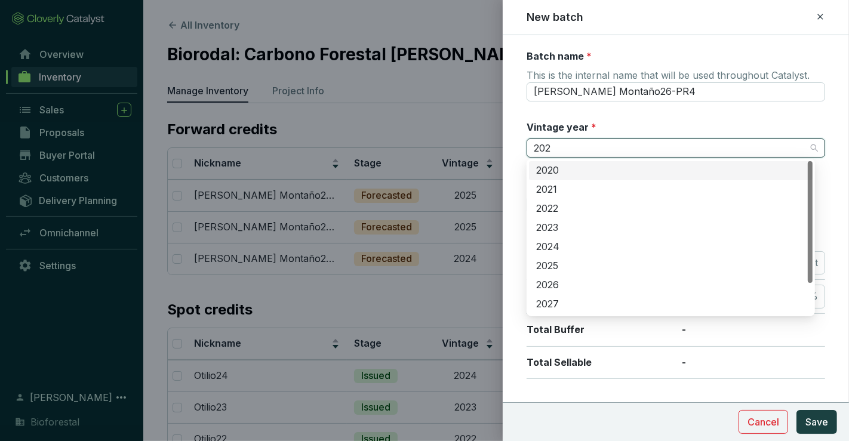
type input "2026"
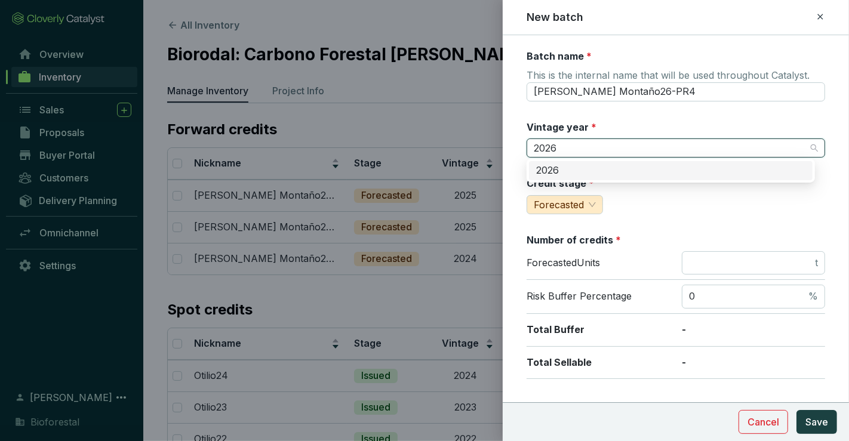
click at [624, 167] on div "2026" at bounding box center [670, 170] width 269 height 13
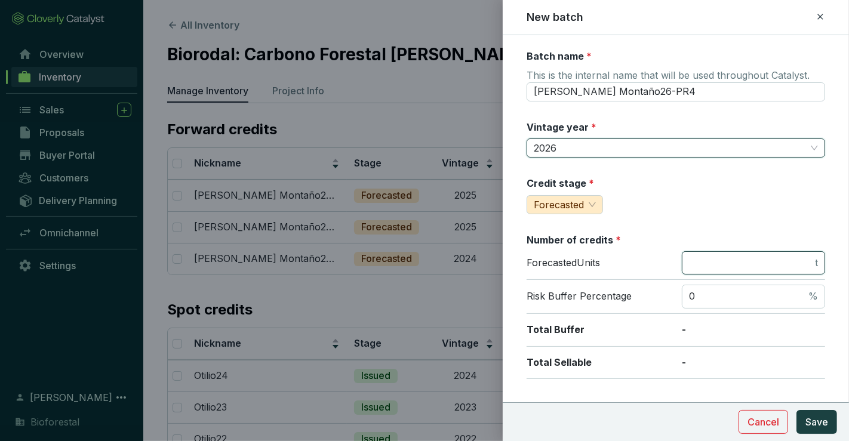
click at [715, 265] on input "number" at bounding box center [751, 263] width 124 height 13
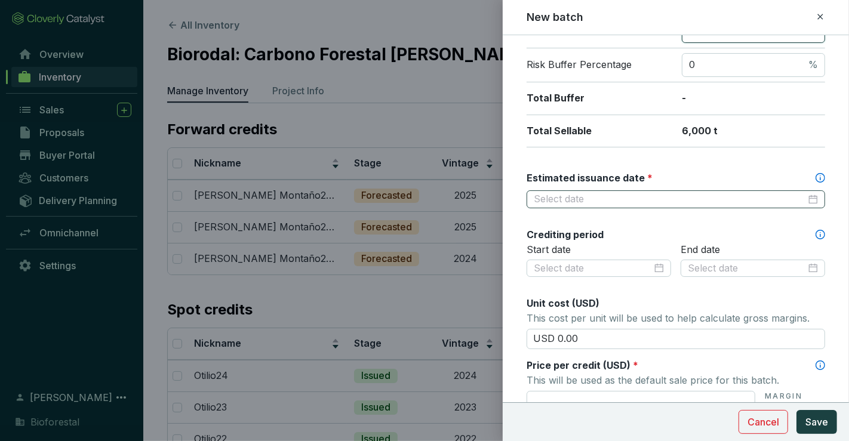
scroll to position [233, 0]
type input "6000"
click at [658, 196] on input "Estimated issuance date *" at bounding box center [670, 198] width 272 height 13
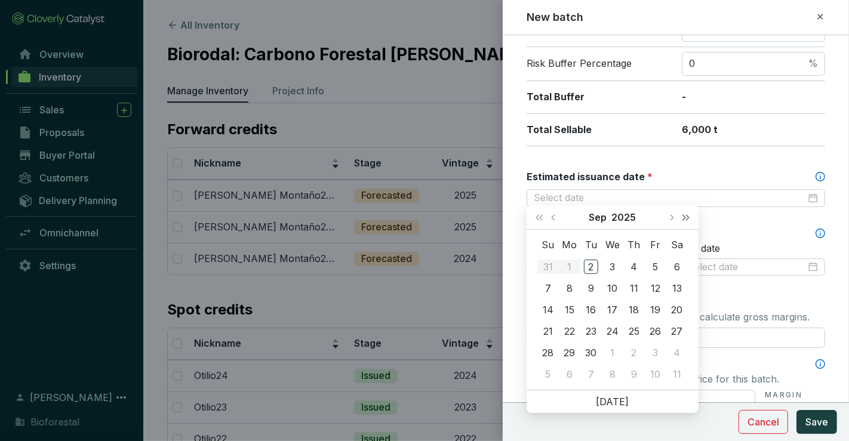
click at [687, 217] on span "Next year (Control + right)" at bounding box center [686, 217] width 6 height 6
type input "2026-09-04"
click at [671, 214] on span "Next month (PageDown)" at bounding box center [671, 217] width 6 height 6
type input "2026-10-01"
click at [554, 219] on span "Previous month (PageUp)" at bounding box center [554, 217] width 6 height 6
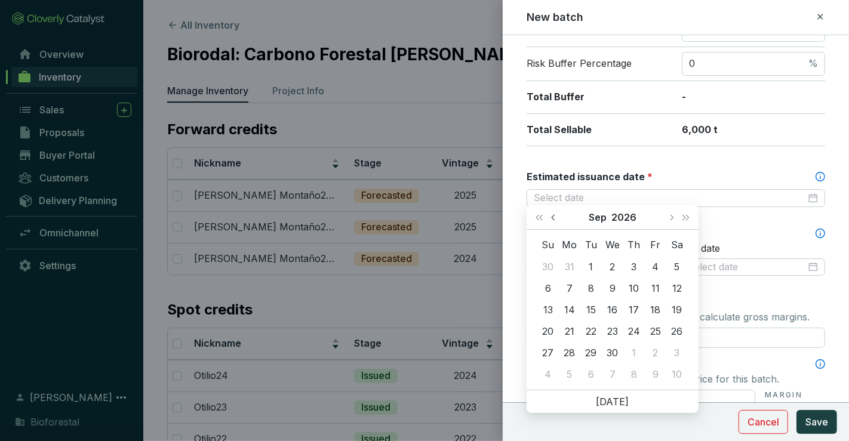
click at [554, 219] on span "Previous month (PageUp)" at bounding box center [554, 217] width 6 height 6
type input "2026-08-28"
click at [651, 354] on div "28" at bounding box center [655, 353] width 14 height 14
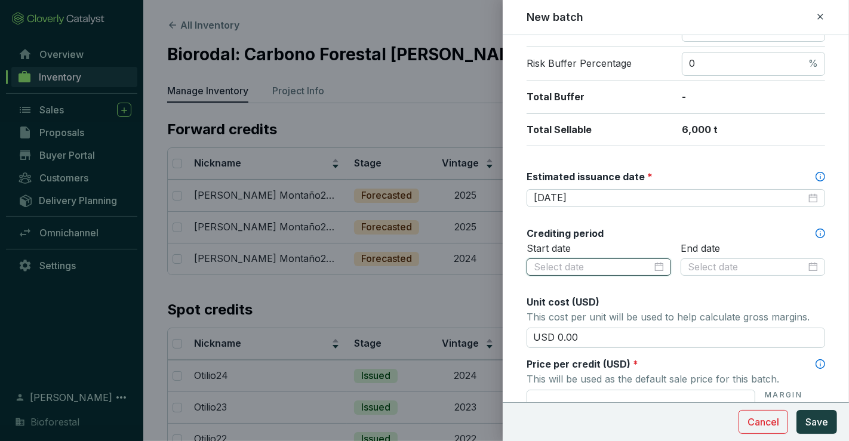
click at [632, 264] on input at bounding box center [593, 267] width 118 height 13
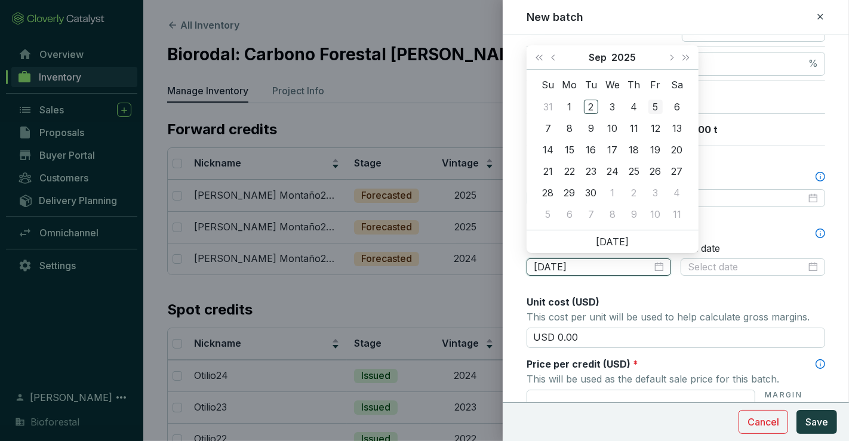
type input "2025-09-05"
click at [675, 57] on button "Next month (PageDown)" at bounding box center [671, 57] width 16 height 24
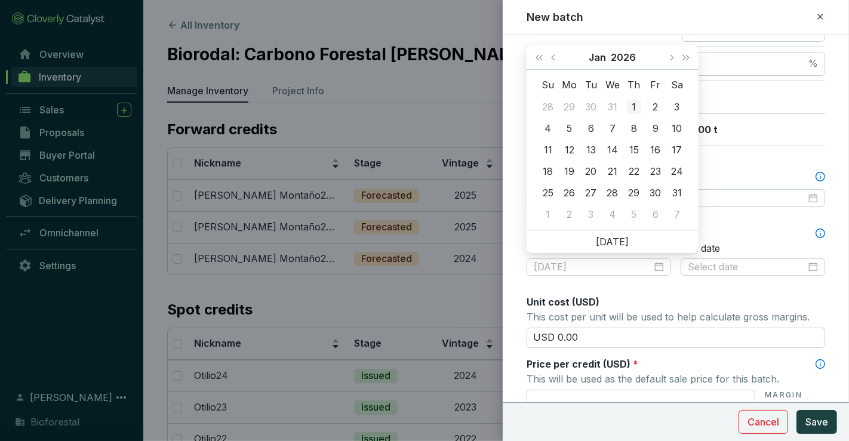
type input "2026-01-01"
click at [631, 106] on div "1" at bounding box center [634, 107] width 14 height 14
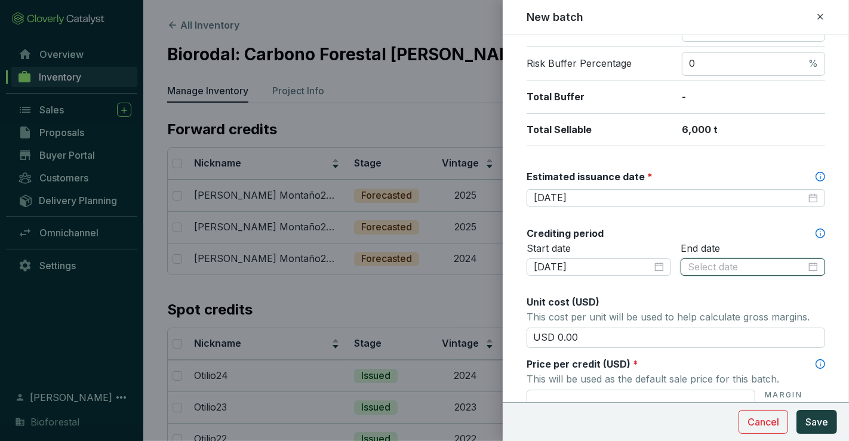
click at [725, 266] on input at bounding box center [747, 267] width 118 height 13
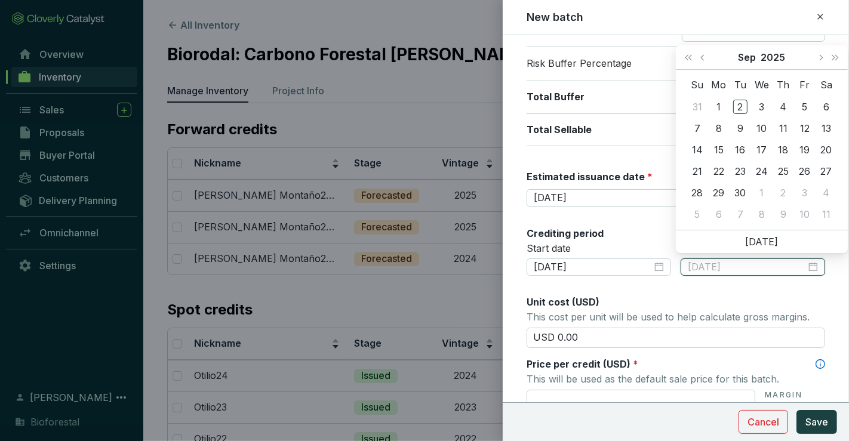
type input "2025-09-04"
click at [818, 55] on button "Next month (PageDown)" at bounding box center [821, 57] width 16 height 24
click at [701, 57] on span "Previous month (PageUp)" at bounding box center [703, 57] width 6 height 6
click at [684, 59] on button "Last year (Control + left)" at bounding box center [689, 57] width 16 height 24
click at [832, 57] on span "Next year (Control + right)" at bounding box center [835, 57] width 6 height 6
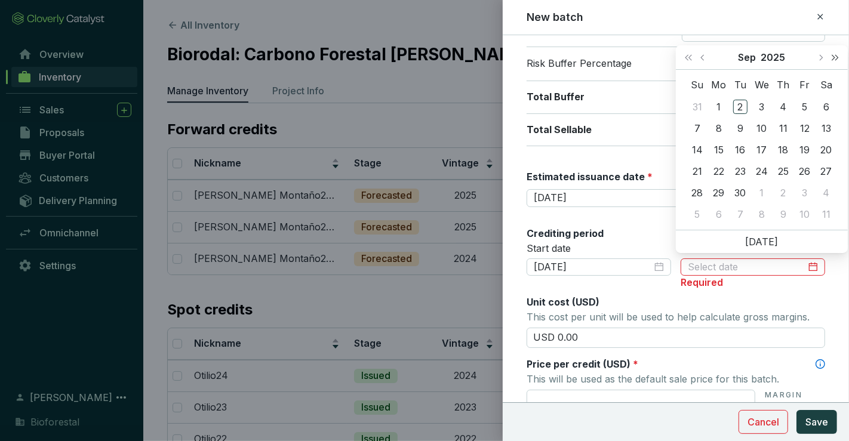
click at [832, 57] on span "Next year (Control + right)" at bounding box center [835, 57] width 6 height 6
click at [703, 54] on span "Previous month (PageUp)" at bounding box center [703, 57] width 6 height 6
click at [704, 54] on button "Previous month (PageUp)" at bounding box center [704, 57] width 16 height 24
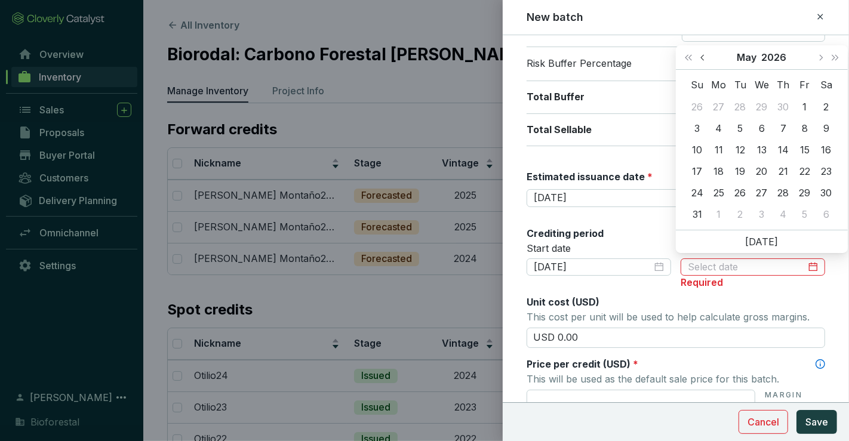
click at [704, 54] on button "Previous month (PageUp)" at bounding box center [704, 57] width 16 height 24
type input "2026-04-16"
click at [781, 149] on div "16" at bounding box center [783, 150] width 14 height 14
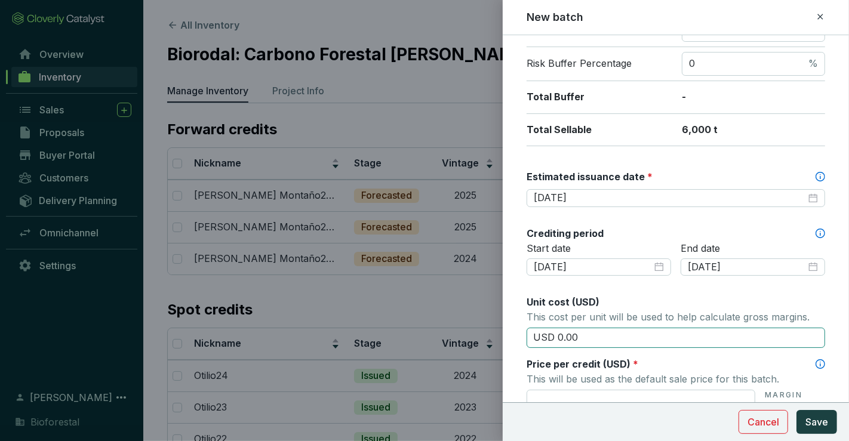
click at [705, 337] on input "USD 0.00" at bounding box center [676, 338] width 299 height 20
drag, startPoint x: 705, startPoint y: 337, endPoint x: 512, endPoint y: 337, distance: 192.9
click at [512, 337] on form "Batch name * This is the internal name that will be used throughout Catalyst. O…" at bounding box center [676, 268] width 346 height 902
type input "USD 15.50"
click at [608, 398] on input "text" at bounding box center [641, 400] width 229 height 20
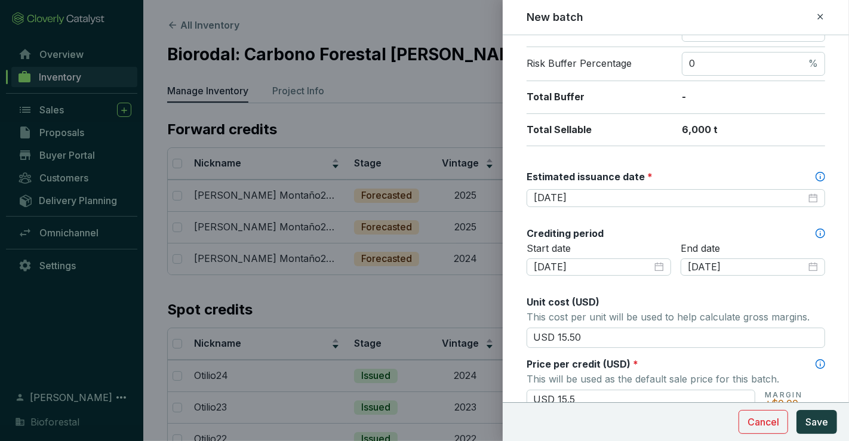
scroll to position [432, 0]
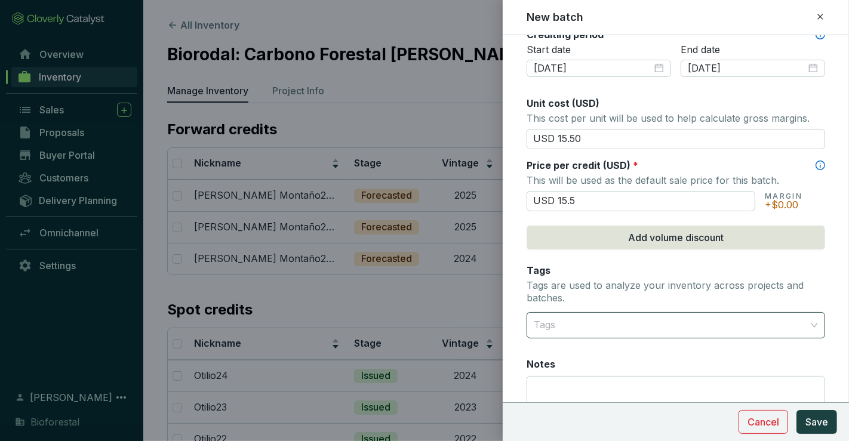
click at [620, 318] on div at bounding box center [669, 325] width 280 height 24
type input "USD 15.50"
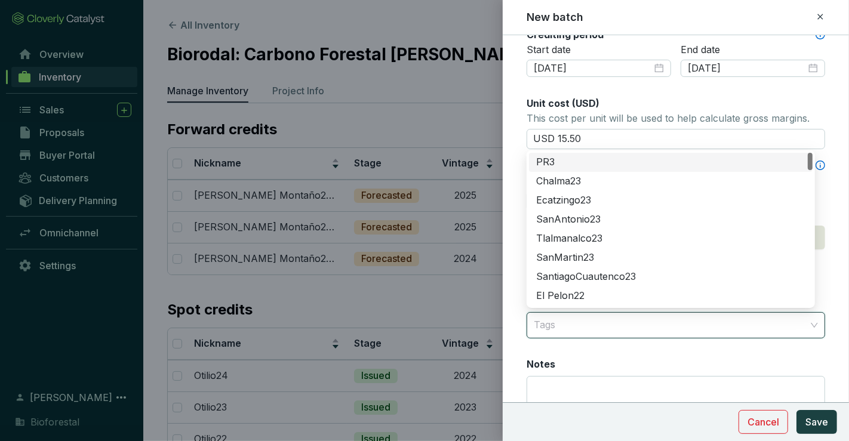
click at [674, 359] on div "Notes" at bounding box center [676, 364] width 299 height 13
click at [674, 377] on textarea "Notes" at bounding box center [675, 412] width 297 height 70
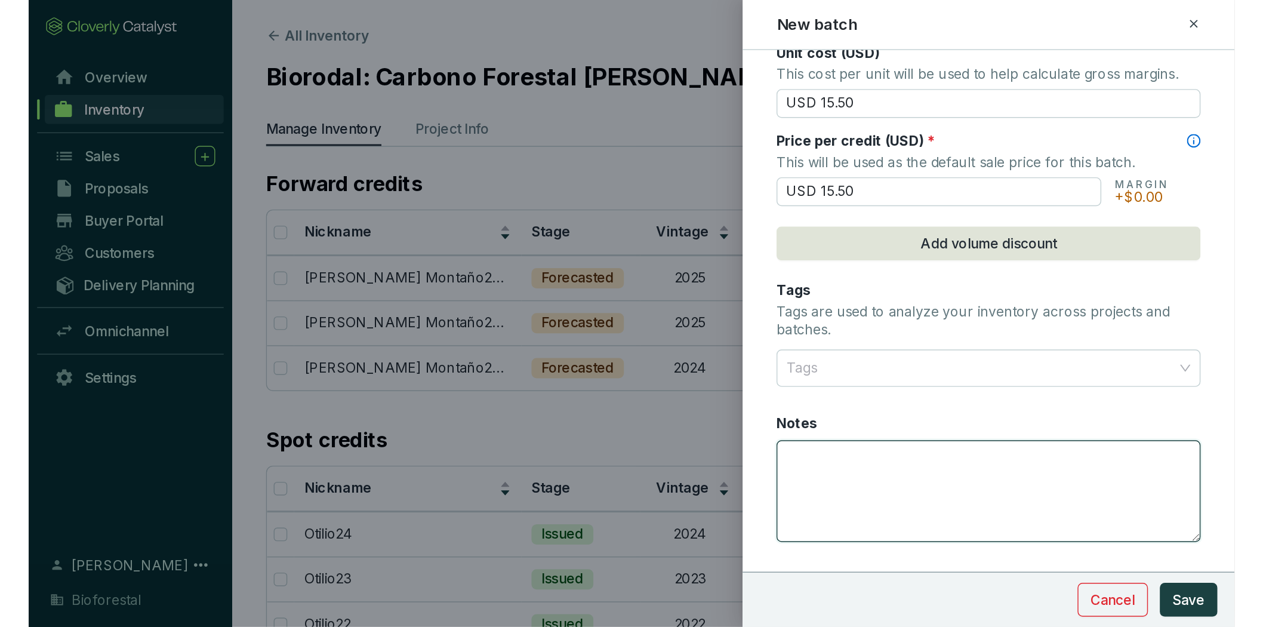
scroll to position [519, 0]
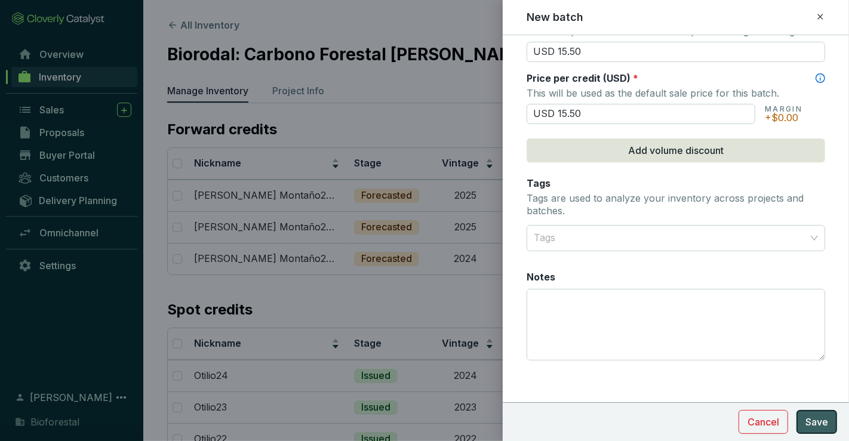
click at [826, 424] on span "Save" at bounding box center [816, 422] width 23 height 14
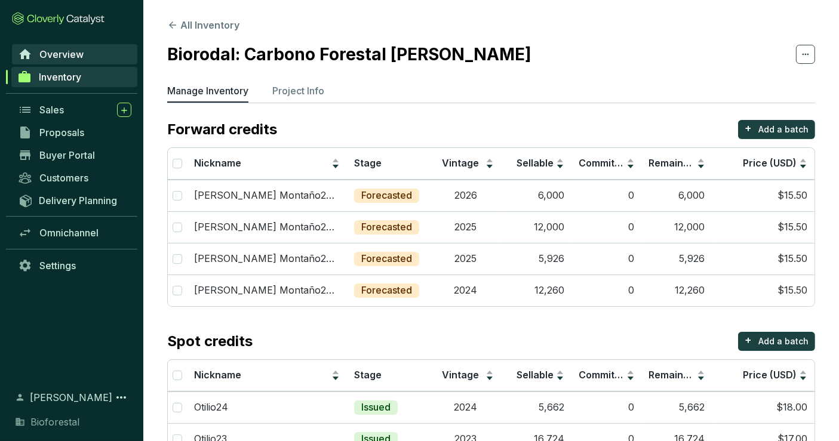
click at [79, 47] on link "Overview" at bounding box center [74, 54] width 125 height 20
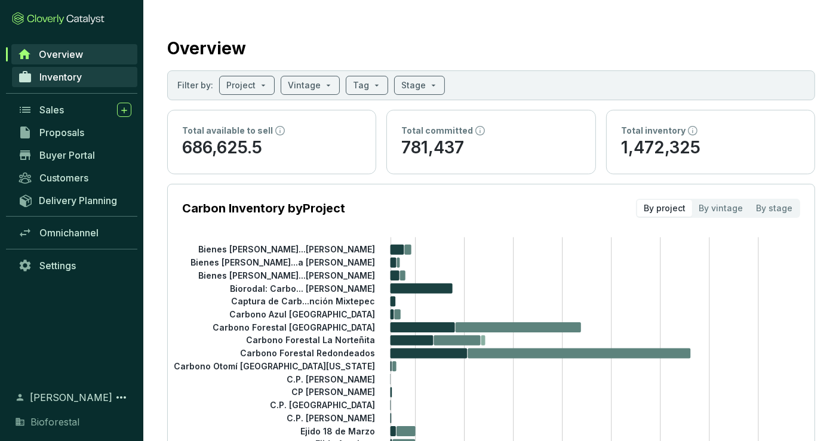
click at [96, 76] on link "Inventory" at bounding box center [74, 77] width 125 height 20
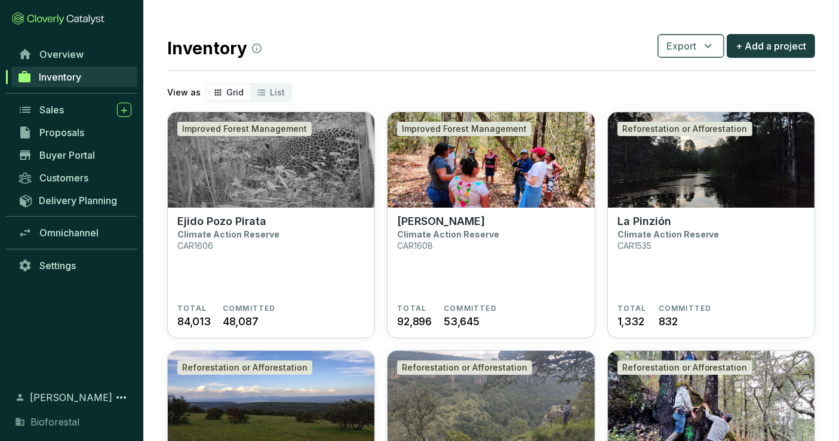
click at [693, 53] on span "Export" at bounding box center [681, 46] width 30 height 14
click at [698, 99] on span "Batches" at bounding box center [692, 101] width 36 height 14
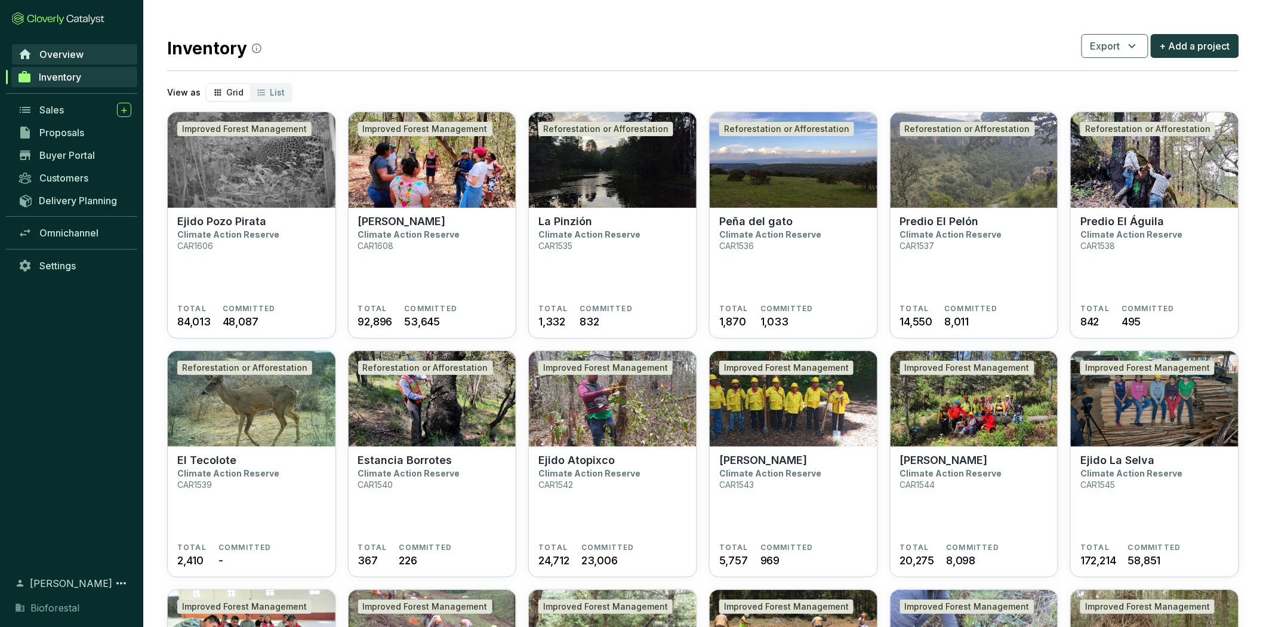
click at [70, 57] on span "Overview" at bounding box center [61, 54] width 44 height 12
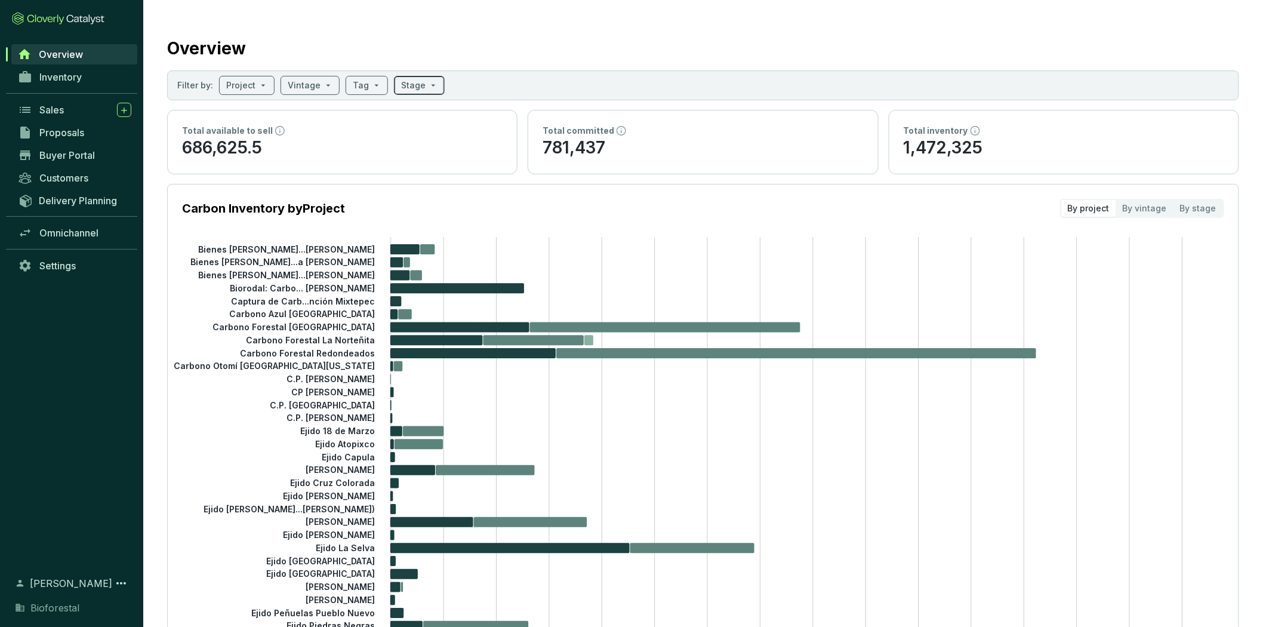
click at [427, 85] on span at bounding box center [419, 85] width 36 height 18
click at [411, 220] on input "Issued" at bounding box center [409, 224] width 10 height 10
checkbox input "true"
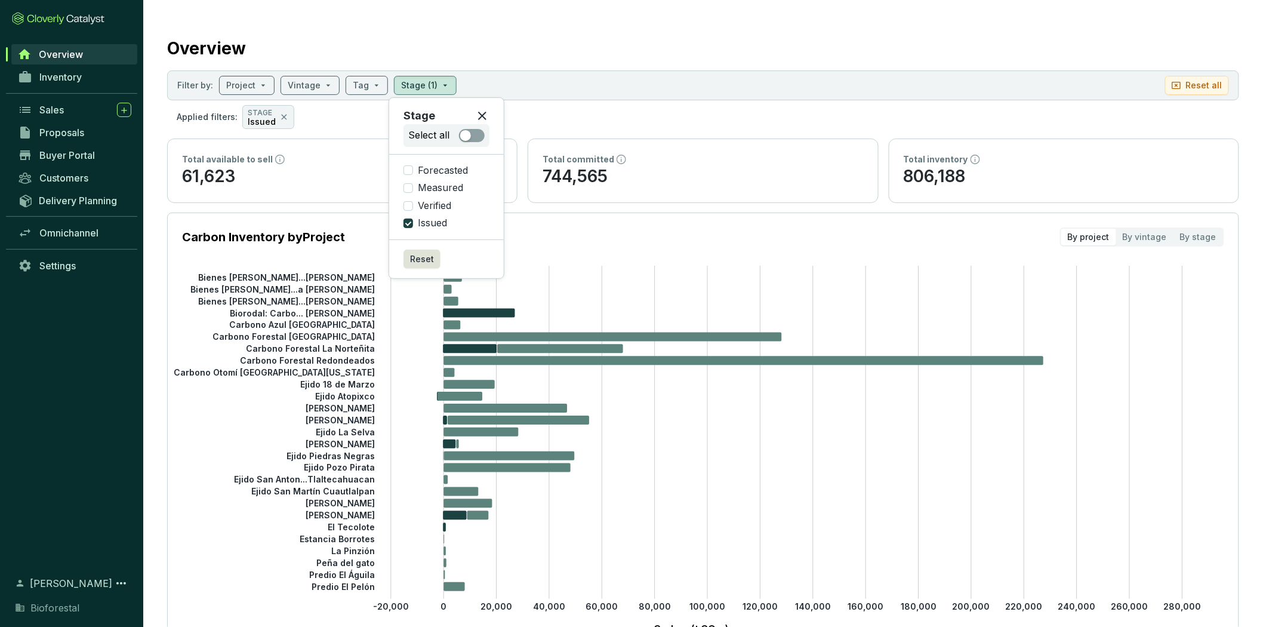
click at [373, 82] on span at bounding box center [367, 85] width 28 height 18
click at [848, 171] on p "806,188" at bounding box center [1064, 176] width 321 height 23
click at [848, 235] on div "By stage" at bounding box center [1199, 237] width 50 height 17
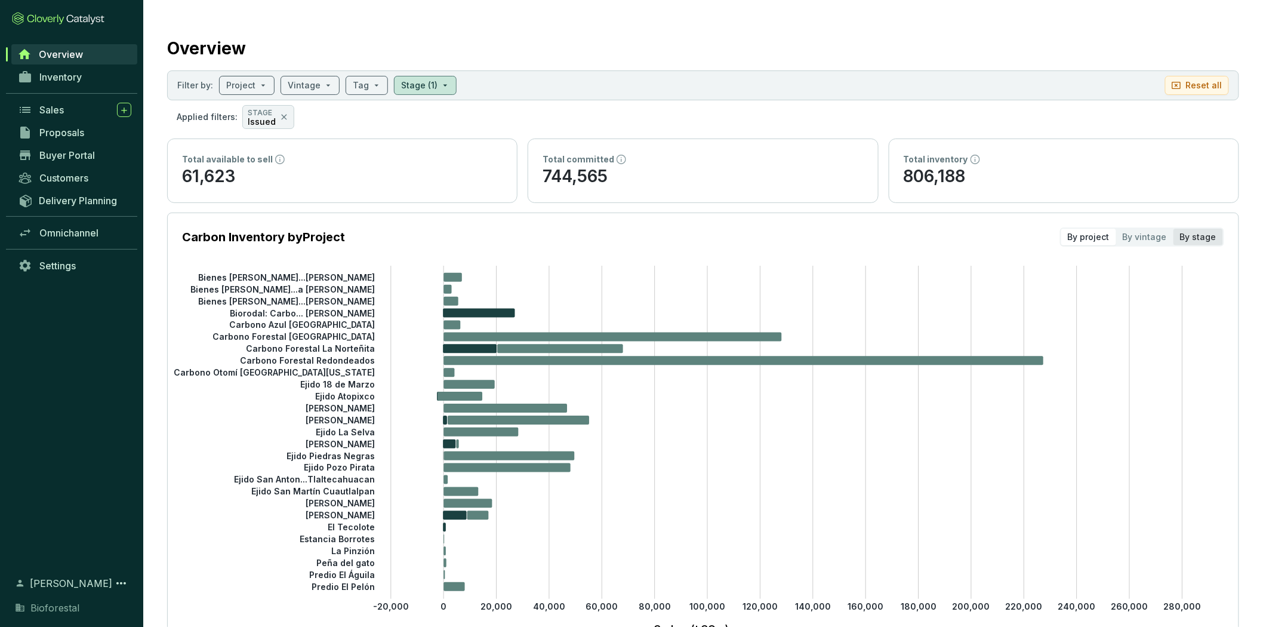
click at [848, 229] on input "By stage" at bounding box center [1174, 229] width 0 height 0
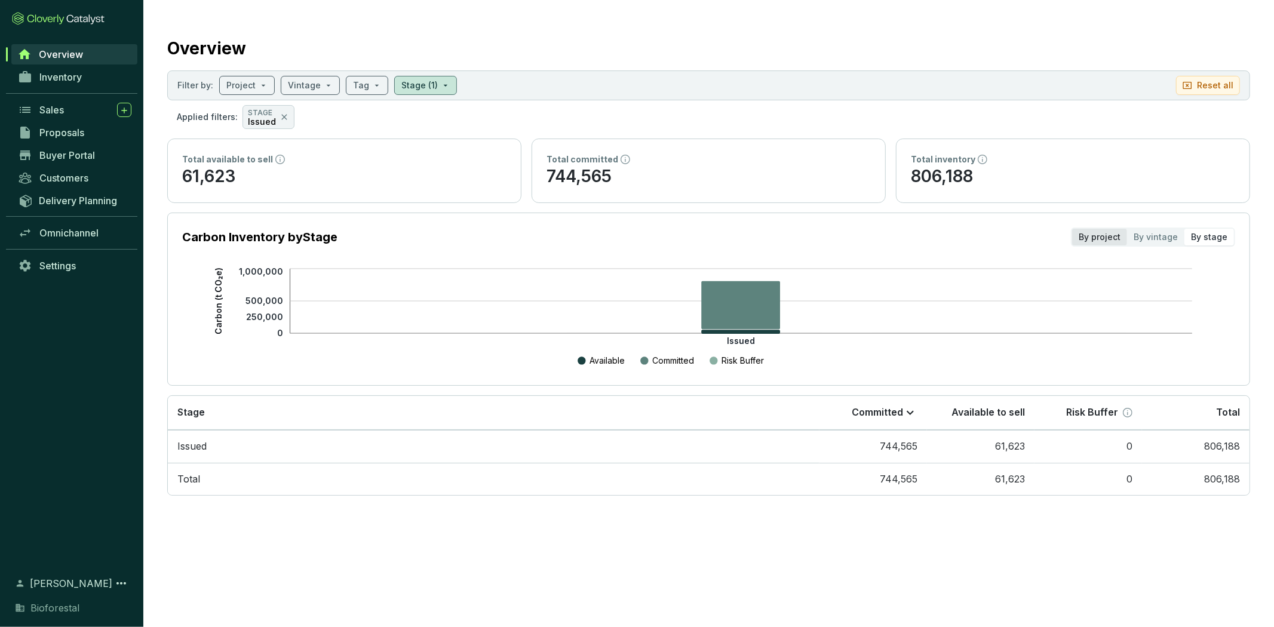
click at [848, 237] on div "By project" at bounding box center [1099, 237] width 55 height 17
click at [848, 229] on input "By project" at bounding box center [1072, 229] width 0 height 0
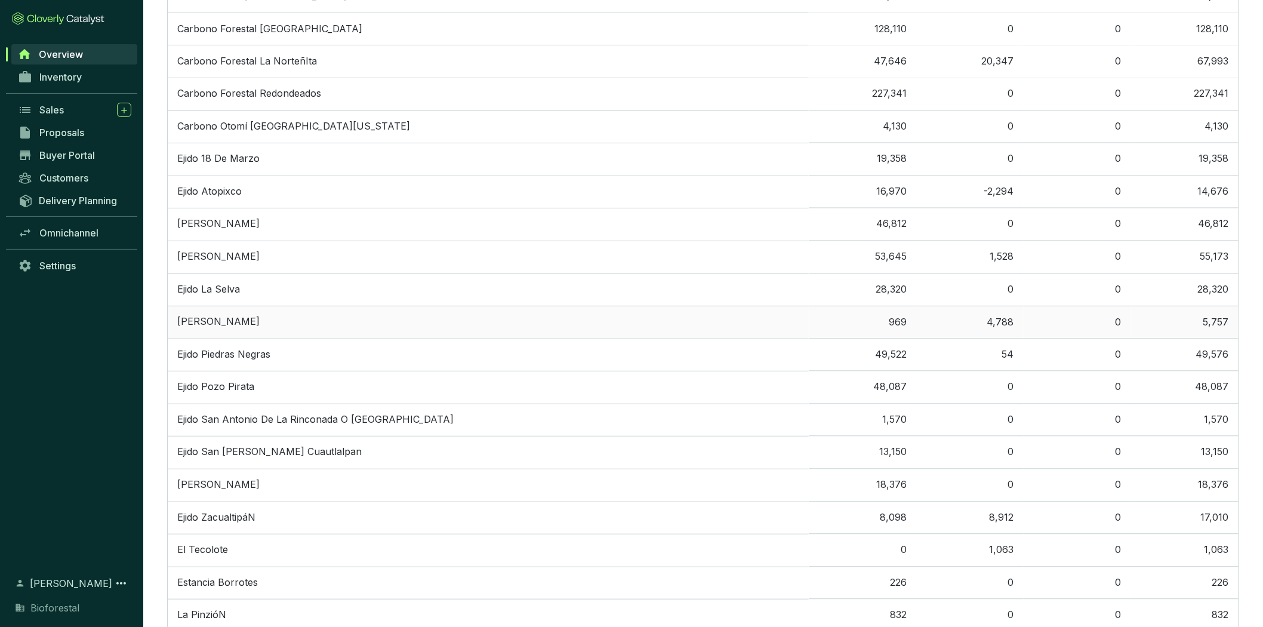
scroll to position [530, 0]
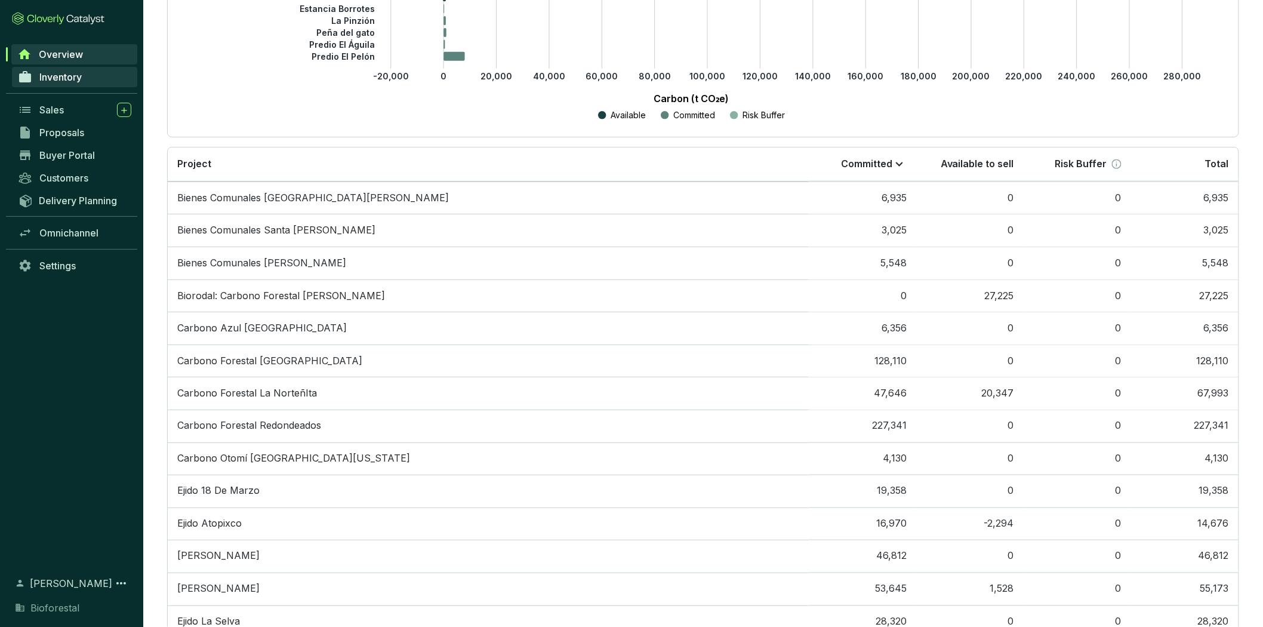
click at [64, 78] on span "Inventory" at bounding box center [60, 77] width 42 height 12
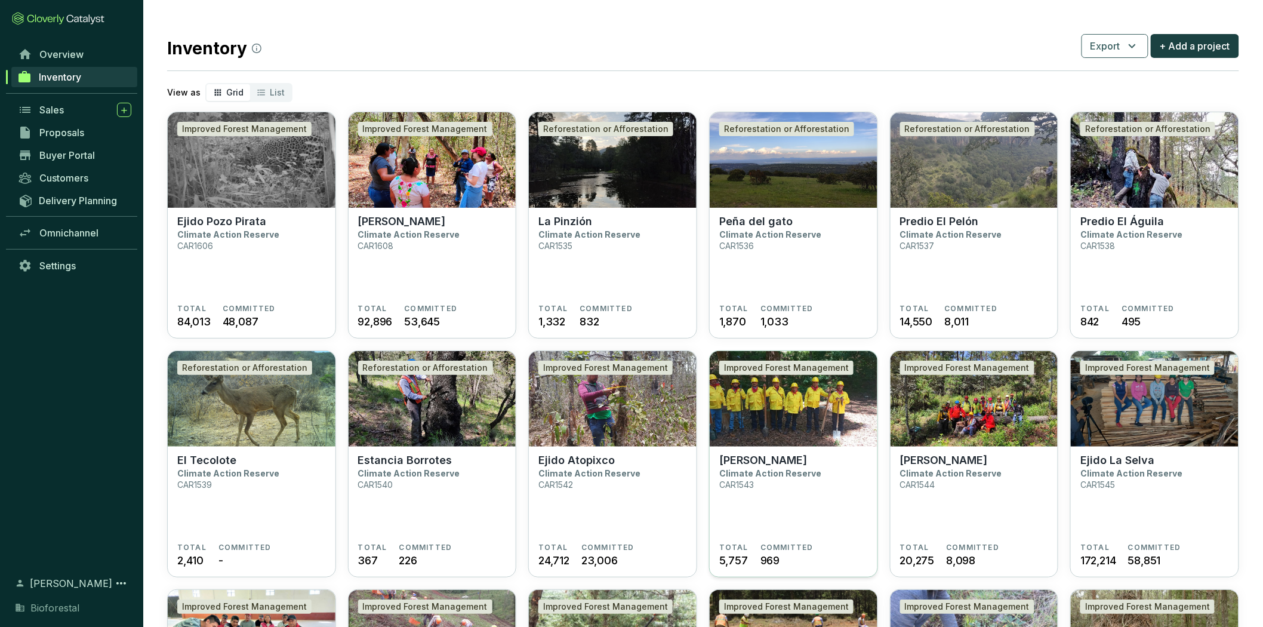
click at [840, 441] on img at bounding box center [794, 399] width 168 height 96
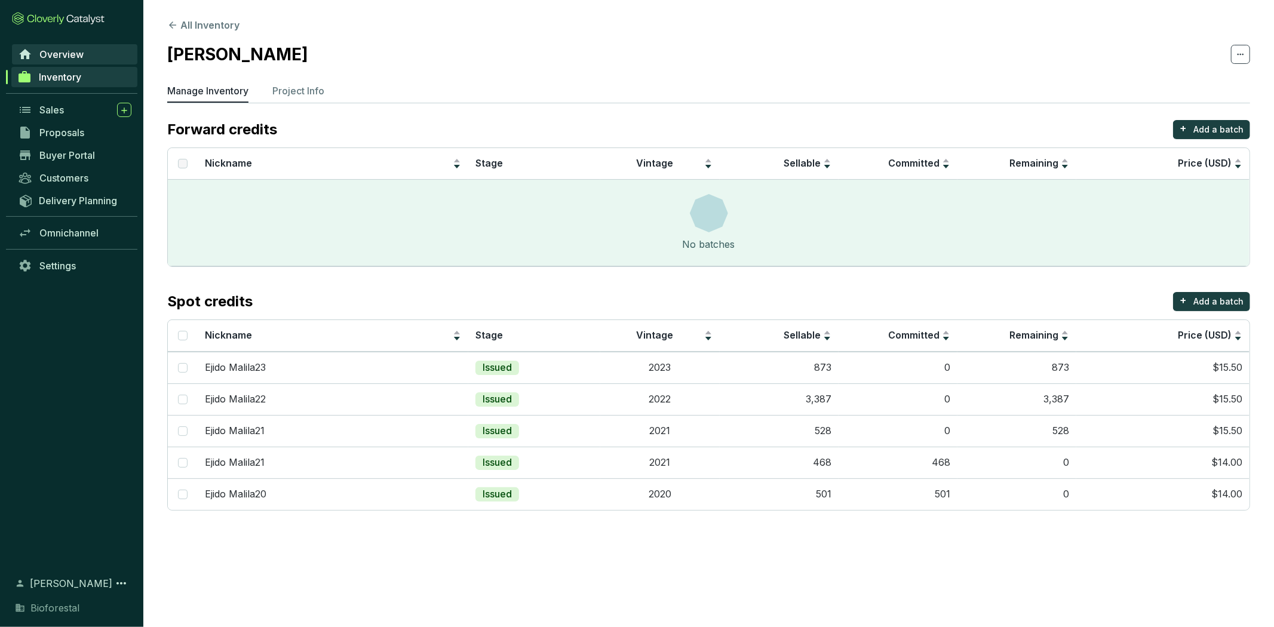
click at [60, 51] on span "Overview" at bounding box center [61, 54] width 44 height 12
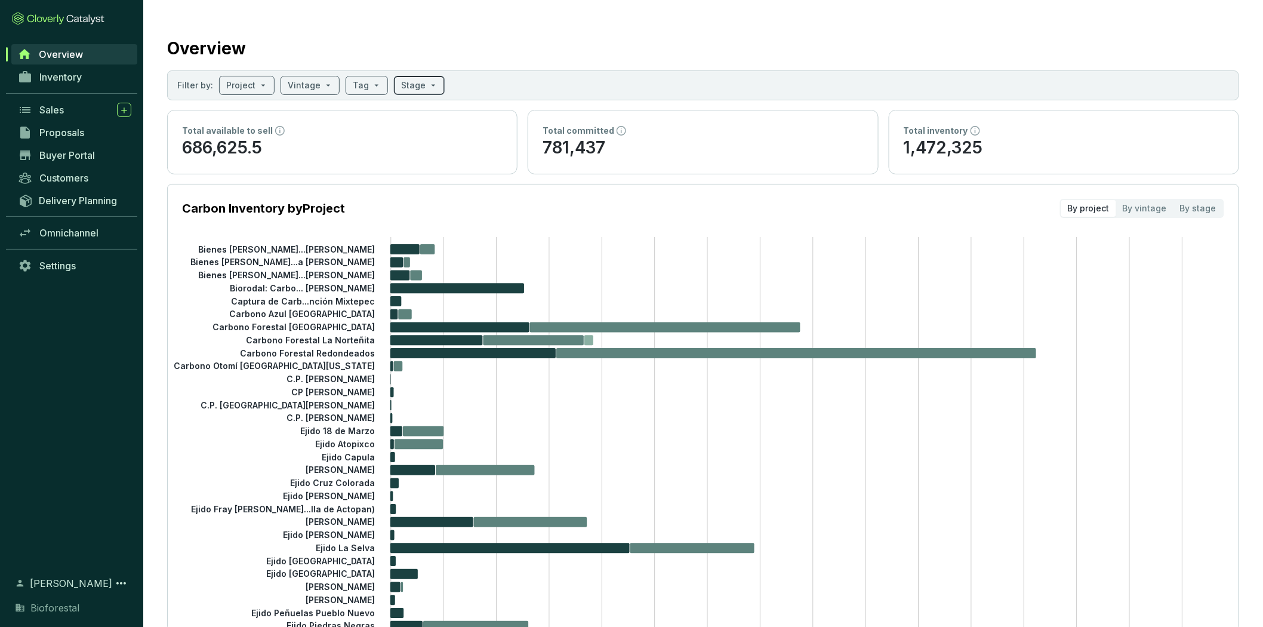
click at [420, 82] on span at bounding box center [419, 85] width 36 height 18
click at [363, 82] on input "search" at bounding box center [361, 85] width 16 height 18
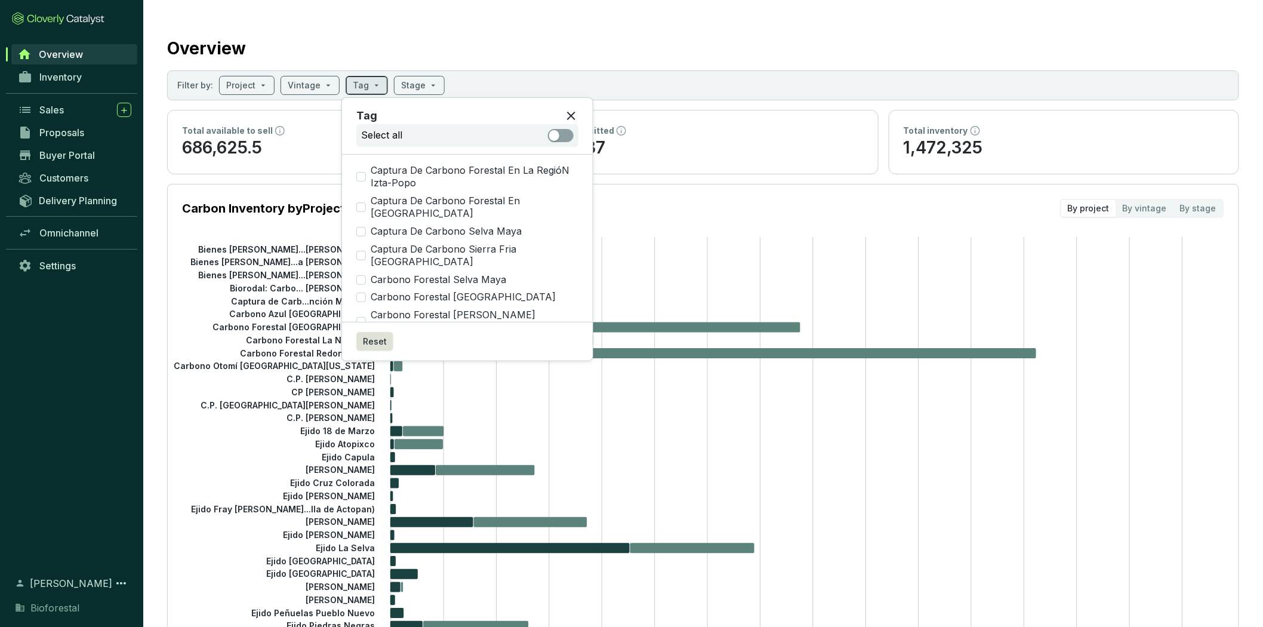
click at [363, 82] on input "search" at bounding box center [361, 85] width 16 height 18
click at [420, 85] on span at bounding box center [419, 85] width 36 height 18
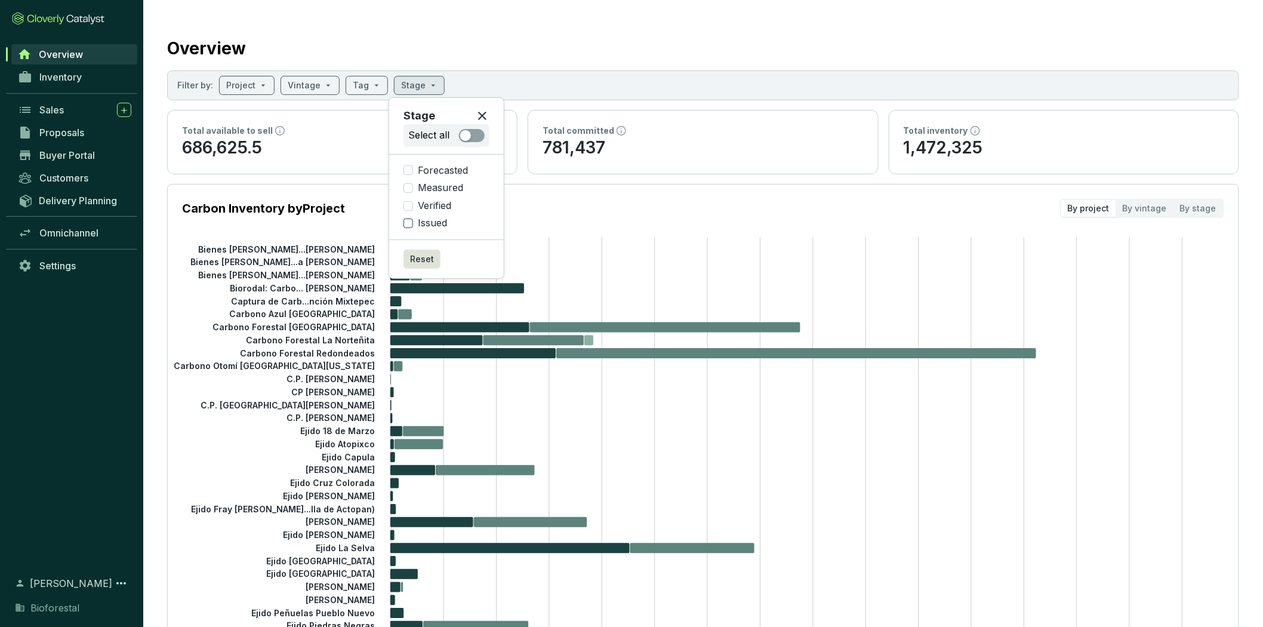
click at [428, 223] on span "Issued" at bounding box center [432, 223] width 39 height 13
click at [413, 223] on input "Issued" at bounding box center [409, 224] width 10 height 10
checkbox input "true"
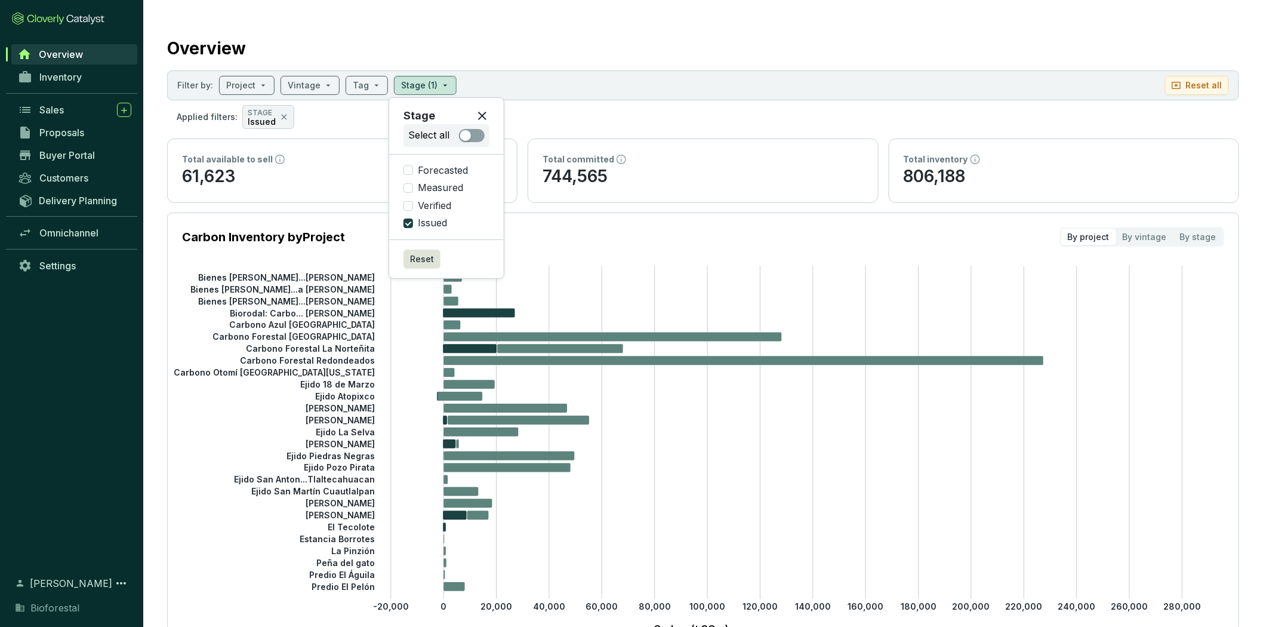
click at [890, 42] on div "Overview" at bounding box center [703, 46] width 1072 height 30
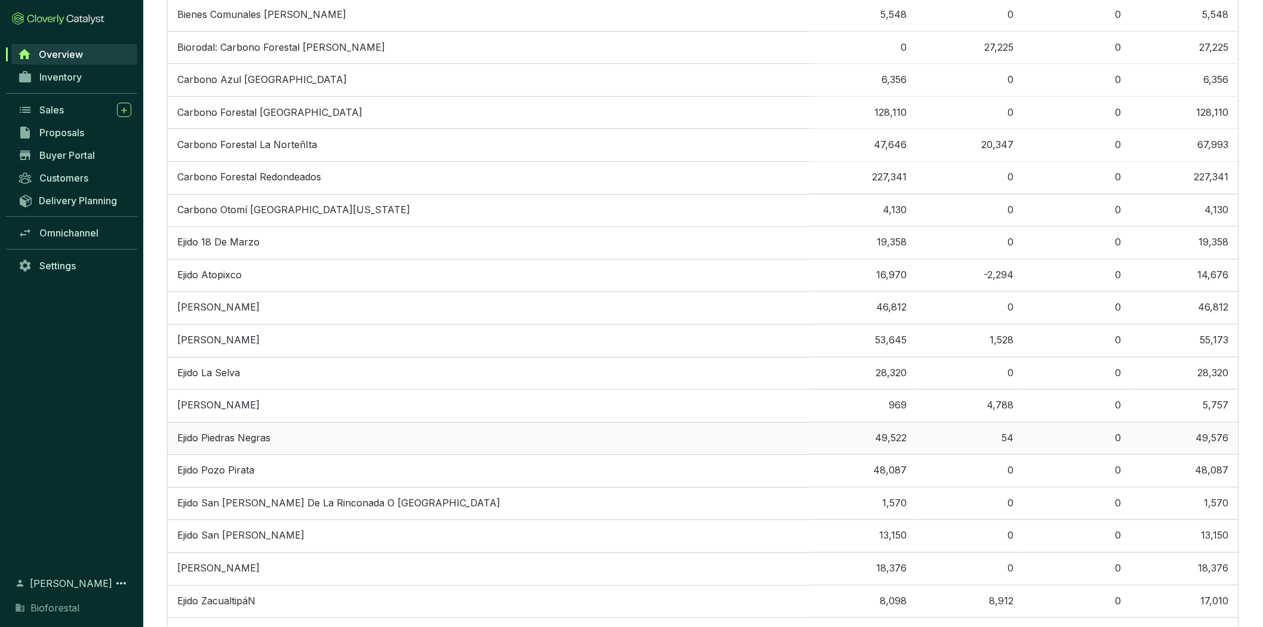
scroll to position [779, 0]
click at [980, 134] on td "20,347" at bounding box center [970, 144] width 107 height 33
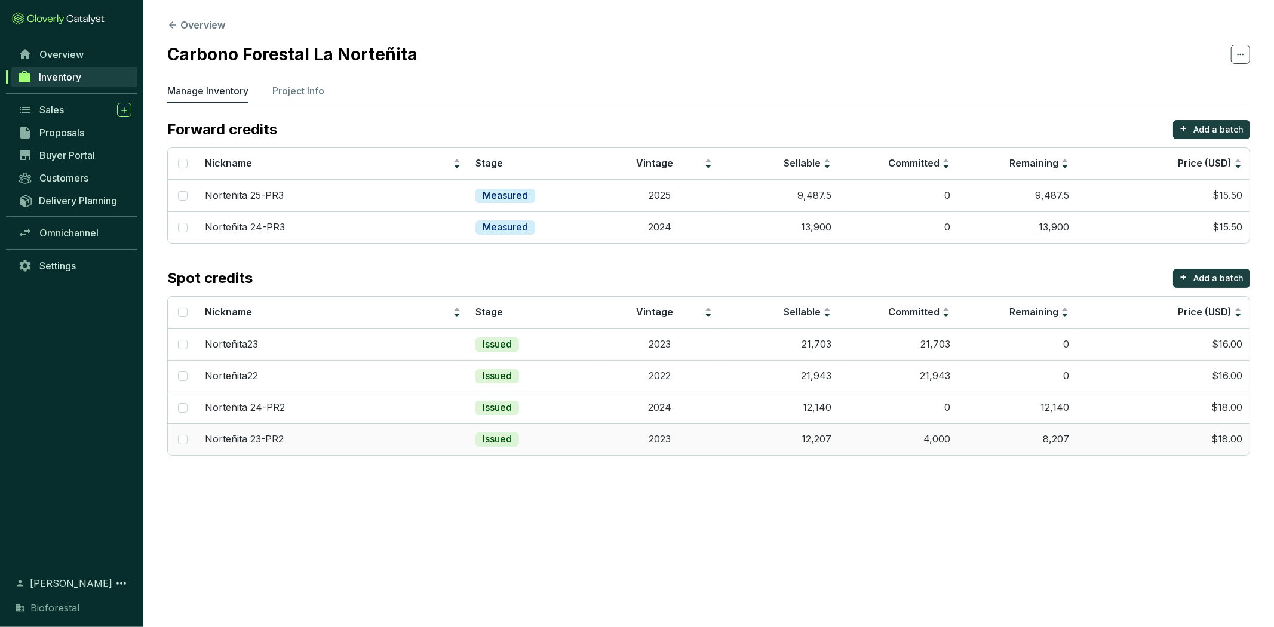
click at [923, 441] on td "4,000" at bounding box center [897, 439] width 119 height 32
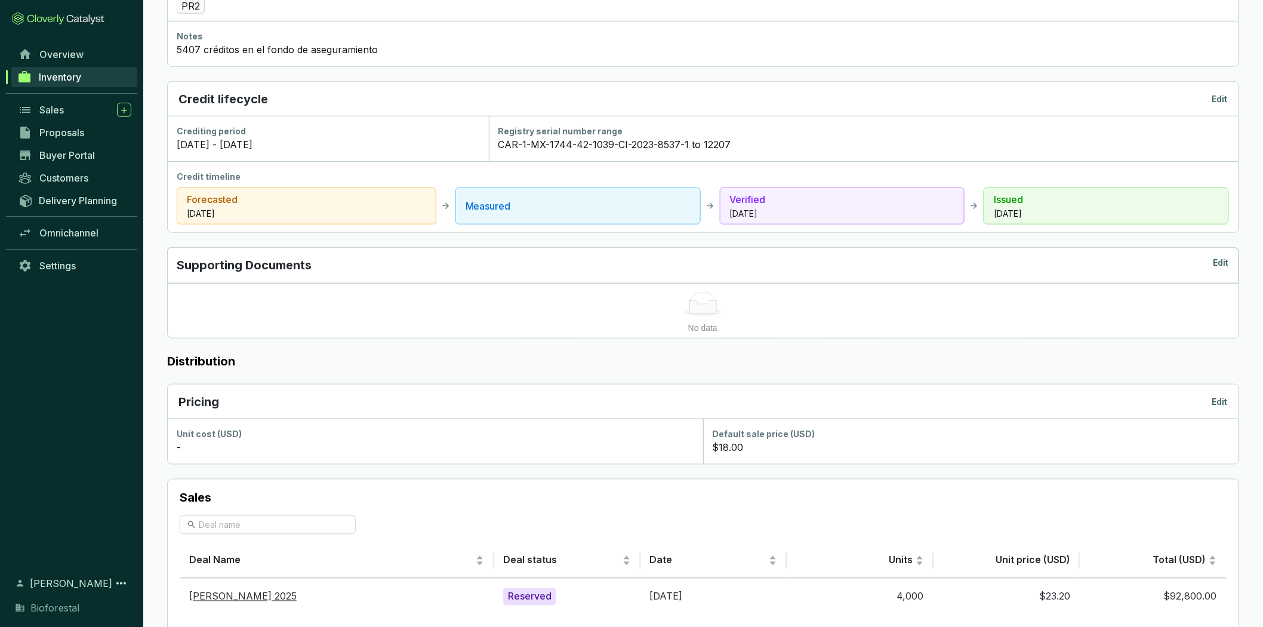
scroll to position [462, 0]
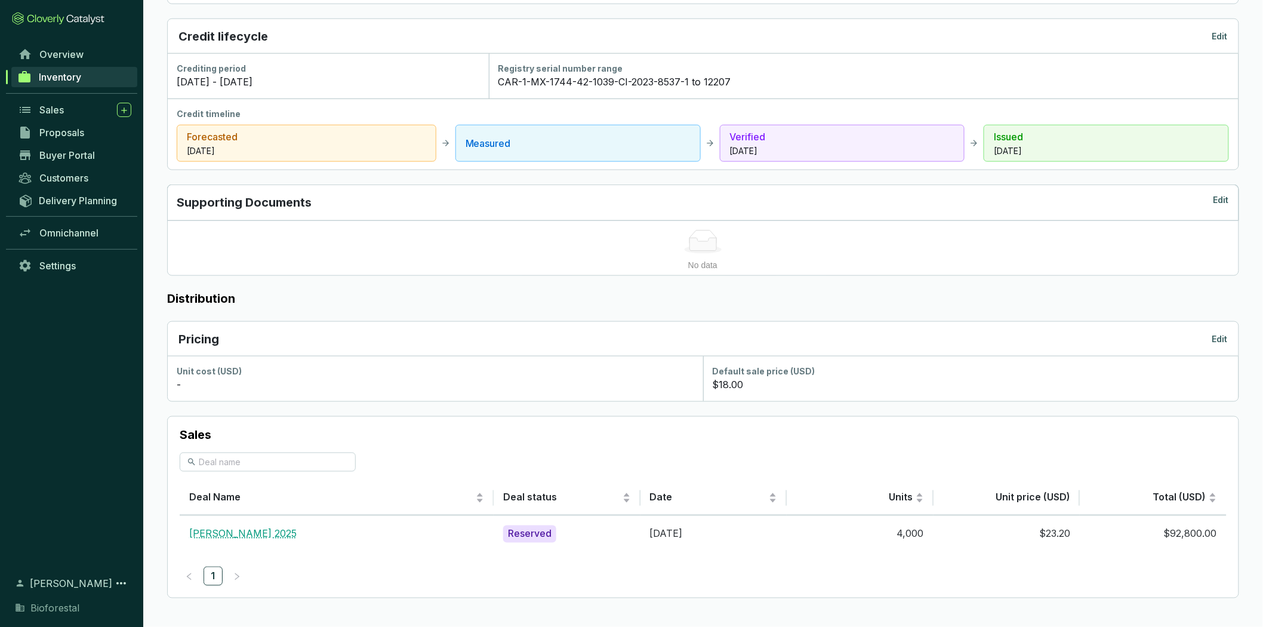
drag, startPoint x: 920, startPoint y: 438, endPoint x: 254, endPoint y: 536, distance: 672.8
click at [254, 536] on link "[PERSON_NAME] 2025" at bounding box center [242, 534] width 107 height 12
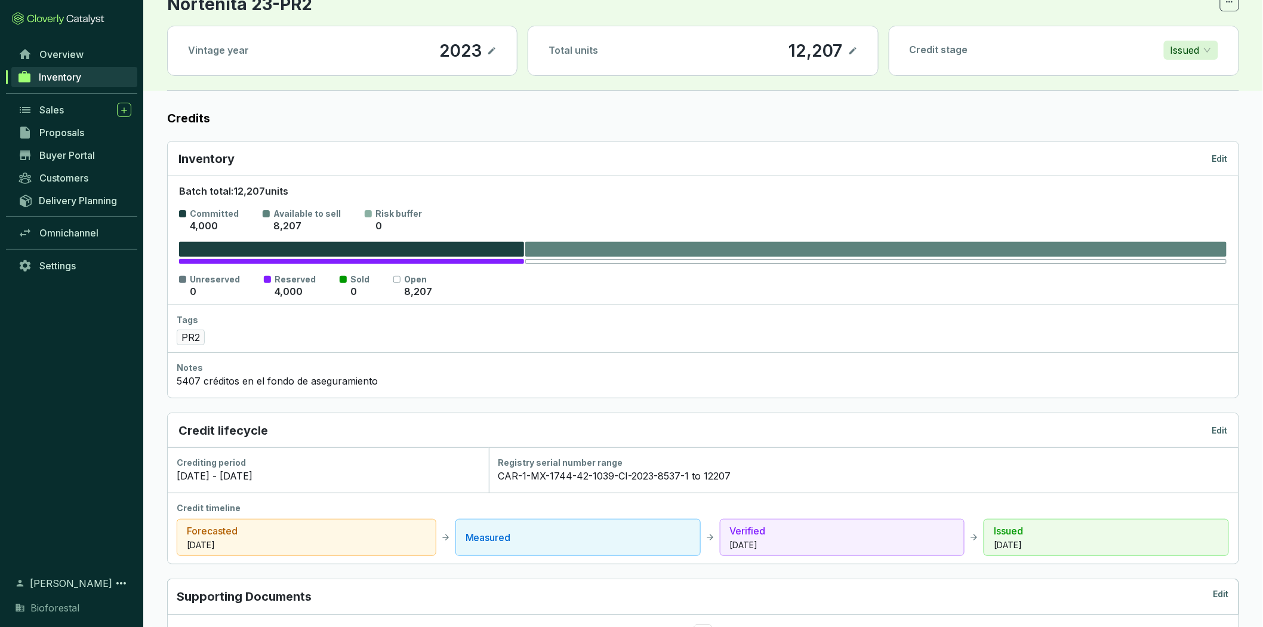
scroll to position [0, 0]
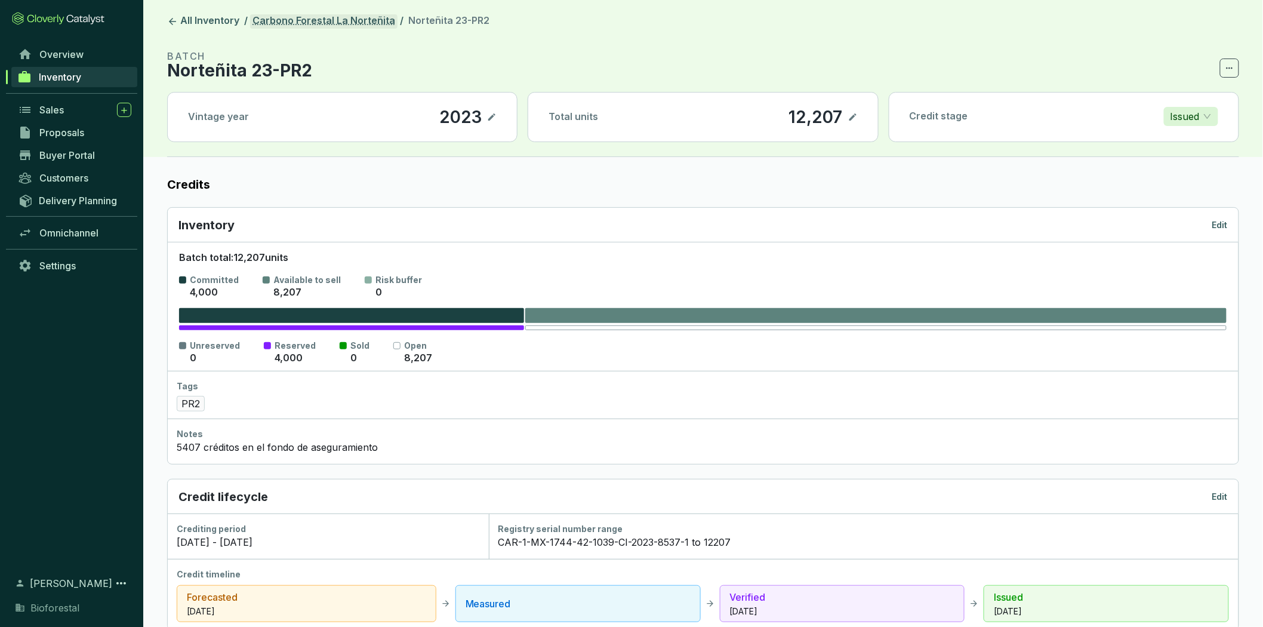
click at [365, 26] on link "Carbono Forestal La Norteñita" at bounding box center [323, 21] width 147 height 14
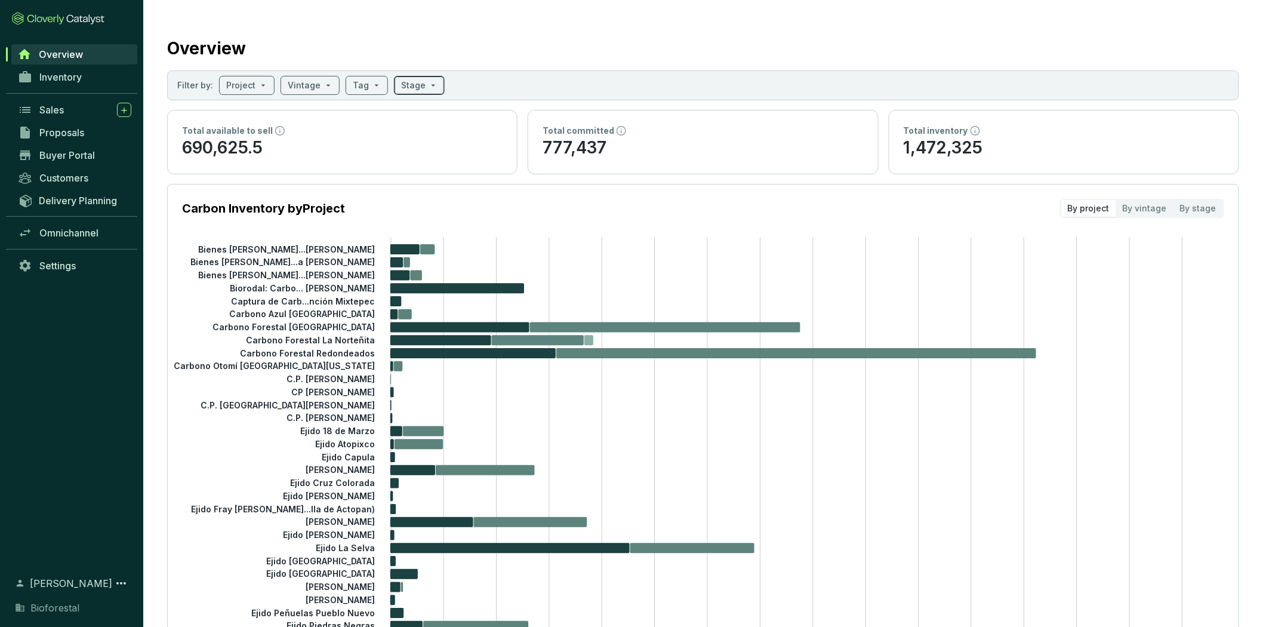
click at [405, 78] on input "search" at bounding box center [413, 85] width 24 height 18
click at [425, 220] on span "Issued" at bounding box center [432, 223] width 39 height 13
click at [413, 220] on input "Issued" at bounding box center [409, 224] width 10 height 10
checkbox input "true"
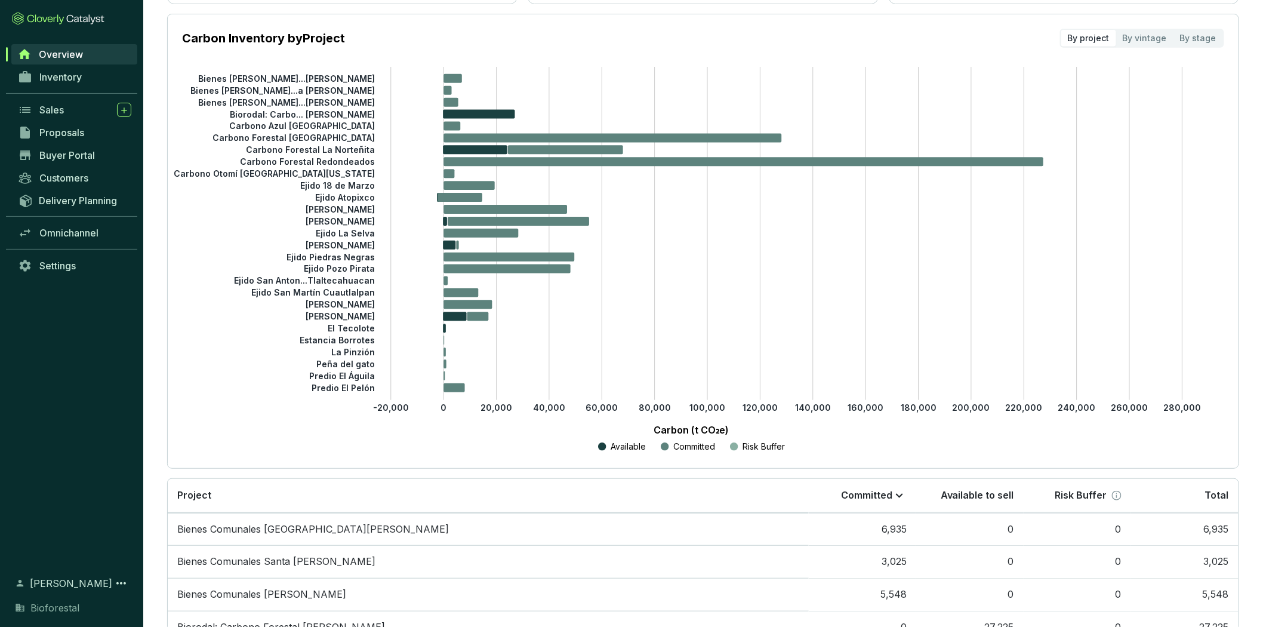
scroll to position [663, 0]
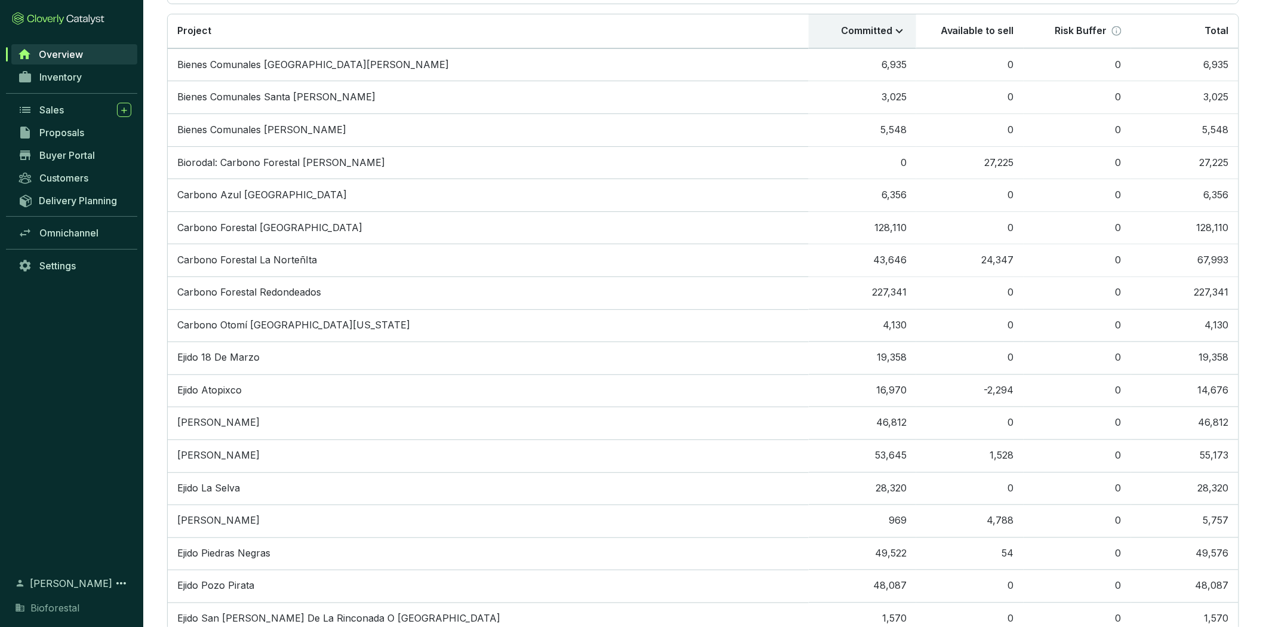
click at [899, 30] on icon at bounding box center [900, 31] width 14 height 14
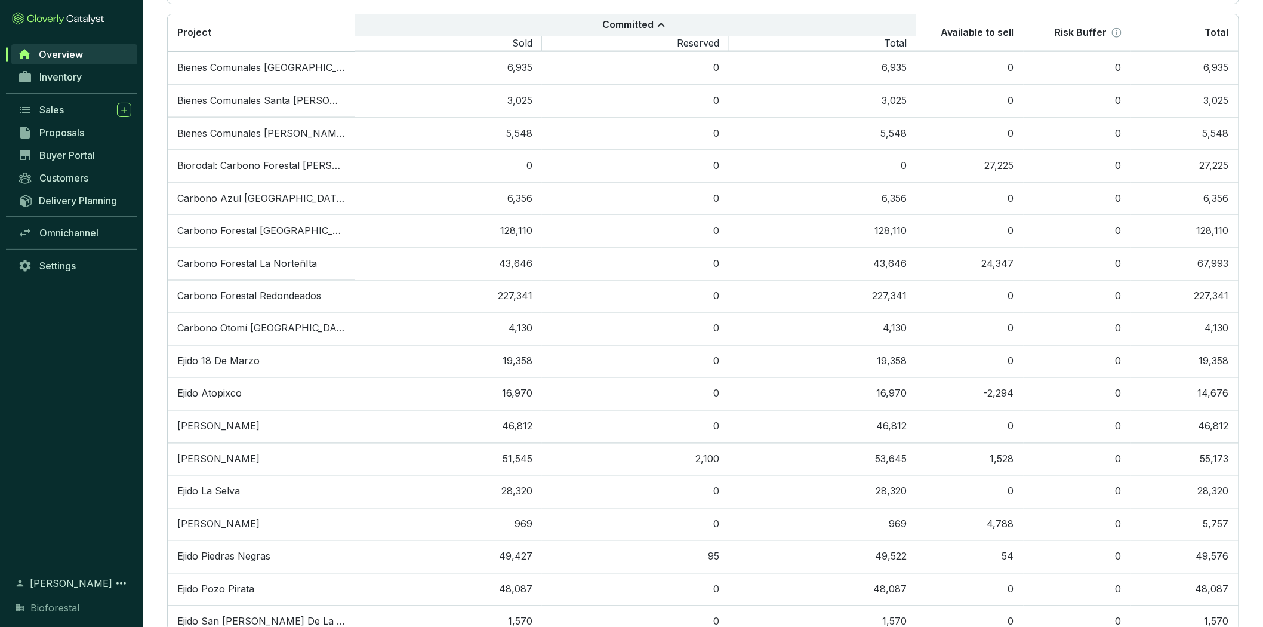
click at [662, 22] on icon at bounding box center [661, 25] width 14 height 14
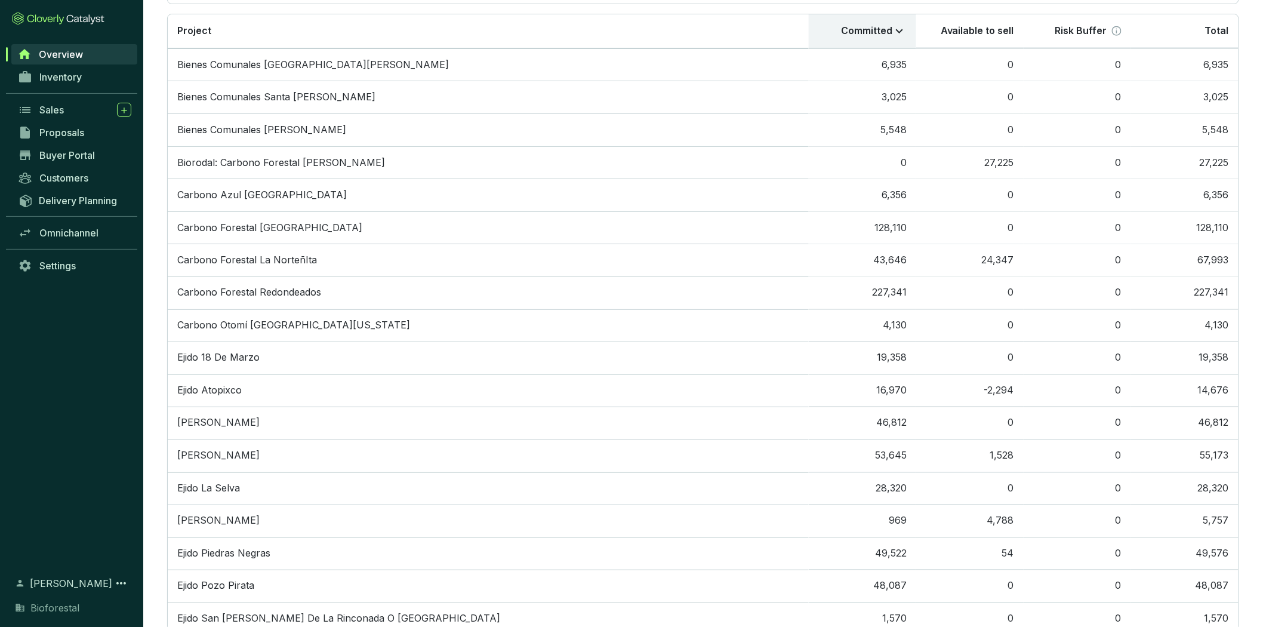
click at [896, 30] on icon at bounding box center [900, 31] width 14 height 14
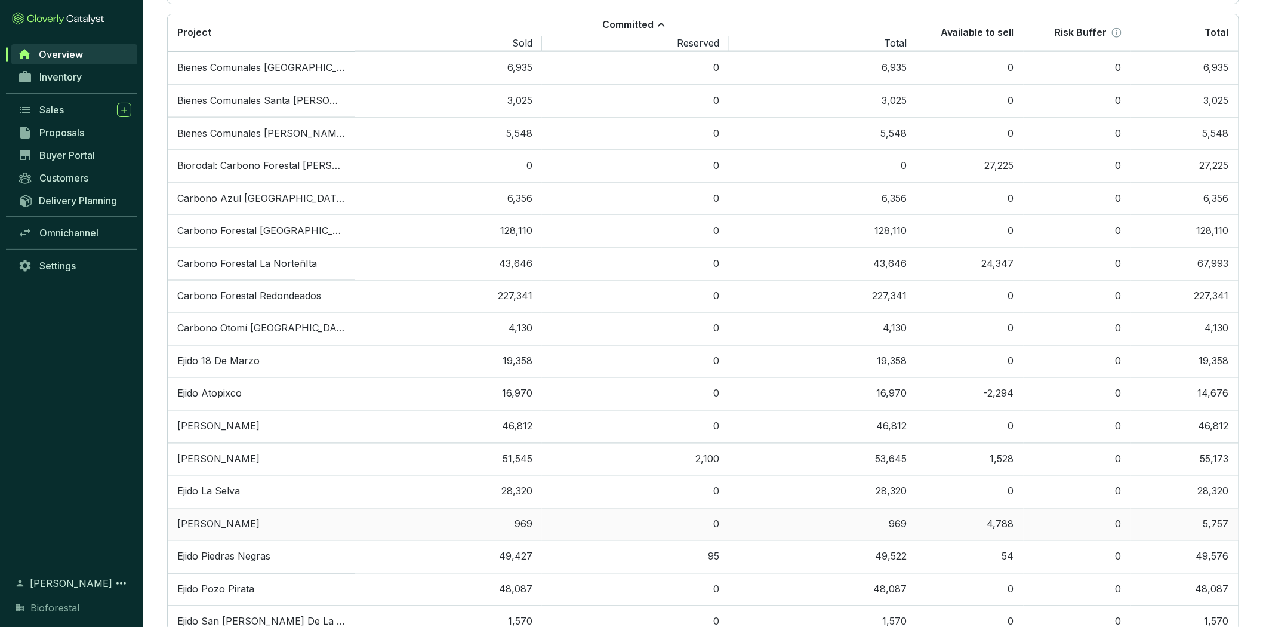
click at [461, 525] on td "969" at bounding box center [448, 524] width 187 height 33
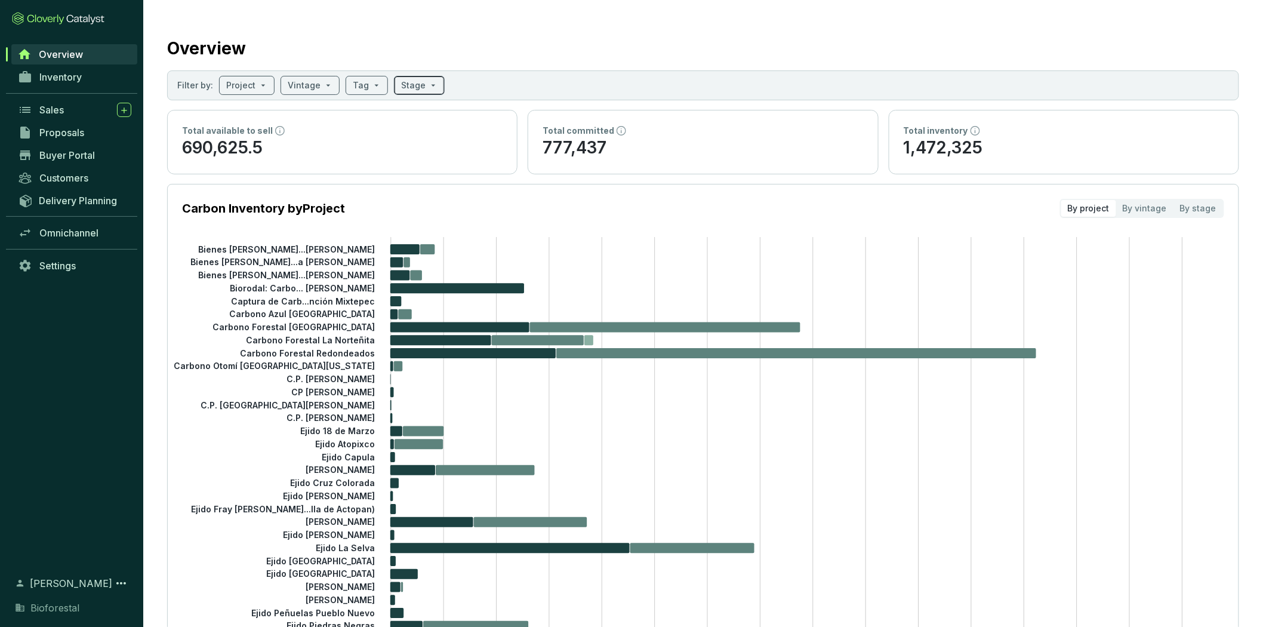
click at [424, 85] on span at bounding box center [419, 85] width 36 height 18
click at [431, 223] on span "Issued" at bounding box center [432, 223] width 39 height 13
click at [413, 223] on input "Issued" at bounding box center [409, 224] width 10 height 10
checkbox input "true"
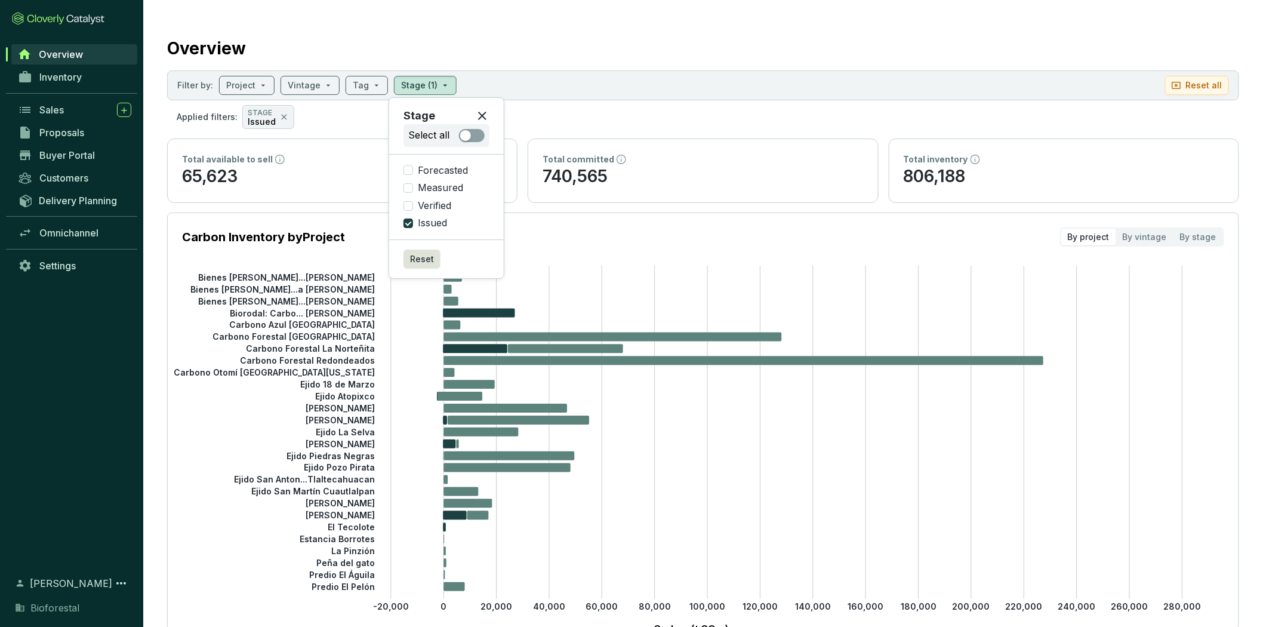
scroll to position [597, 0]
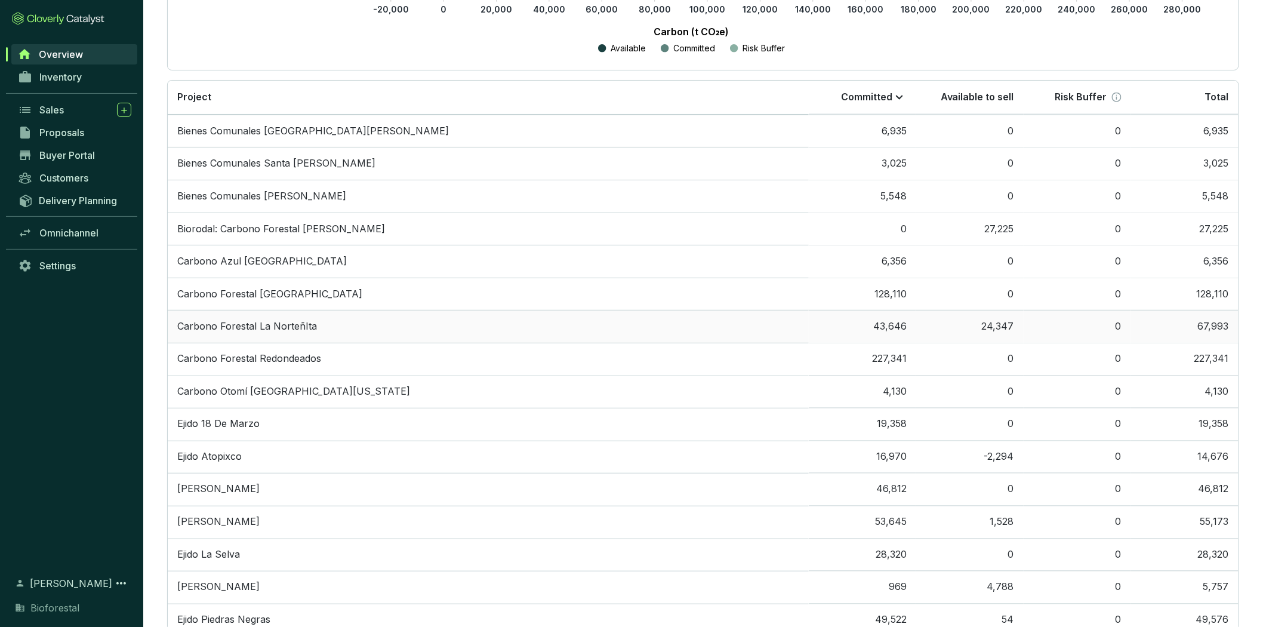
click at [959, 316] on td "24,347" at bounding box center [970, 326] width 107 height 33
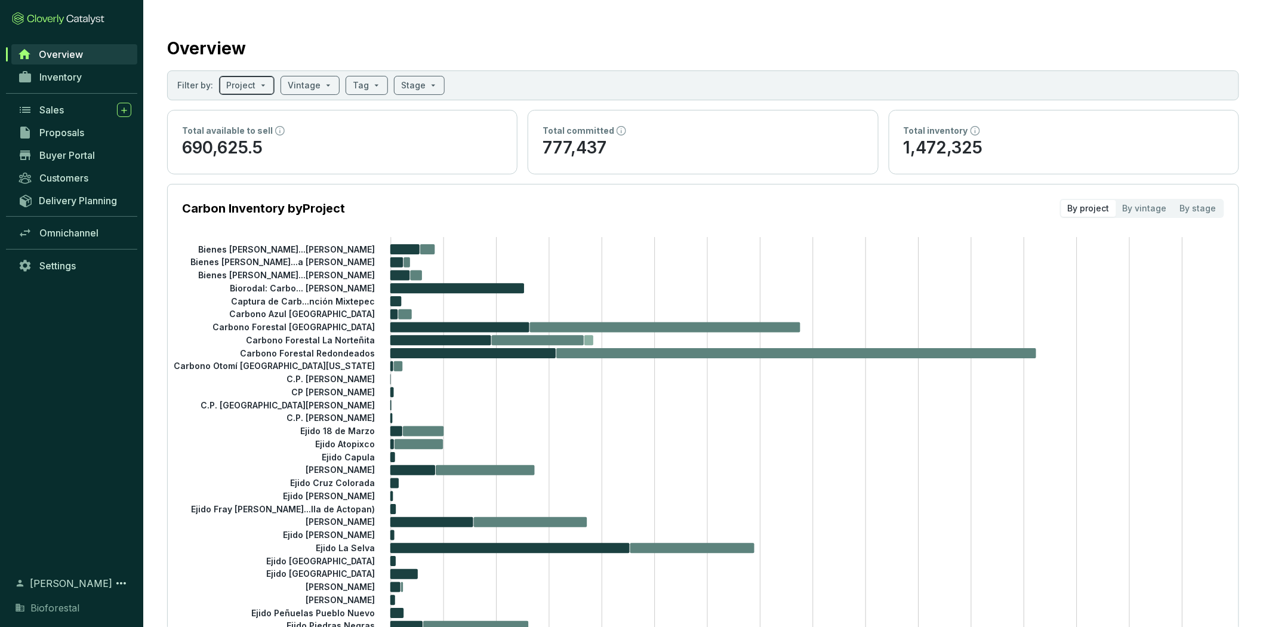
click at [264, 85] on span at bounding box center [246, 85] width 41 height 18
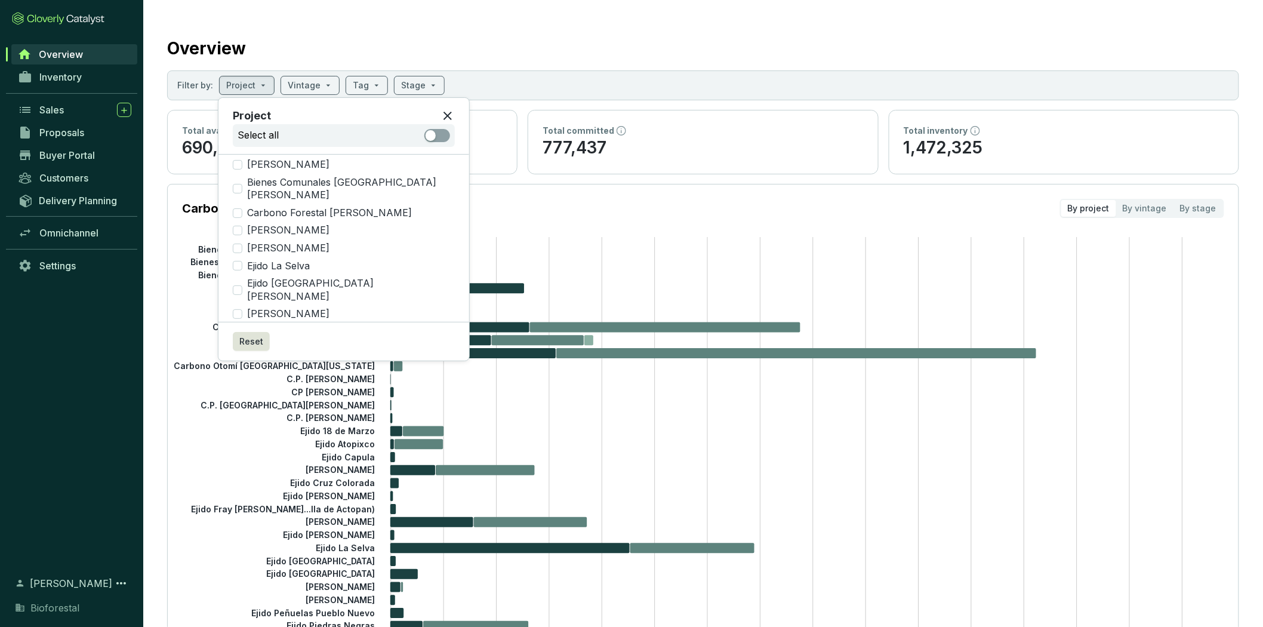
scroll to position [636, 0]
click at [242, 299] on span "Ejido Gavilanes" at bounding box center [288, 305] width 92 height 13
click at [242, 300] on input "Ejido Gavilanes" at bounding box center [238, 305] width 10 height 10
checkbox input "true"
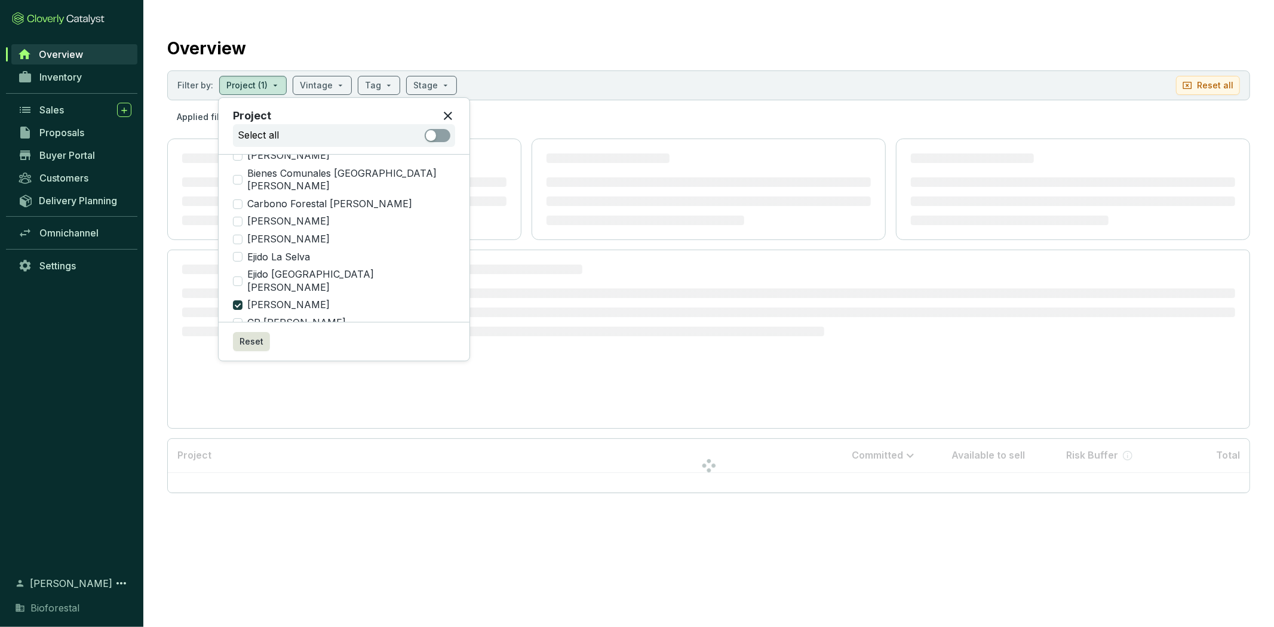
click at [732, 49] on div "Overview" at bounding box center [708, 46] width 1083 height 30
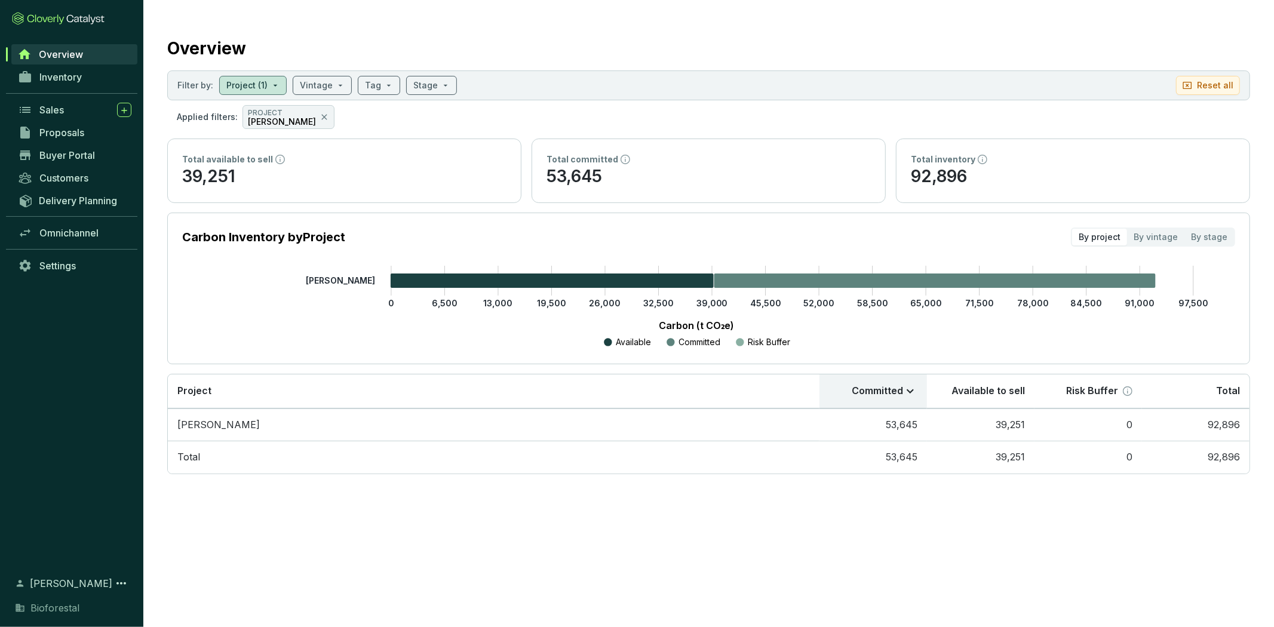
click at [912, 392] on icon at bounding box center [910, 391] width 14 height 14
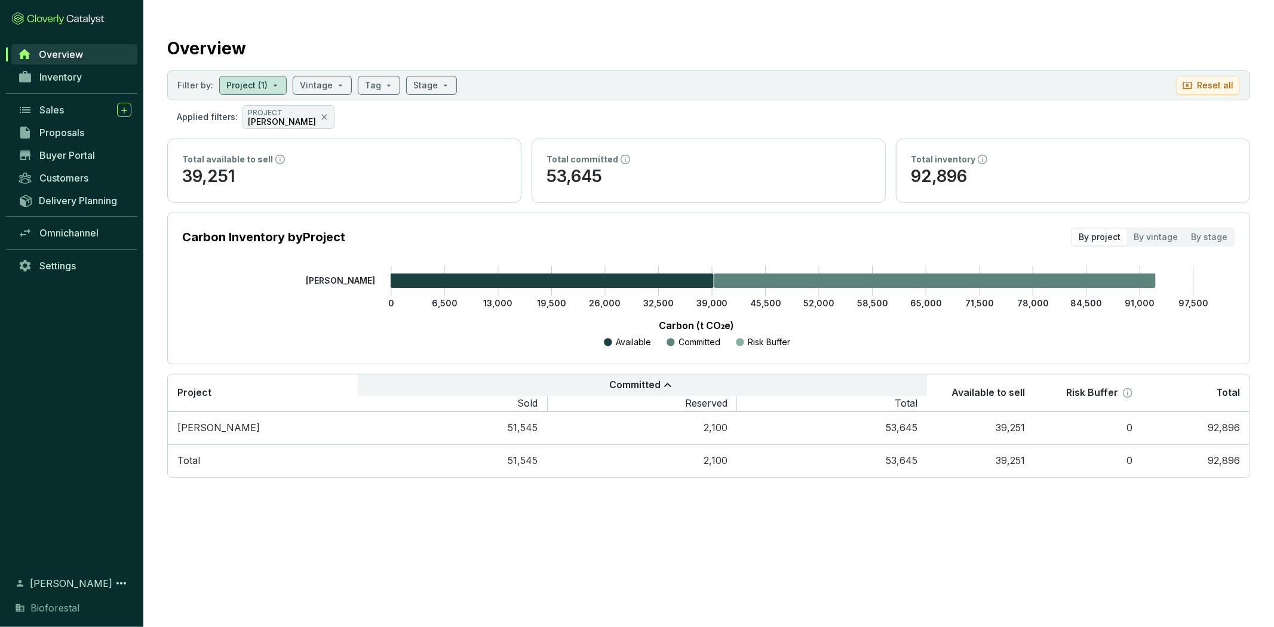
click at [914, 382] on div "Committed" at bounding box center [642, 385] width 550 height 14
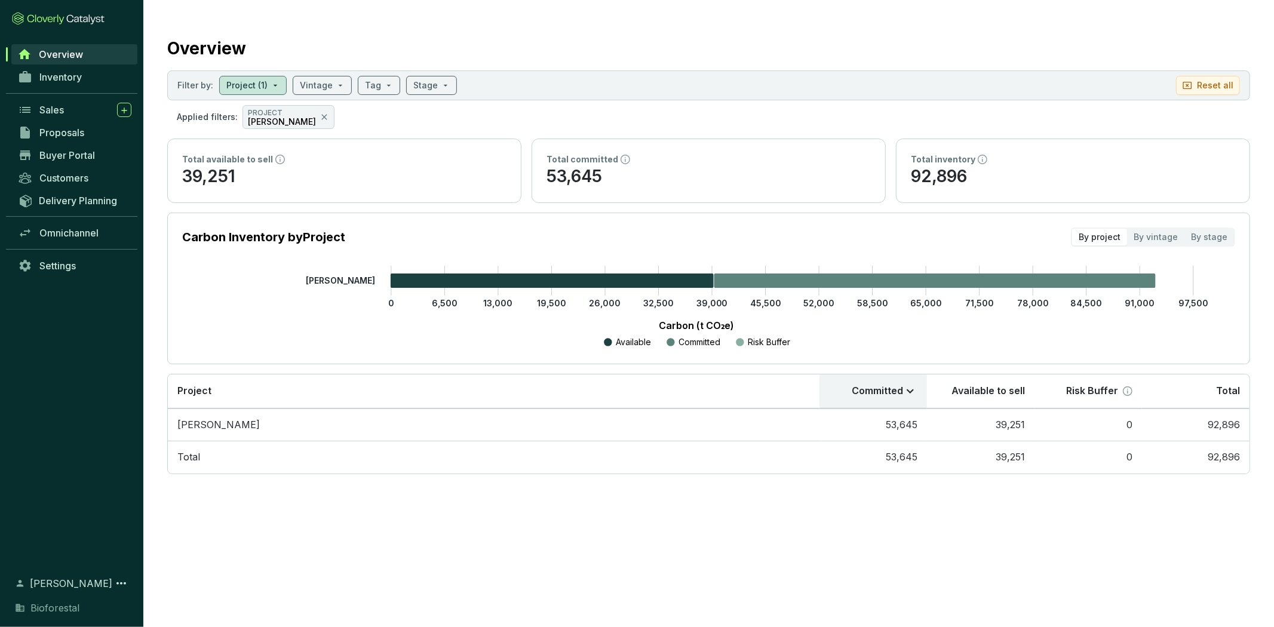
click at [904, 394] on icon at bounding box center [910, 391] width 14 height 14
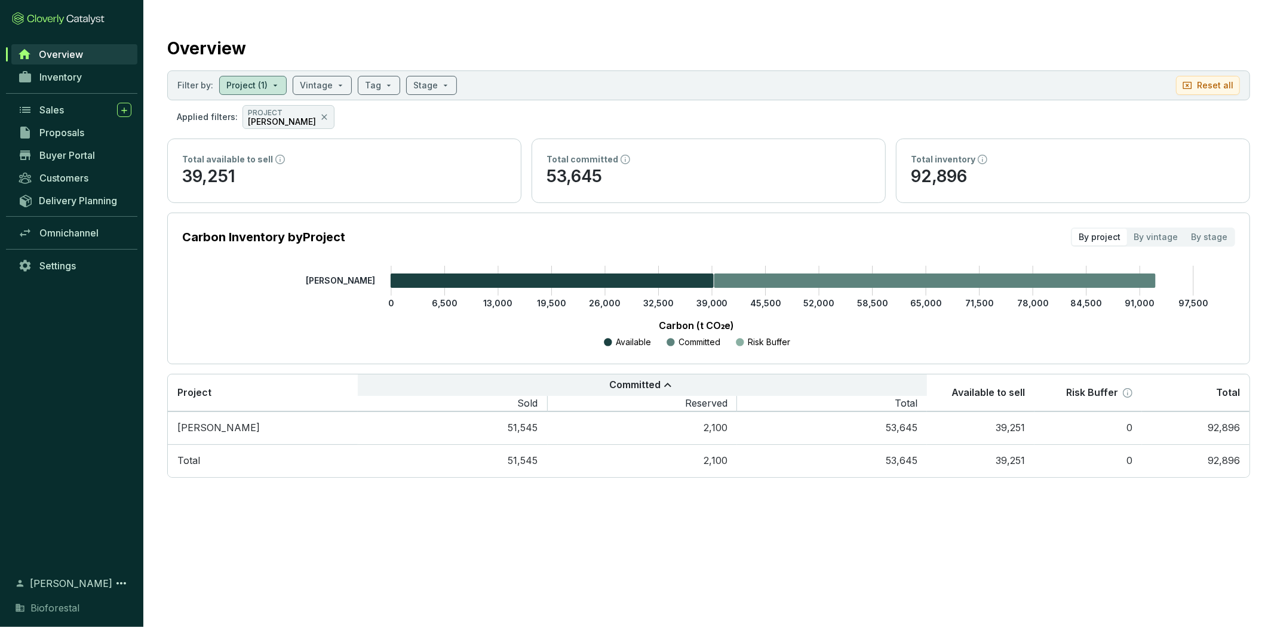
click at [666, 383] on icon at bounding box center [667, 385] width 14 height 14
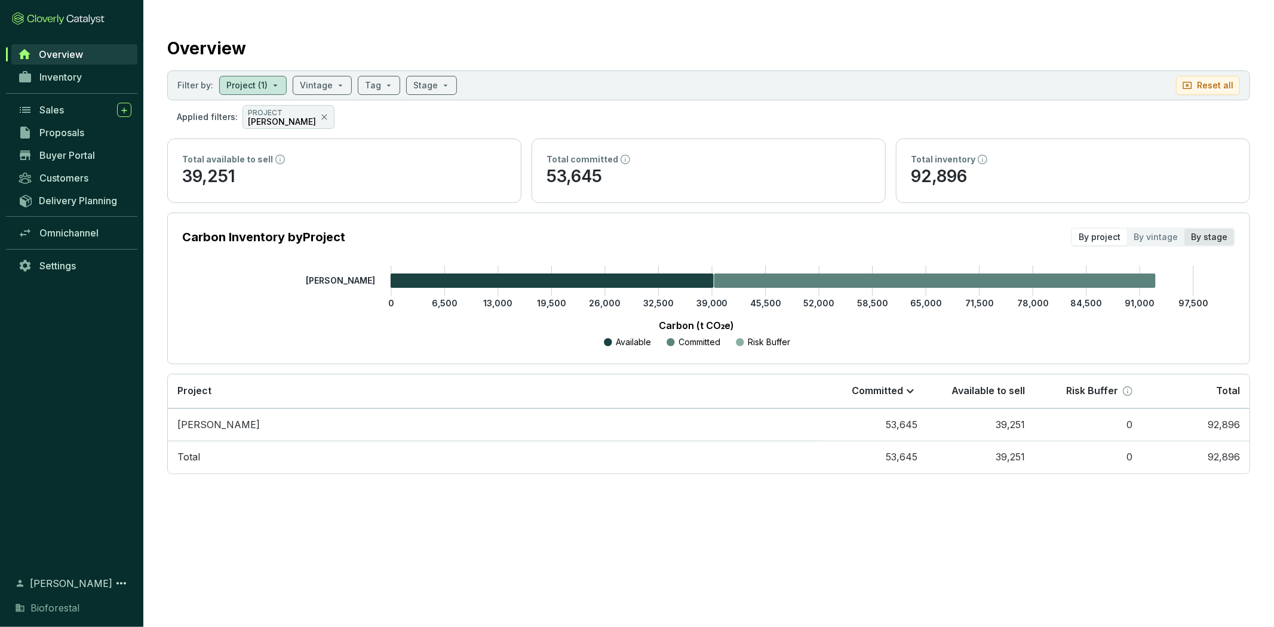
click at [1195, 239] on div "By stage" at bounding box center [1209, 237] width 50 height 17
click at [1184, 229] on input "By stage" at bounding box center [1184, 229] width 0 height 0
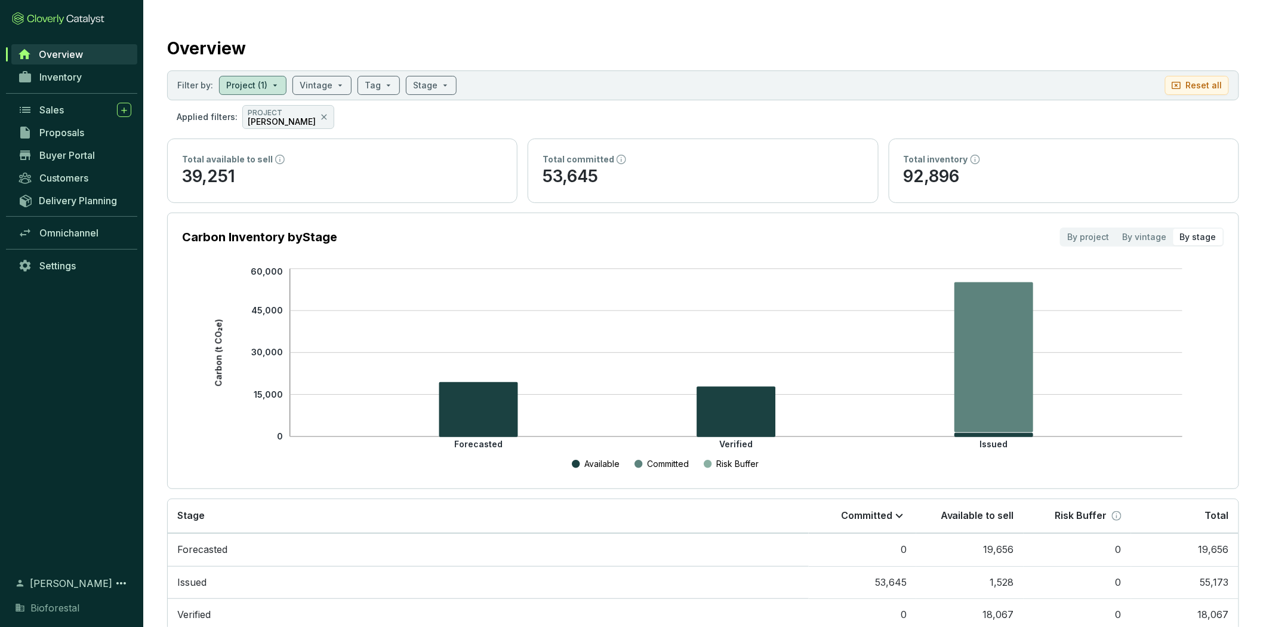
scroll to position [69, 0]
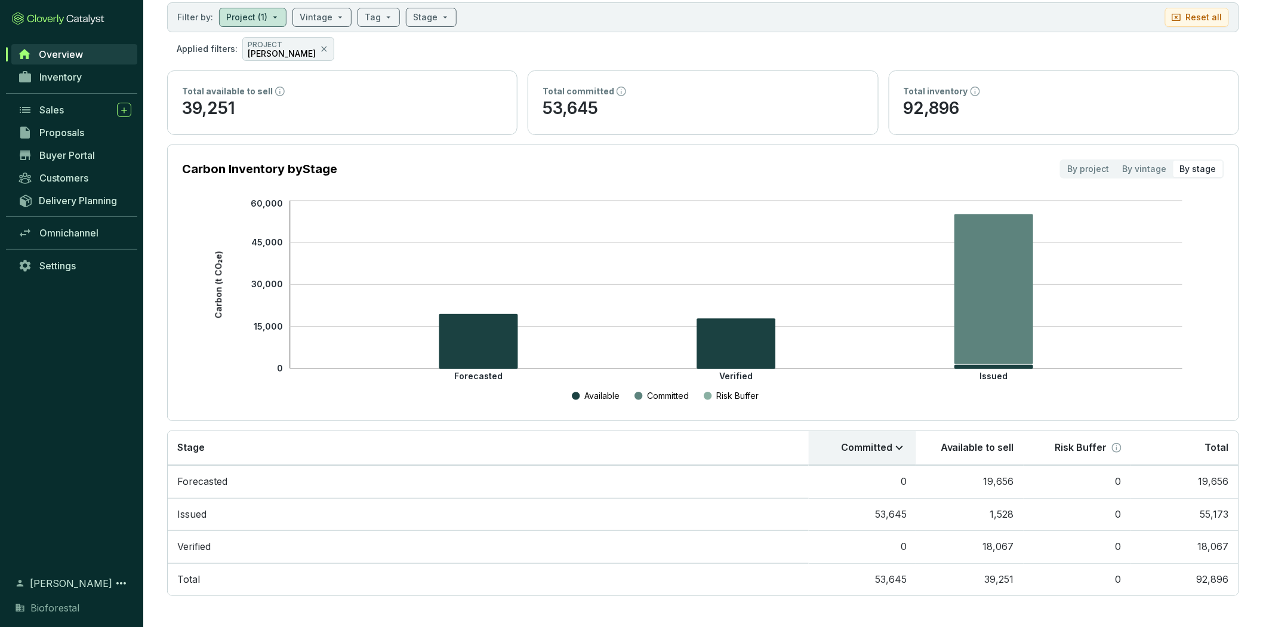
click at [897, 447] on icon at bounding box center [899, 448] width 7 height 4
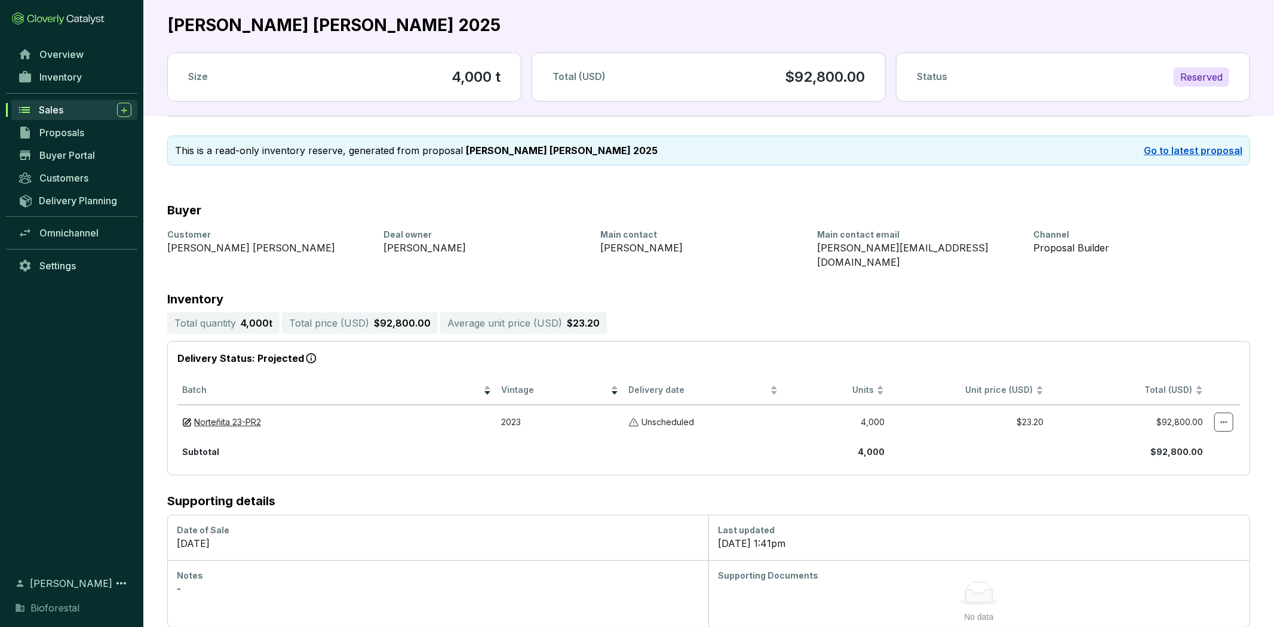
click at [1221, 150] on link "Go to latest proposal" at bounding box center [1192, 150] width 99 height 14
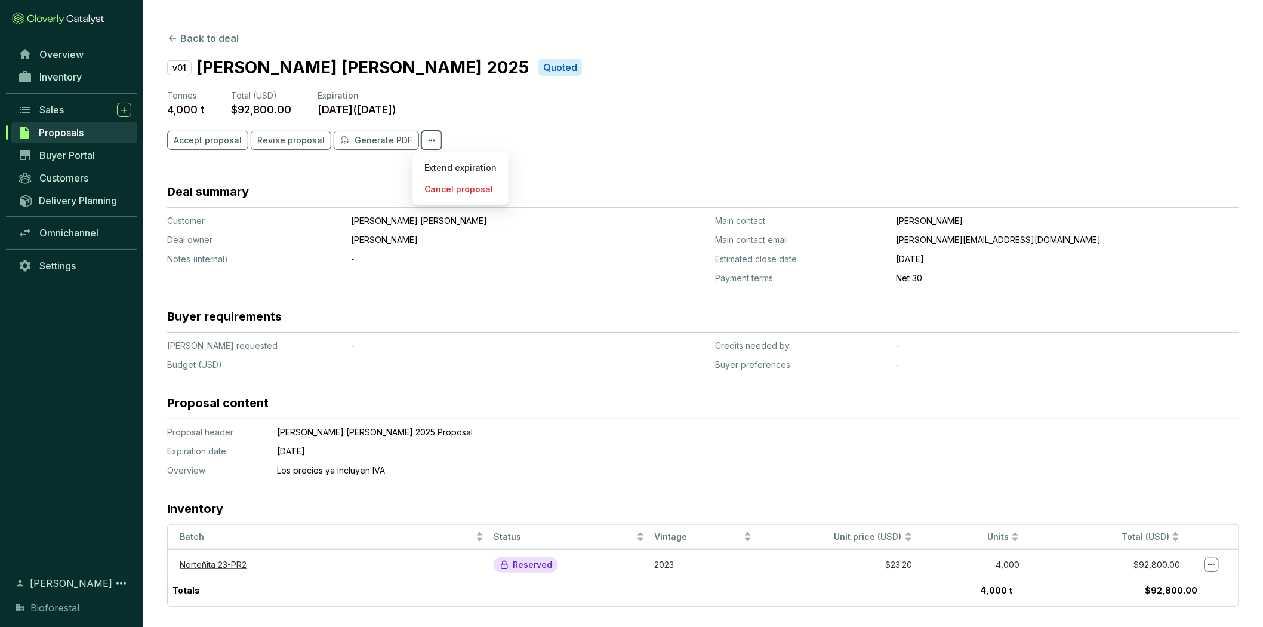
click at [429, 140] on icon at bounding box center [432, 141] width 7 height 2
click at [451, 192] on p "Cancel proposal" at bounding box center [461, 189] width 84 height 21
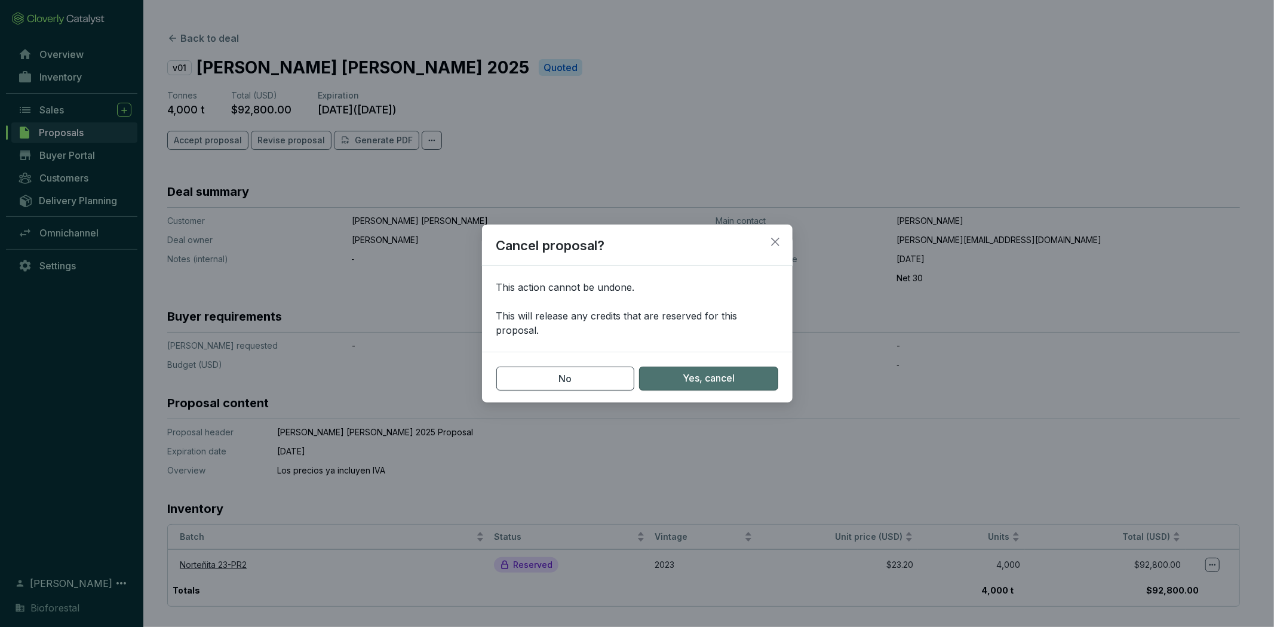
click at [728, 381] on span "Yes, cancel" at bounding box center [708, 378] width 52 height 13
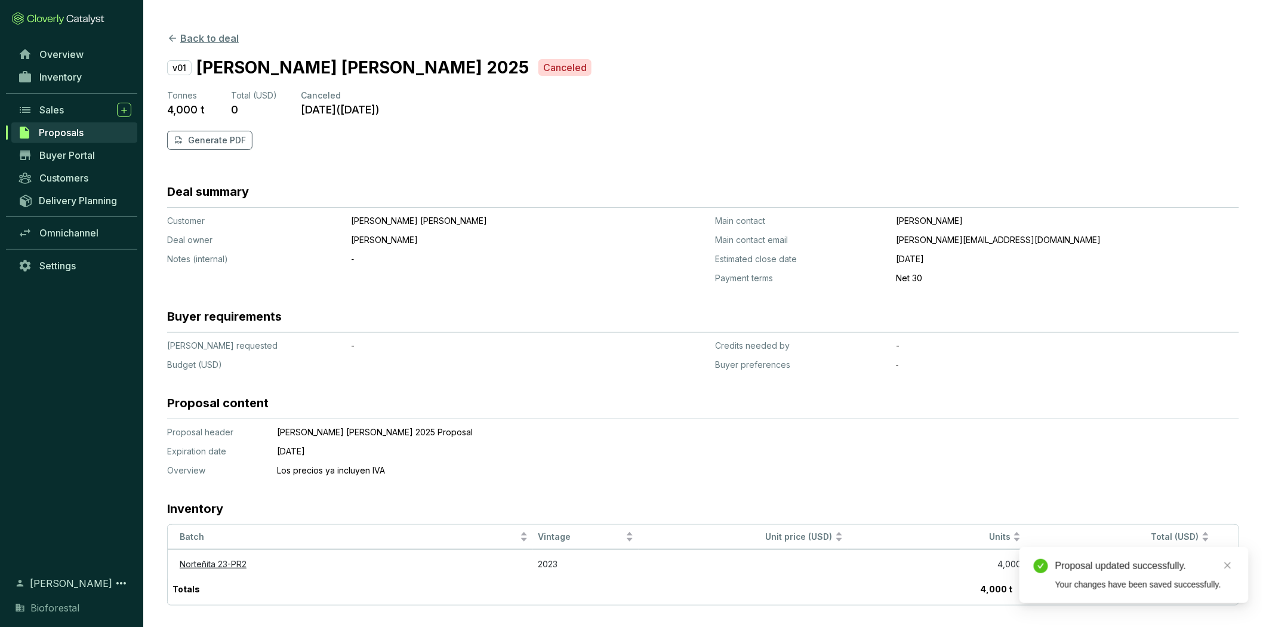
click at [171, 37] on icon at bounding box center [172, 38] width 7 height 7
